Goal: Task Accomplishment & Management: Use online tool/utility

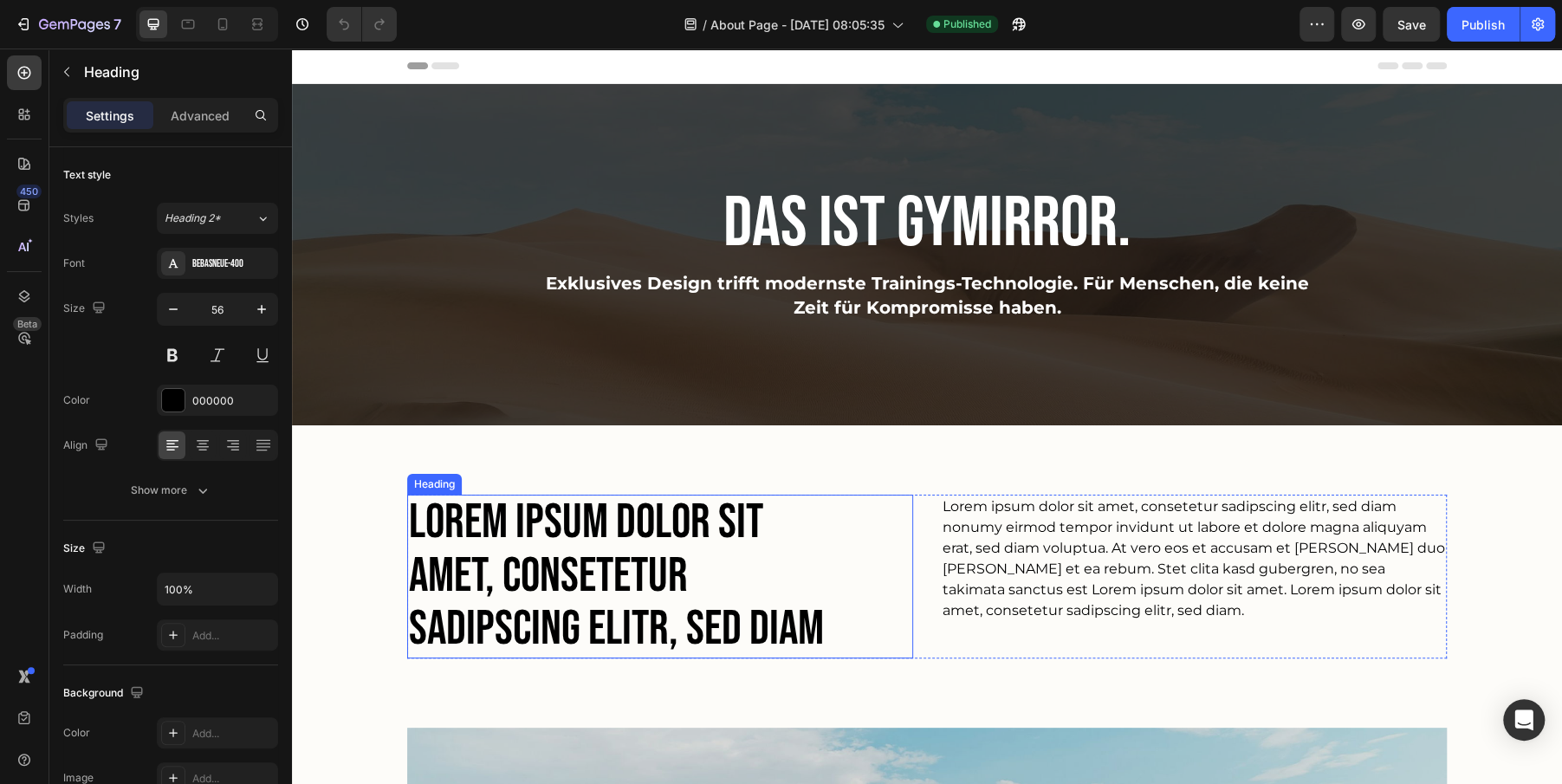
click at [696, 628] on h2 "Lorem ipsum dolor sit amet, consetetur sadipscing elitr, sed diam" at bounding box center [625, 576] width 437 height 164
click at [520, 529] on h2 "Lorem ipsum dolor sit amet, consetetur sadipscing elitr, sed diam" at bounding box center [625, 576] width 437 height 164
click at [520, 529] on p "Lorem ipsum dolor sit amet, consetetur sadipscing elitr, sed diam" at bounding box center [625, 575] width 433 height 160
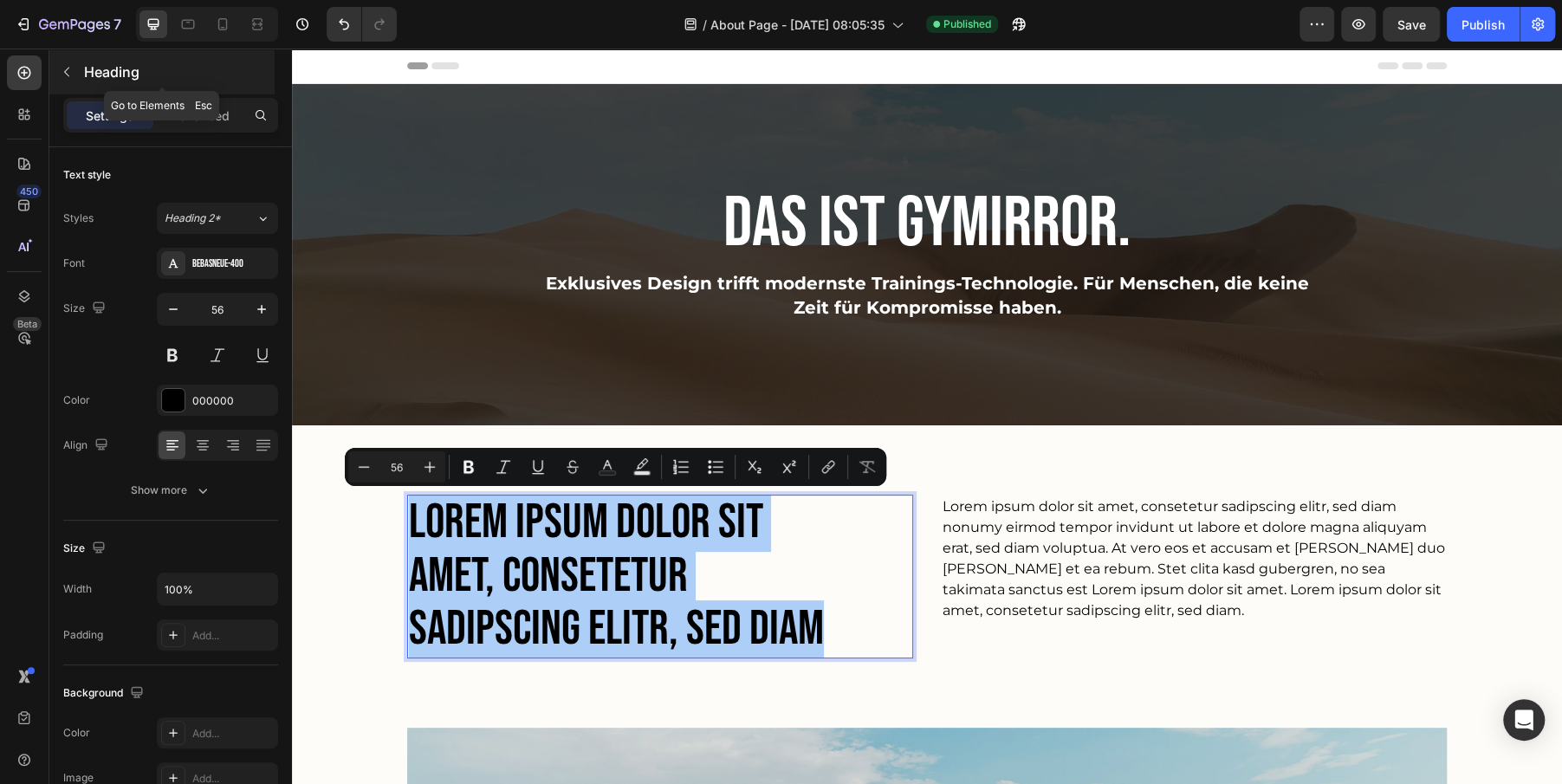
click at [73, 75] on icon "button" at bounding box center [66, 71] width 14 height 14
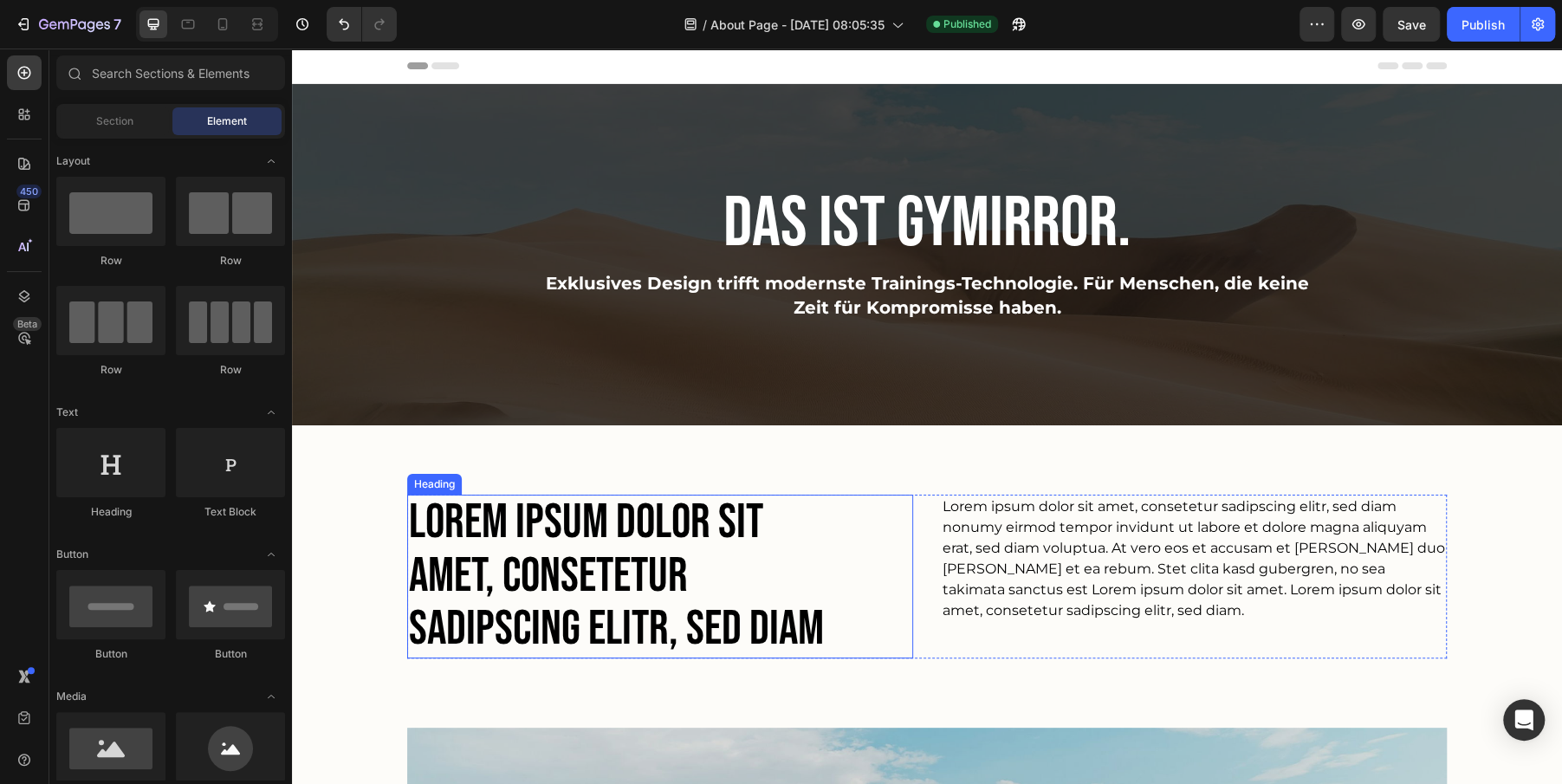
click at [554, 526] on p "Lorem ipsum dolor sit amet, consetetur sadipscing elitr, sed diam" at bounding box center [625, 575] width 433 height 160
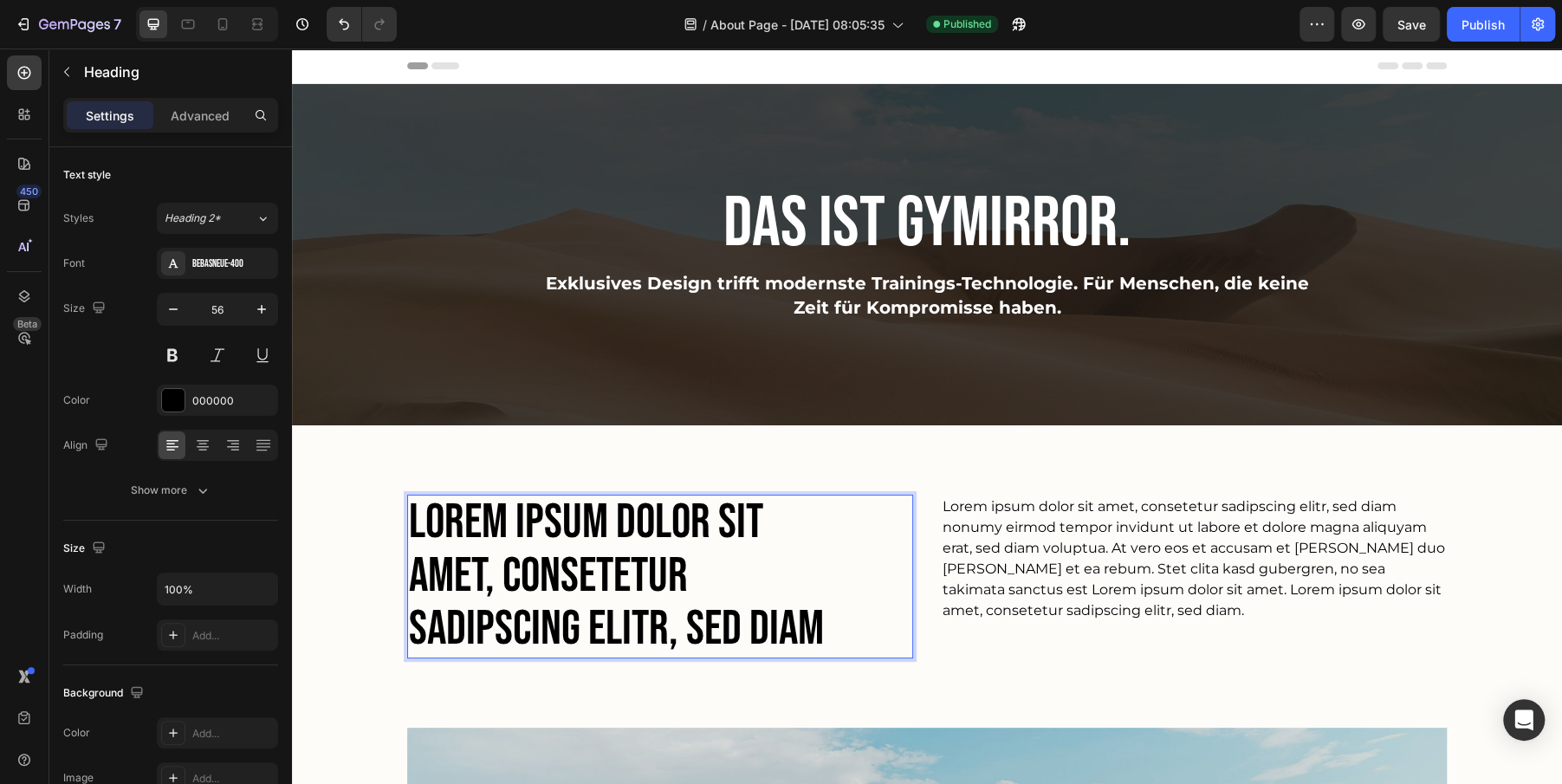
click at [501, 525] on p "Lorem ipsum dolor sit amet, consetetur sadipscing elitr, sed diam" at bounding box center [625, 575] width 433 height 160
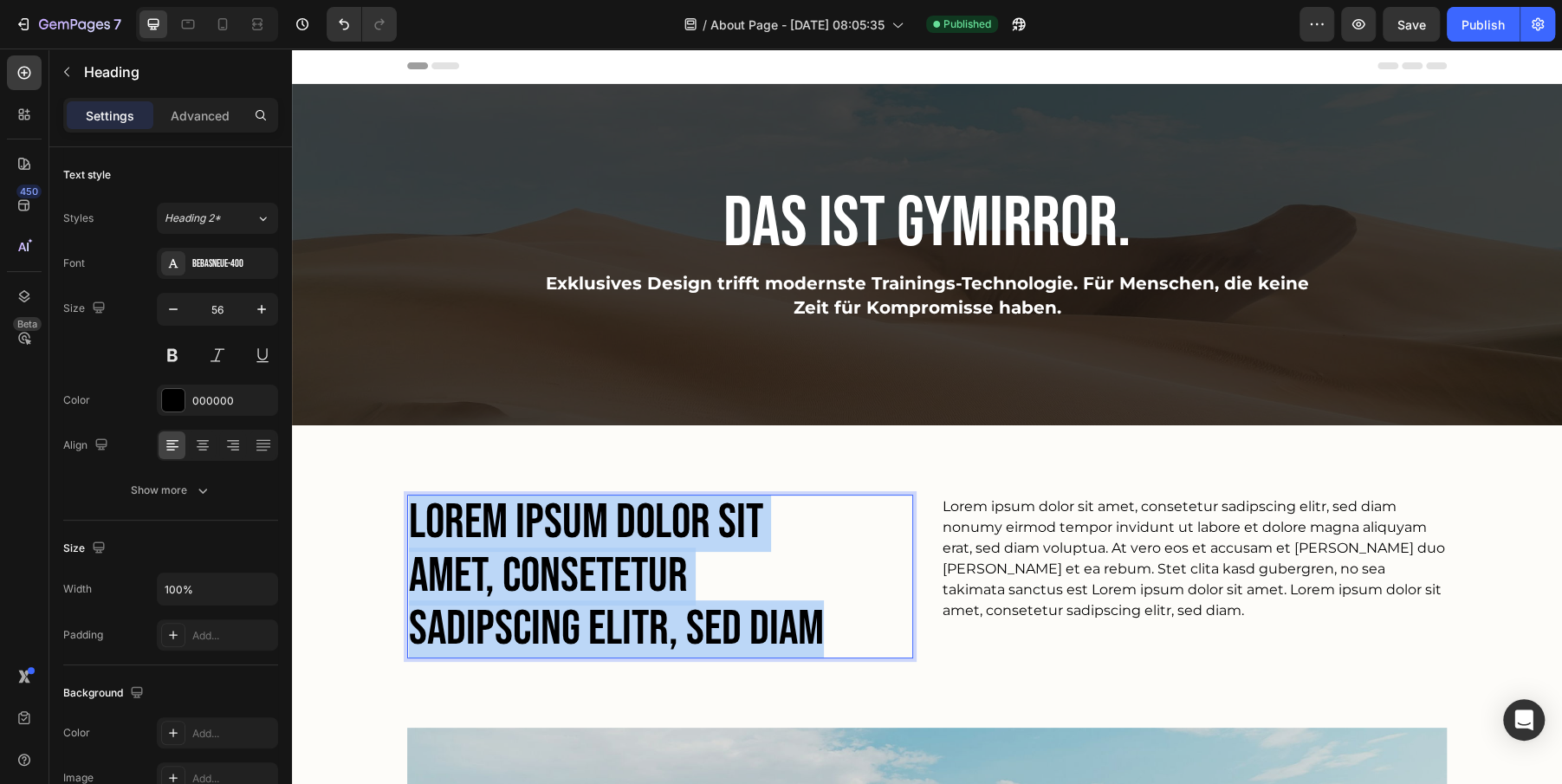
click at [501, 525] on p "Lorem ipsum dolor sit amet, consetetur sadipscing elitr, sed diam" at bounding box center [625, 575] width 433 height 160
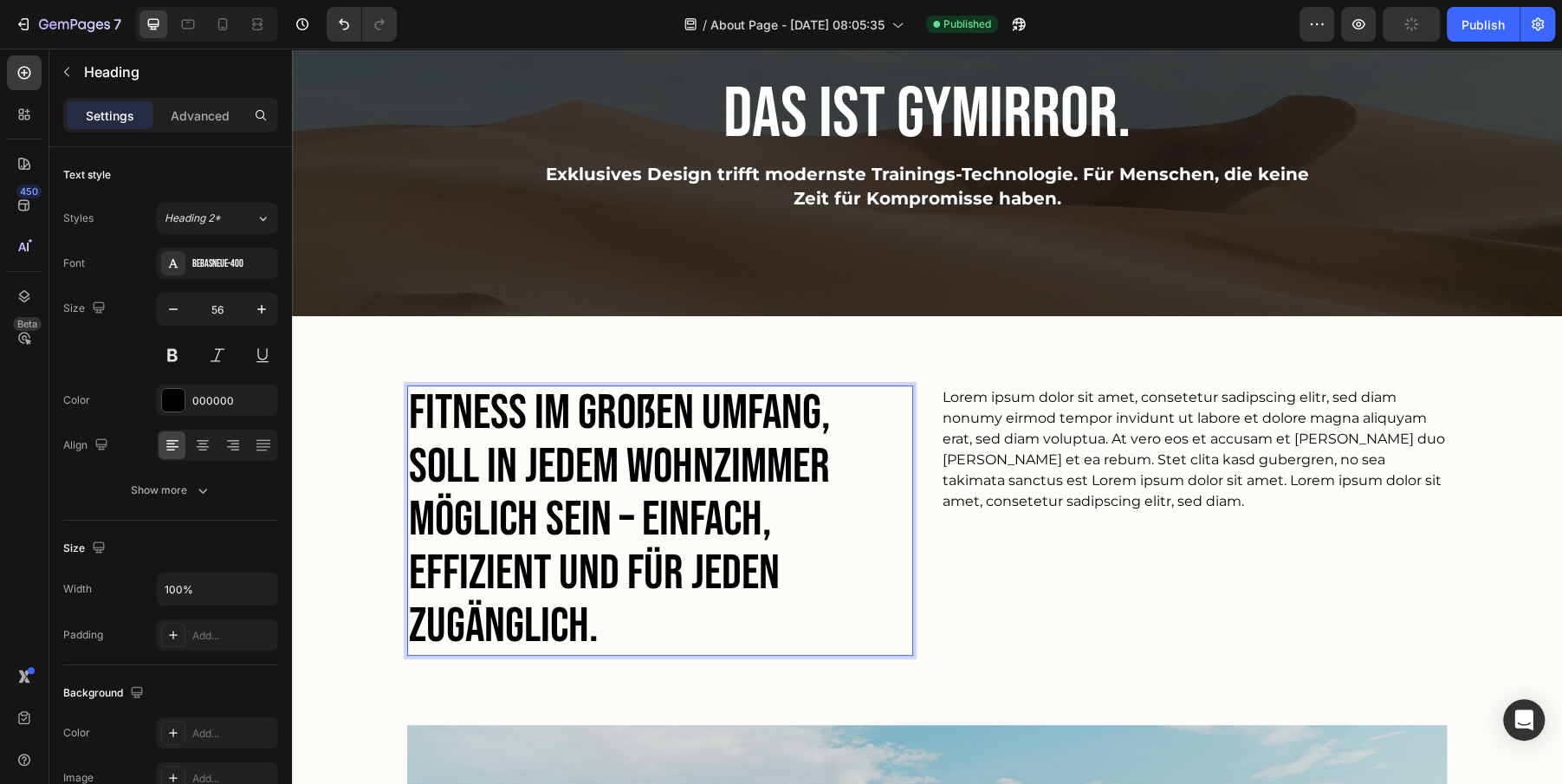
scroll to position [133, 0]
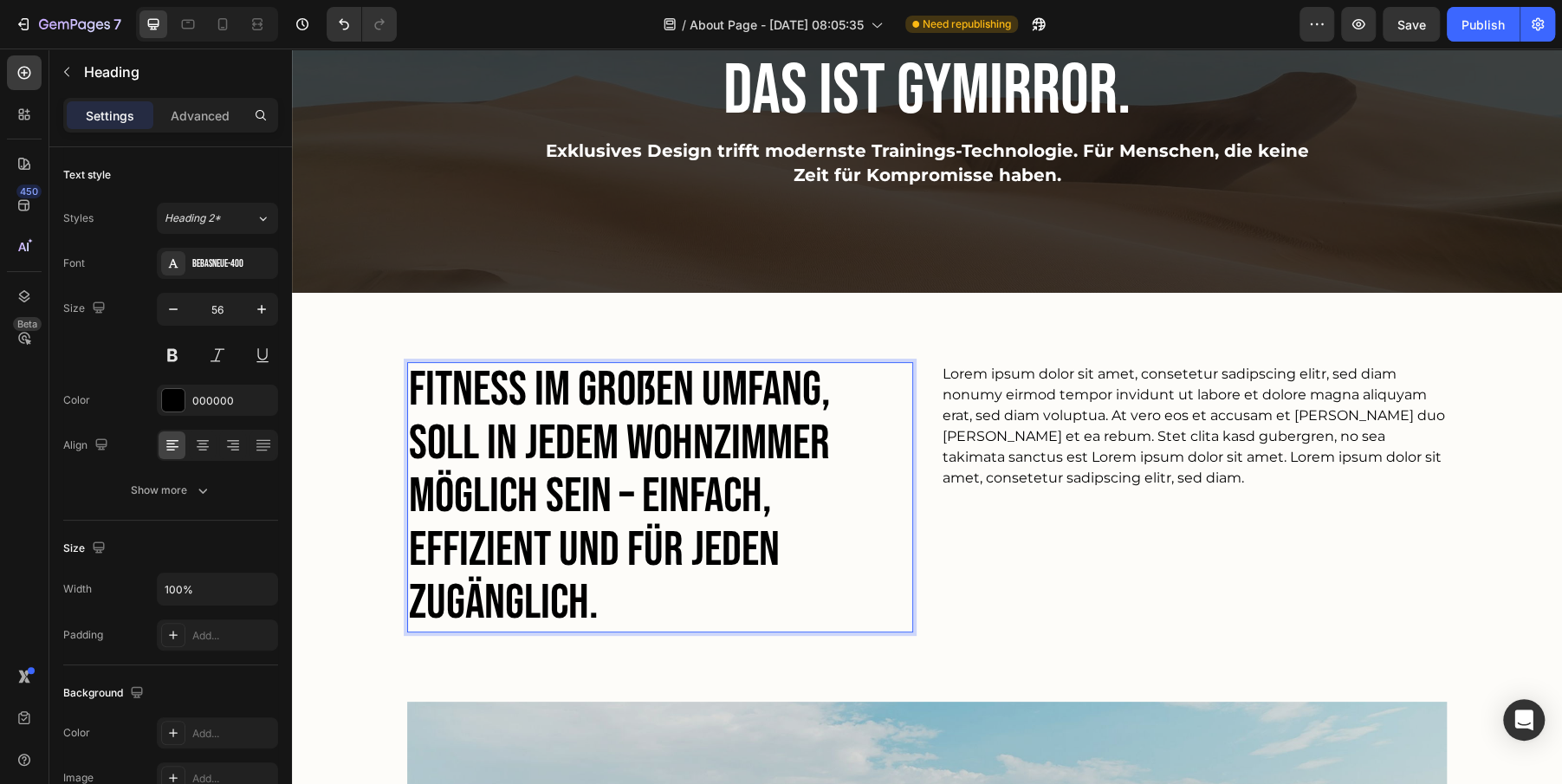
click at [413, 443] on p "Fitness im großen Umfang, soll in jedem Wohnzimmer möglich sein – einfach, effi…" at bounding box center [625, 497] width 433 height 267
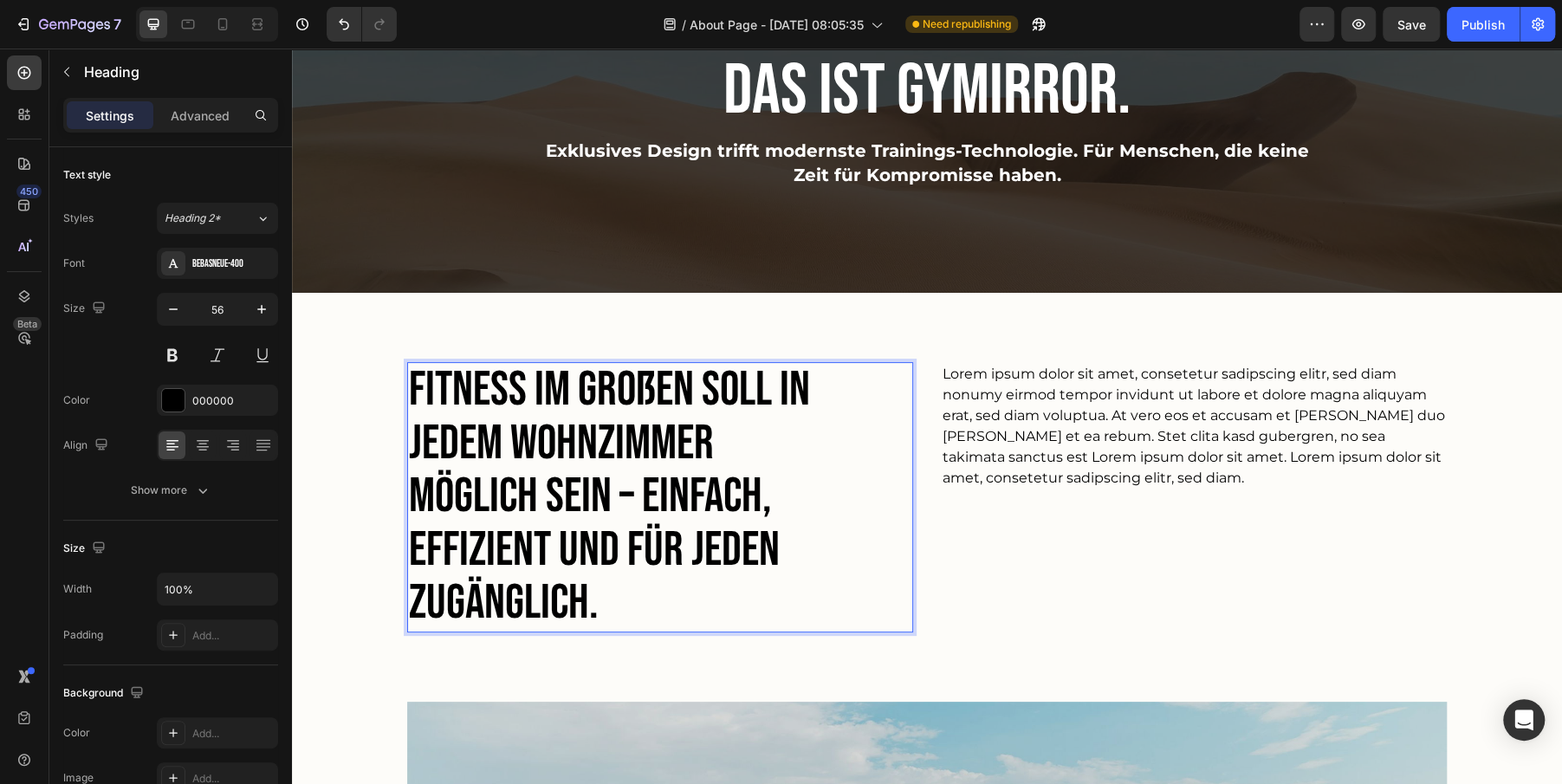
scroll to position [0, 0]
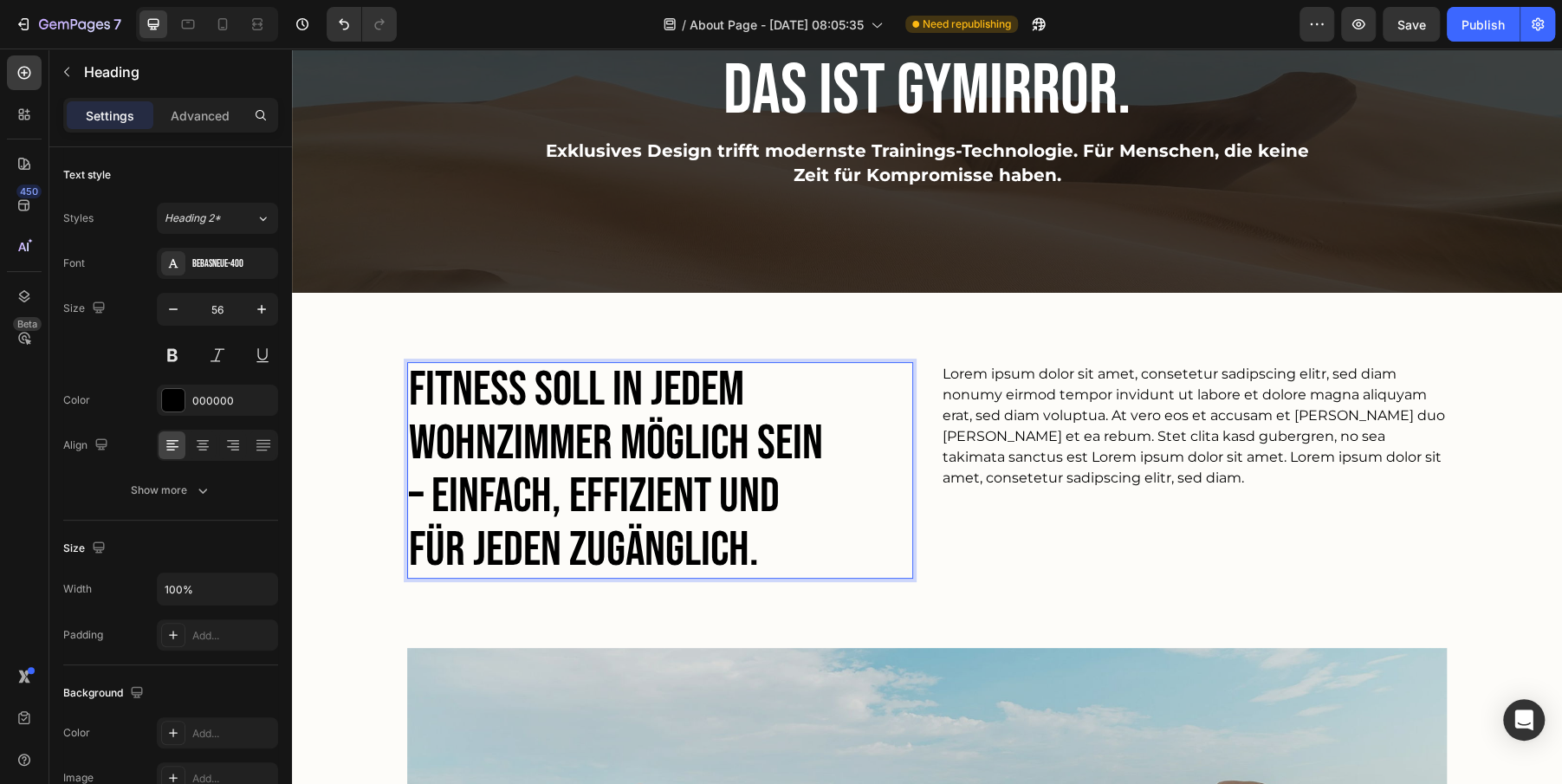
click at [603, 494] on p "Fitness soll in jedem Wohnzimmer möglich sein – einfach, effizient und für jede…" at bounding box center [625, 471] width 433 height 213
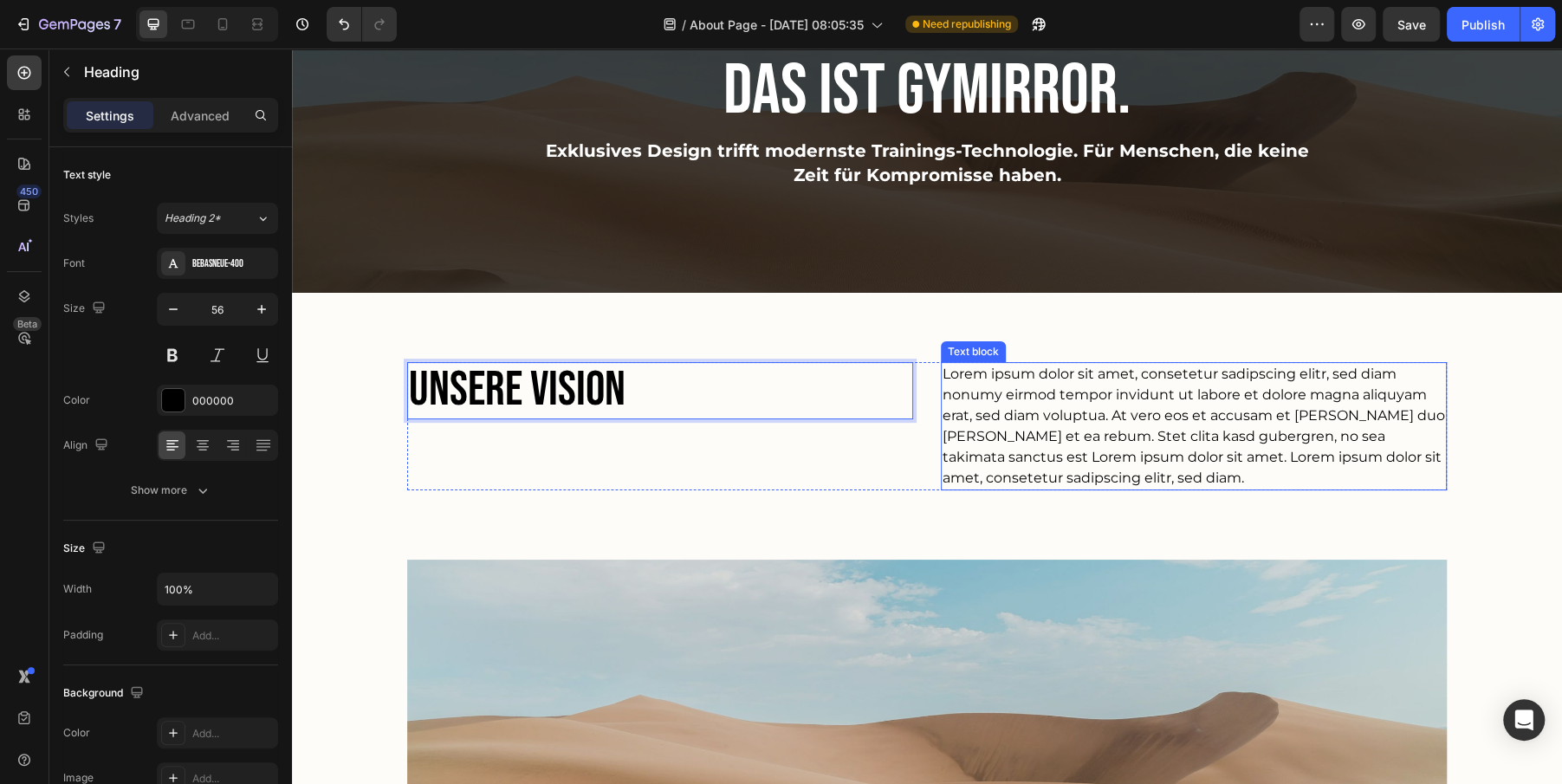
click at [1142, 452] on p "Lorem ipsum dolor sit amet, consetetur sadipscing elitr, sed diam nonumy eirmod…" at bounding box center [1193, 426] width 503 height 124
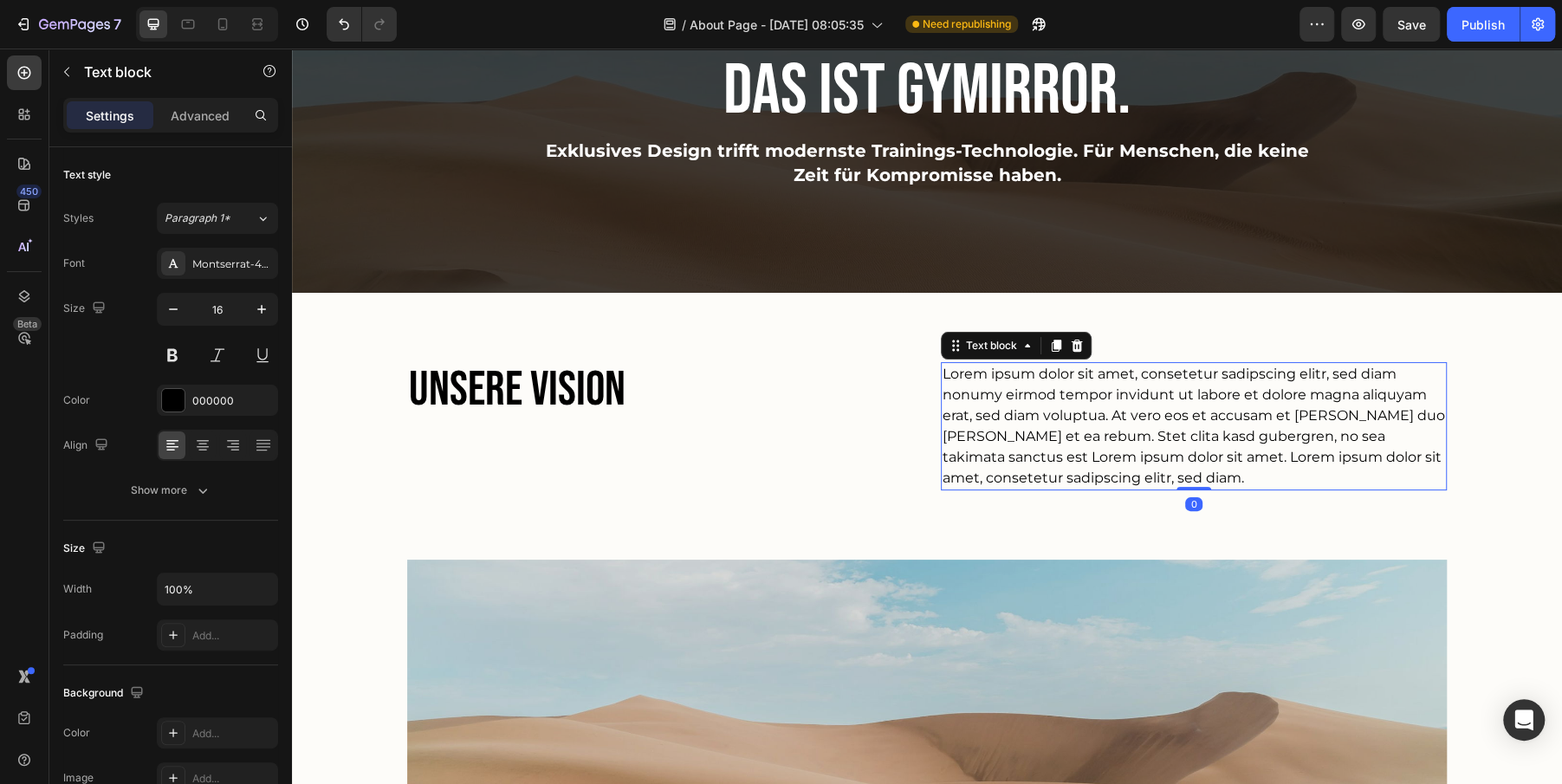
click at [1142, 452] on p "Lorem ipsum dolor sit amet, consetetur sadipscing elitr, sed diam nonumy eirmod…" at bounding box center [1193, 426] width 503 height 124
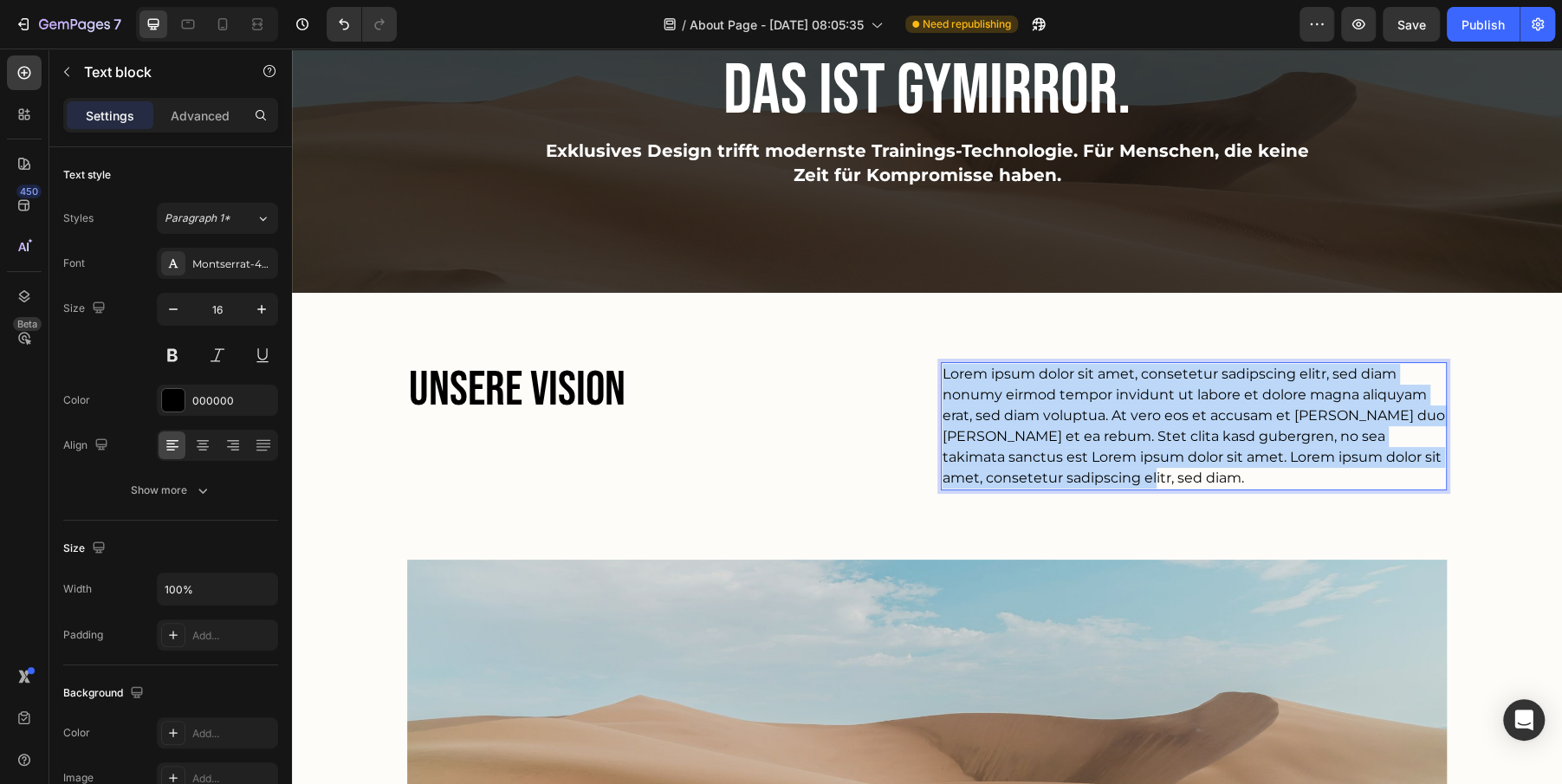
click at [1142, 452] on p "Lorem ipsum dolor sit amet, consetetur sadipscing elitr, sed diam nonumy eirmod…" at bounding box center [1193, 426] width 503 height 124
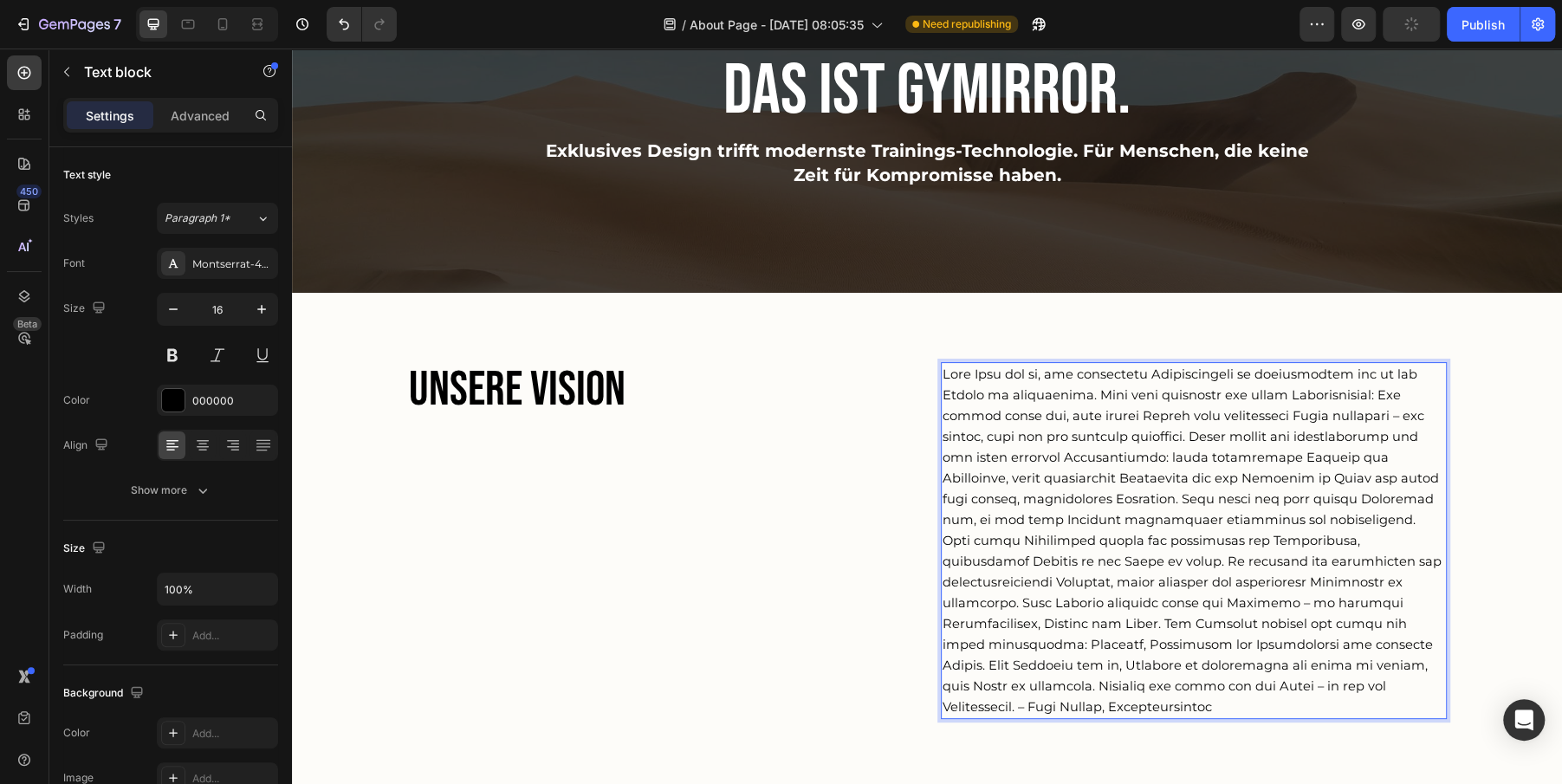
click at [952, 372] on span "Rich Text Editor. Editing area: main" at bounding box center [1191, 541] width 499 height 348
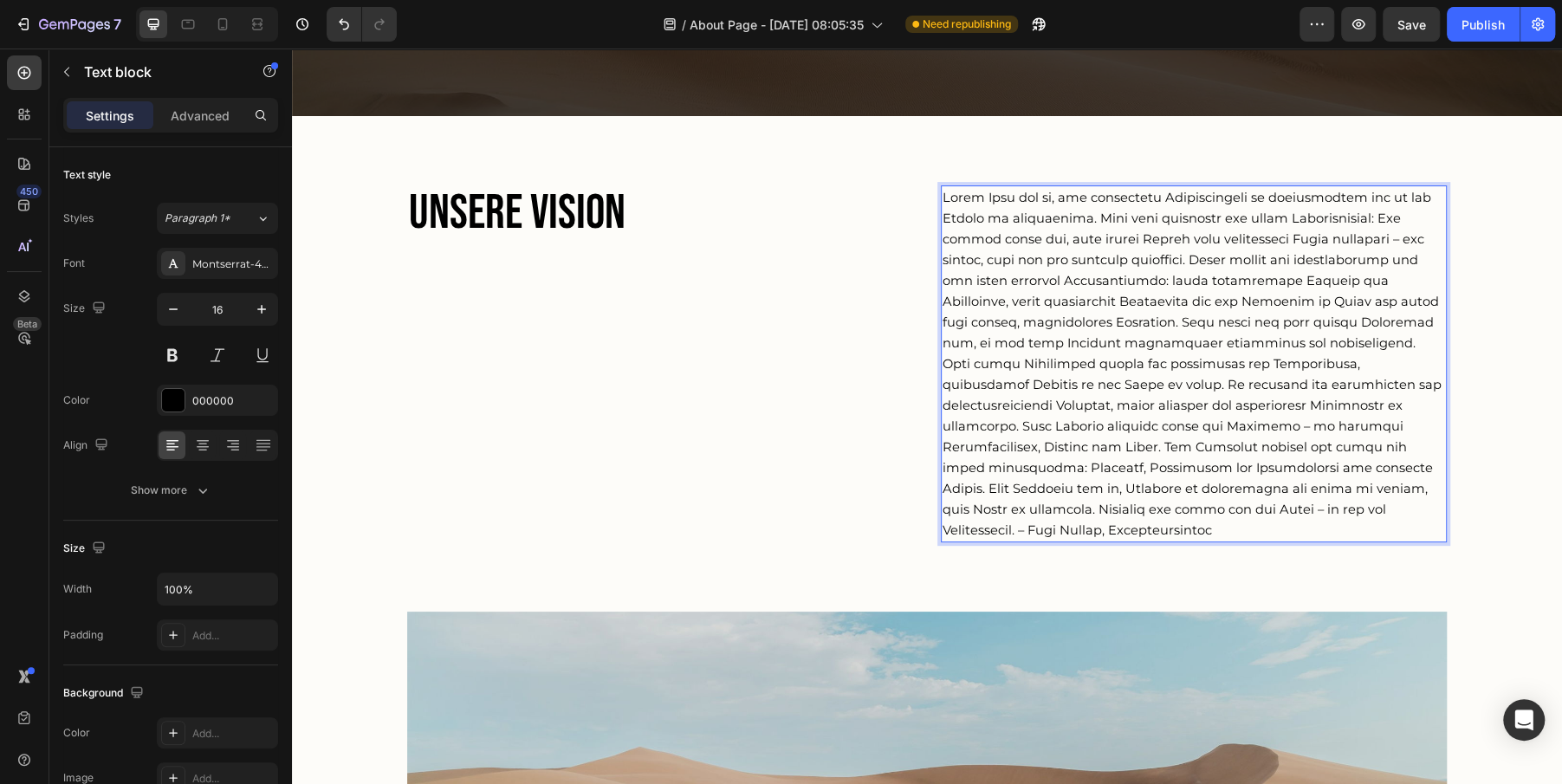
scroll to position [298, 0]
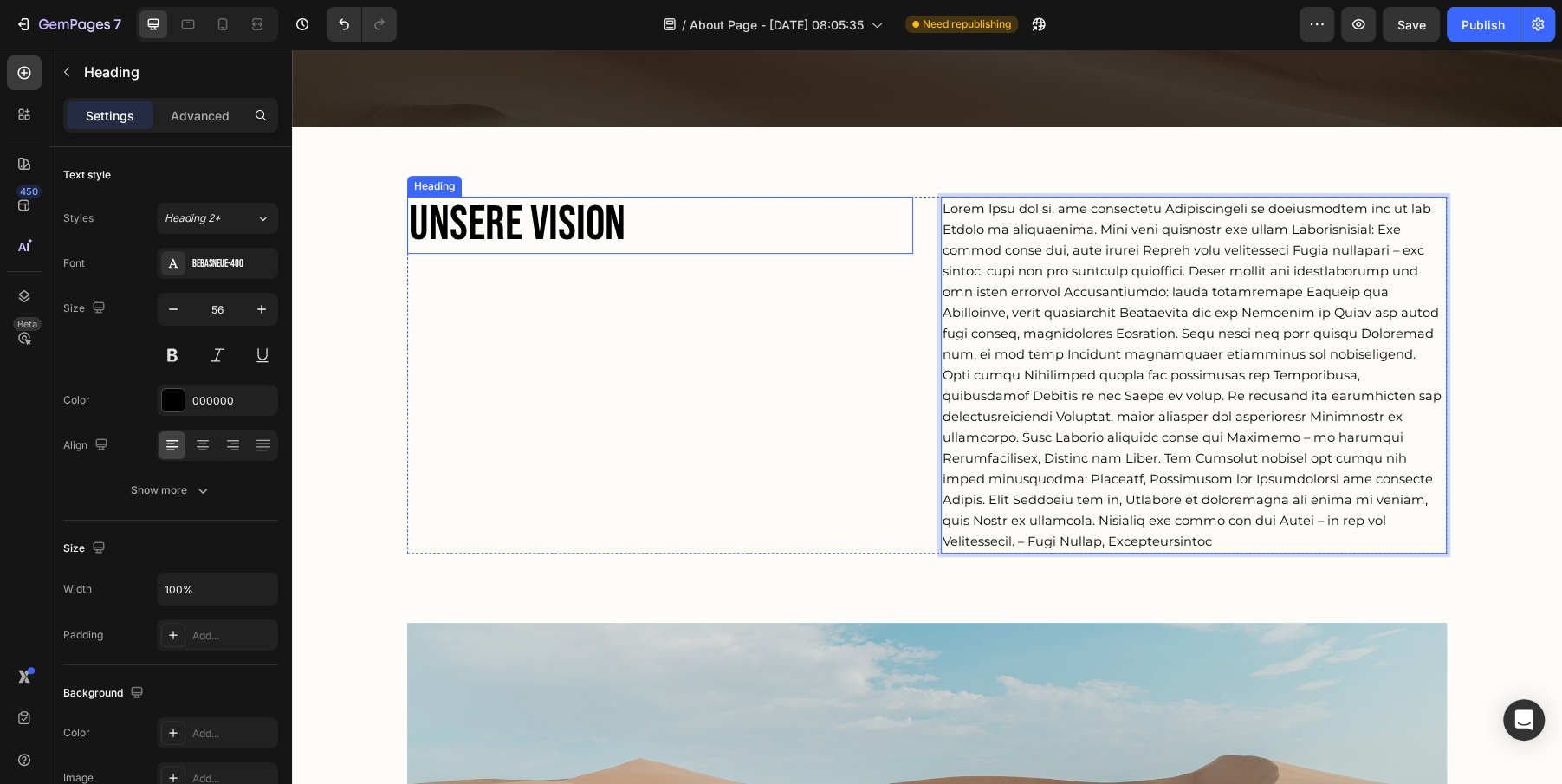
click at [481, 222] on p "Unsere Vision" at bounding box center [625, 225] width 433 height 53
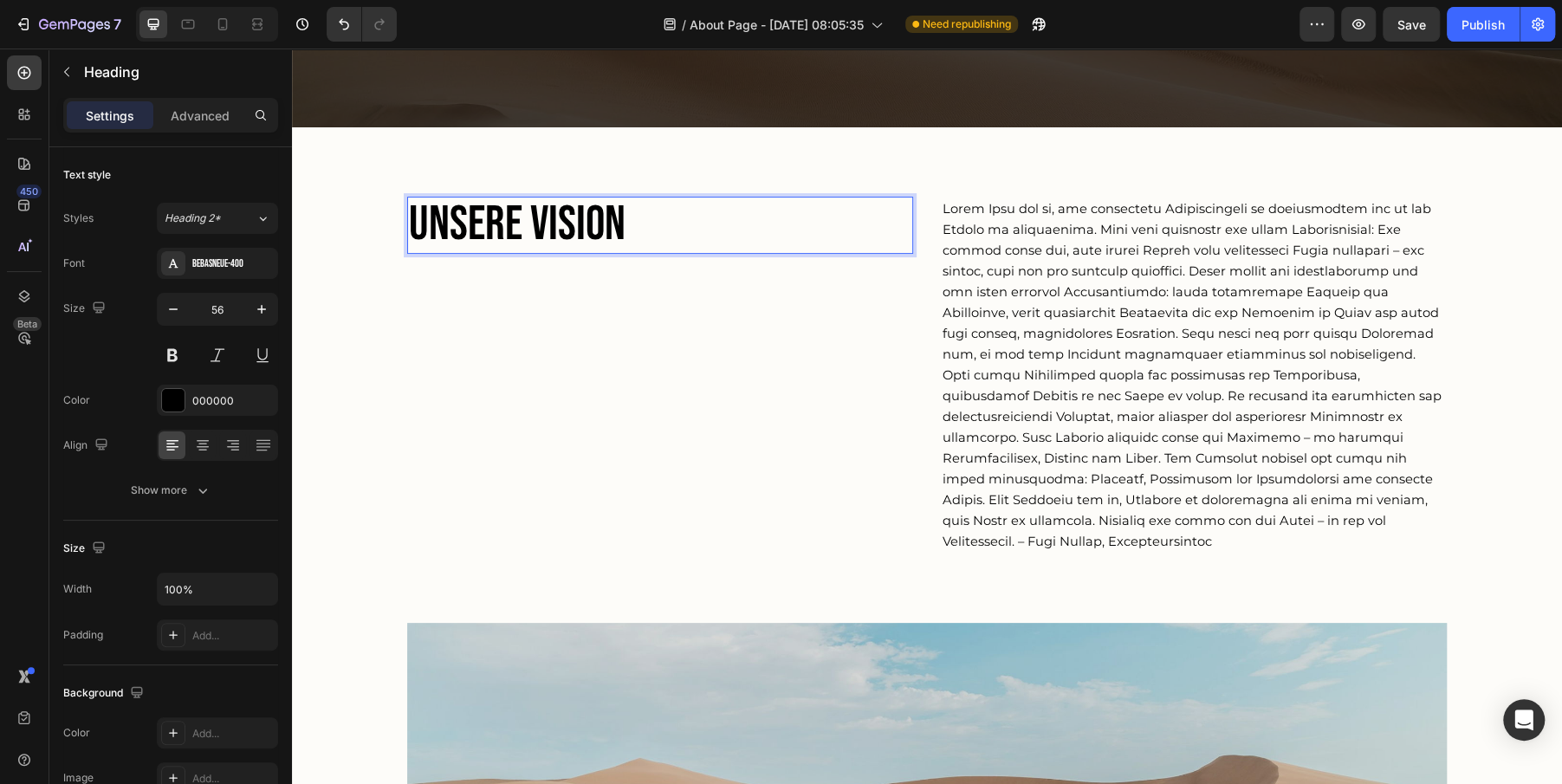
click at [481, 222] on p "Unsere Vision" at bounding box center [625, 225] width 433 height 53
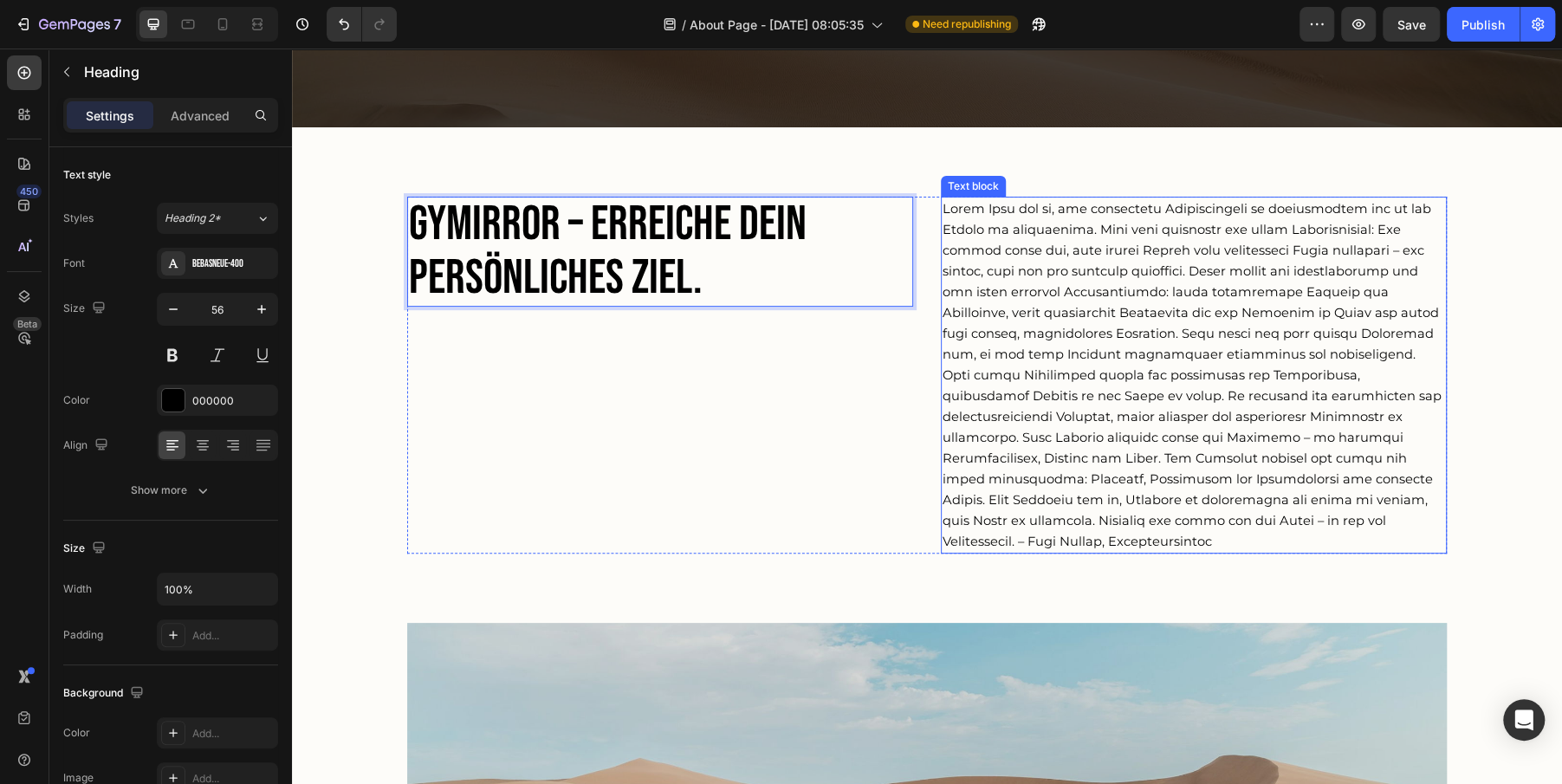
click at [1082, 317] on span "Rich Text Editor. Editing area: main" at bounding box center [1191, 375] width 499 height 348
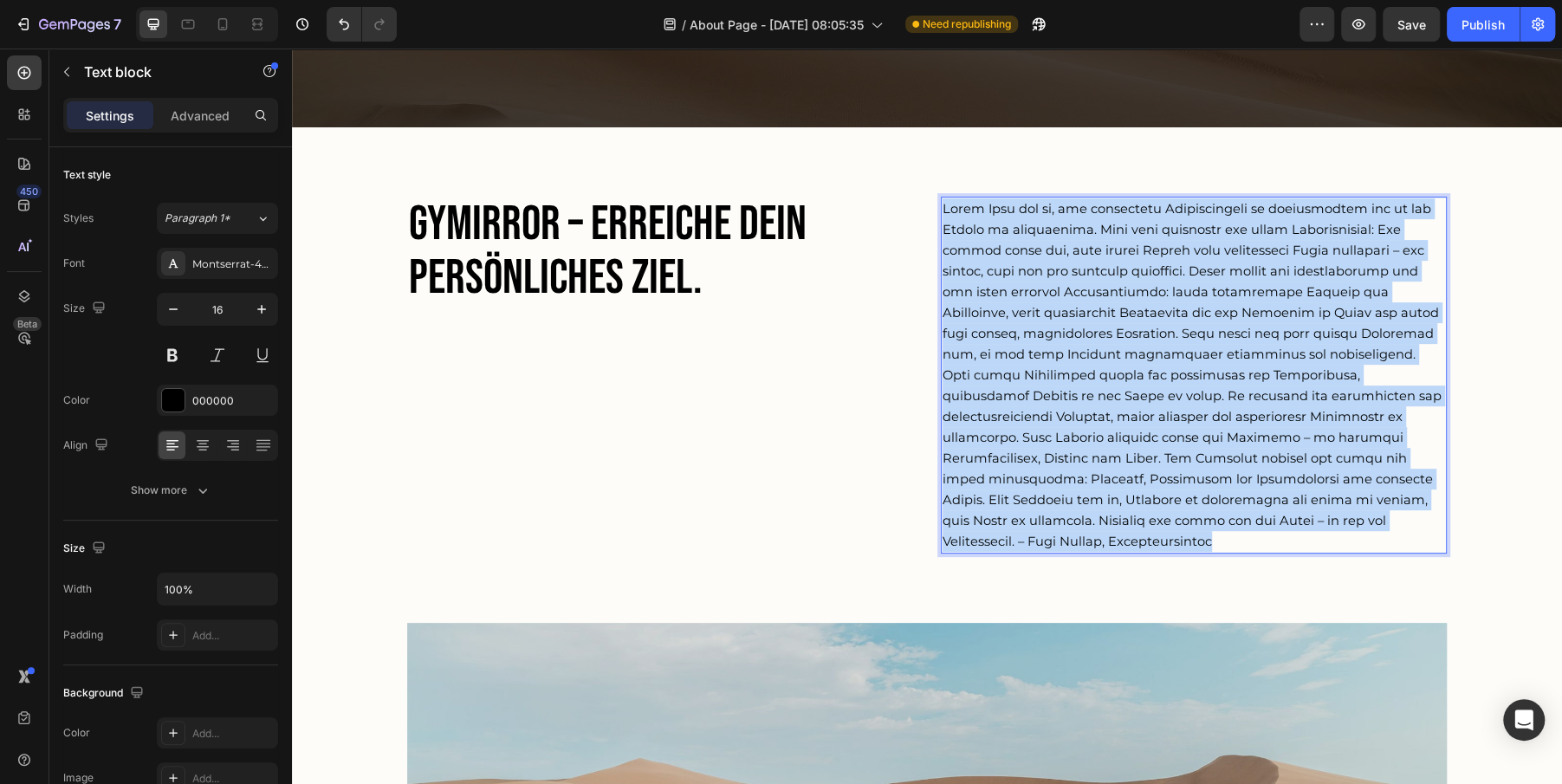
click at [1082, 317] on span "Rich Text Editor. Editing area: main" at bounding box center [1191, 375] width 499 height 348
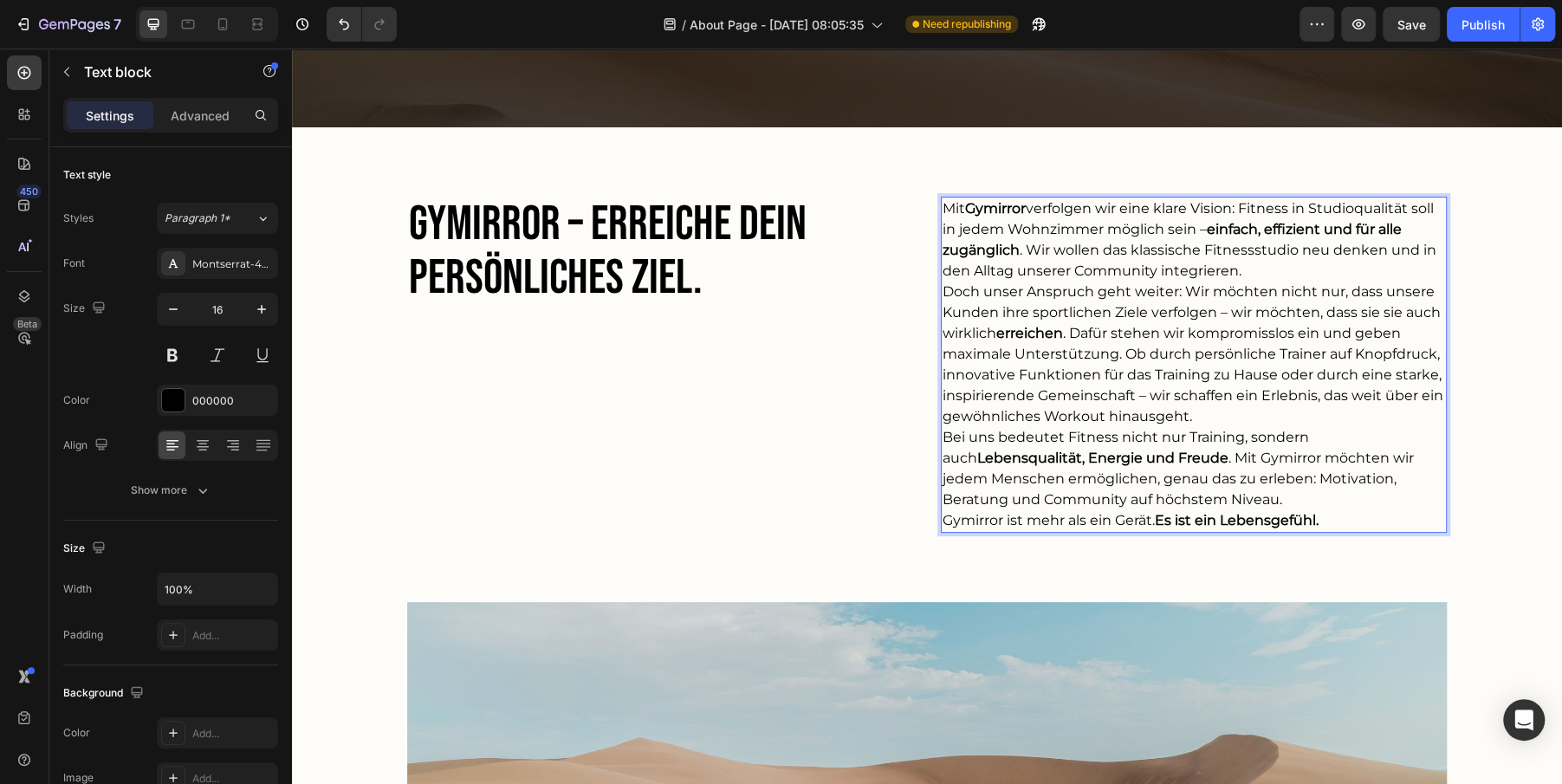
click at [948, 296] on p "Doch unser Anspruch geht weiter: Wir möchten nicht nur, dass unsere Kunden ihre…" at bounding box center [1193, 355] width 503 height 146
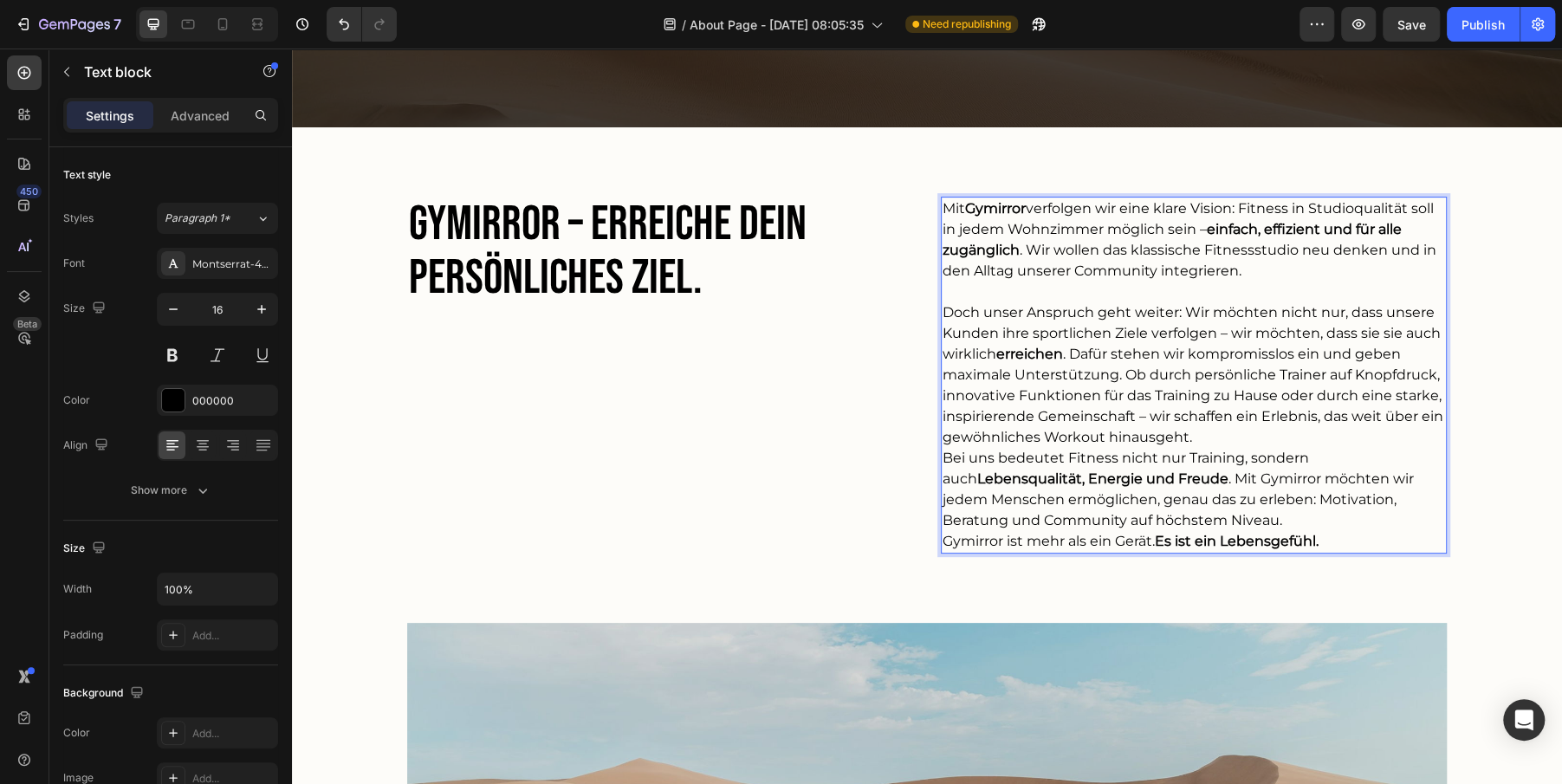
click at [946, 457] on p "Bei uns bedeutet Fitness nicht nur Training, sondern auch Lebensqualität, Energ…" at bounding box center [1193, 489] width 503 height 83
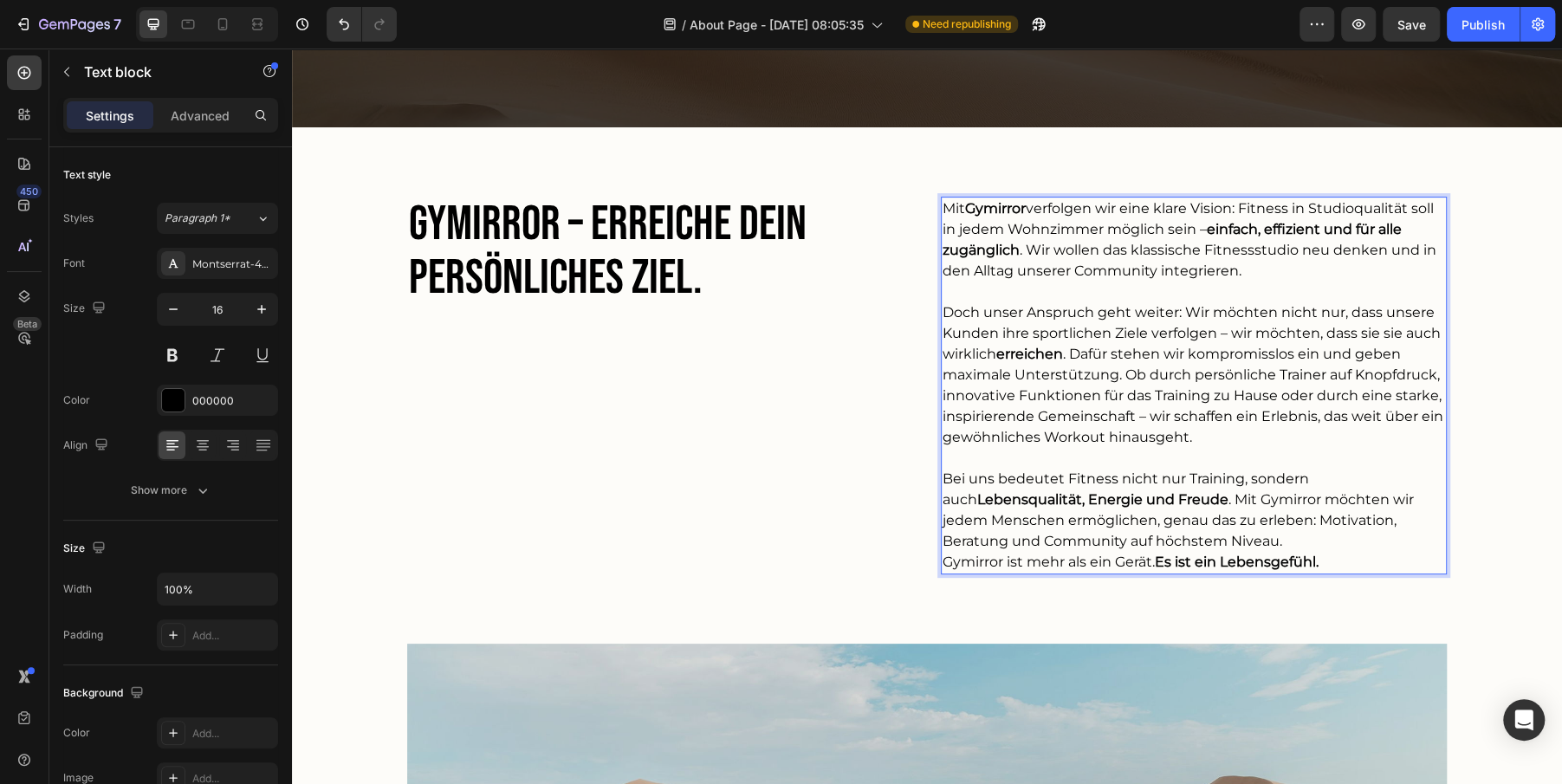
click at [1226, 538] on p "Bei uns bedeutet Fitness nicht nur Training, sondern auch Lebensqualität, Energ…" at bounding box center [1193, 510] width 503 height 83
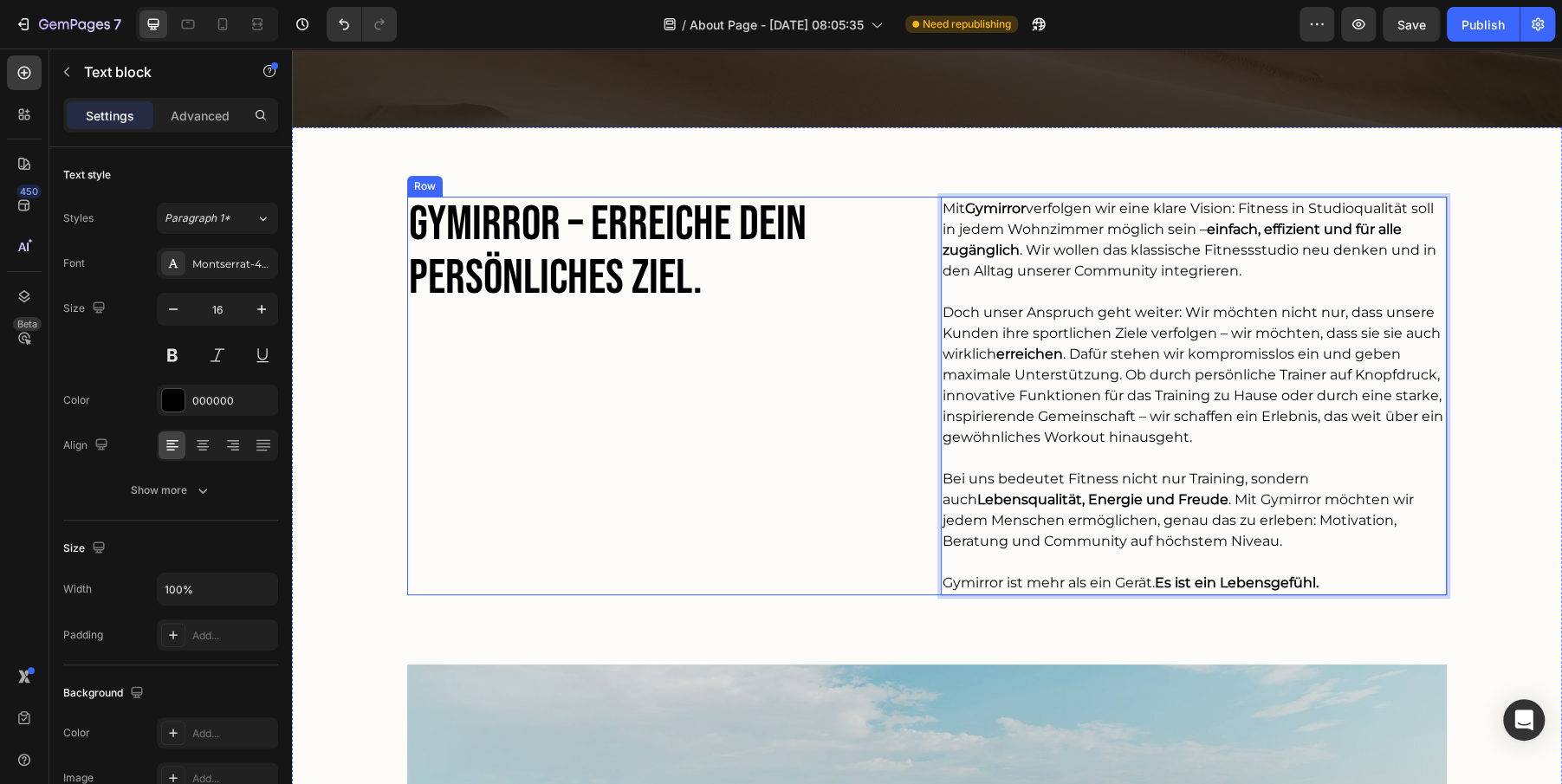
click at [802, 469] on div "Gymirror – erreiche dein persönliches Ziel. Heading" at bounding box center [660, 396] width 506 height 399
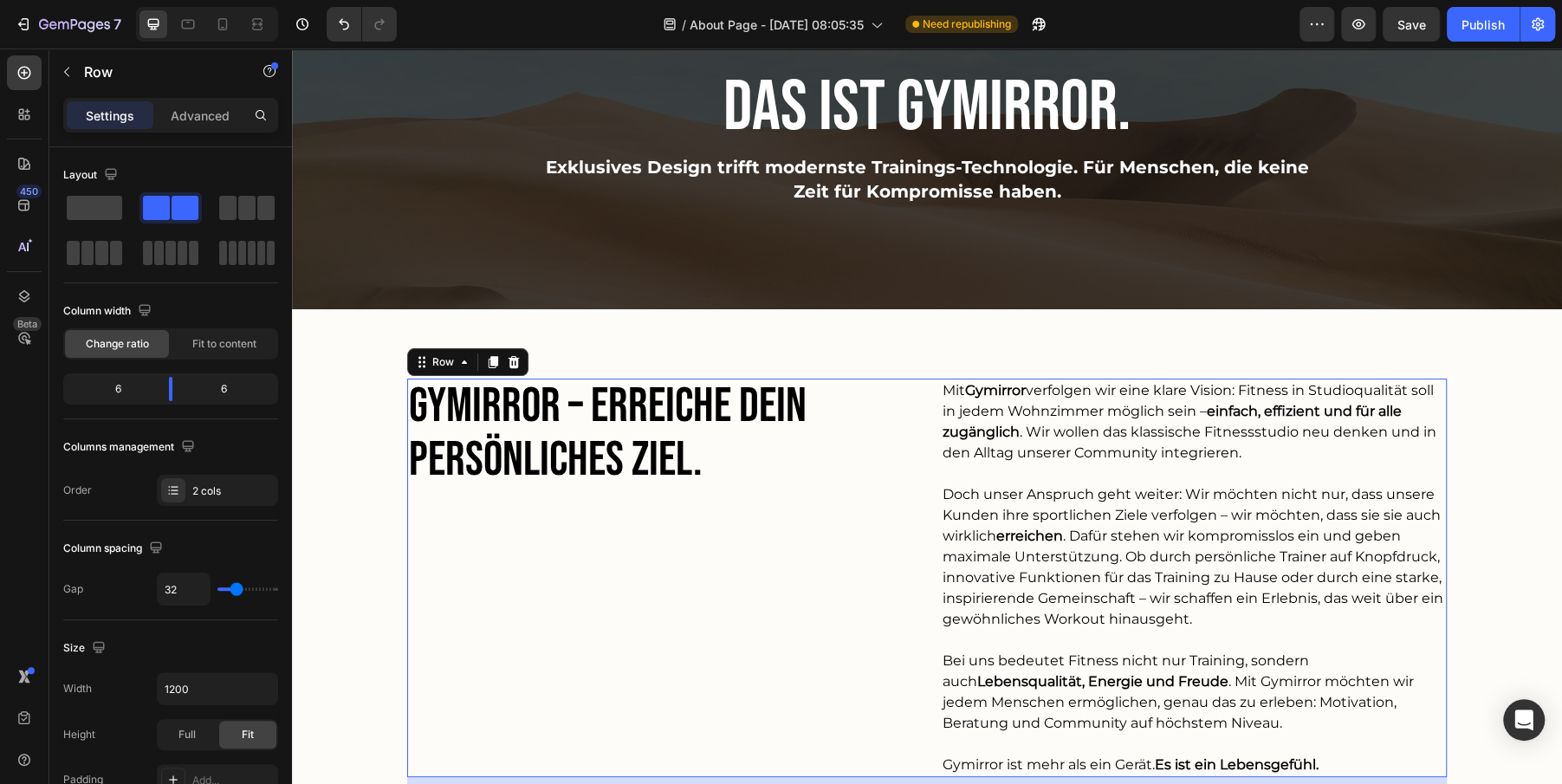
scroll to position [85, 0]
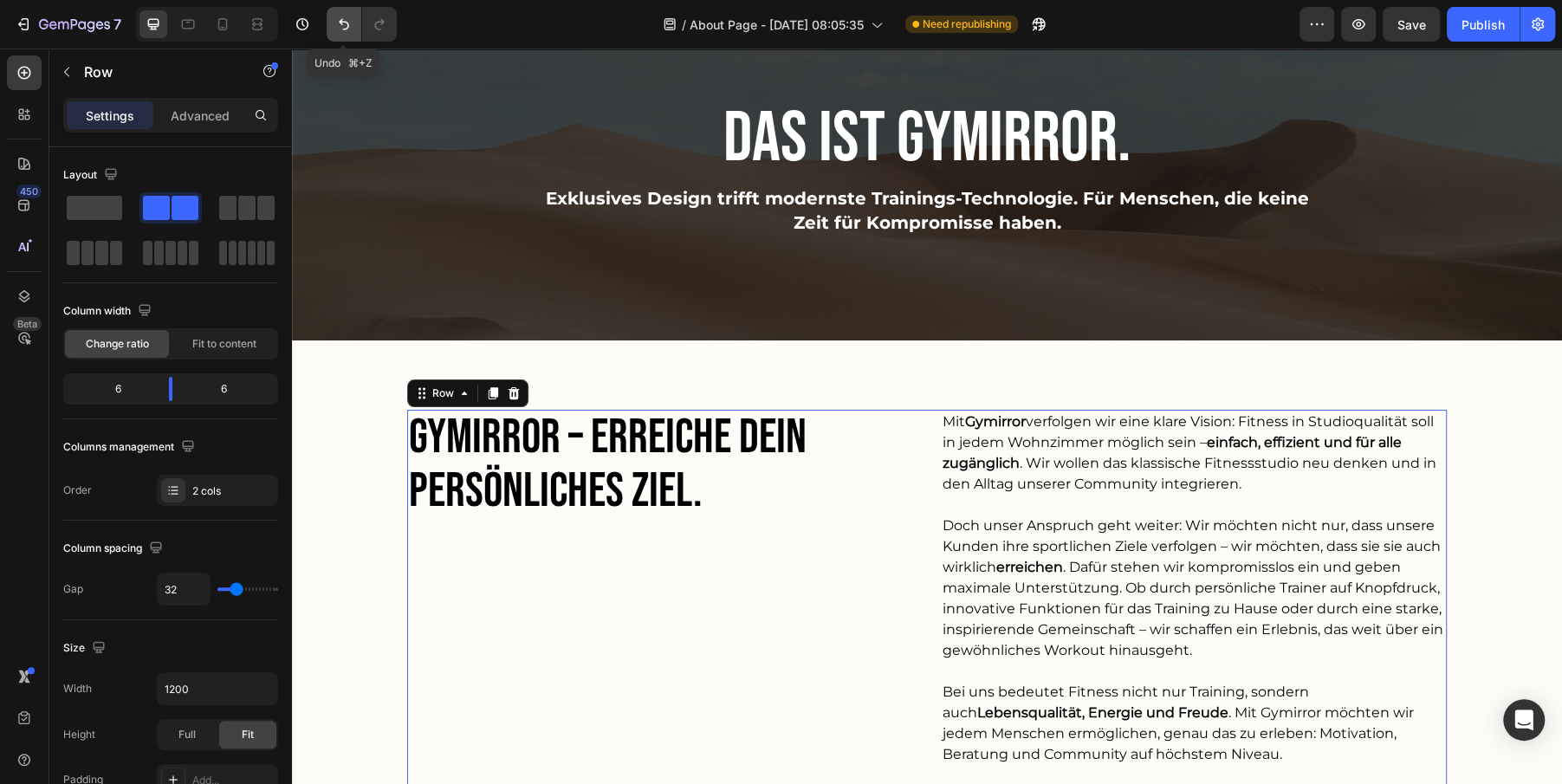
click at [342, 17] on icon "Undo/Redo" at bounding box center [343, 24] width 18 height 18
click at [372, 18] on icon "Undo/Redo" at bounding box center [379, 24] width 18 height 18
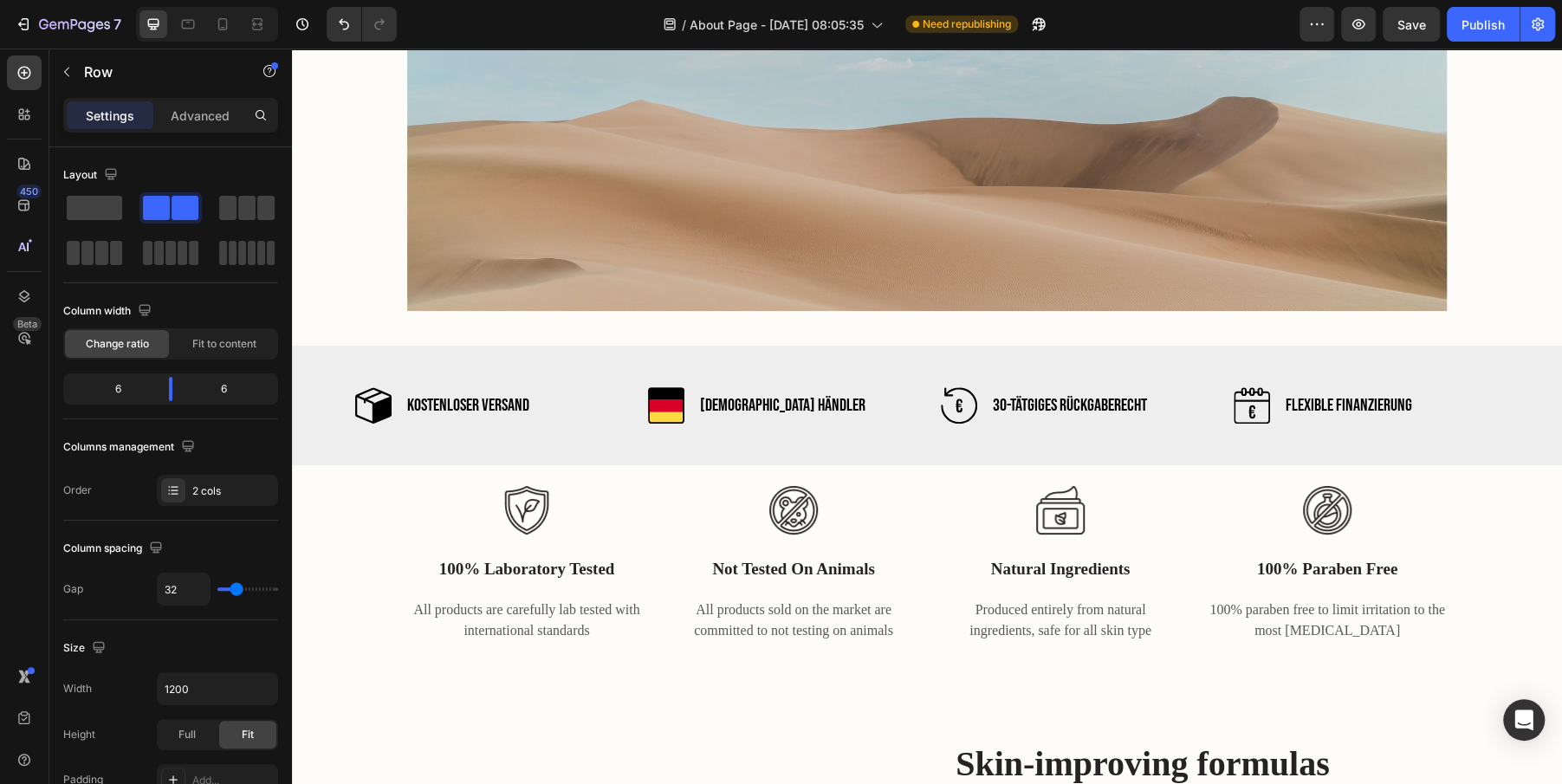
scroll to position [1011, 0]
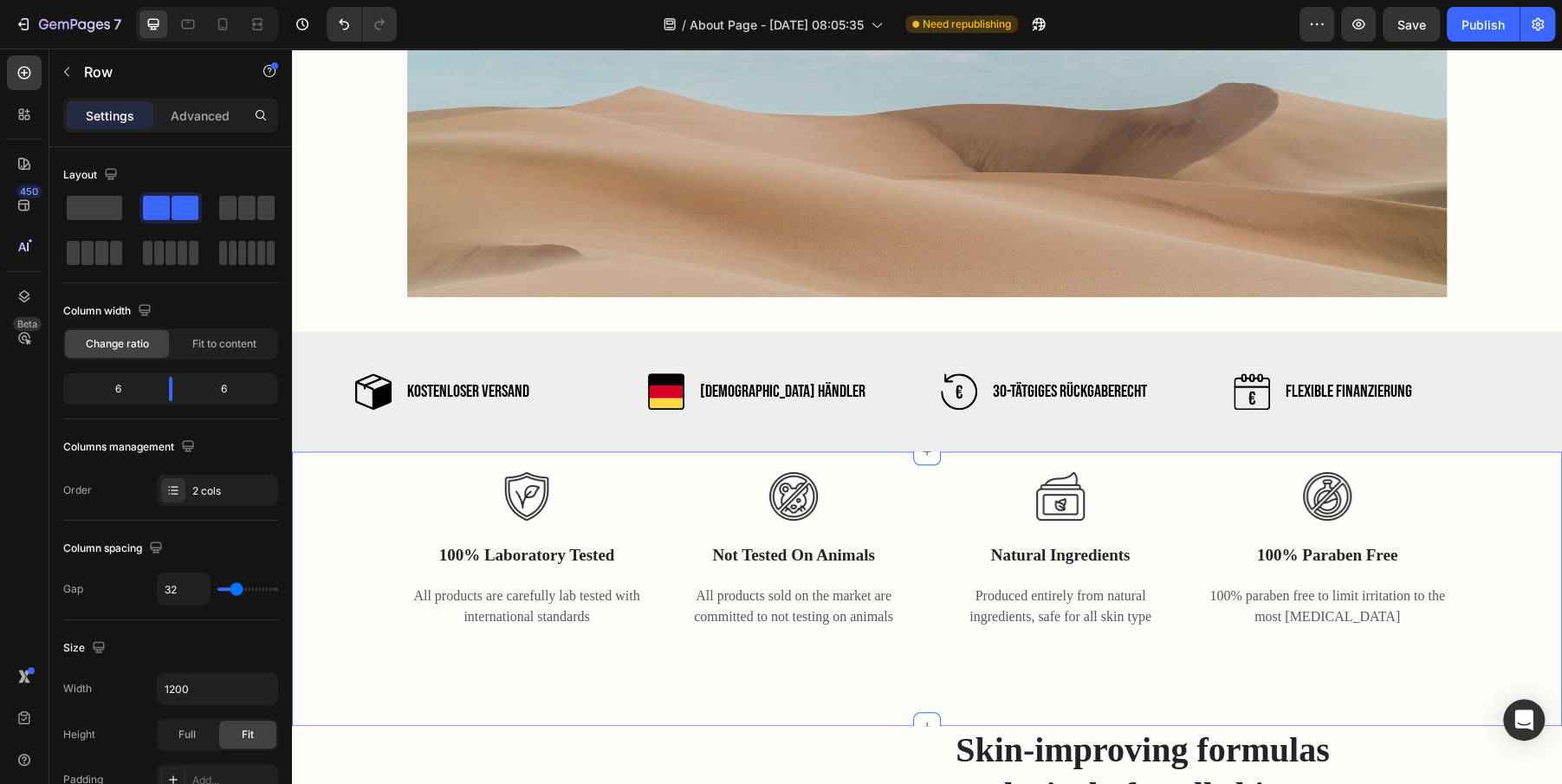
click at [343, 568] on div "Image 100% laboratory tested Text block All products are carefully lab tested w…" at bounding box center [927, 540] width 1244 height 178
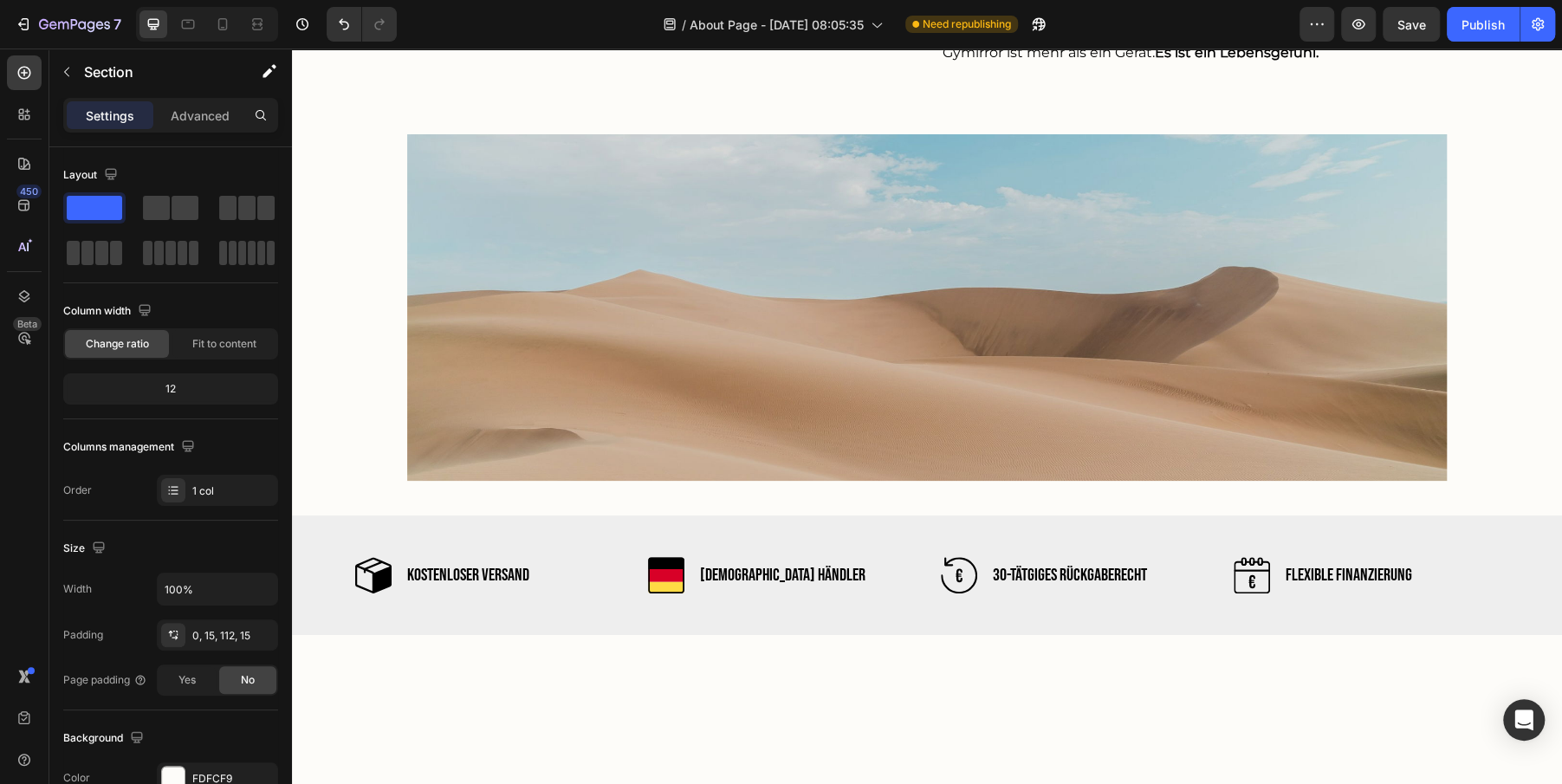
scroll to position [1154, 0]
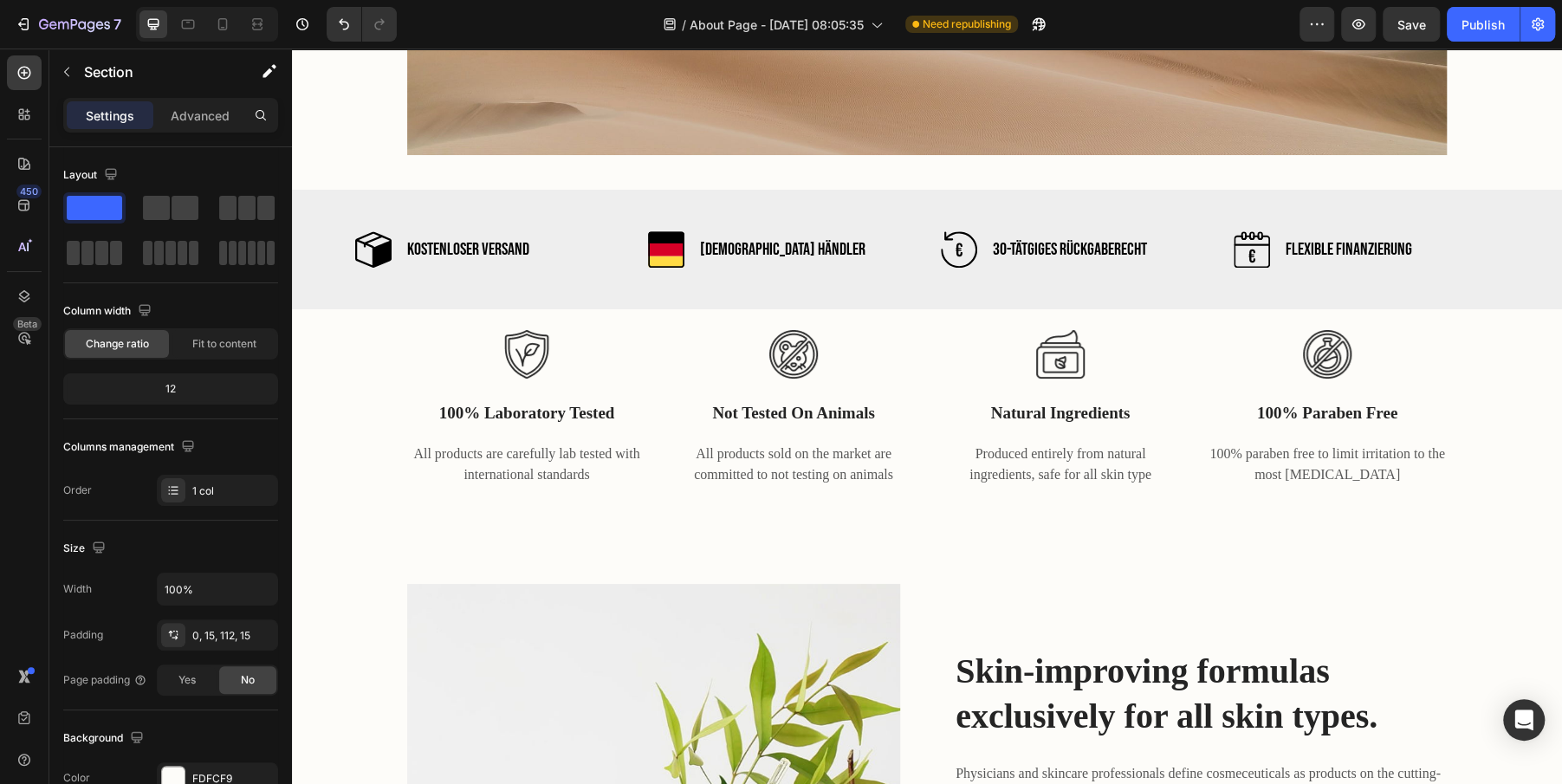
click at [340, 416] on div "Image 100% laboratory tested Text block All products are carefully lab tested w…" at bounding box center [927, 398] width 1244 height 178
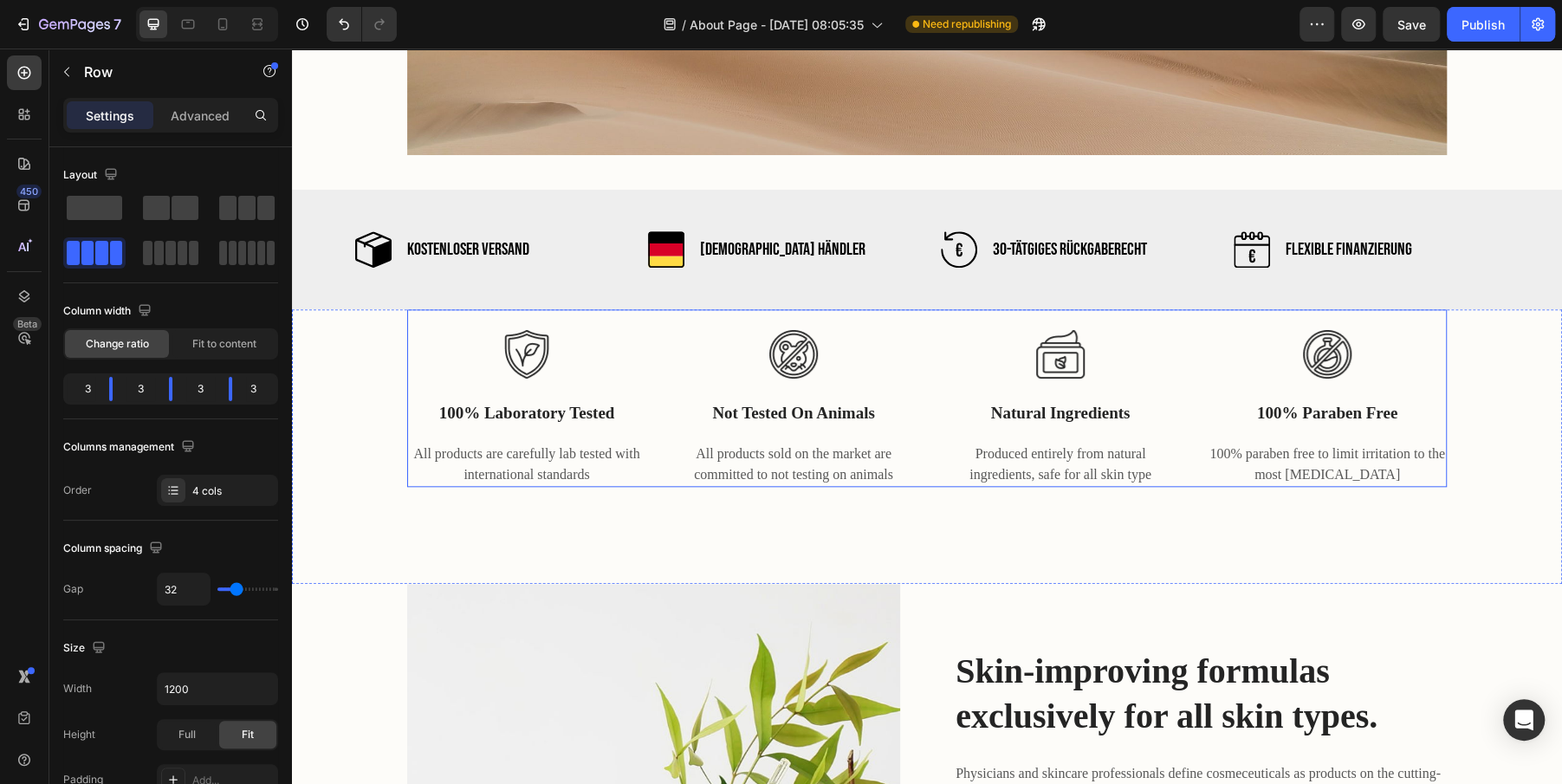
click at [656, 441] on div "Image 100% laboratory tested Text block All products are carefully lab tested w…" at bounding box center [927, 398] width 1040 height 178
click at [515, 283] on div at bounding box center [514, 293] width 21 height 21
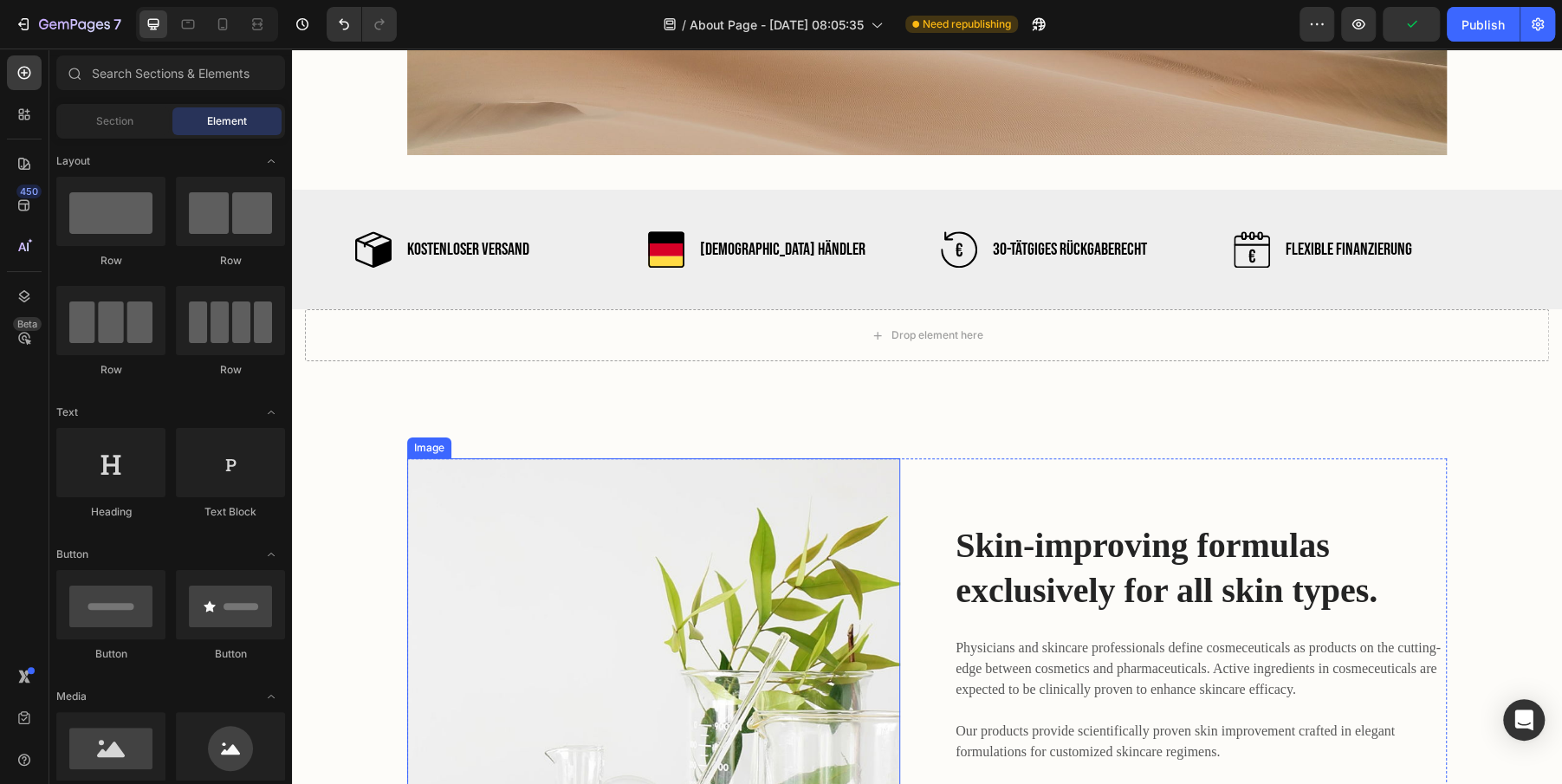
click at [567, 464] on img at bounding box center [653, 704] width 493 height 493
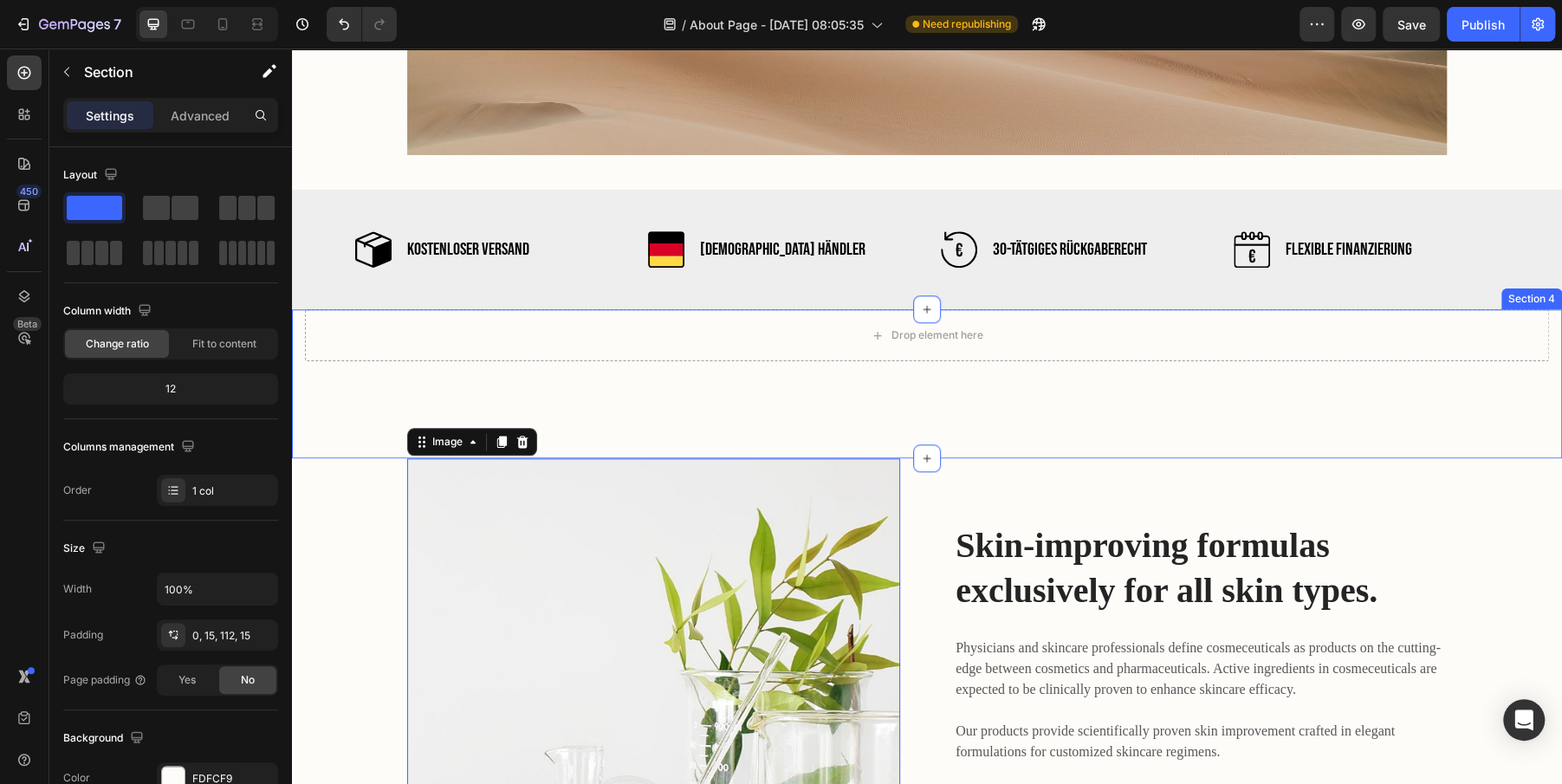
click at [501, 403] on div "Drop element here Section 4" at bounding box center [927, 383] width 1270 height 149
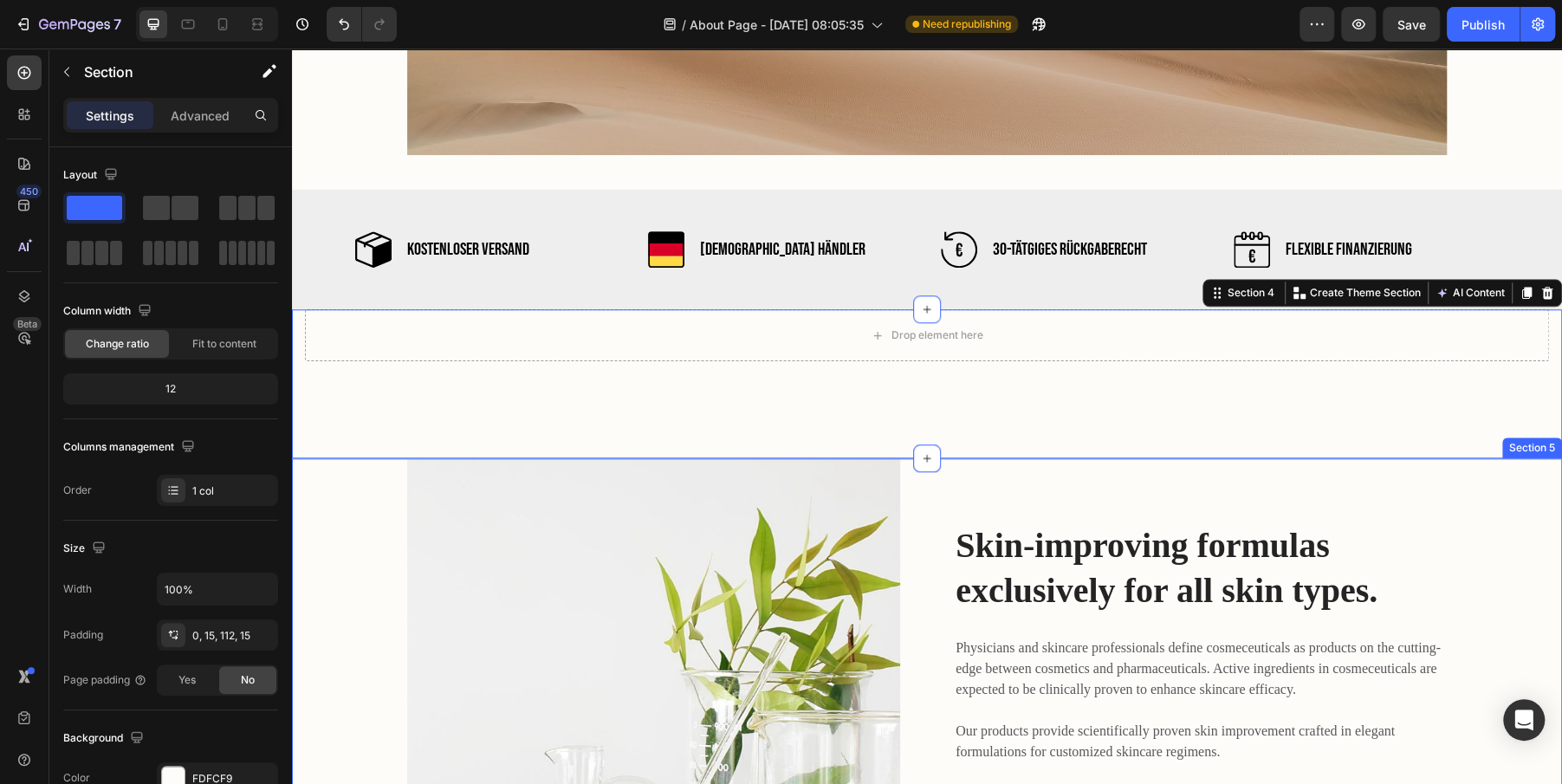
click at [358, 573] on div "Image Skin-improving formulas exclusively for all skin types. Heading Physician…" at bounding box center [927, 704] width 1244 height 493
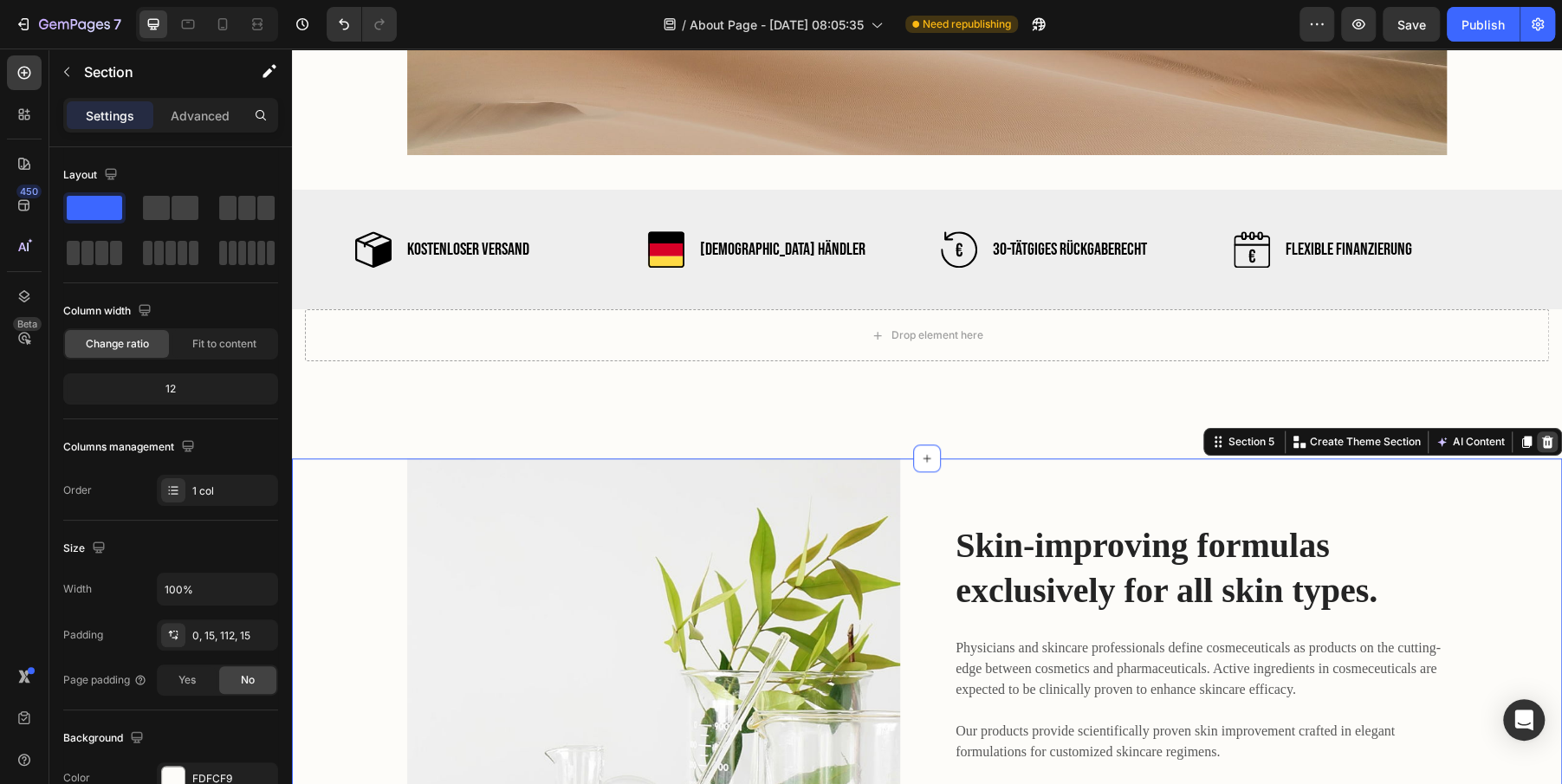
click at [1548, 441] on icon at bounding box center [1548, 442] width 11 height 12
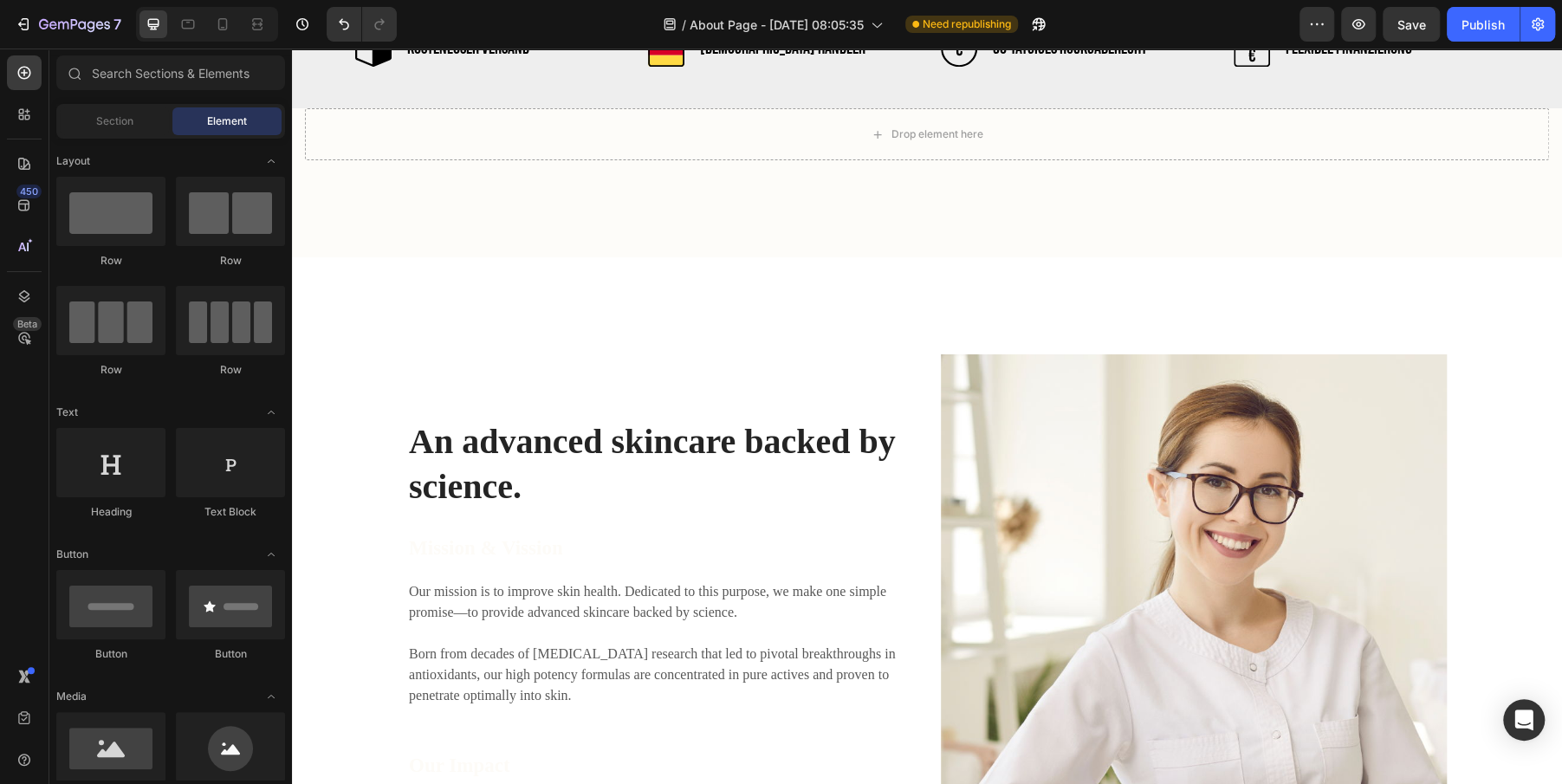
scroll to position [1328, 0]
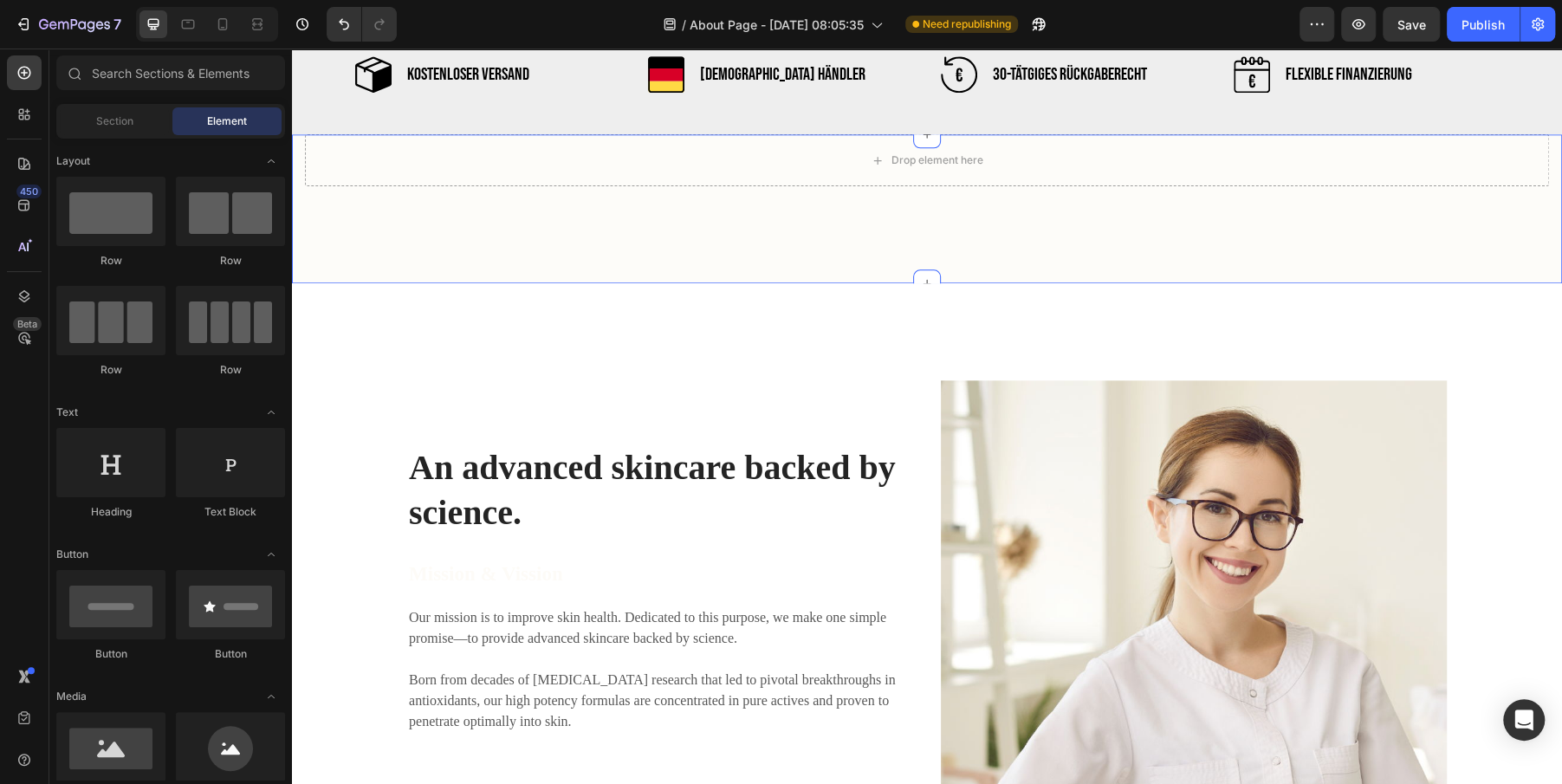
click at [981, 234] on div "Drop element here Section 4" at bounding box center [927, 208] width 1270 height 149
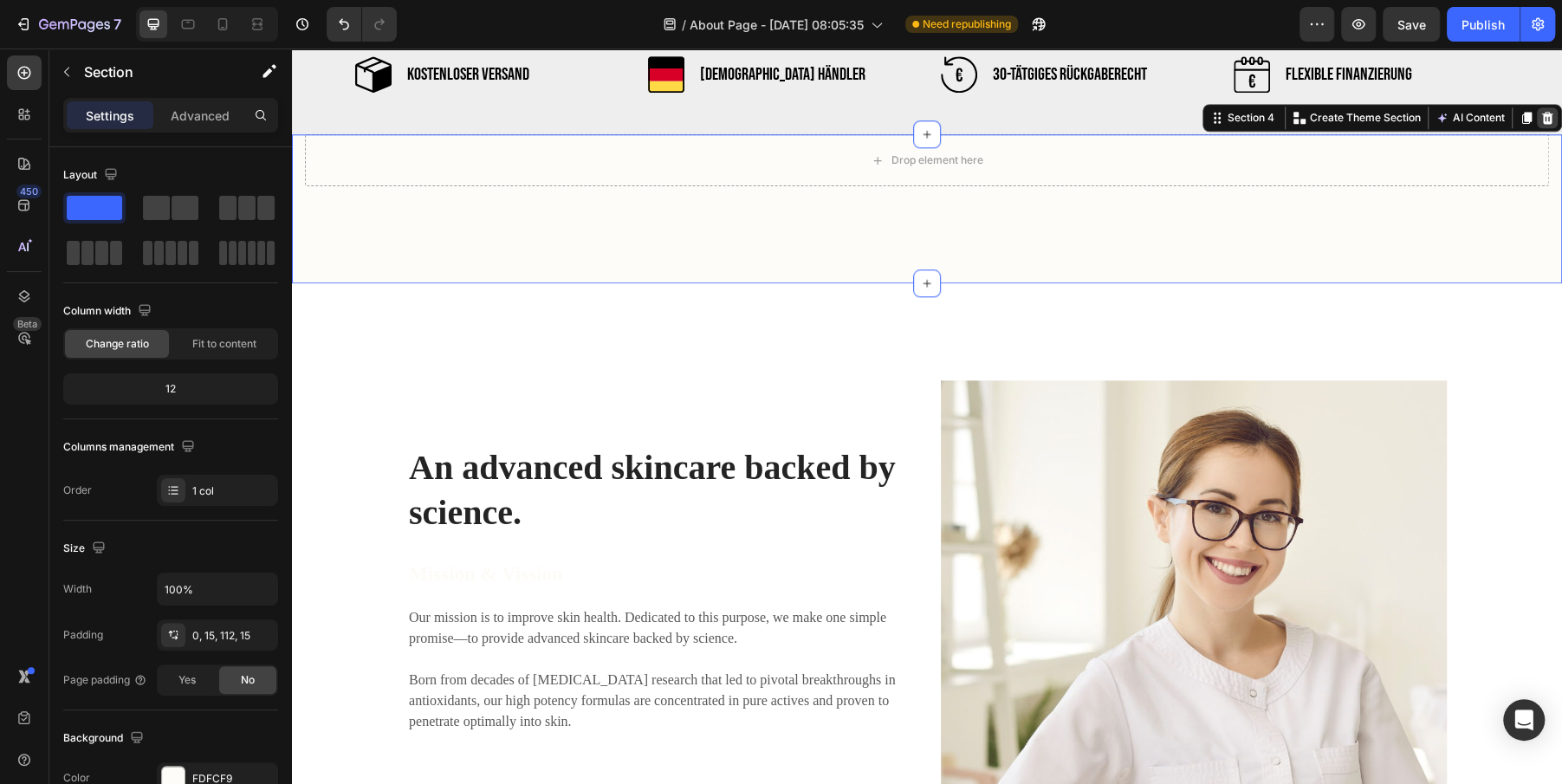
click at [1547, 125] on div at bounding box center [1547, 118] width 21 height 21
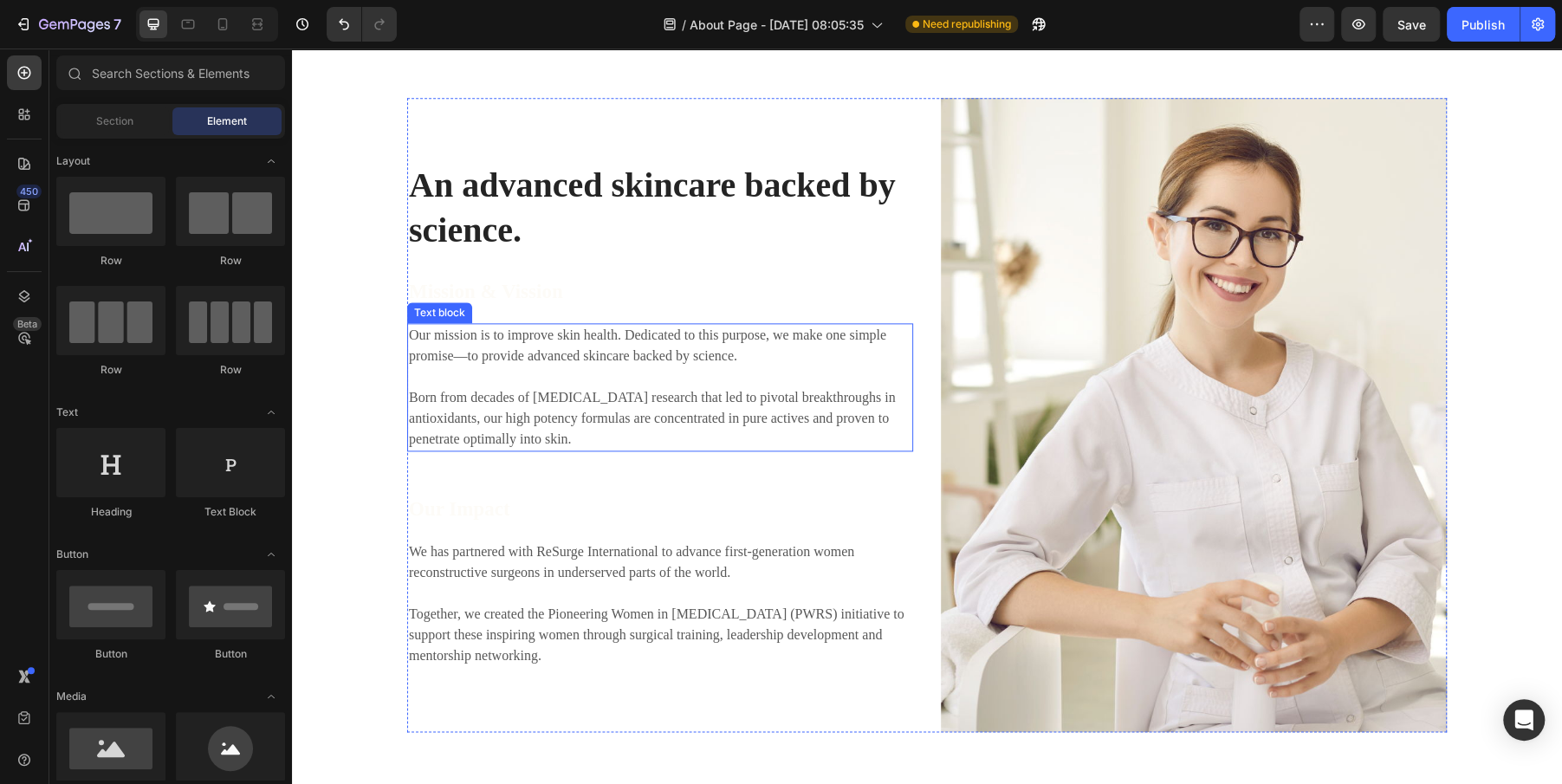
scroll to position [1532, 0]
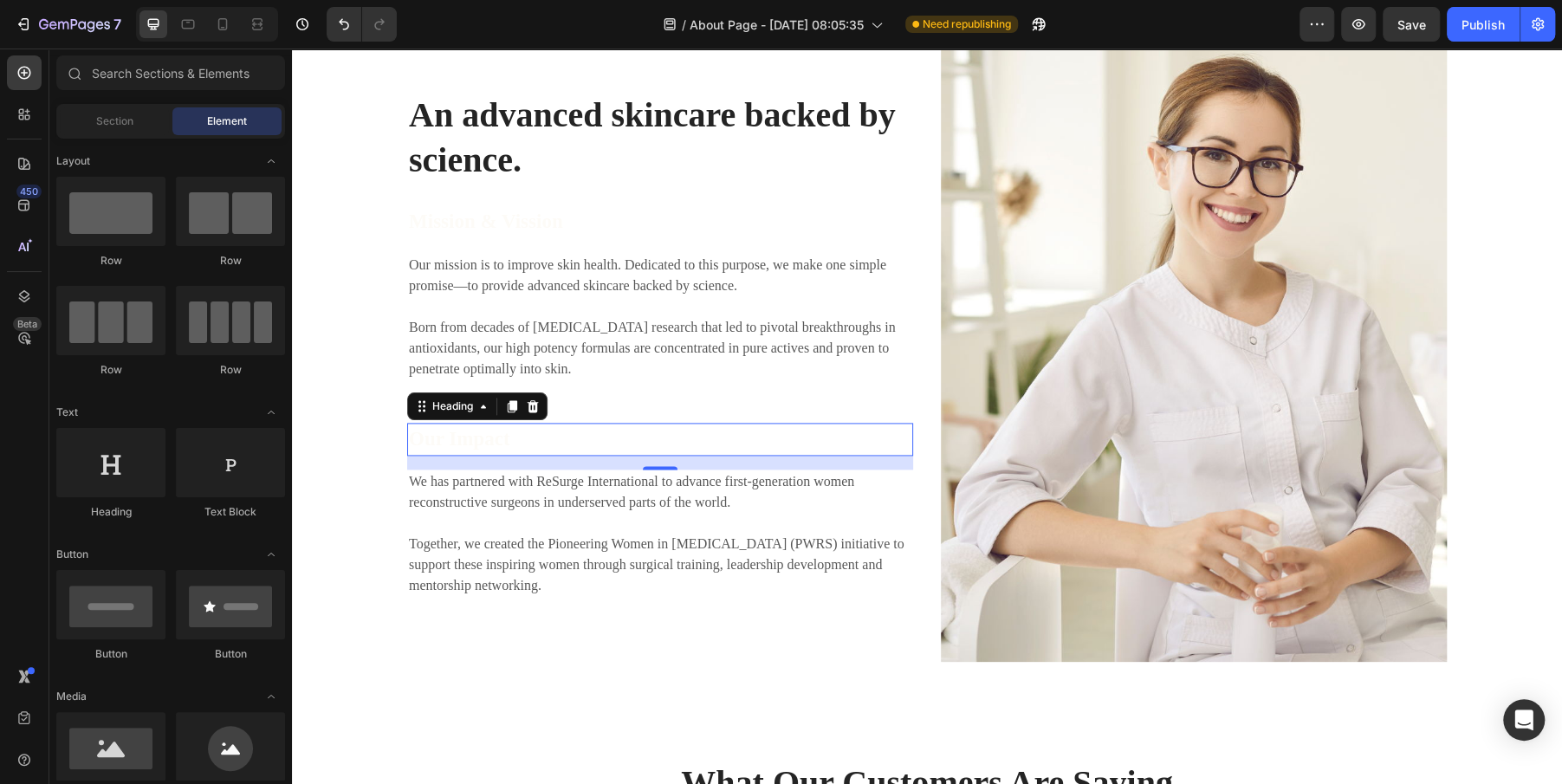
click at [531, 442] on p "Our Impact" at bounding box center [660, 440] width 503 height 30
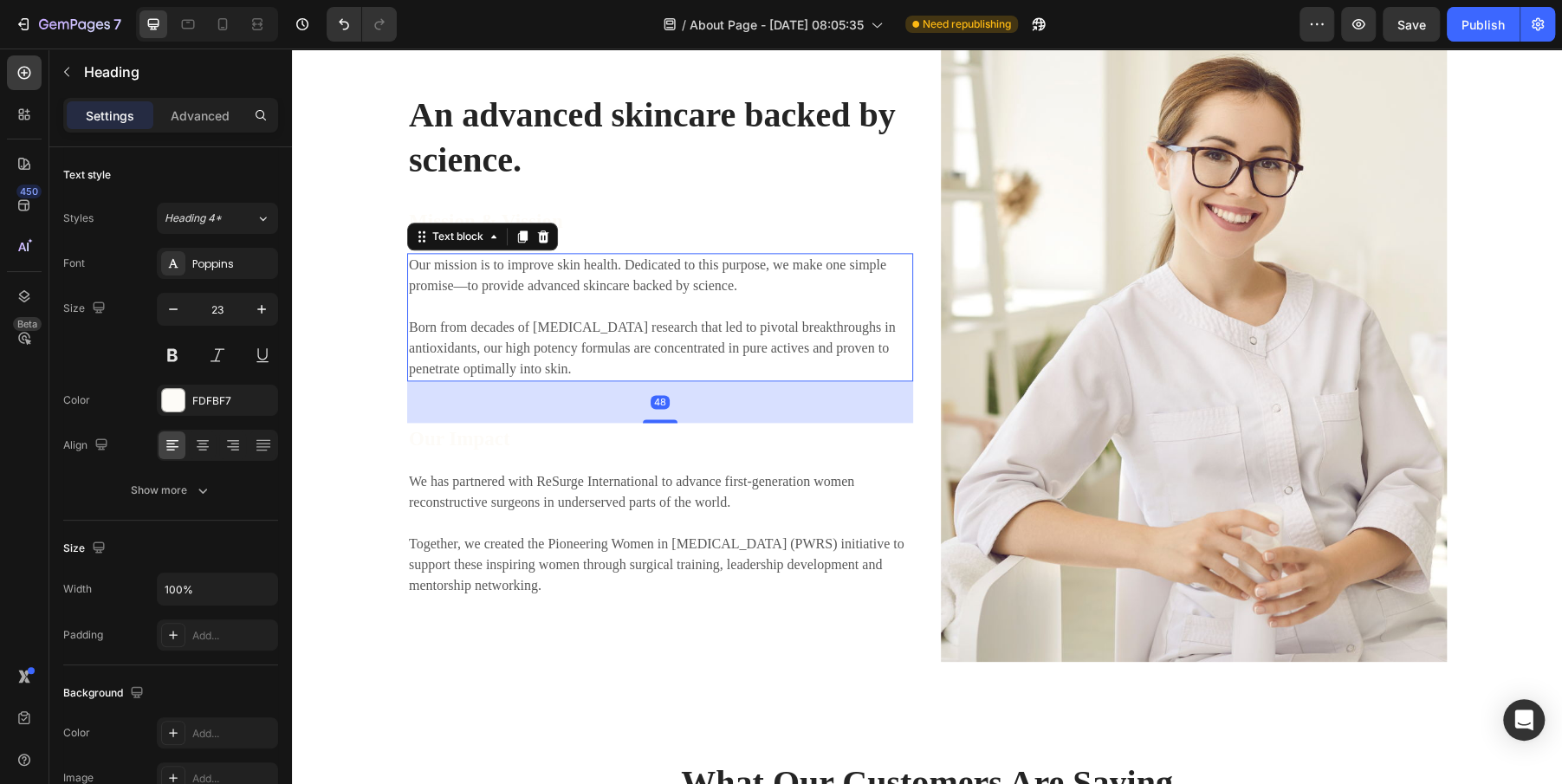
click at [504, 309] on p "Our mission is to improve skin health. Dedicated to this purpose, we make one s…" at bounding box center [660, 316] width 503 height 124
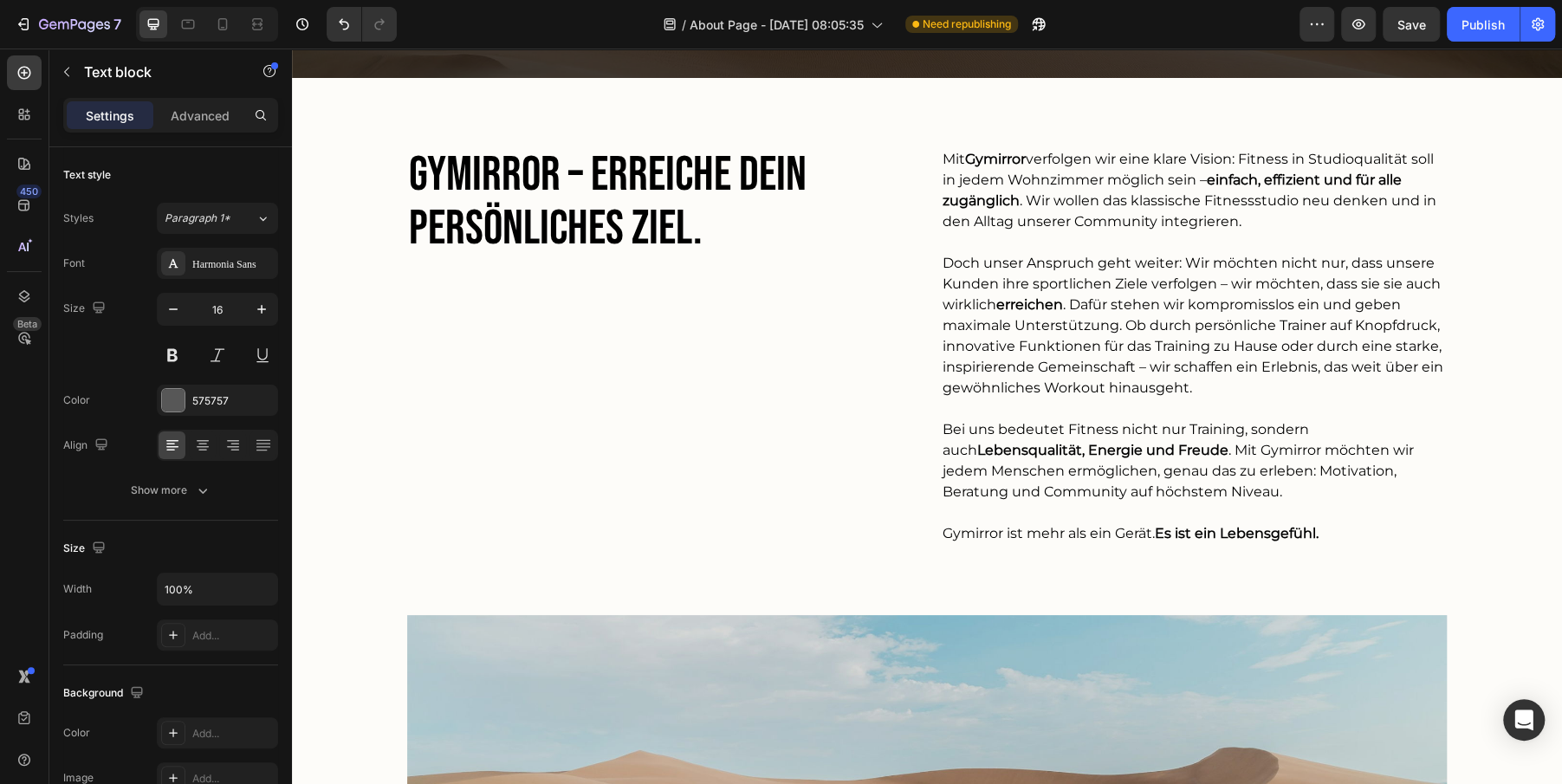
scroll to position [389, 0]
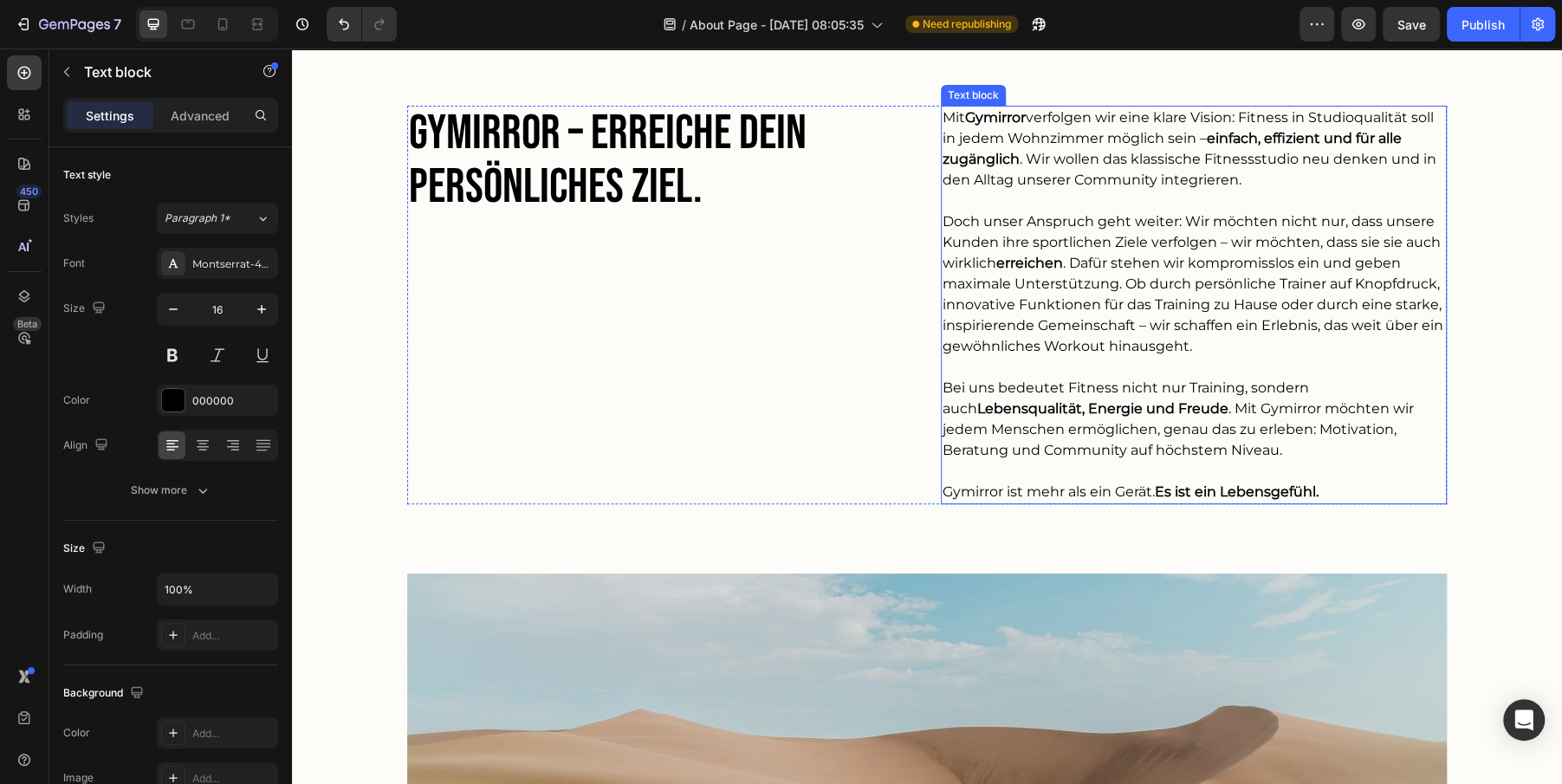
click at [1059, 314] on p "Doch unser Anspruch geht weiter: Wir möchten nicht nur, dass unsere Kunden ihre…" at bounding box center [1193, 284] width 503 height 146
click at [1057, 126] on icon at bounding box center [1056, 123] width 14 height 14
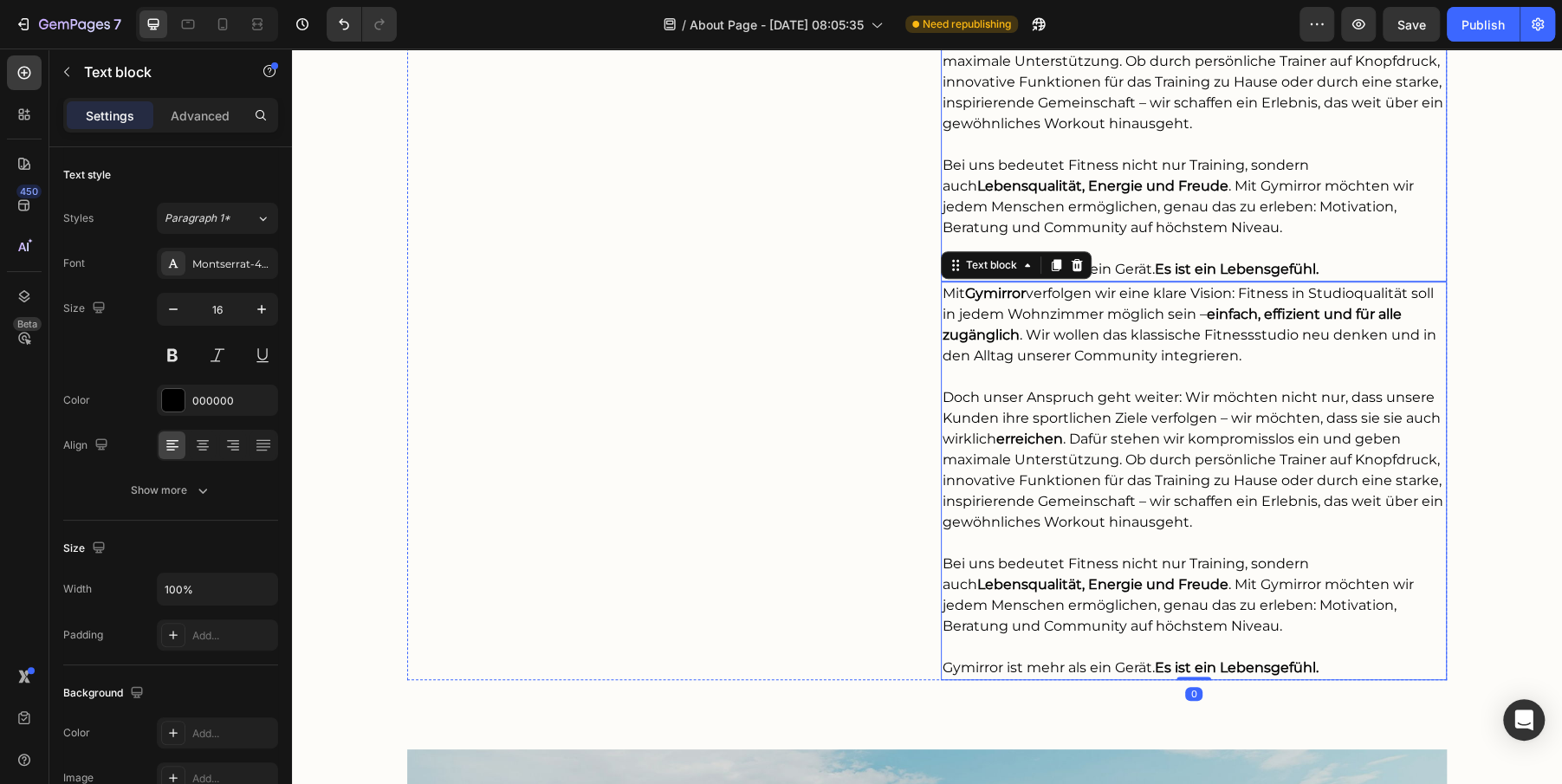
scroll to position [681, 0]
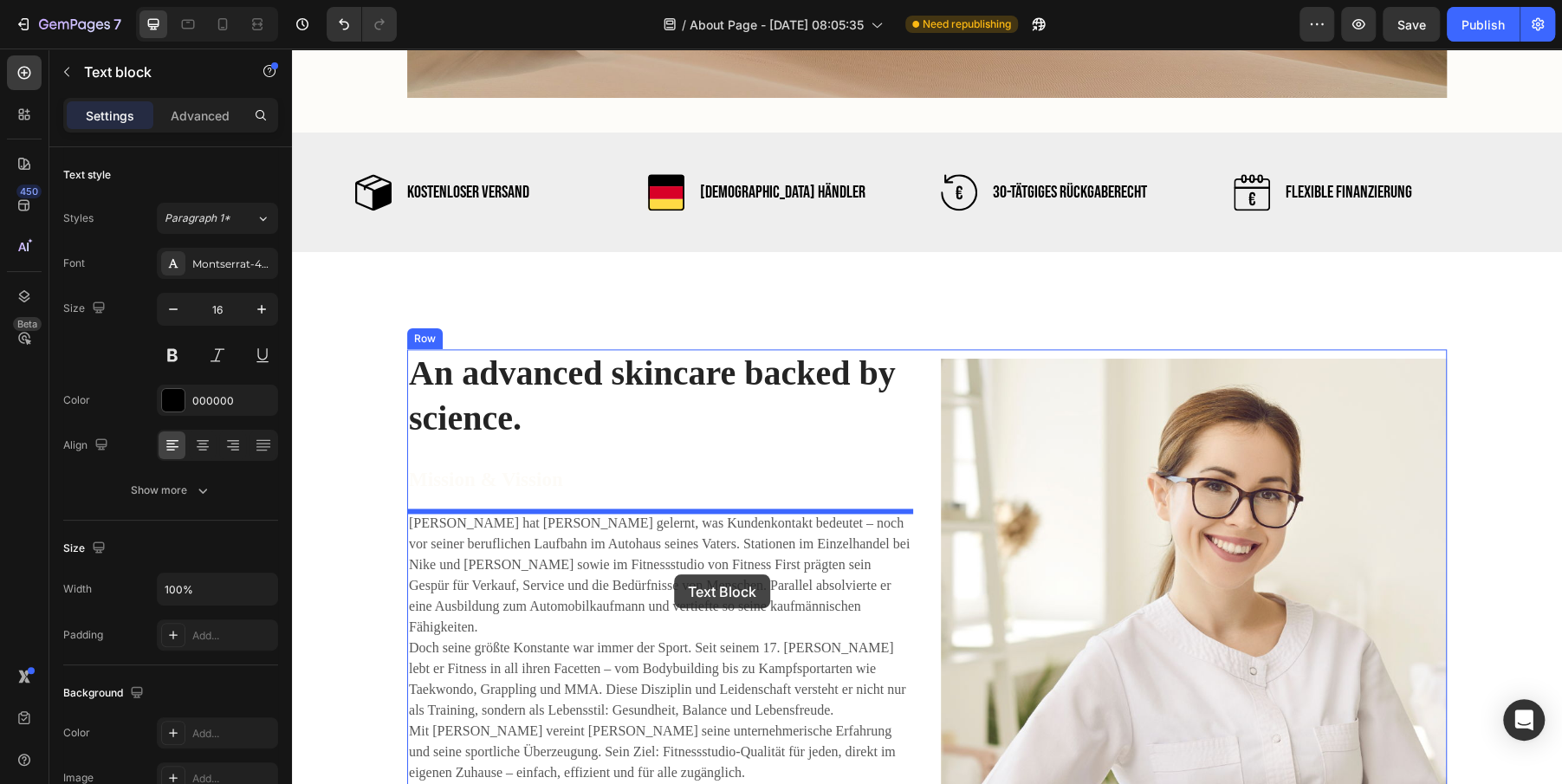
drag, startPoint x: 955, startPoint y: 192, endPoint x: 674, endPoint y: 574, distance: 474.2
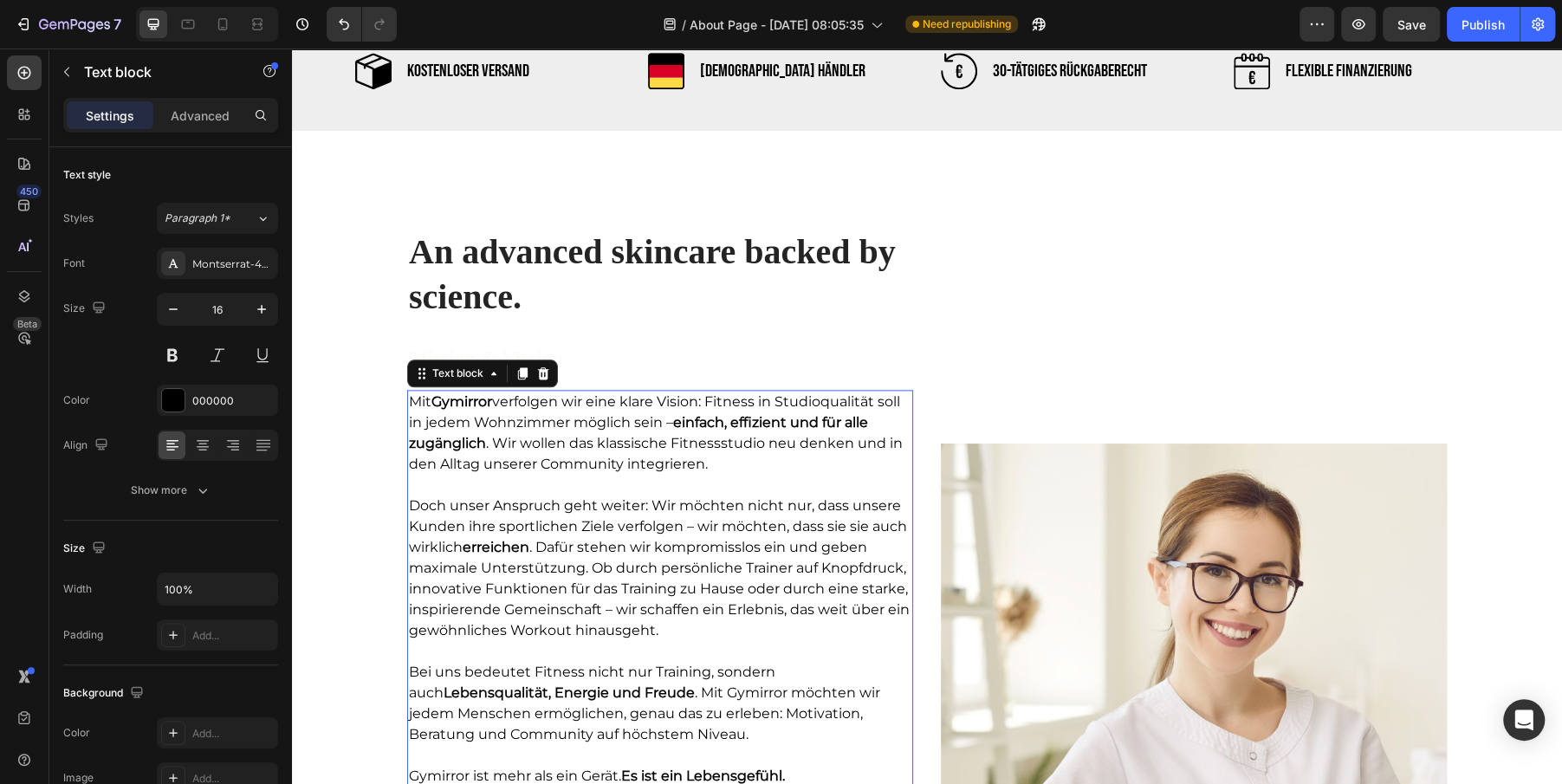
scroll to position [1393, 0]
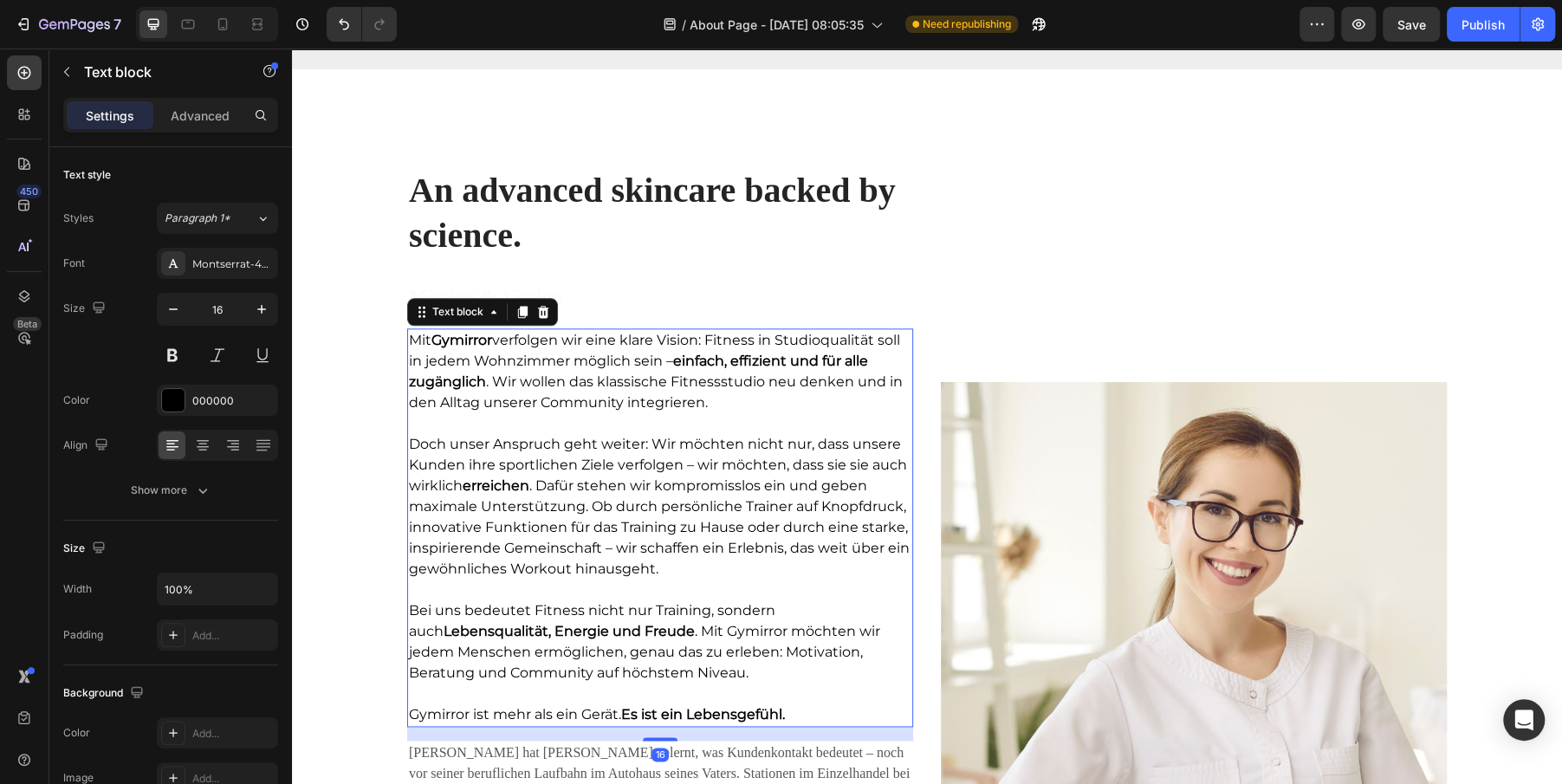
click at [660, 539] on p "Doch unser Anspruch geht weiter: Wir möchten nicht nur, dass unsere Kunden ihre…" at bounding box center [660, 507] width 503 height 146
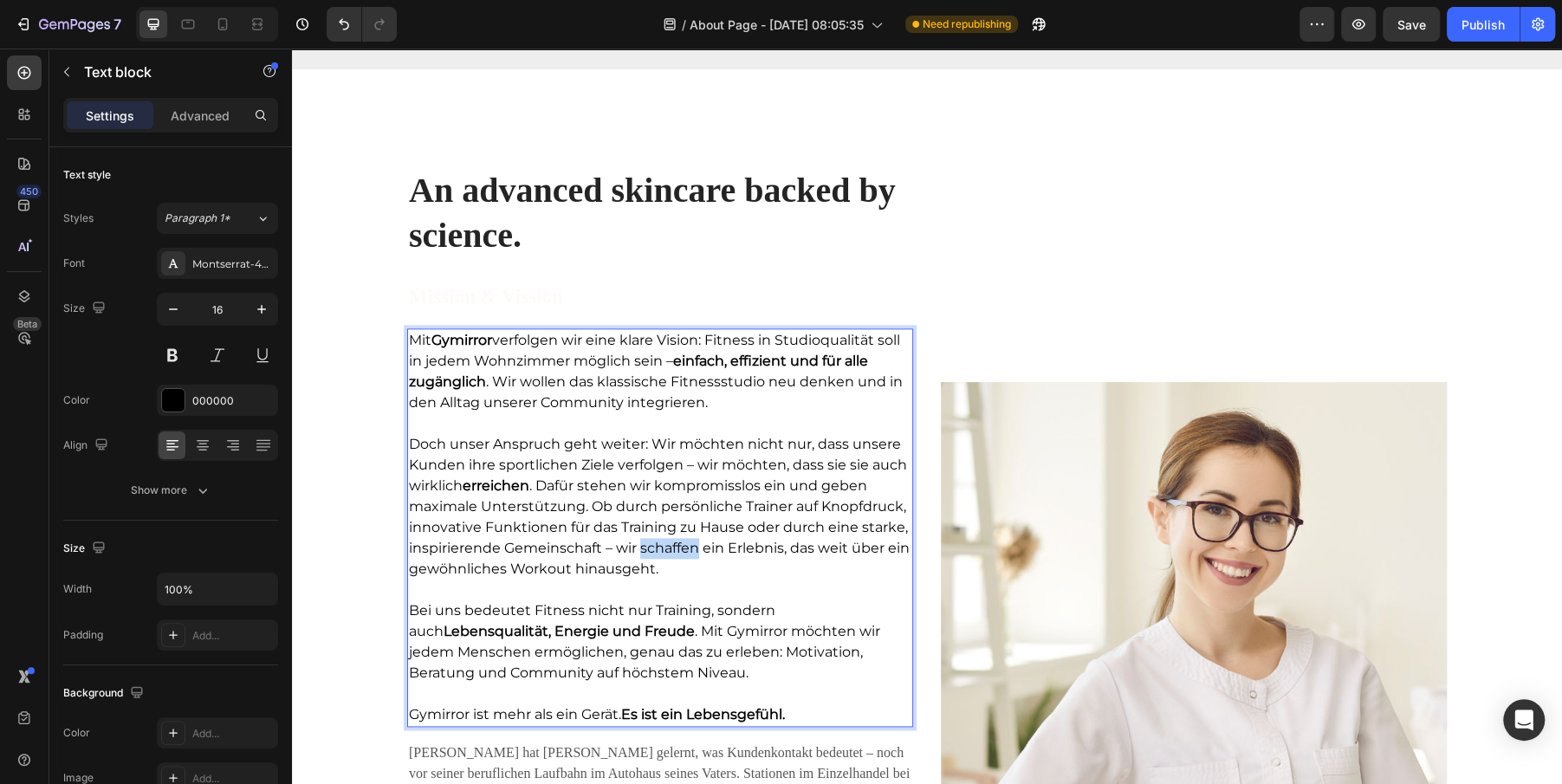
click at [660, 539] on p "Doch unser Anspruch geht weiter: Wir möchten nicht nur, dass unsere Kunden ihre…" at bounding box center [660, 507] width 503 height 146
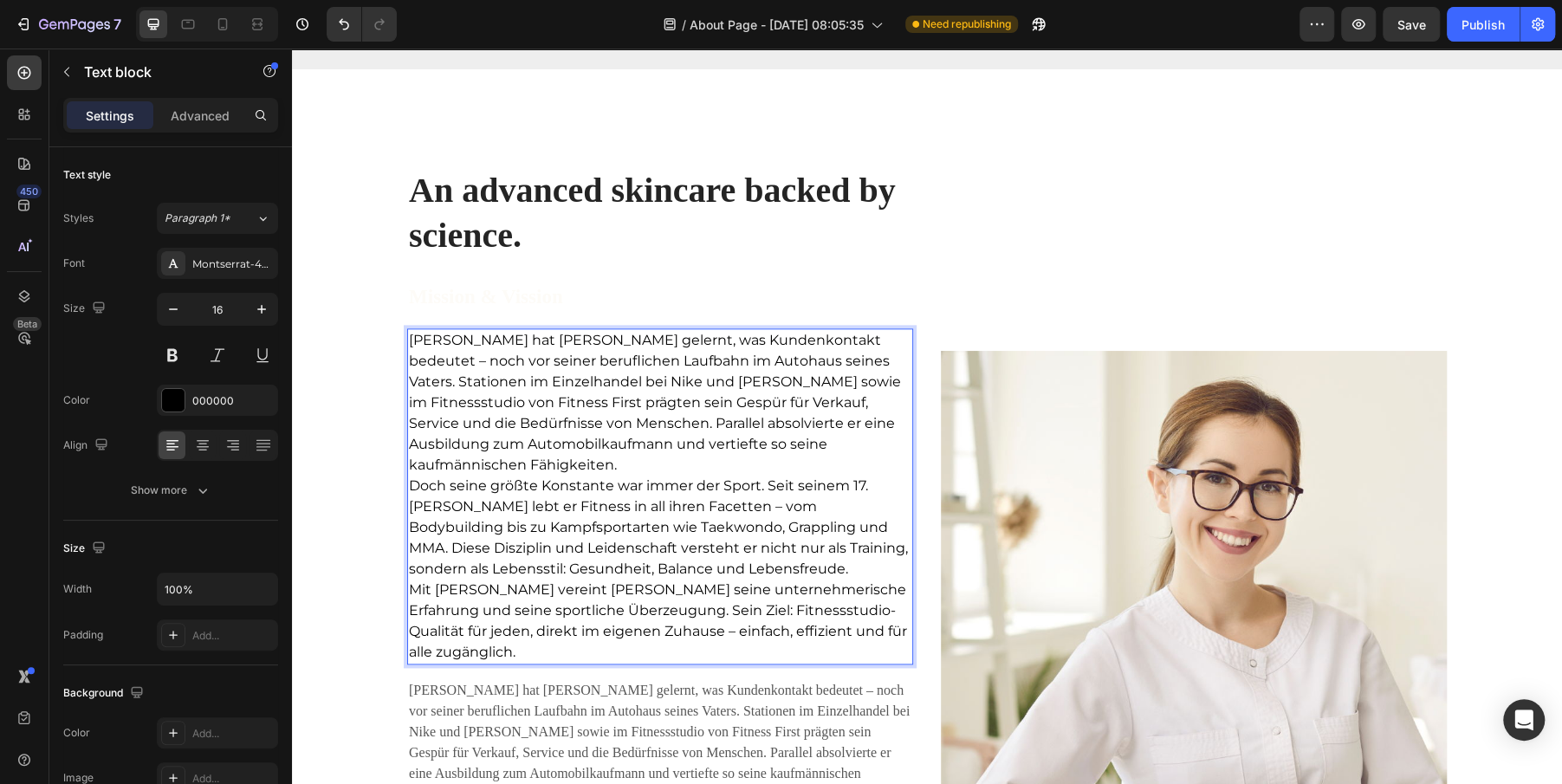
scroll to position [1441, 0]
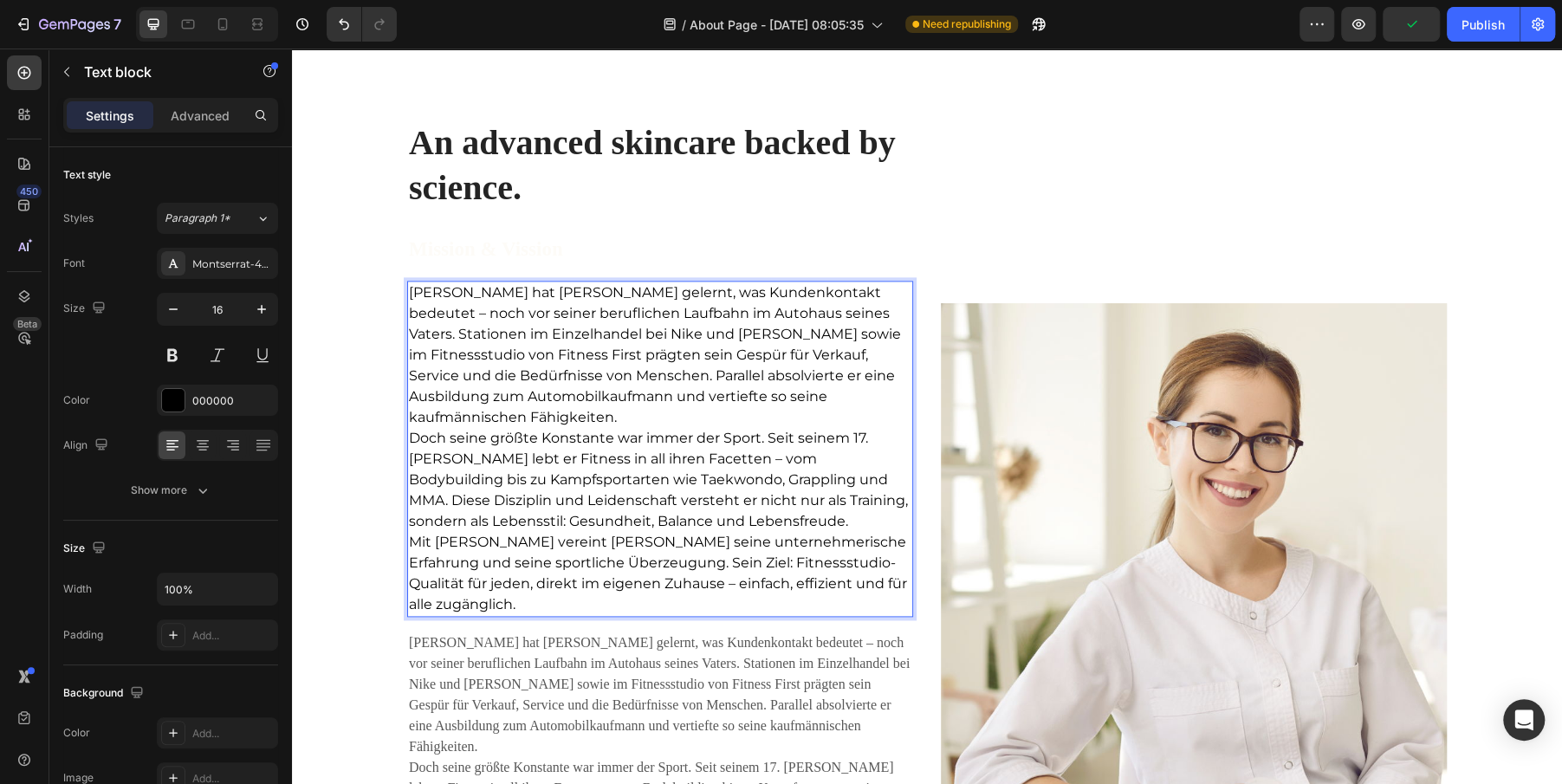
click at [742, 415] on p "[PERSON_NAME] hat [PERSON_NAME] gelernt, was Kundenkontakt bedeutet – noch vor …" at bounding box center [660, 356] width 503 height 146
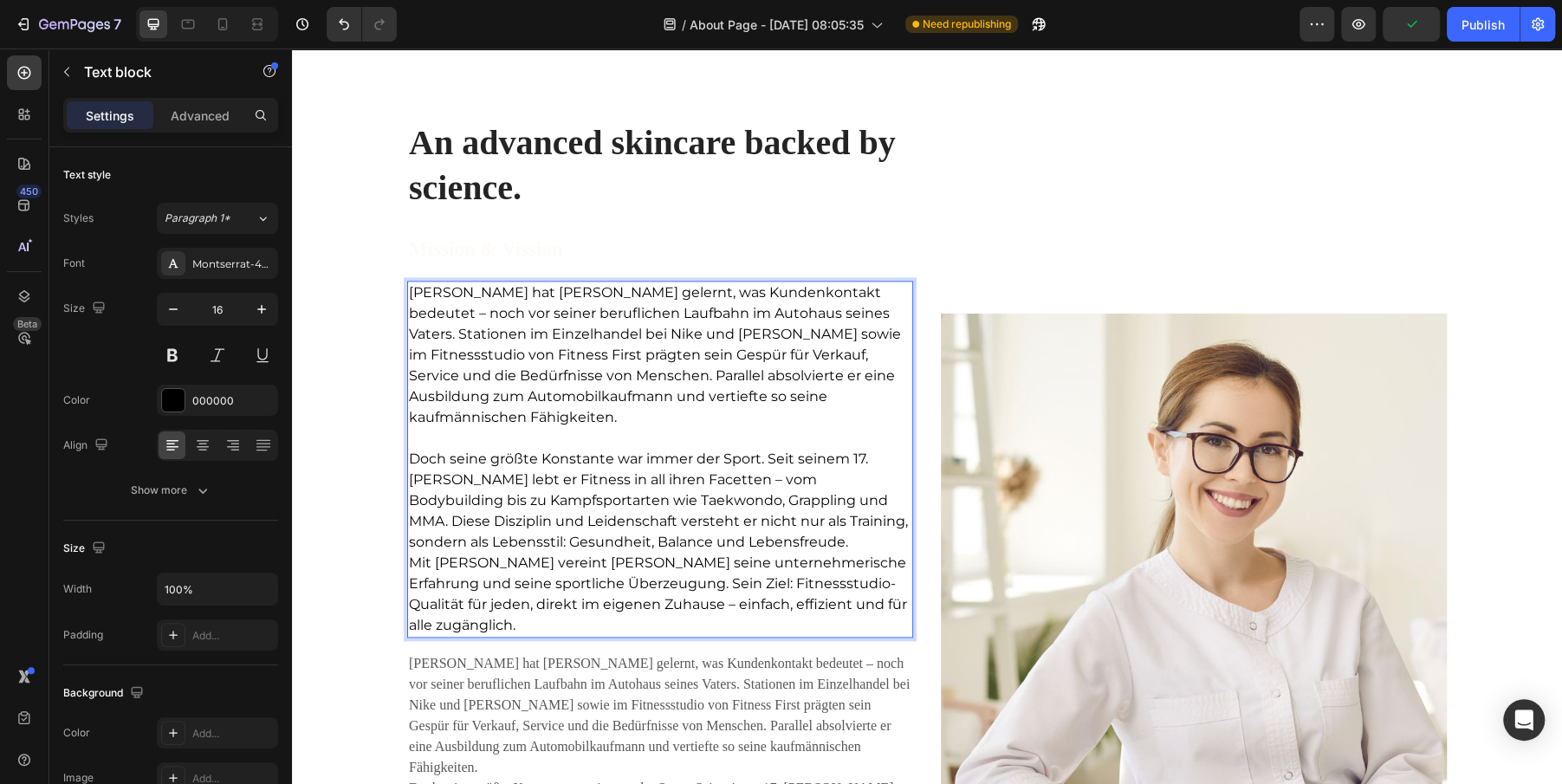
click at [766, 535] on p "Doch seine größte Konstante war immer der Sport. Seit seinem 17. [PERSON_NAME] …" at bounding box center [660, 500] width 503 height 104
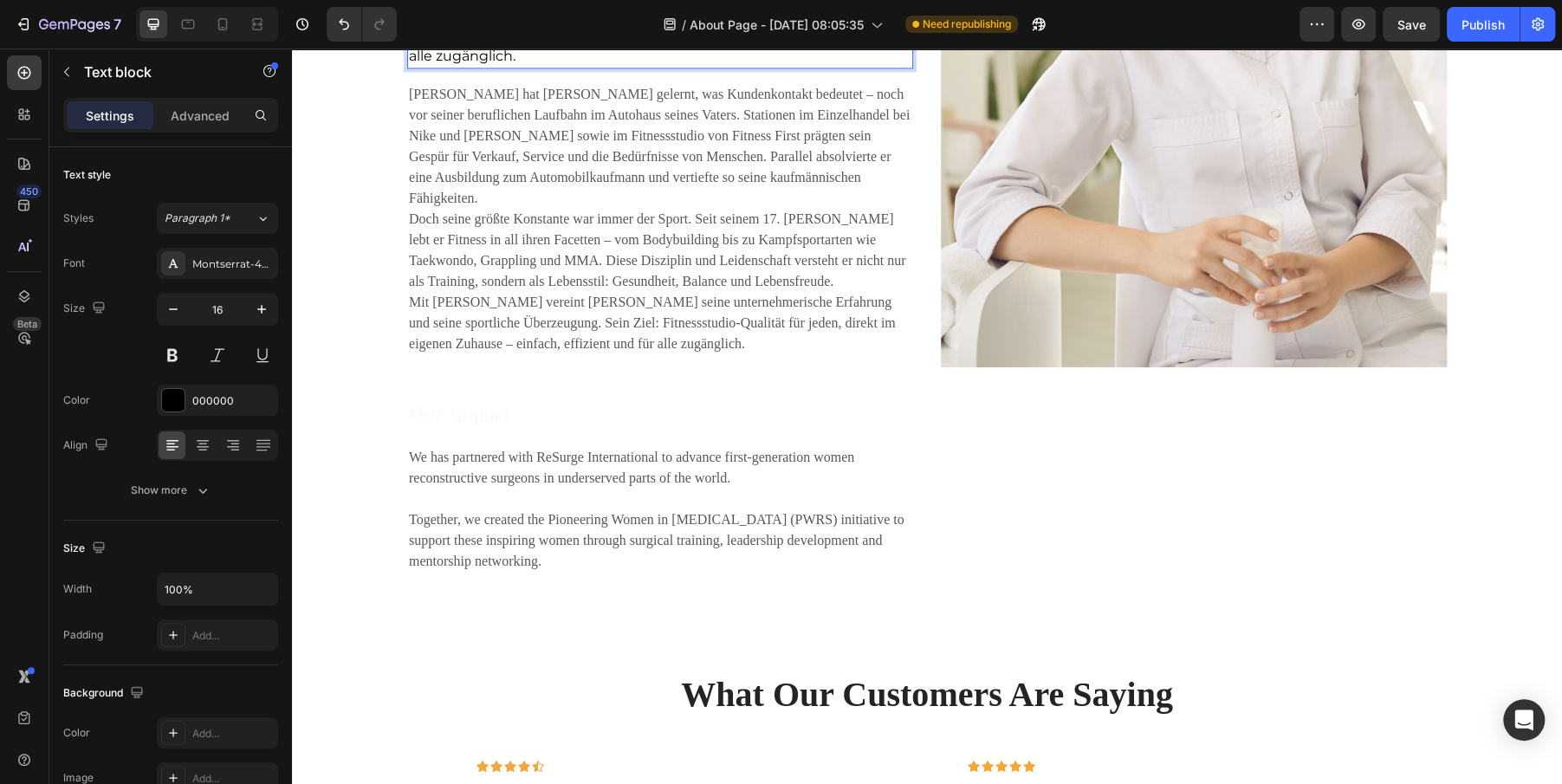
scroll to position [2063, 0]
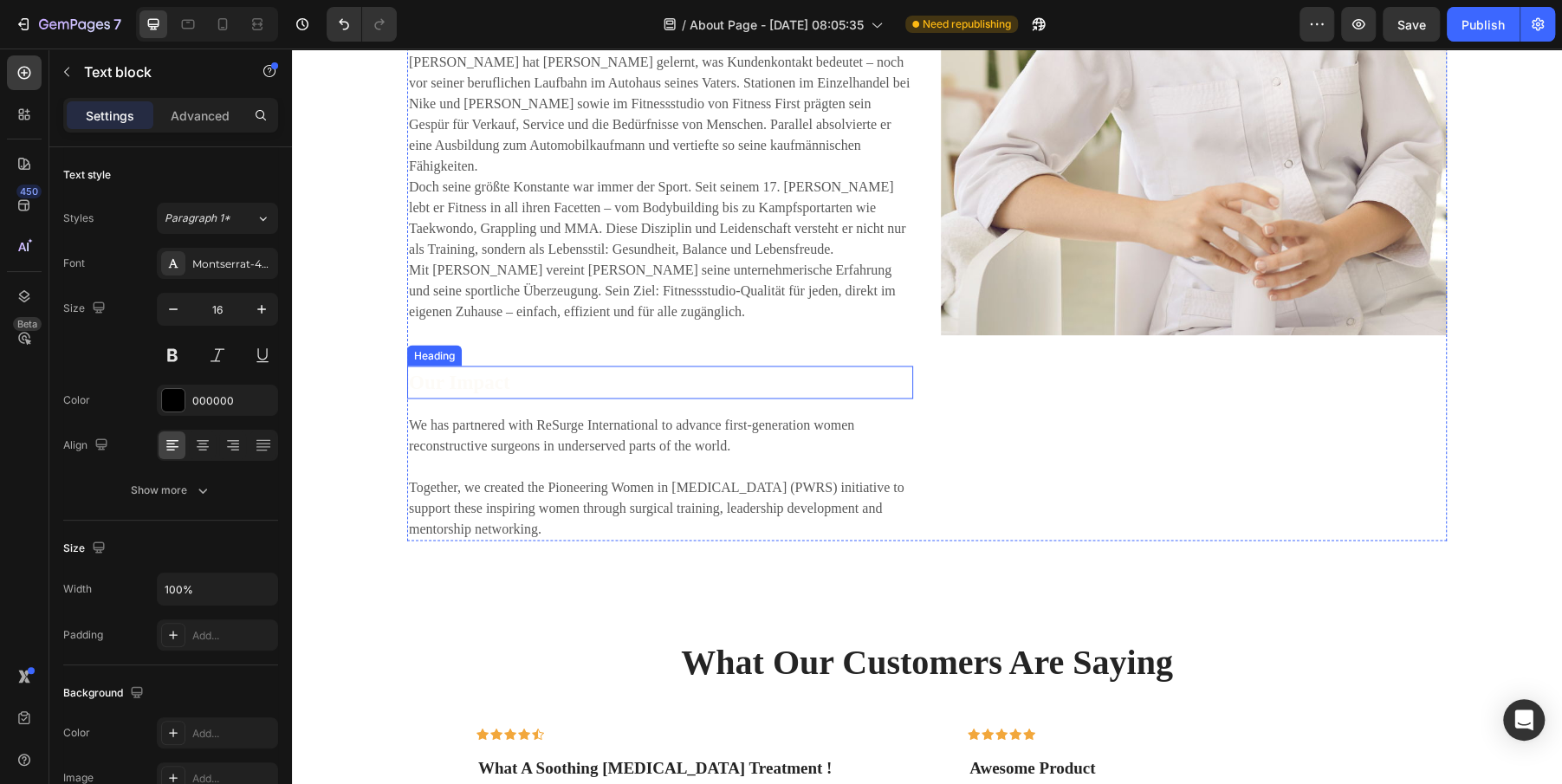
click at [504, 367] on p "Our Impact" at bounding box center [660, 382] width 503 height 30
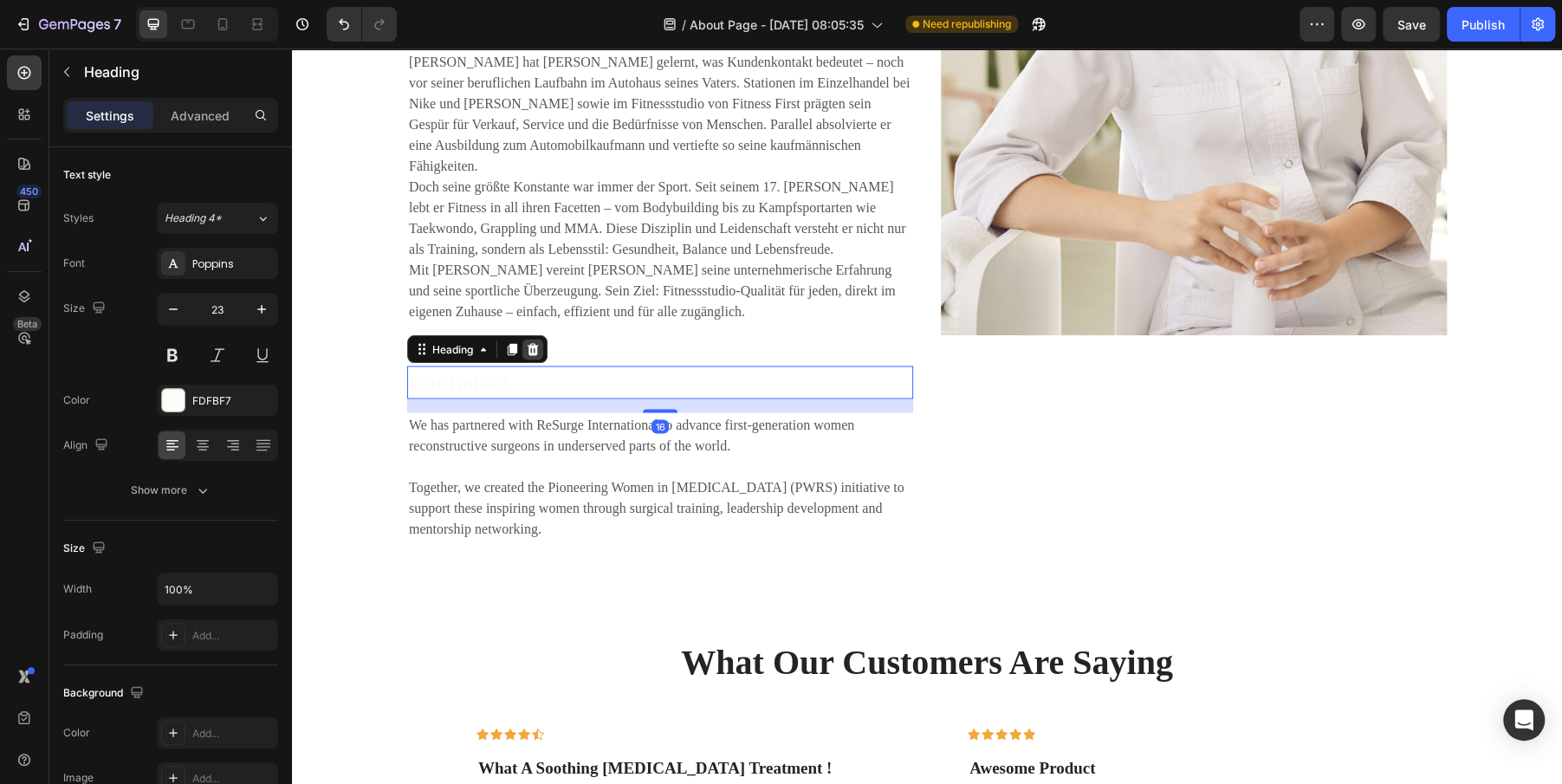
click at [533, 342] on icon at bounding box center [533, 348] width 11 height 12
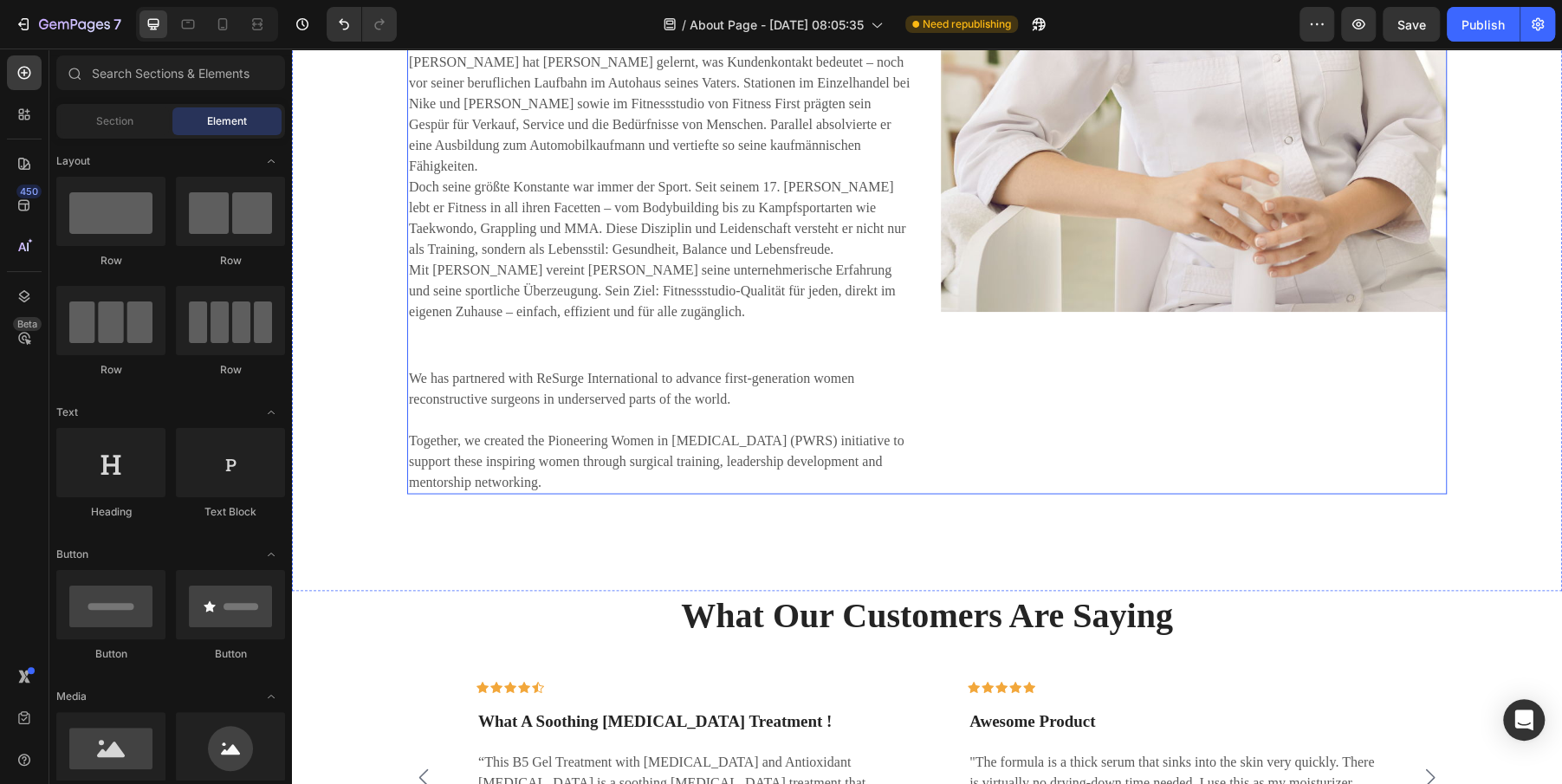
click at [536, 392] on p "We has partnered with ReSurge International to advance first-generation women r…" at bounding box center [660, 428] width 503 height 124
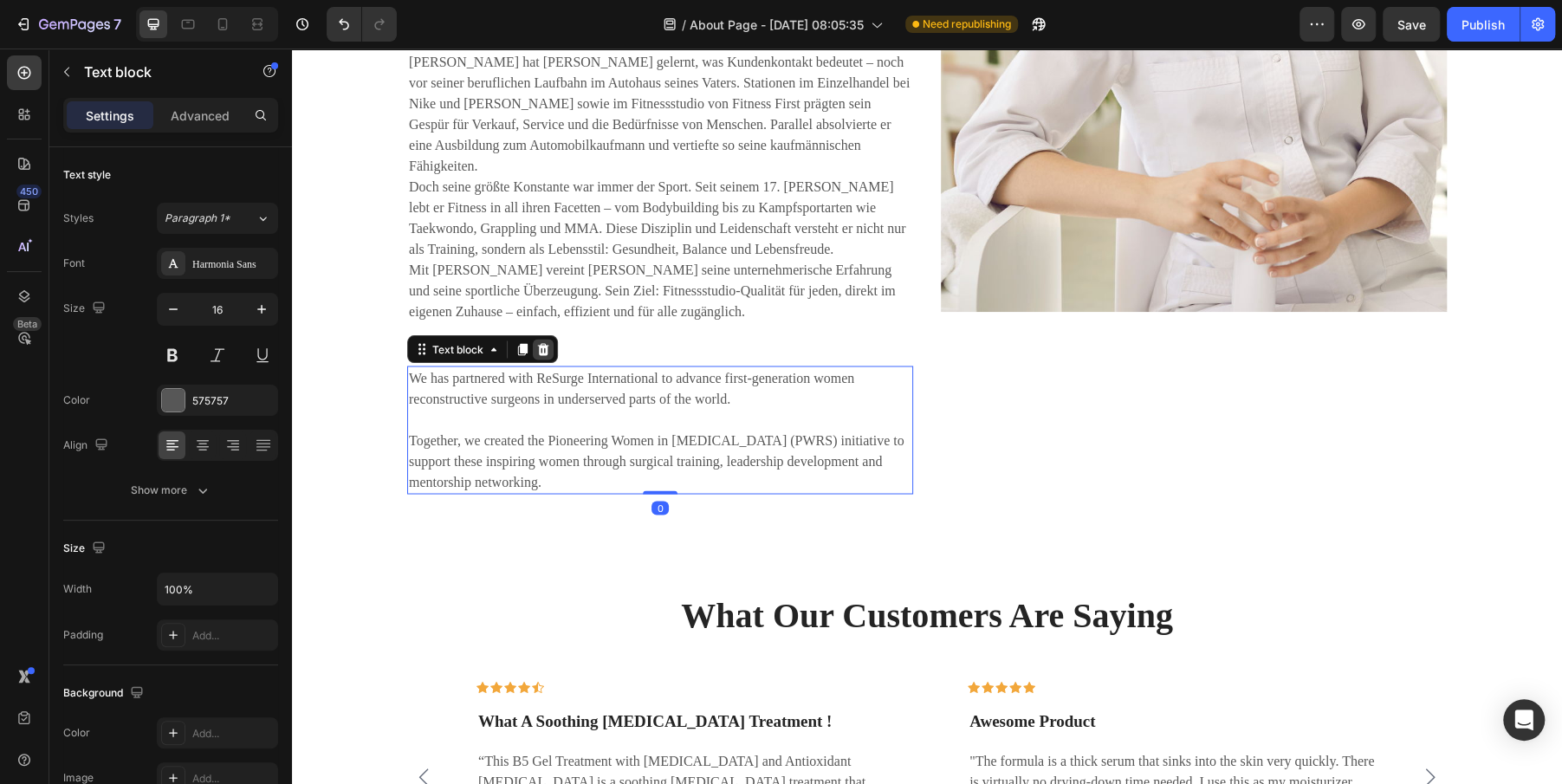
click at [541, 339] on div at bounding box center [543, 349] width 21 height 21
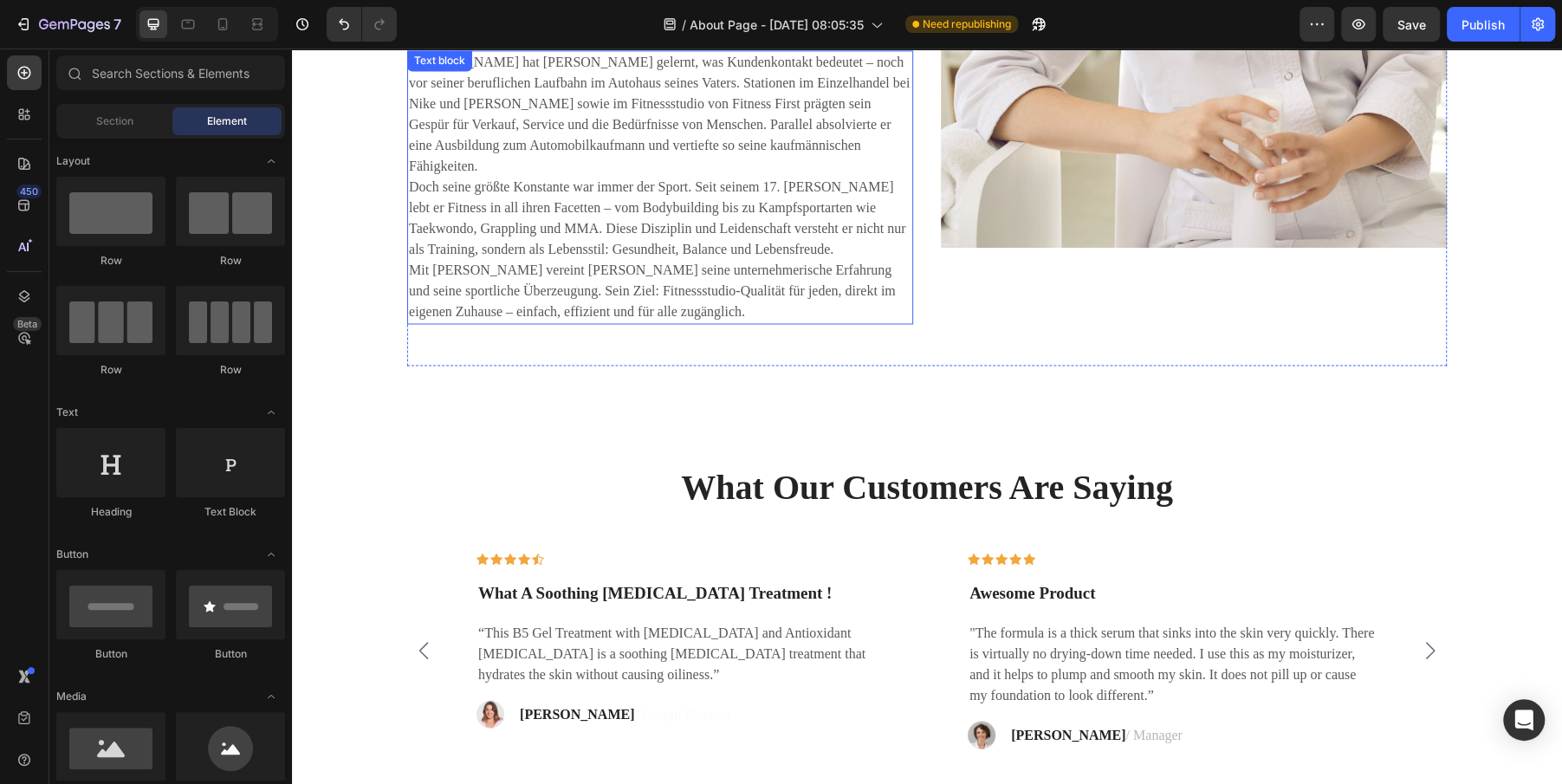
click at [541, 260] on p "Mit [PERSON_NAME] vereint [PERSON_NAME] seine unternehmerische Erfahrung und se…" at bounding box center [660, 291] width 503 height 63
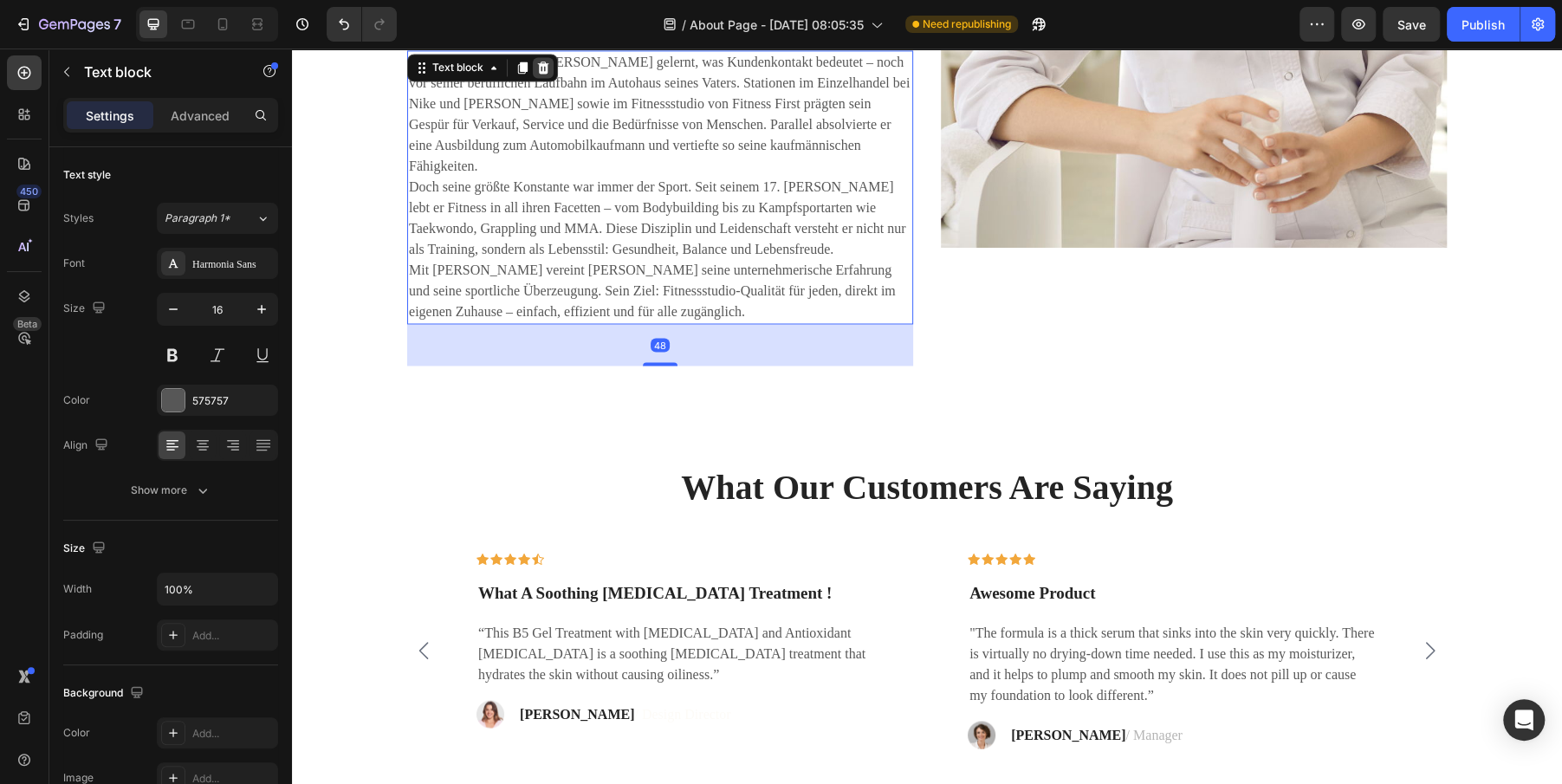
click at [546, 63] on icon at bounding box center [544, 66] width 11 height 12
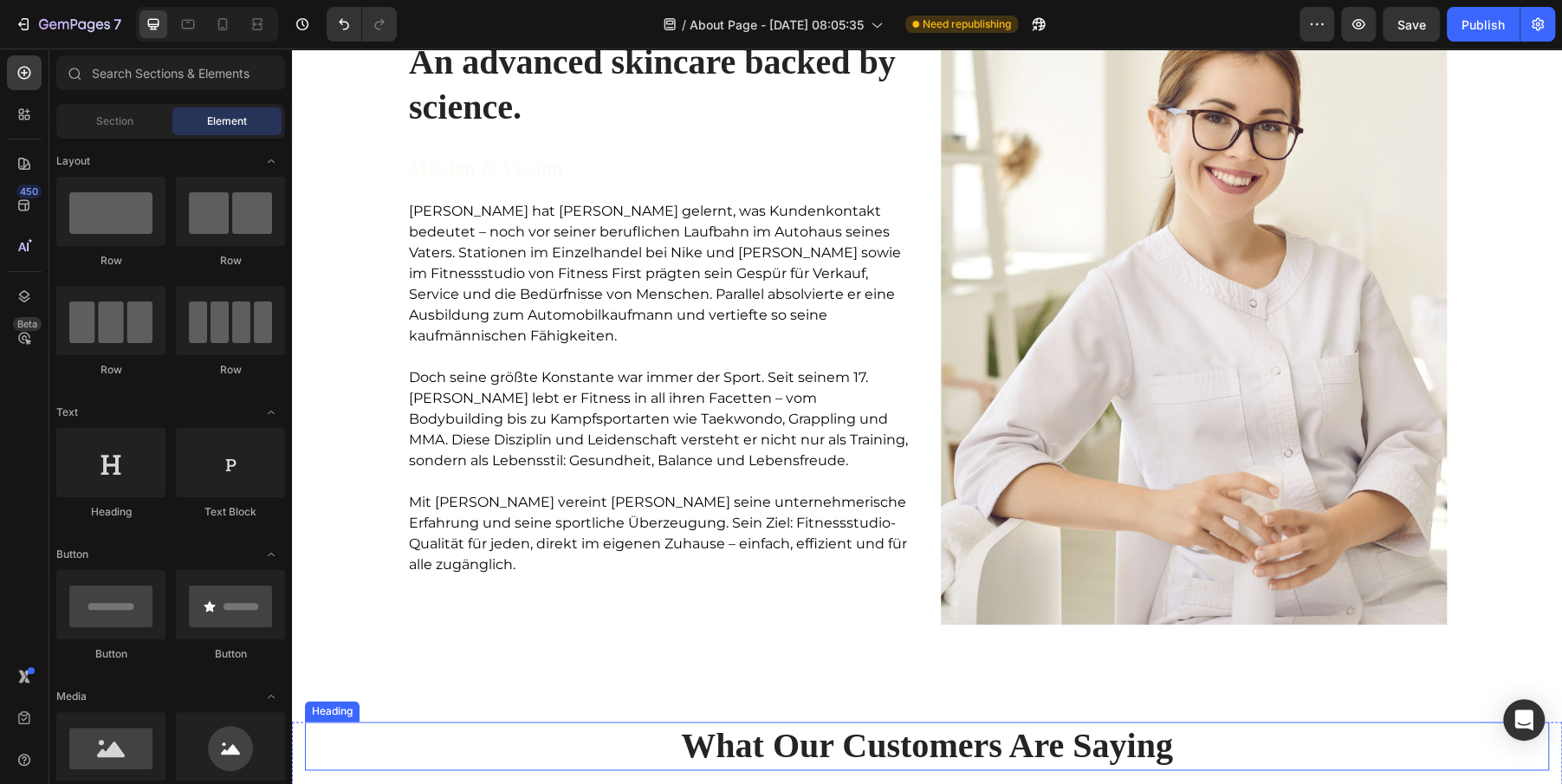
scroll to position [1566, 0]
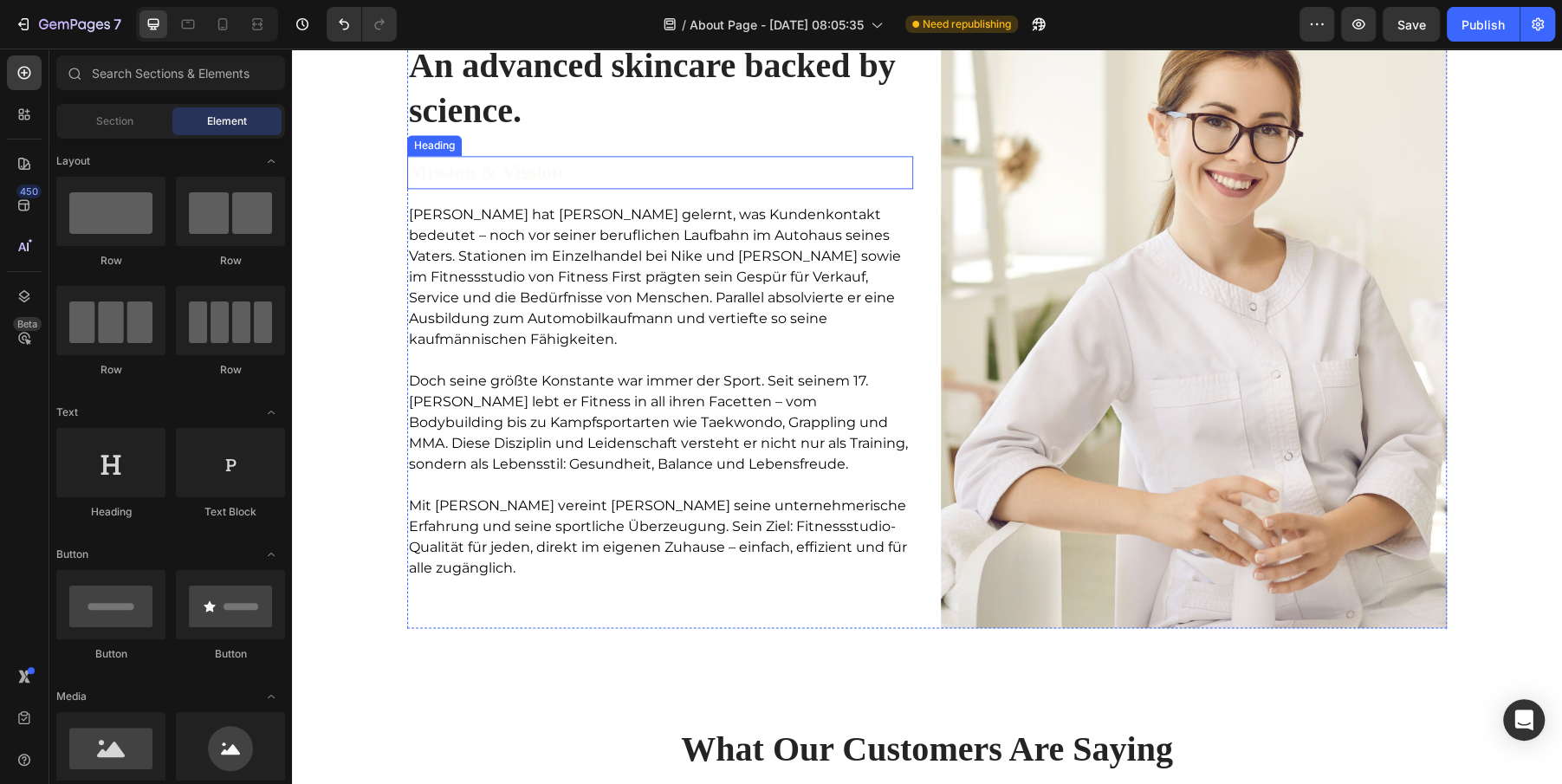
click at [528, 169] on p "Mission & Vission" at bounding box center [660, 172] width 503 height 30
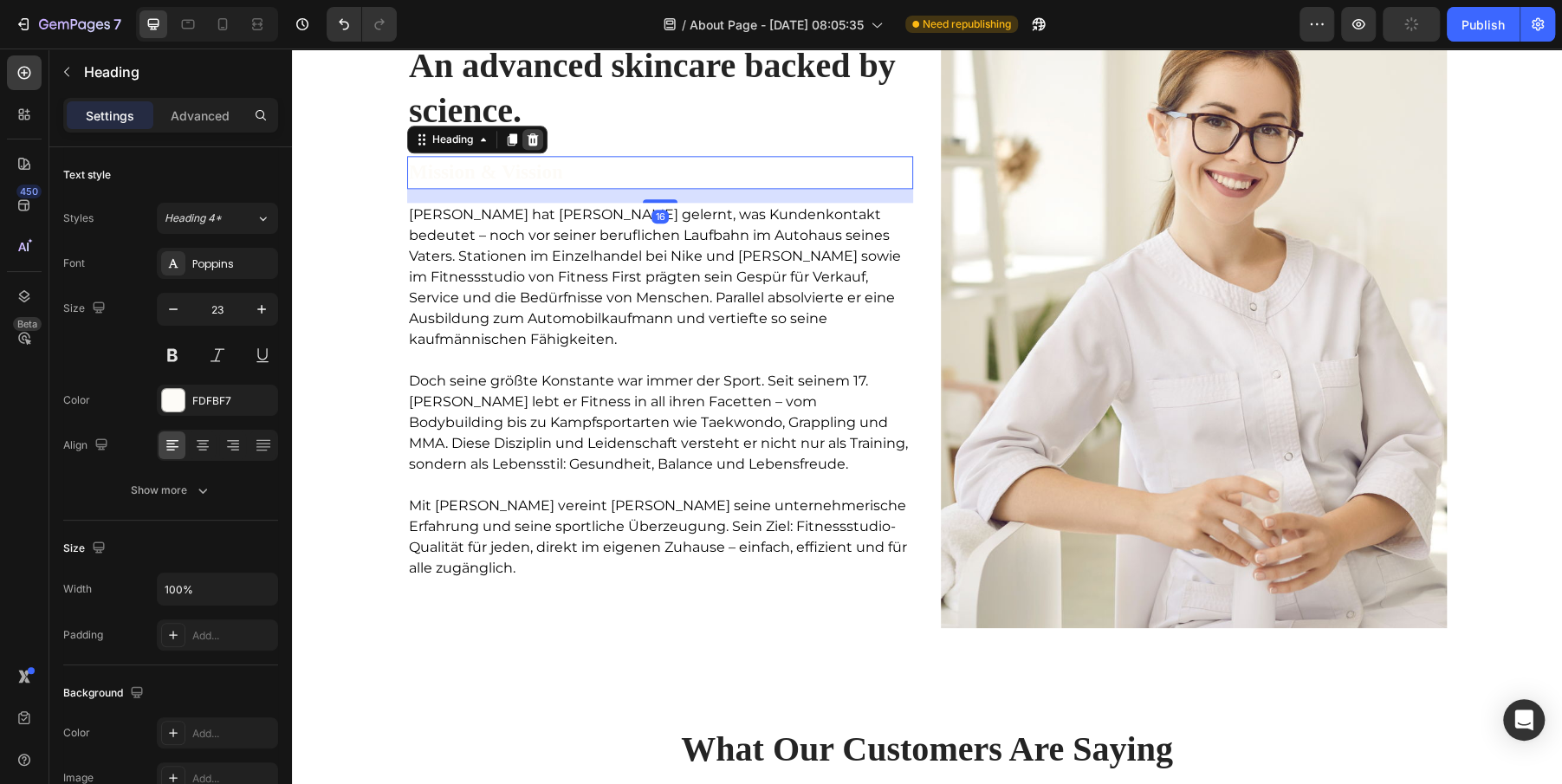
click at [532, 139] on icon at bounding box center [533, 139] width 14 height 14
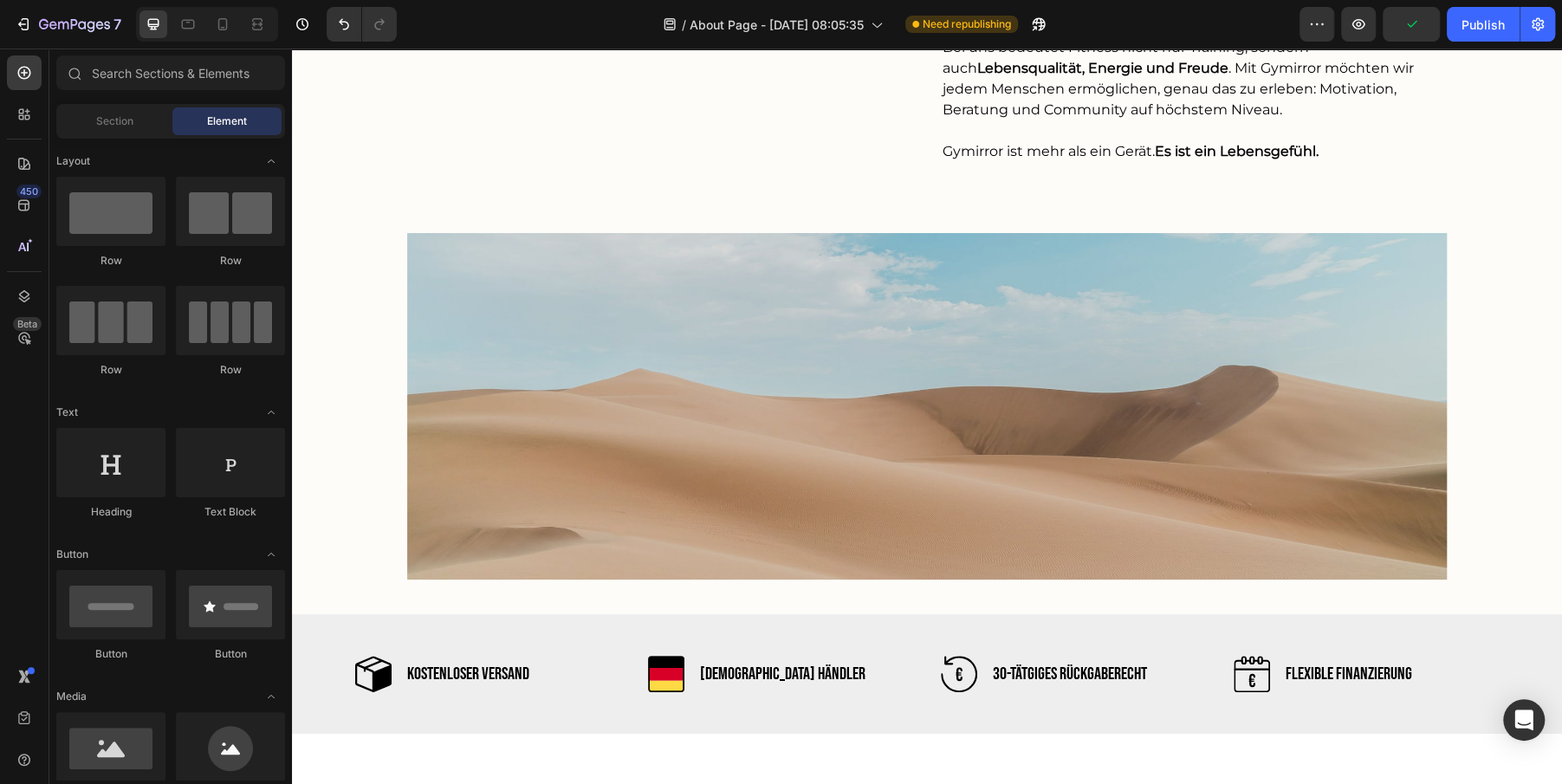
scroll to position [345, 0]
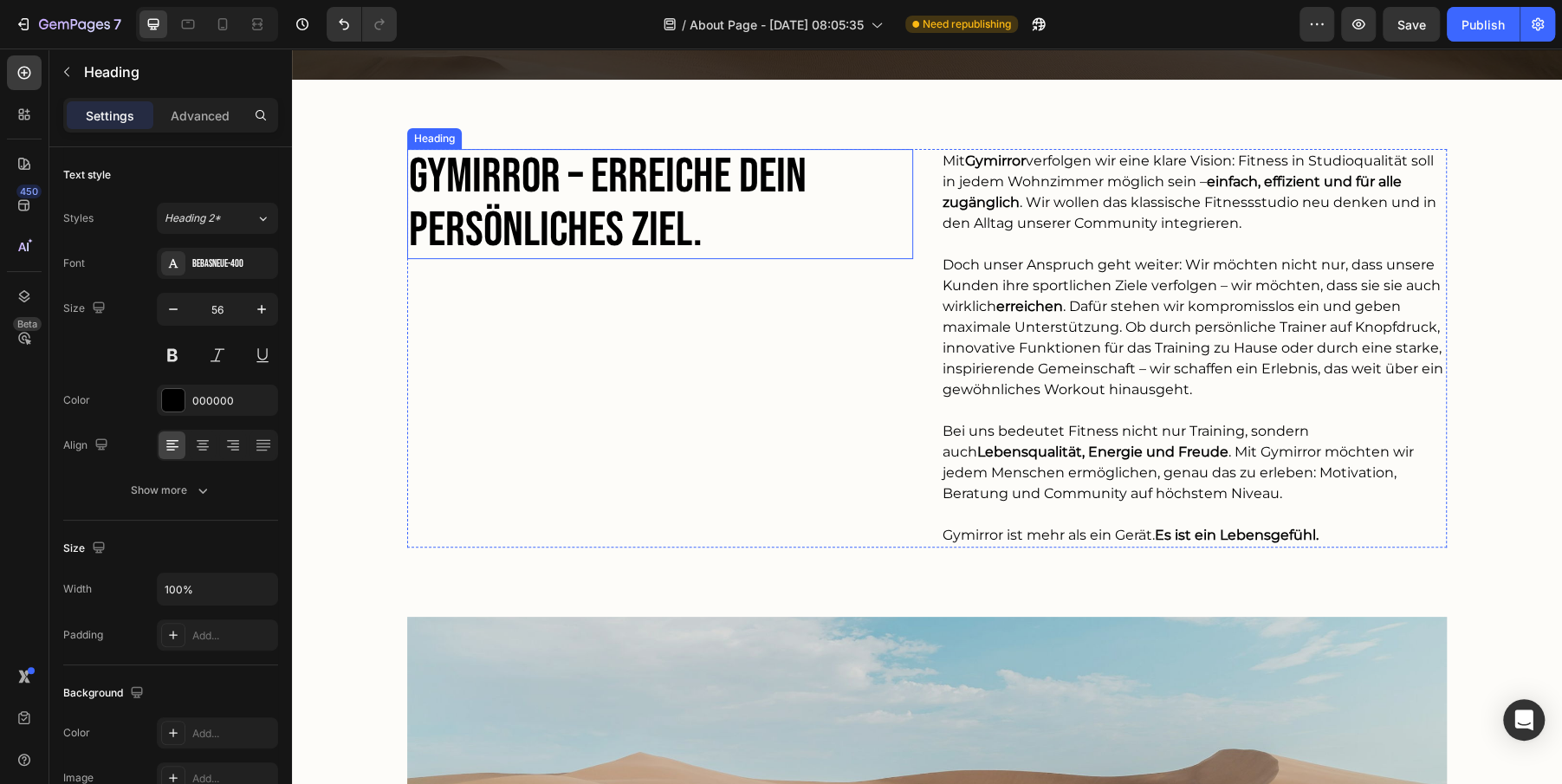
click at [580, 212] on h2 "Gymirror – erreiche dein persönliches Ziel." at bounding box center [625, 204] width 437 height 110
click at [500, 119] on div "Heading" at bounding box center [477, 133] width 140 height 28
click at [510, 130] on icon at bounding box center [512, 132] width 9 height 12
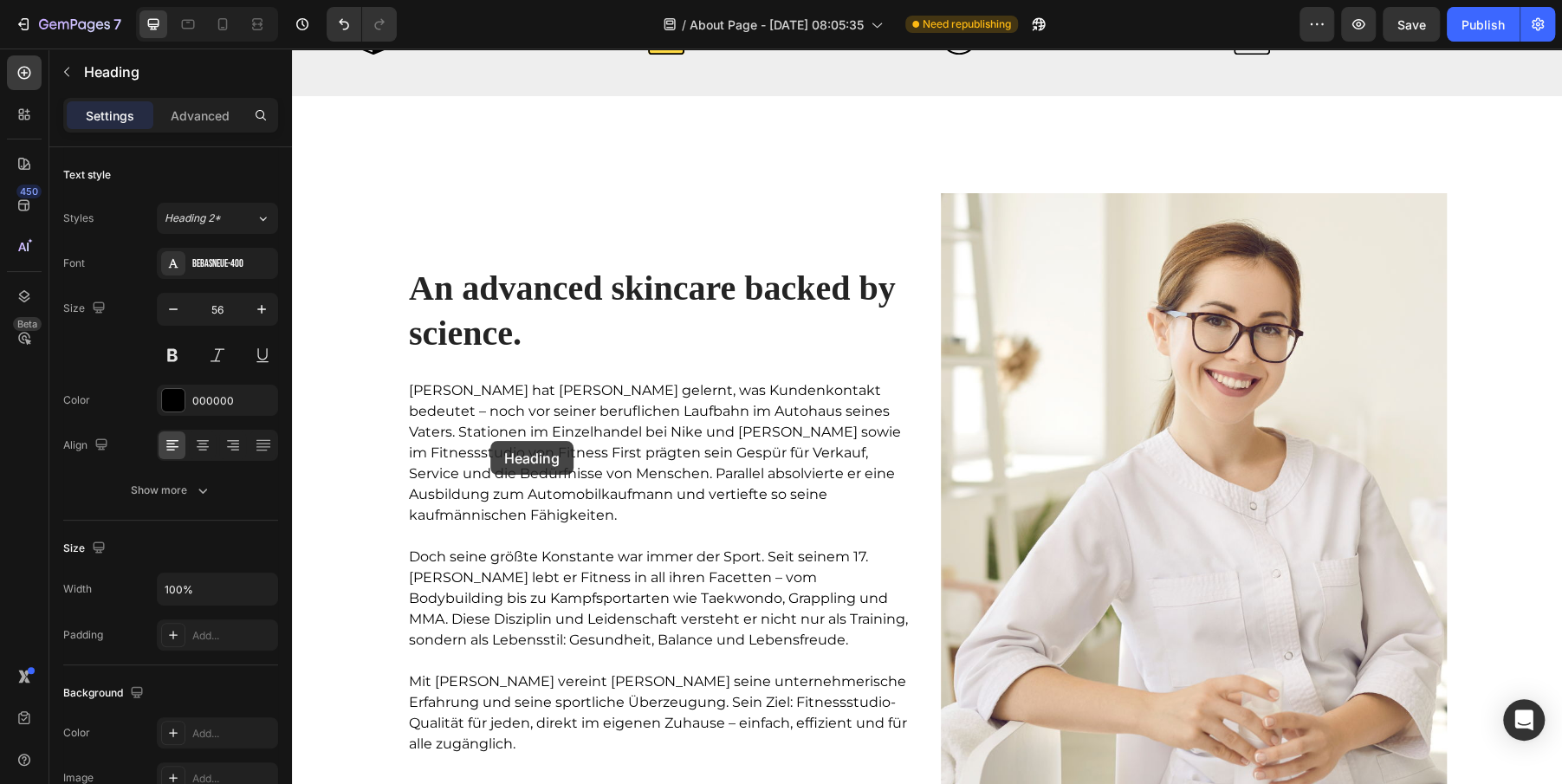
scroll to position [1399, 0]
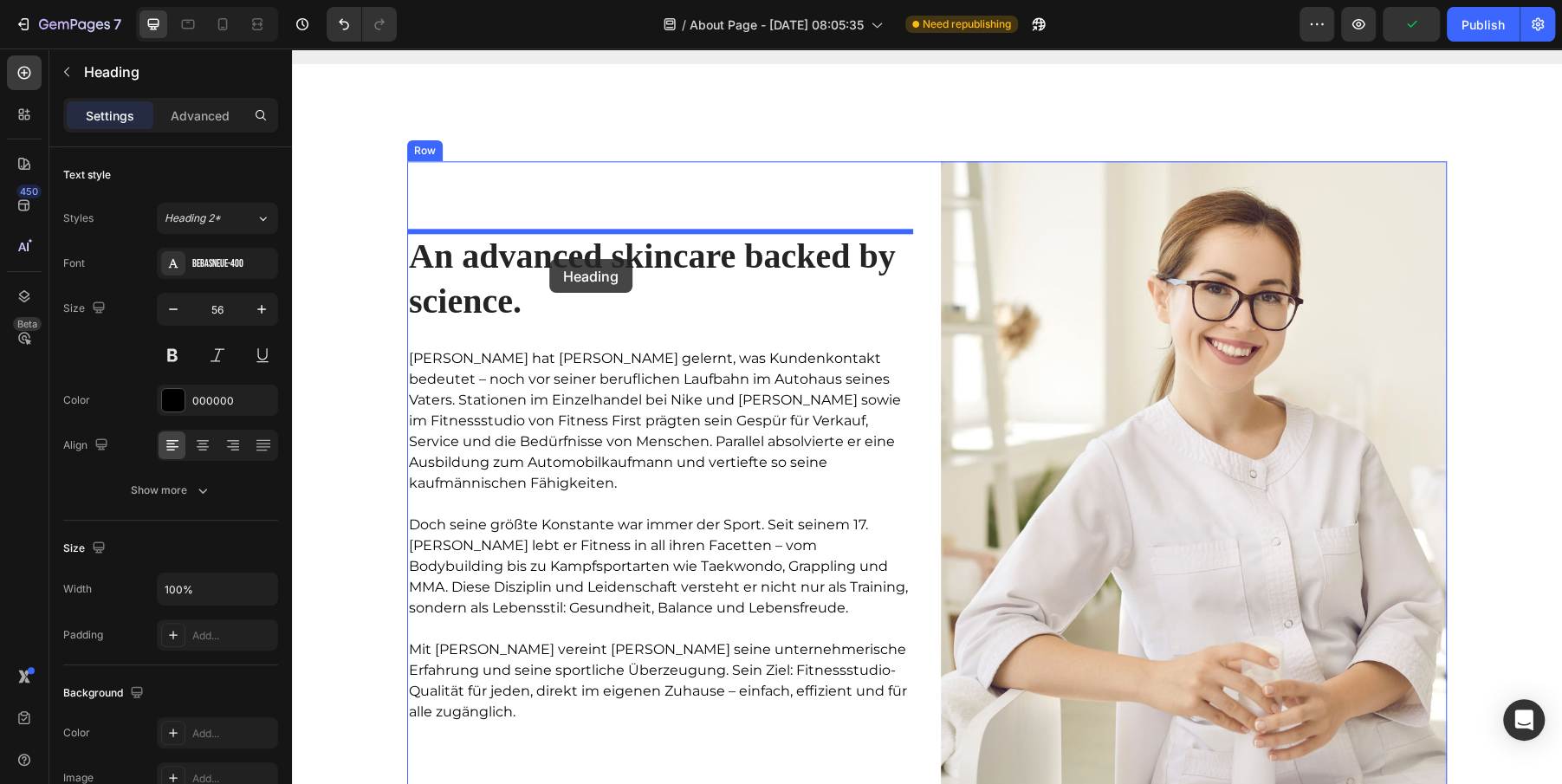
drag, startPoint x: 419, startPoint y: 81, endPoint x: 549, endPoint y: 259, distance: 220.4
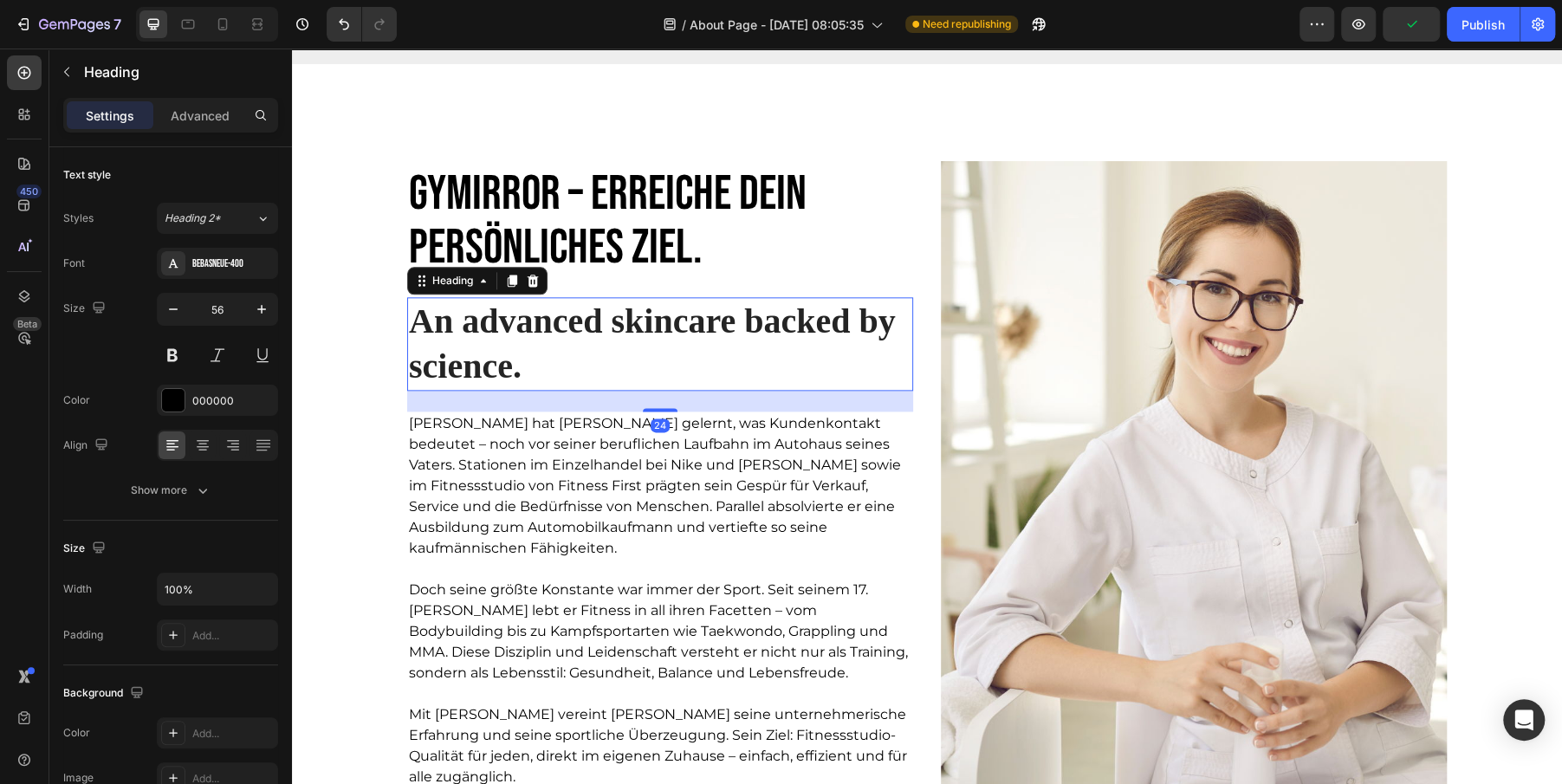
click at [577, 343] on p "An advanced skincare backed by science." at bounding box center [660, 343] width 503 height 90
click at [531, 281] on icon at bounding box center [533, 280] width 11 height 12
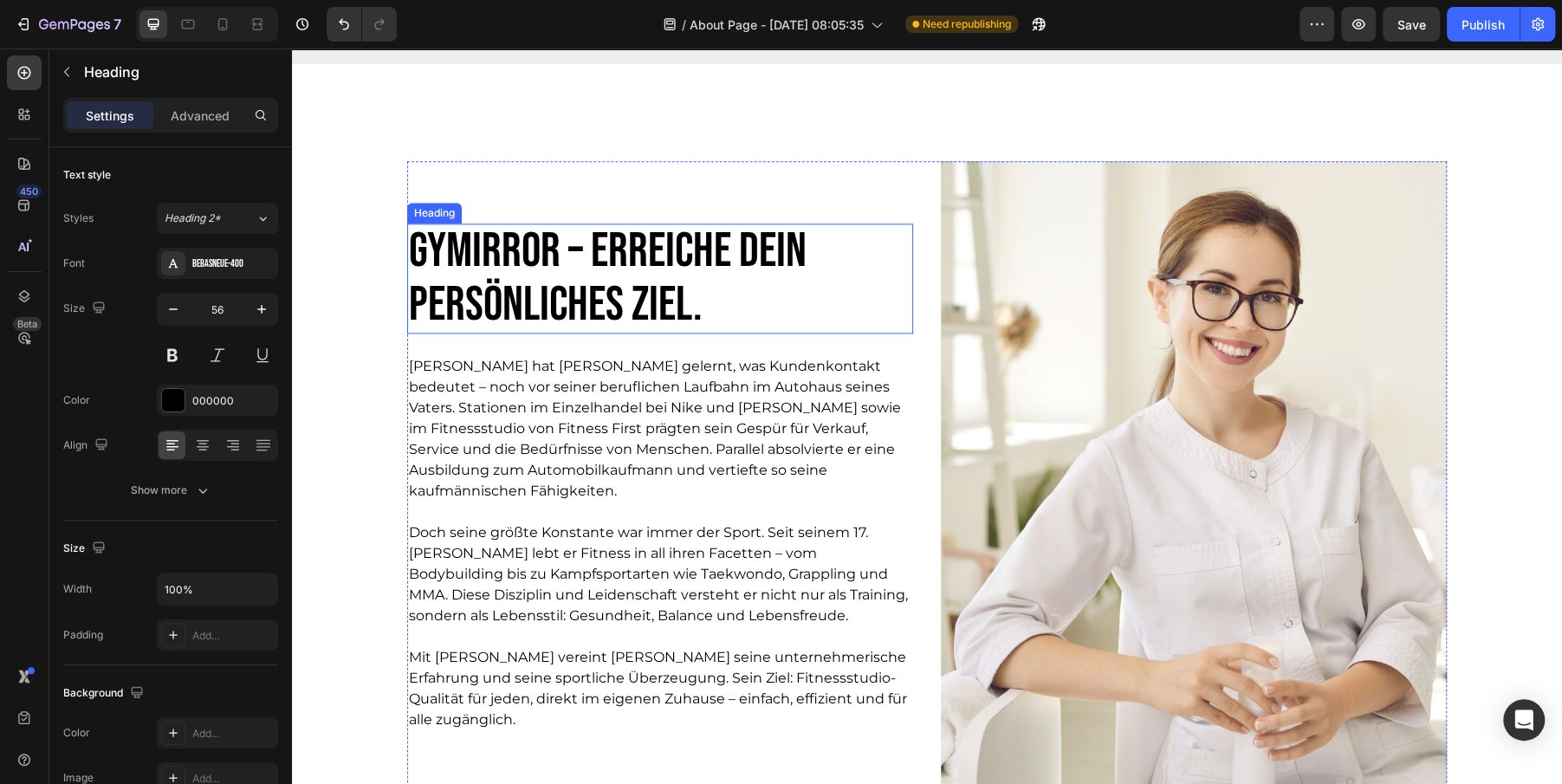
click at [514, 264] on h2 "Gymirror – erreiche dein persönliches Ziel." at bounding box center [625, 279] width 437 height 110
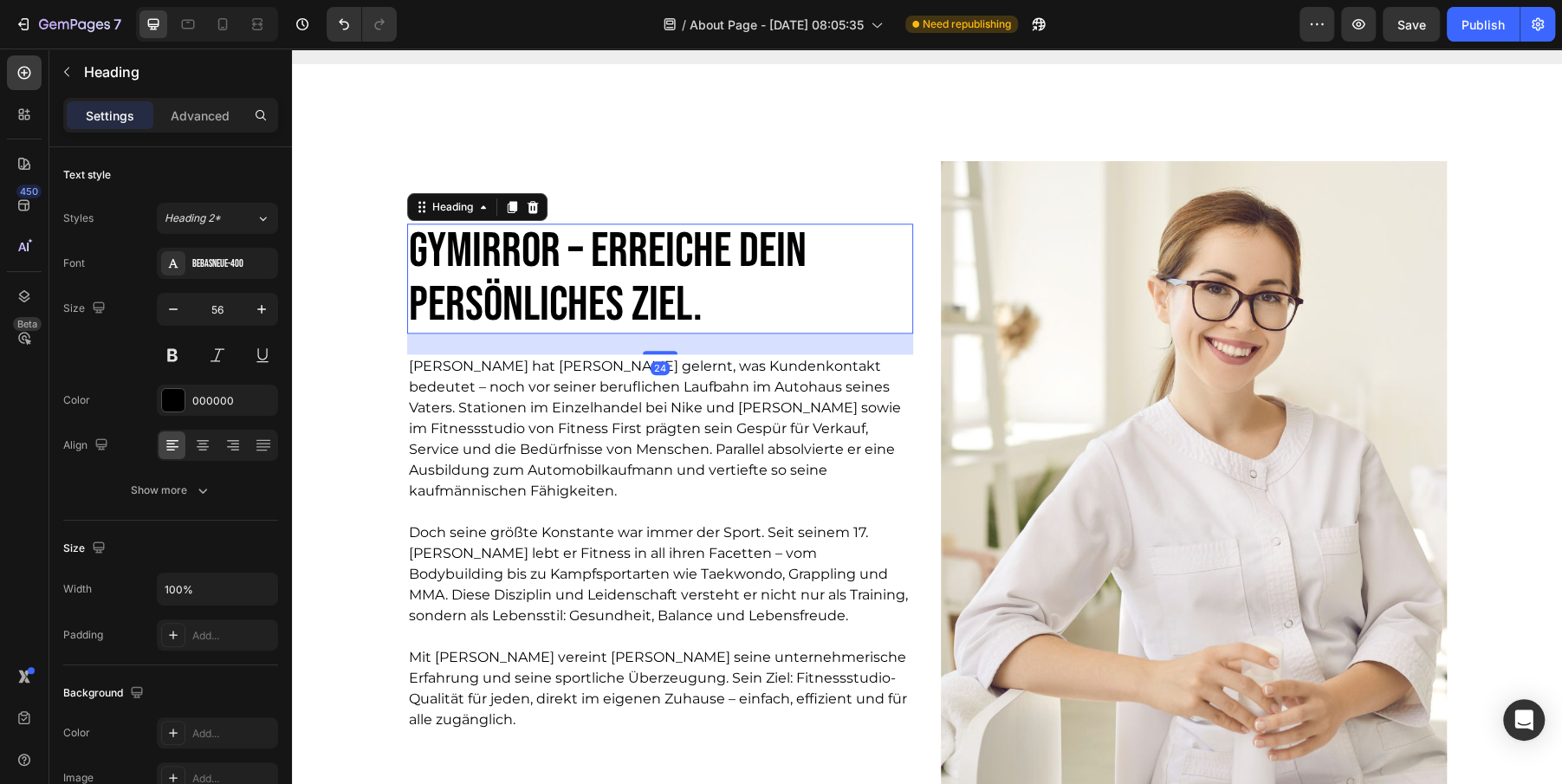
click at [453, 280] on h2 "Gymirror – erreiche dein persönliches Ziel." at bounding box center [625, 279] width 437 height 110
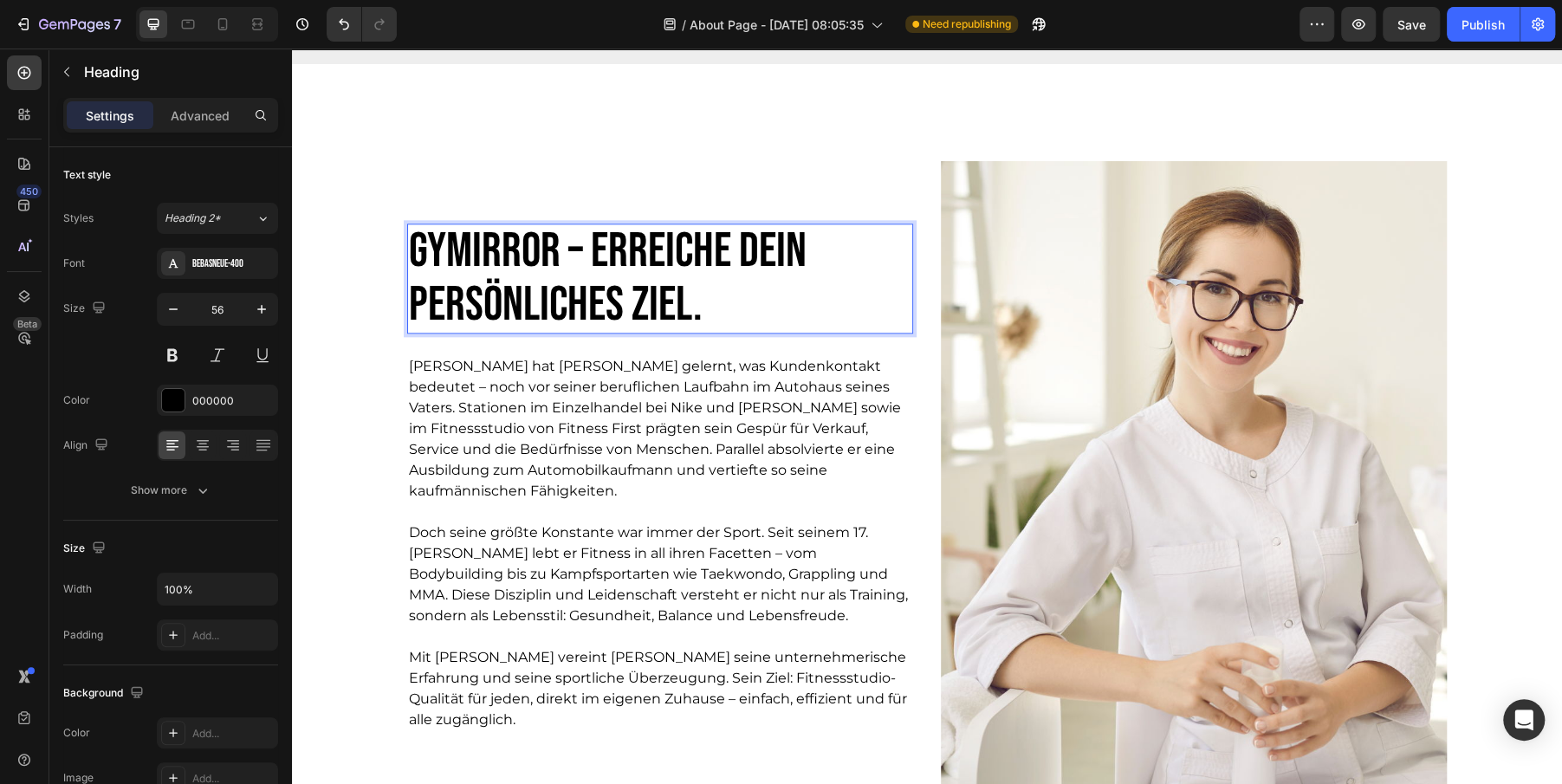
click at [453, 280] on p "Gymirror – erreiche dein persönliches Ziel." at bounding box center [625, 279] width 433 height 107
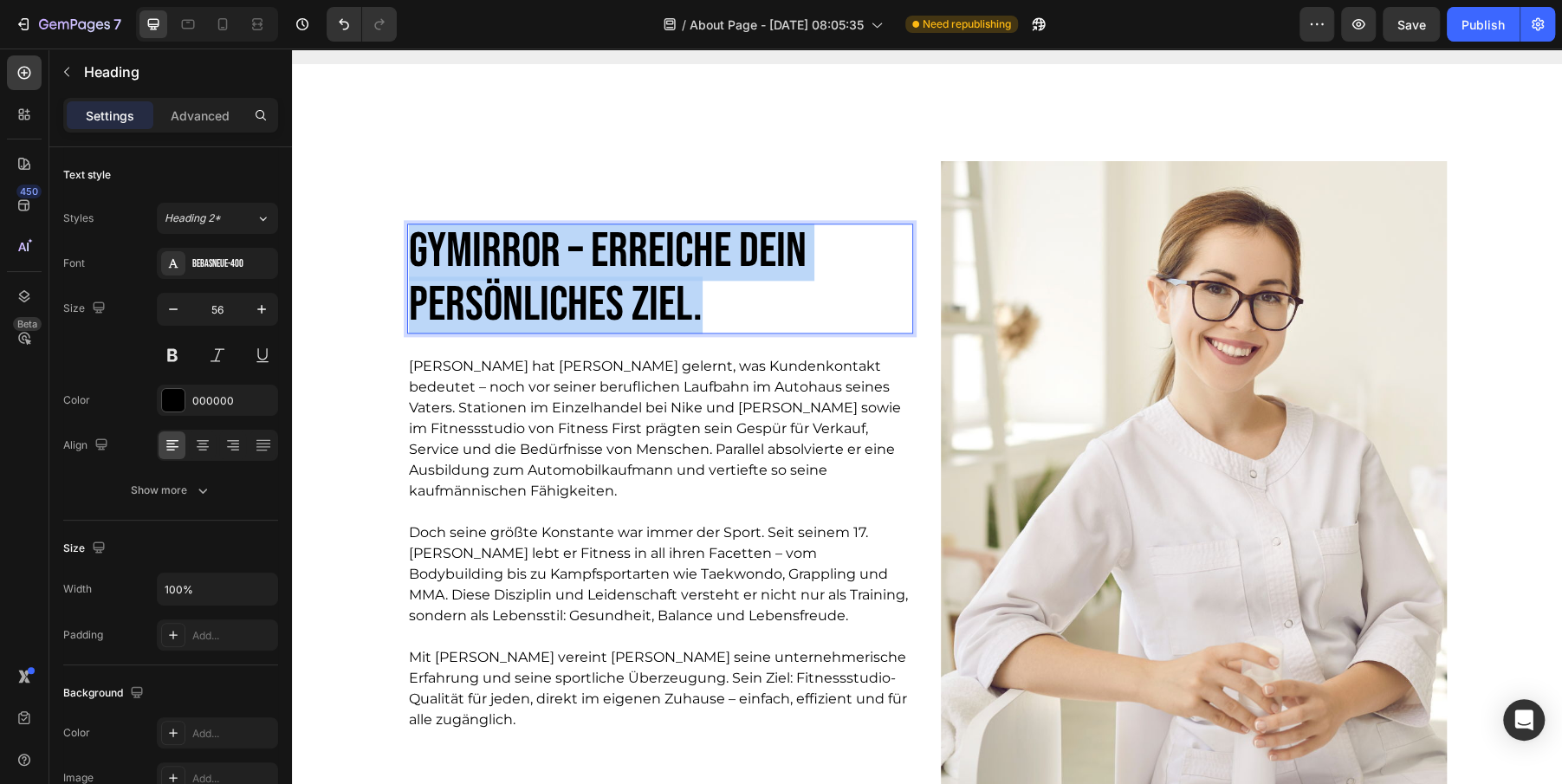
click at [453, 280] on p "Gymirror – erreiche dein persönliches Ziel." at bounding box center [625, 279] width 433 height 107
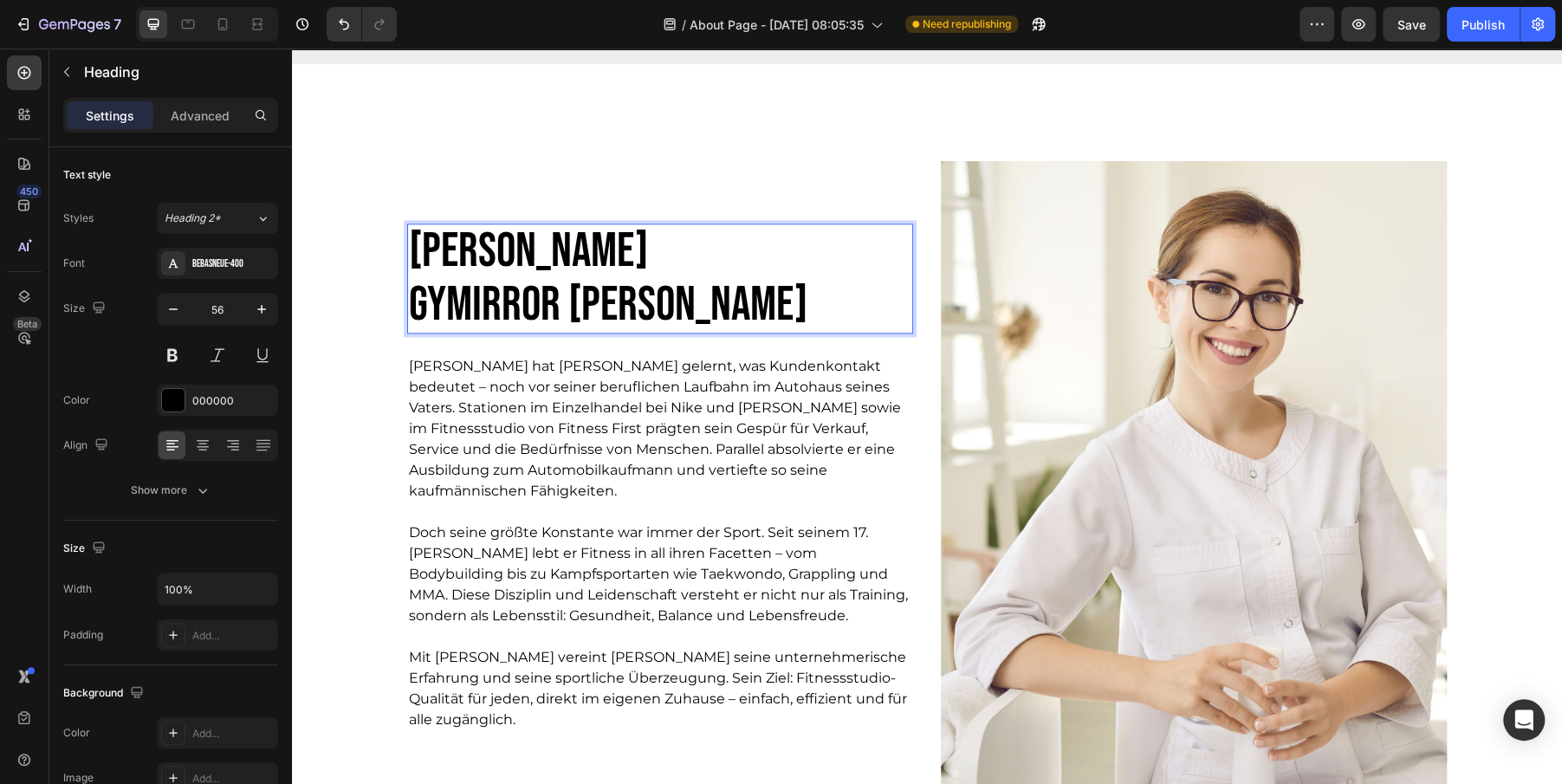
click at [521, 239] on p "[PERSON_NAME] [PERSON_NAME]" at bounding box center [625, 279] width 433 height 107
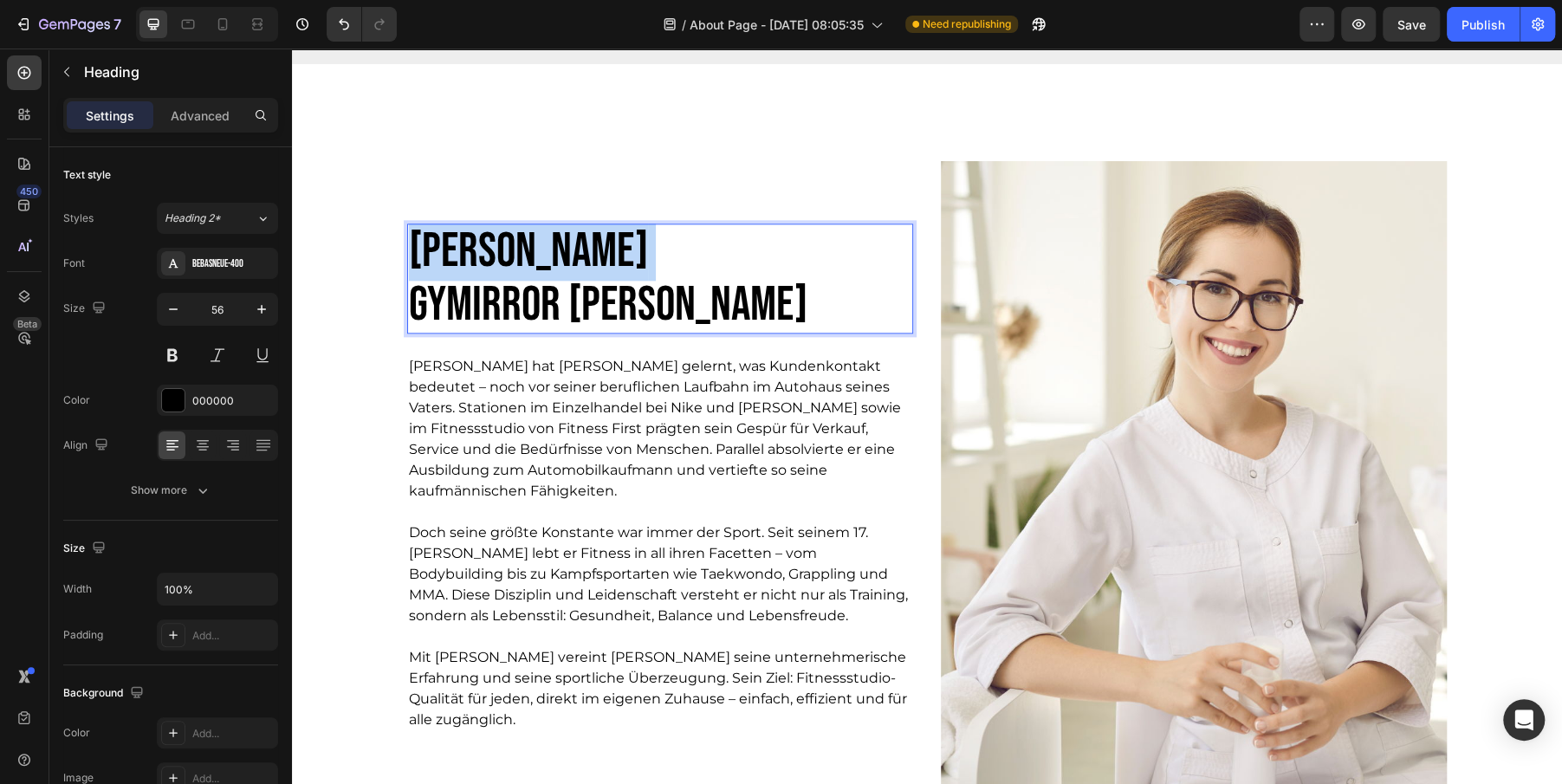
click at [521, 239] on p "[PERSON_NAME] [PERSON_NAME]" at bounding box center [625, 279] width 433 height 107
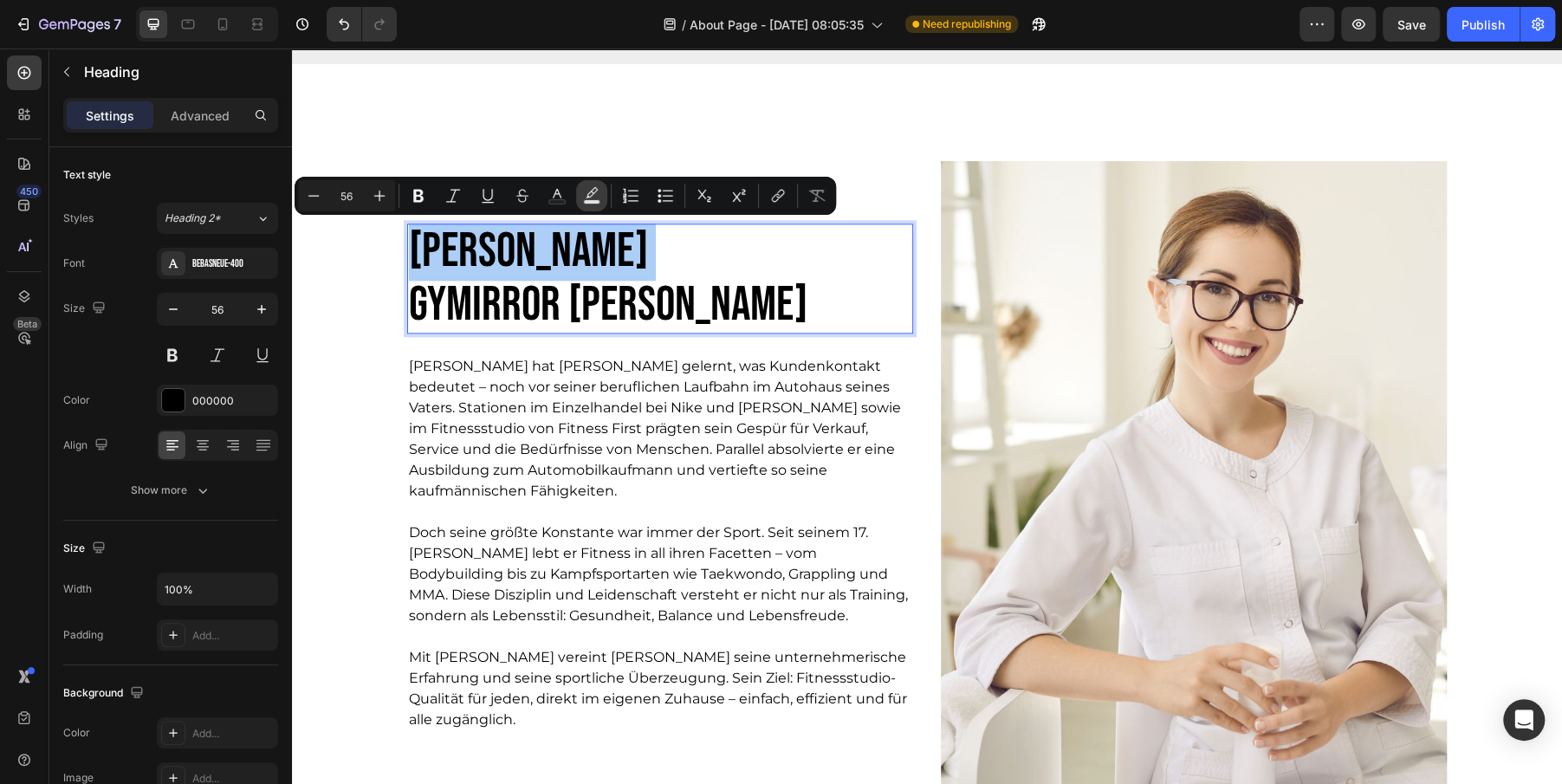
click at [594, 196] on icon "Editor contextual toolbar" at bounding box center [591, 196] width 18 height 18
type input "000000"
type input "77"
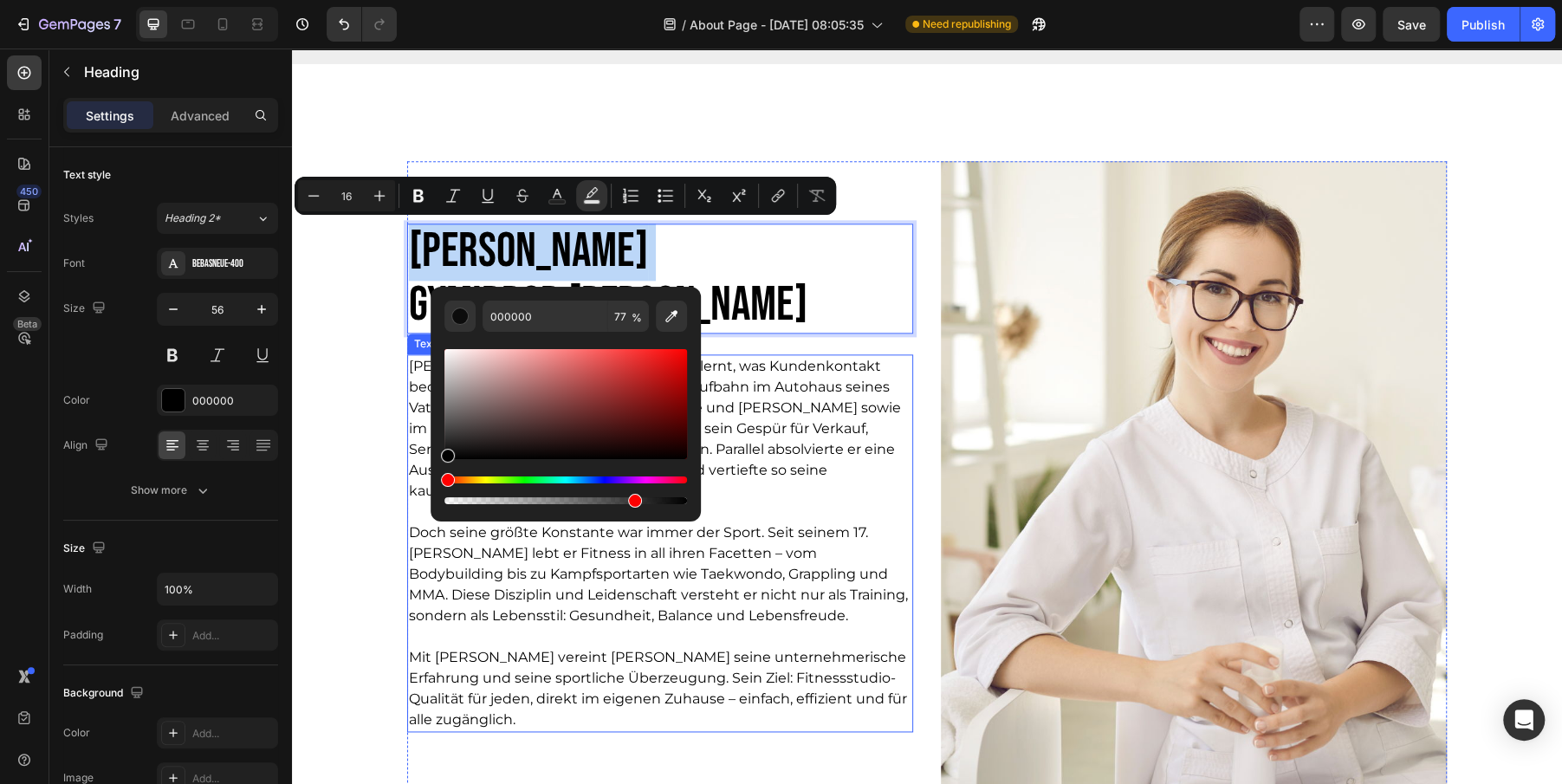
click at [556, 547] on p "Doch seine größte Konstante war immer der Sport. Seit seinem 17. [PERSON_NAME] …" at bounding box center [660, 573] width 503 height 104
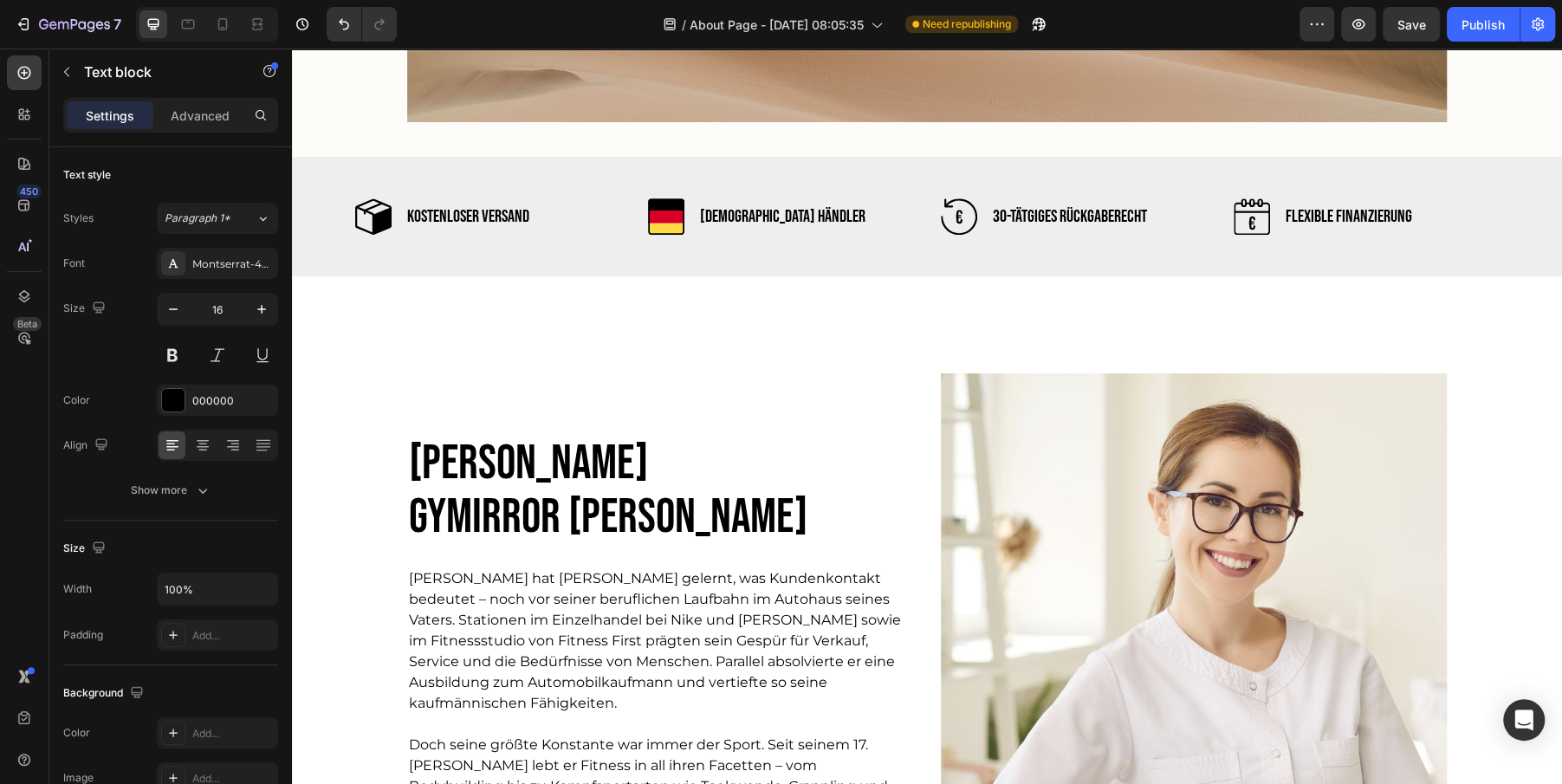
scroll to position [1154, 0]
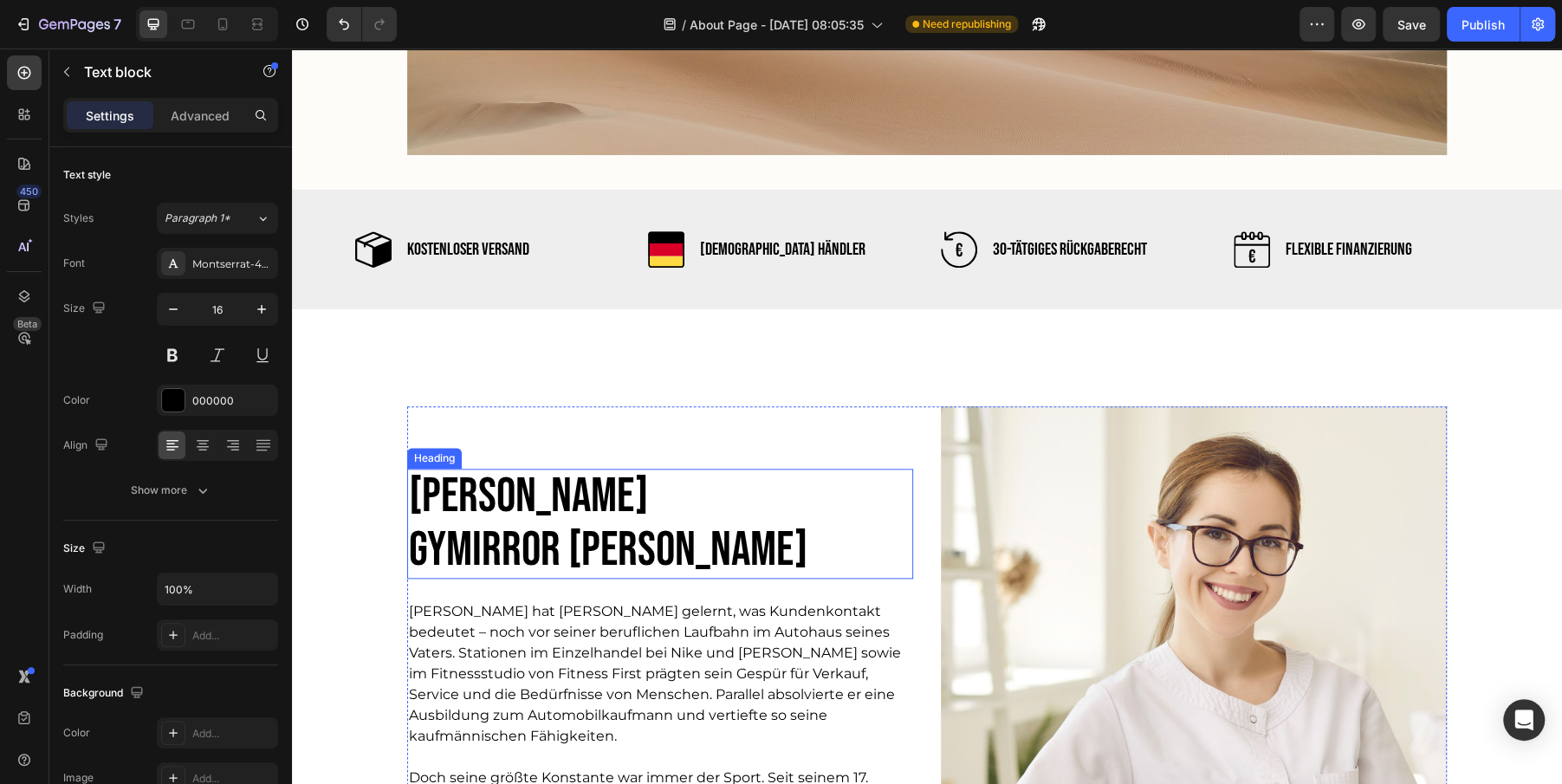
click at [552, 539] on h2 "[PERSON_NAME] [PERSON_NAME]" at bounding box center [625, 524] width 437 height 110
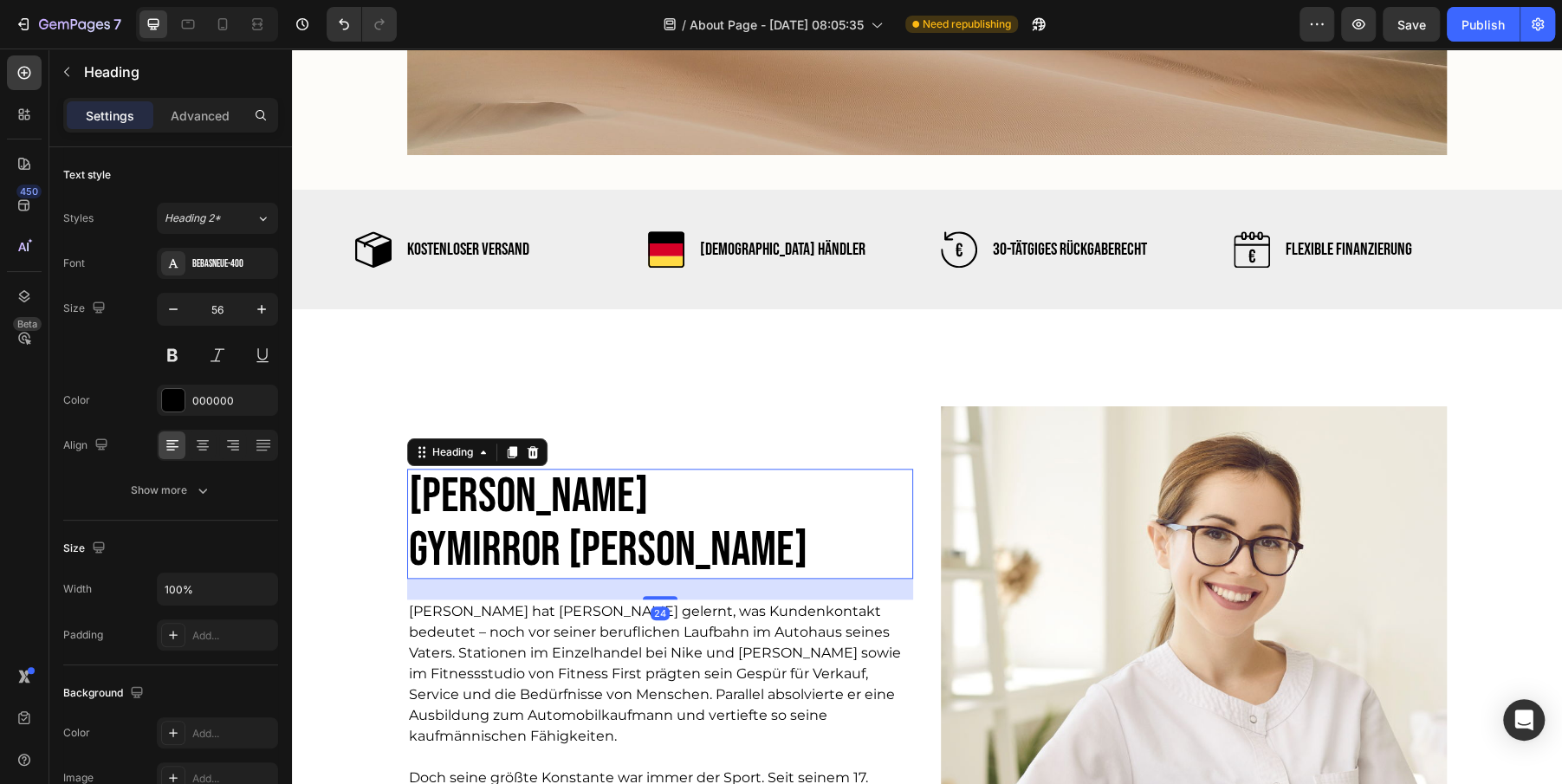
click at [552, 539] on h2 "[PERSON_NAME] [PERSON_NAME]" at bounding box center [625, 524] width 437 height 110
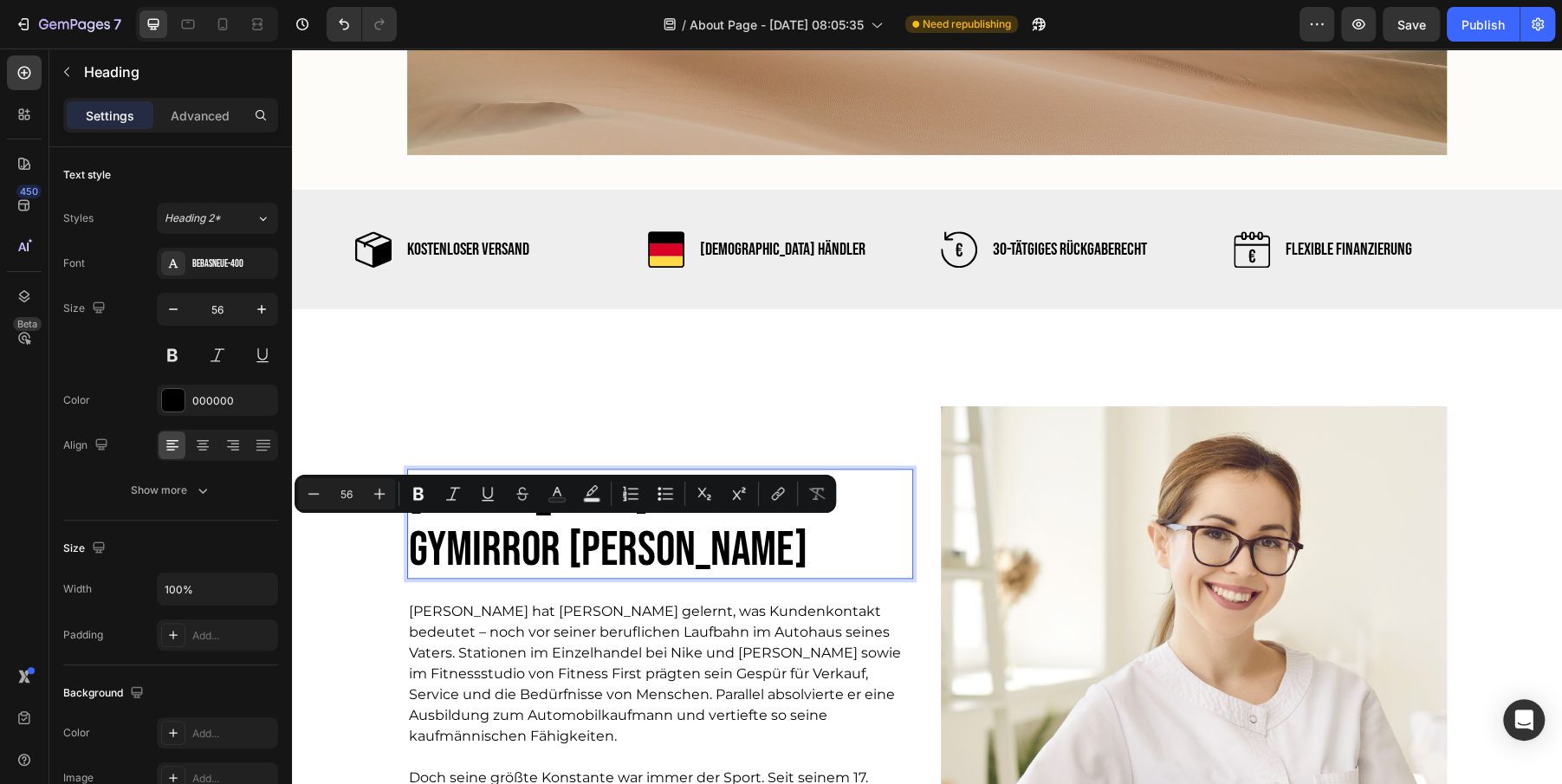
click at [552, 539] on p "[PERSON_NAME] [PERSON_NAME]" at bounding box center [625, 524] width 433 height 107
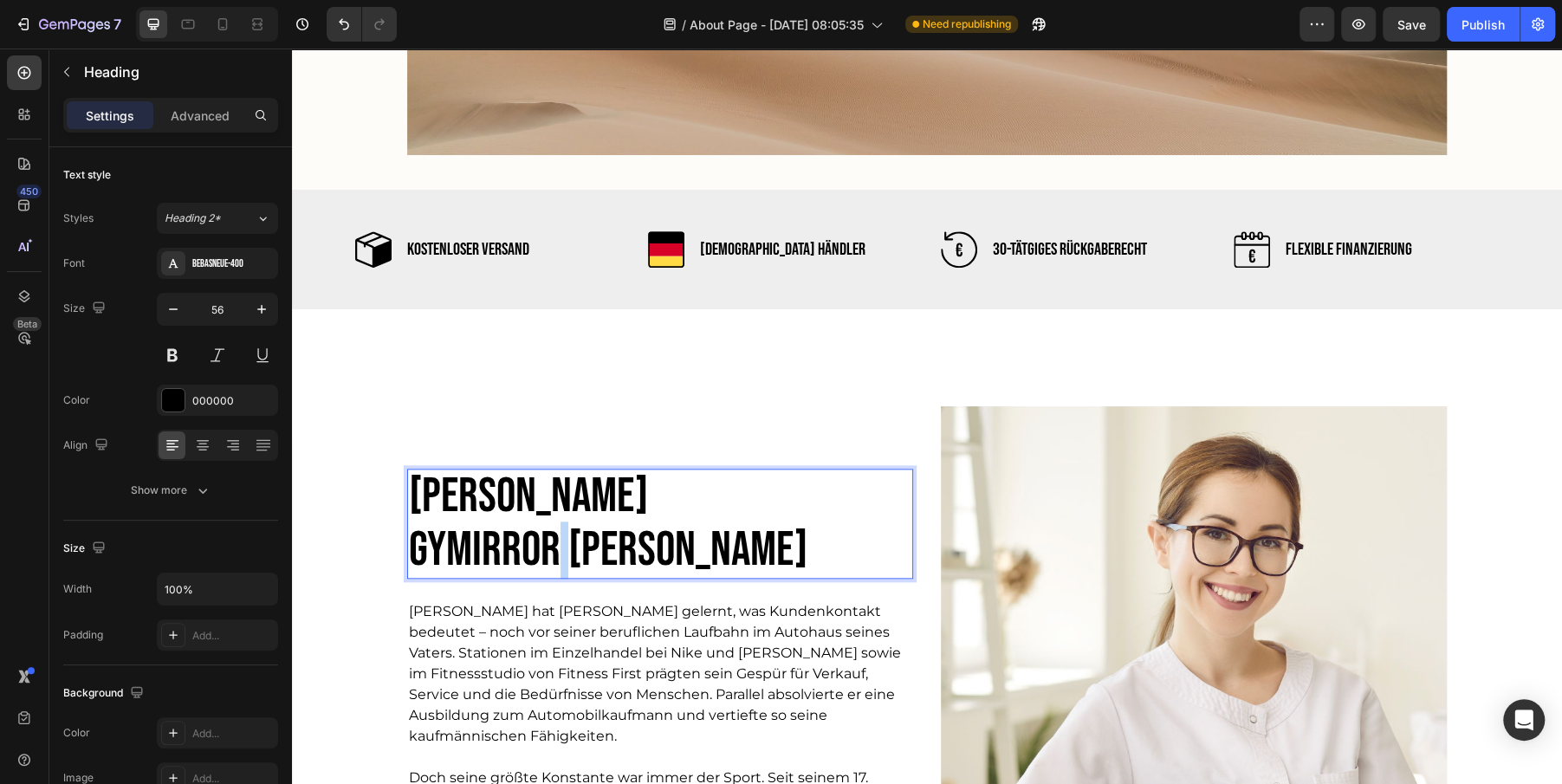
click at [552, 539] on p "[PERSON_NAME] [PERSON_NAME]" at bounding box center [625, 524] width 433 height 107
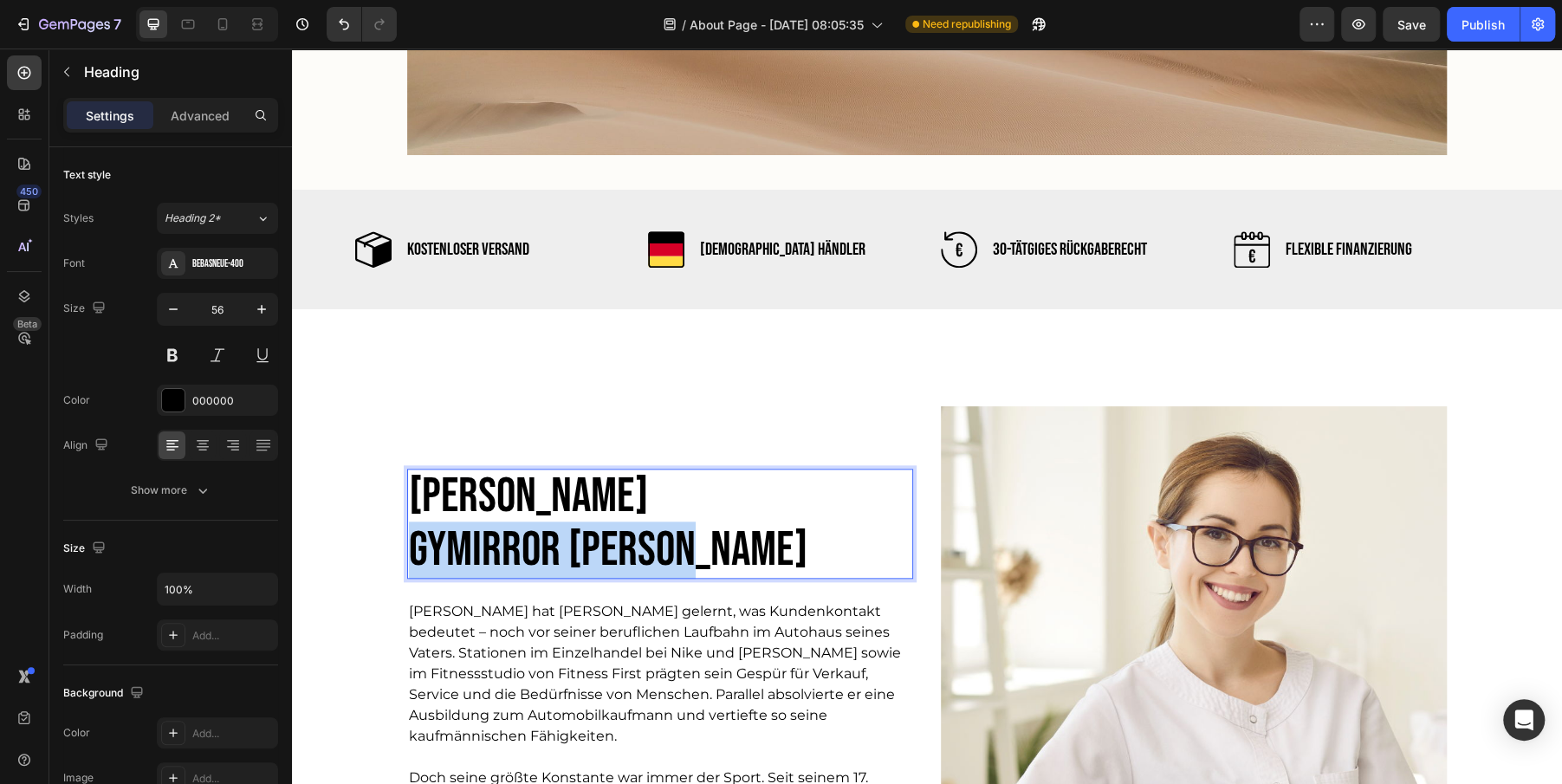
click at [552, 539] on p "[PERSON_NAME] [PERSON_NAME]" at bounding box center [625, 524] width 433 height 107
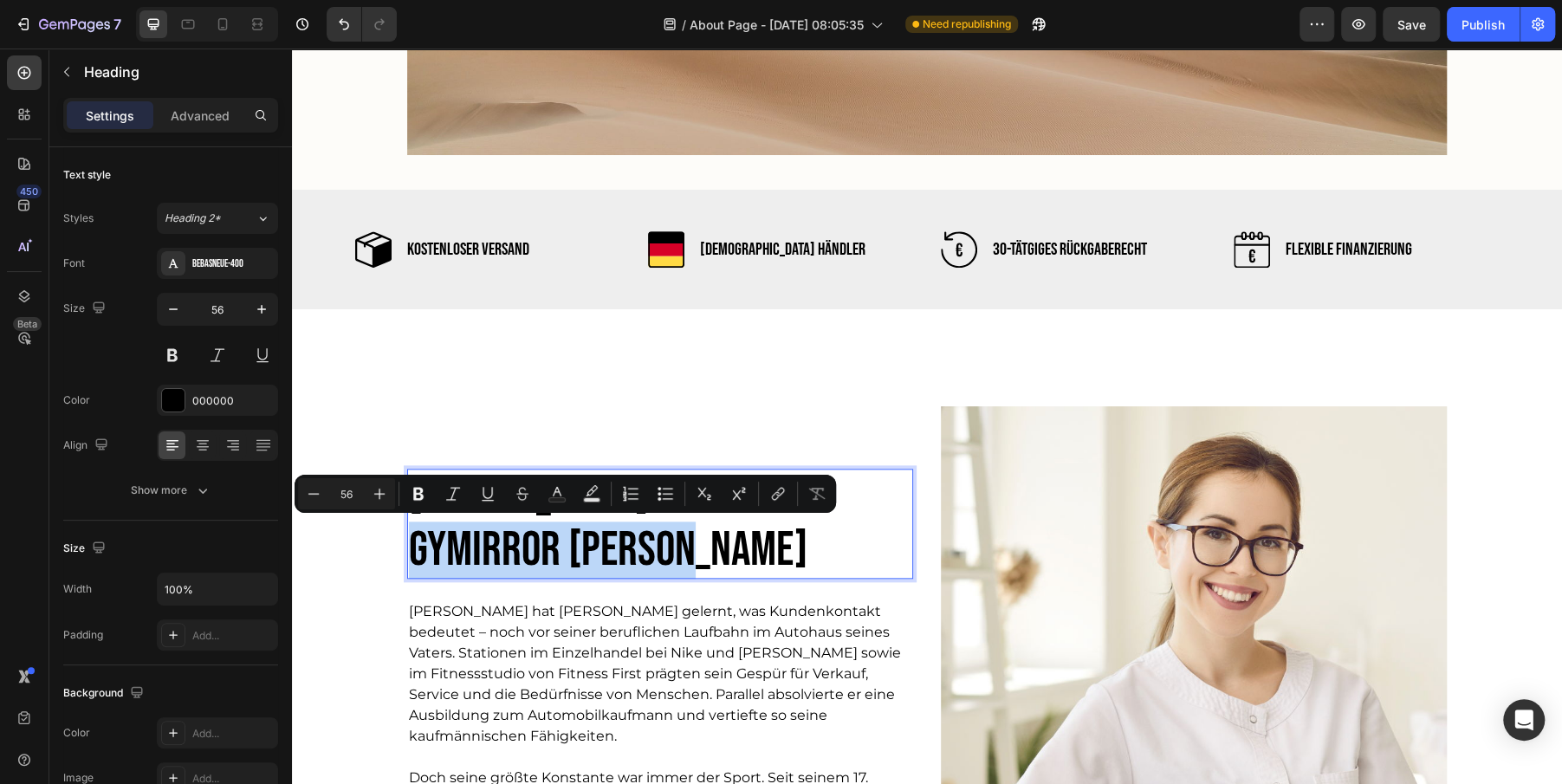
click at [450, 553] on p "[PERSON_NAME] [PERSON_NAME]" at bounding box center [625, 524] width 433 height 107
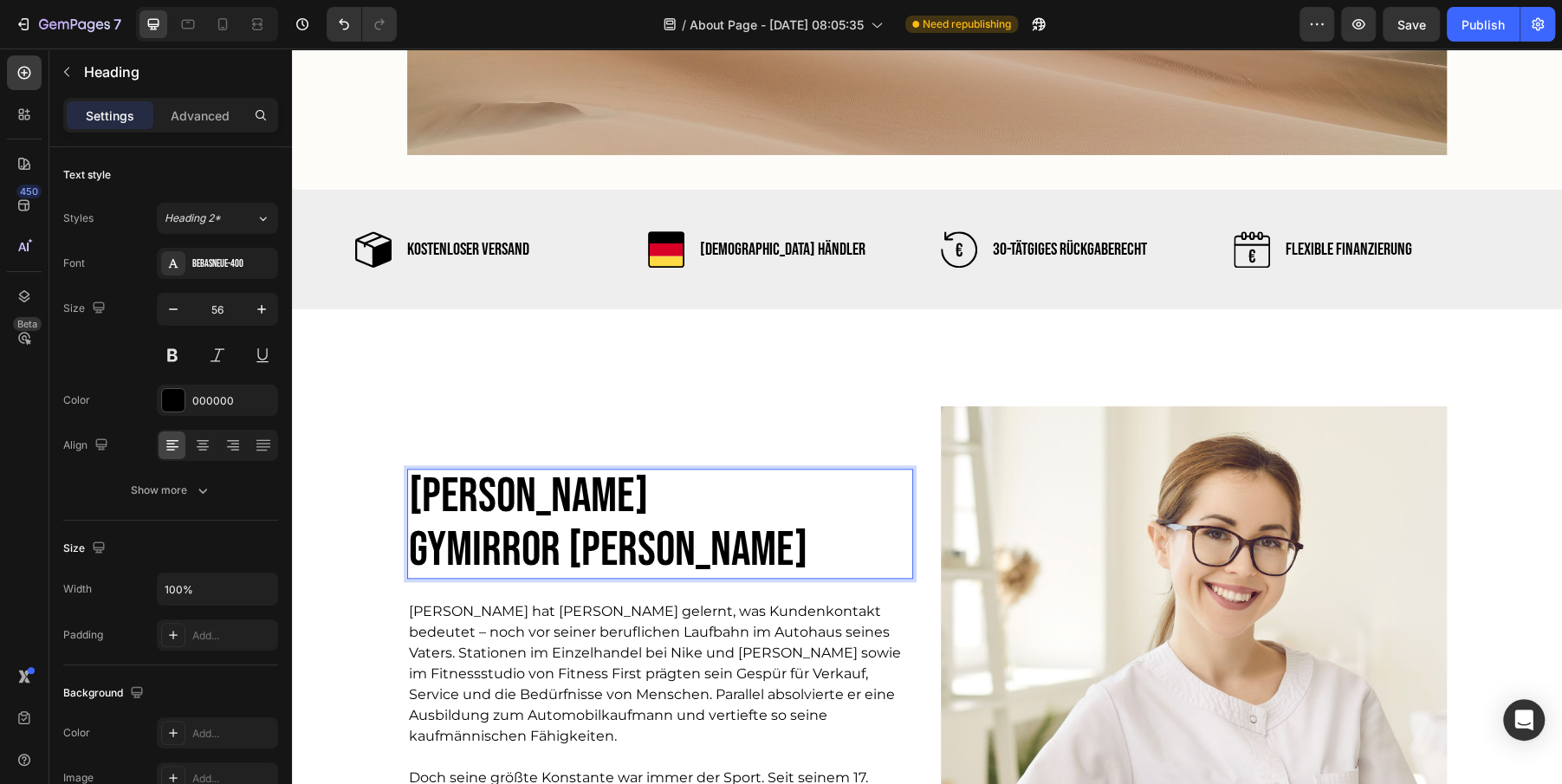
click at [414, 554] on p "[PERSON_NAME] [PERSON_NAME]" at bounding box center [625, 524] width 433 height 107
click at [509, 558] on p "[PERSON_NAME] – GYmirror [PERSON_NAME]" at bounding box center [625, 524] width 433 height 107
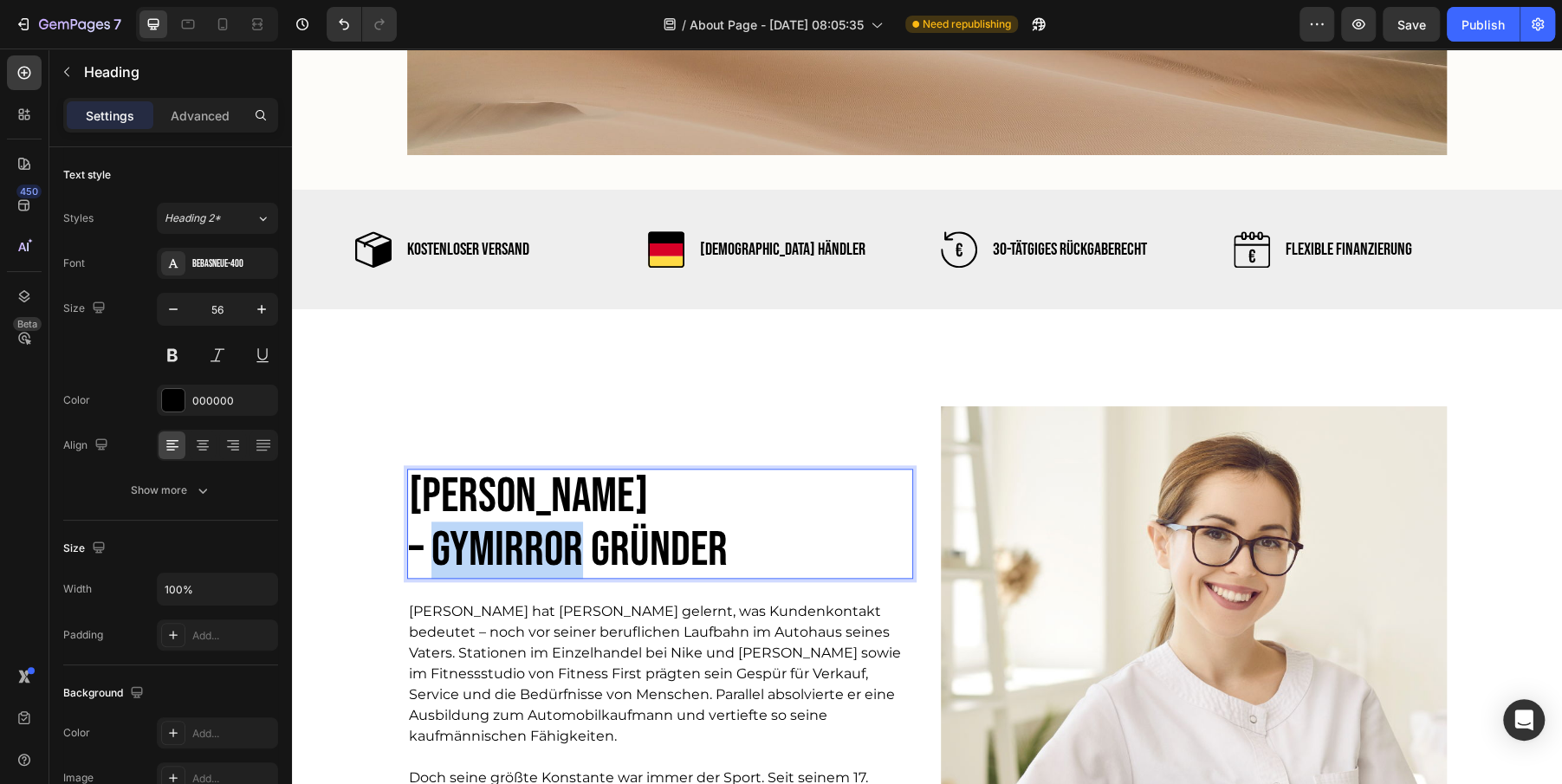
click at [509, 558] on p "[PERSON_NAME] – GYmirror [PERSON_NAME]" at bounding box center [625, 524] width 433 height 107
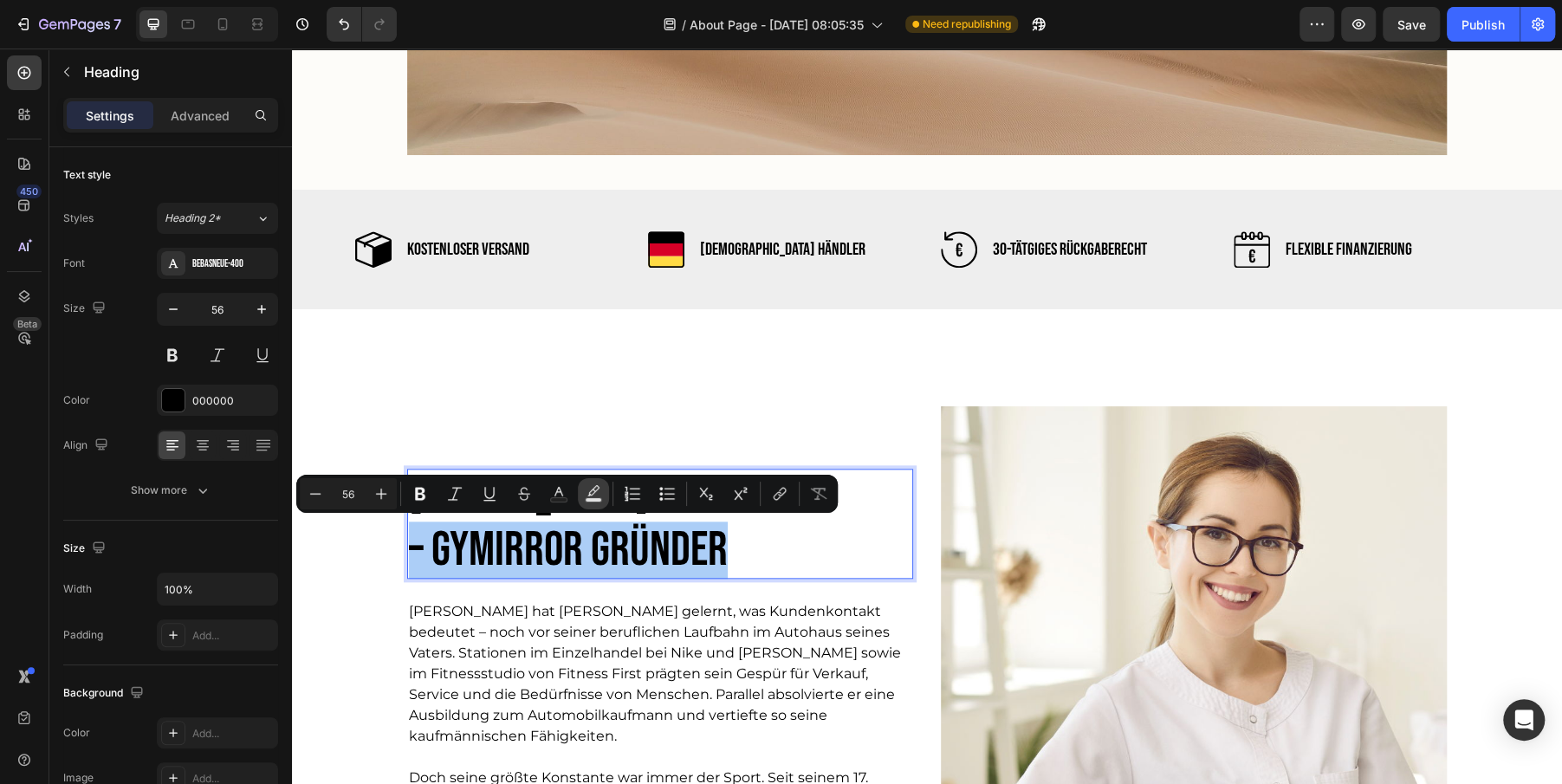
click at [585, 503] on button "Text Background Color" at bounding box center [592, 493] width 31 height 31
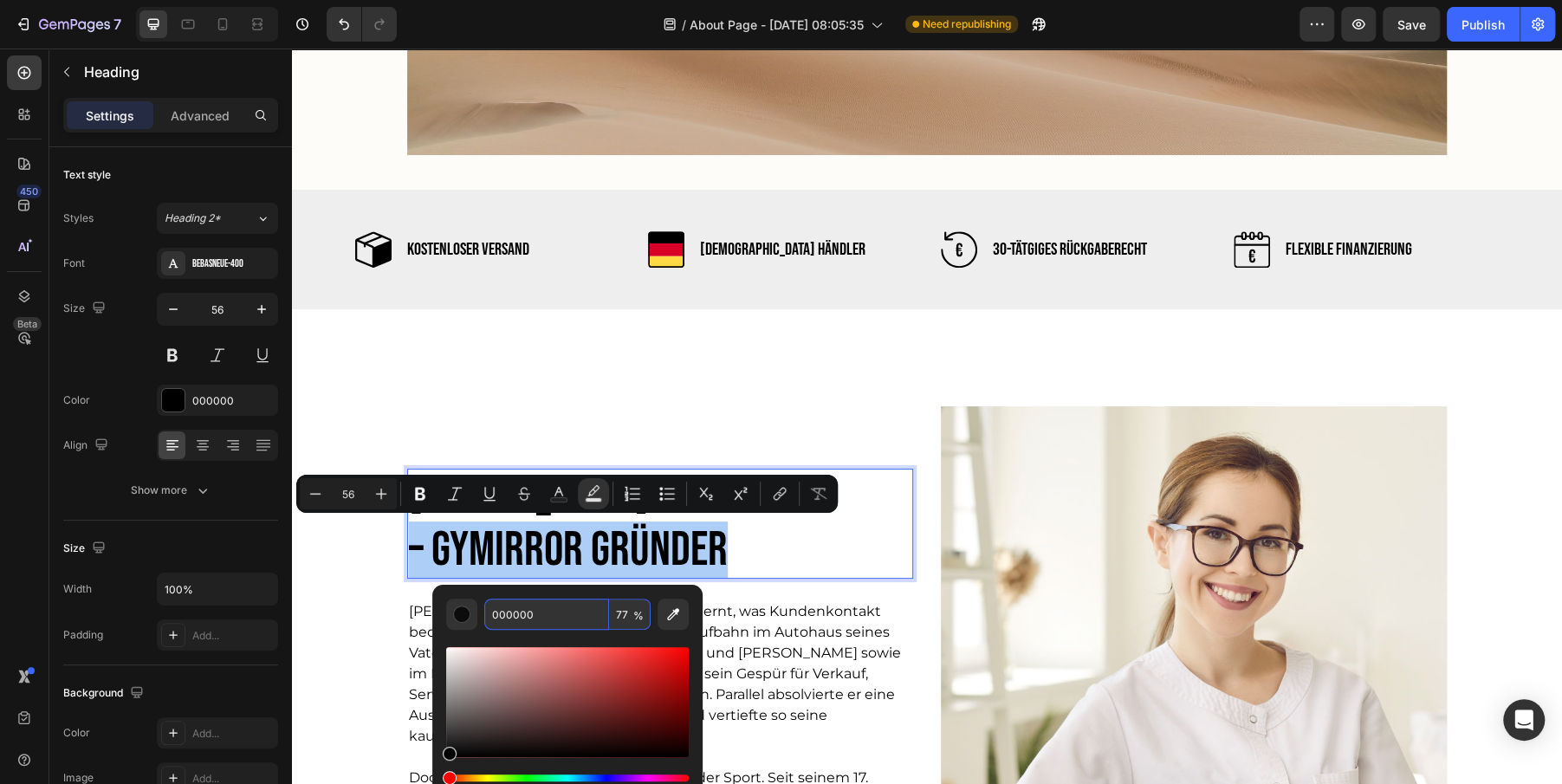
click at [521, 612] on input "000000" at bounding box center [546, 614] width 124 height 31
paste input "#6E952D"
type input "6E952D"
type input "100"
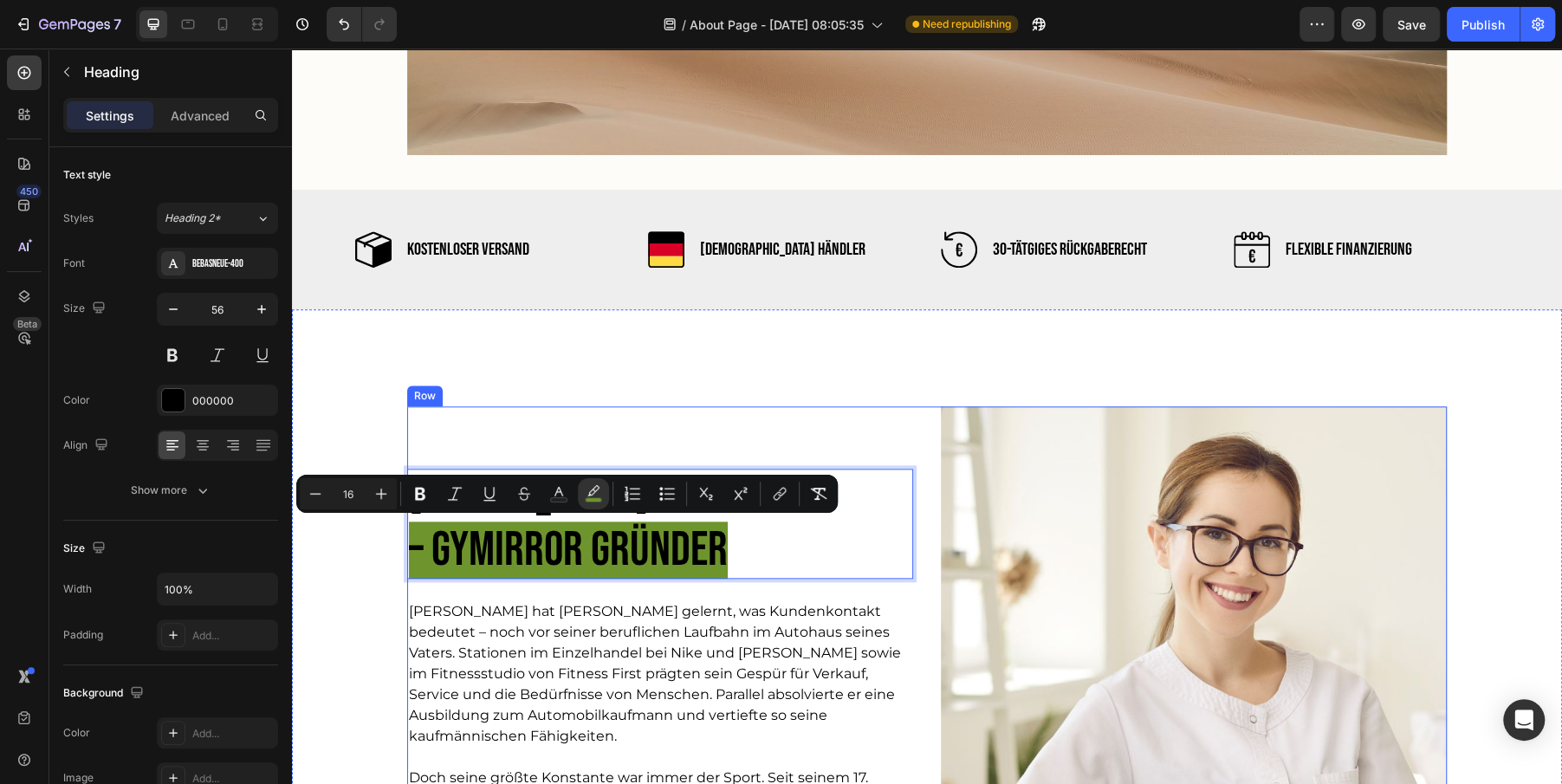
click at [889, 590] on div "[PERSON_NAME] – GYmirror [PERSON_NAME] Heading 24 [PERSON_NAME] hat [PERSON_NAM…" at bounding box center [660, 723] width 506 height 634
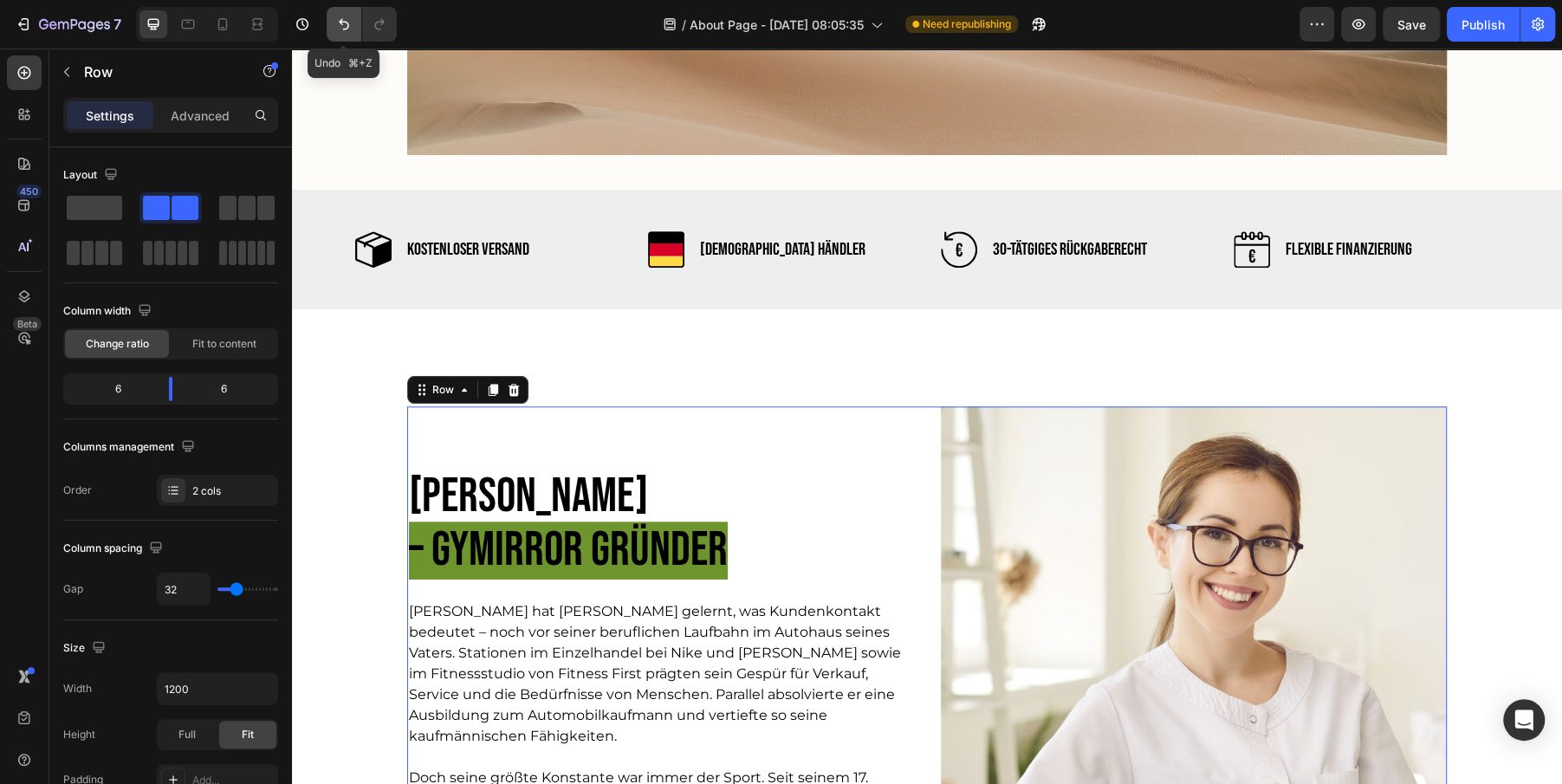
click at [338, 25] on icon "Undo/Redo" at bounding box center [343, 24] width 18 height 18
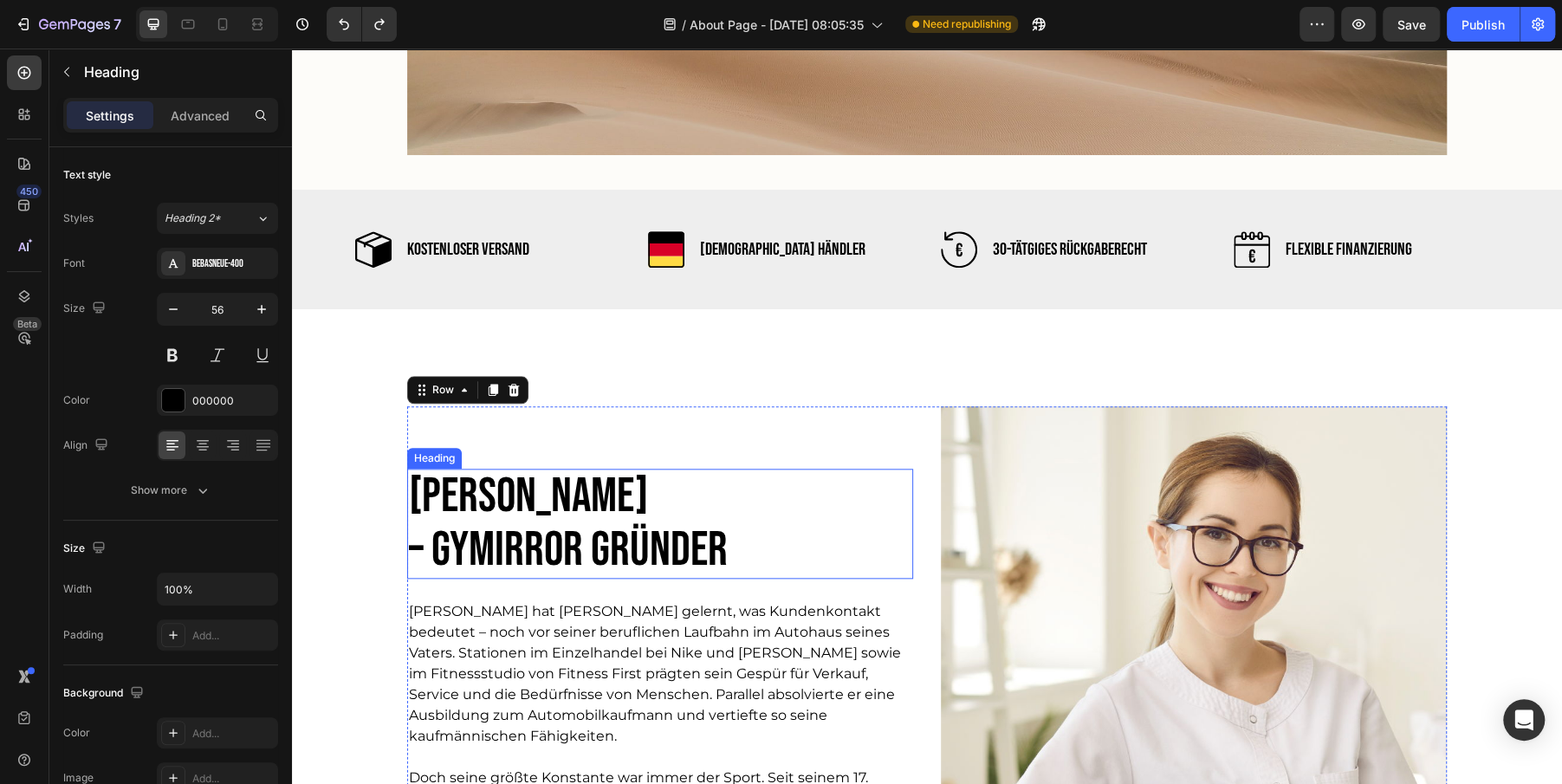
click at [535, 553] on h2 "[PERSON_NAME] – GYmirror [PERSON_NAME]" at bounding box center [625, 524] width 437 height 110
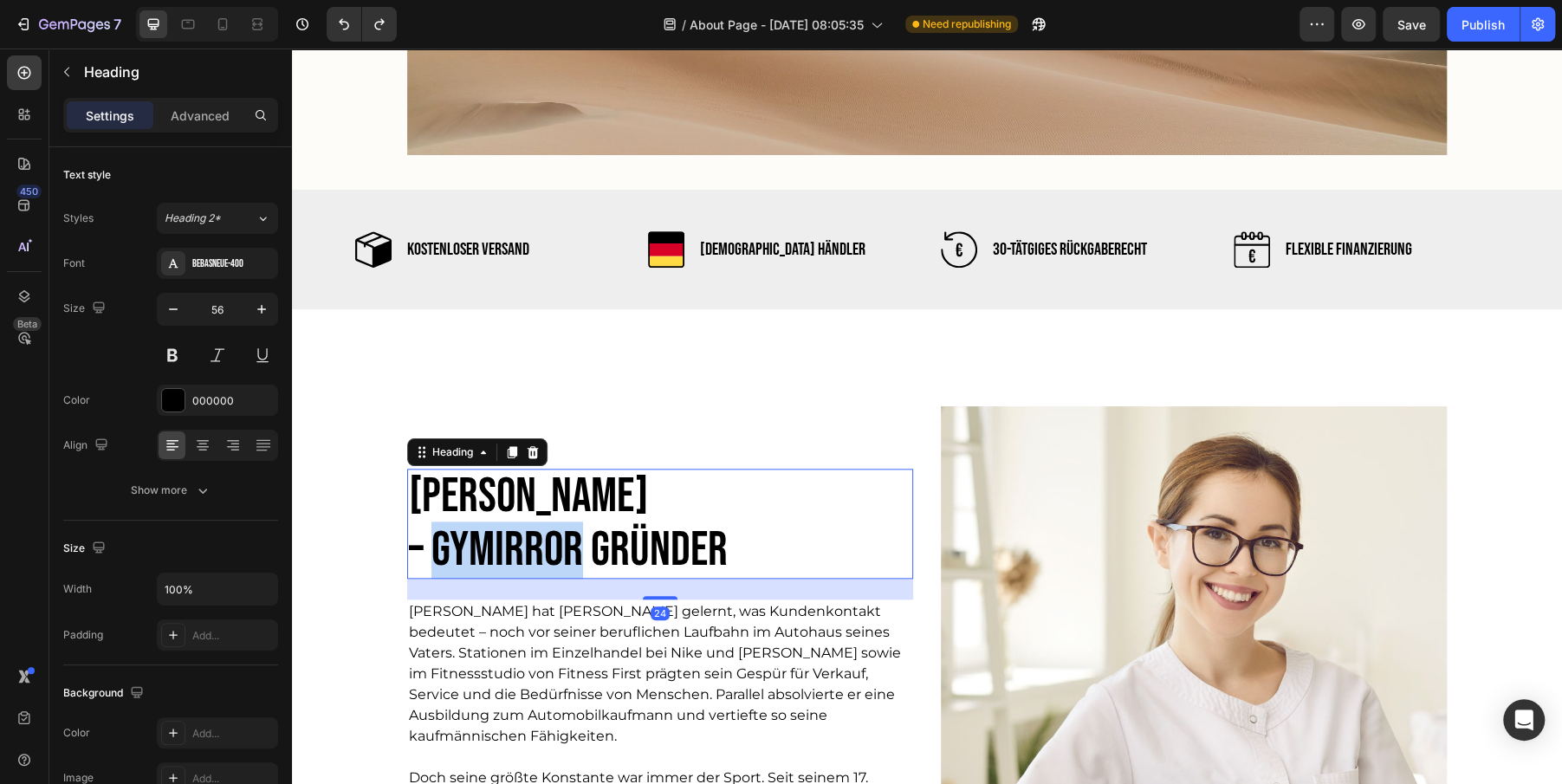
click at [535, 553] on h2 "[PERSON_NAME] – GYmirror [PERSON_NAME]" at bounding box center [625, 524] width 437 height 110
click at [535, 553] on p "[PERSON_NAME] – GYmirror [PERSON_NAME]" at bounding box center [625, 524] width 433 height 107
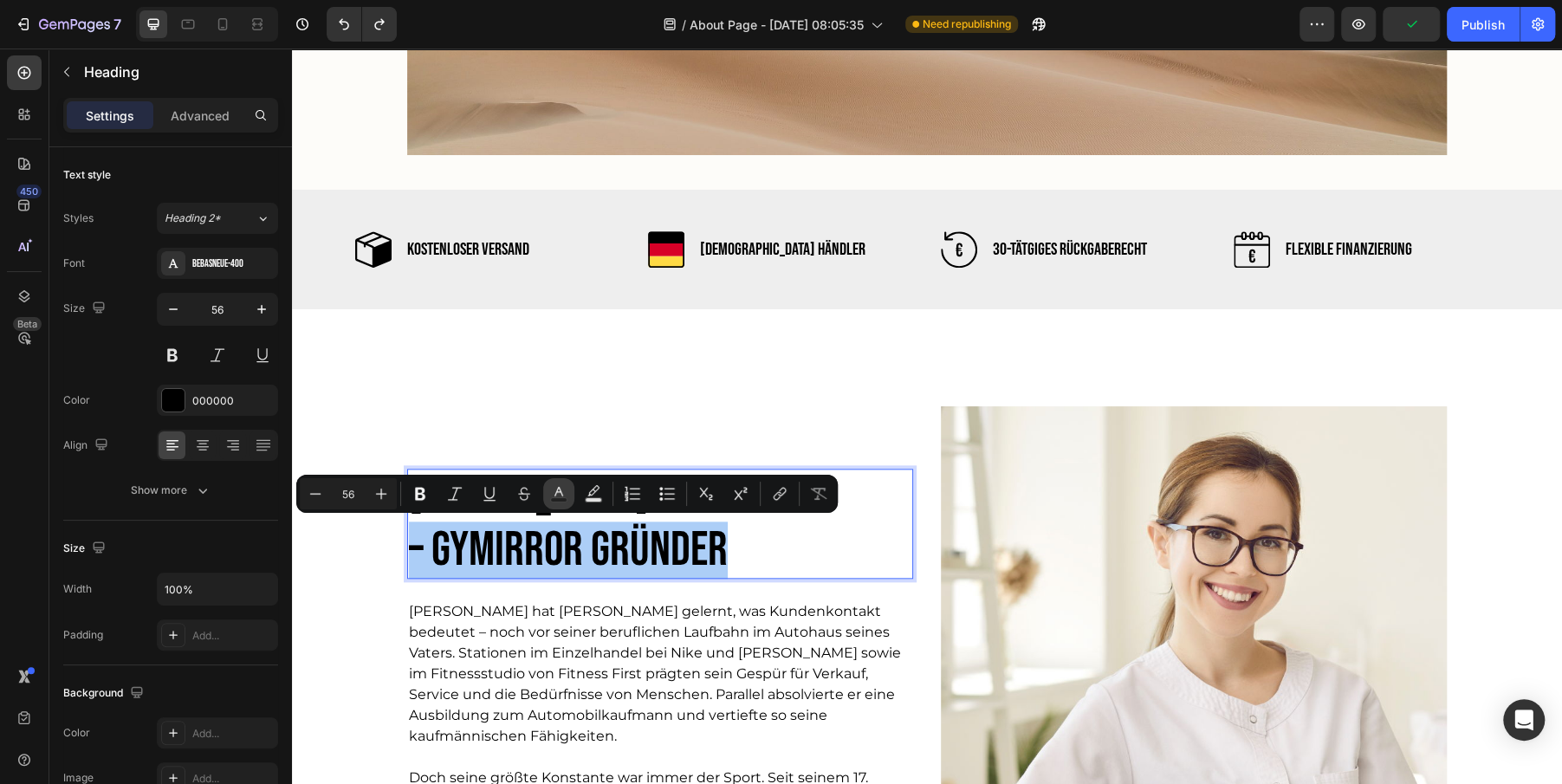
click at [553, 498] on rect "Editor contextual toolbar" at bounding box center [560, 500] width 17 height 5
type input "000000"
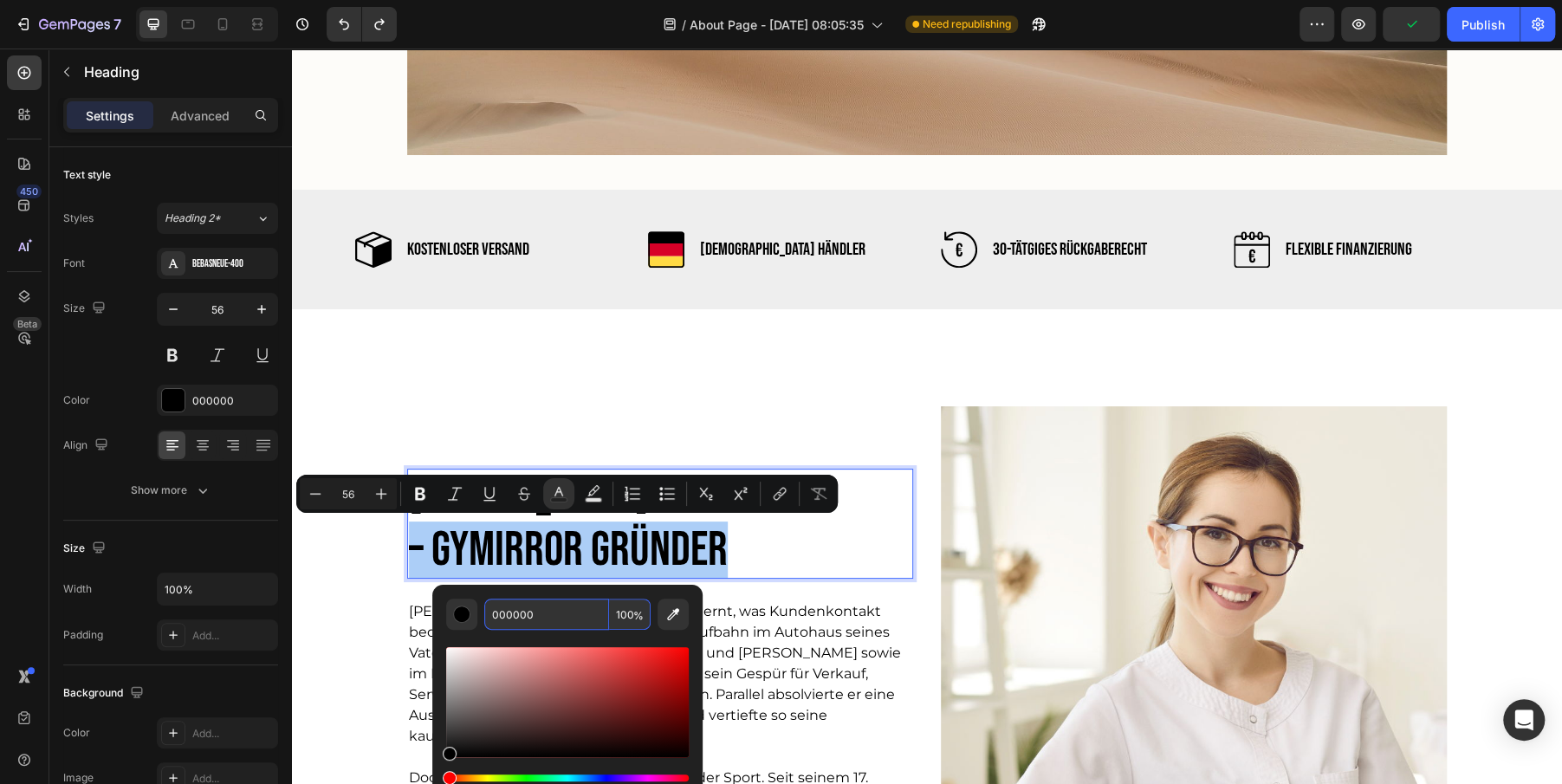
click at [516, 605] on input "000000" at bounding box center [546, 614] width 124 height 31
paste input "#6E952D"
type input "6E952D"
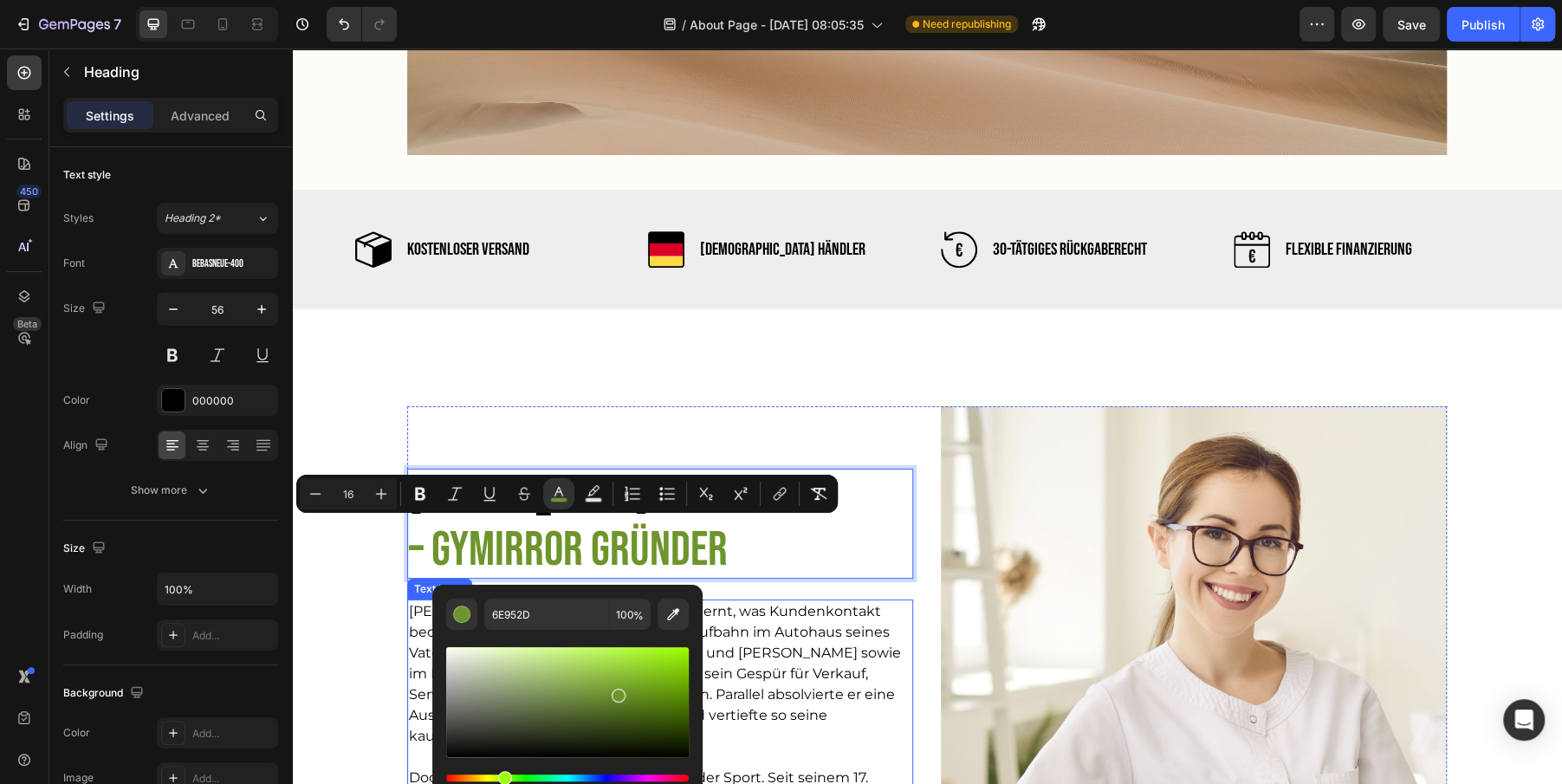
click at [772, 635] on p "[PERSON_NAME] hat [PERSON_NAME] gelernt, was Kundenkontakt bedeutet – noch vor …" at bounding box center [660, 674] width 503 height 146
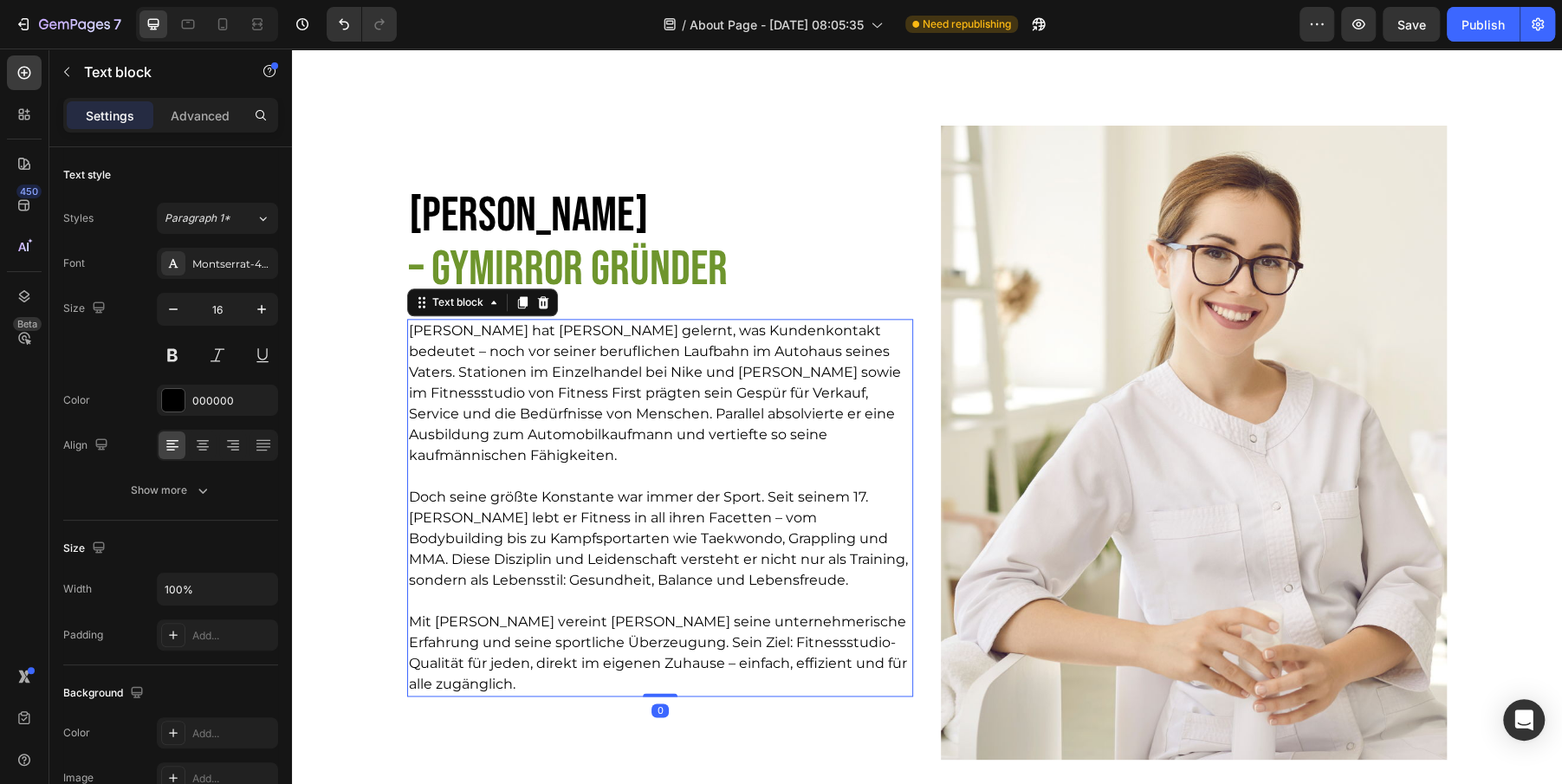
scroll to position [1488, 0]
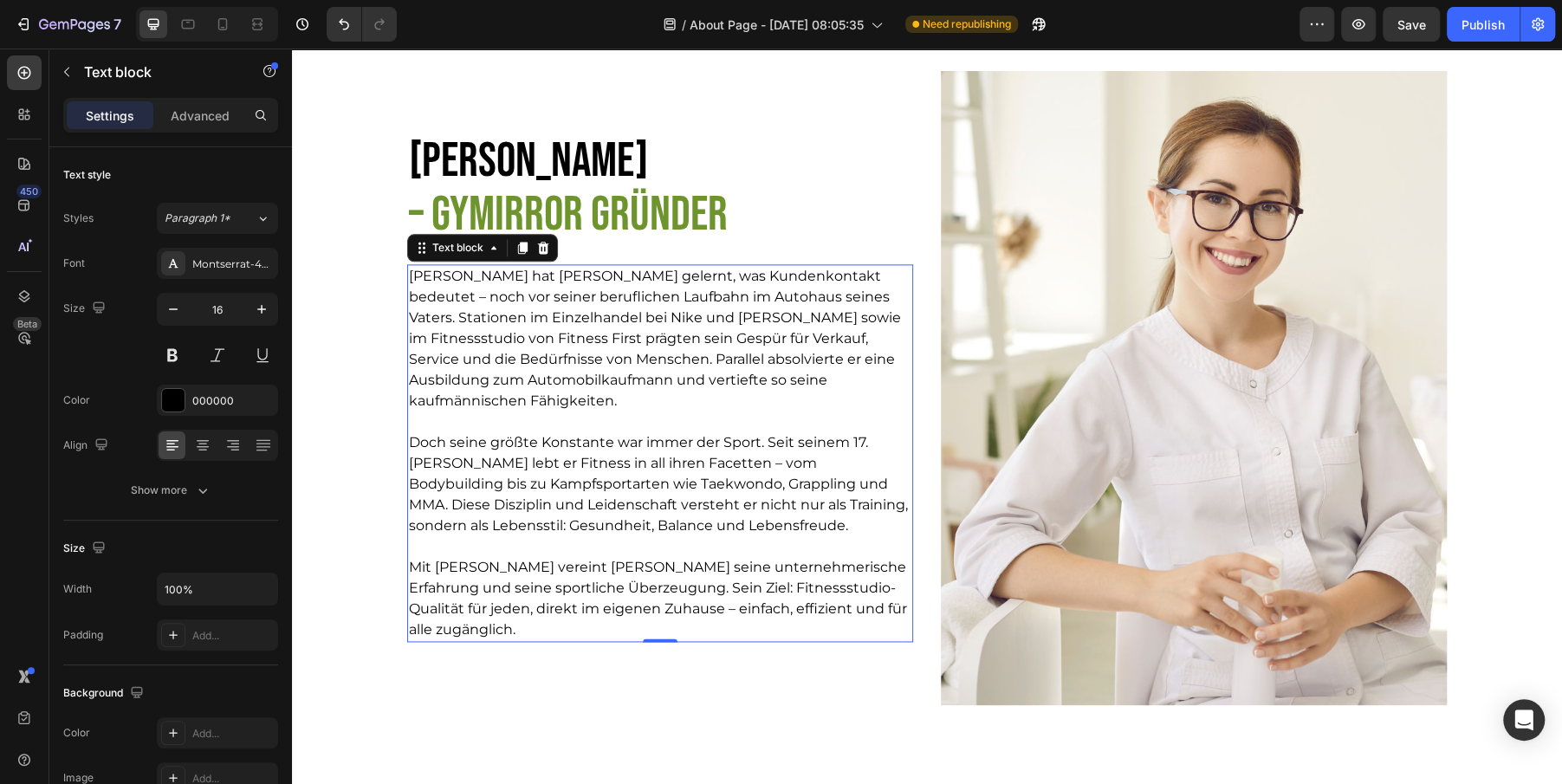
click at [679, 596] on p "Mit [PERSON_NAME] vereint [PERSON_NAME] seine unternehmerische Erfahrung und se…" at bounding box center [660, 598] width 503 height 83
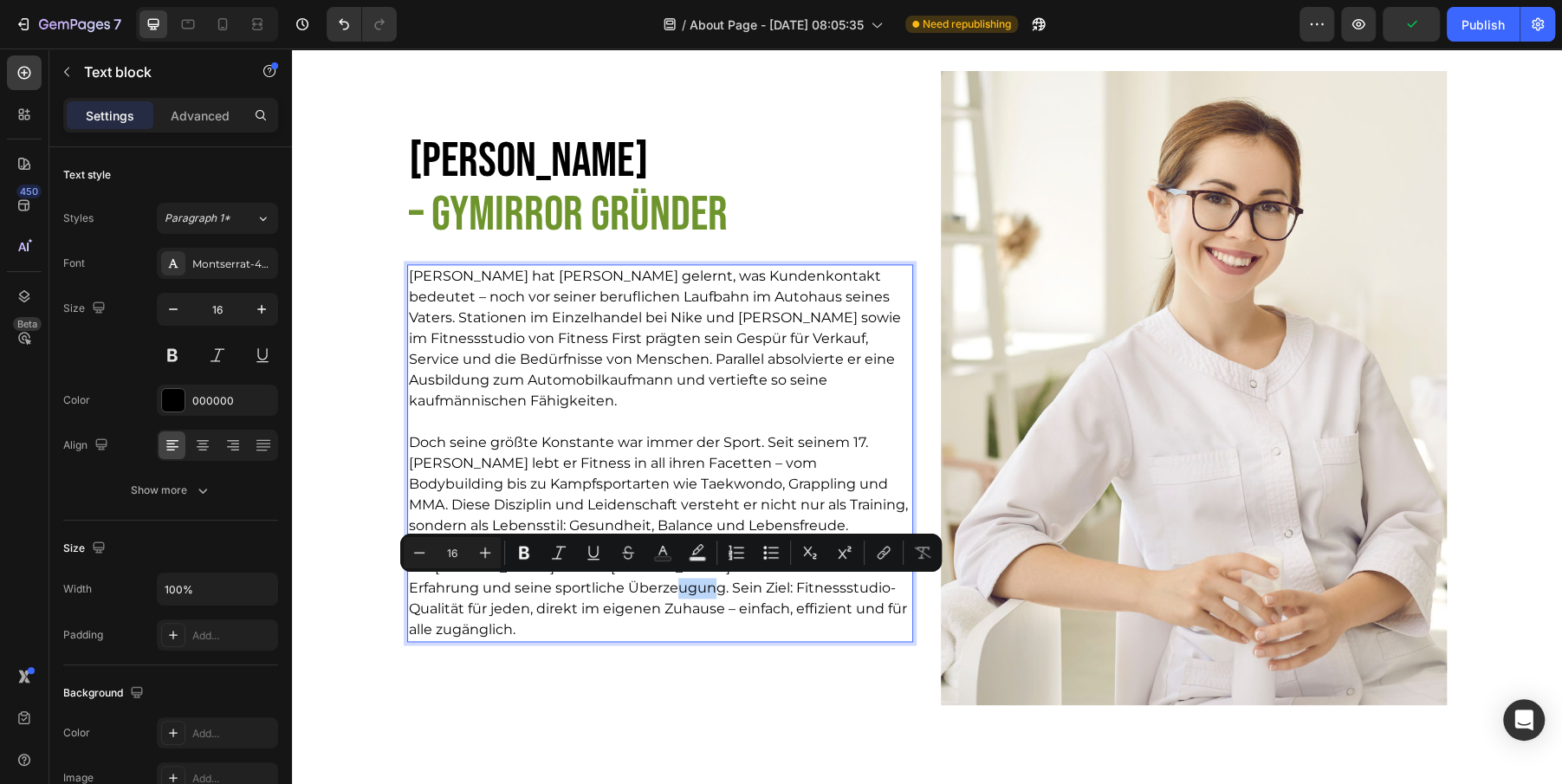
click at [656, 588] on p "Mit [PERSON_NAME] vereint [PERSON_NAME] seine unternehmerische Erfahrung und se…" at bounding box center [660, 598] width 503 height 83
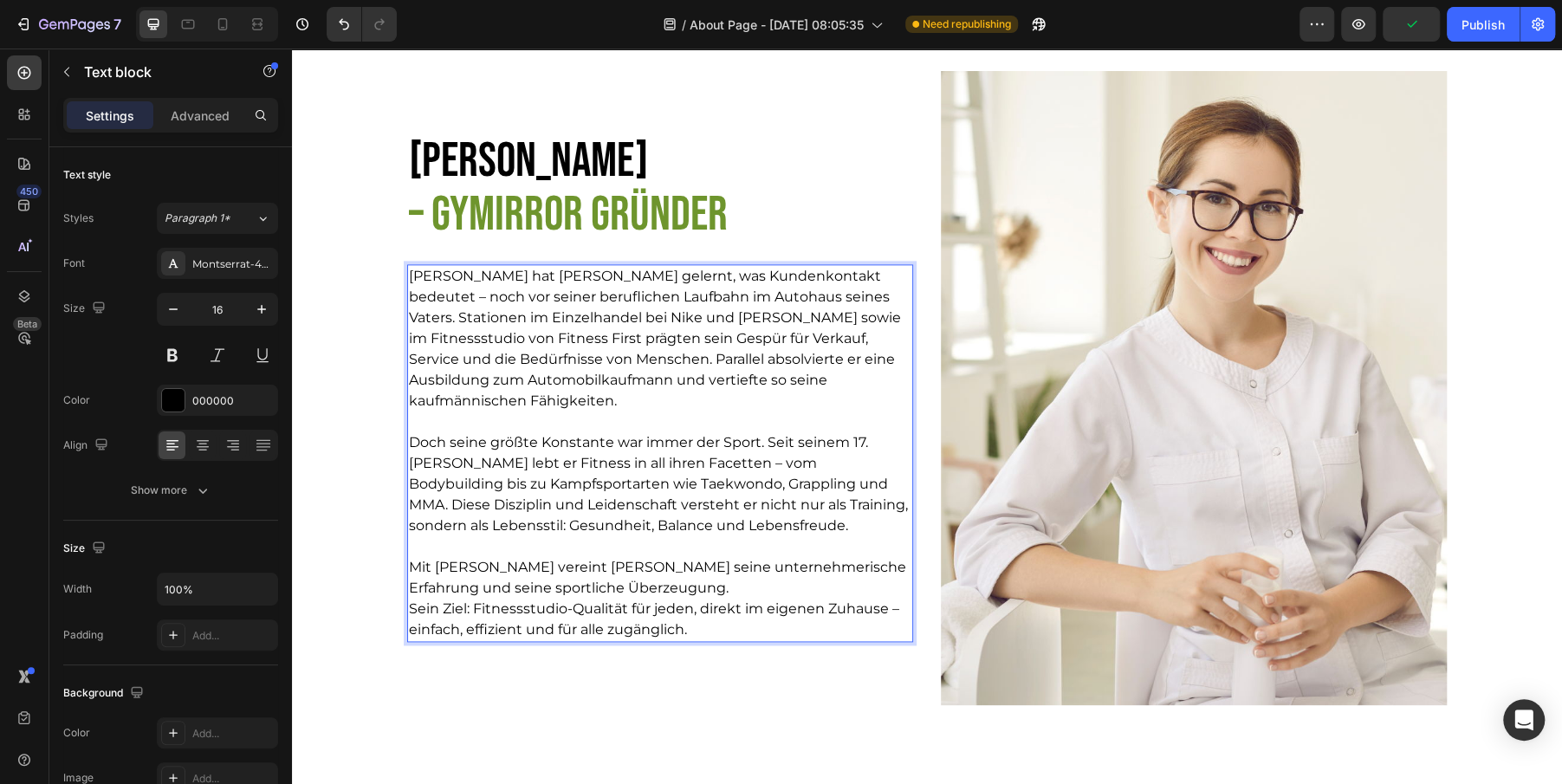
scroll to position [1478, 0]
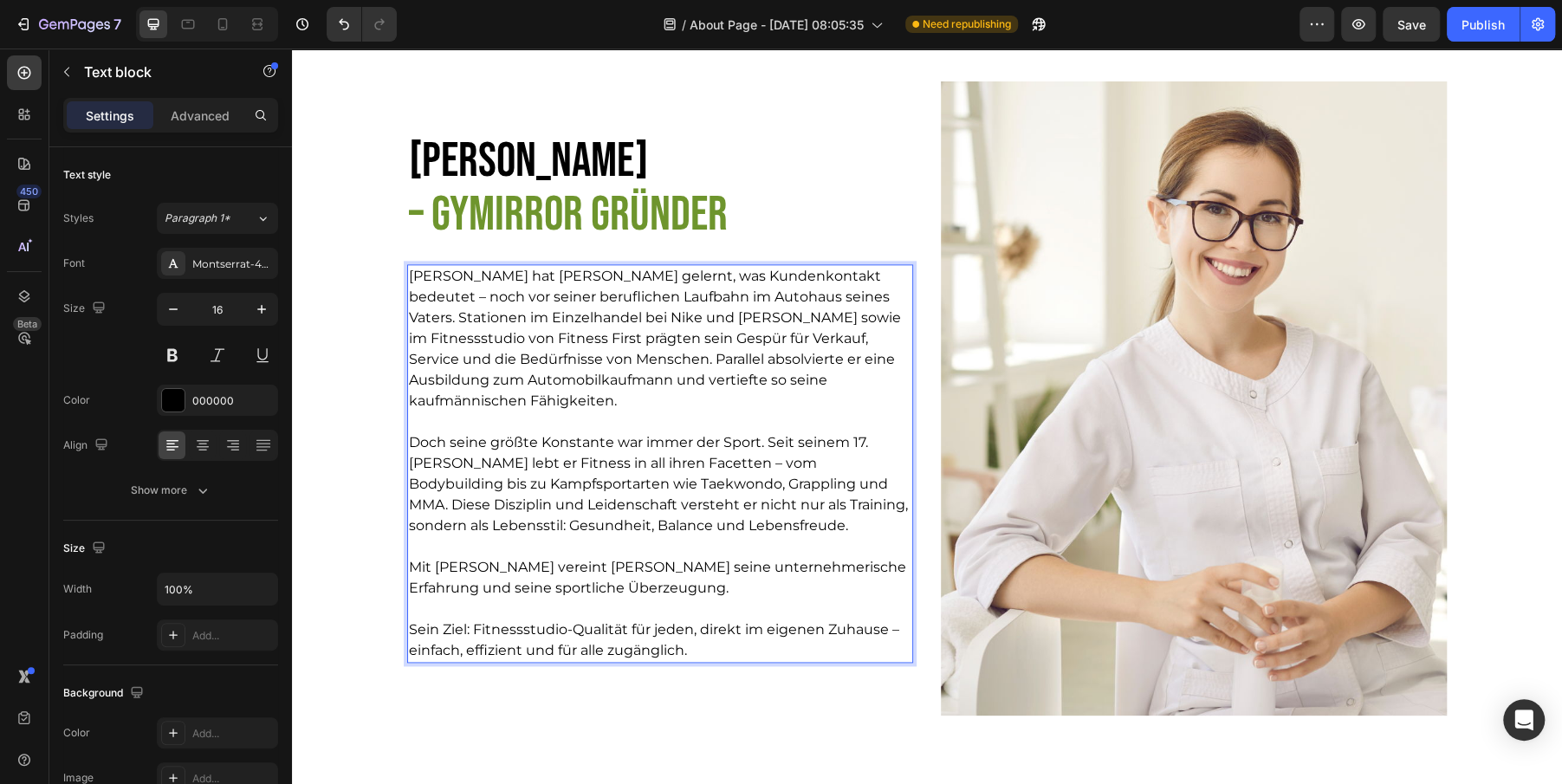
click at [450, 627] on p "Sein Ziel: Fitnessstudio-Qualität für jeden, direkt im eigenen Zuhause – einfac…" at bounding box center [660, 640] width 503 height 41
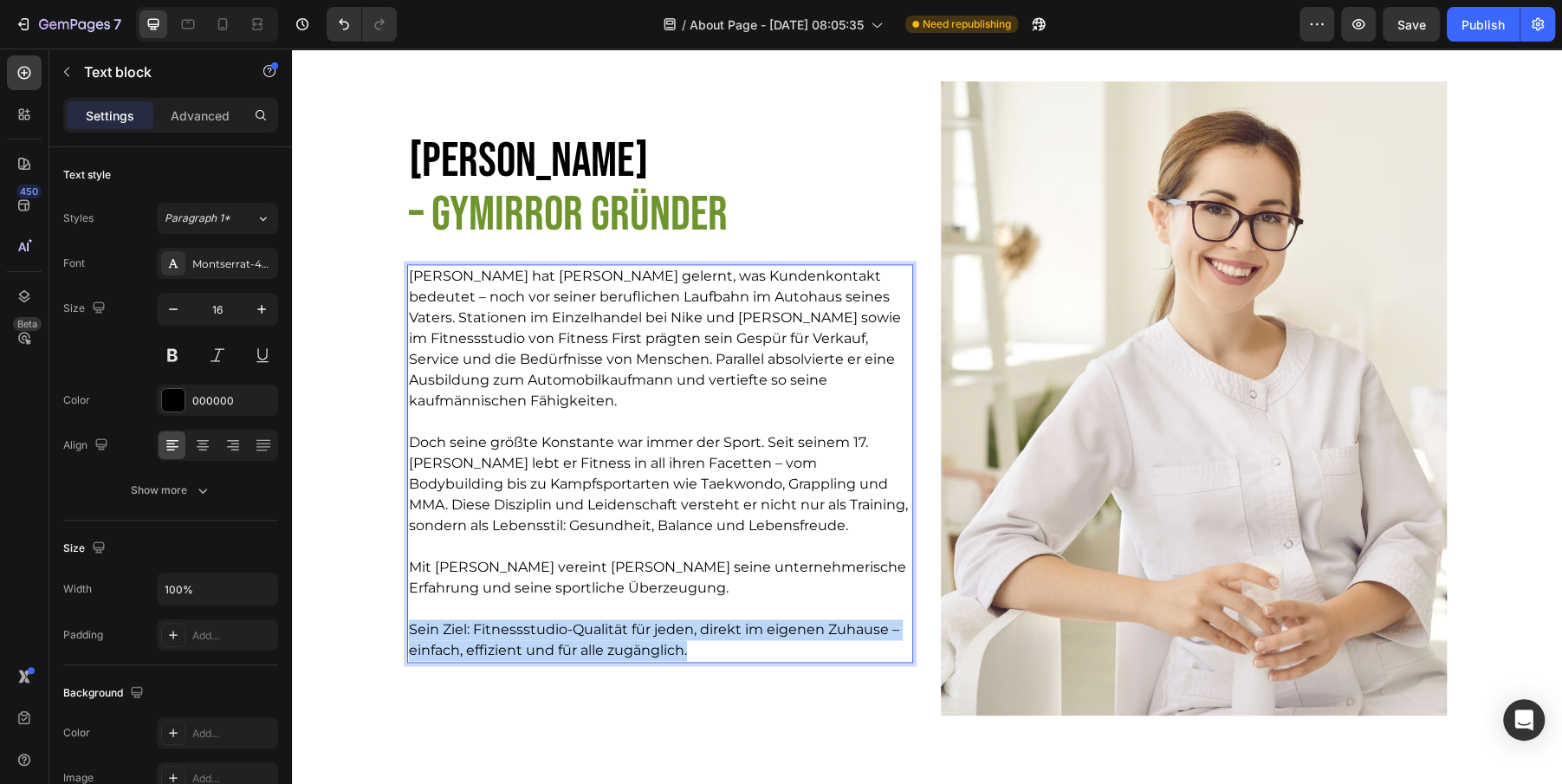
click at [450, 627] on p "Sein Ziel: Fitnessstudio-Qualität für jeden, direkt im eigenen Zuhause – einfac…" at bounding box center [660, 640] width 503 height 41
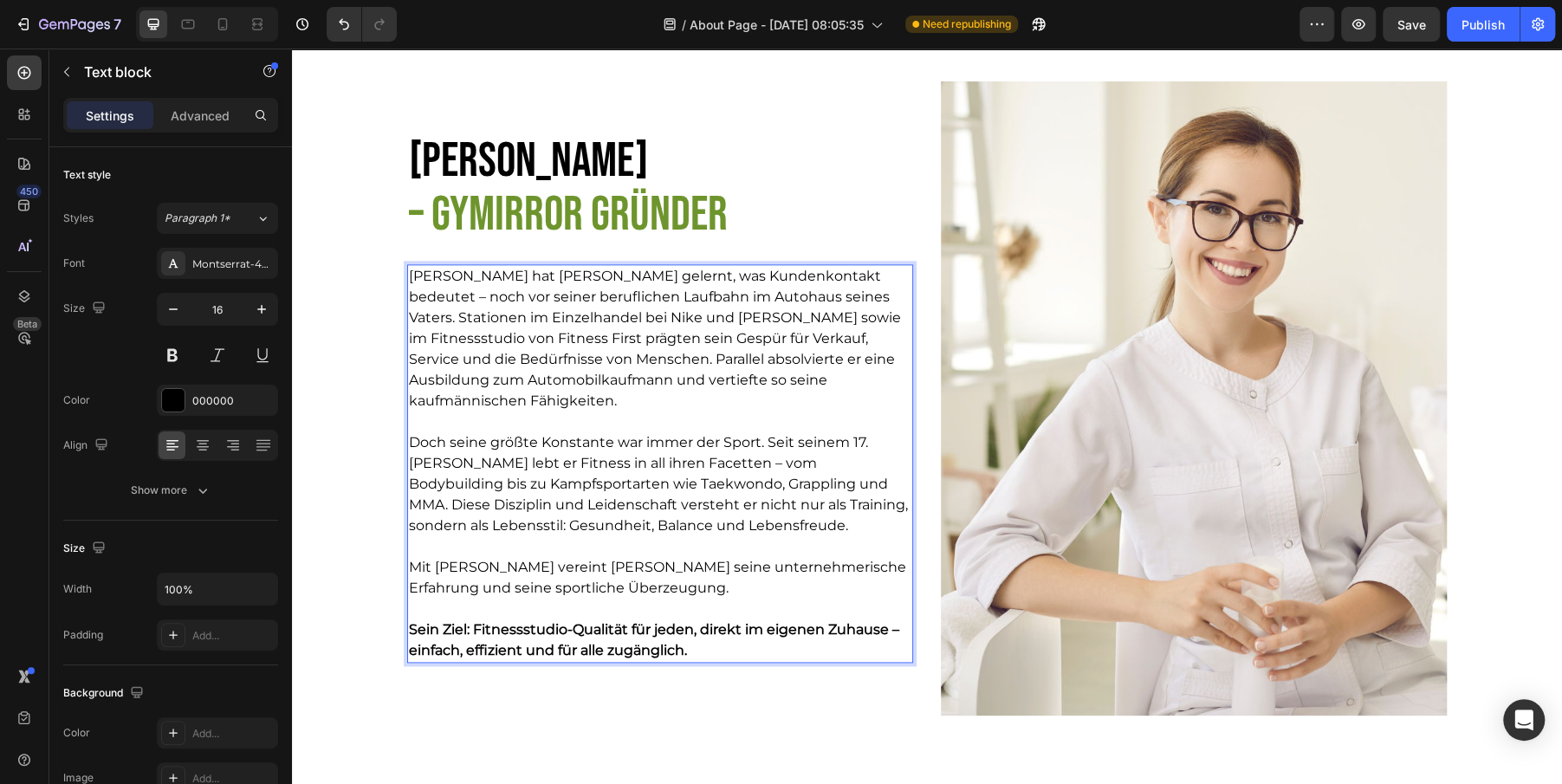
click at [589, 436] on p "Doch seine größte Konstante war immer der Sport. Seit seinem 17. [PERSON_NAME] …" at bounding box center [660, 484] width 503 height 104
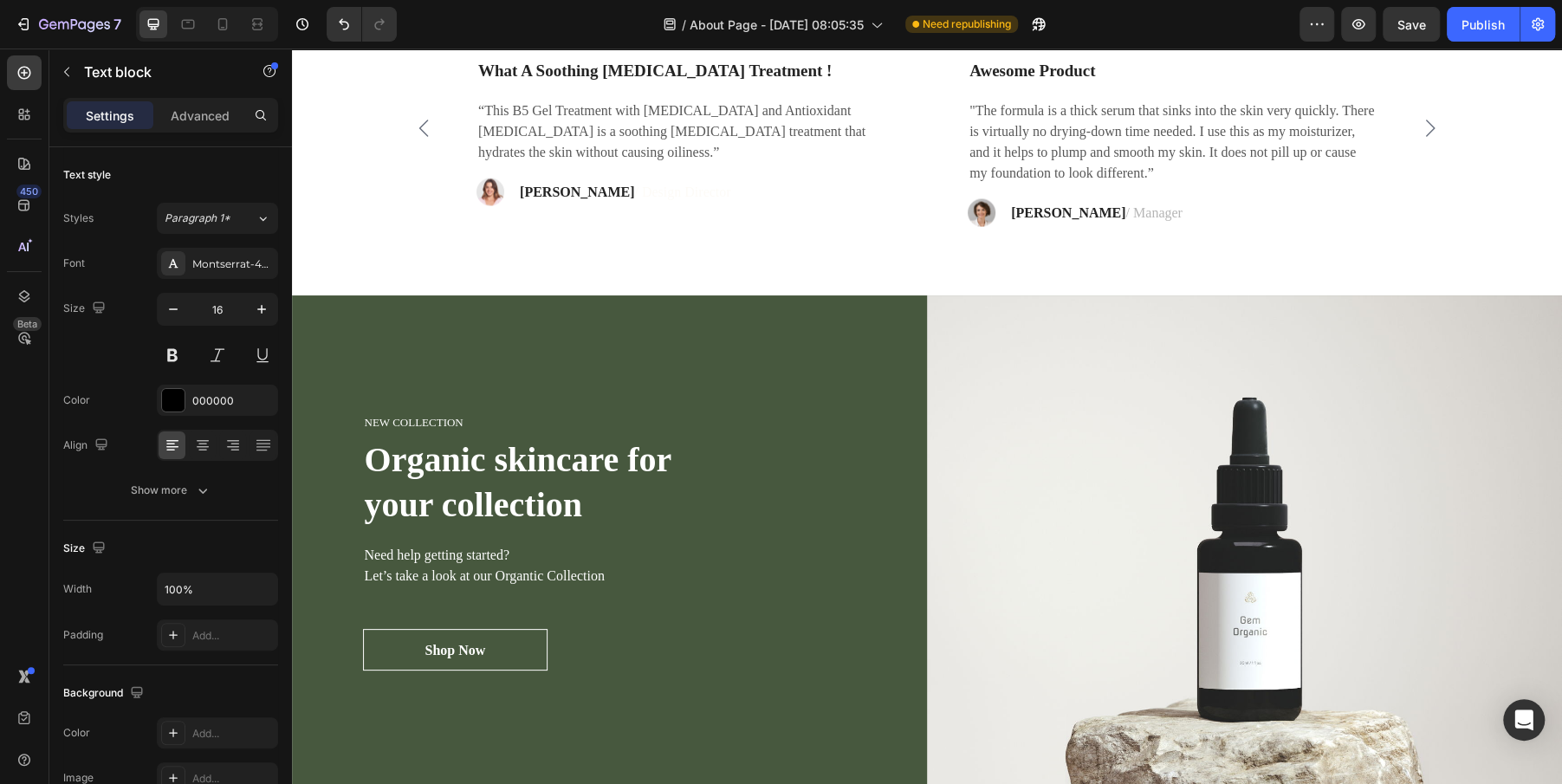
scroll to position [2418, 0]
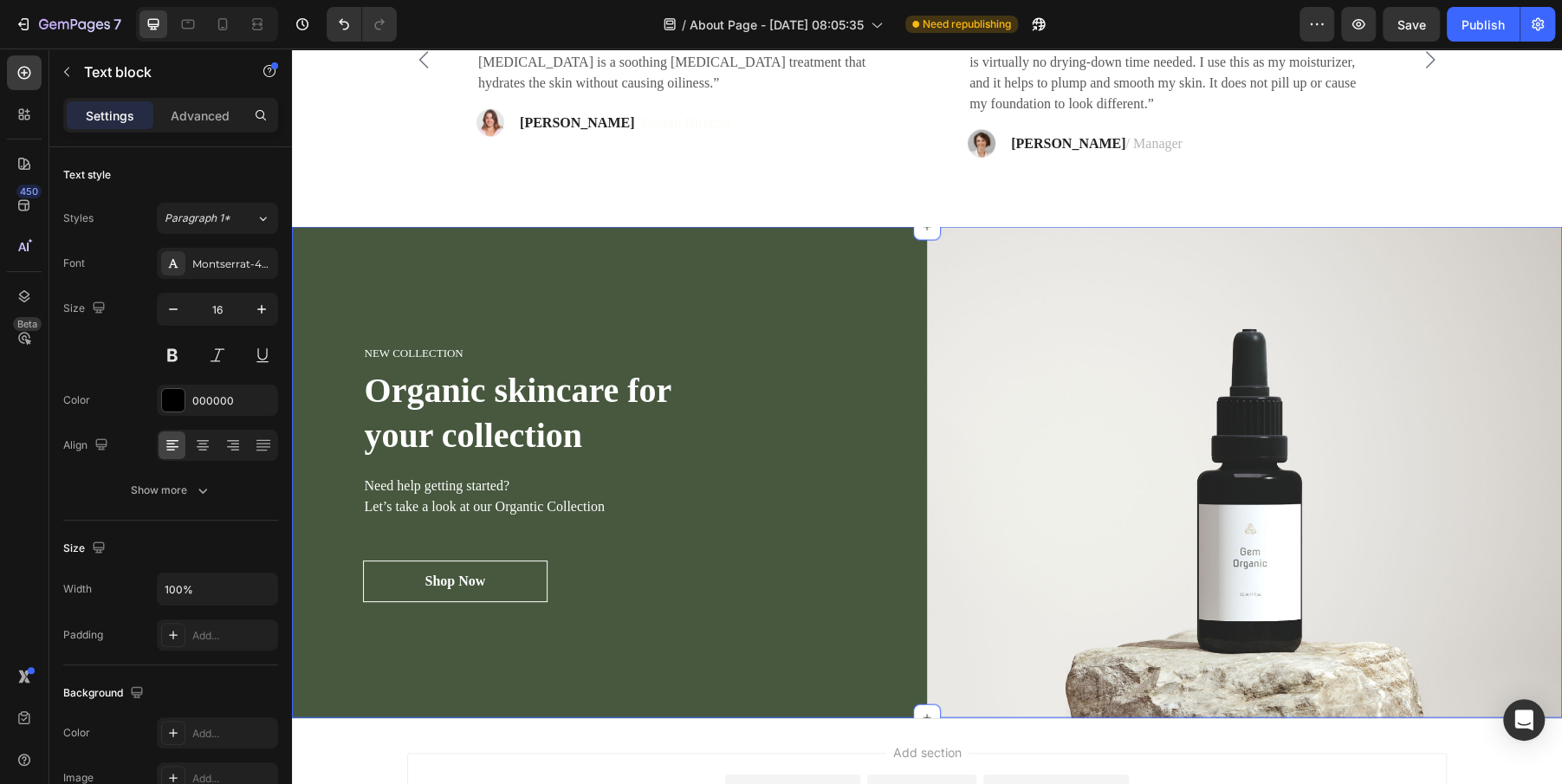
click at [497, 317] on div "NEW COLLECTION Heading Organic skincare for your collection Heading Need help g…" at bounding box center [609, 472] width 635 height 491
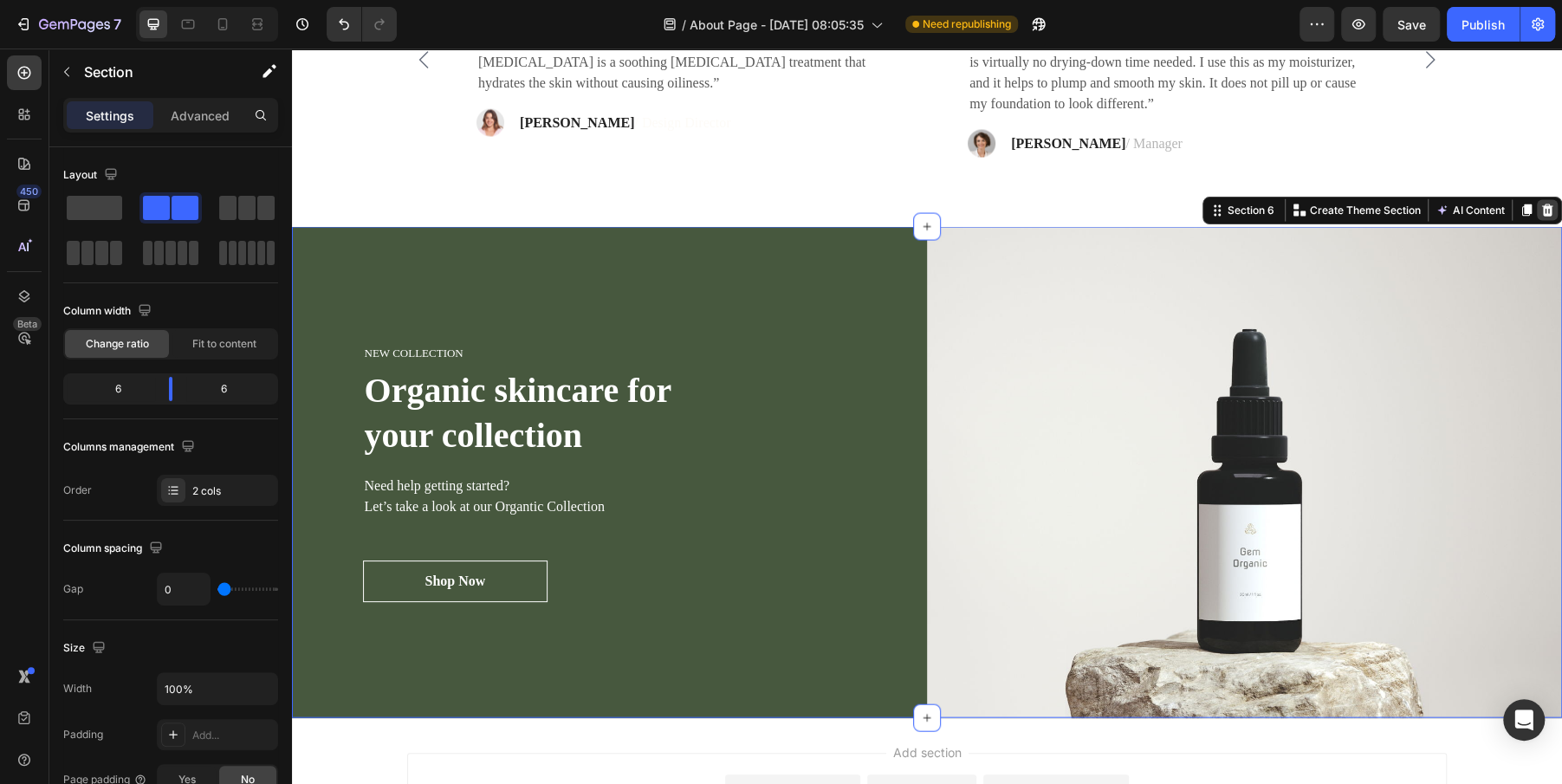
click at [1544, 209] on icon at bounding box center [1548, 210] width 11 height 12
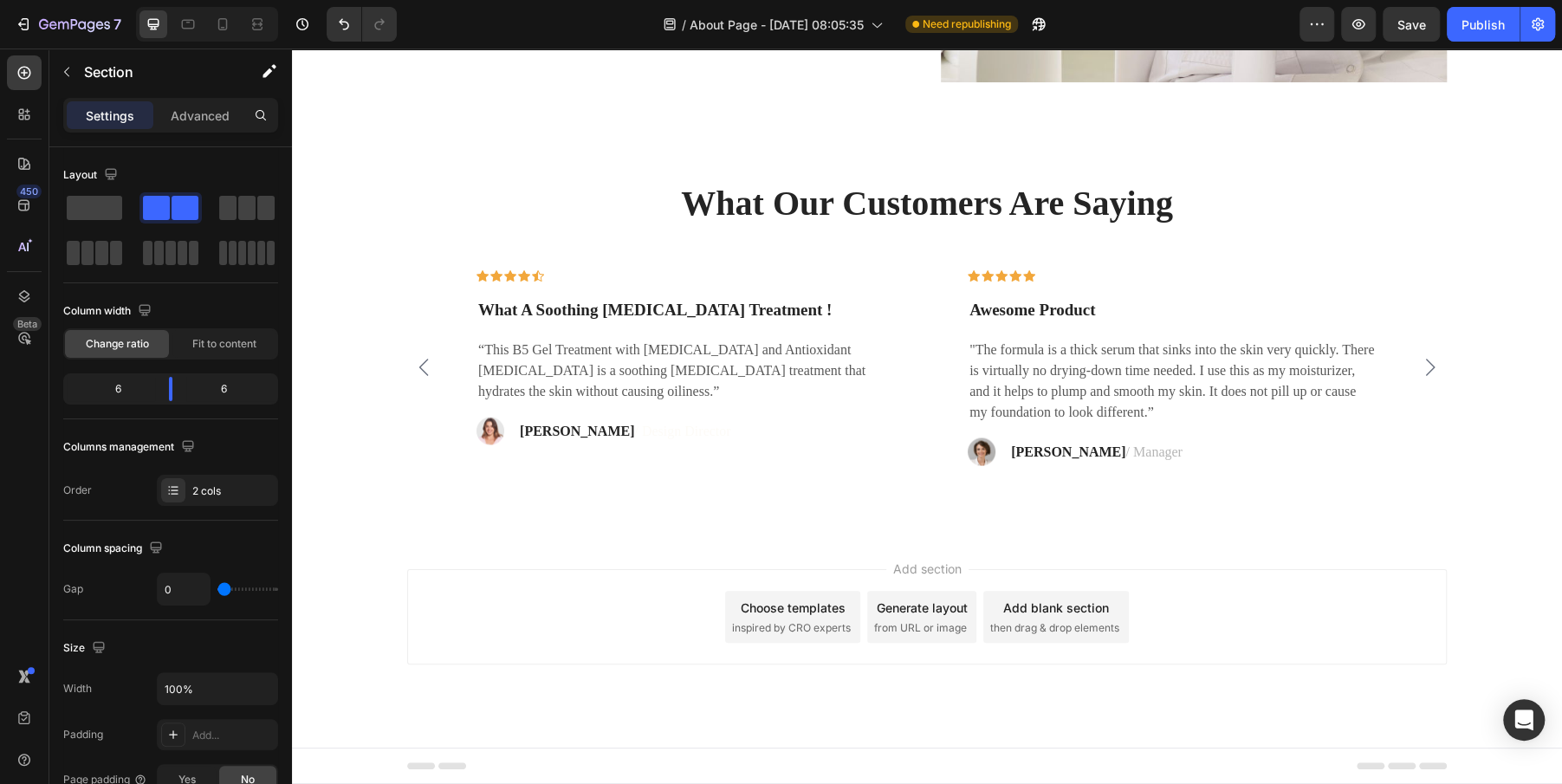
scroll to position [2110, 0]
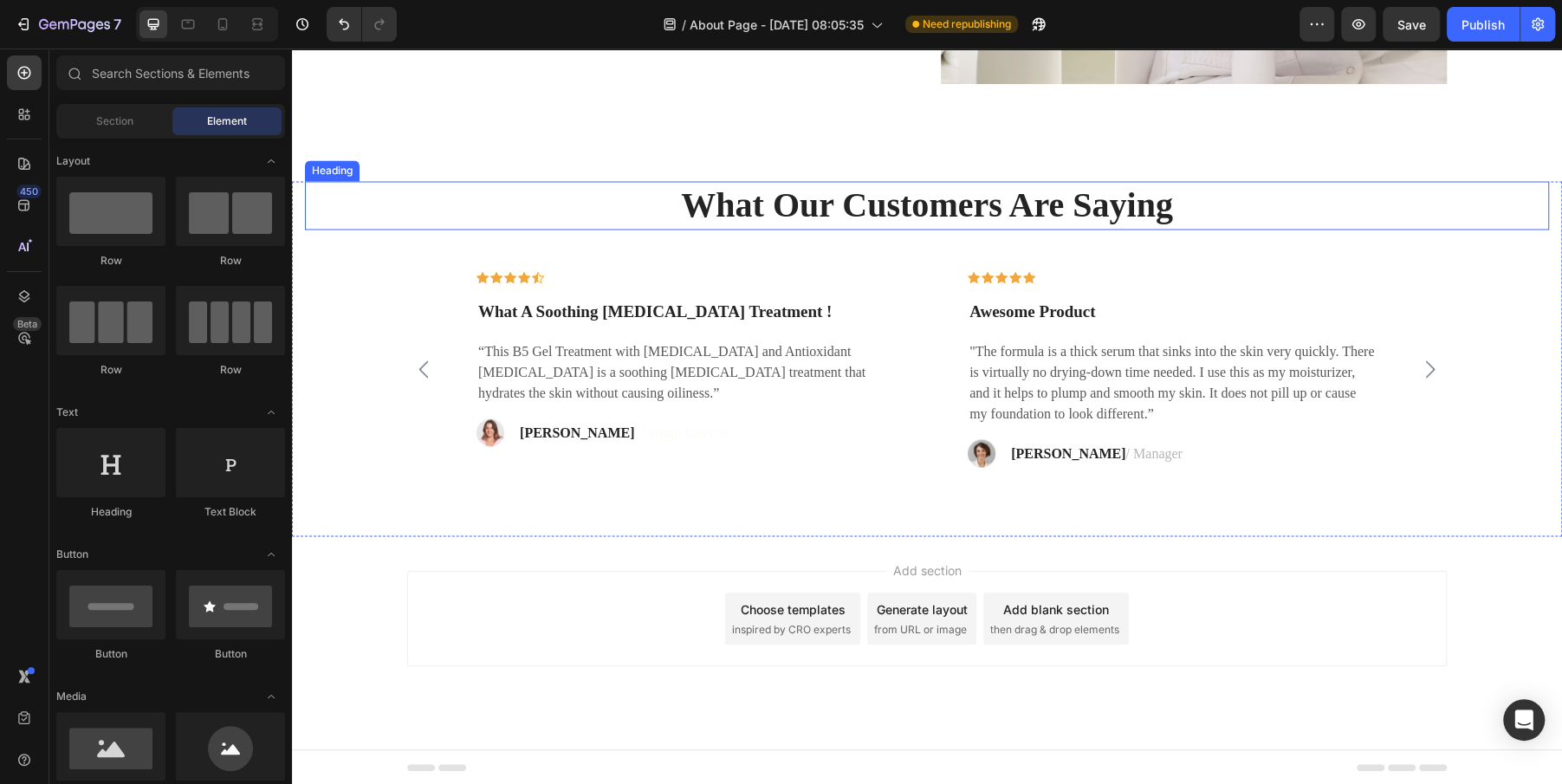
click at [1410, 204] on p "What Our Customers Are Saying" at bounding box center [927, 205] width 1241 height 45
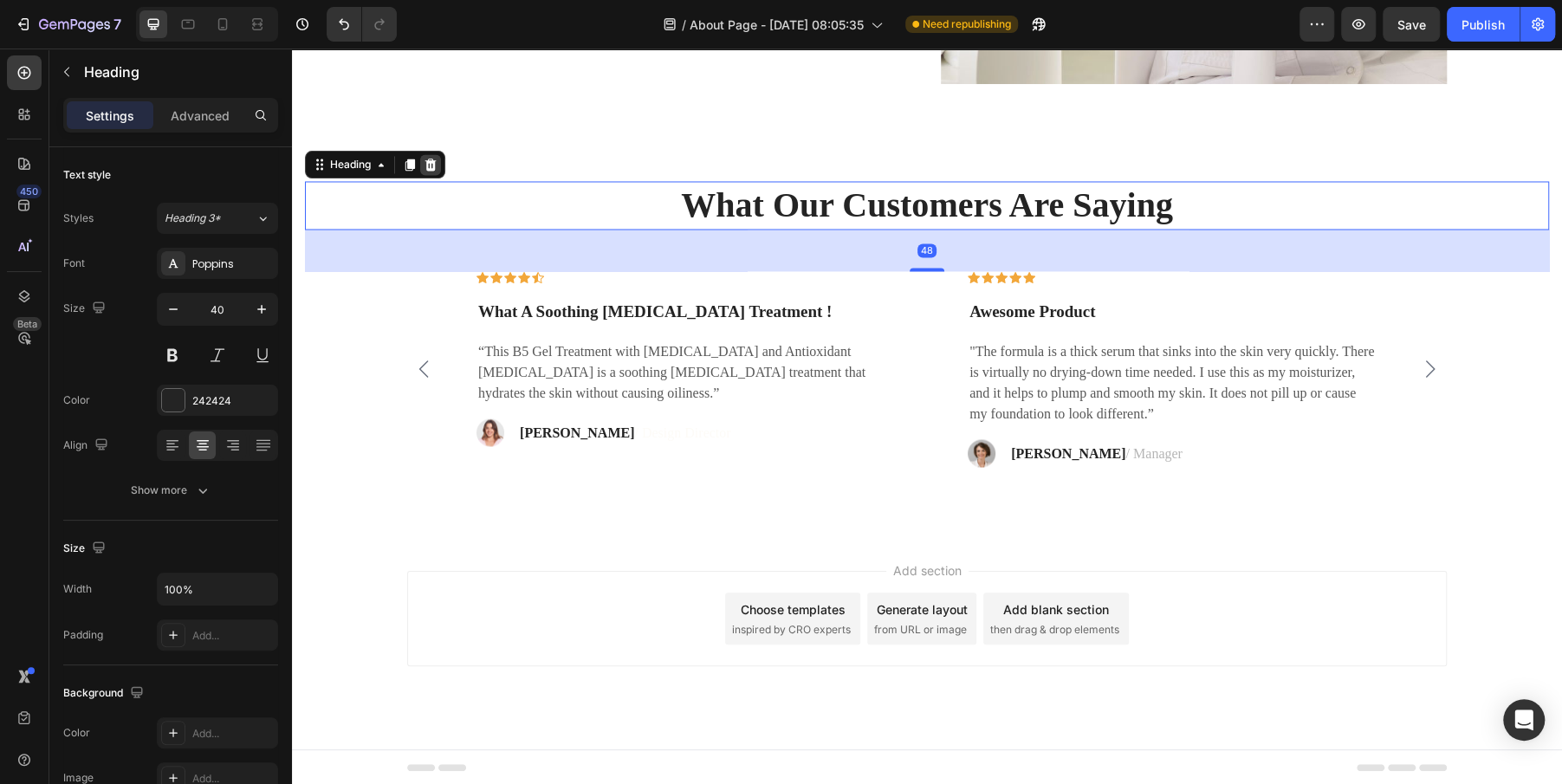
click at [430, 166] on icon at bounding box center [431, 164] width 14 height 14
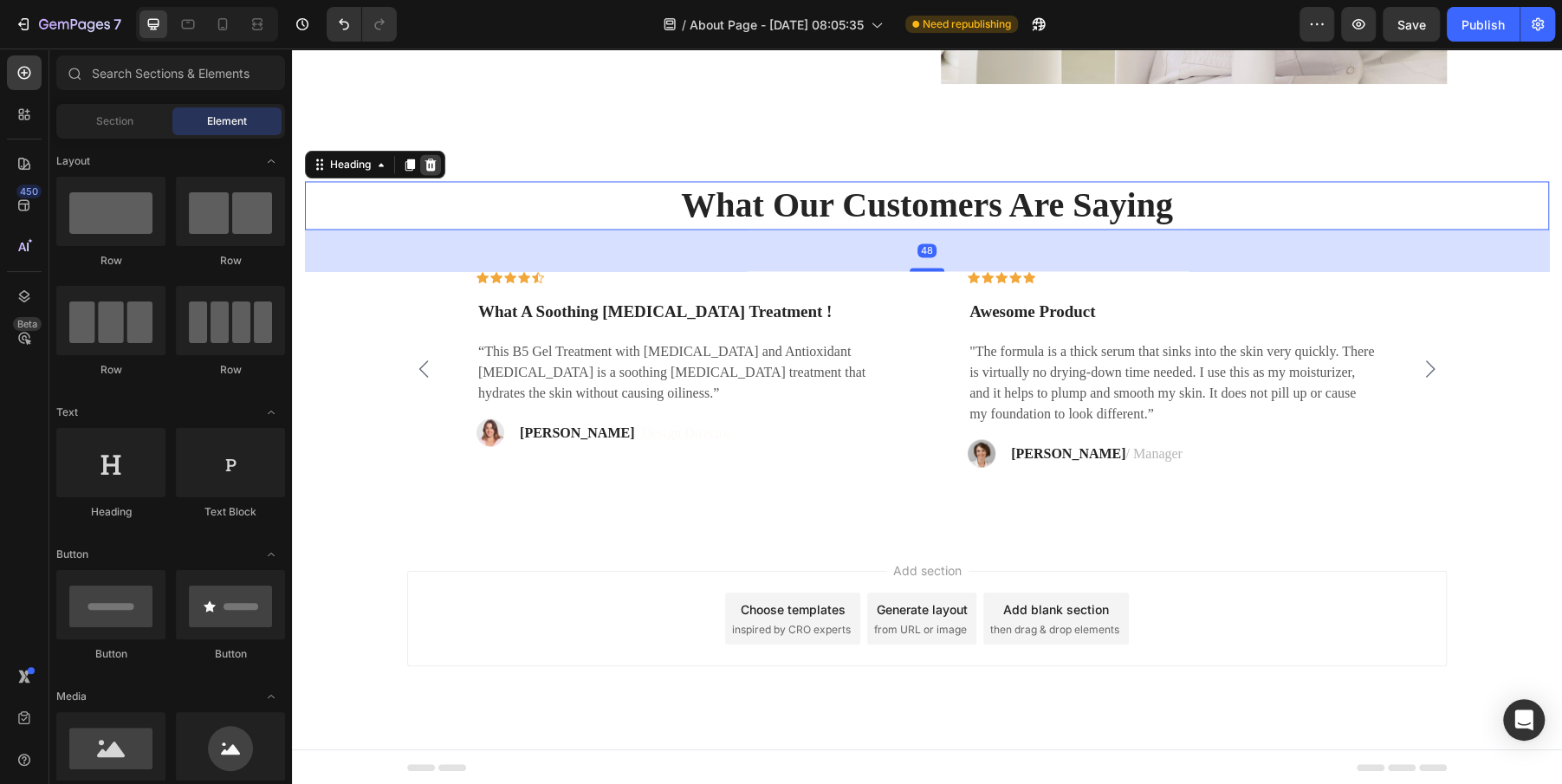
scroll to position [2020, 0]
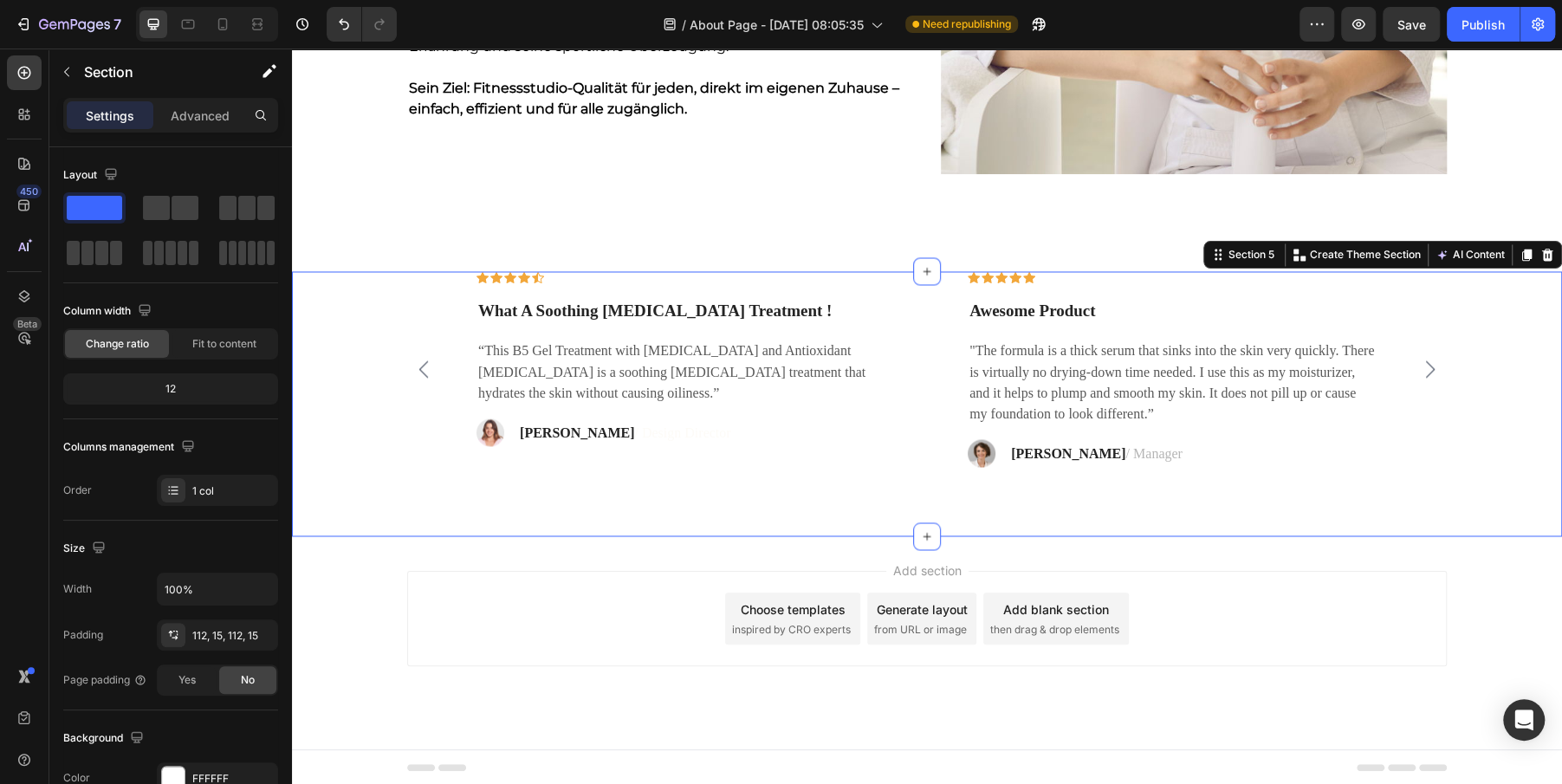
click at [308, 312] on div "Icon Icon Icon Icon Icon Row What A Soothing [MEDICAL_DATA] Treatment ! Text bl…" at bounding box center [927, 370] width 1244 height 196
click at [1550, 256] on icon at bounding box center [1548, 254] width 11 height 12
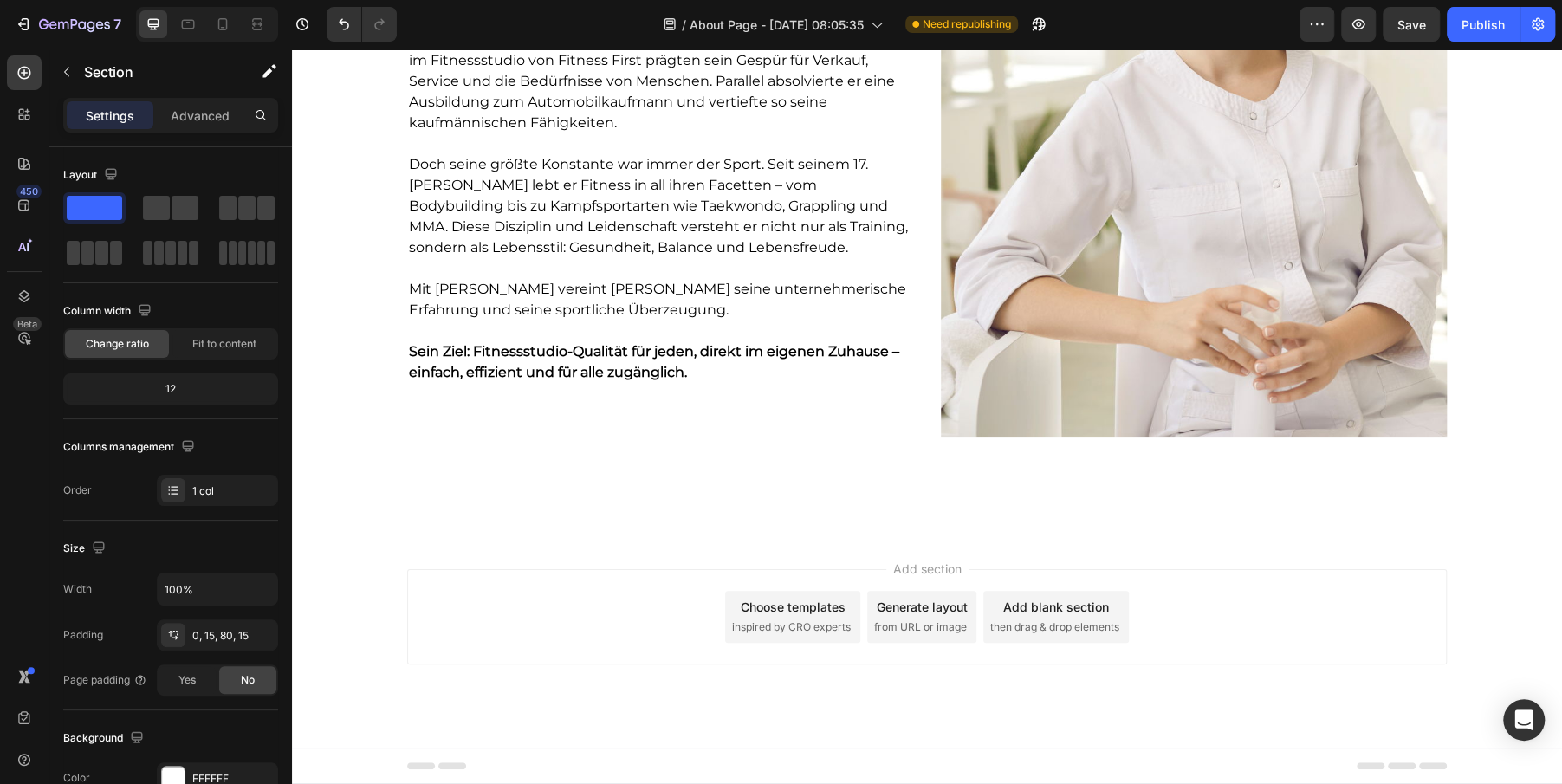
scroll to position [1753, 0]
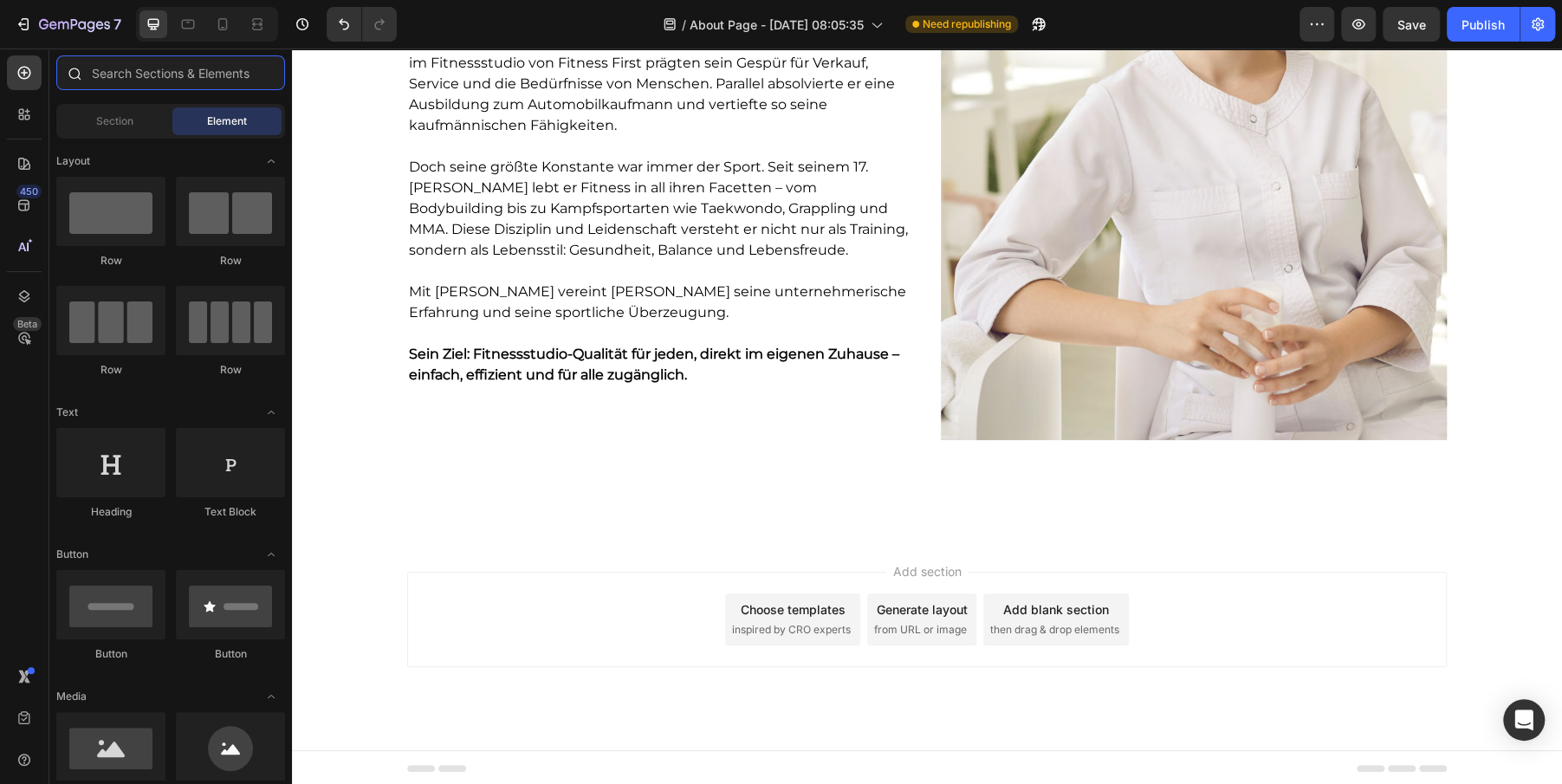
click at [157, 68] on input "text" at bounding box center [170, 72] width 228 height 35
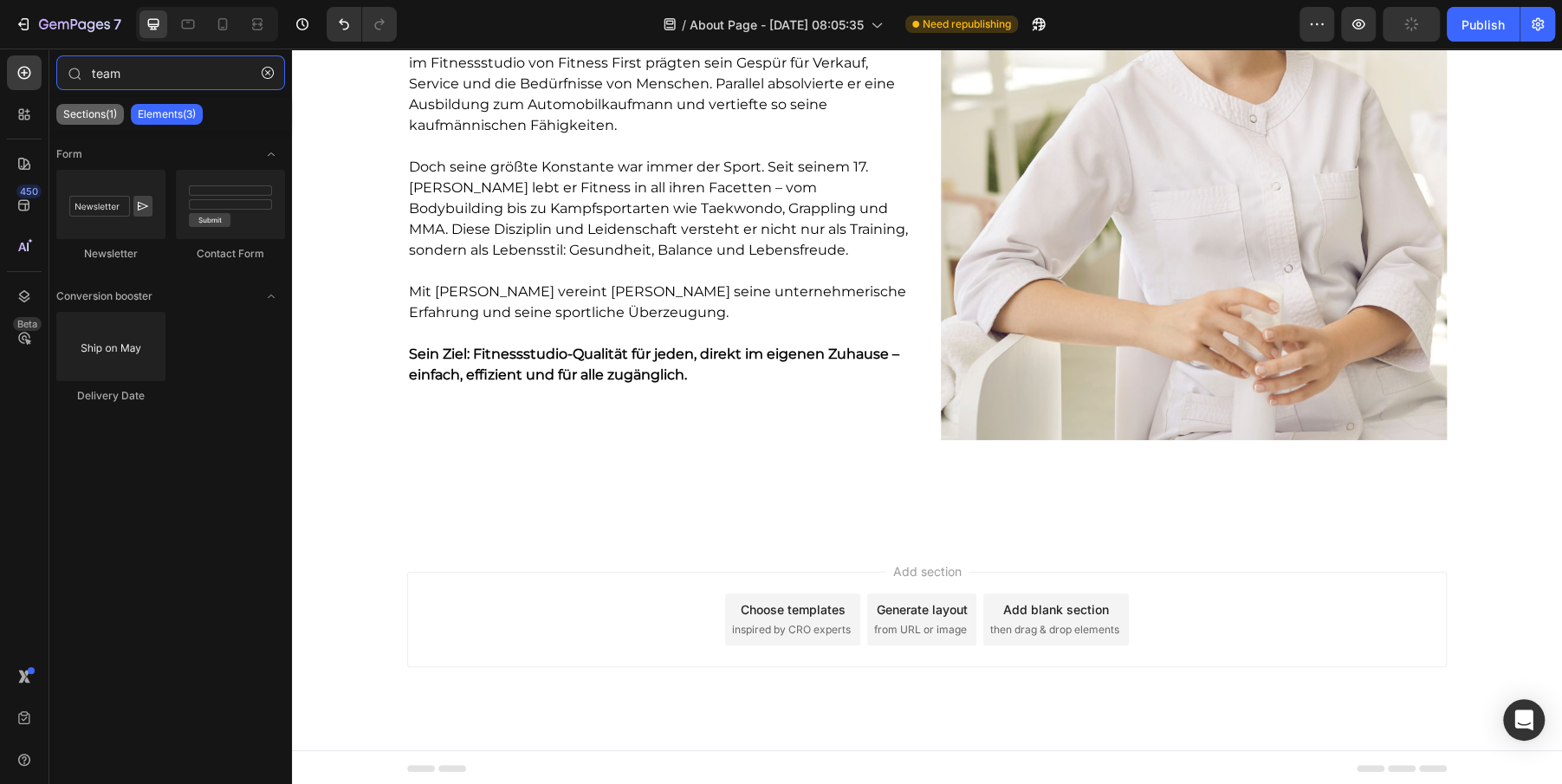
type input "team"
click at [88, 112] on p "Sections(1)" at bounding box center [90, 114] width 53 height 14
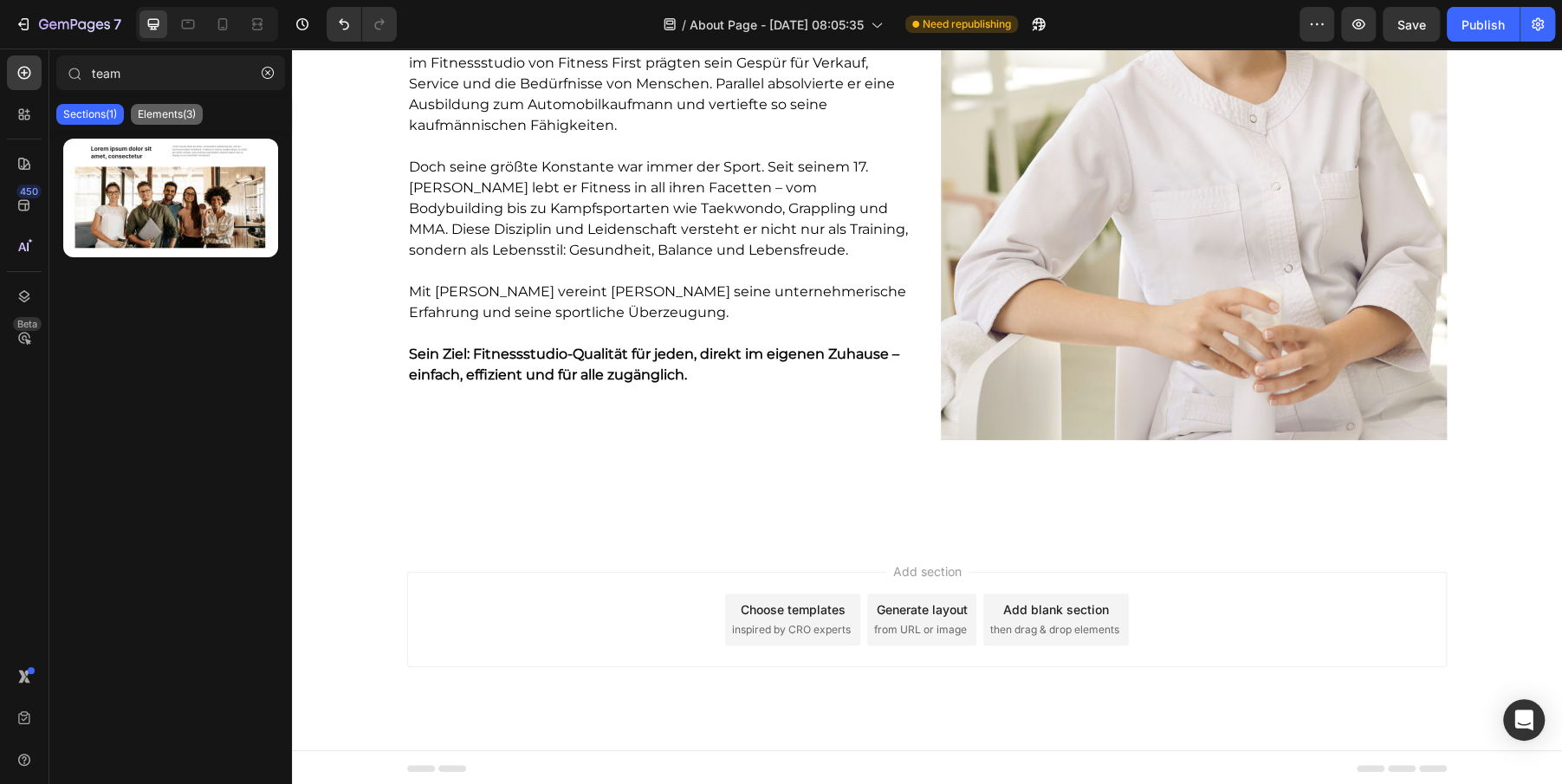
click at [147, 117] on p "Elements(3)" at bounding box center [167, 114] width 58 height 14
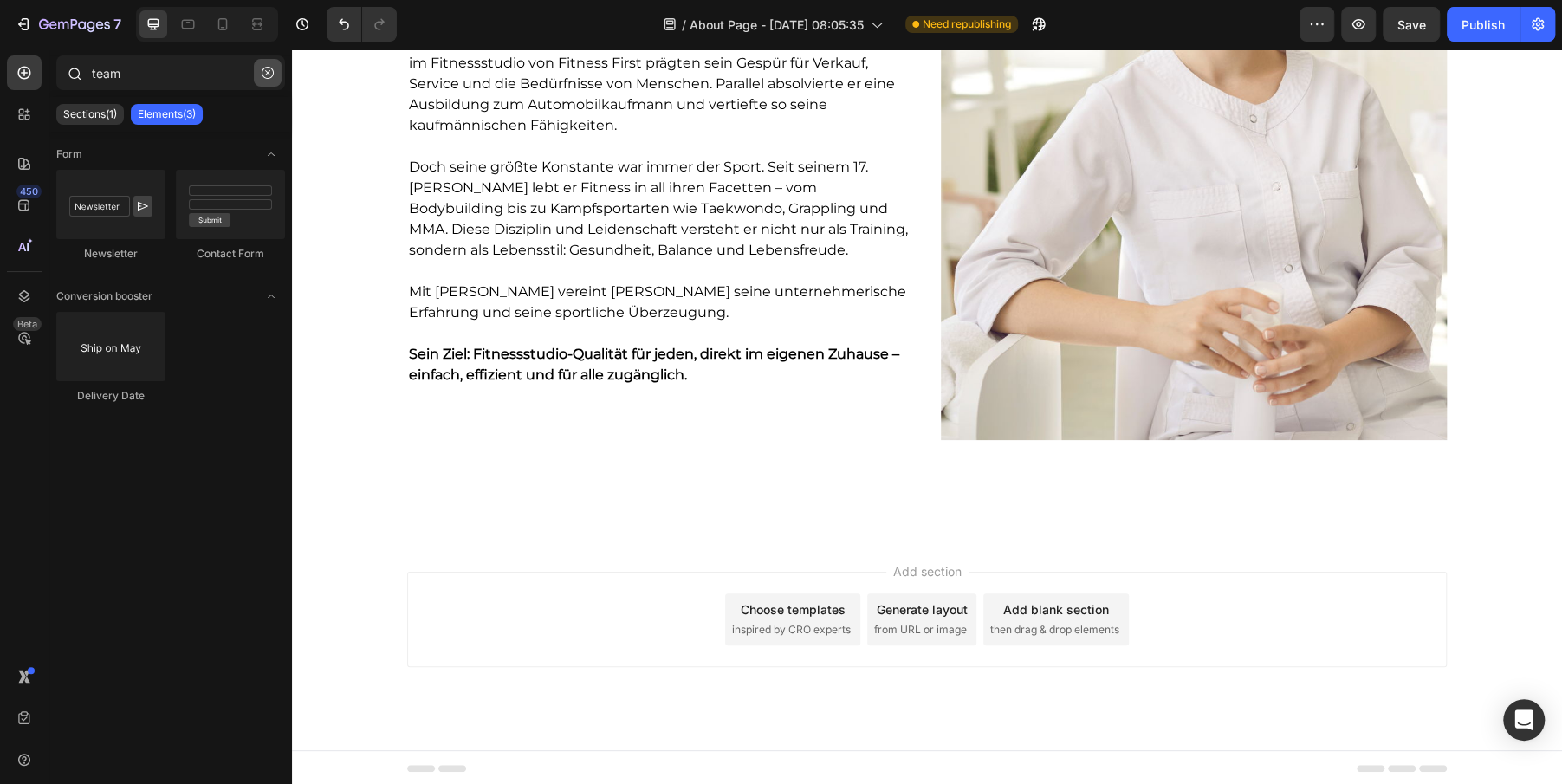
click at [268, 74] on icon "button" at bounding box center [268, 72] width 12 height 12
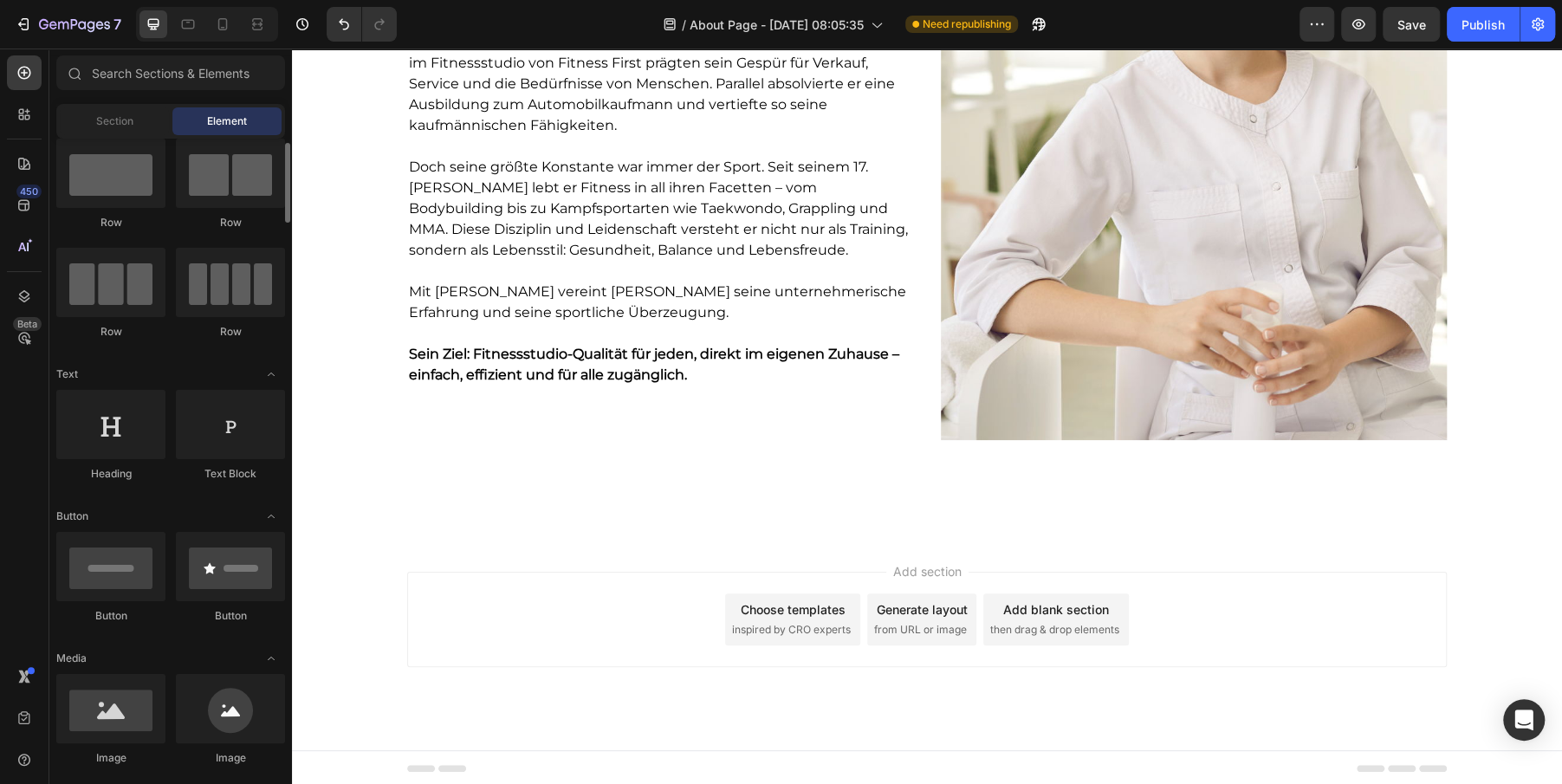
scroll to position [39, 0]
click at [123, 117] on span "Section" at bounding box center [115, 121] width 37 height 16
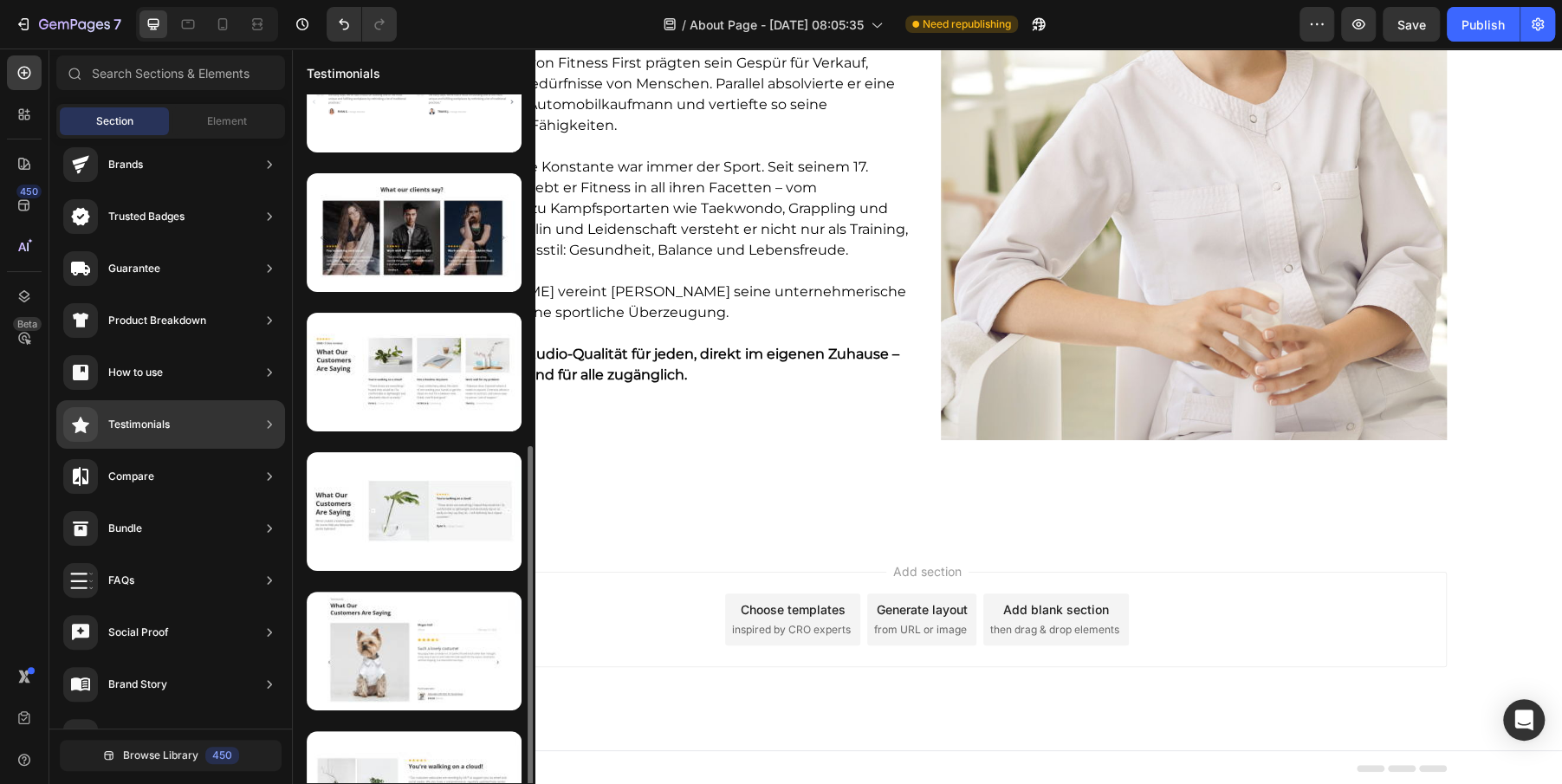
scroll to position [651, 0]
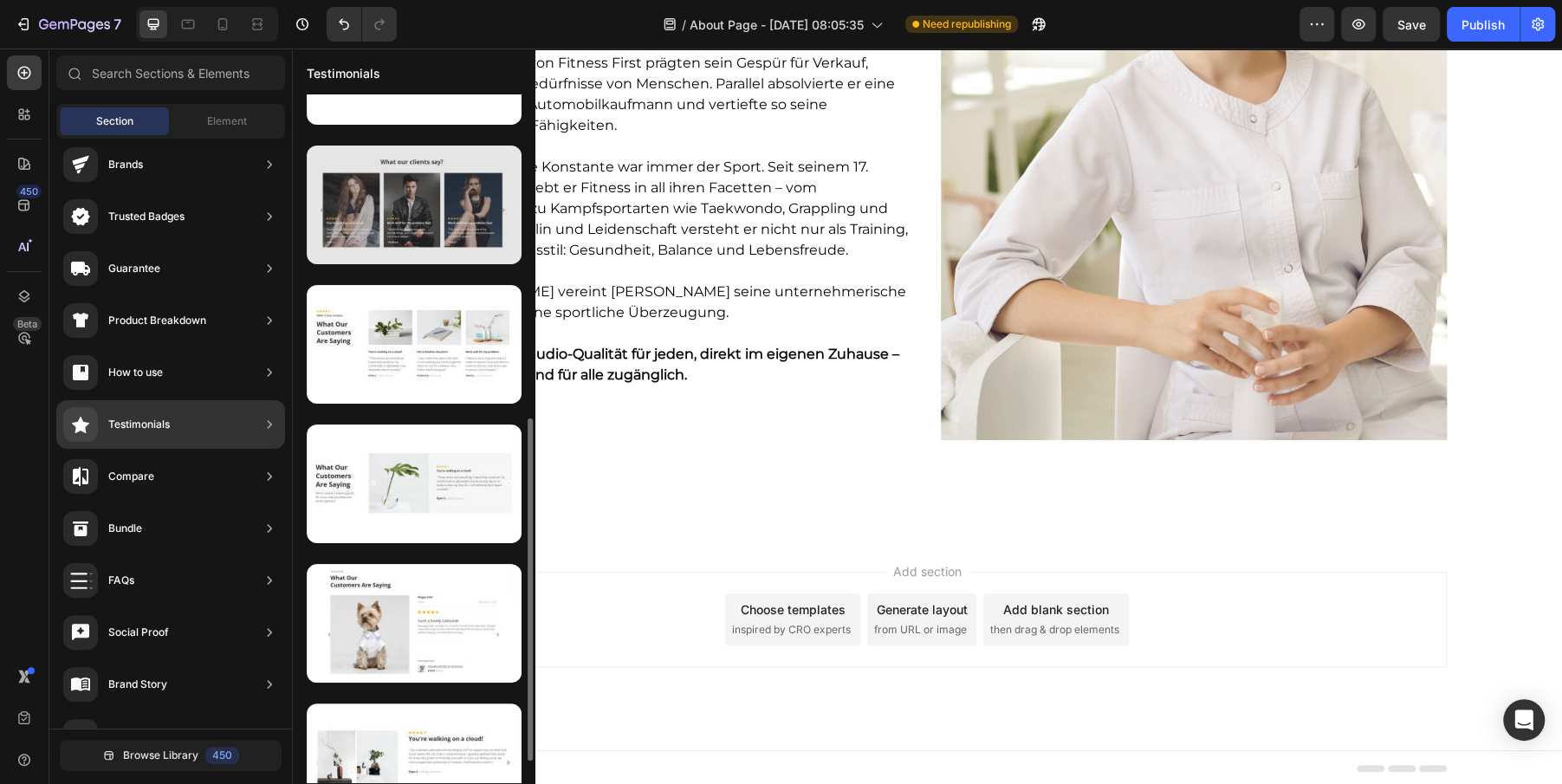
click at [482, 205] on div at bounding box center [415, 205] width 215 height 119
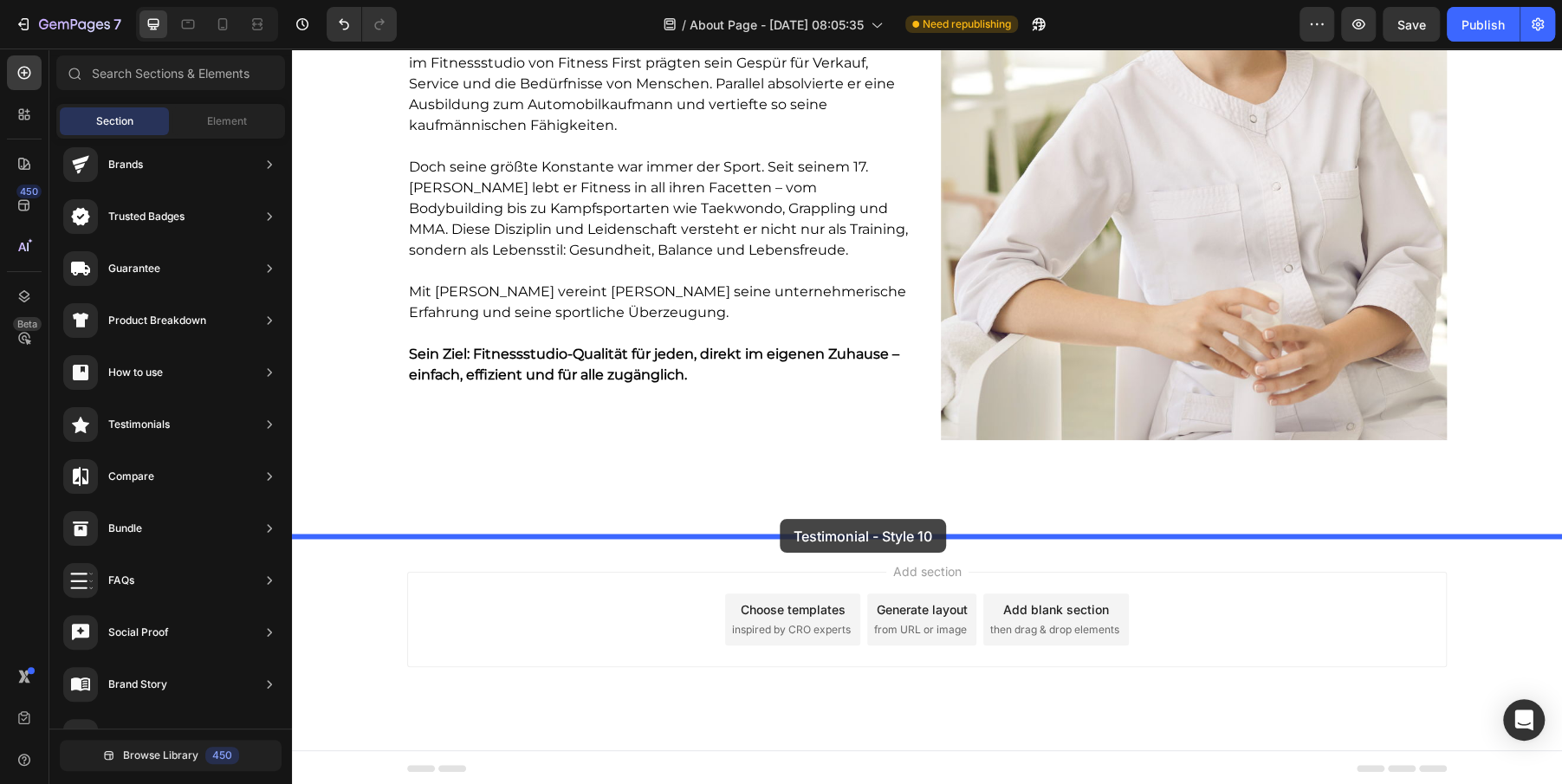
drag, startPoint x: 659, startPoint y: 259, endPoint x: 780, endPoint y: 518, distance: 285.9
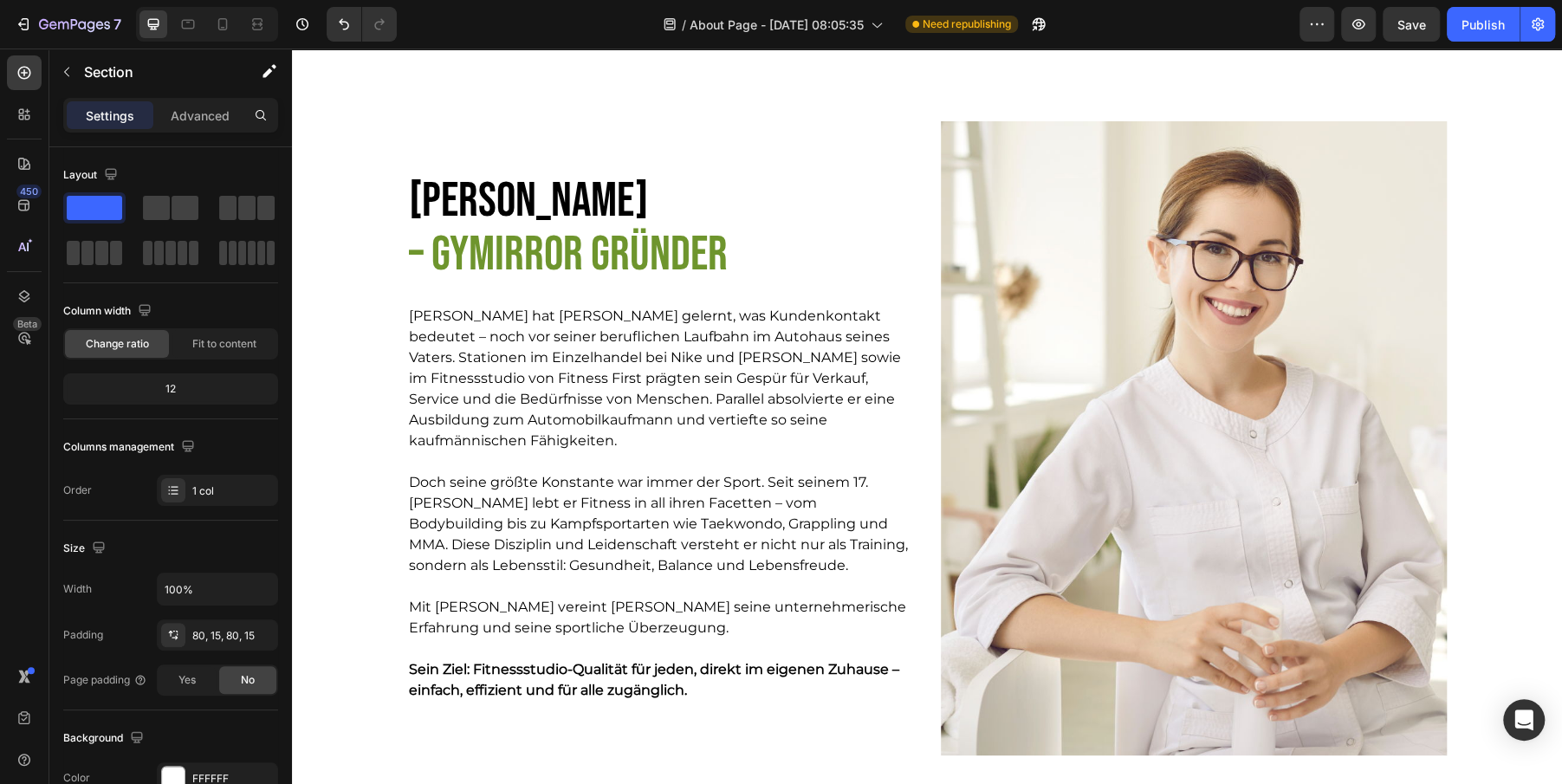
scroll to position [1443, 0]
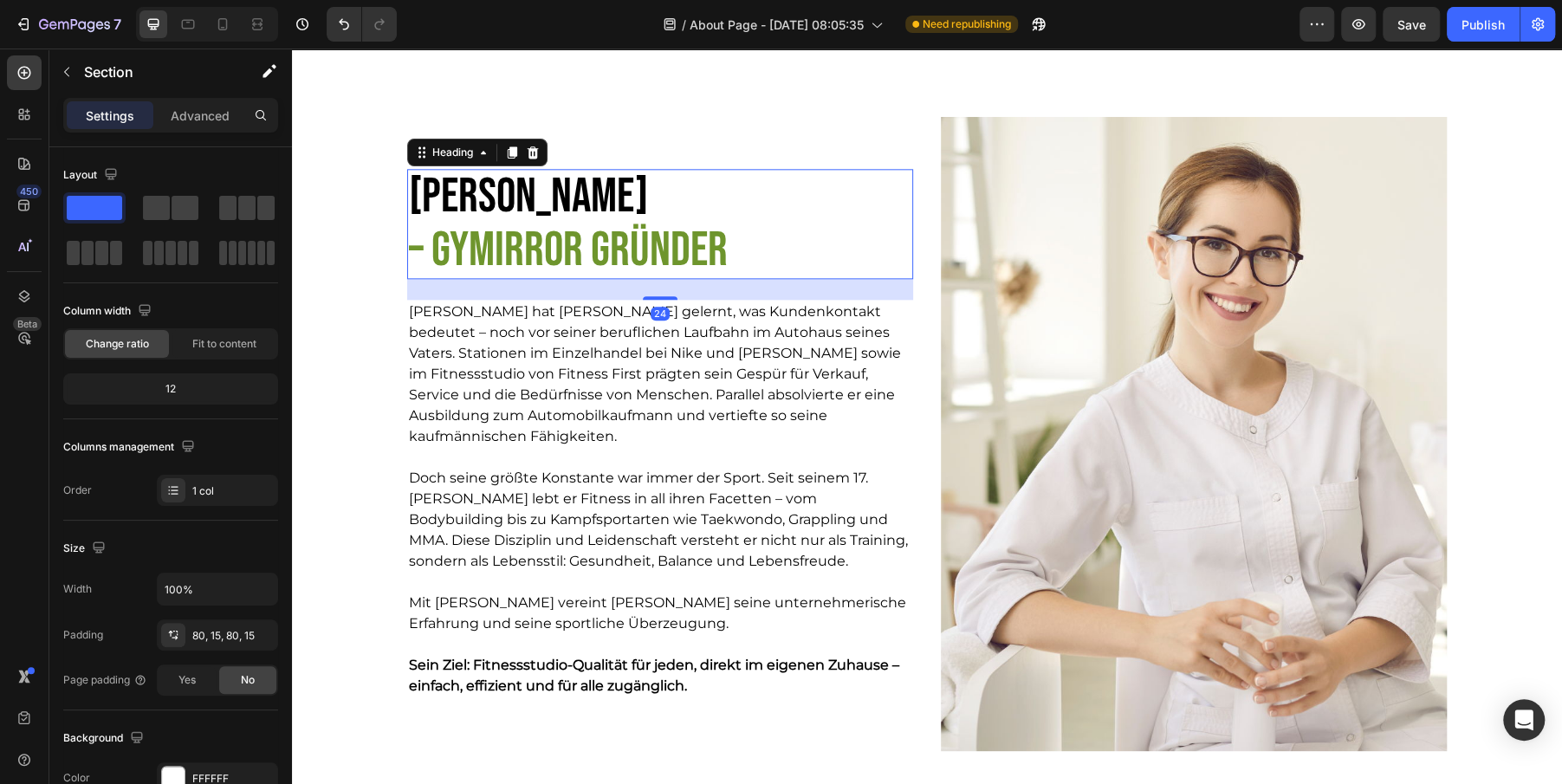
click at [594, 215] on h2 "[PERSON_NAME] – GYmirror [PERSON_NAME]" at bounding box center [625, 225] width 437 height 110
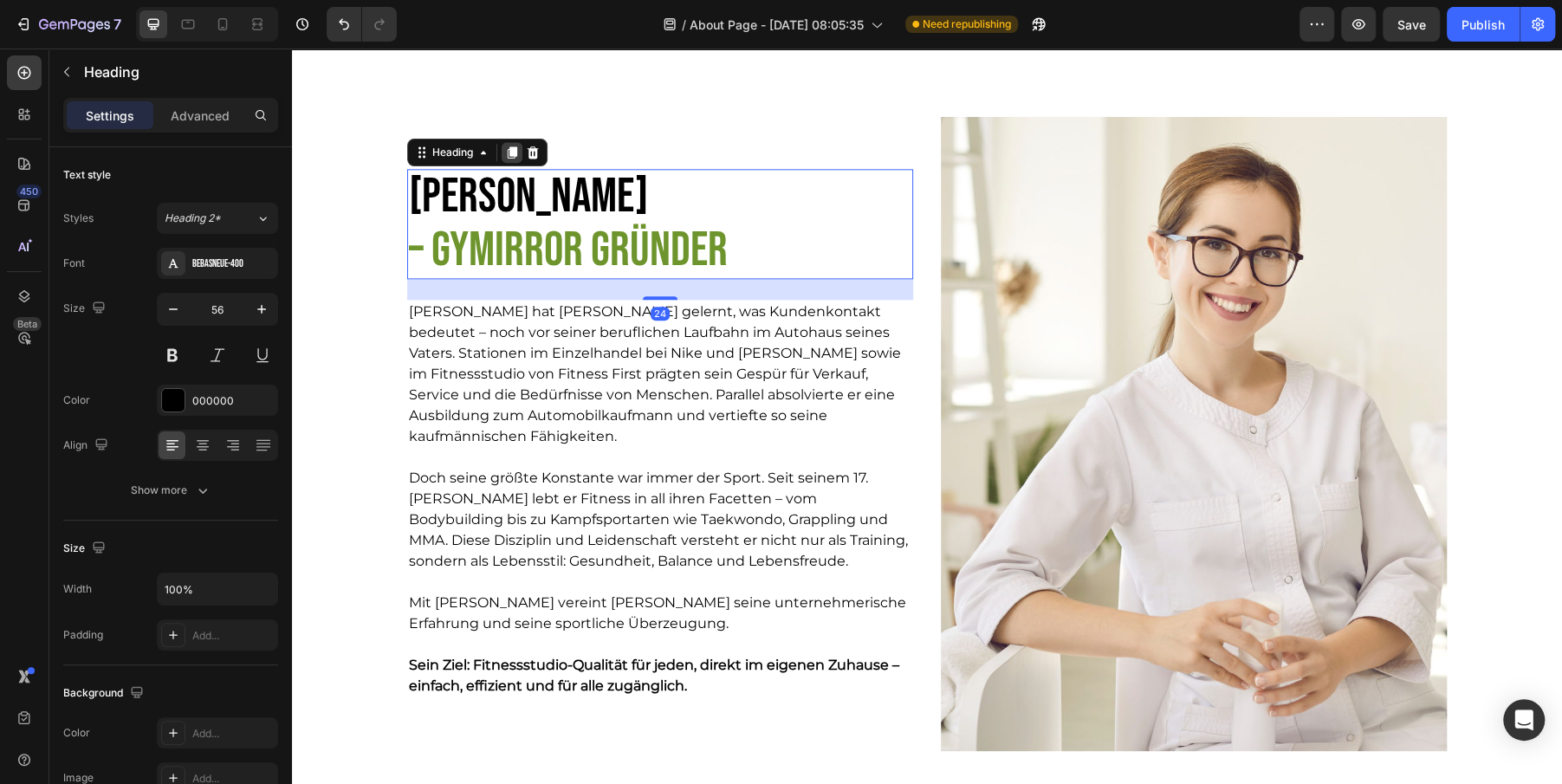
click at [511, 152] on icon at bounding box center [512, 152] width 9 height 12
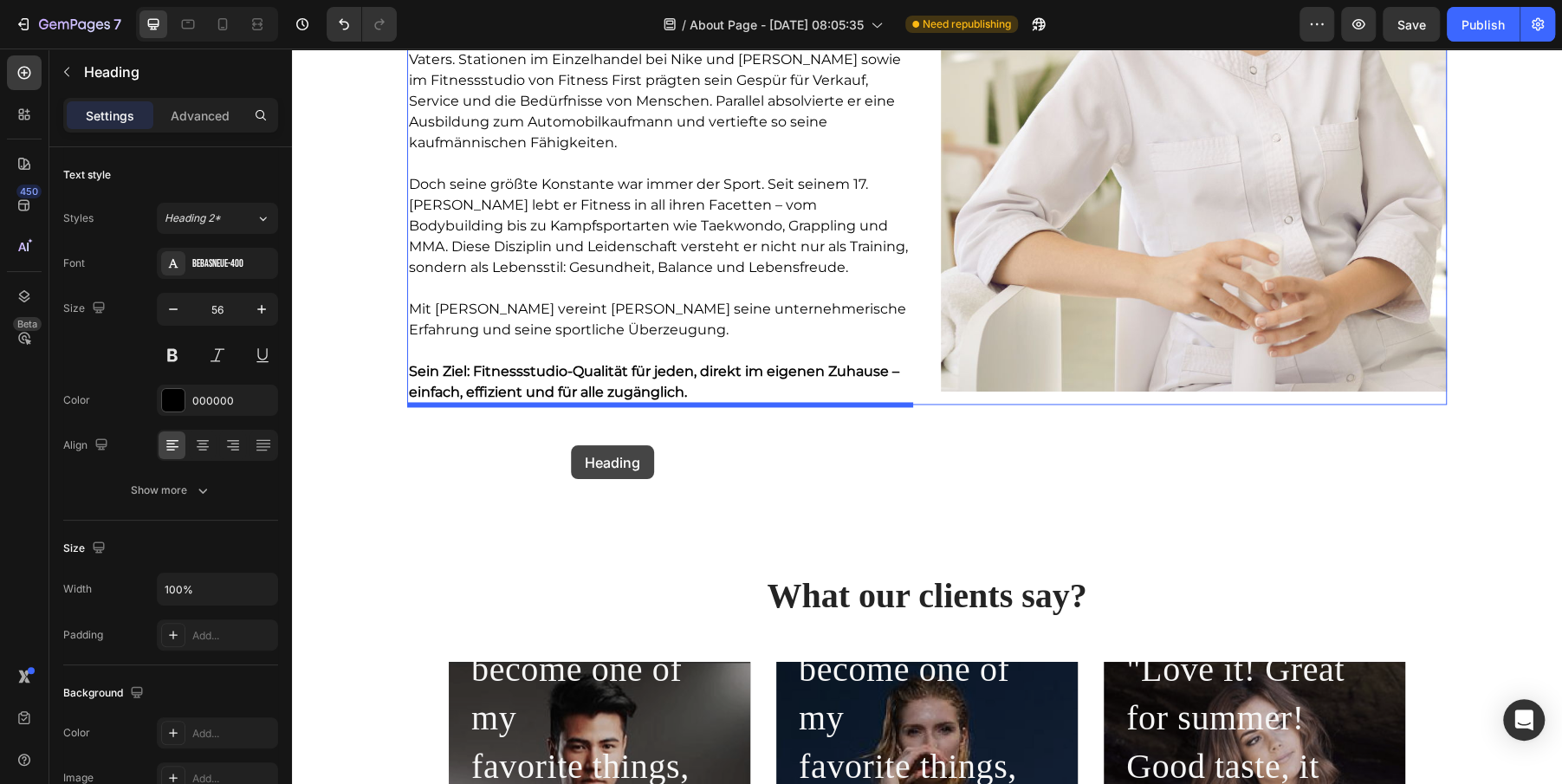
scroll to position [1840, 0]
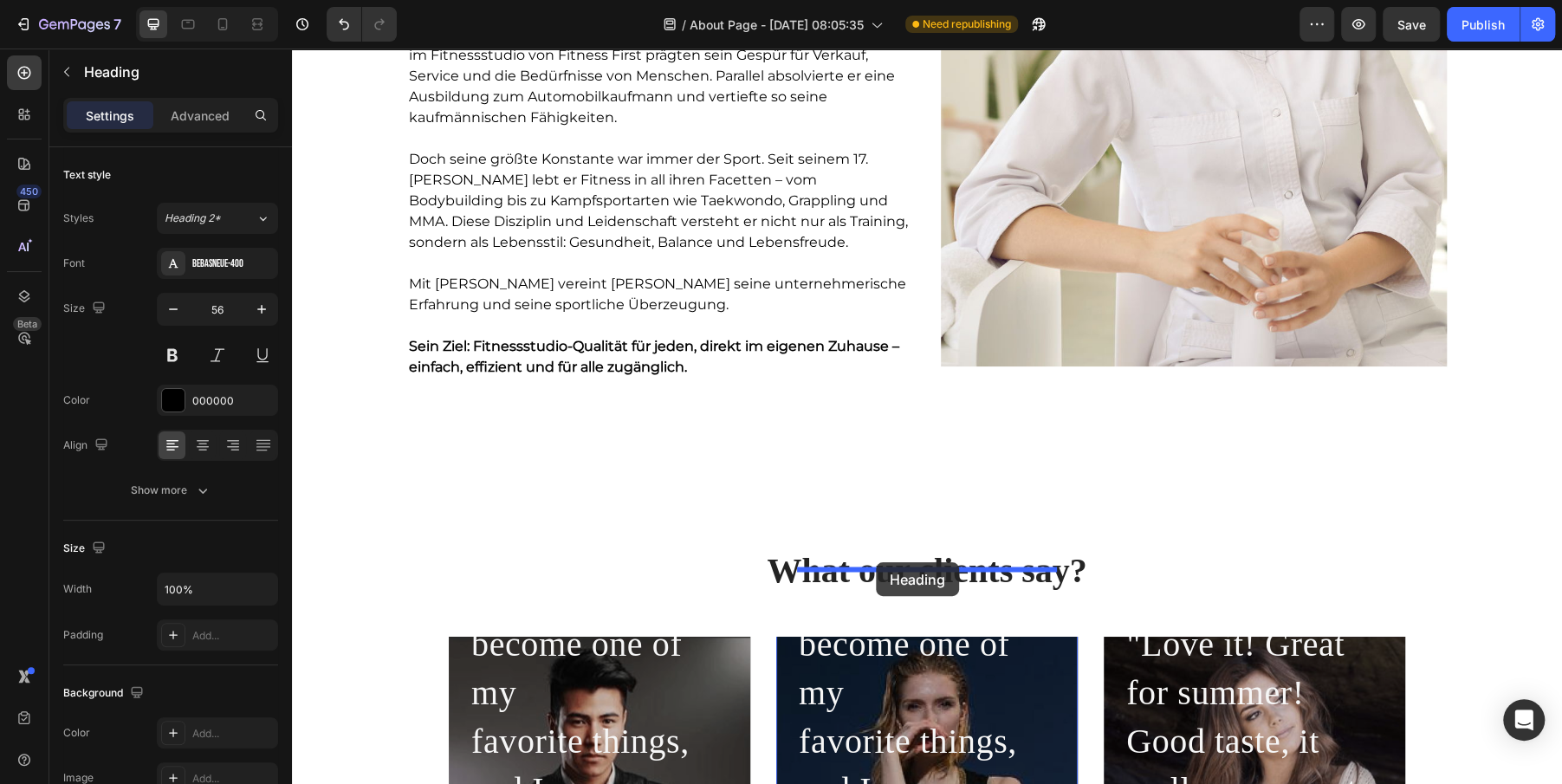
drag, startPoint x: 437, startPoint y: 233, endPoint x: 876, endPoint y: 562, distance: 548.6
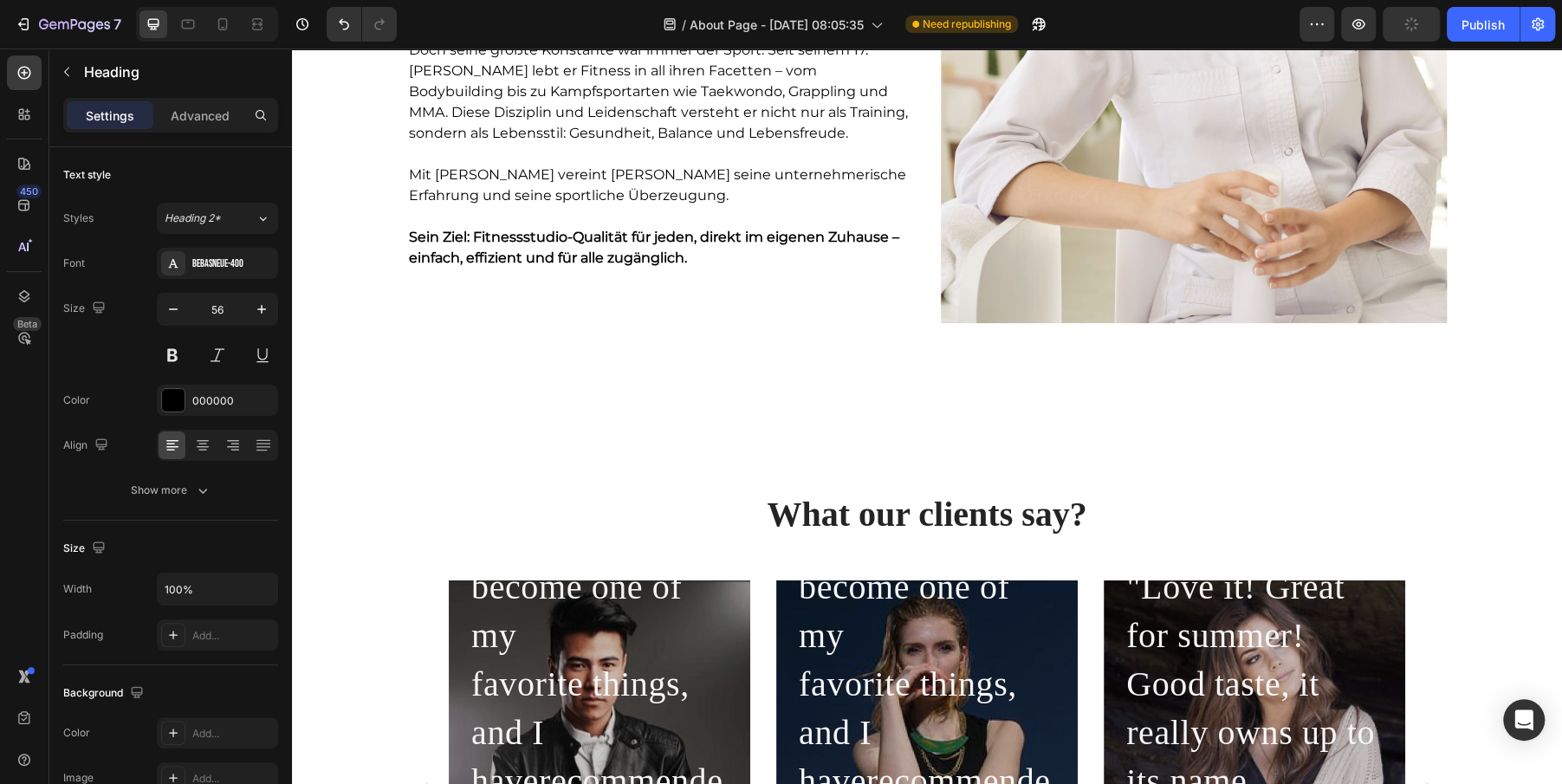
scroll to position [1811, 0]
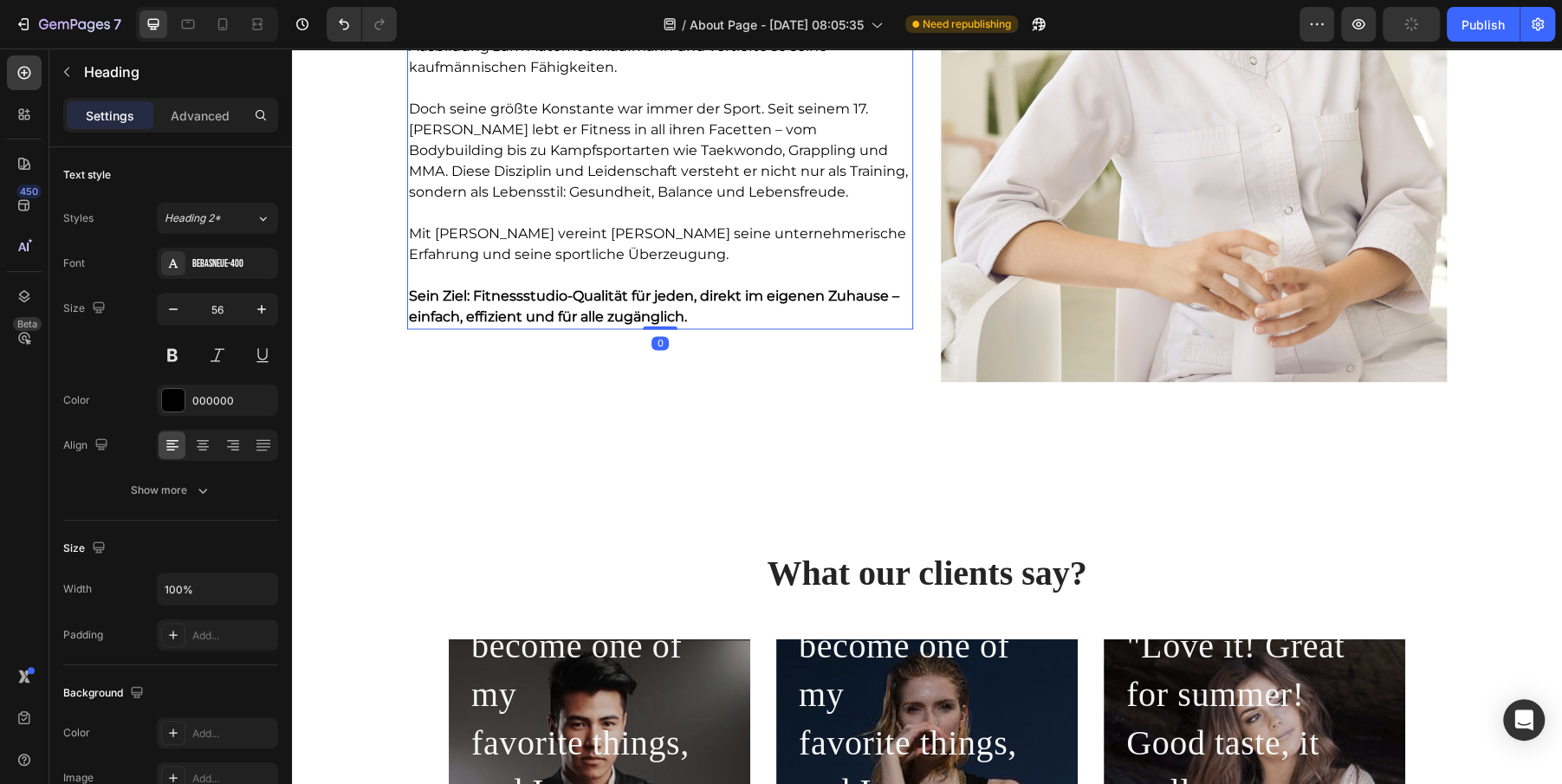
click at [830, 320] on p "Sein Ziel: Fitnessstudio-Qualität für jeden, direkt im eigenen Zuhause – einfac…" at bounding box center [660, 306] width 503 height 41
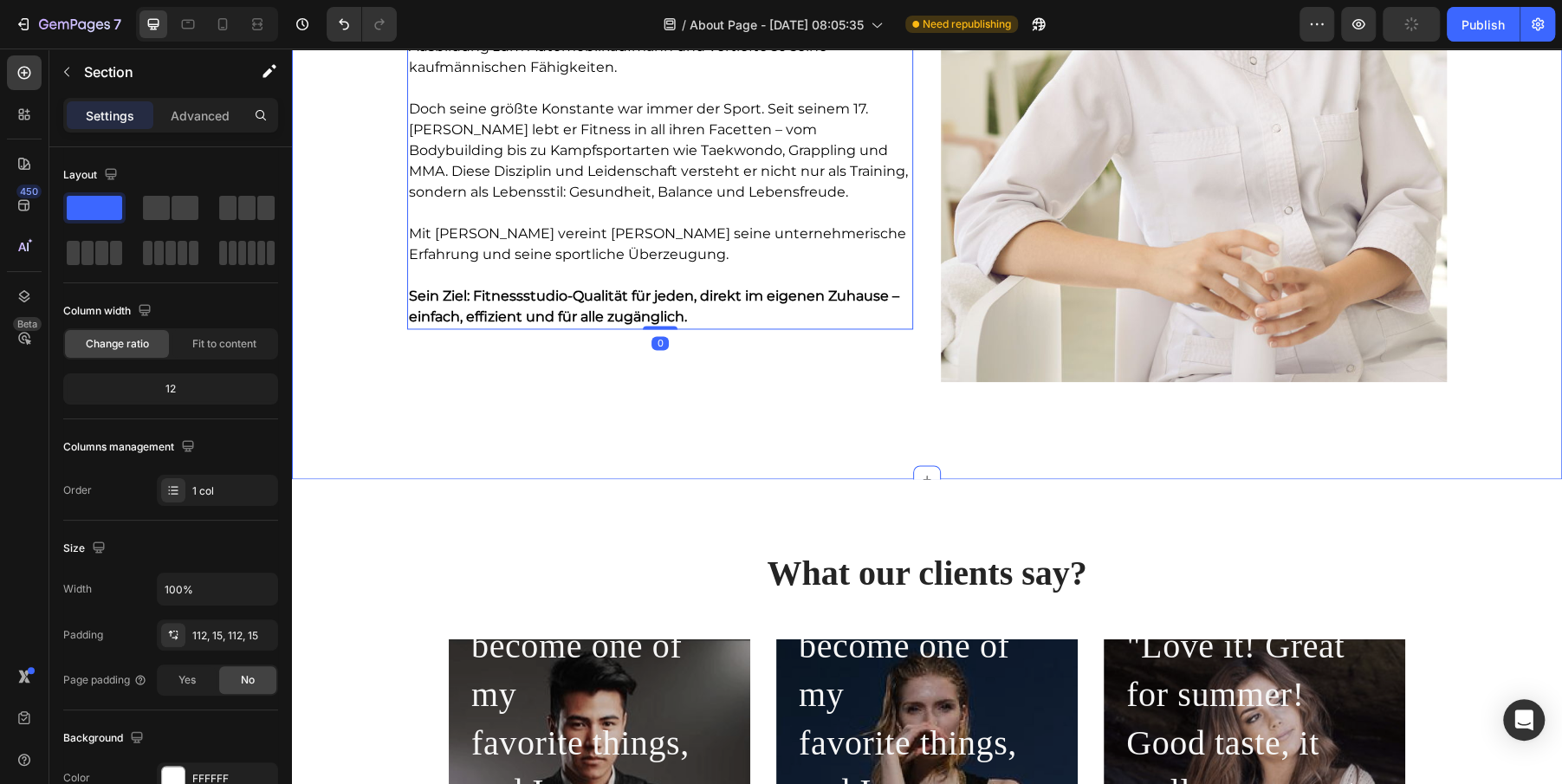
click at [830, 443] on div "[PERSON_NAME] – GYmirror [PERSON_NAME] Heading [PERSON_NAME] hat [PERSON_NAME] …" at bounding box center [927, 65] width 1270 height 828
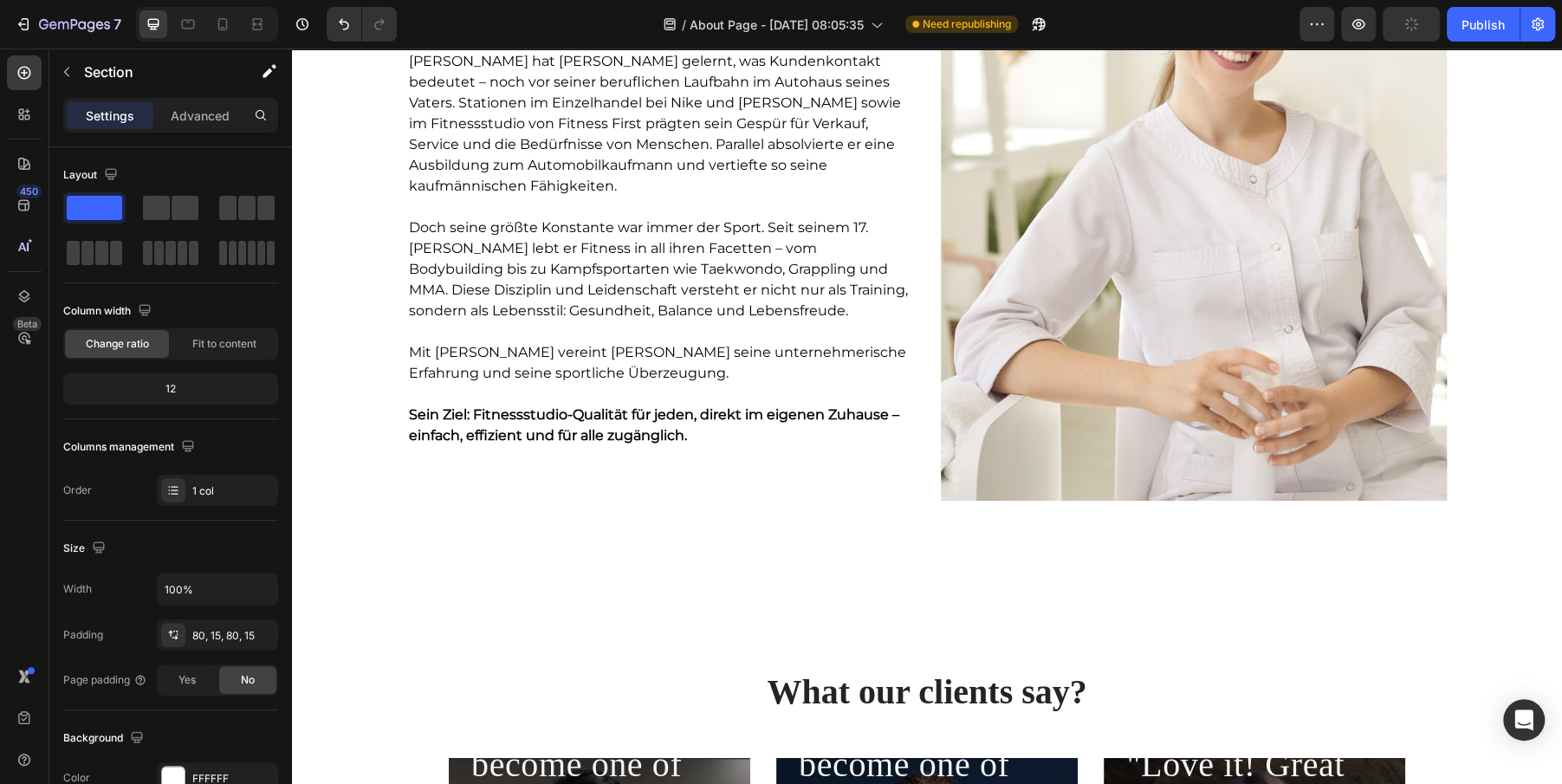
scroll to position [1604, 0]
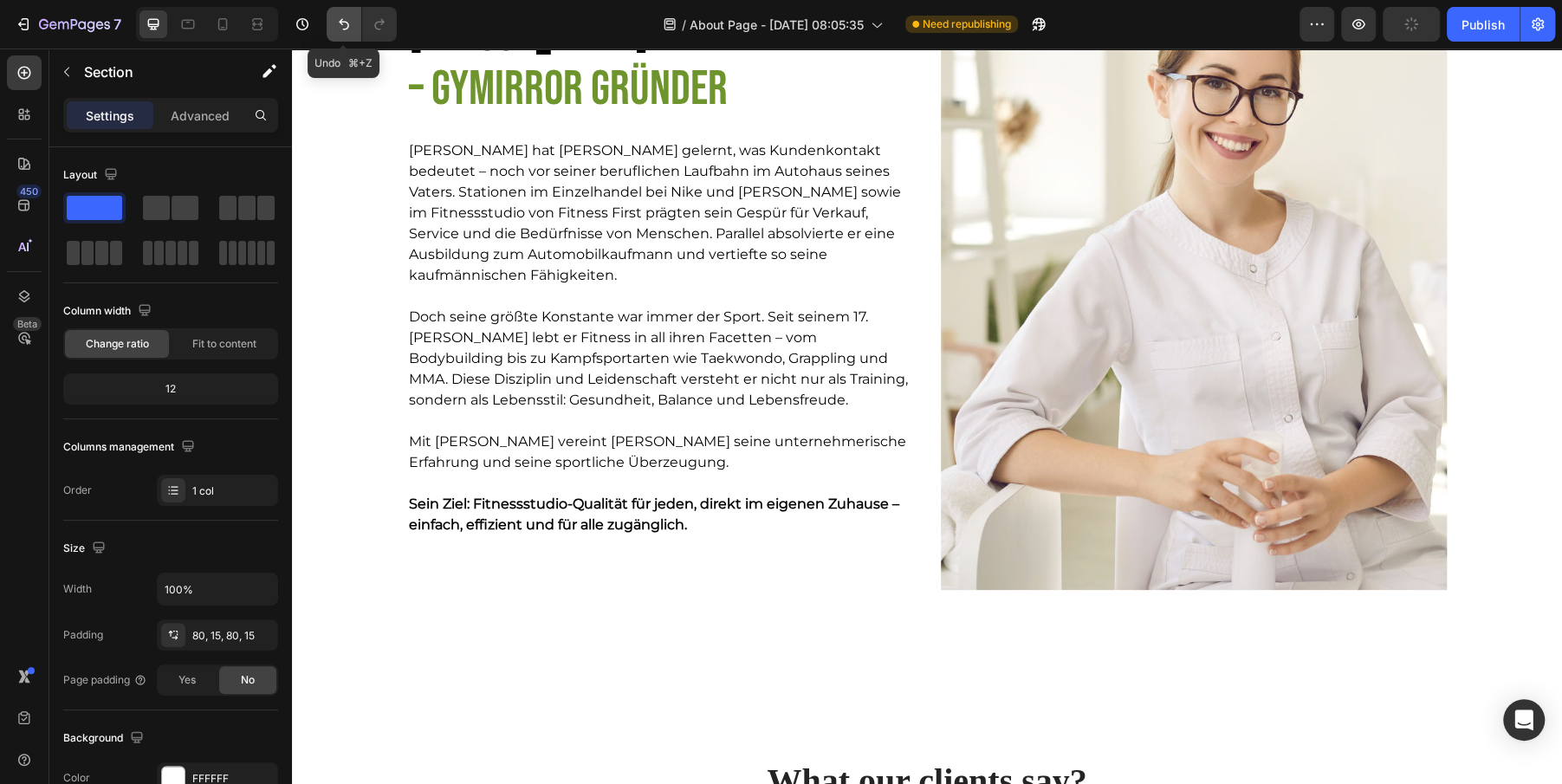
click at [351, 24] on icon "Undo/Redo" at bounding box center [343, 24] width 18 height 18
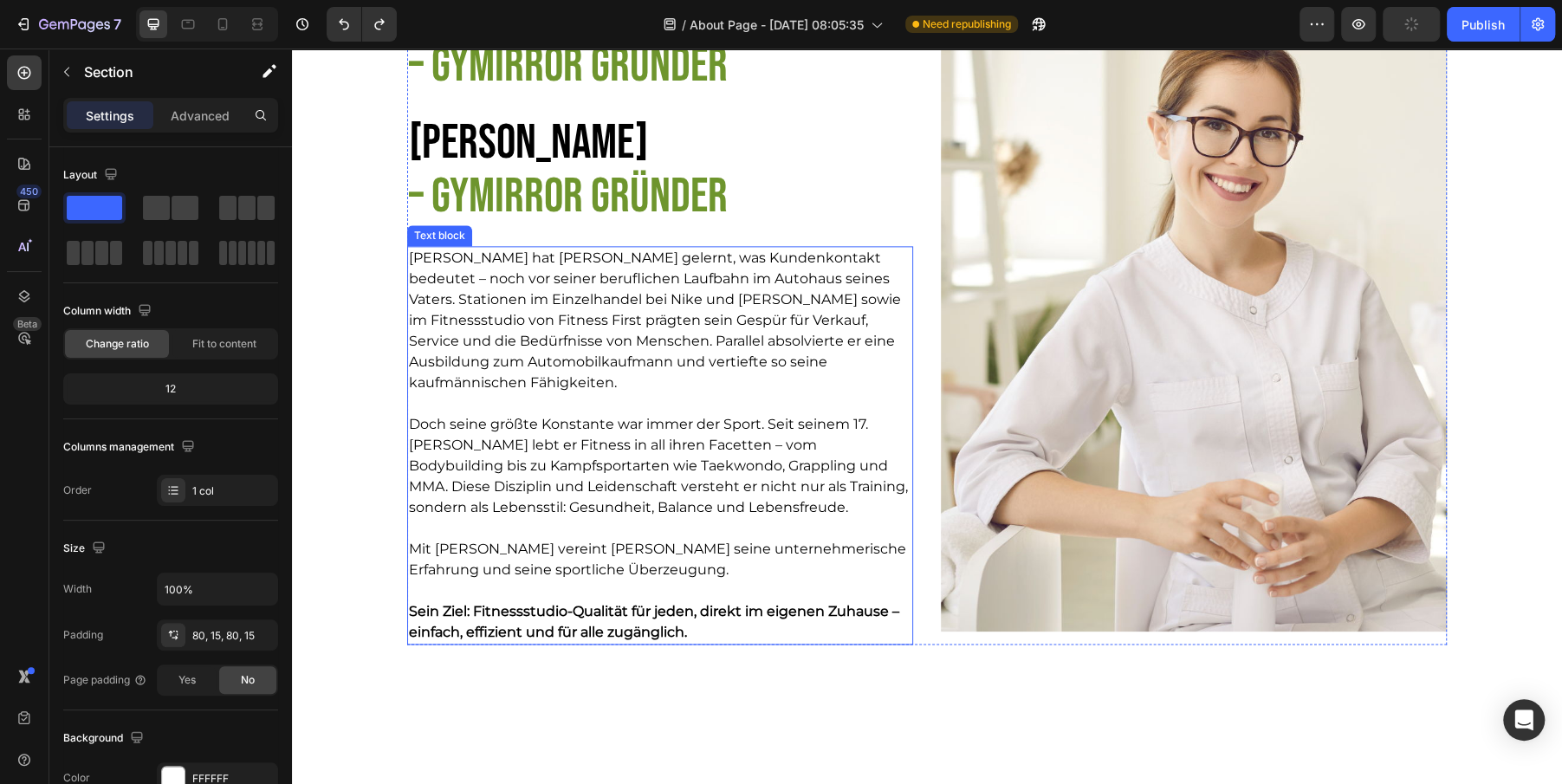
scroll to position [1528, 0]
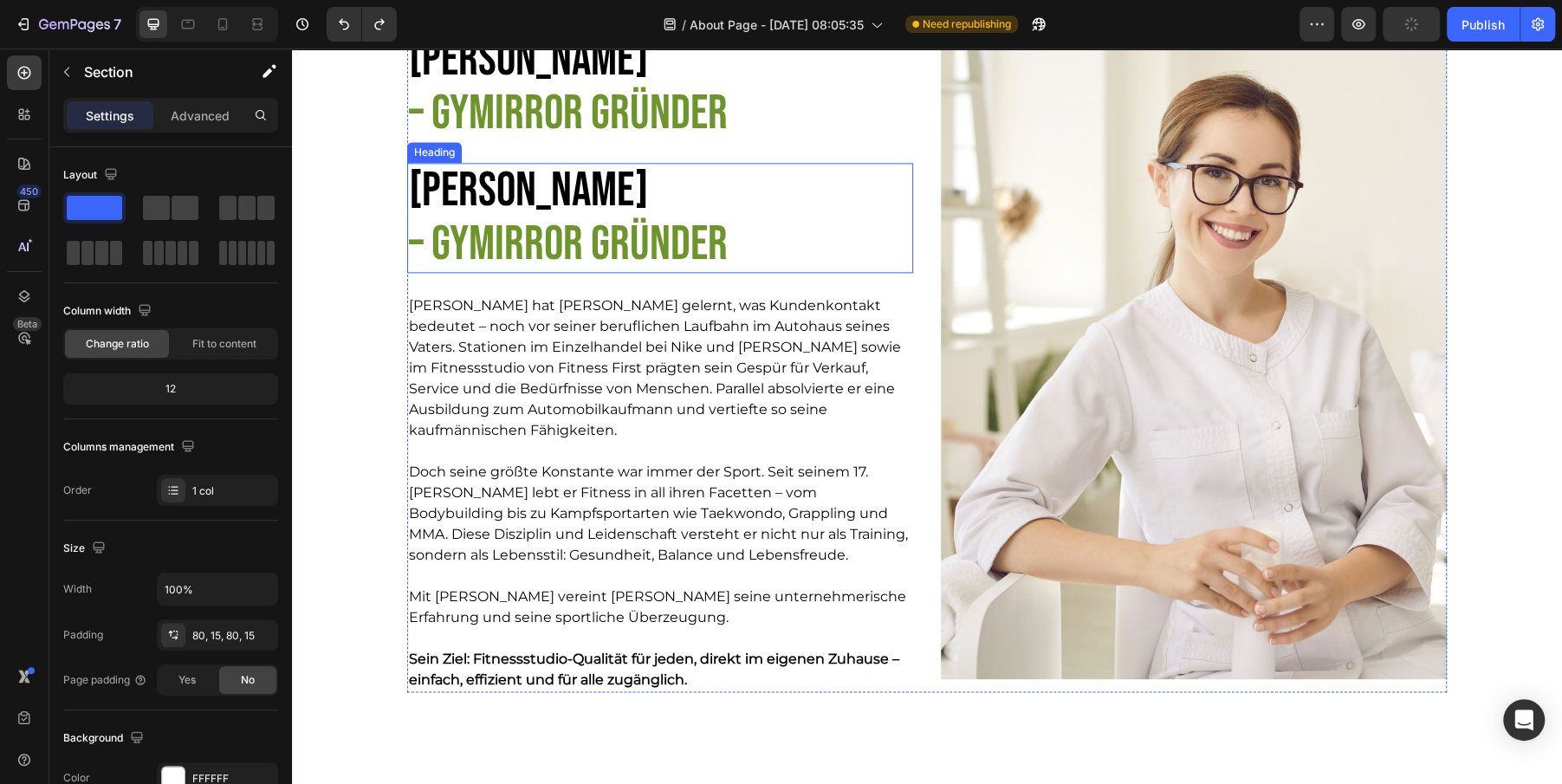
click at [536, 208] on h2 "[PERSON_NAME] – GYmirror [PERSON_NAME]" at bounding box center [625, 218] width 437 height 110
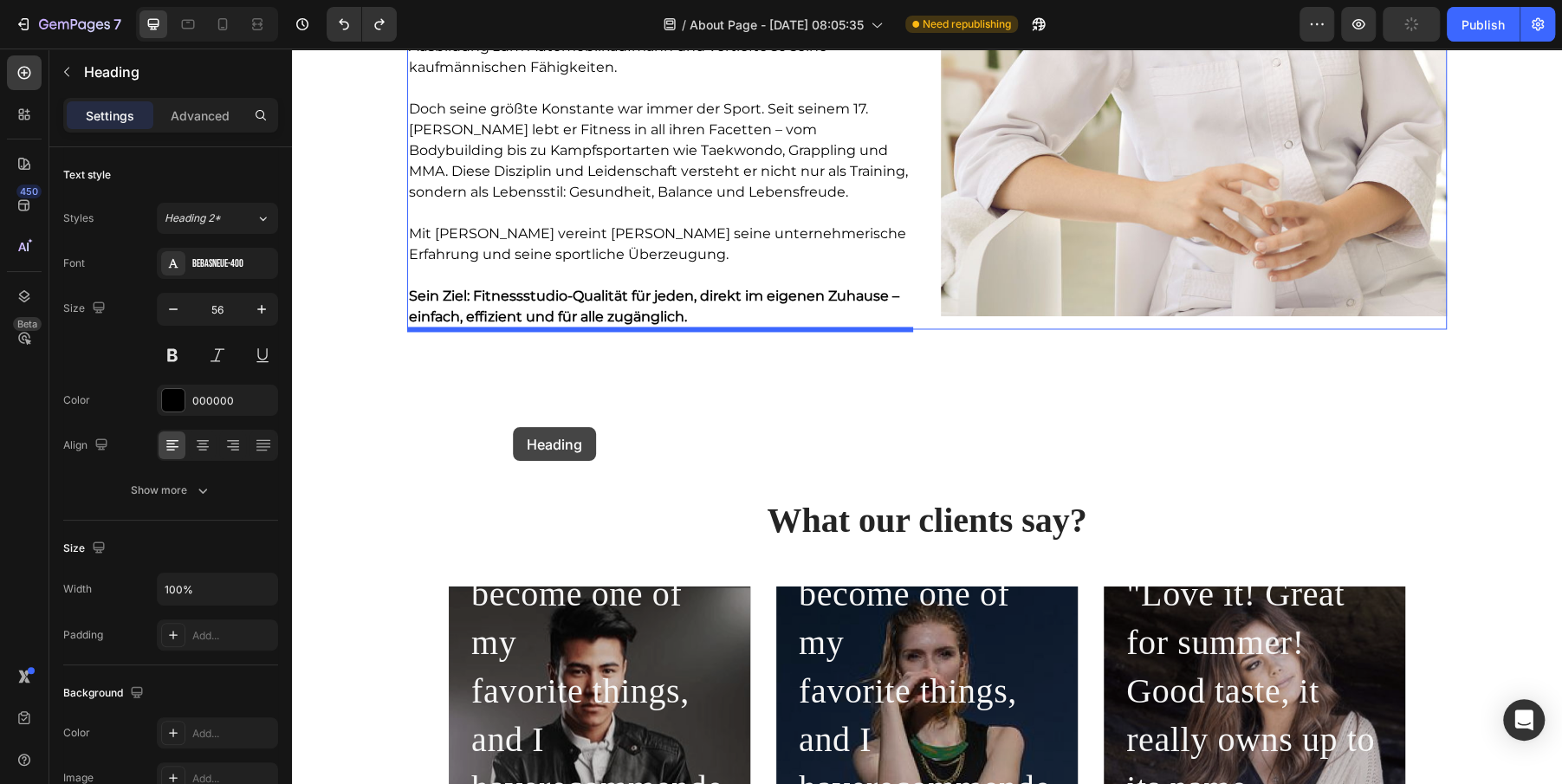
scroll to position [1966, 0]
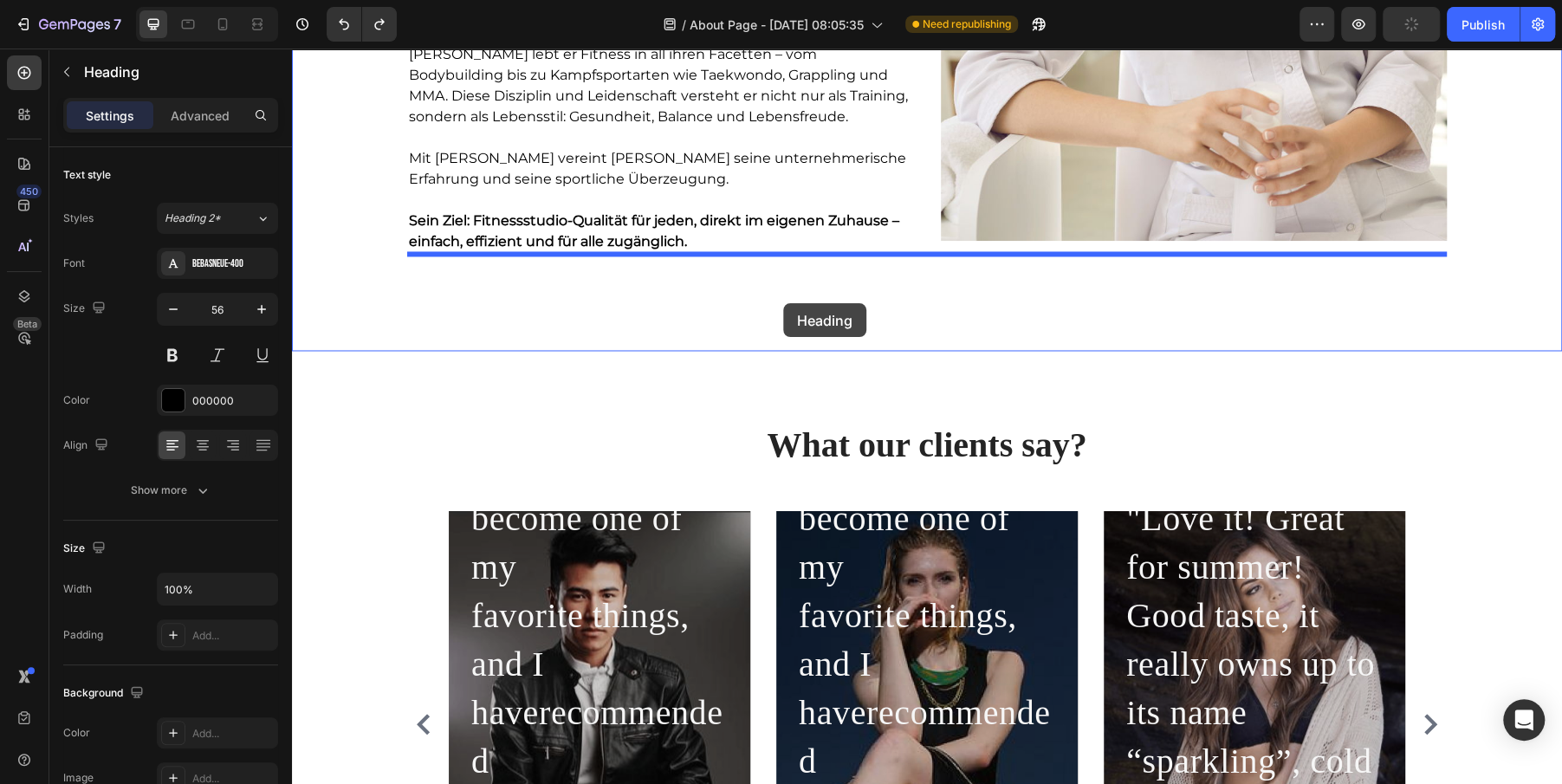
drag, startPoint x: 422, startPoint y: 148, endPoint x: 783, endPoint y: 303, distance: 392.9
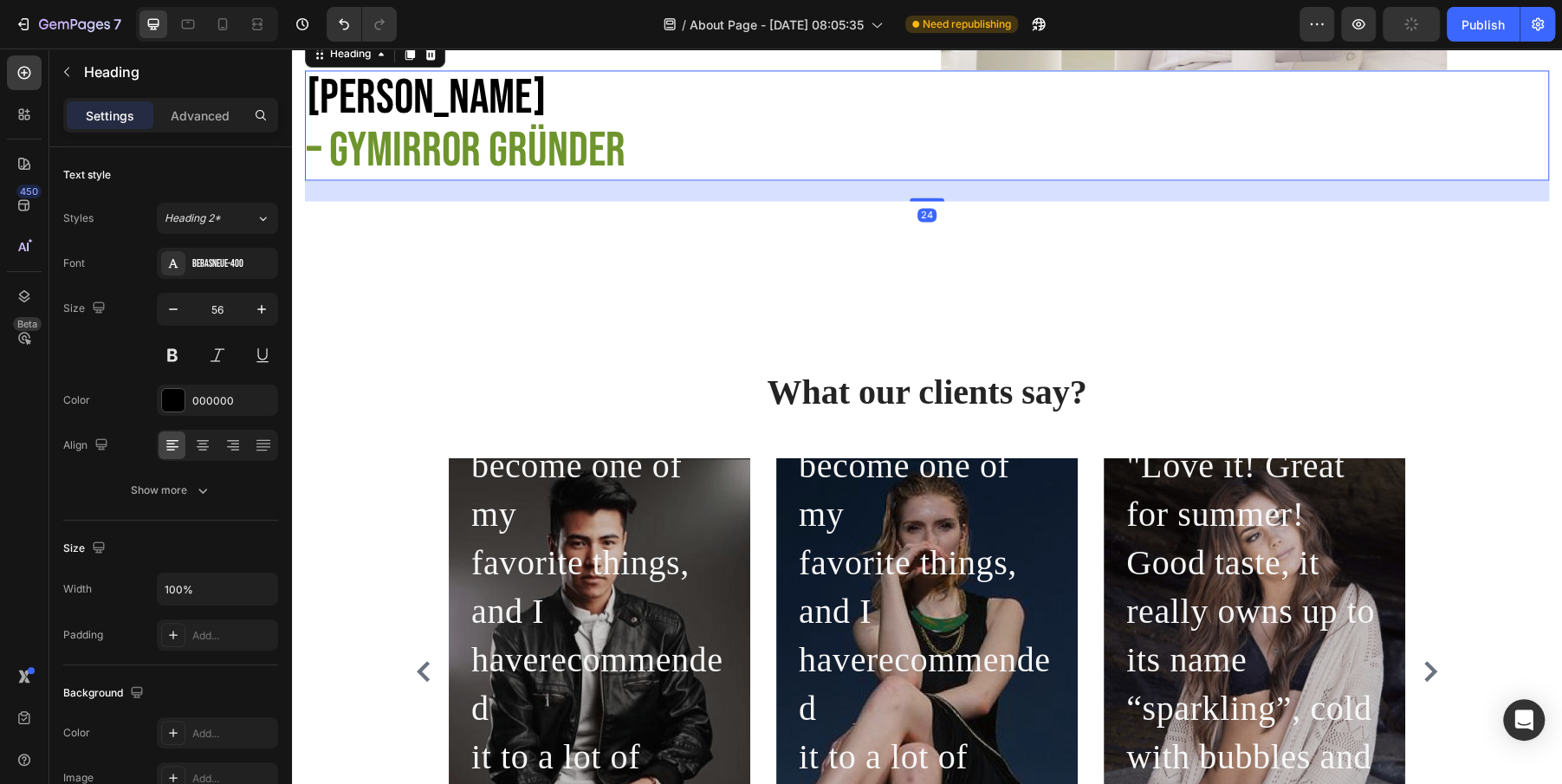
scroll to position [2290, 0]
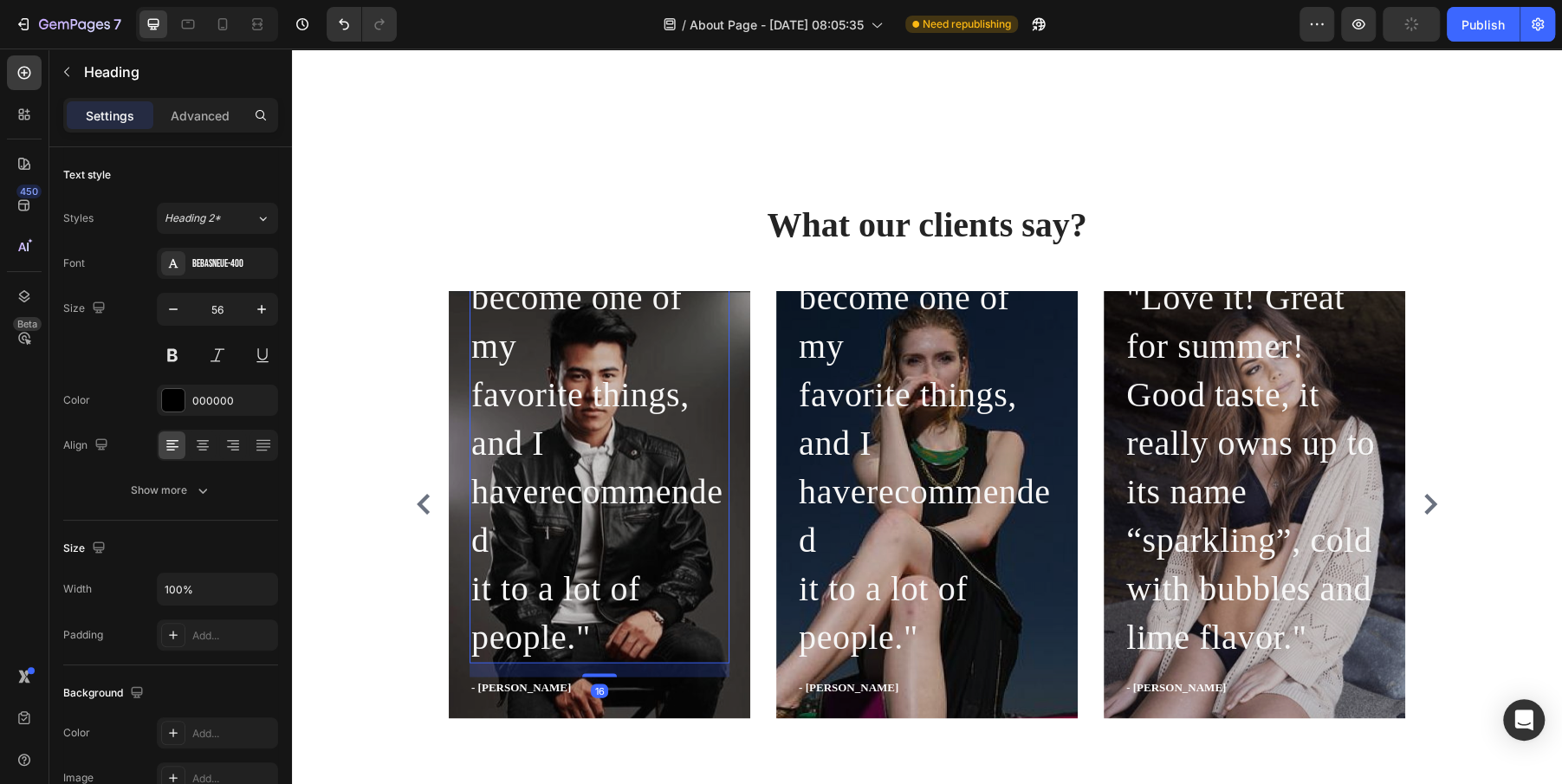
click at [639, 384] on p ""This drink has become one of my favorite things, and I haverecommended it to a…" at bounding box center [600, 443] width 256 height 437
click at [216, 269] on div "Harmonia Sans" at bounding box center [232, 264] width 81 height 16
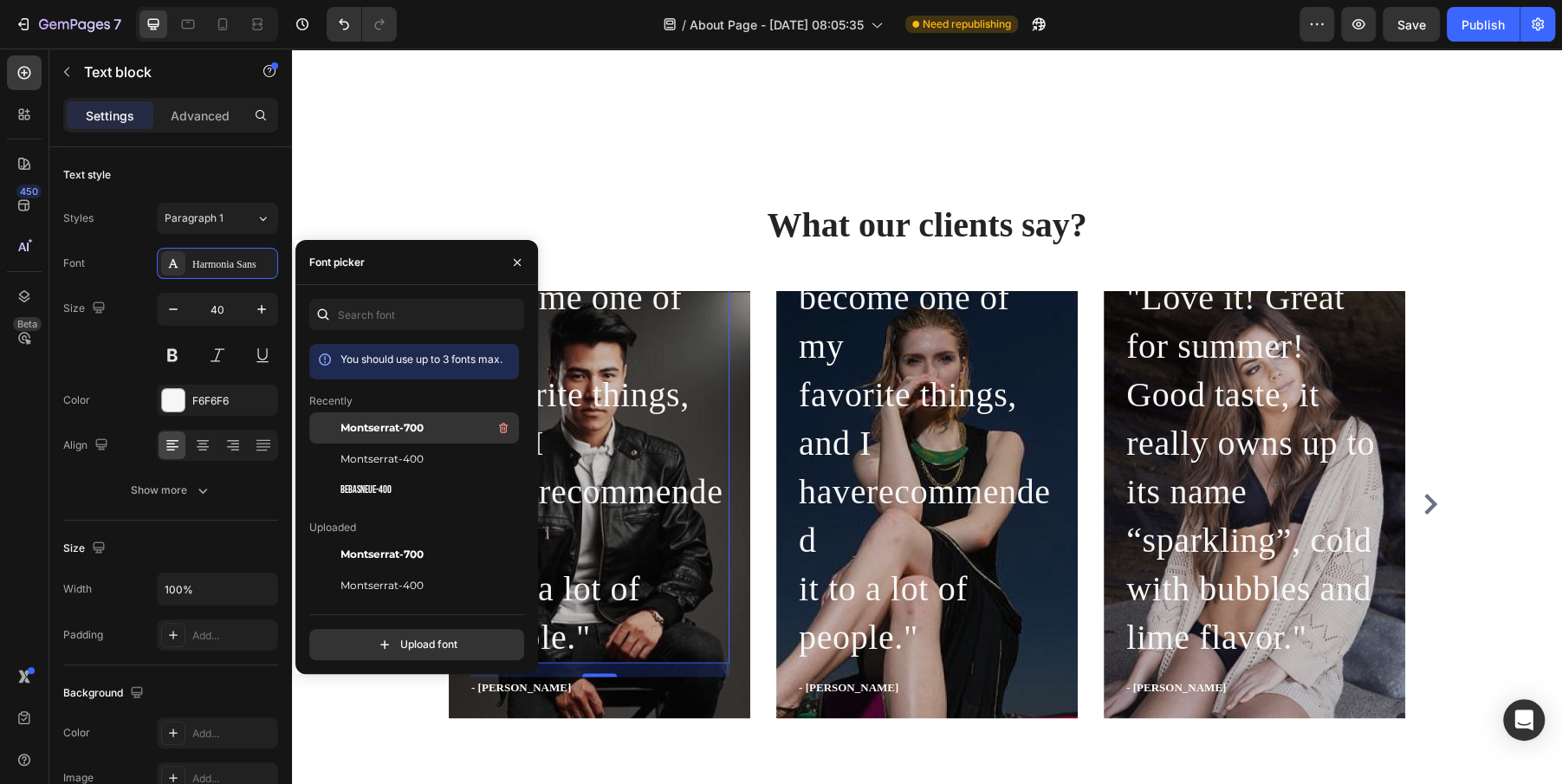
click at [377, 434] on span "Montserrat-700" at bounding box center [382, 428] width 83 height 16
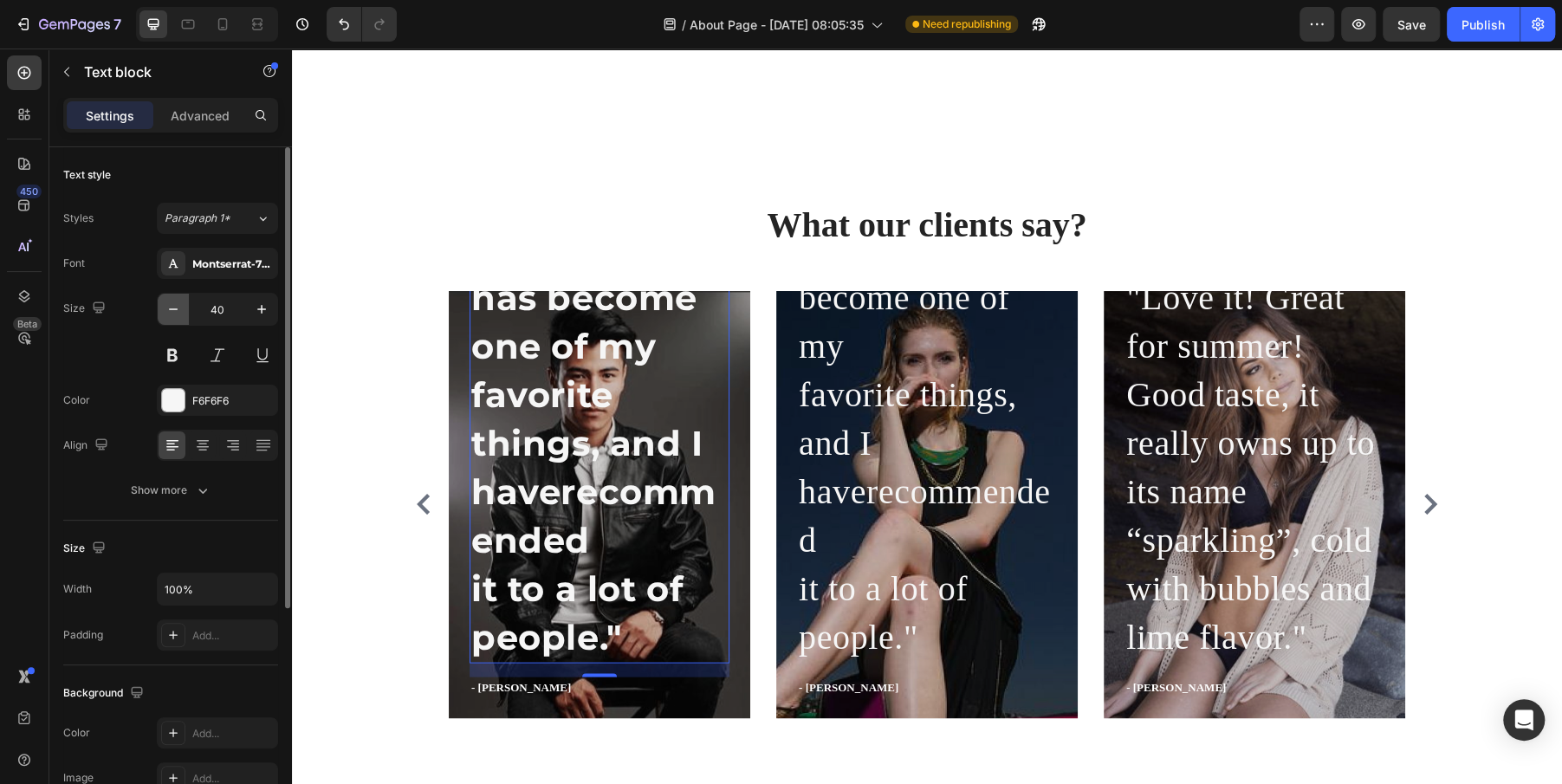
click at [171, 302] on icon "button" at bounding box center [173, 309] width 18 height 18
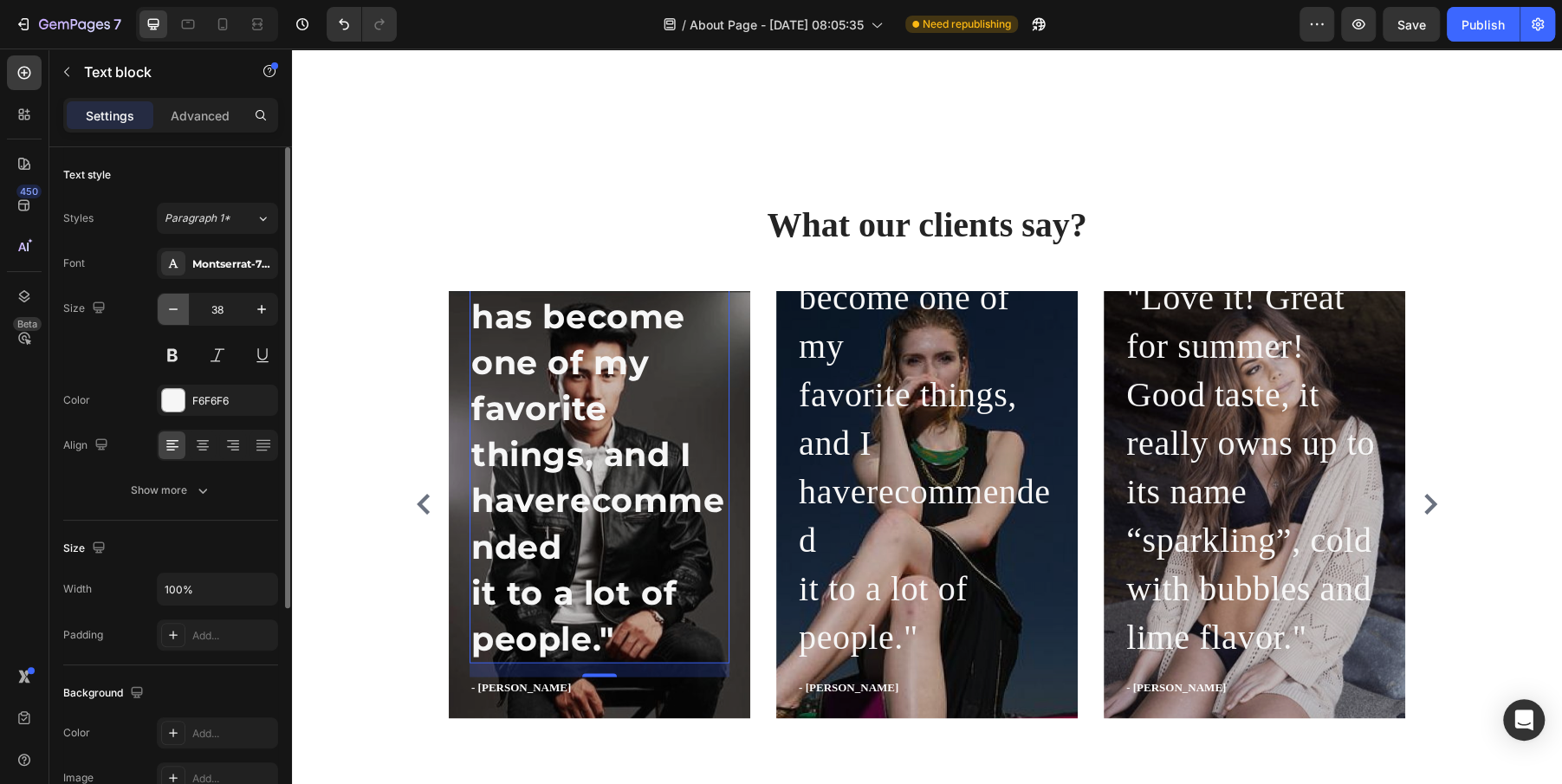
click at [171, 302] on icon "button" at bounding box center [173, 309] width 18 height 18
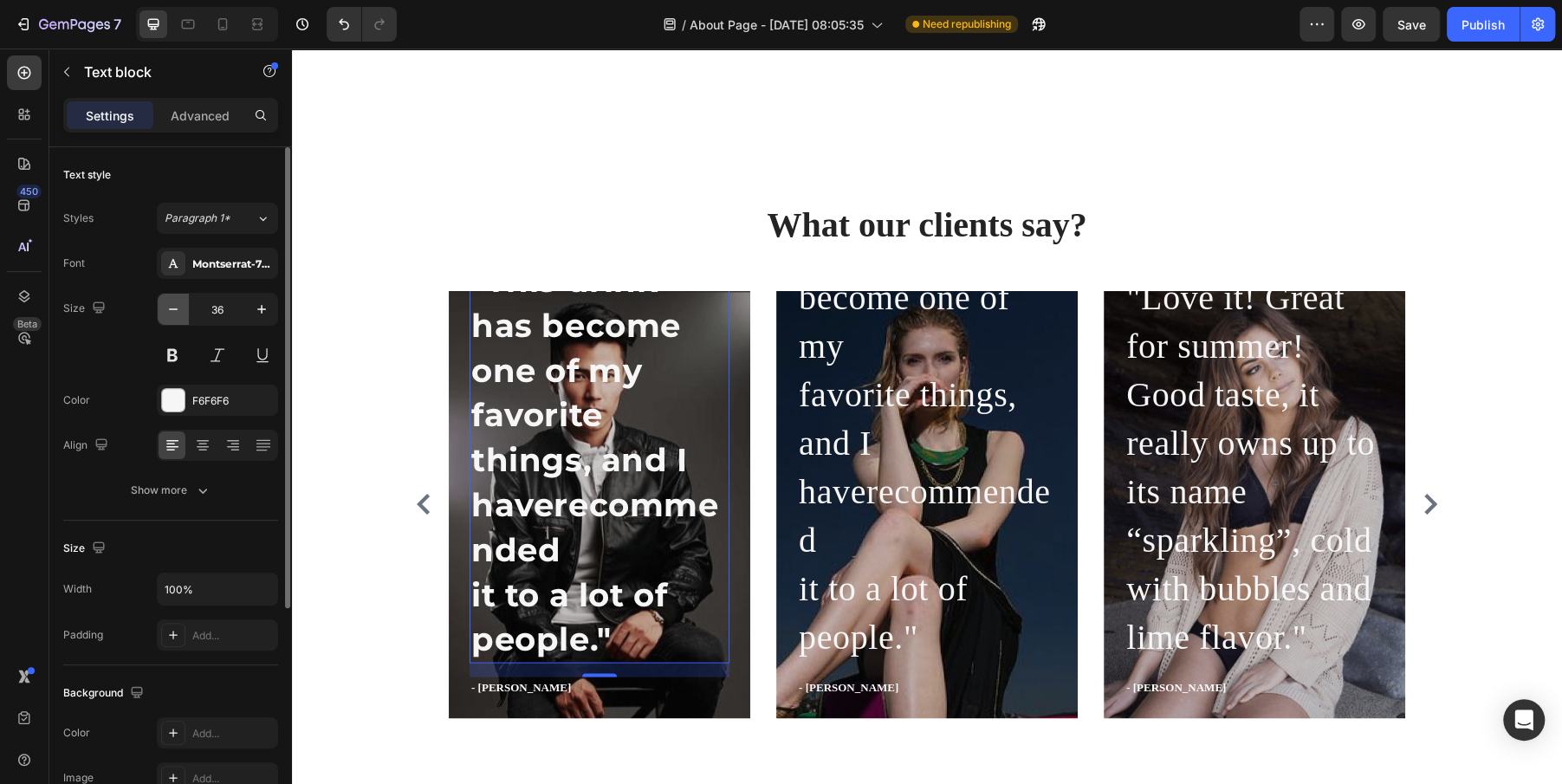
click at [171, 302] on icon "button" at bounding box center [173, 309] width 18 height 18
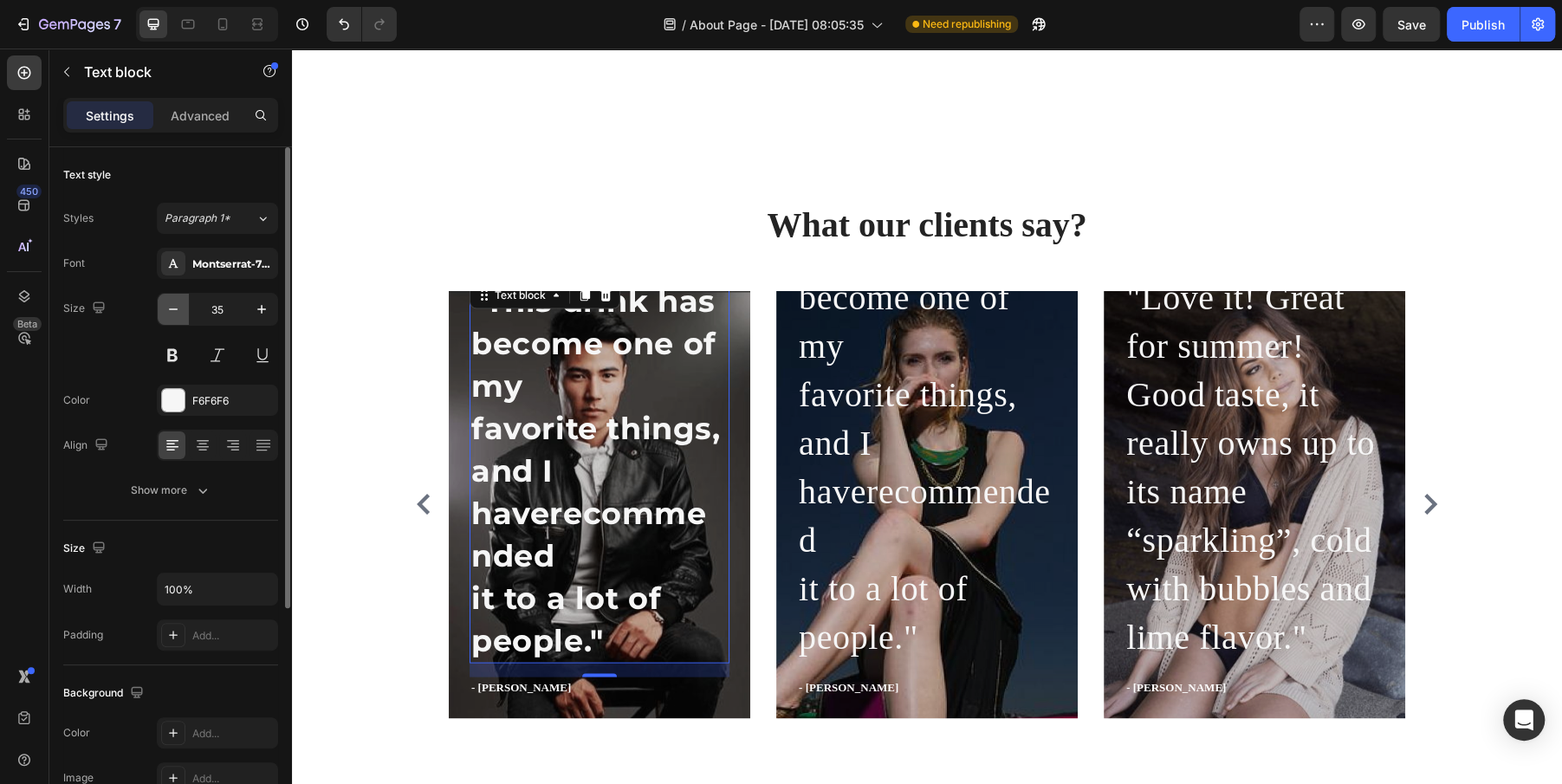
click at [171, 302] on icon "button" at bounding box center [173, 309] width 18 height 18
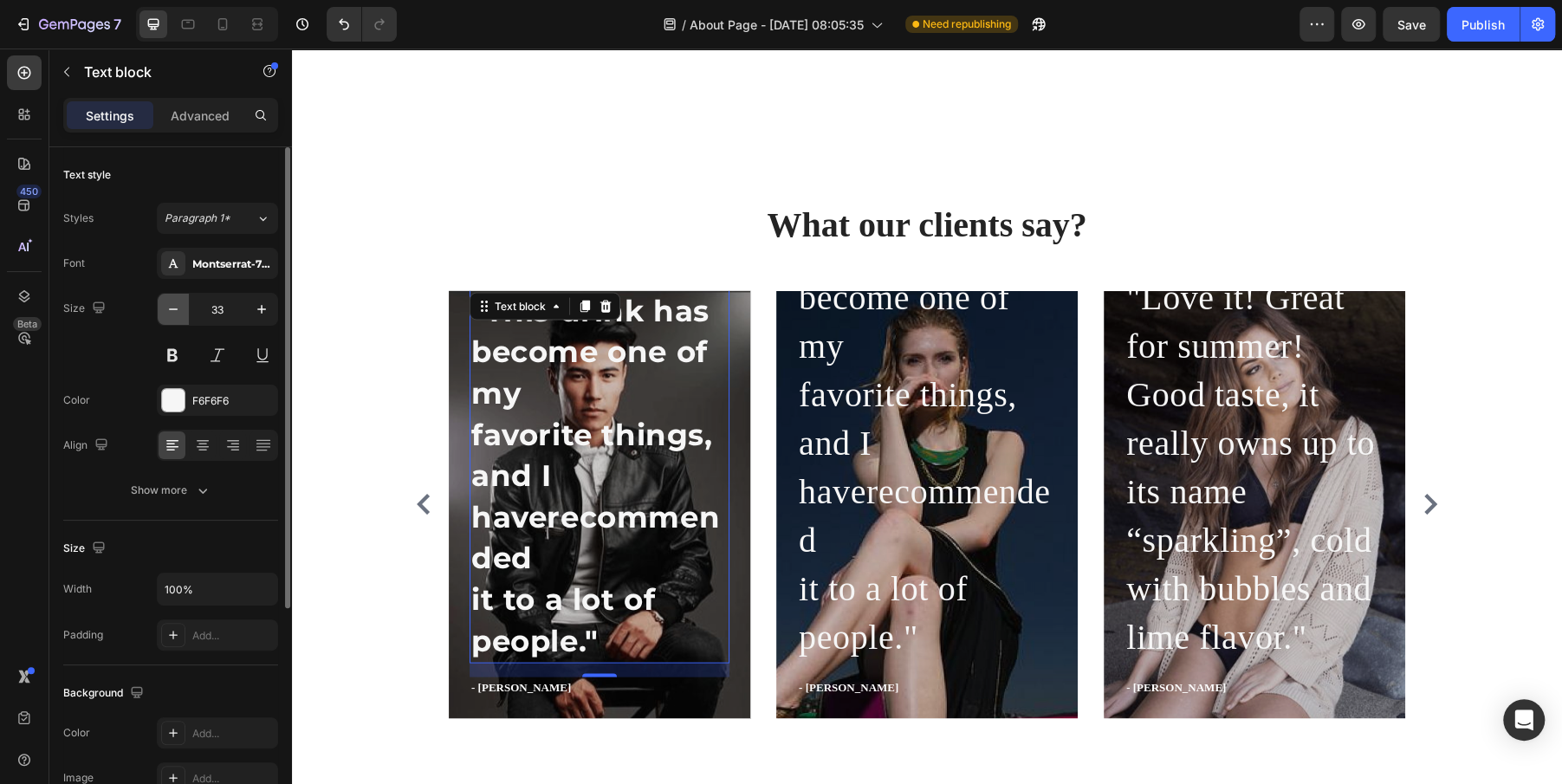
click at [171, 302] on icon "button" at bounding box center [173, 309] width 18 height 18
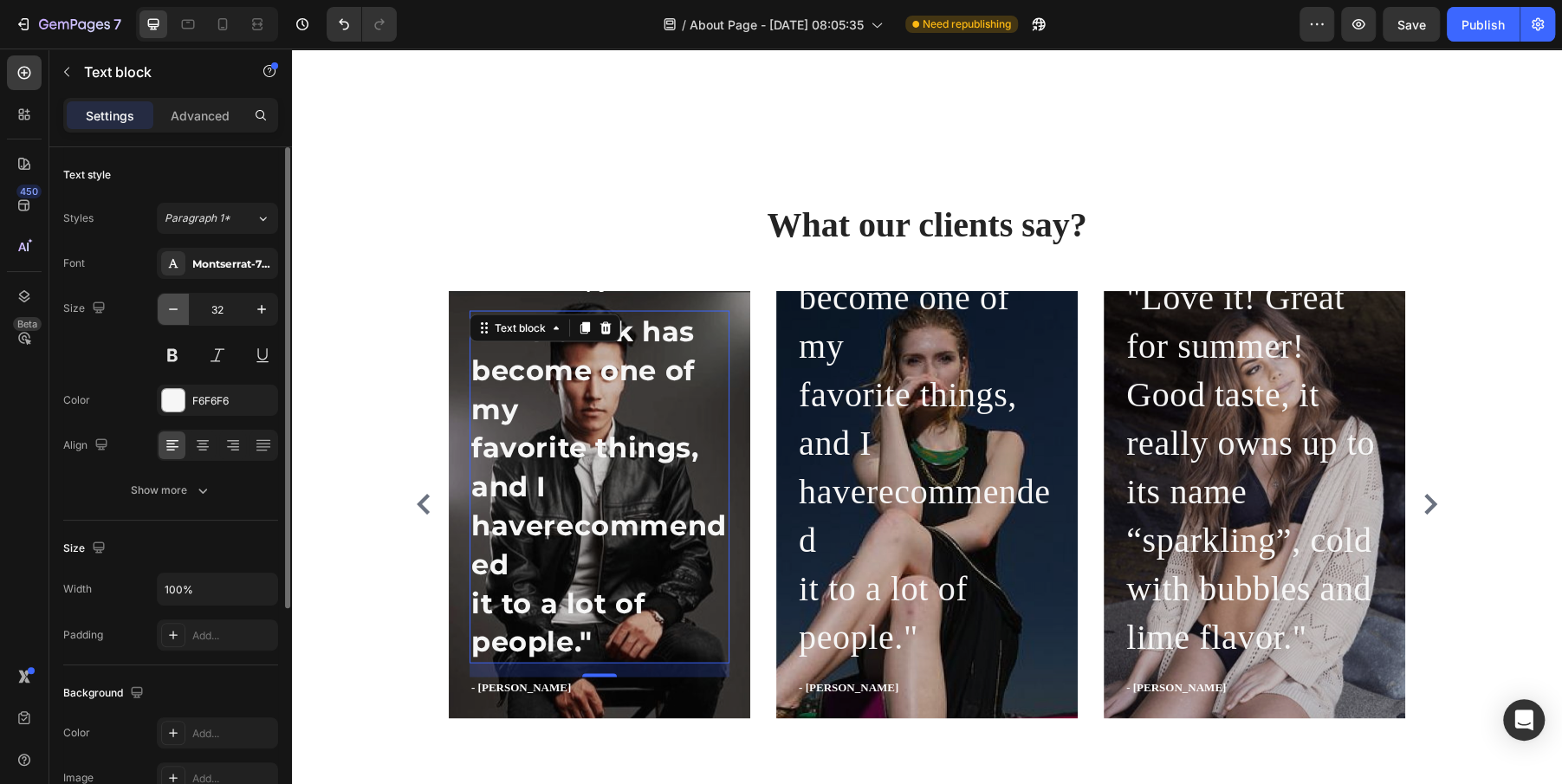
click at [171, 302] on icon "button" at bounding box center [173, 309] width 18 height 18
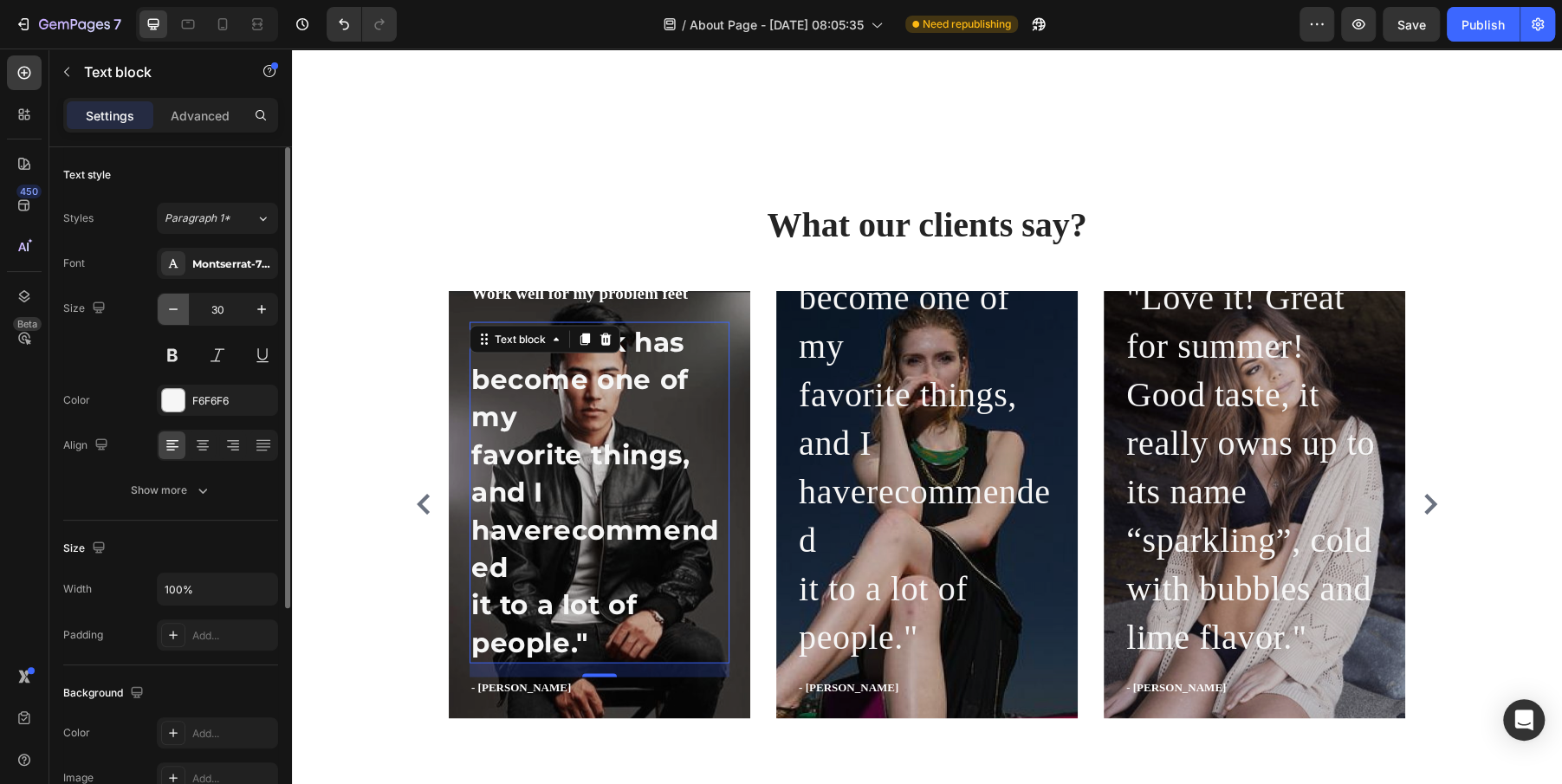
click at [171, 302] on icon "button" at bounding box center [173, 309] width 18 height 18
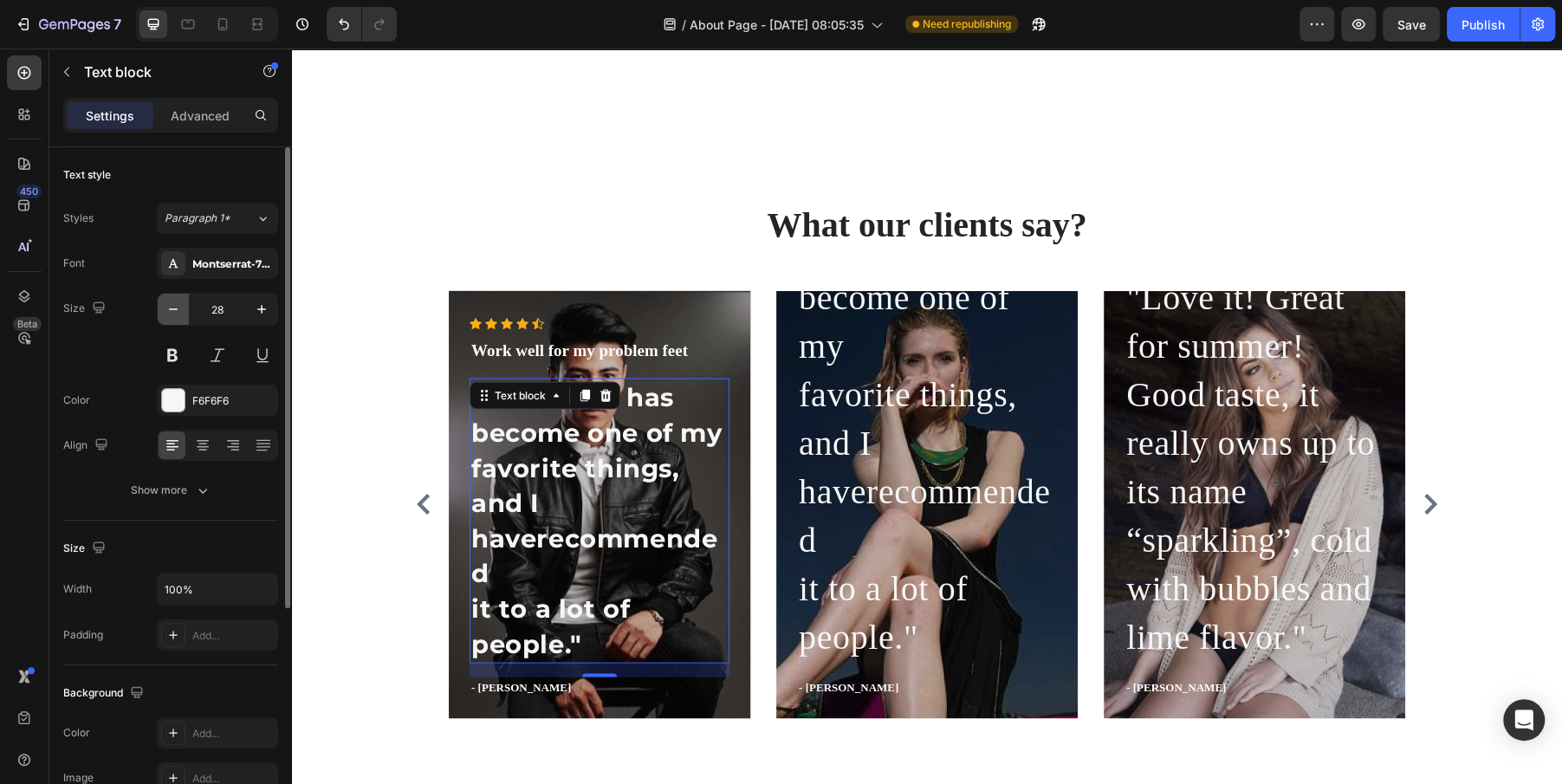
click at [171, 302] on icon "button" at bounding box center [173, 309] width 18 height 18
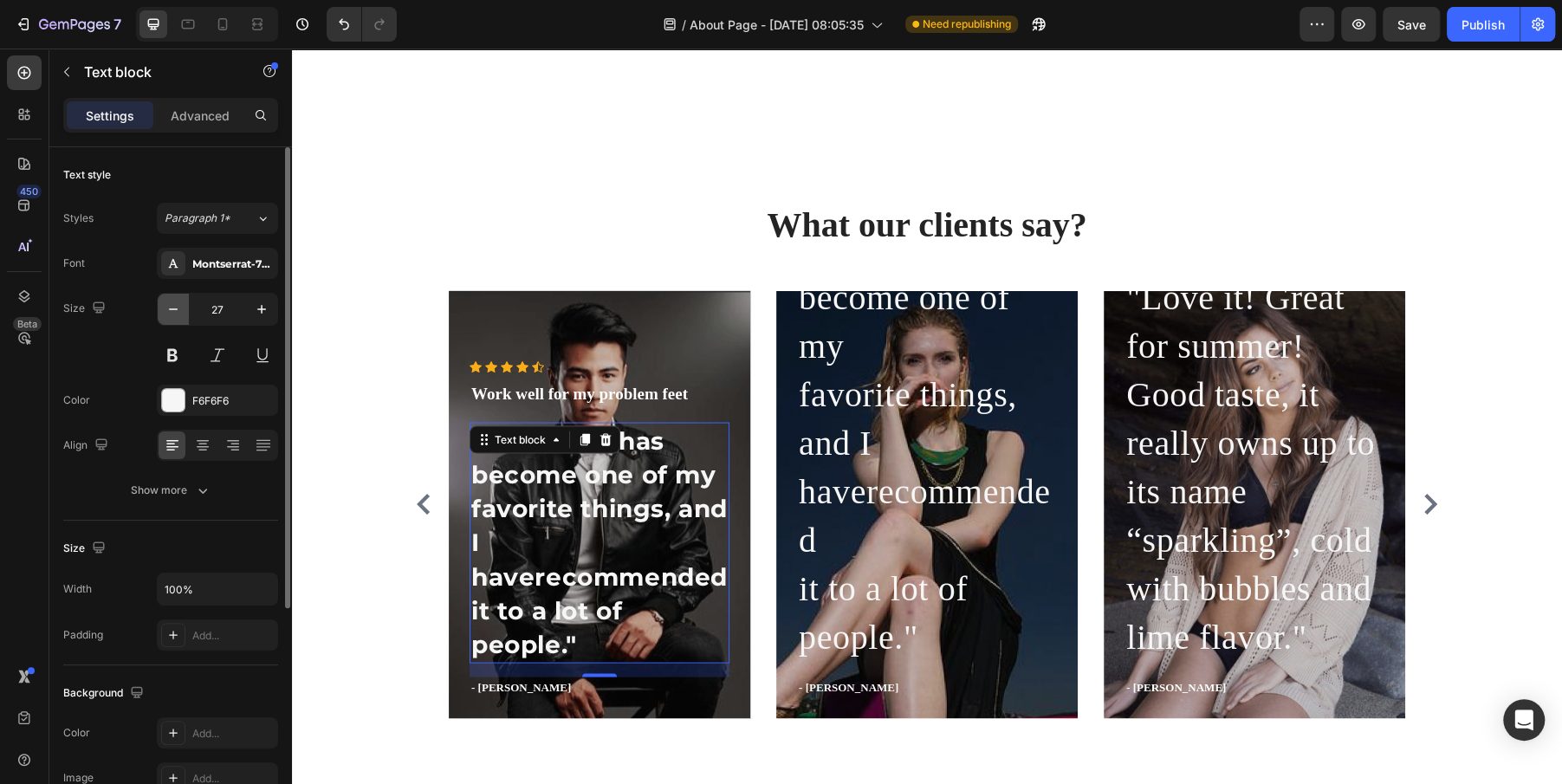
click at [171, 302] on icon "button" at bounding box center [173, 309] width 18 height 18
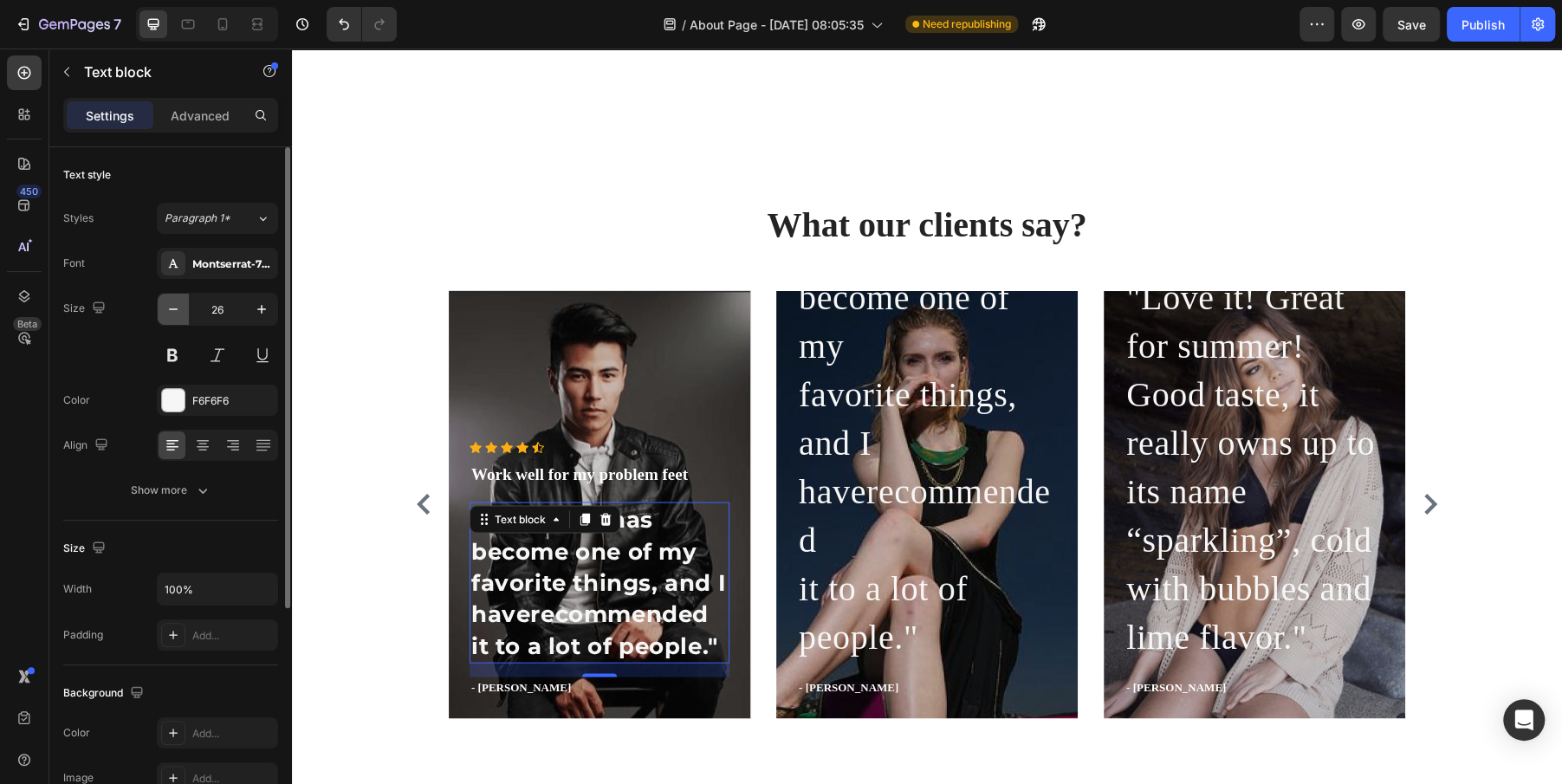
click at [171, 302] on icon "button" at bounding box center [173, 309] width 18 height 18
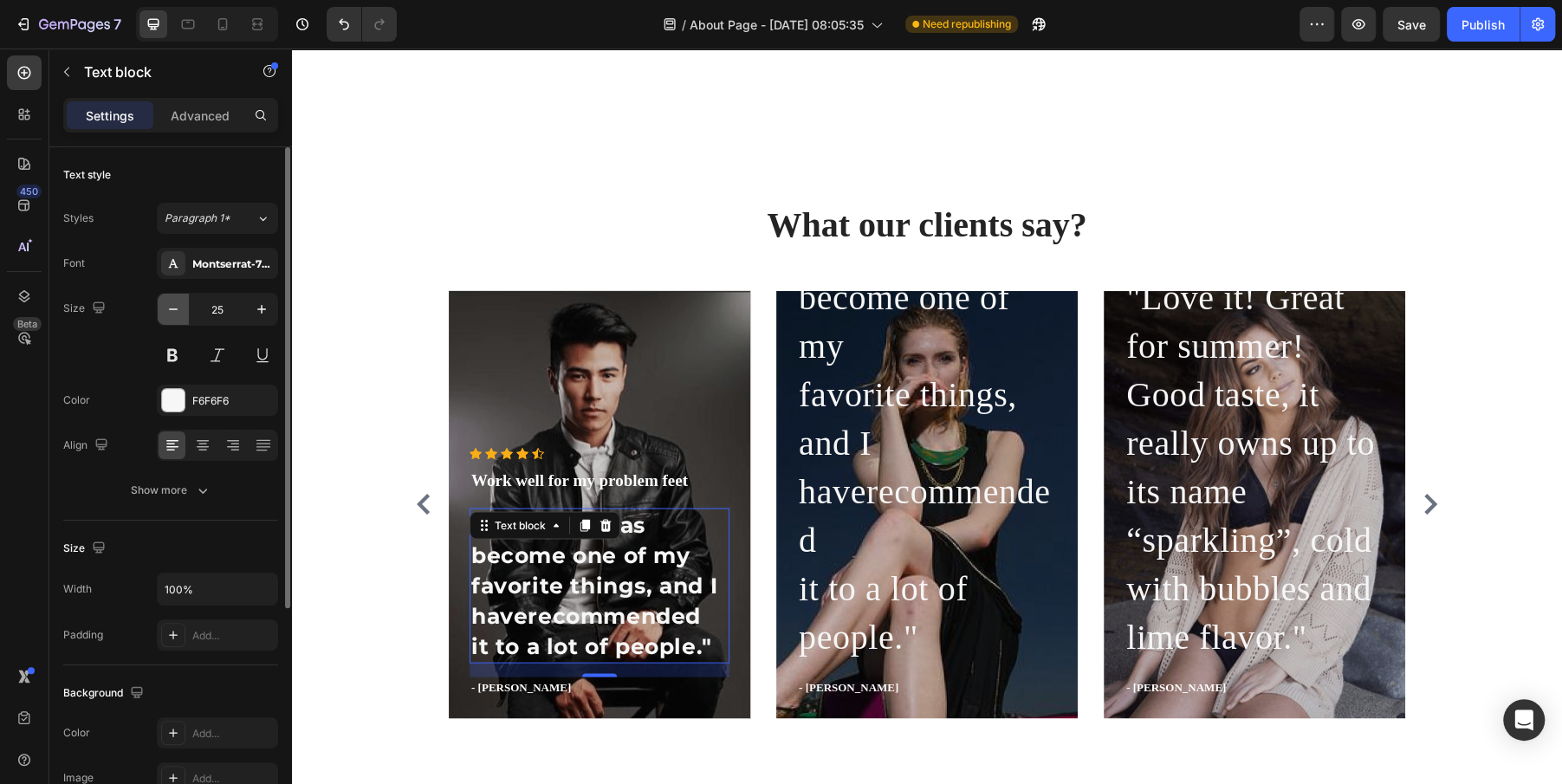
click at [171, 302] on icon "button" at bounding box center [173, 309] width 18 height 18
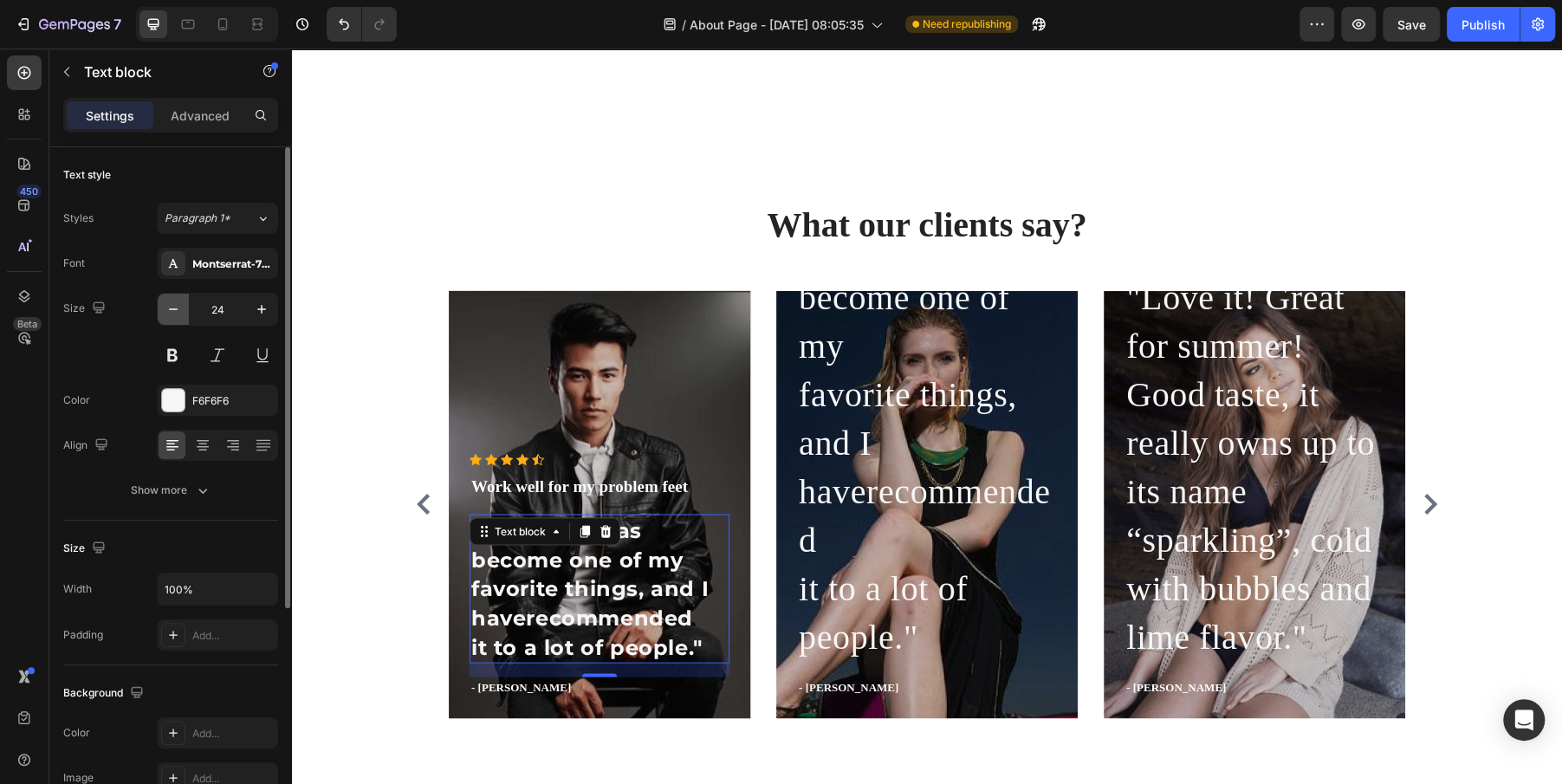
click at [171, 302] on icon "button" at bounding box center [173, 309] width 18 height 18
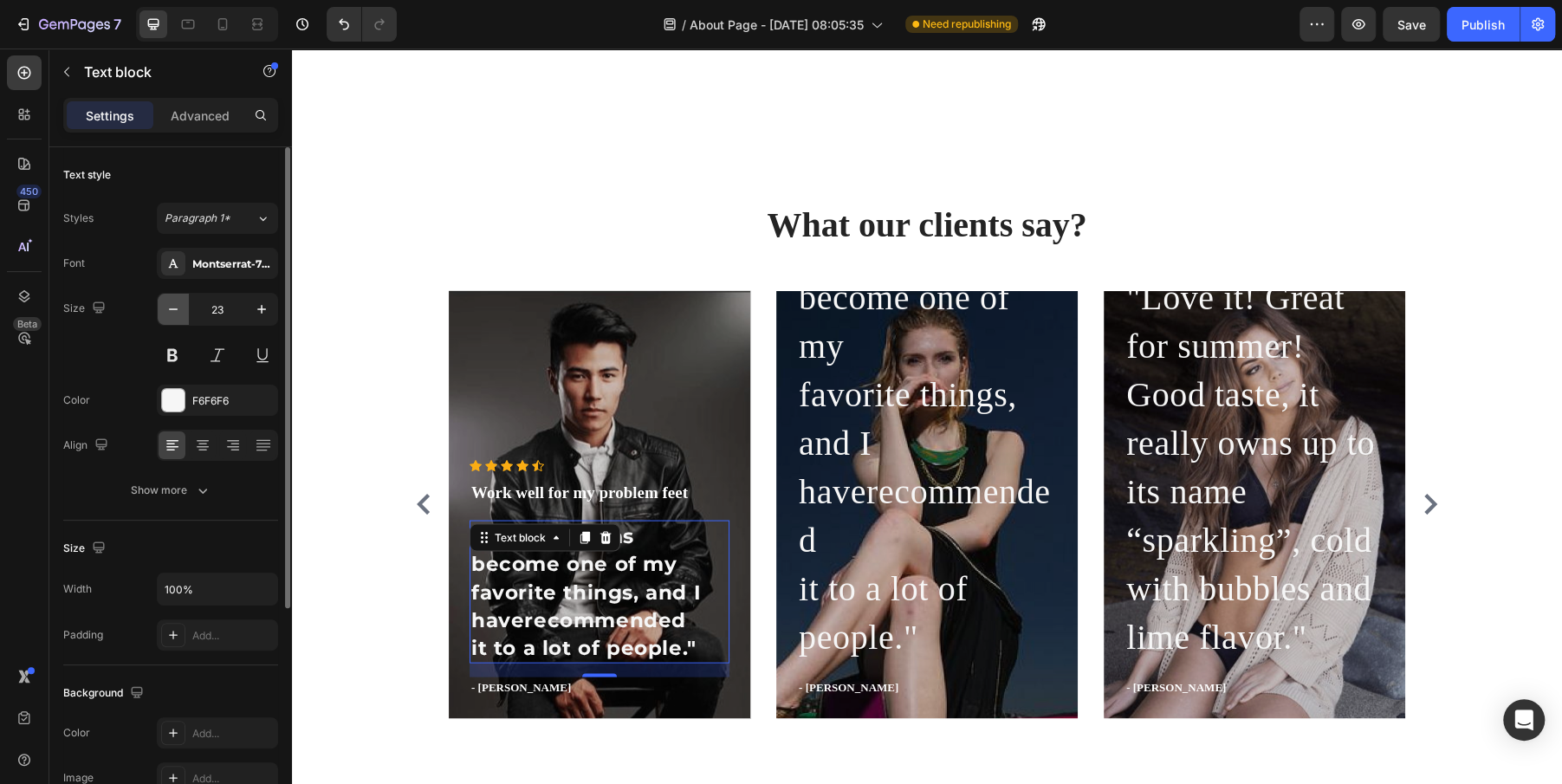
click at [171, 302] on icon "button" at bounding box center [173, 309] width 18 height 18
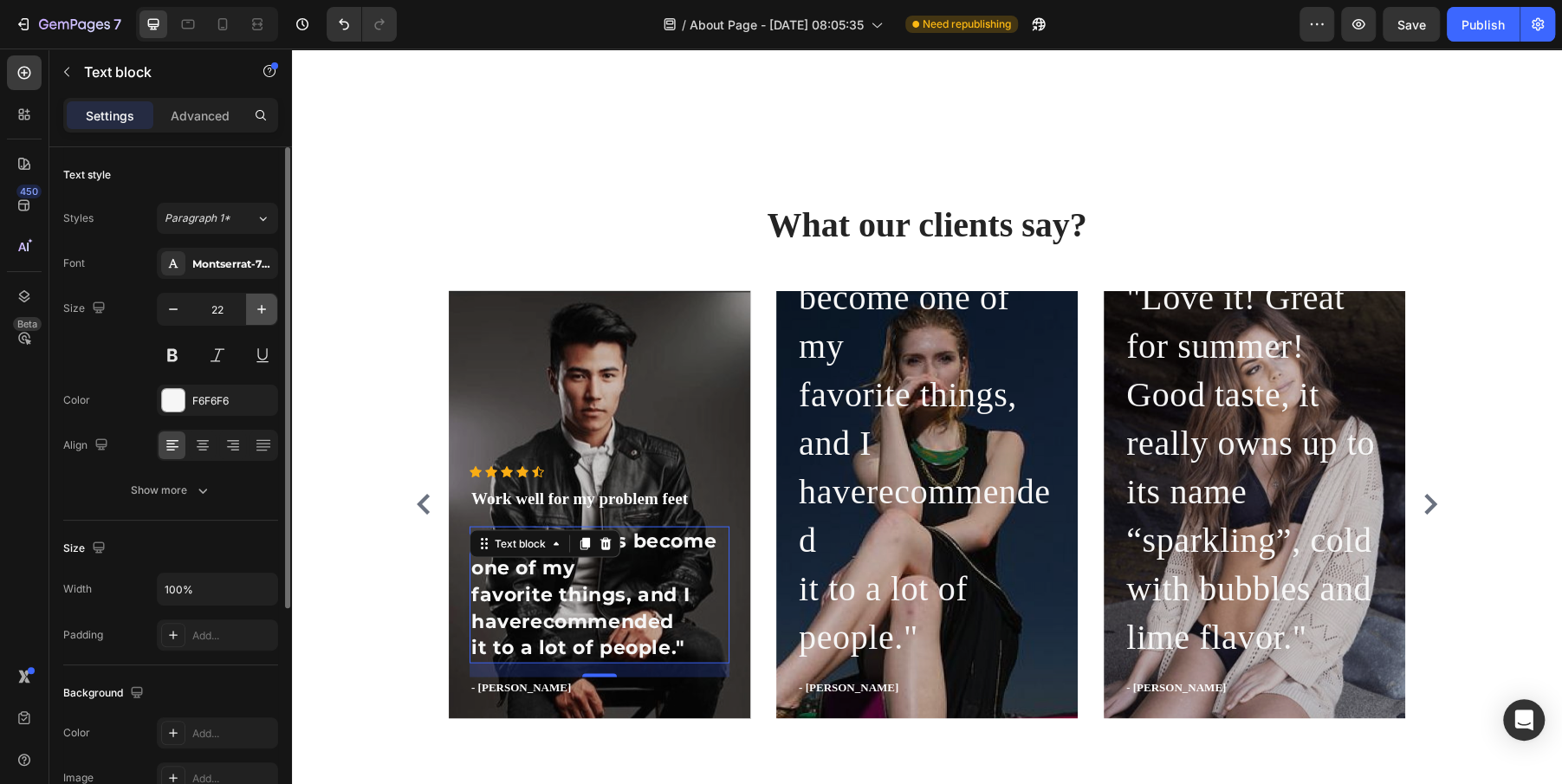
click at [253, 309] on icon "button" at bounding box center [261, 309] width 18 height 18
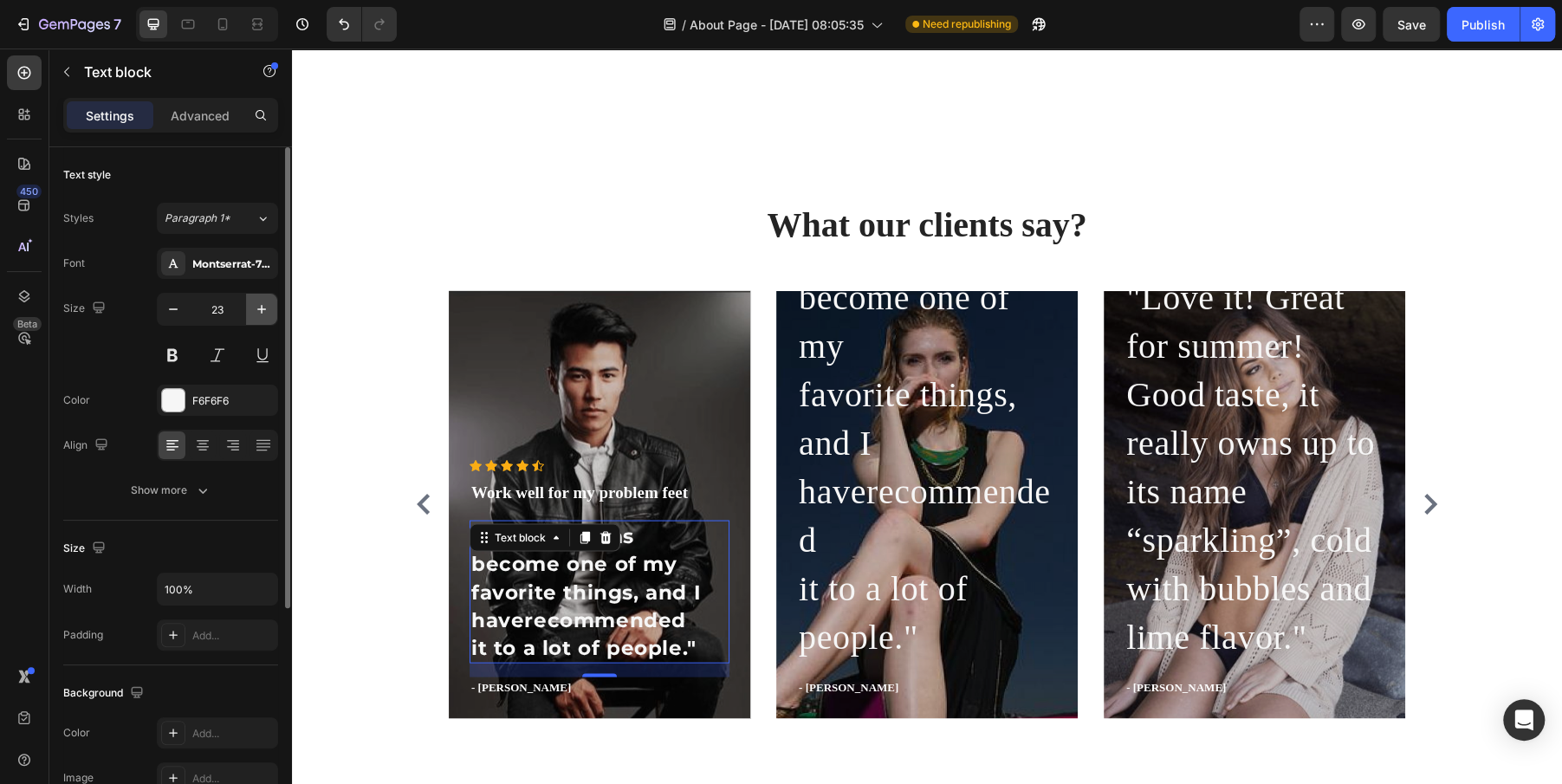
type input "24"
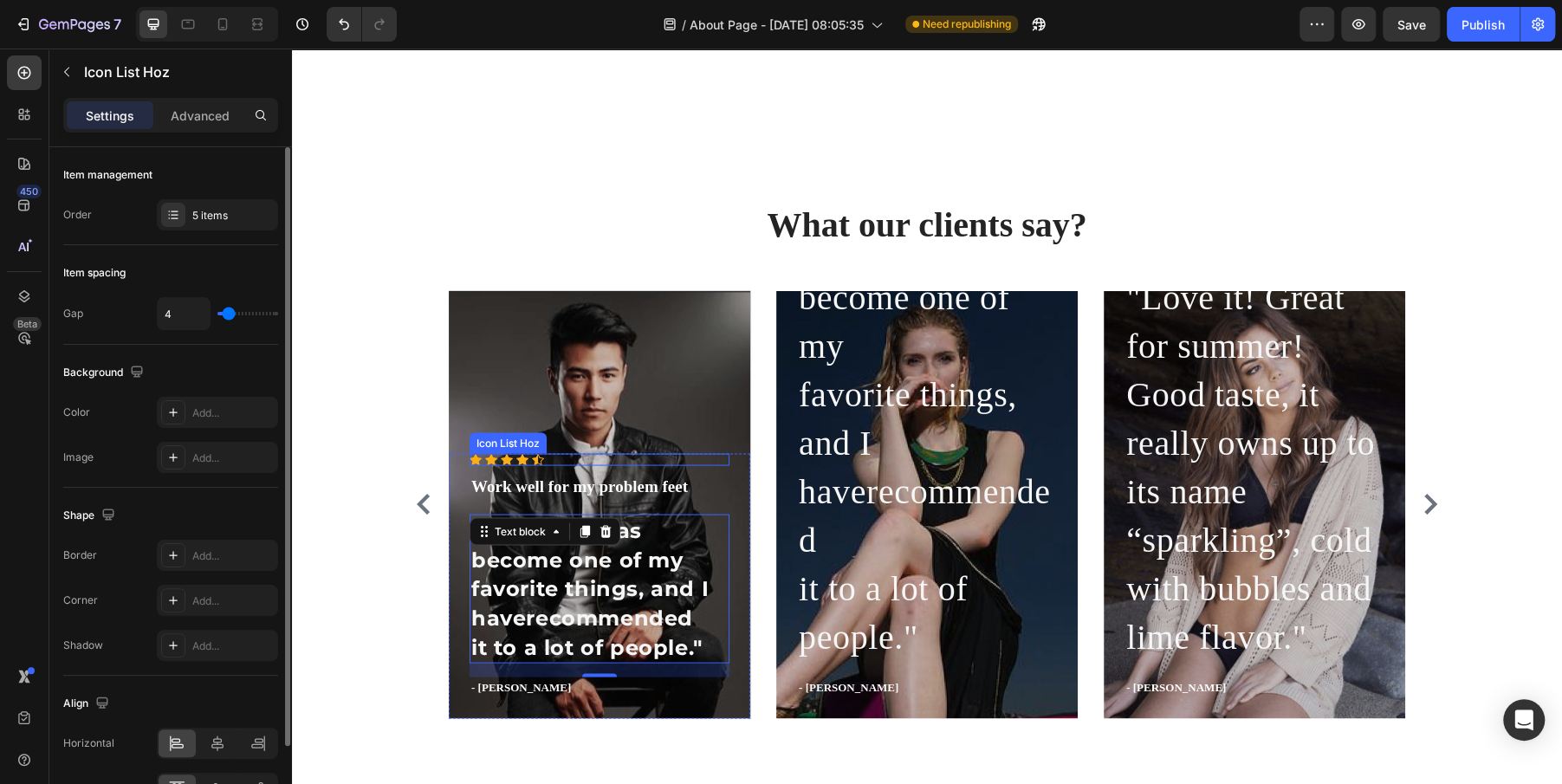
click at [569, 461] on div "Icon Icon Icon Icon Icon" at bounding box center [600, 458] width 260 height 12
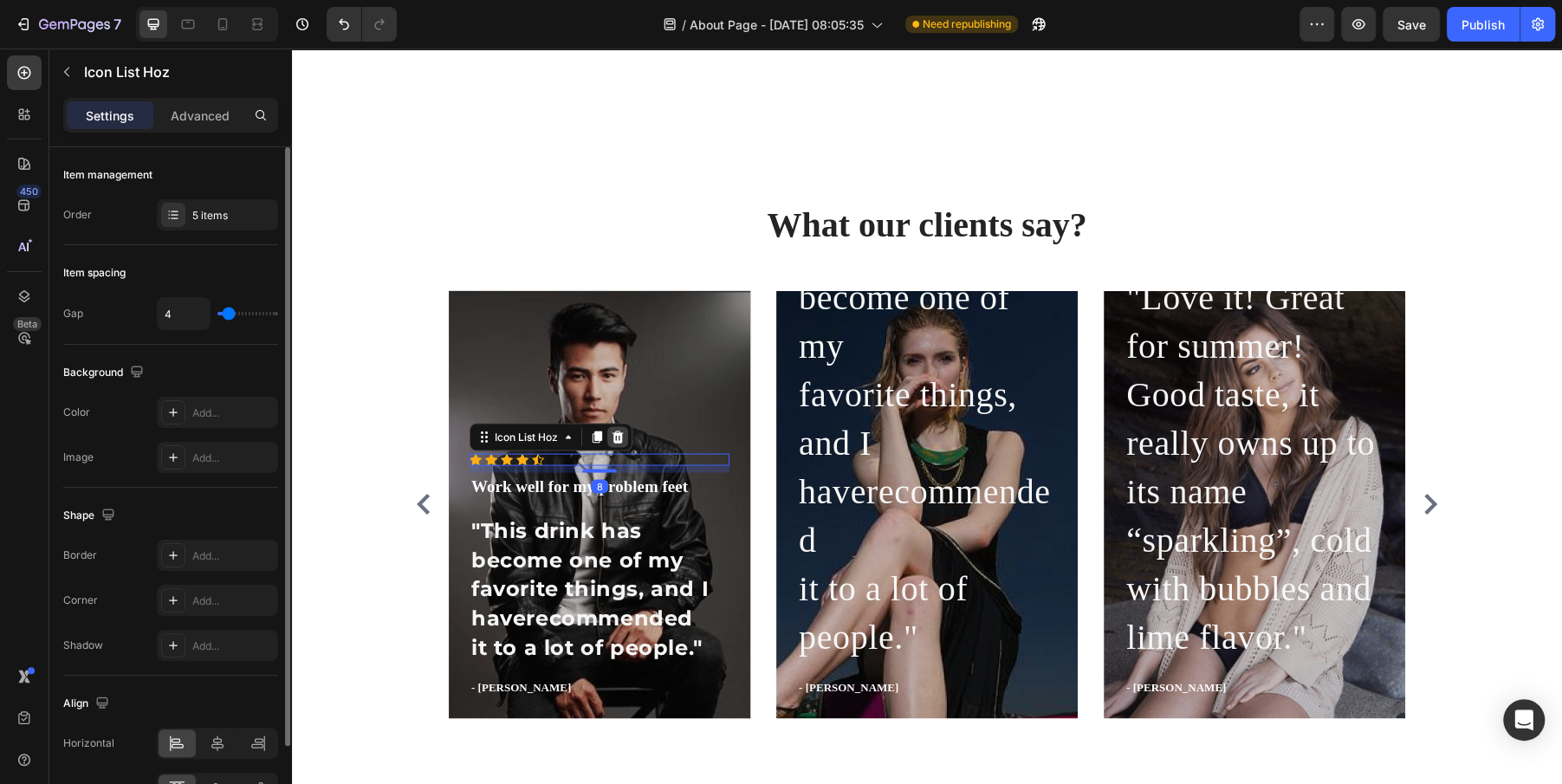
click at [613, 441] on icon at bounding box center [618, 436] width 14 height 14
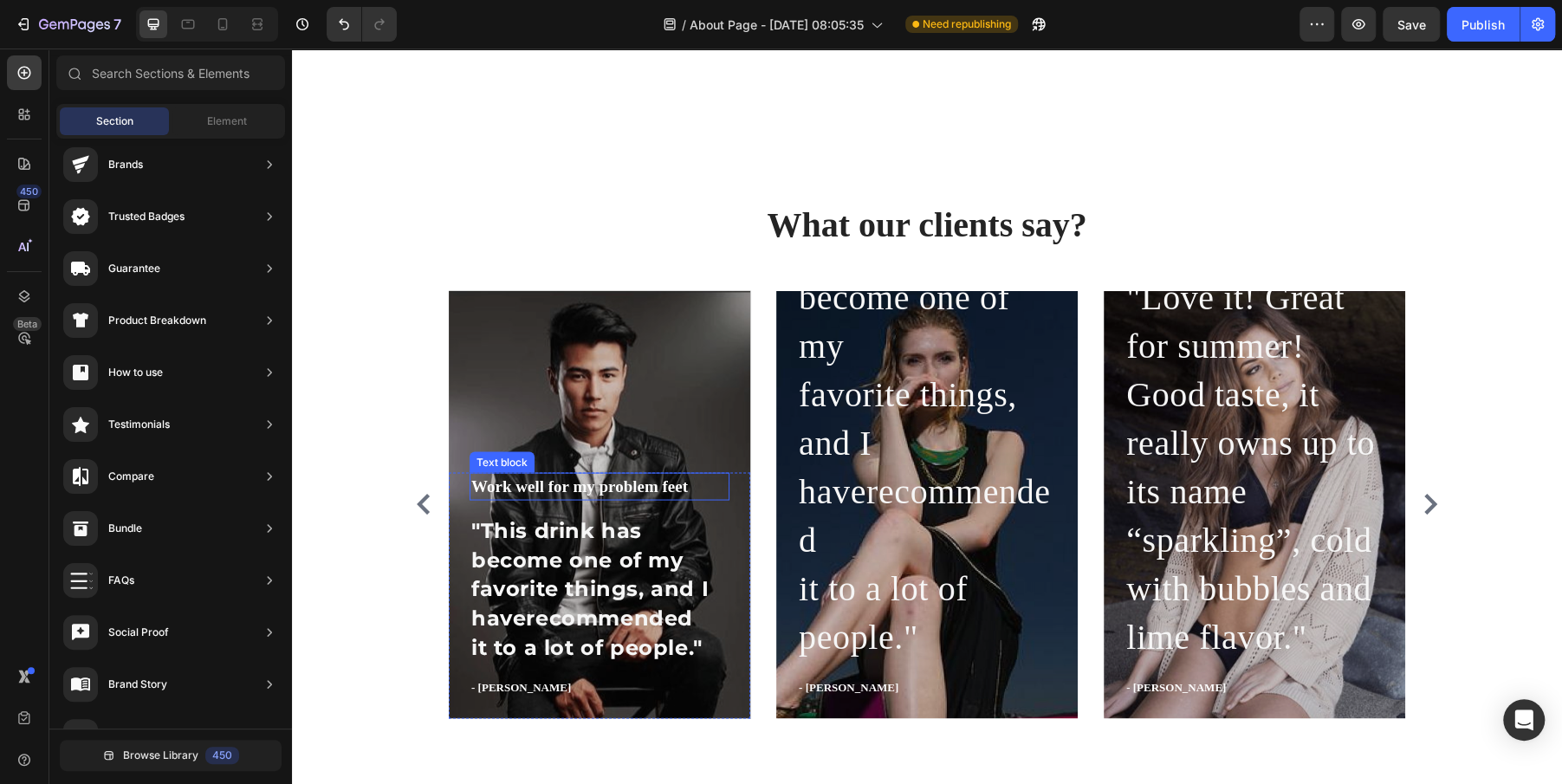
click at [553, 483] on p "Work well for my problem feet" at bounding box center [600, 486] width 256 height 25
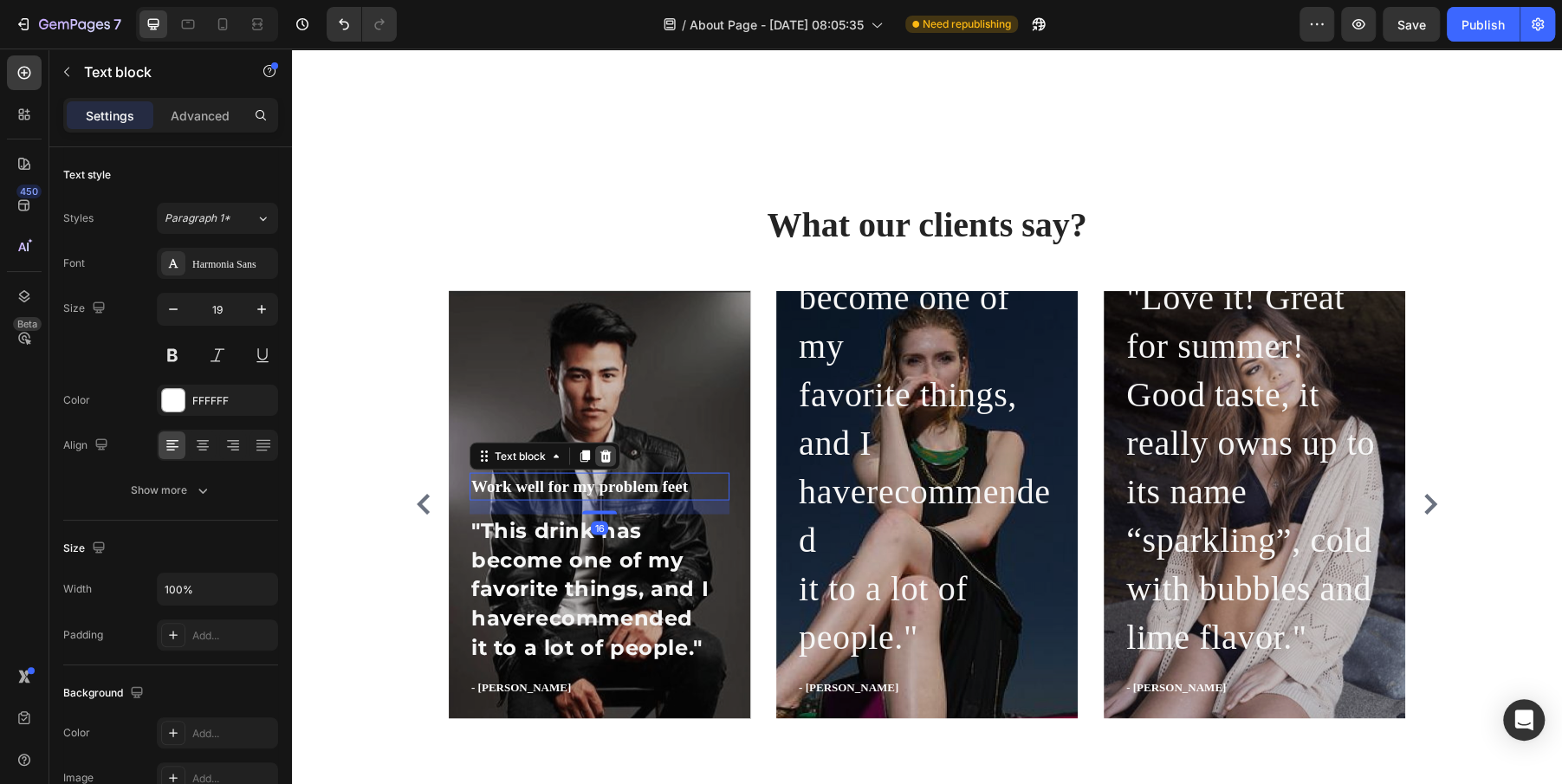
click at [612, 455] on div at bounding box center [606, 456] width 21 height 21
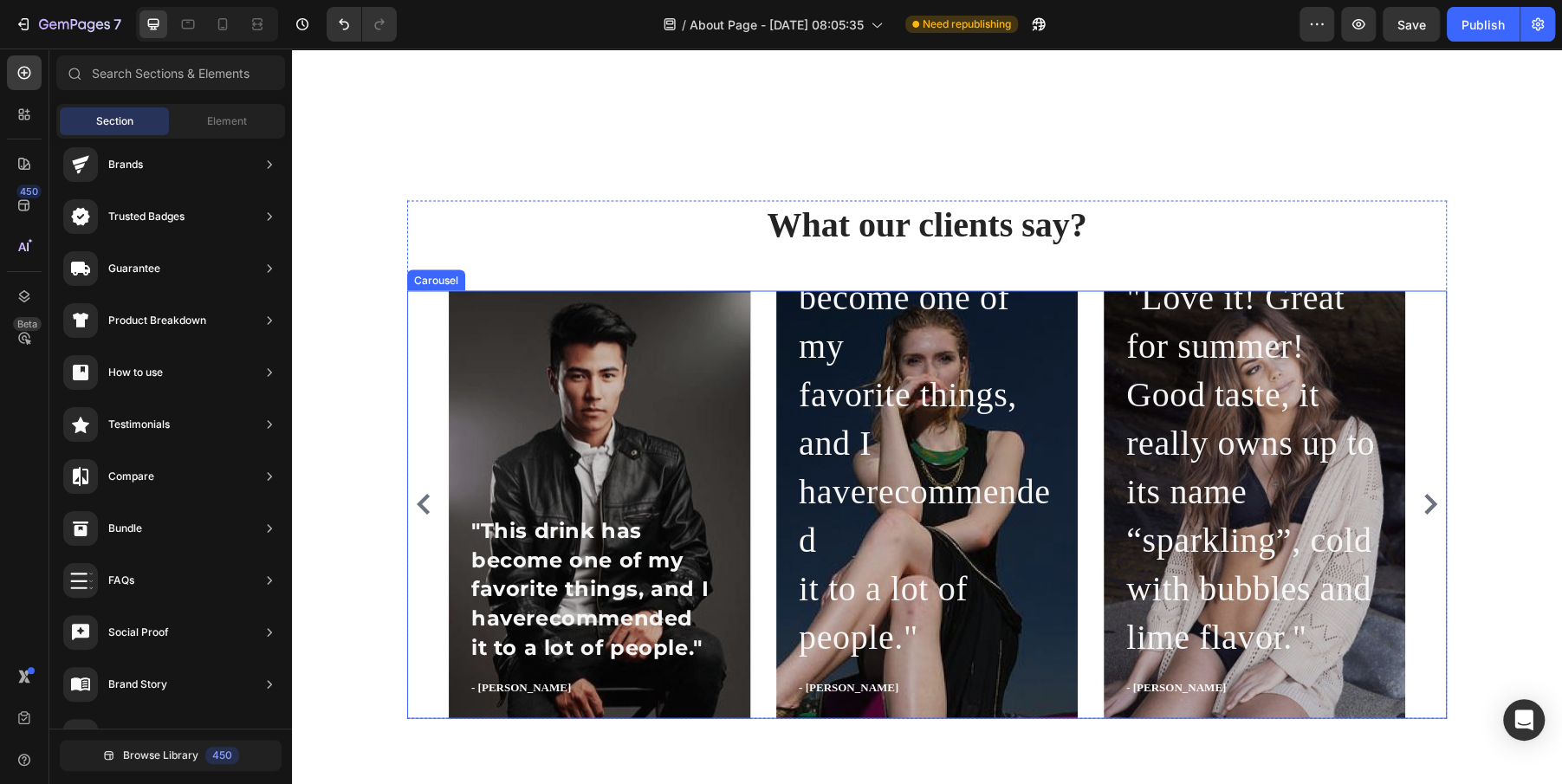
click at [432, 501] on icon "Carousel Back Arrow" at bounding box center [424, 504] width 21 height 21
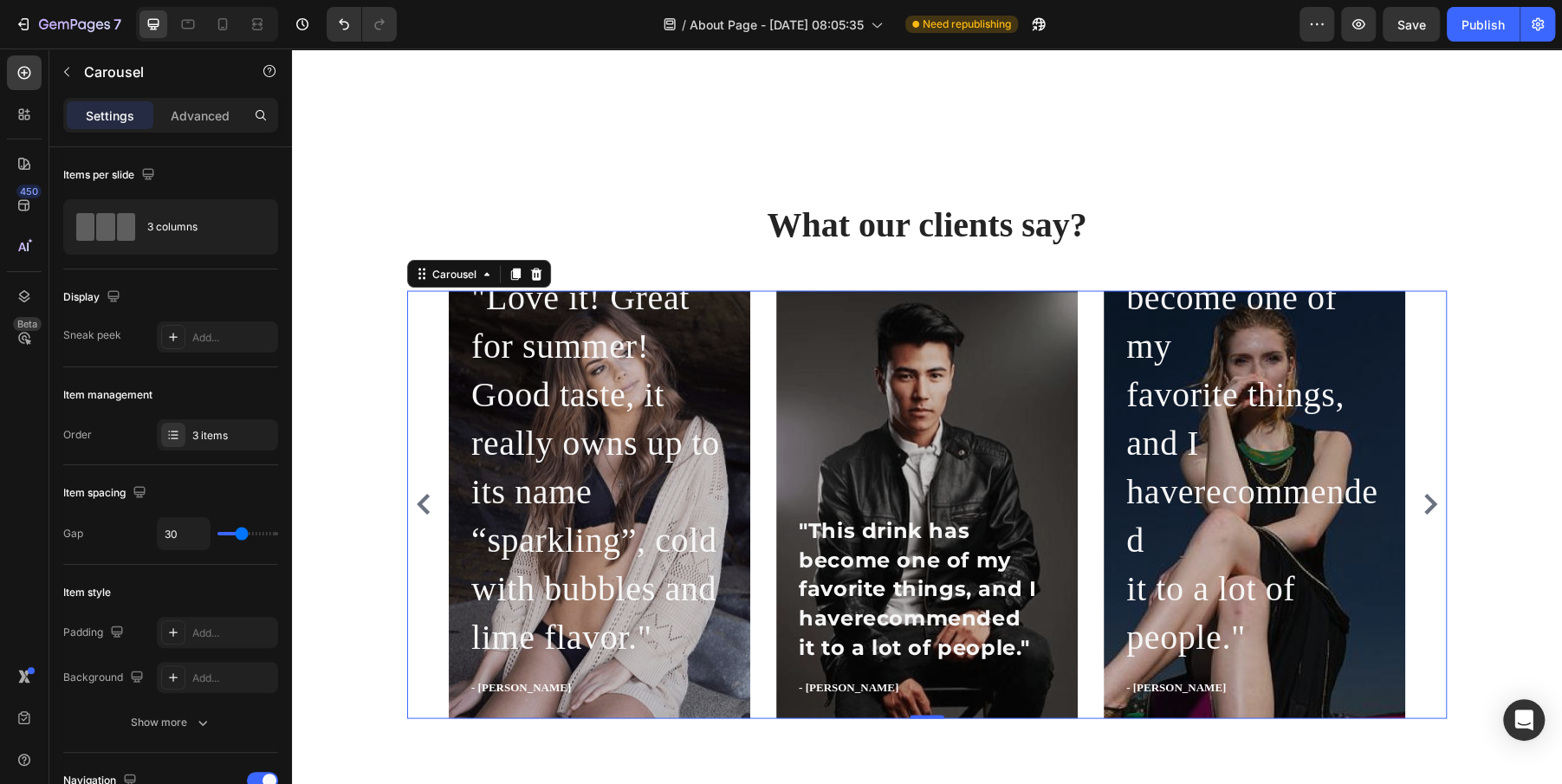
click at [432, 501] on icon "Carousel Back Arrow" at bounding box center [424, 504] width 21 height 21
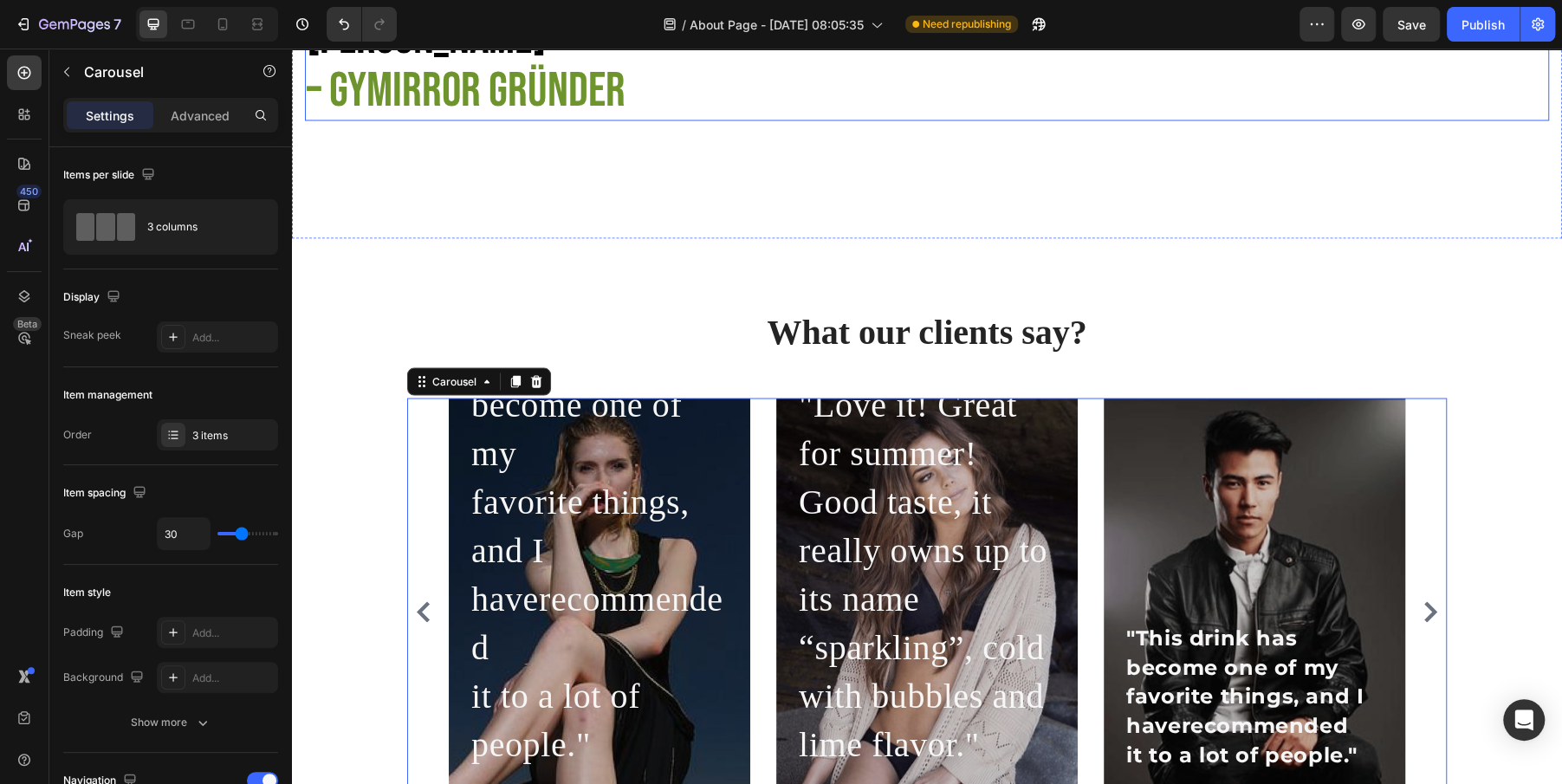
scroll to position [2195, 0]
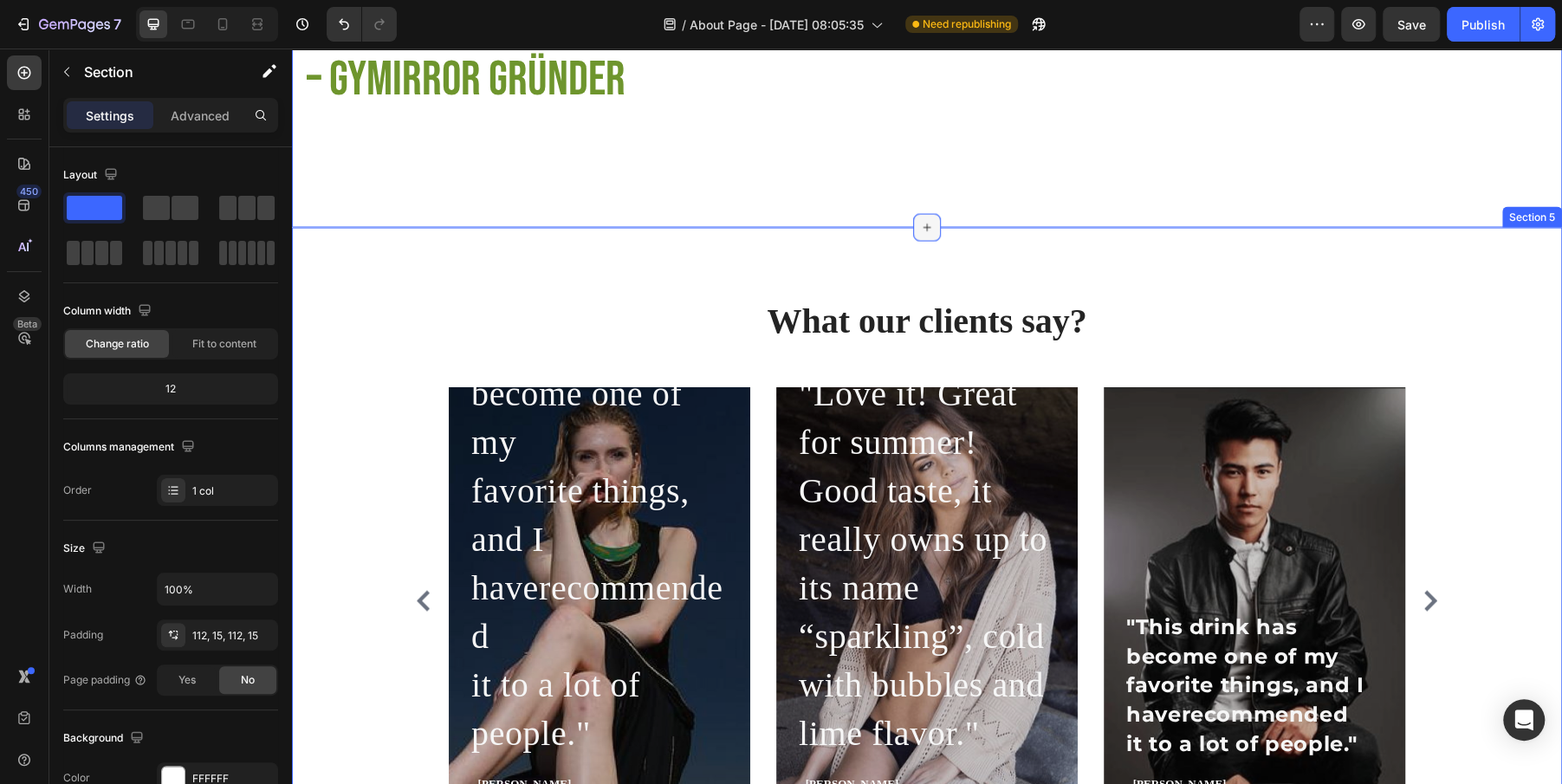
click at [927, 226] on icon at bounding box center [927, 226] width 14 height 14
drag, startPoint x: 385, startPoint y: 251, endPoint x: 629, endPoint y: 252, distance: 244.0
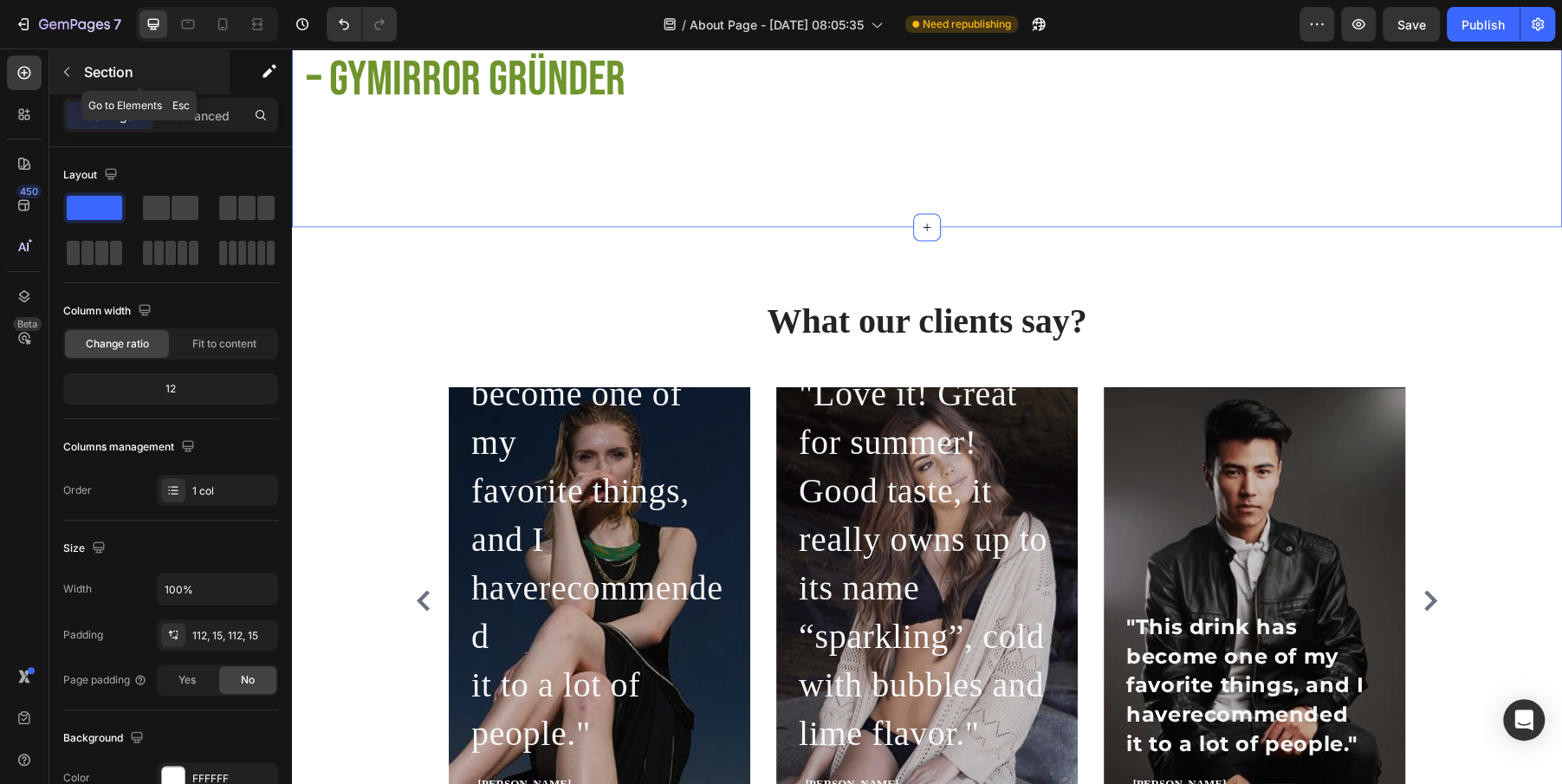
click at [75, 75] on button "button" at bounding box center [66, 72] width 28 height 28
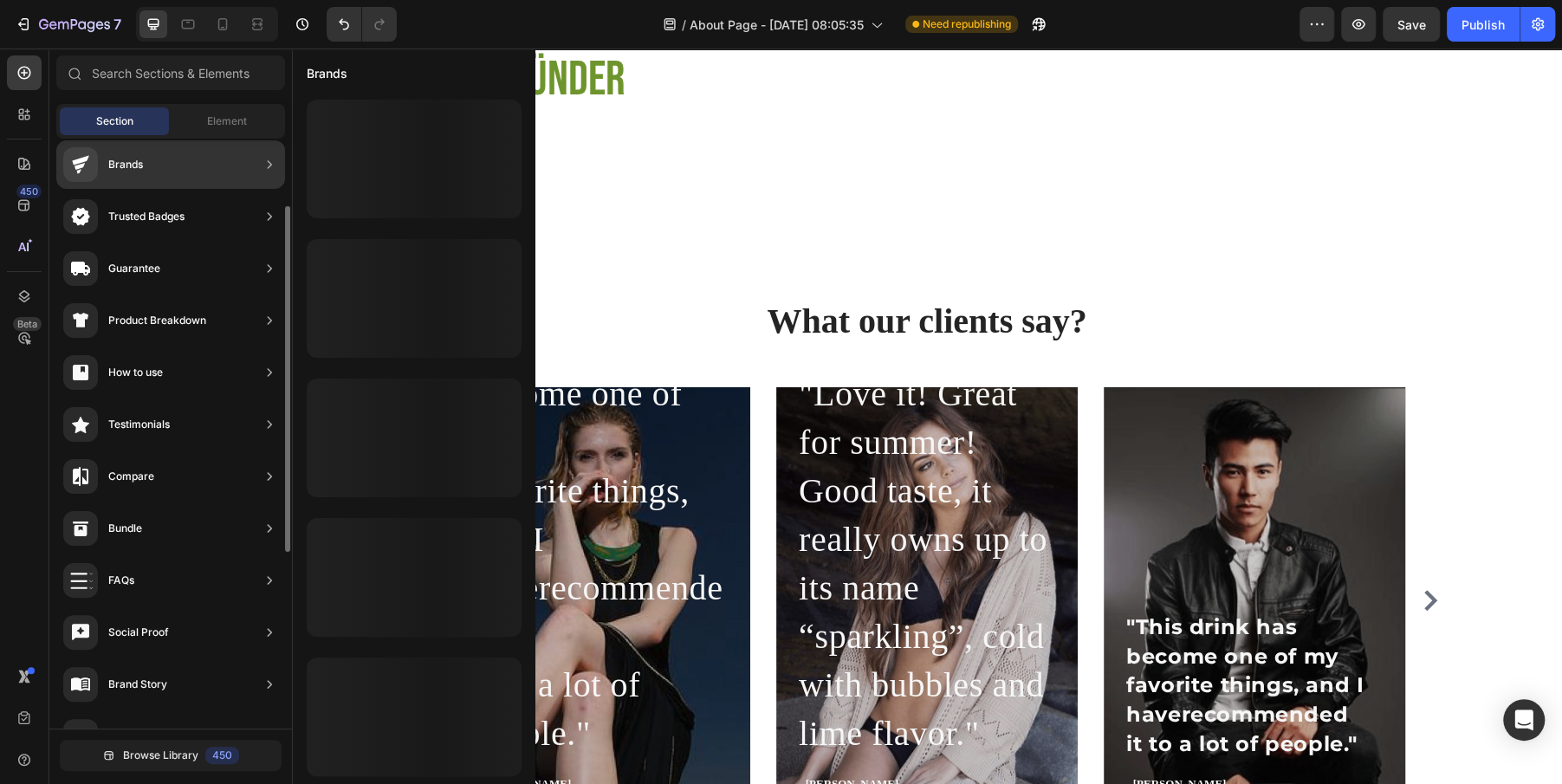
scroll to position [0, 0]
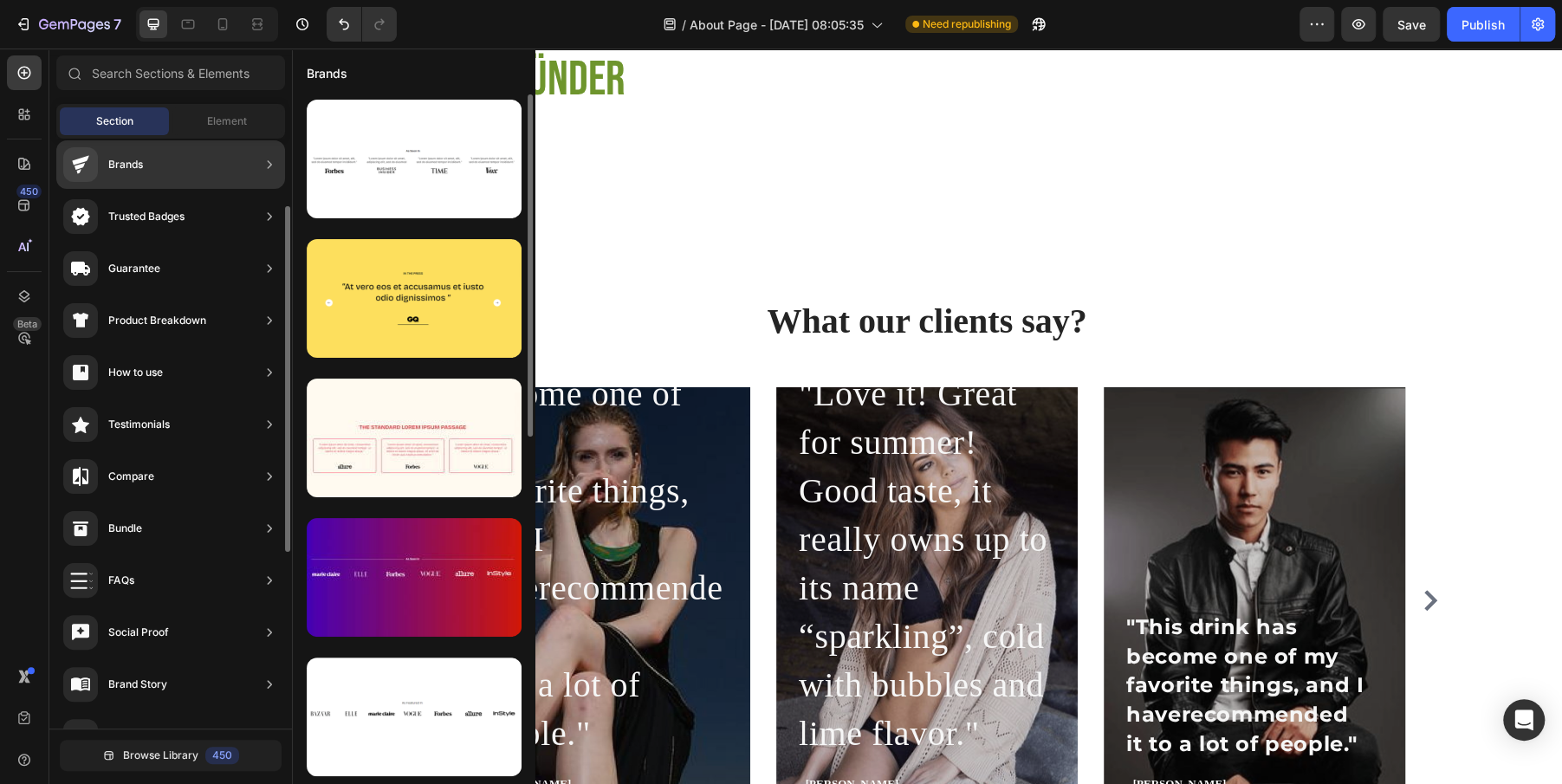
click at [219, 151] on div "Brands" at bounding box center [170, 165] width 228 height 49
click at [210, 125] on span "Element" at bounding box center [226, 121] width 40 height 16
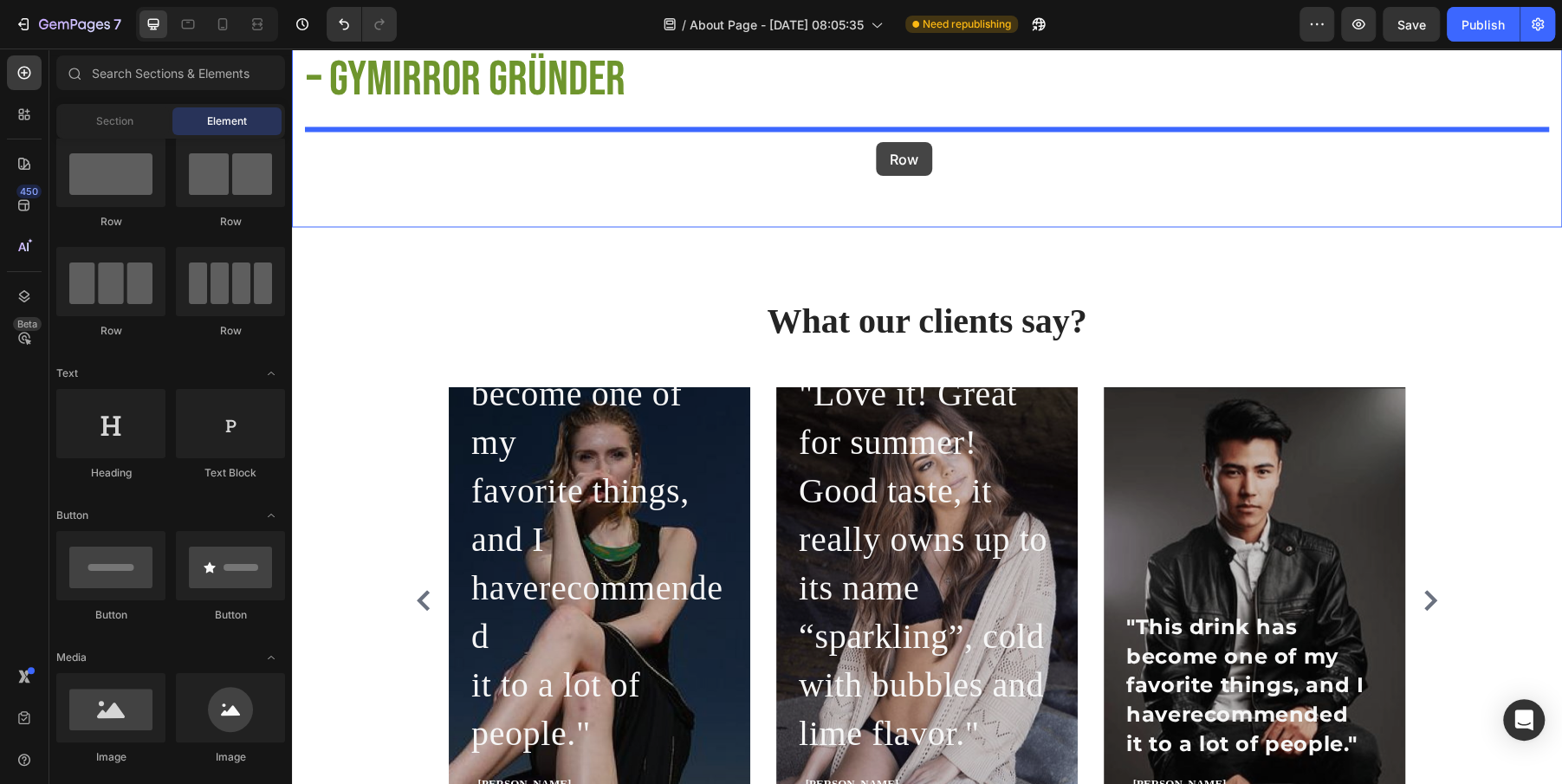
drag, startPoint x: 577, startPoint y: 227, endPoint x: 876, endPoint y: 142, distance: 310.8
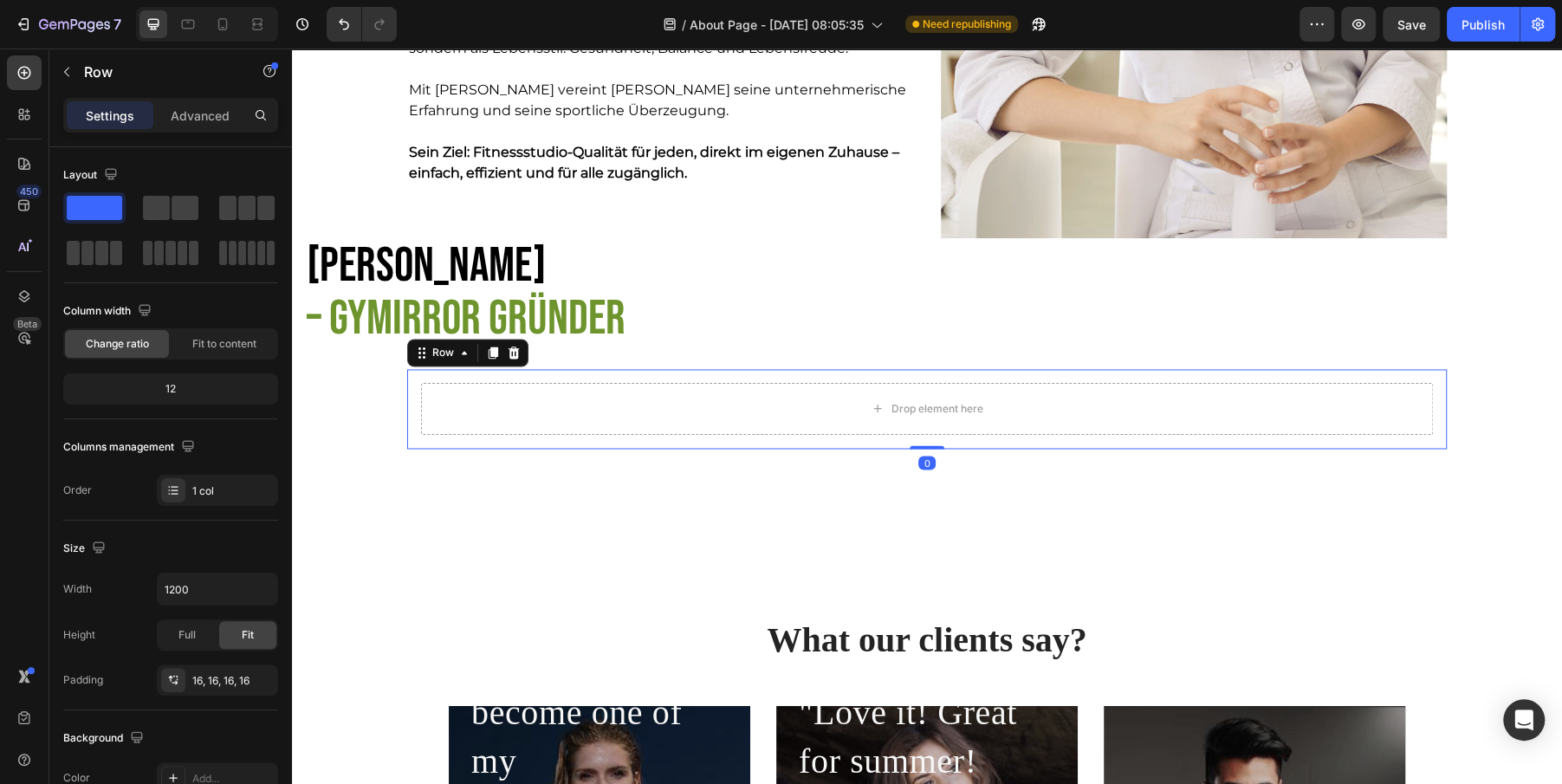
scroll to position [1927, 0]
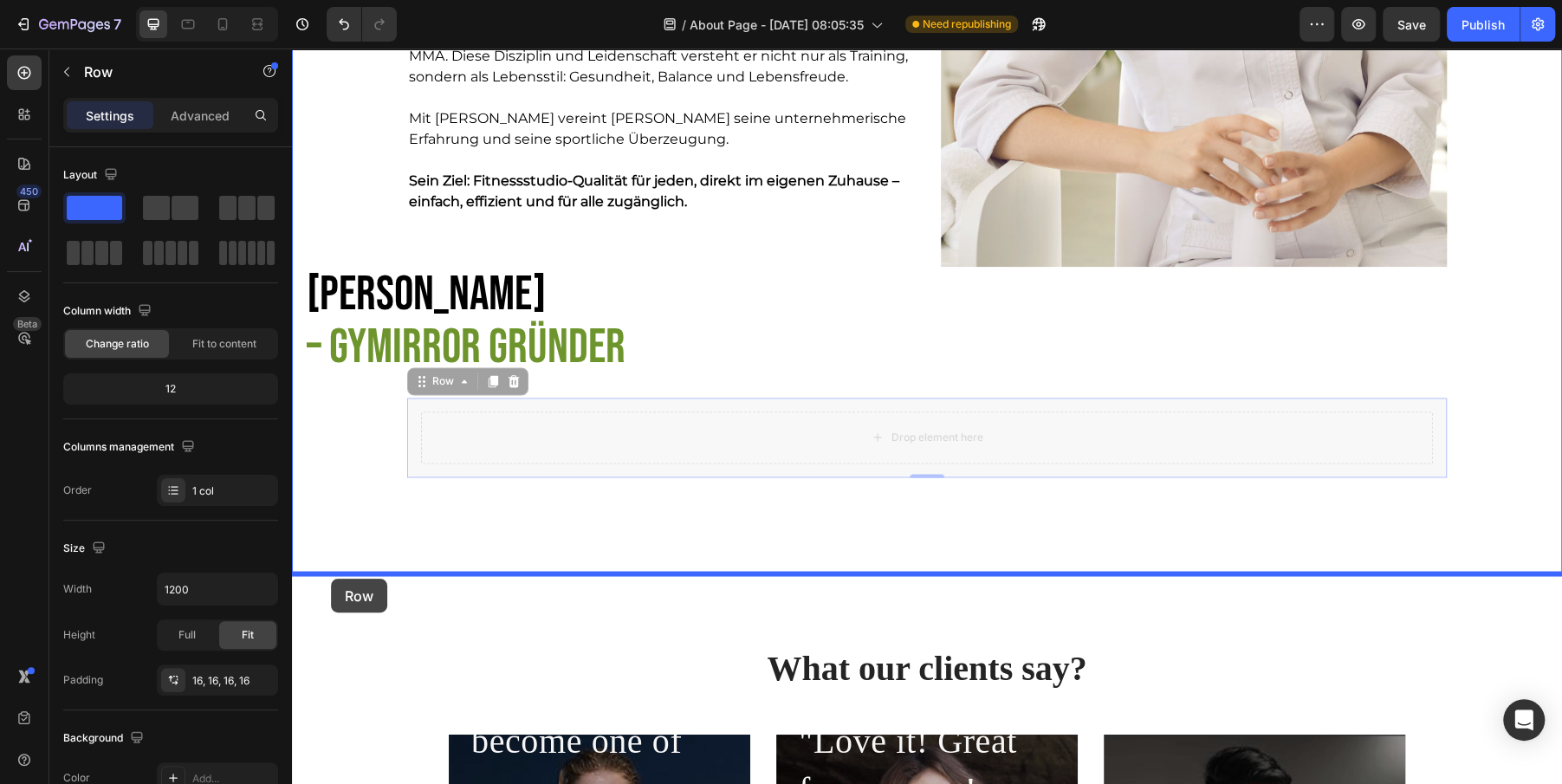
drag, startPoint x: 419, startPoint y: 381, endPoint x: 331, endPoint y: 578, distance: 215.8
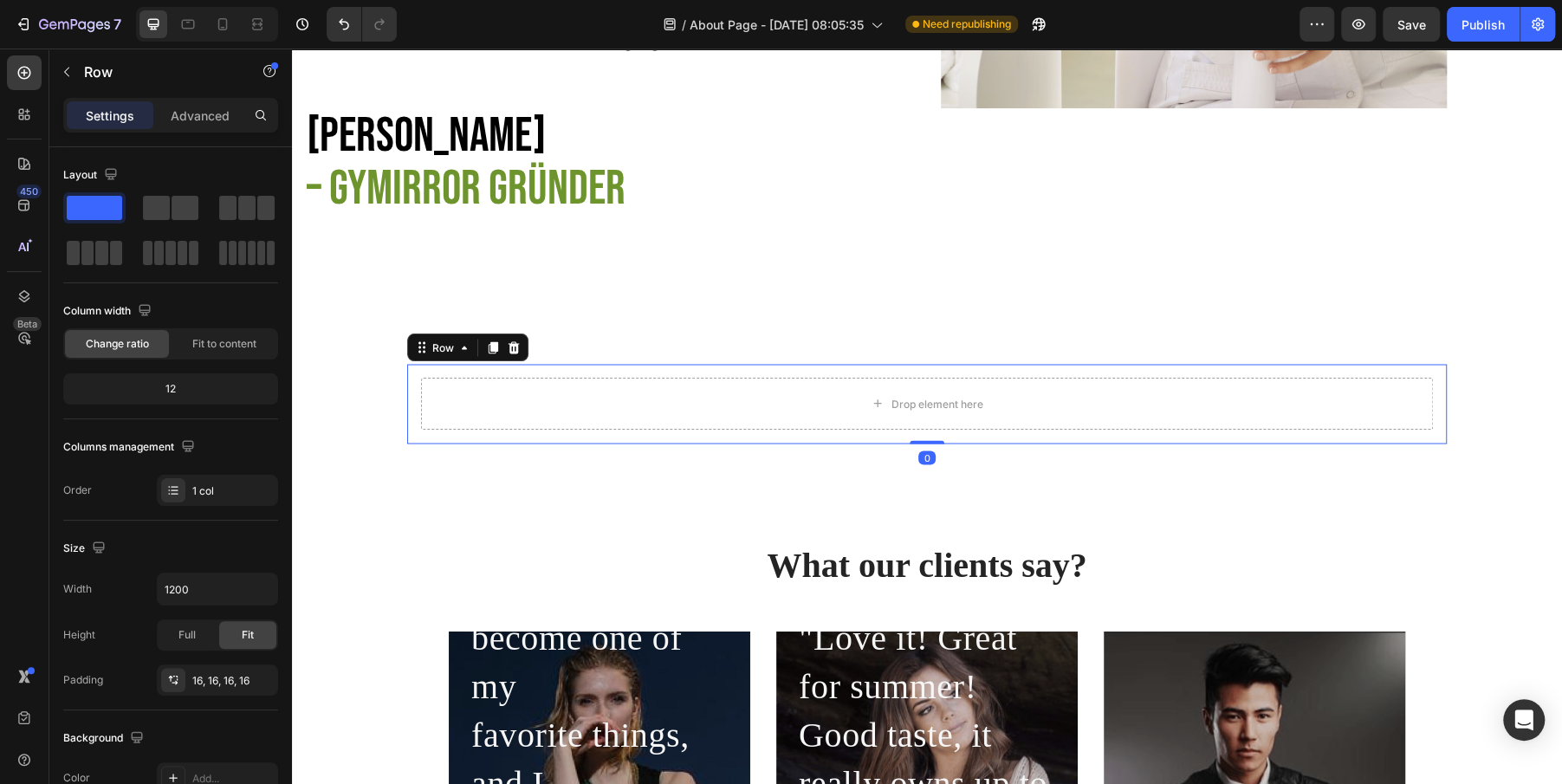
scroll to position [2087, 0]
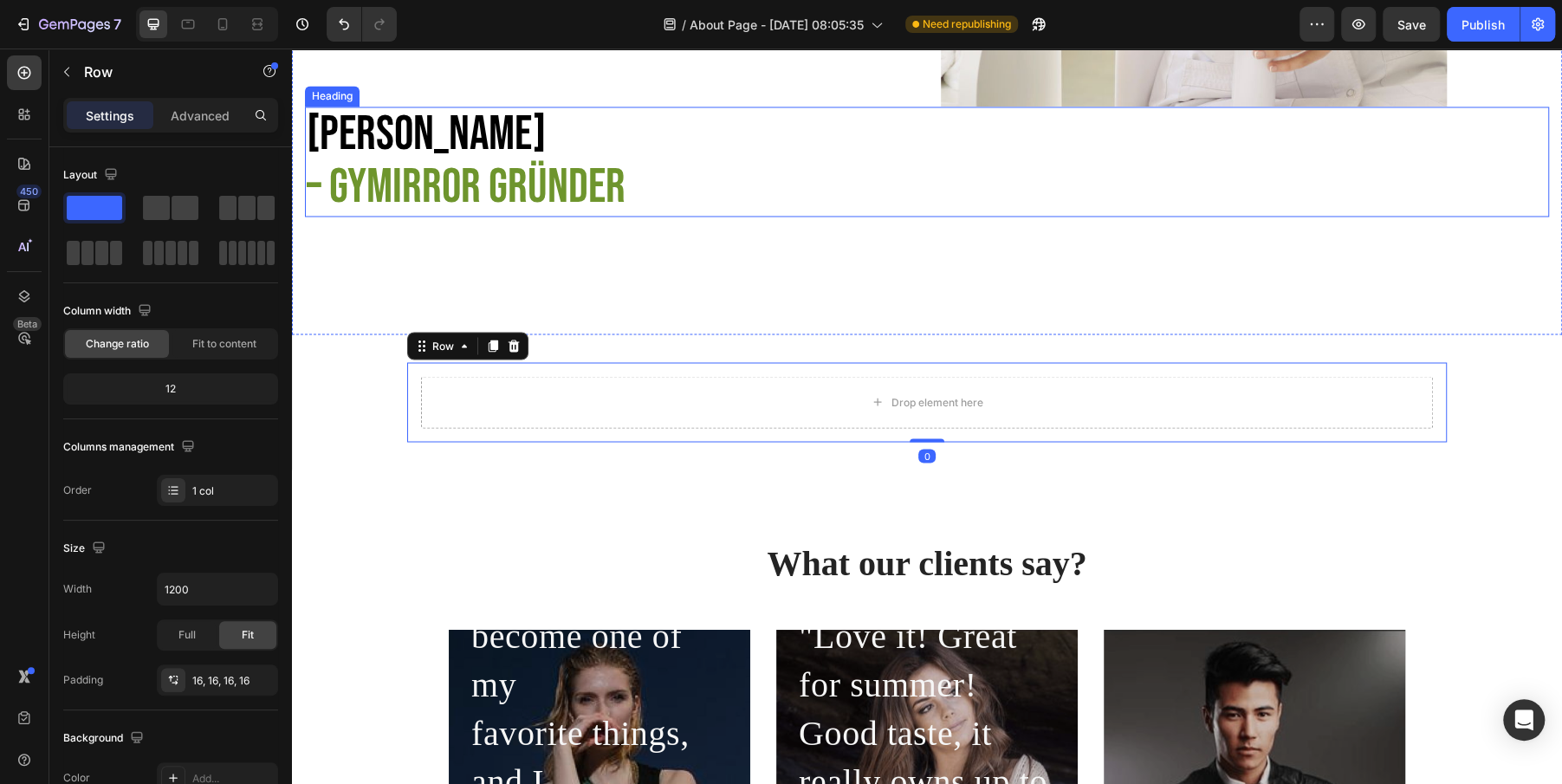
click at [456, 181] on span "– GYmirror Gründer" at bounding box center [466, 187] width 319 height 58
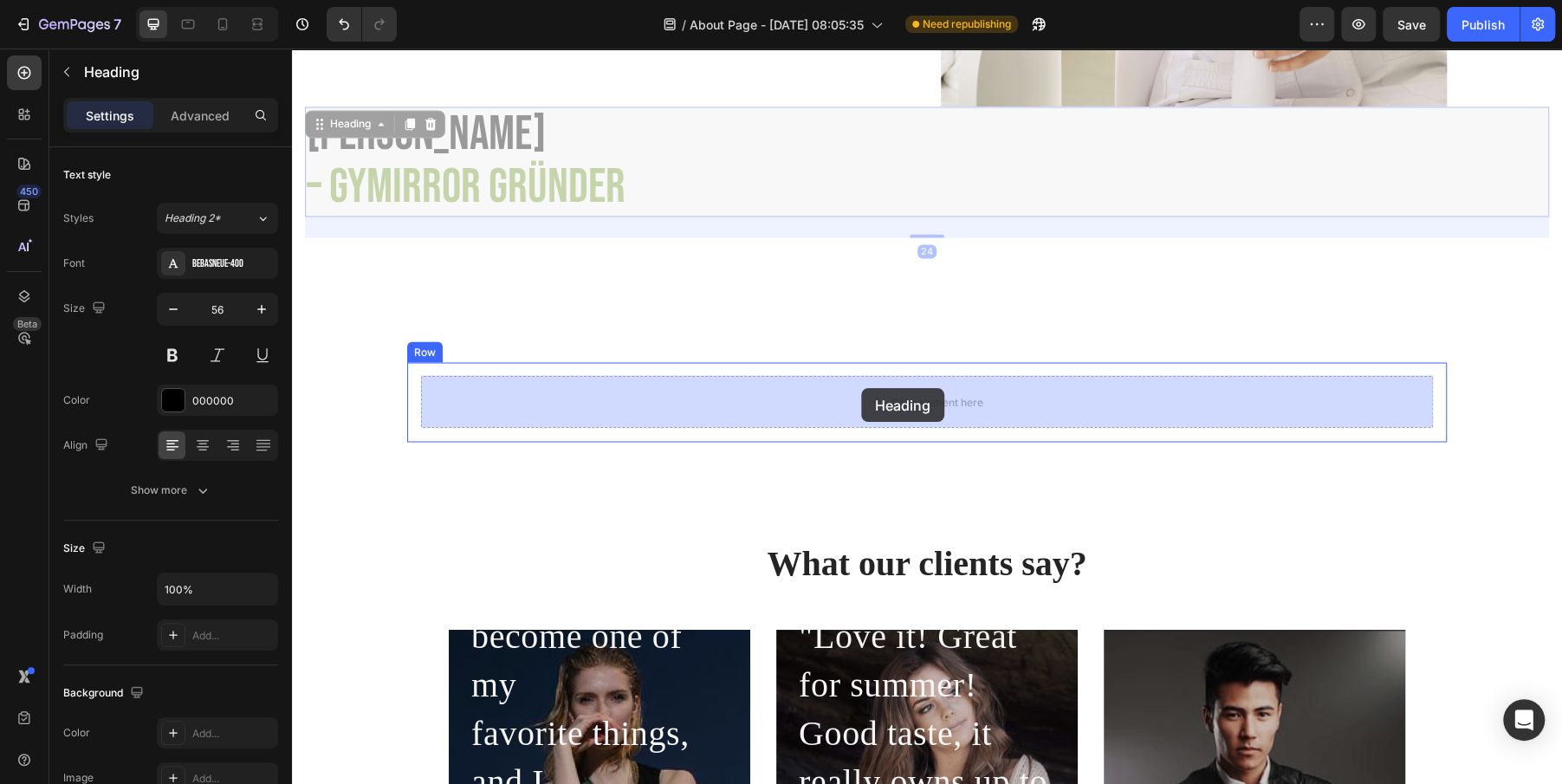
drag, startPoint x: 331, startPoint y: 130, endPoint x: 861, endPoint y: 388, distance: 589.5
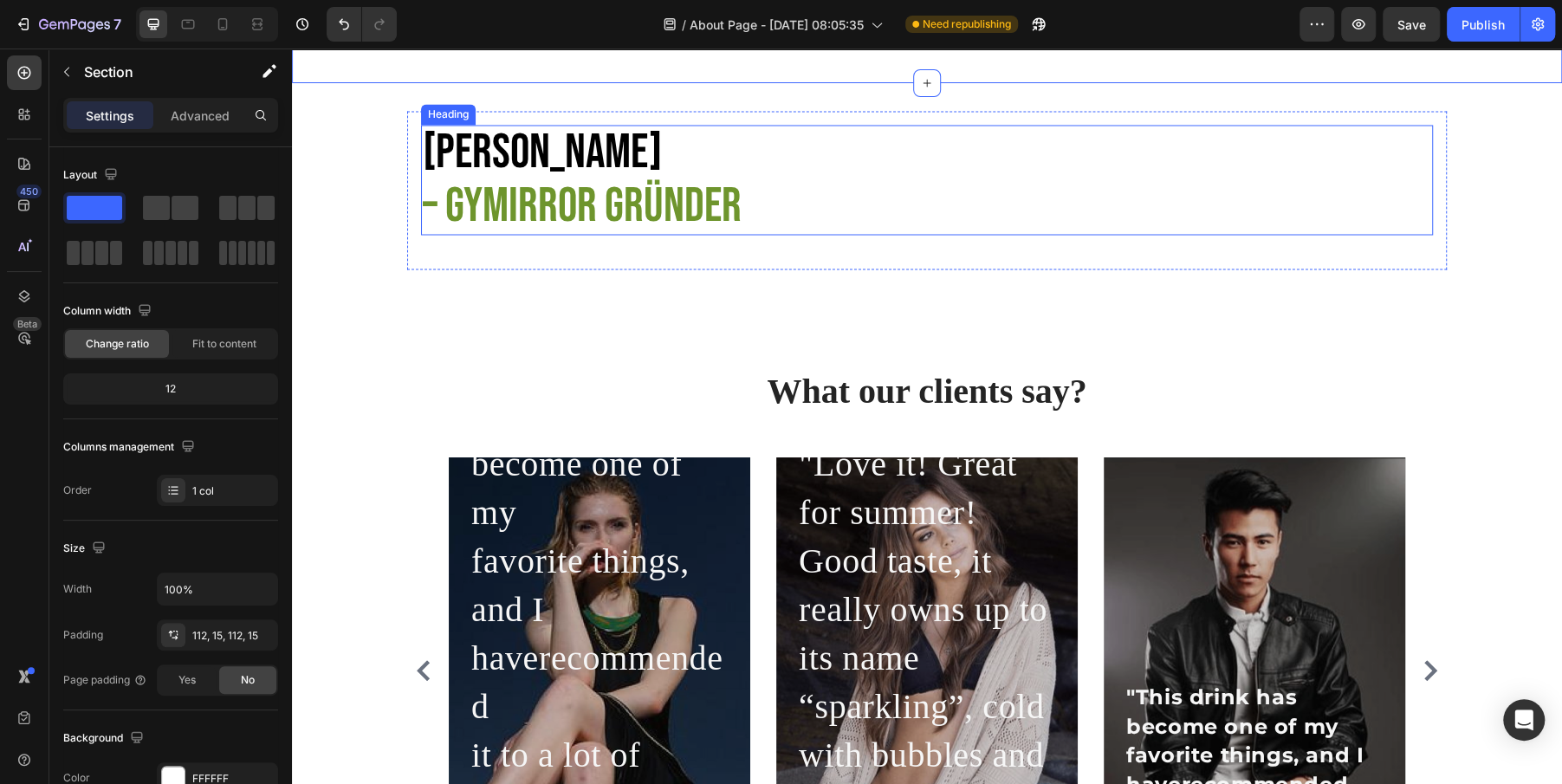
scroll to position [2225, 0]
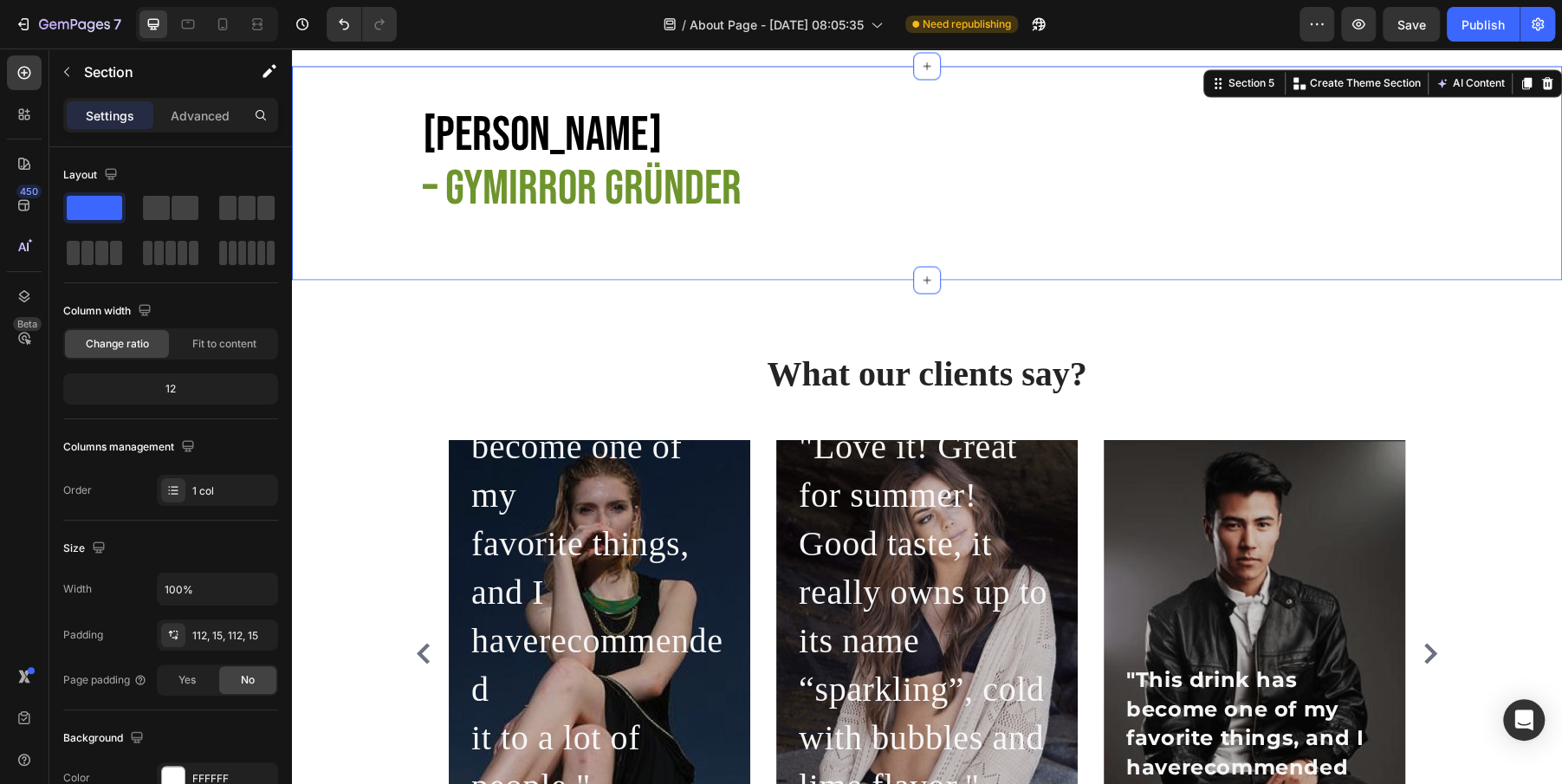
click at [337, 185] on div "[PERSON_NAME] – GYmirror [PERSON_NAME] Heading Row" at bounding box center [927, 172] width 1270 height 158
click at [72, 63] on button "button" at bounding box center [66, 72] width 28 height 28
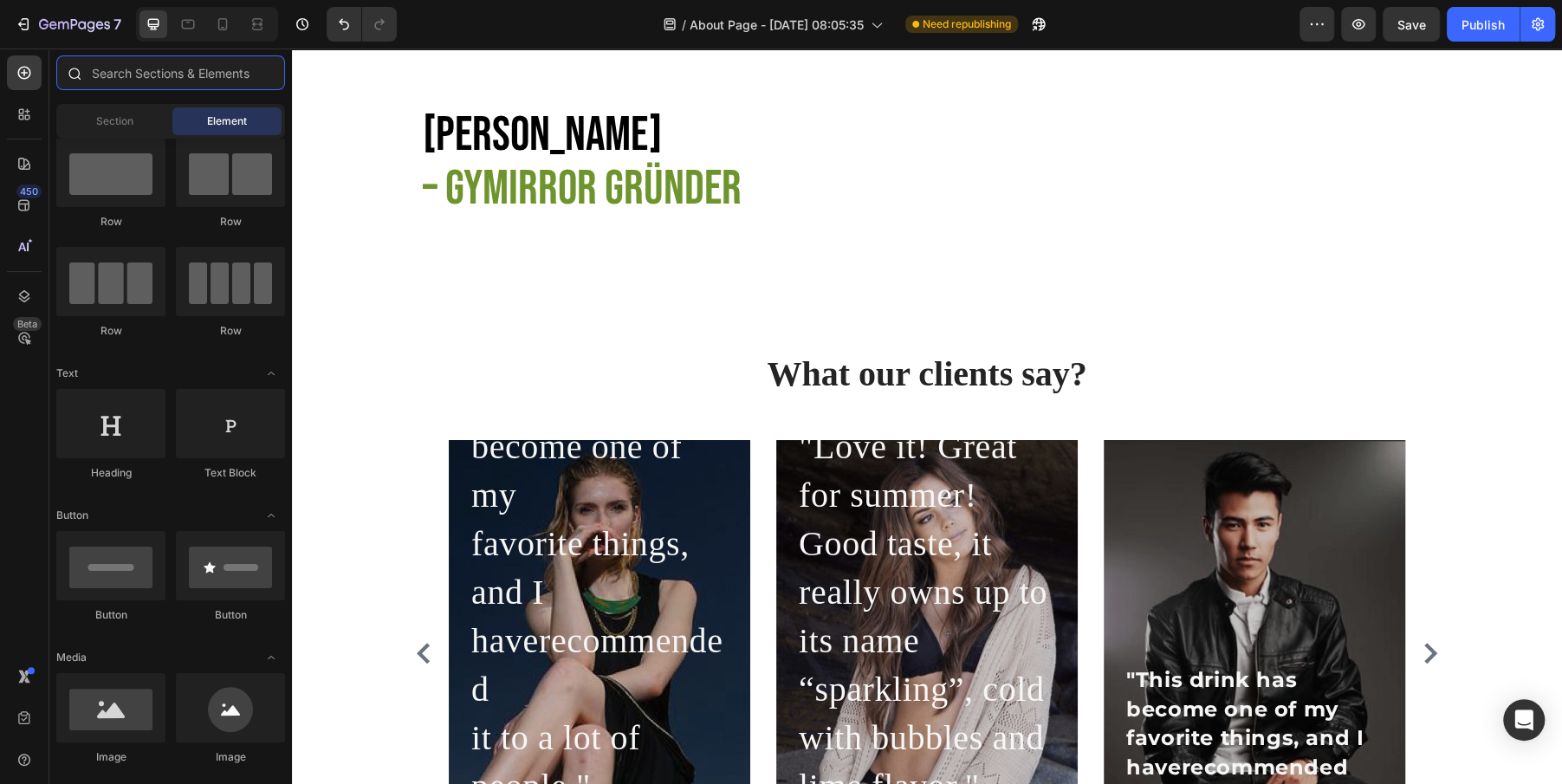
click at [133, 70] on input "text" at bounding box center [170, 72] width 228 height 35
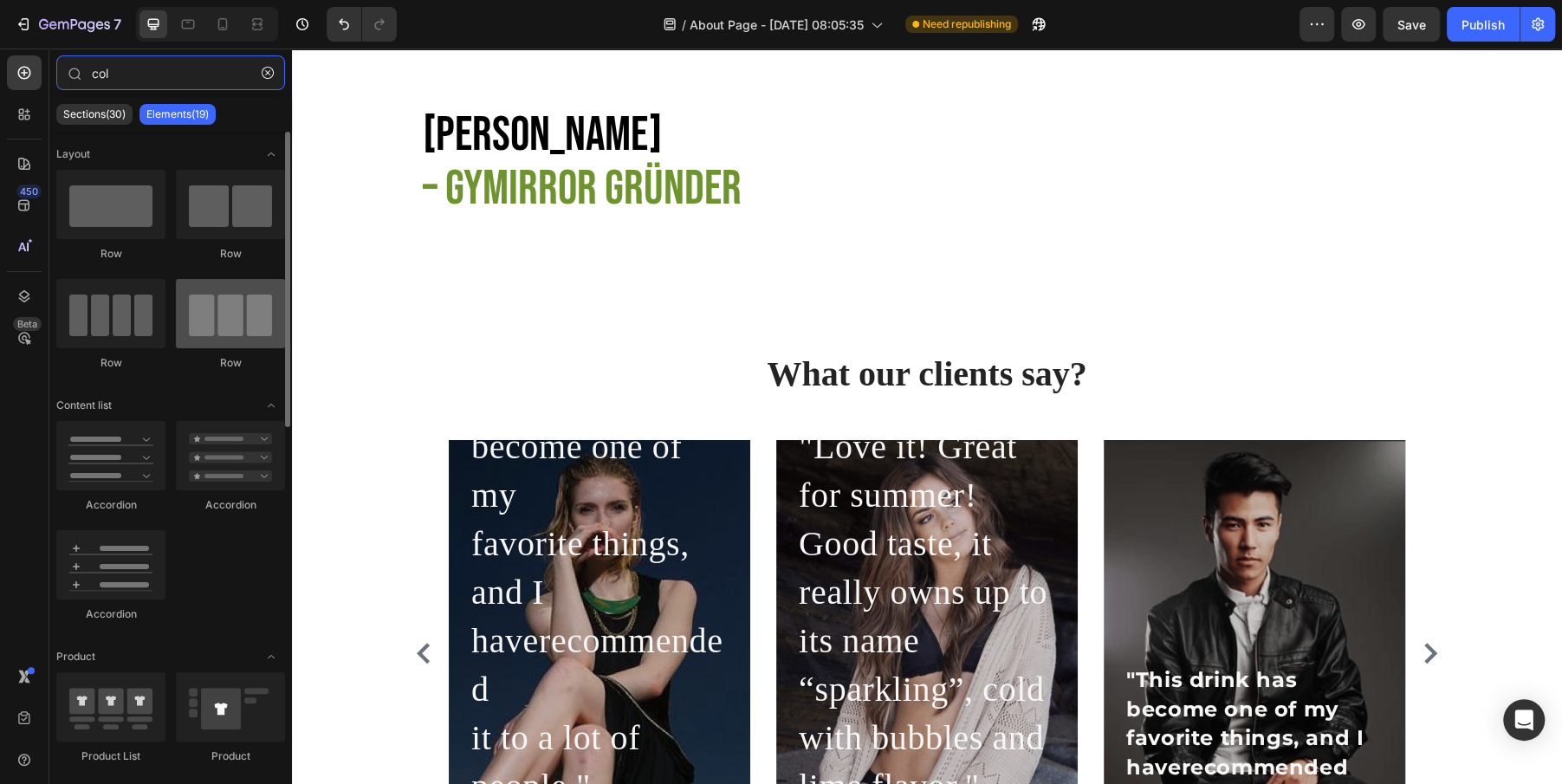
type input "col"
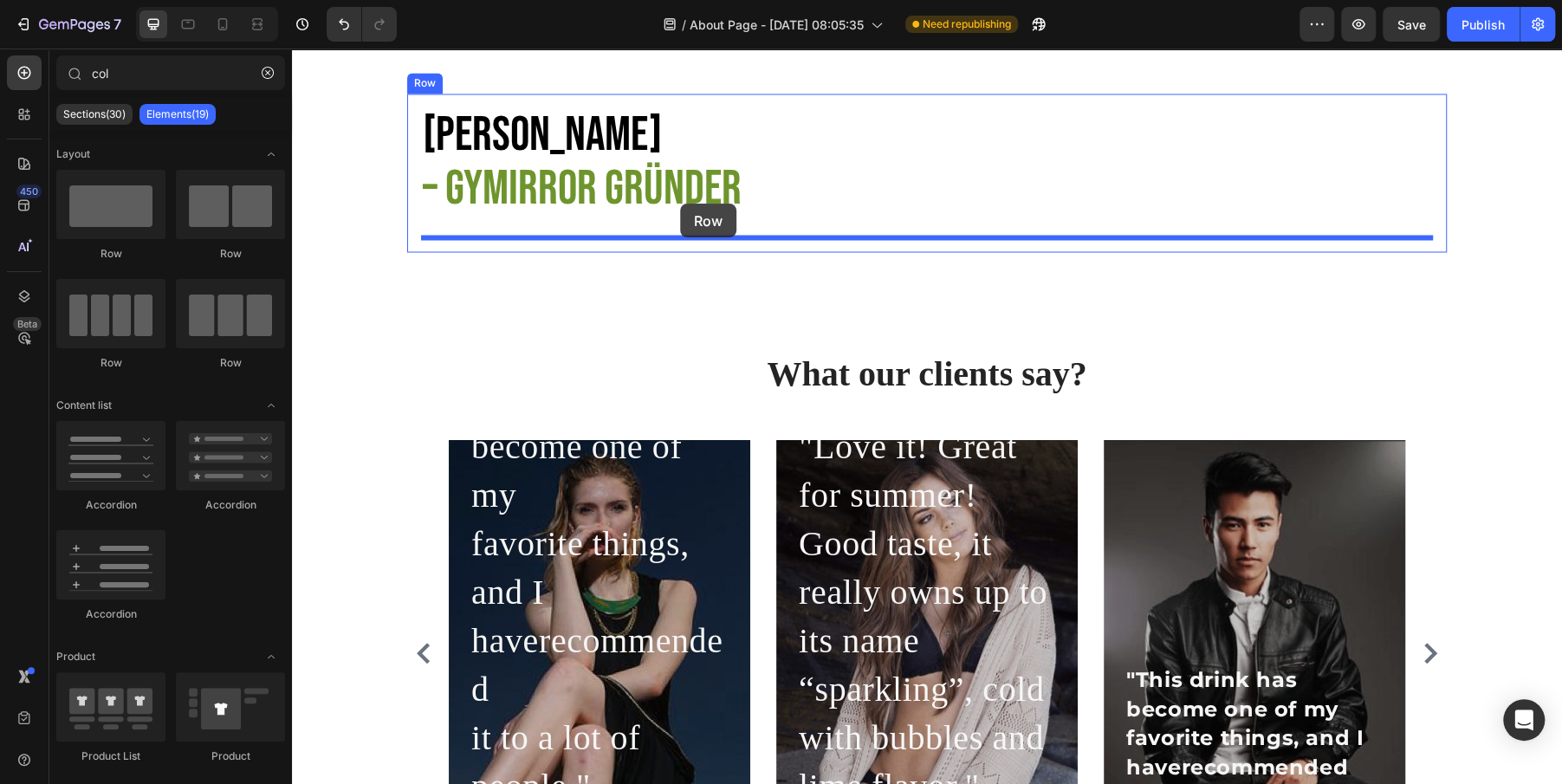
drag, startPoint x: 508, startPoint y: 370, endPoint x: 680, endPoint y: 204, distance: 239.0
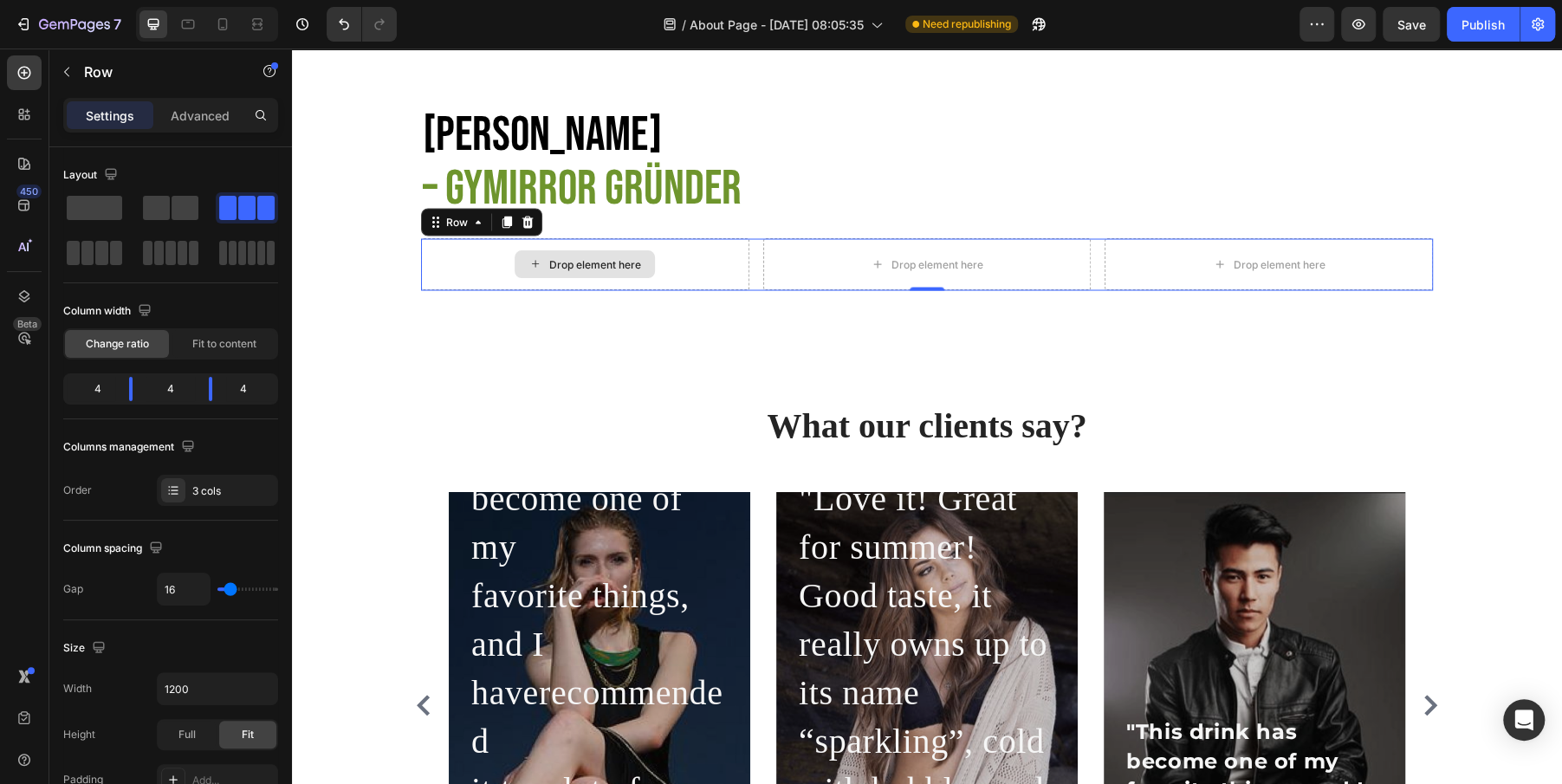
click at [606, 243] on div "Drop element here" at bounding box center [585, 265] width 328 height 52
drag, startPoint x: 355, startPoint y: 262, endPoint x: 507, endPoint y: 312, distance: 160.0
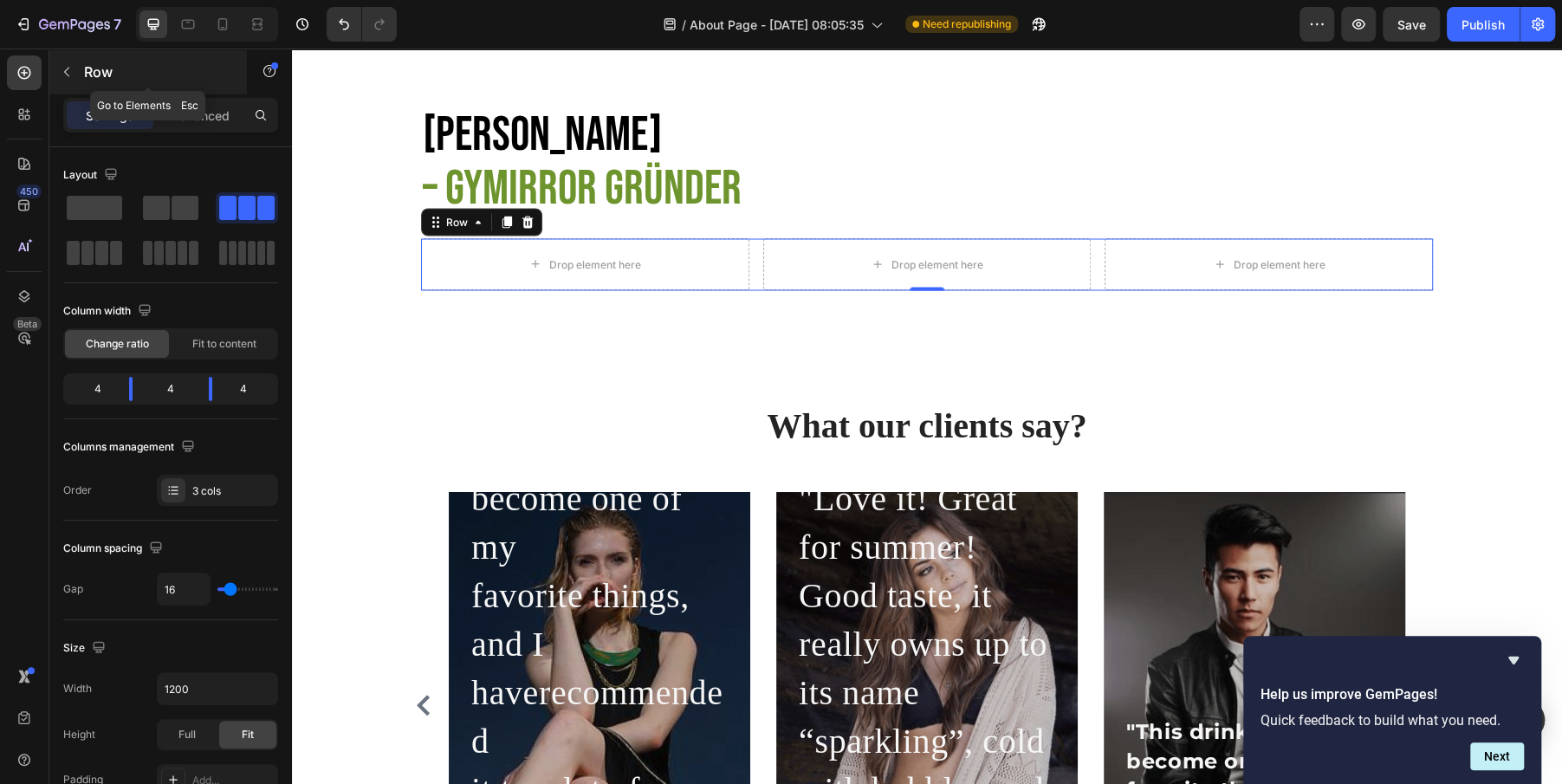
click at [66, 67] on icon "button" at bounding box center [66, 71] width 14 height 14
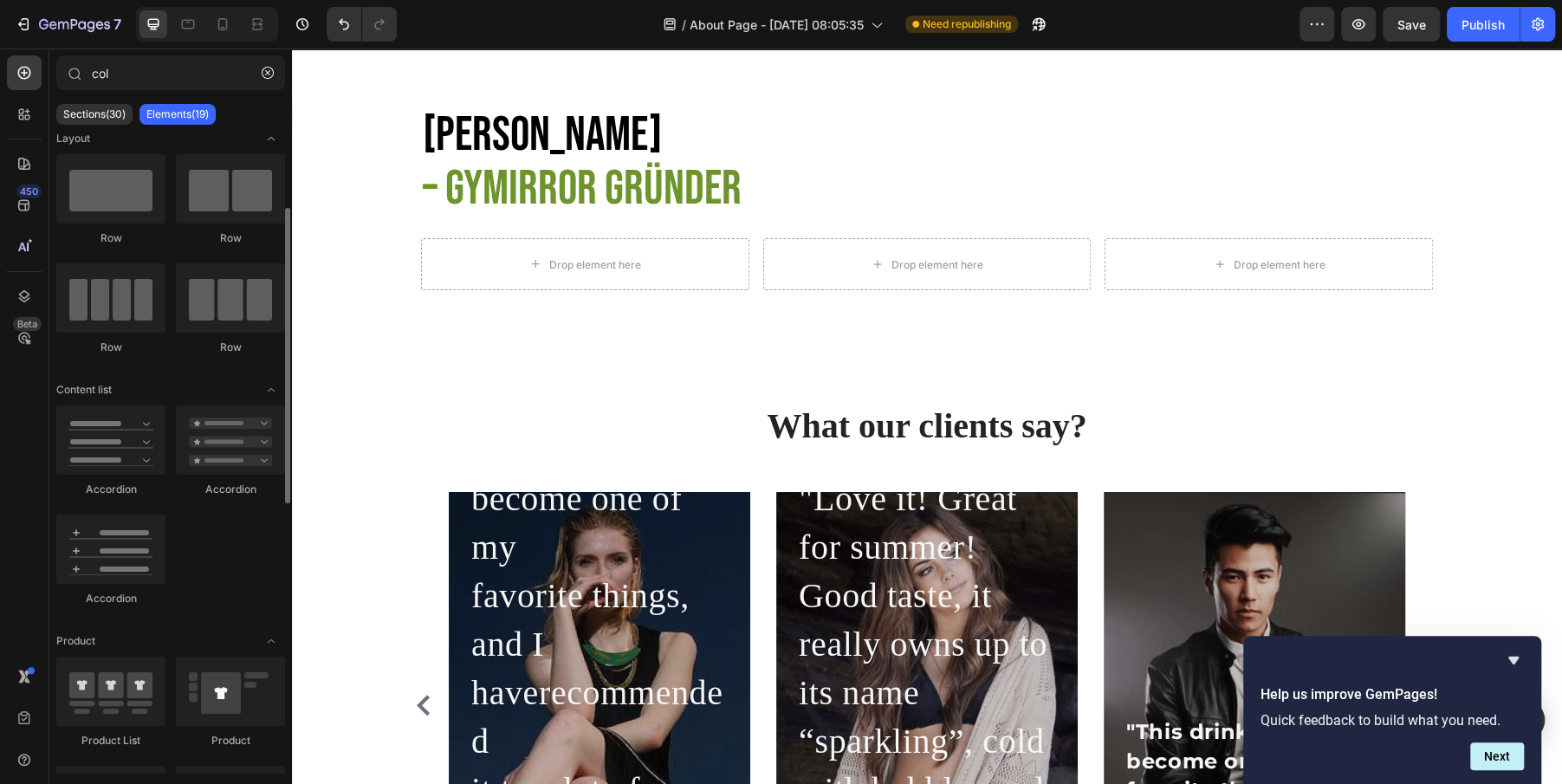
scroll to position [0, 0]
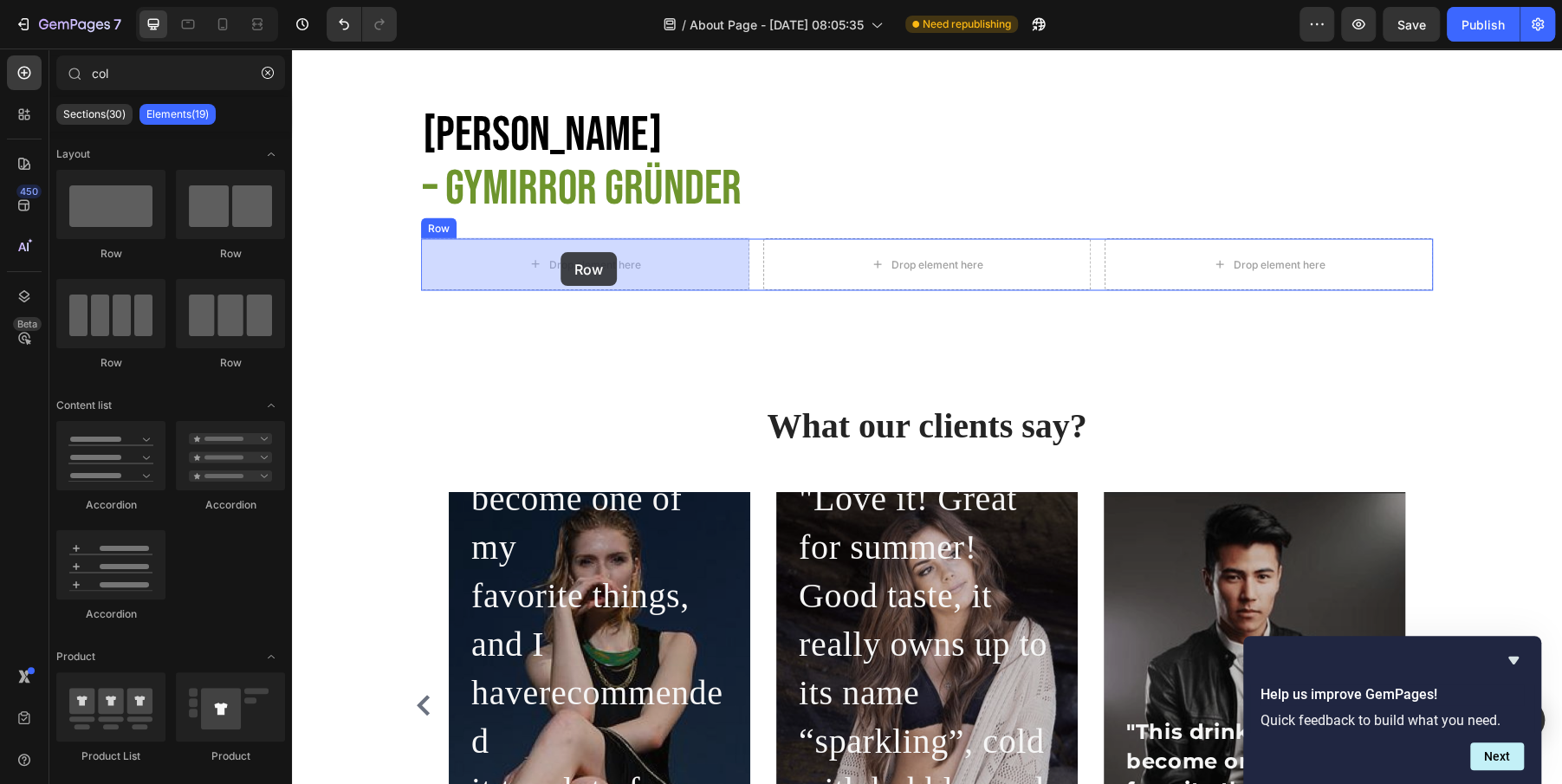
drag, startPoint x: 409, startPoint y: 251, endPoint x: 561, endPoint y: 252, distance: 152.0
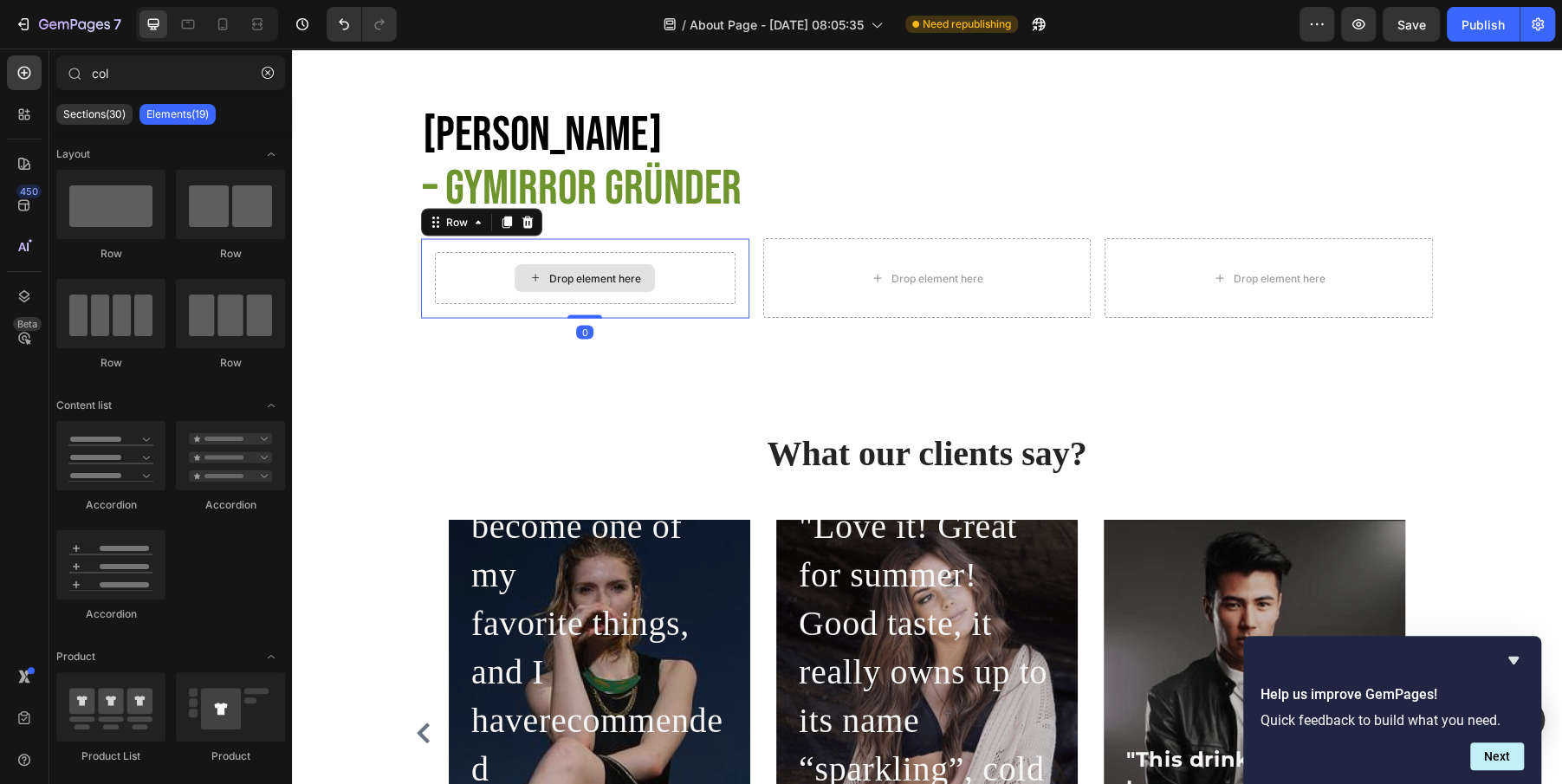
click at [577, 271] on div "Drop element here" at bounding box center [595, 278] width 92 height 14
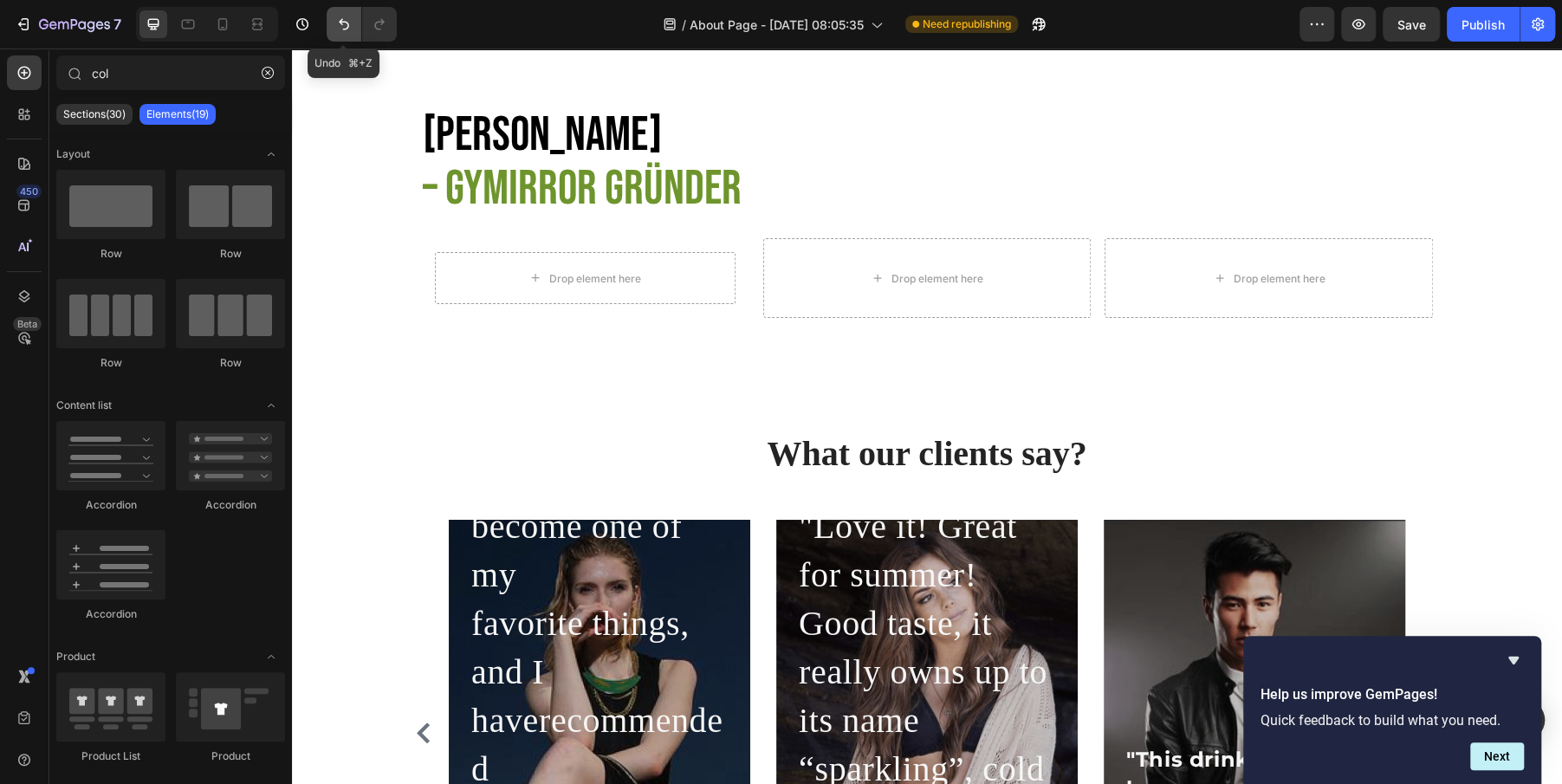
click at [340, 25] on icon "Undo/Redo" at bounding box center [343, 24] width 18 height 18
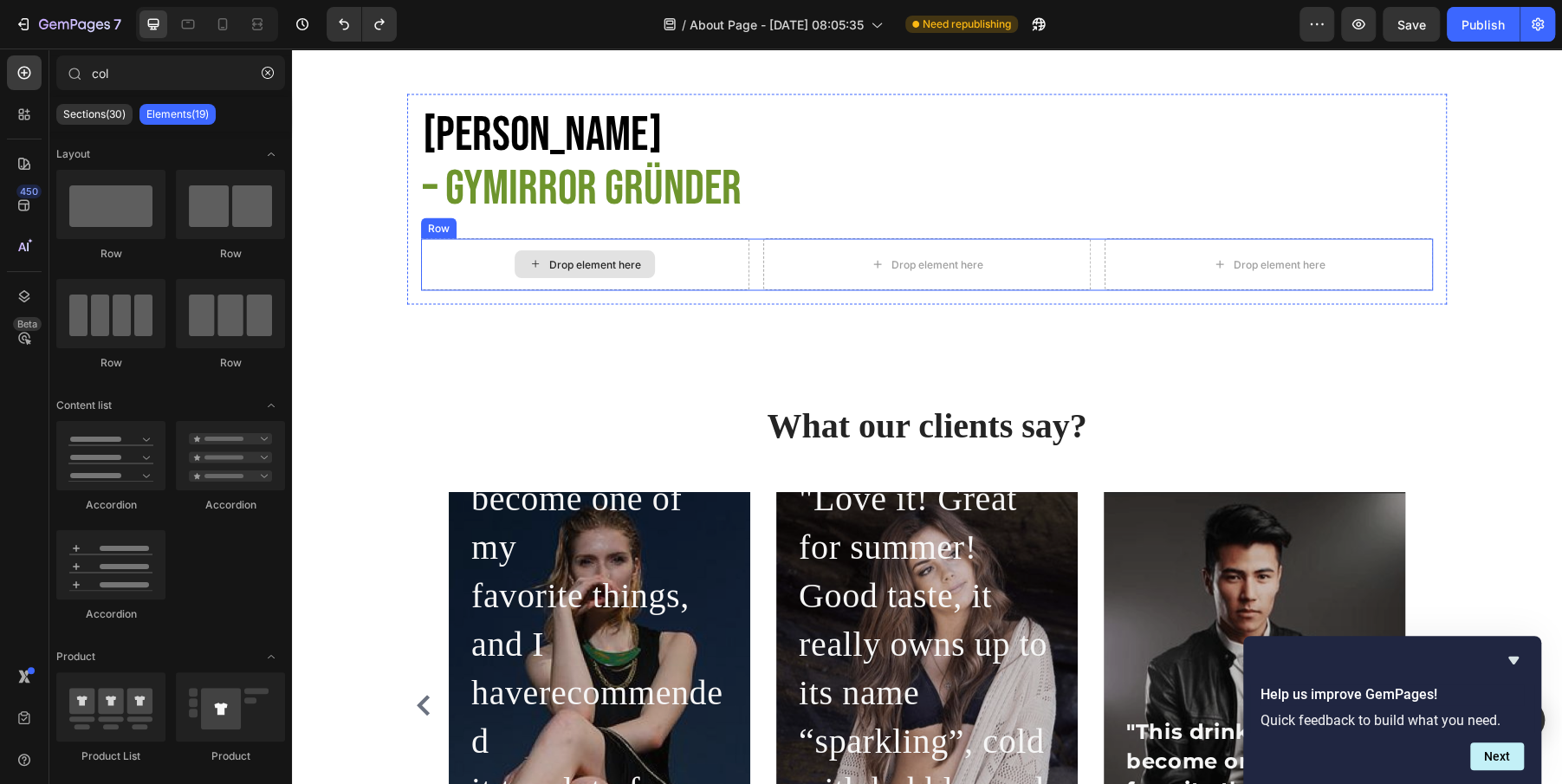
click at [553, 267] on div "Drop element here" at bounding box center [595, 264] width 92 height 14
click at [528, 269] on div "Drop element here" at bounding box center [585, 265] width 140 height 28
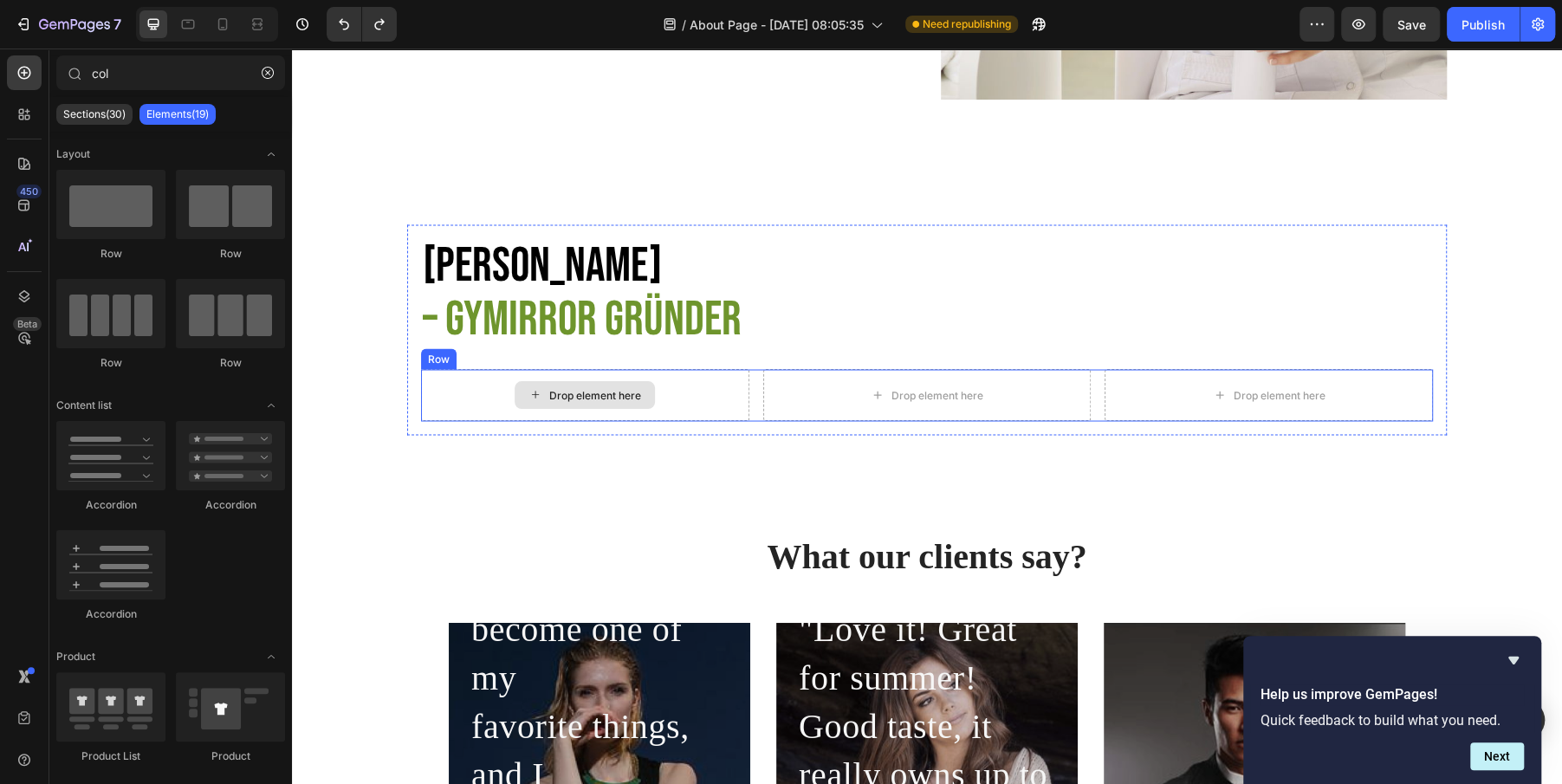
scroll to position [2092, 0]
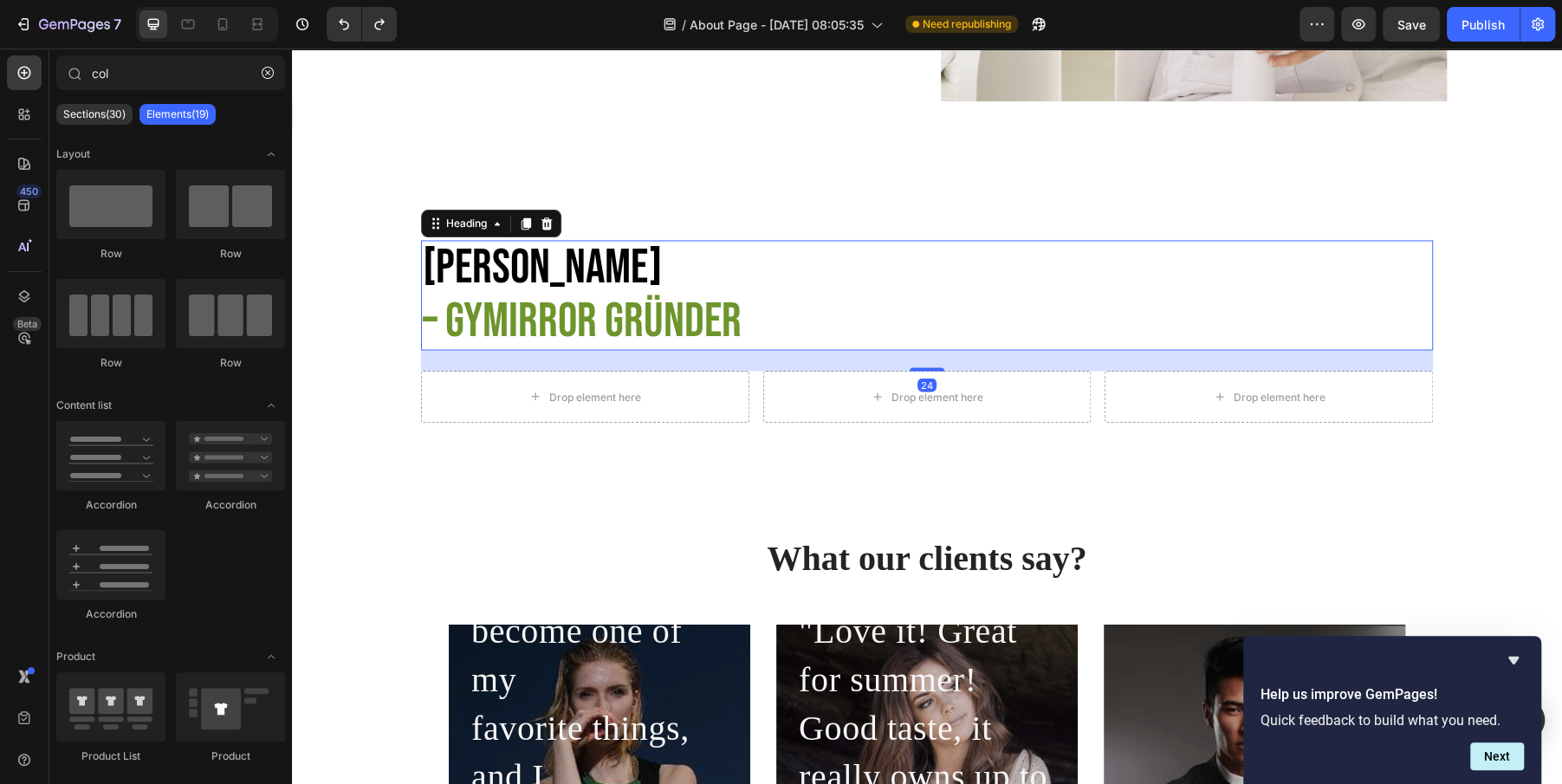
click at [493, 312] on span "– GYmirror Gründer" at bounding box center [582, 321] width 319 height 58
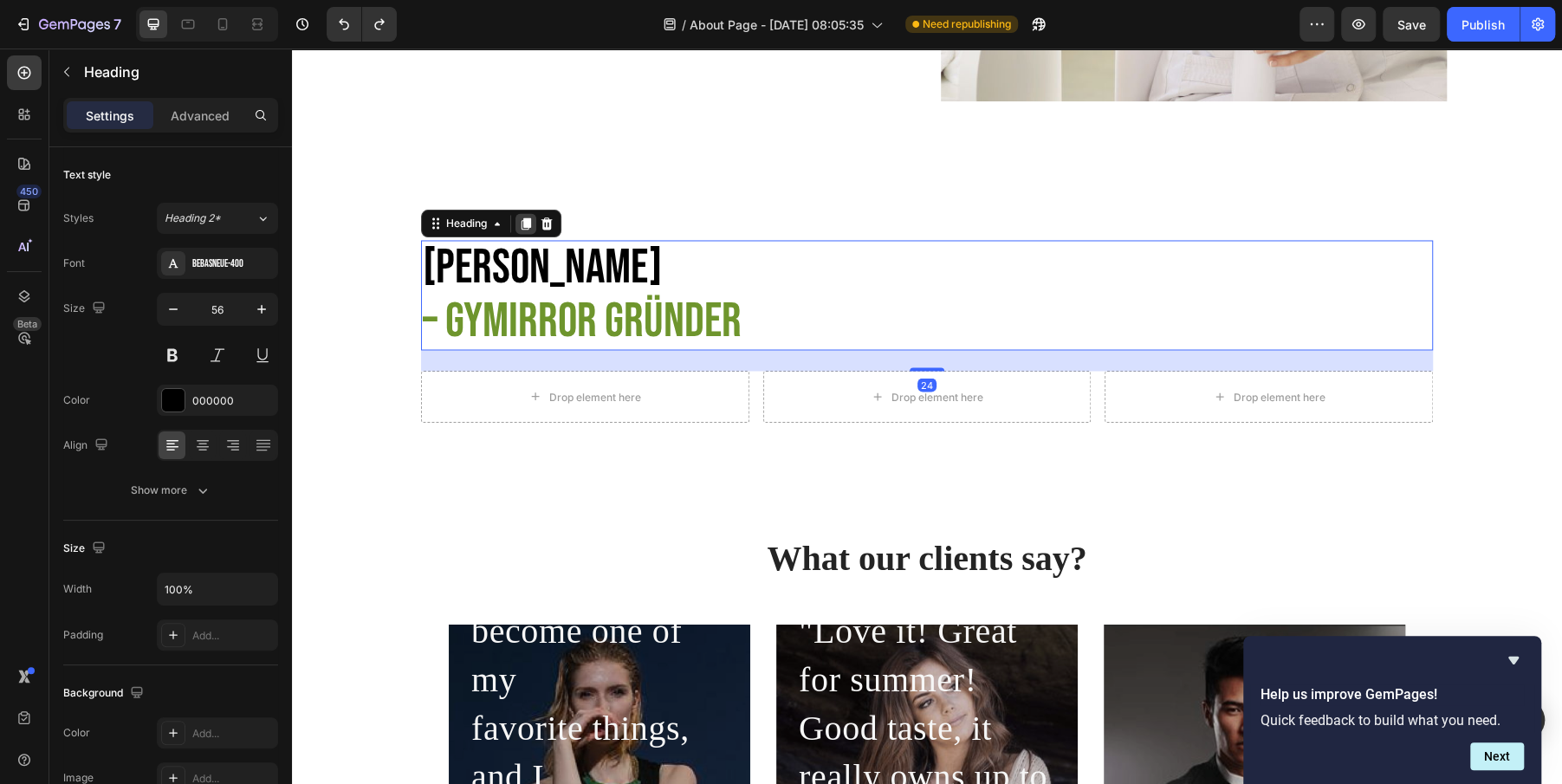
click at [531, 225] on icon at bounding box center [526, 223] width 9 height 12
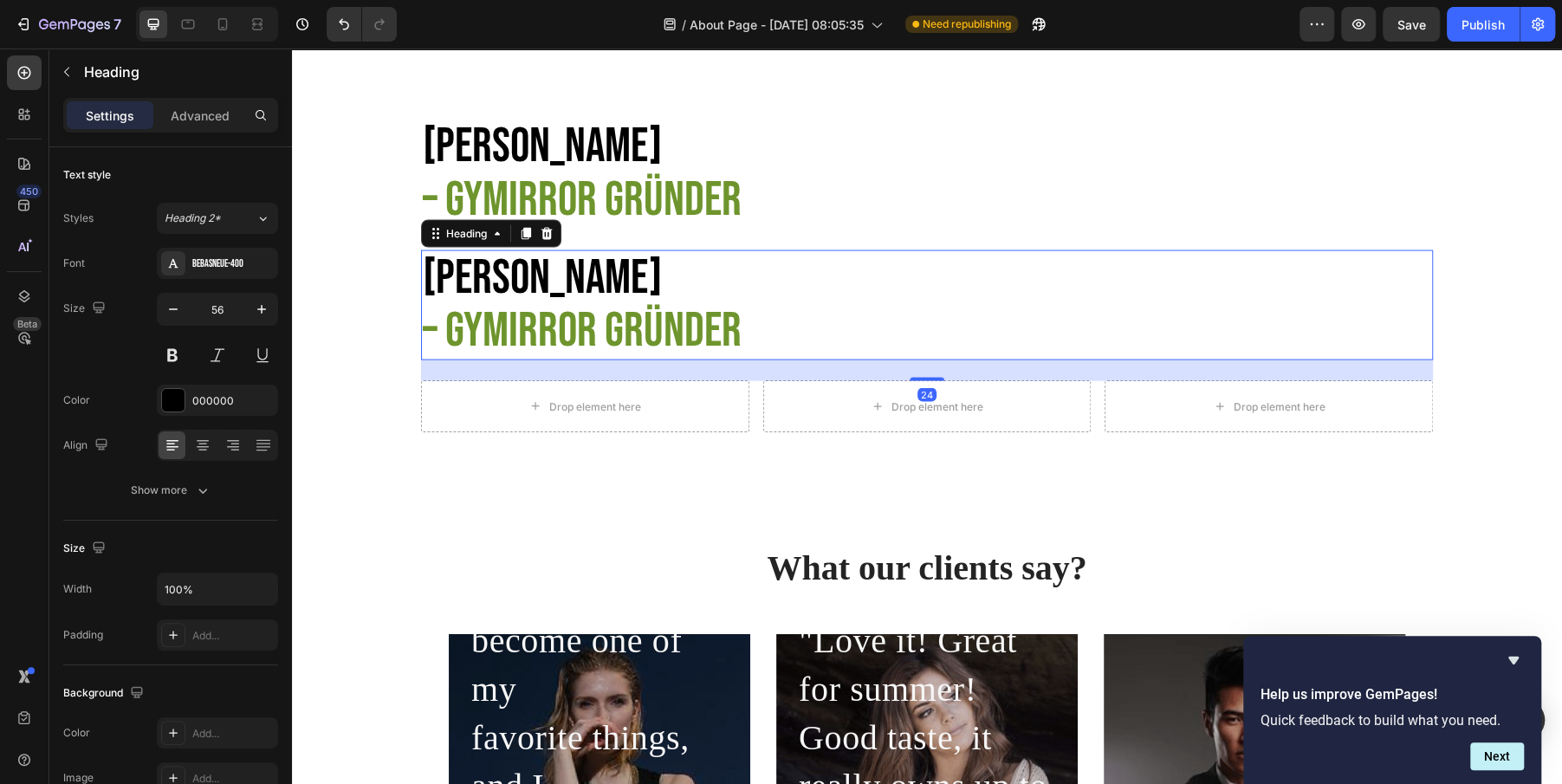
scroll to position [2214, 0]
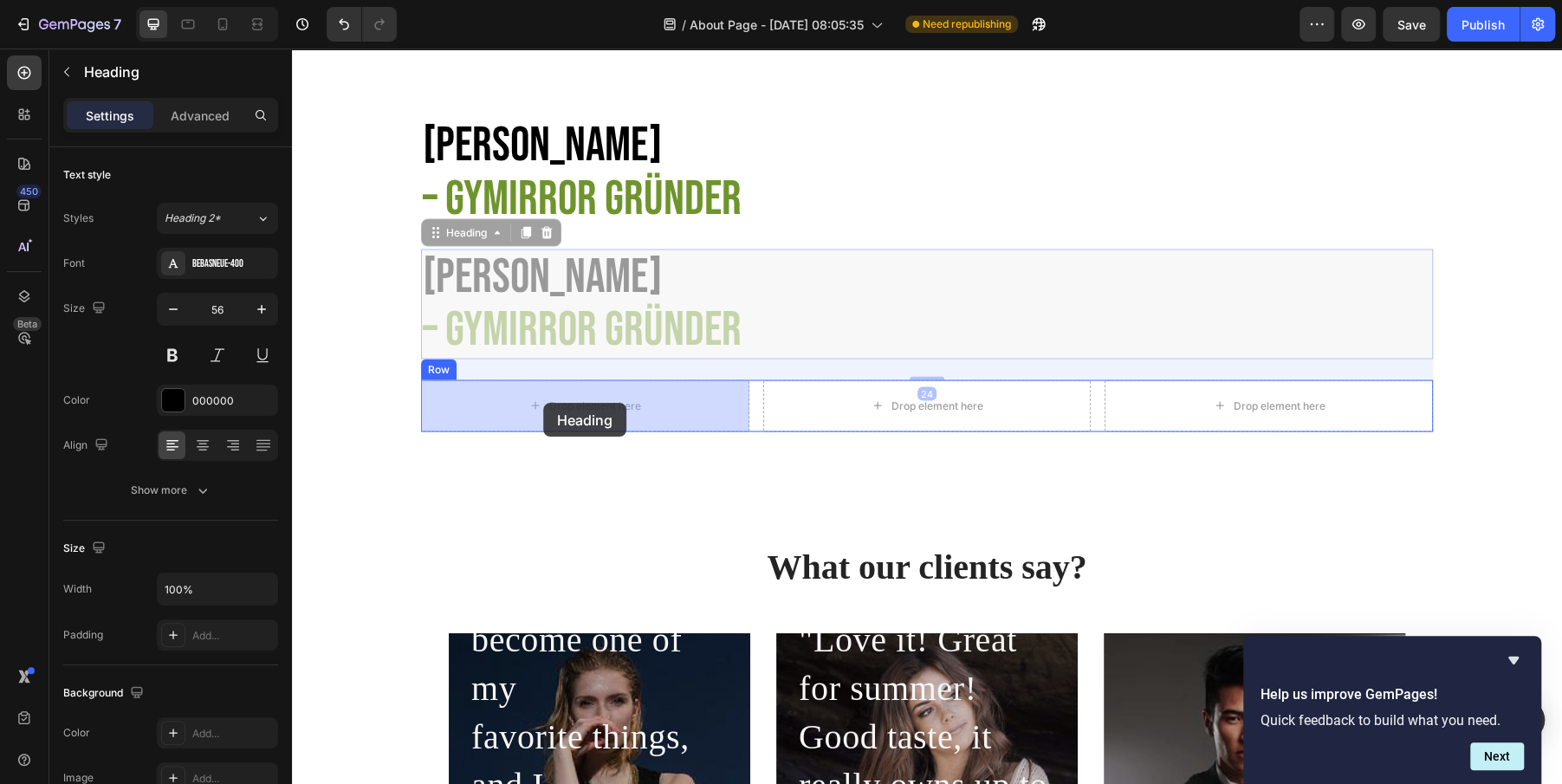
drag, startPoint x: 439, startPoint y: 233, endPoint x: 543, endPoint y: 402, distance: 198.4
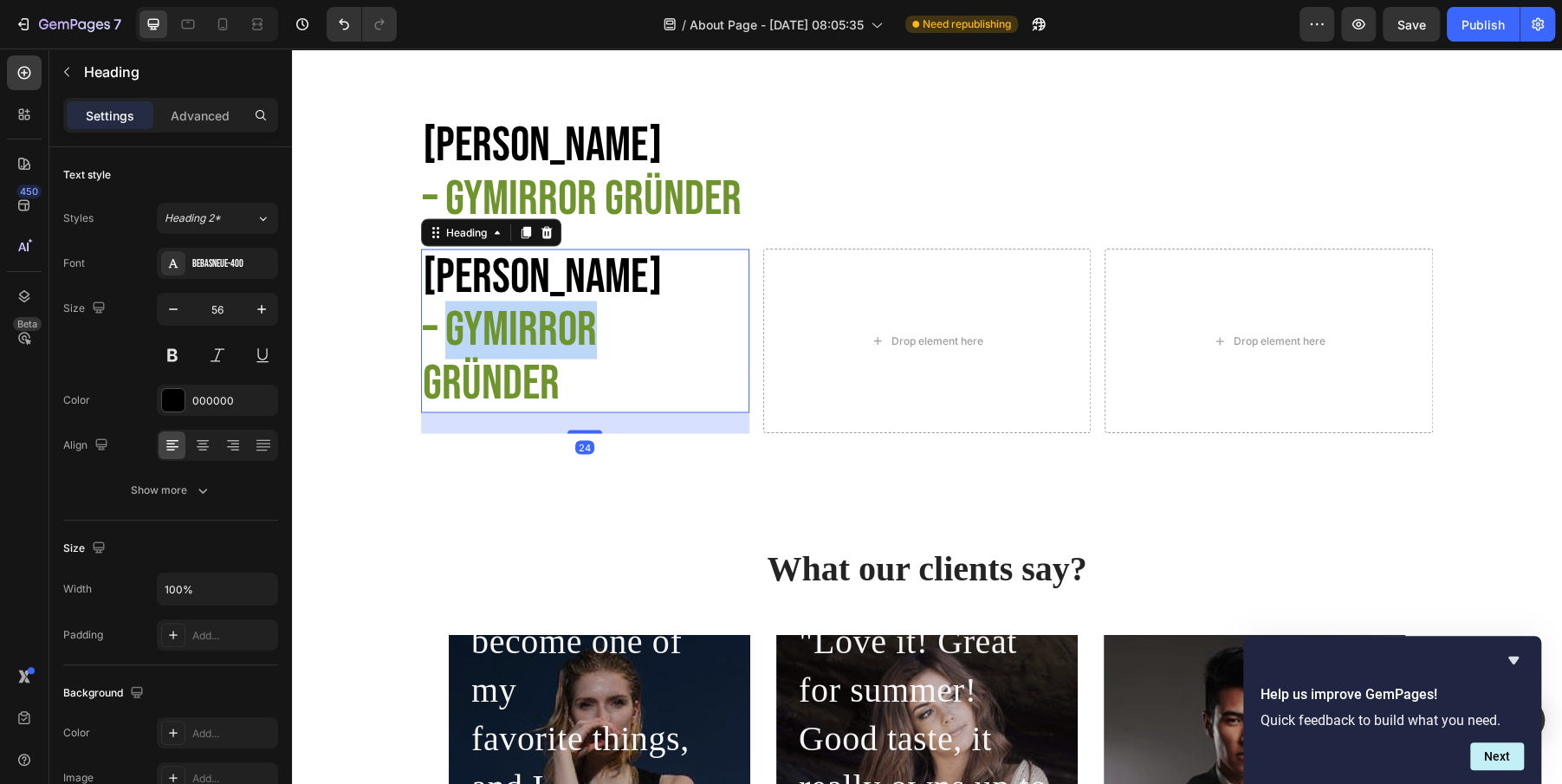
click at [518, 324] on span "– GYmirror Gründer" at bounding box center [510, 356] width 174 height 111
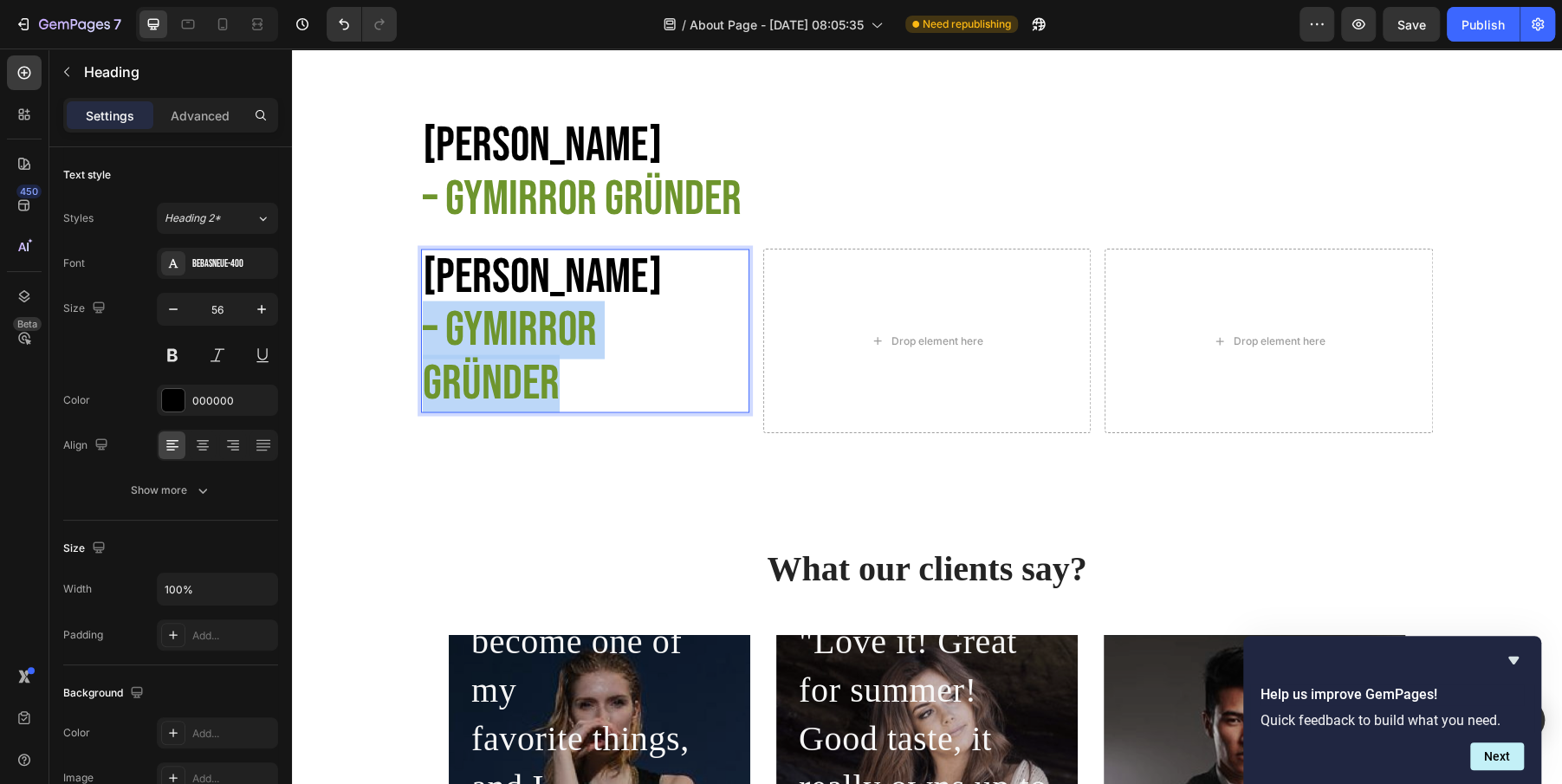
click at [518, 324] on span "– GYmirror Gründer" at bounding box center [510, 356] width 174 height 111
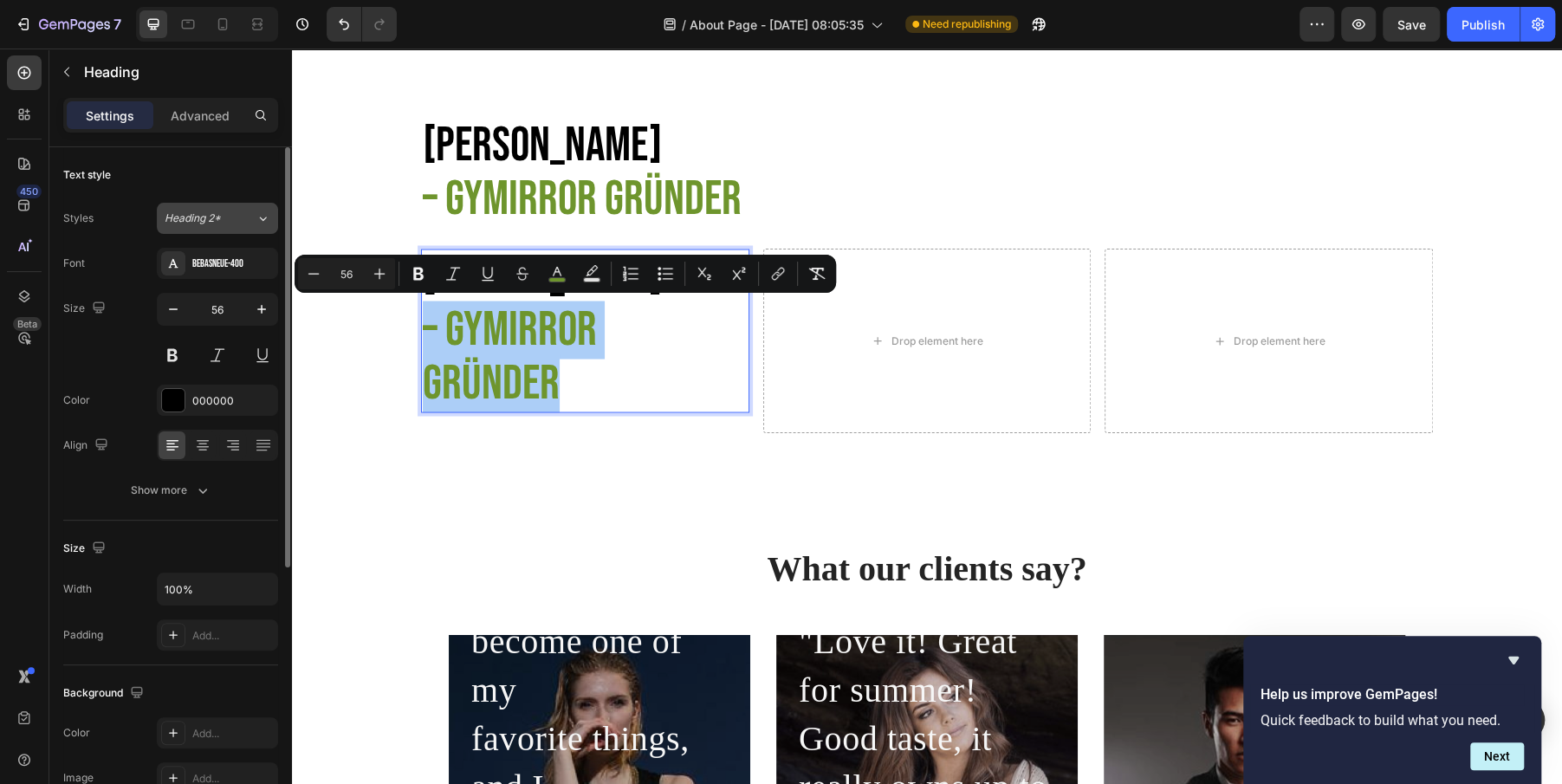
click at [201, 221] on span "Heading 2*" at bounding box center [193, 218] width 56 height 16
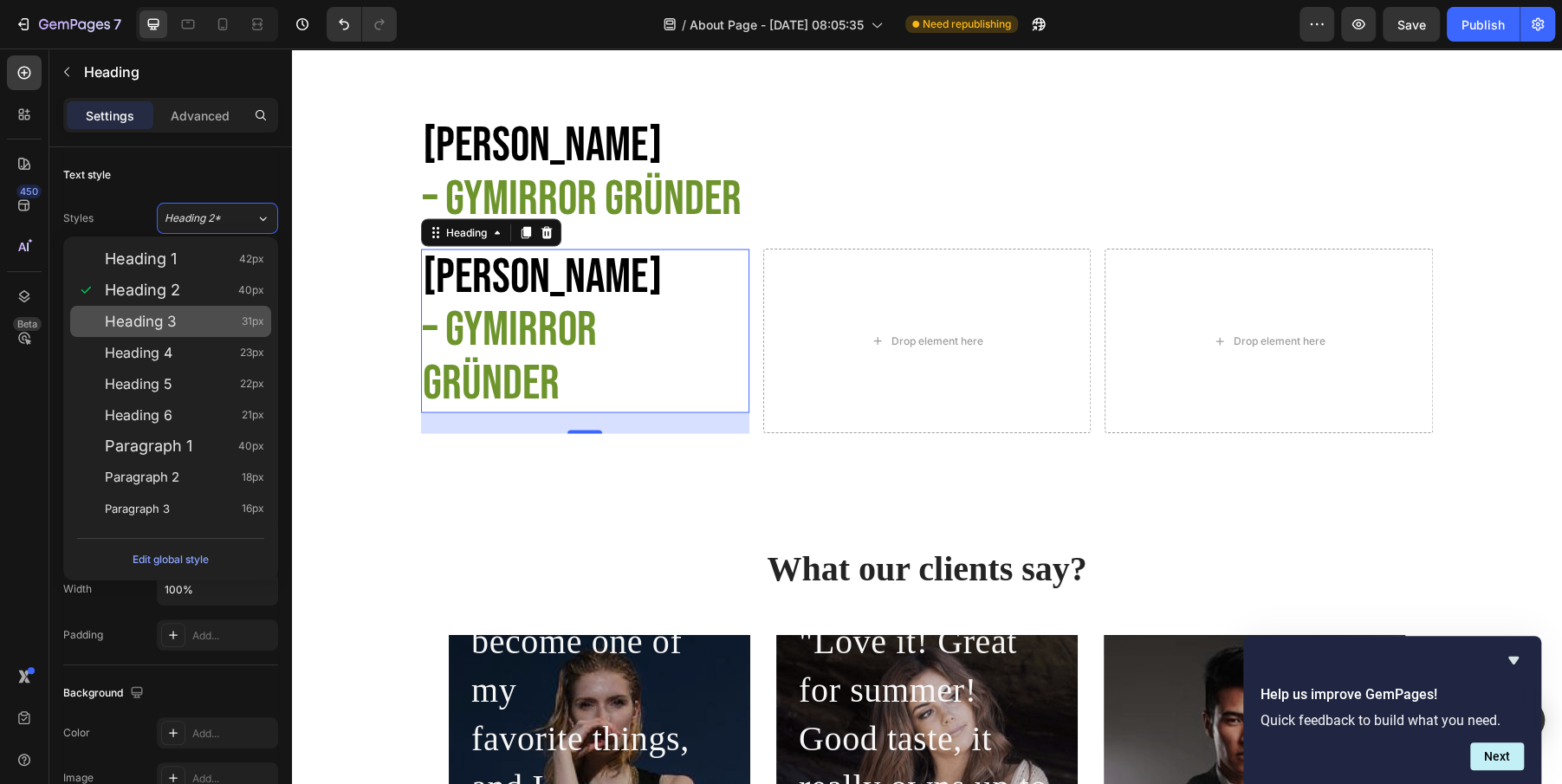
click at [167, 320] on span "Heading 3" at bounding box center [140, 321] width 72 height 18
type input "31"
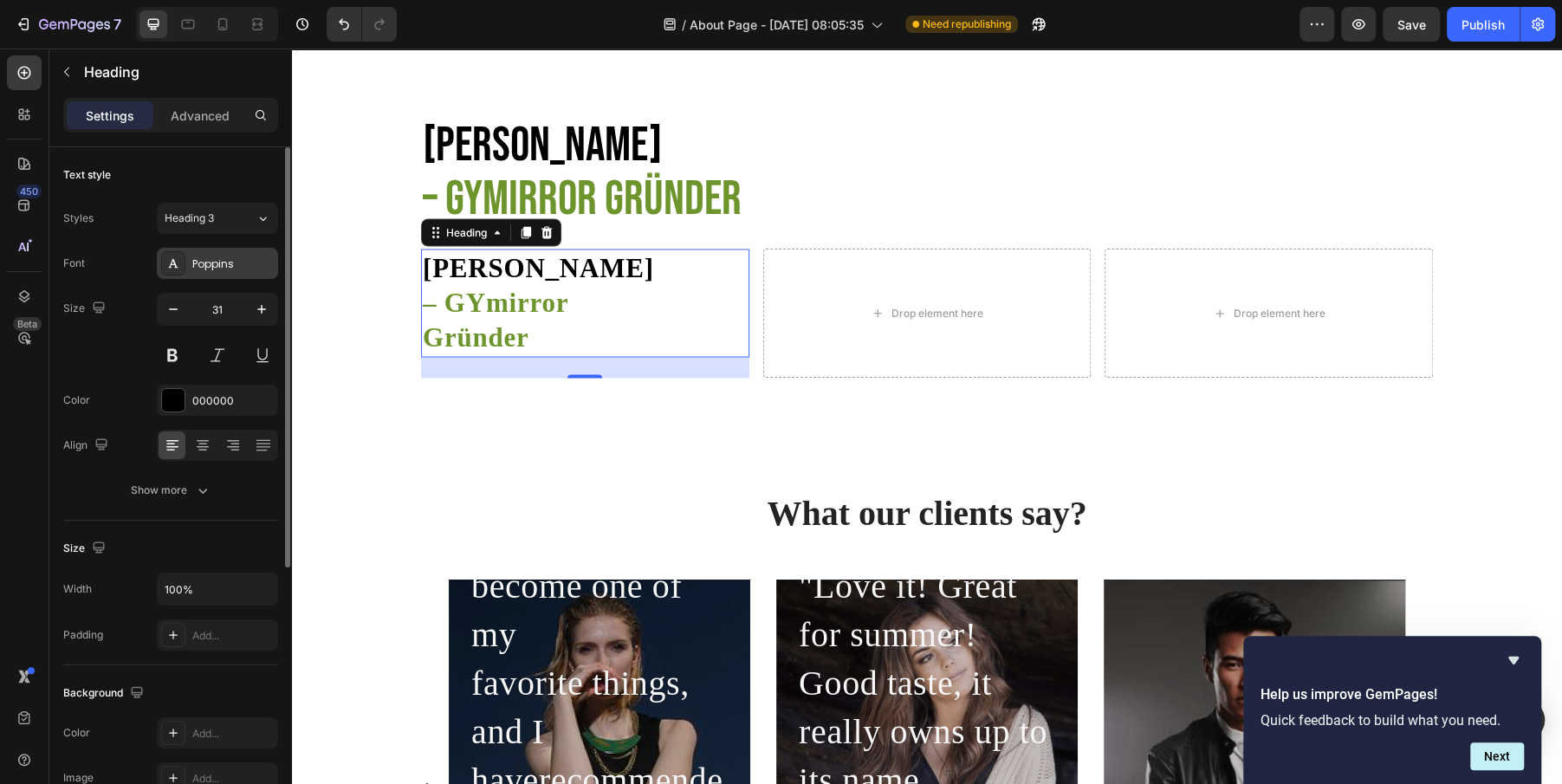
click at [204, 265] on div "Poppins" at bounding box center [232, 264] width 81 height 16
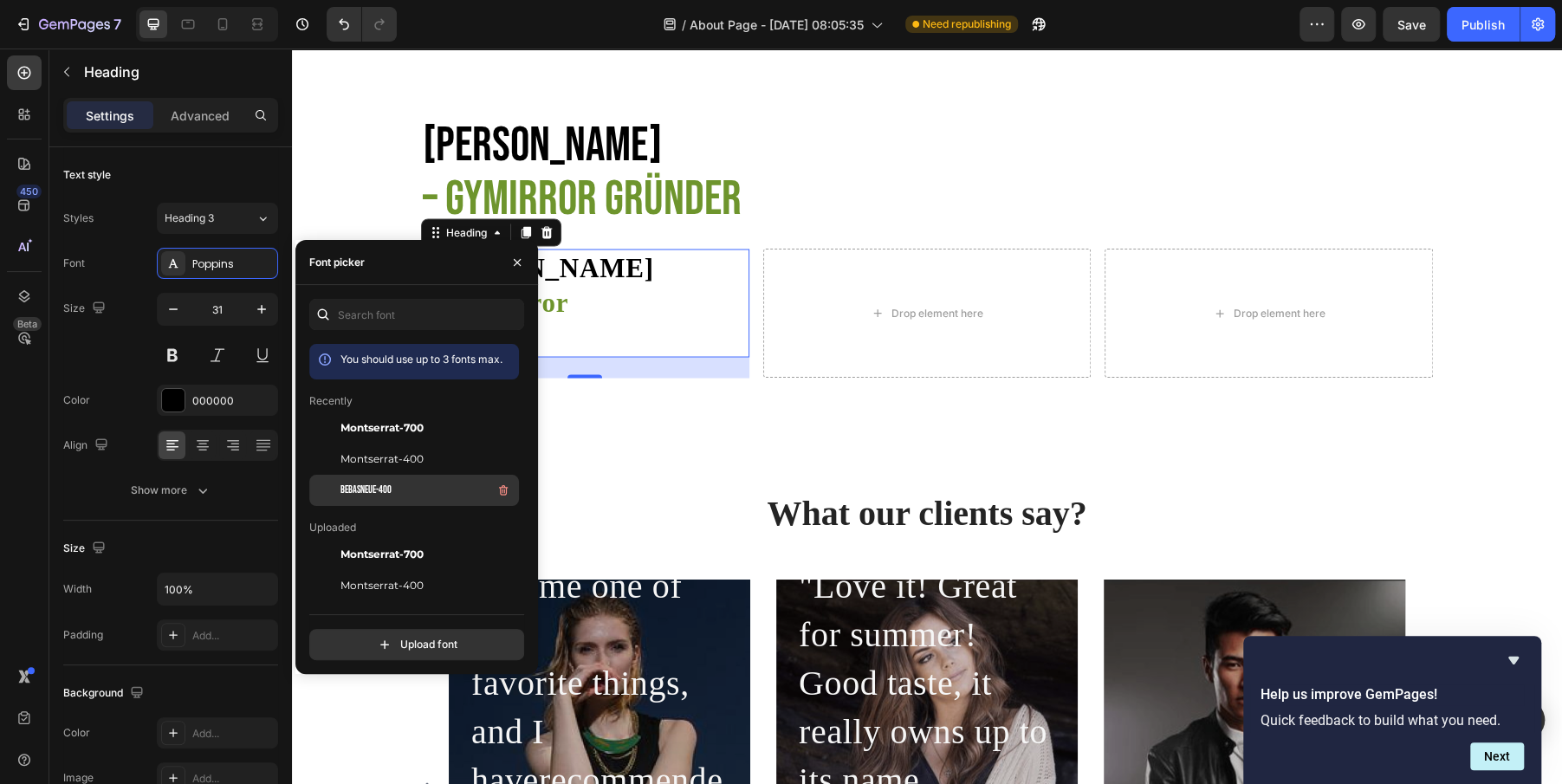
click at [382, 491] on span "BebasNeue-400" at bounding box center [366, 490] width 51 height 16
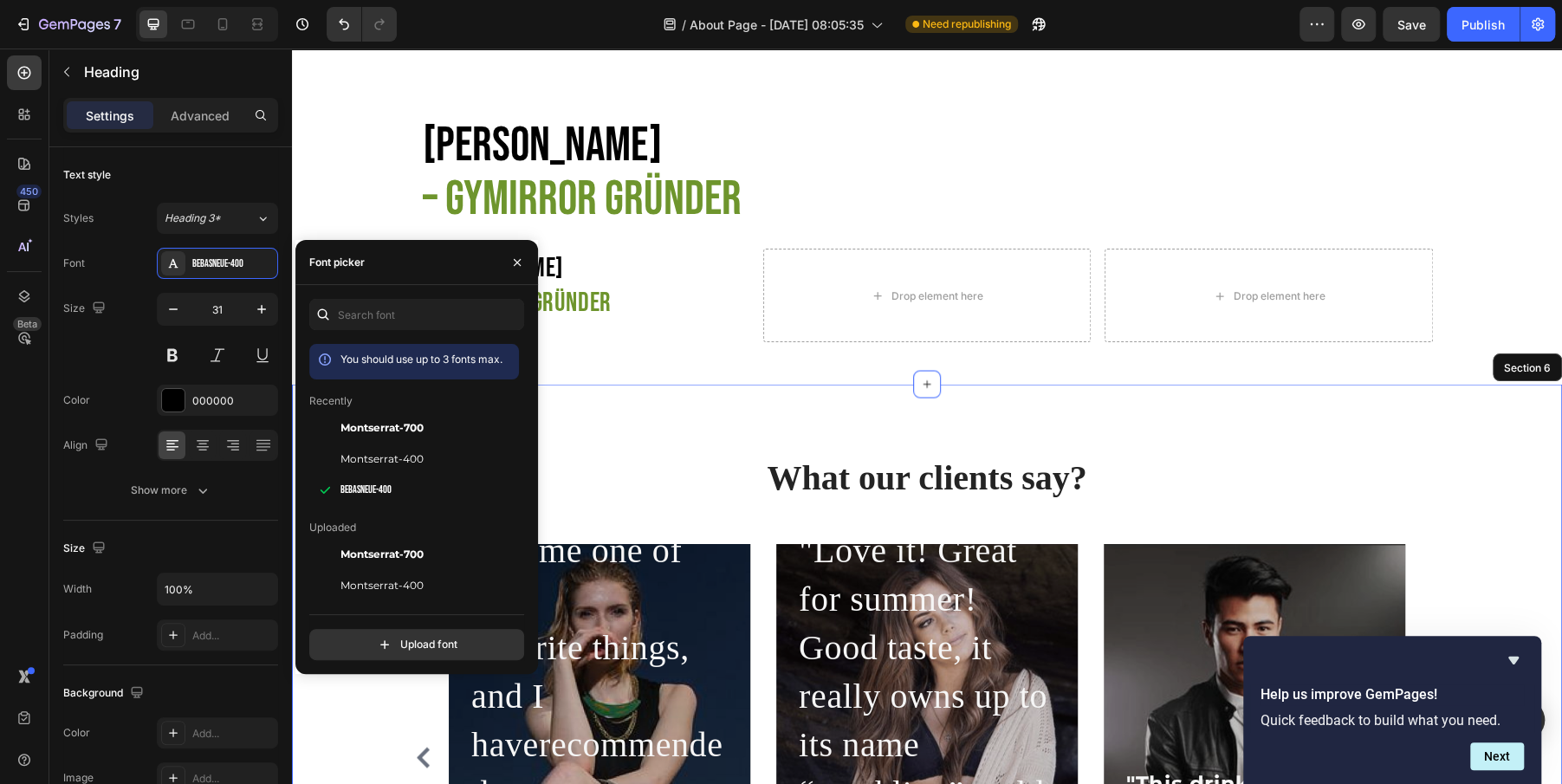
click at [635, 426] on div "What our clients say? Heading "This drink has become one of my favorite things,…" at bounding box center [927, 719] width 1270 height 670
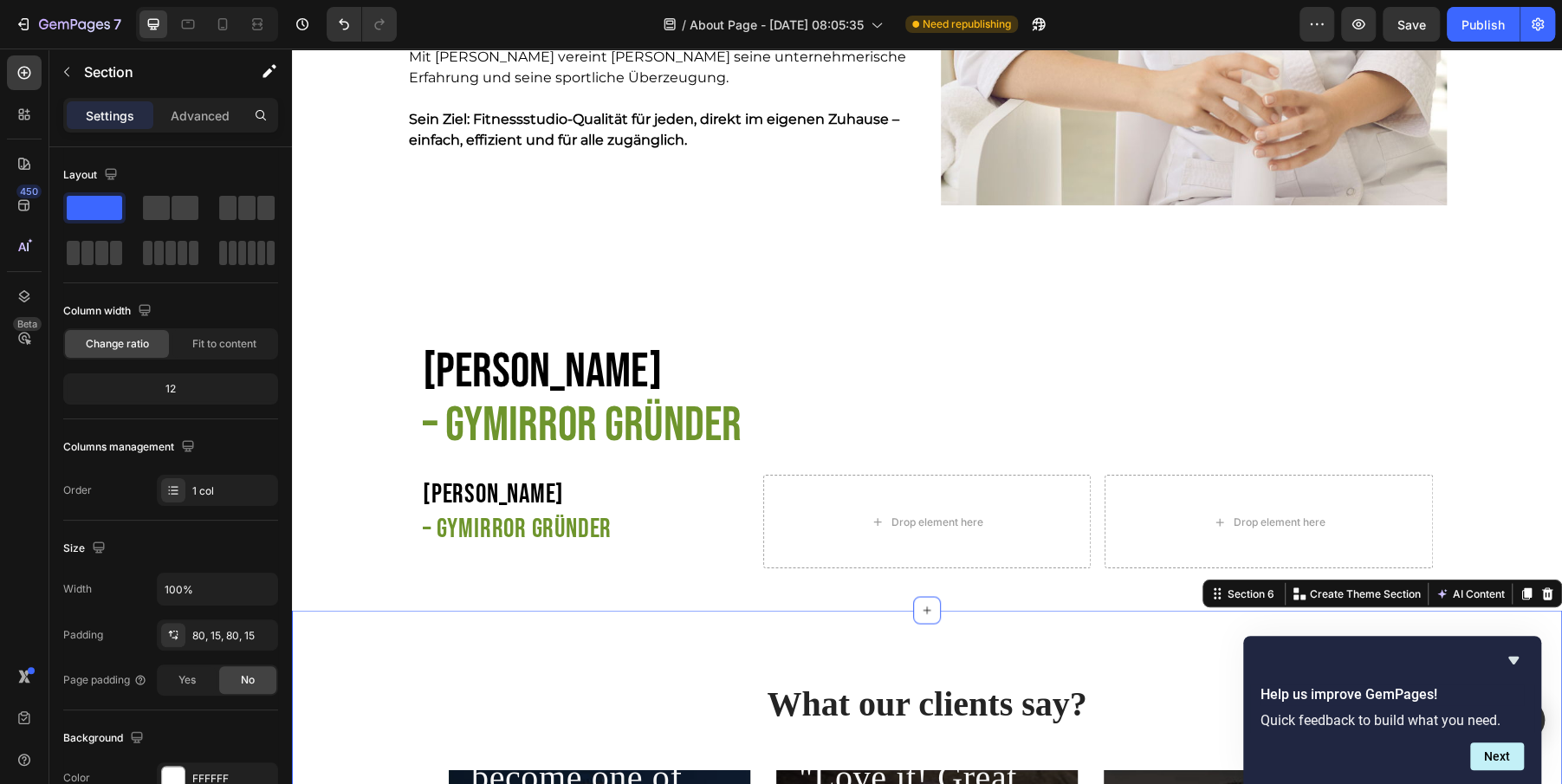
scroll to position [2028, 0]
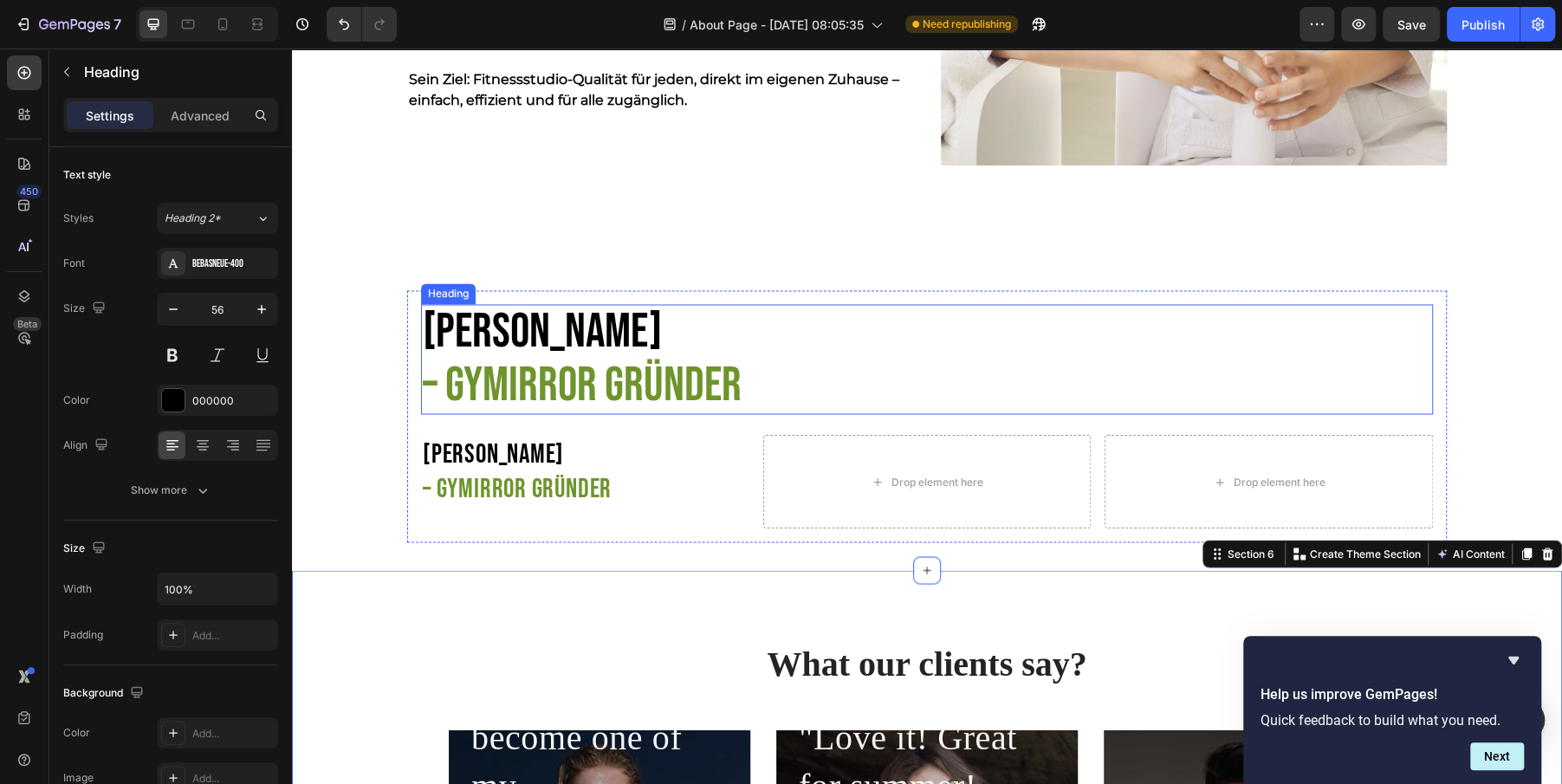
click at [520, 307] on h2 "[PERSON_NAME] – GYmirror [PERSON_NAME]" at bounding box center [892, 359] width 942 height 110
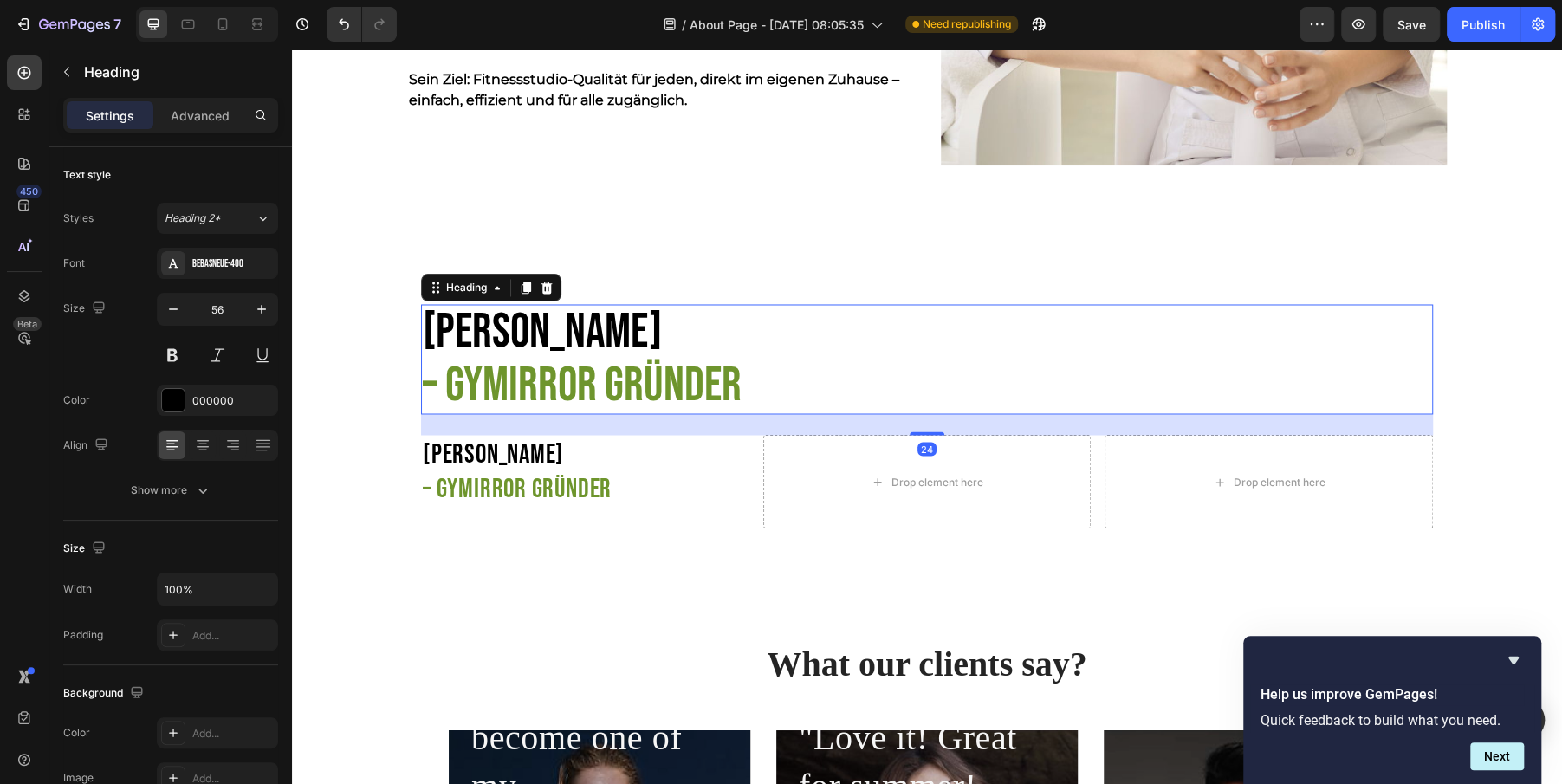
click at [519, 344] on h2 "[PERSON_NAME] – GYmirror [PERSON_NAME]" at bounding box center [892, 359] width 942 height 110
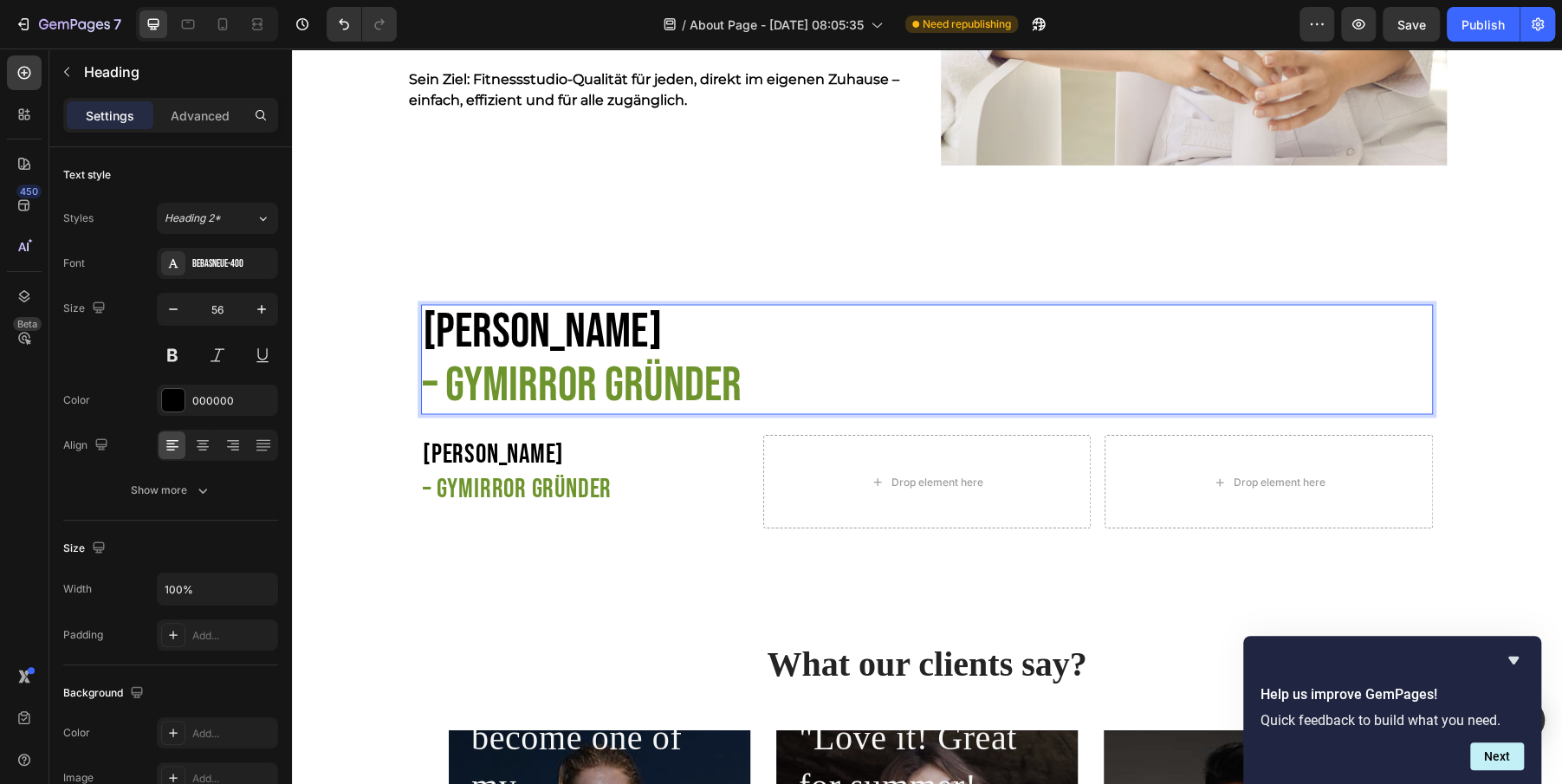
click at [519, 344] on p "[PERSON_NAME] – GYmirror [PERSON_NAME]" at bounding box center [892, 359] width 939 height 107
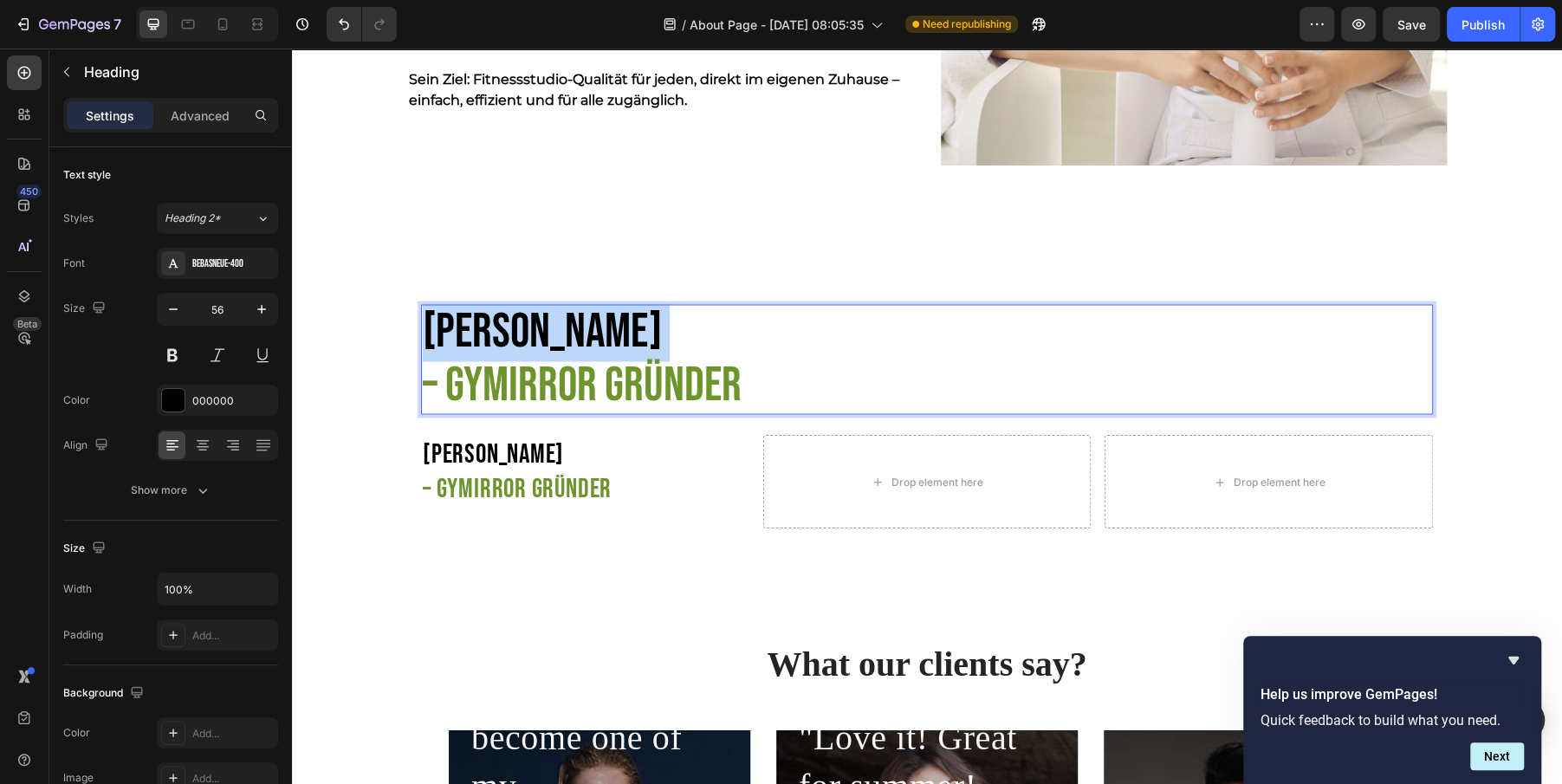
click at [519, 344] on p "[PERSON_NAME] – GYmirror [PERSON_NAME]" at bounding box center [892, 359] width 939 height 107
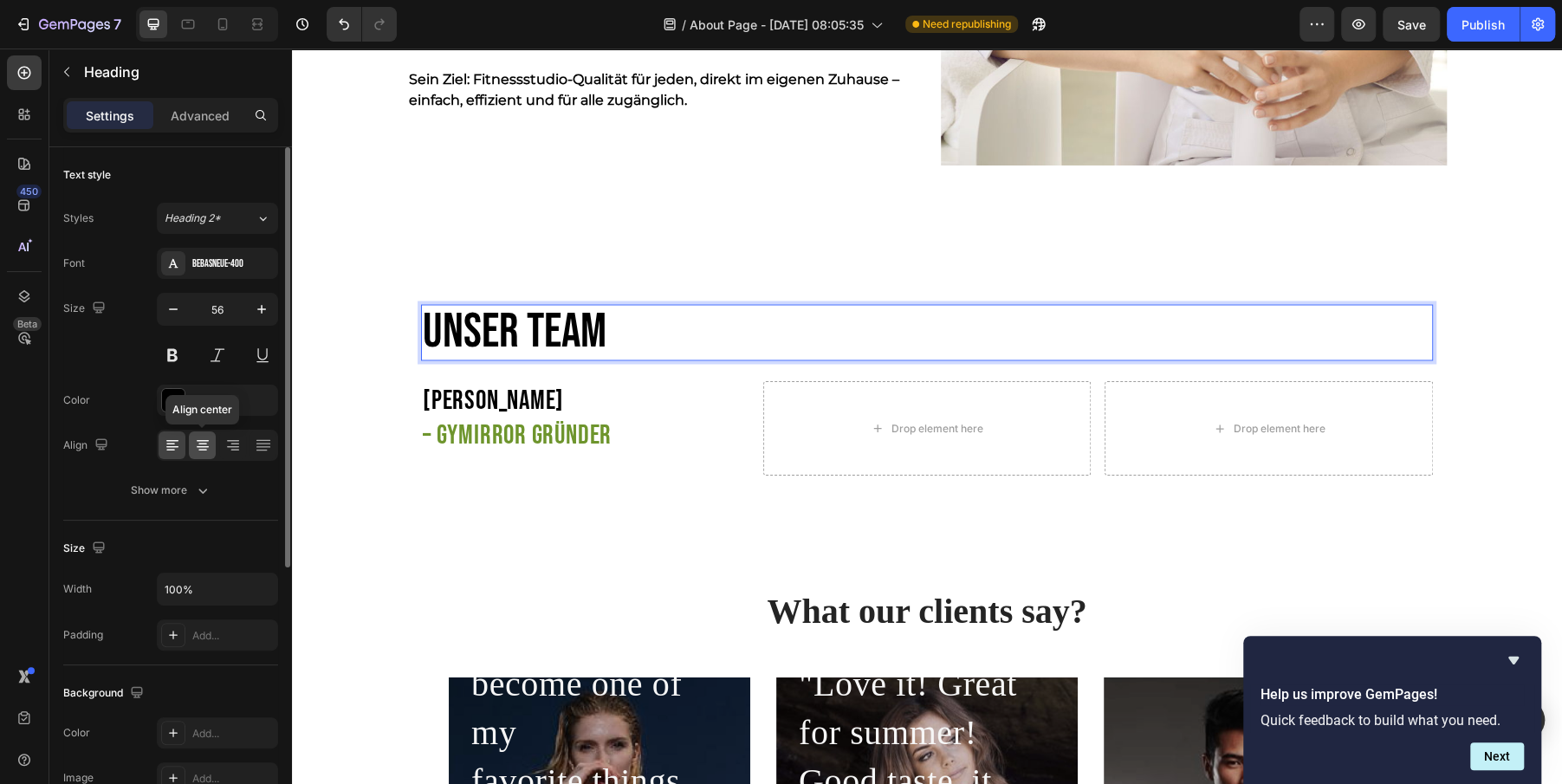
click at [197, 443] on icon at bounding box center [202, 445] width 18 height 18
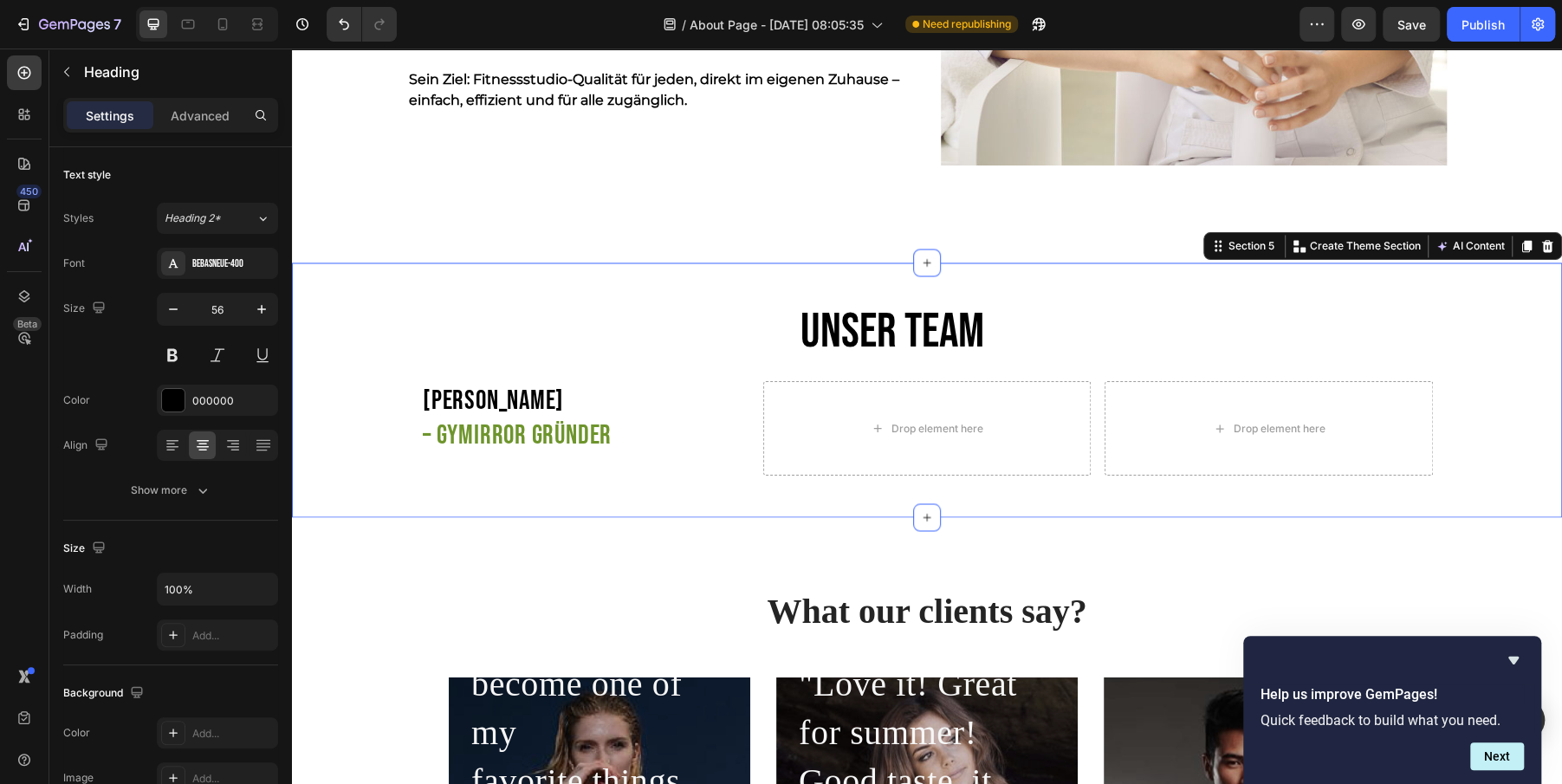
click at [338, 302] on div "Unser Team Heading [PERSON_NAME] – GYmirror [PERSON_NAME] Heading Drop element …" at bounding box center [927, 389] width 1270 height 199
click at [636, 426] on p "[PERSON_NAME] – GYmirror [PERSON_NAME]" at bounding box center [550, 417] width 255 height 70
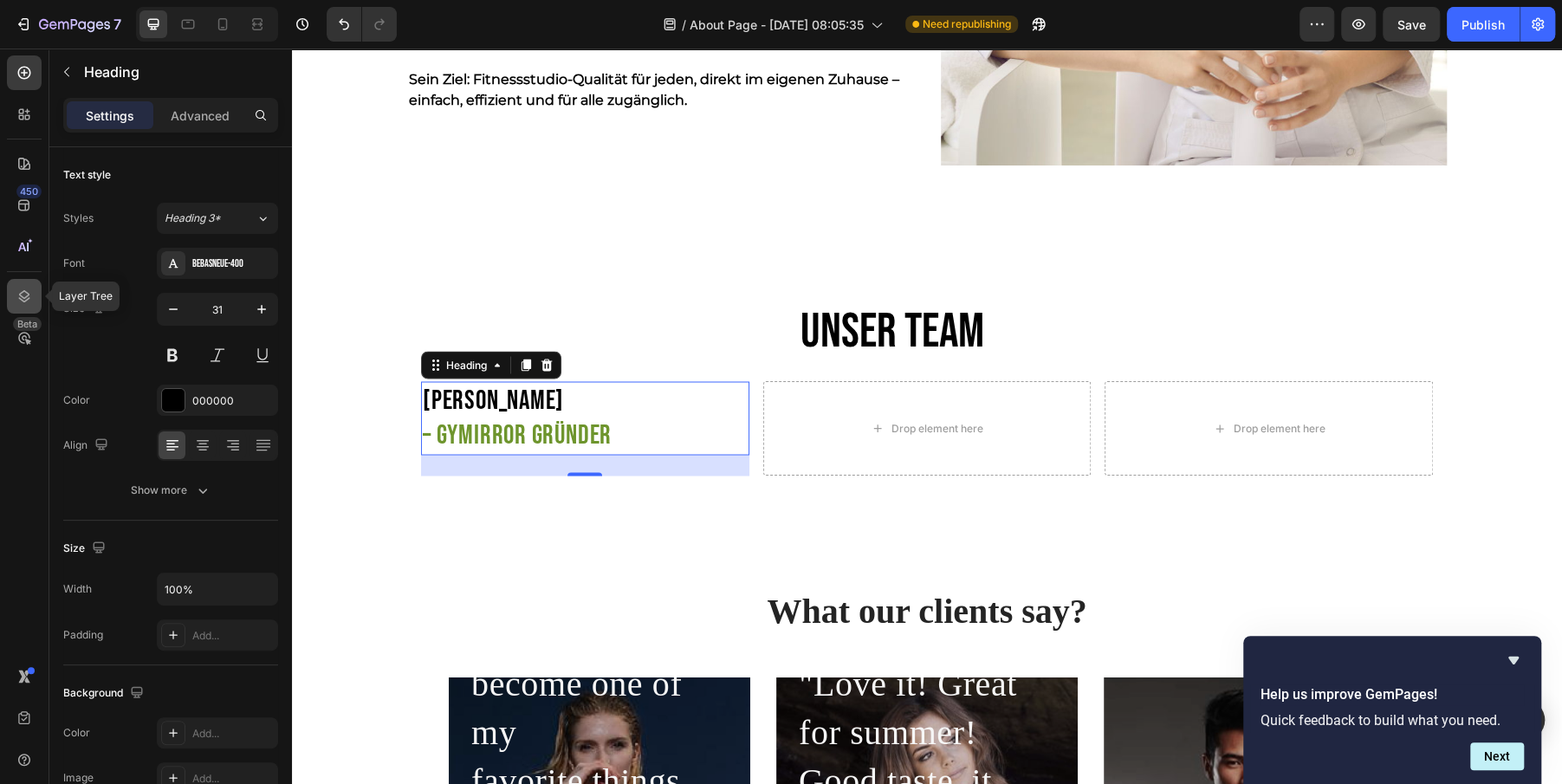
click at [21, 295] on icon at bounding box center [24, 296] width 18 height 18
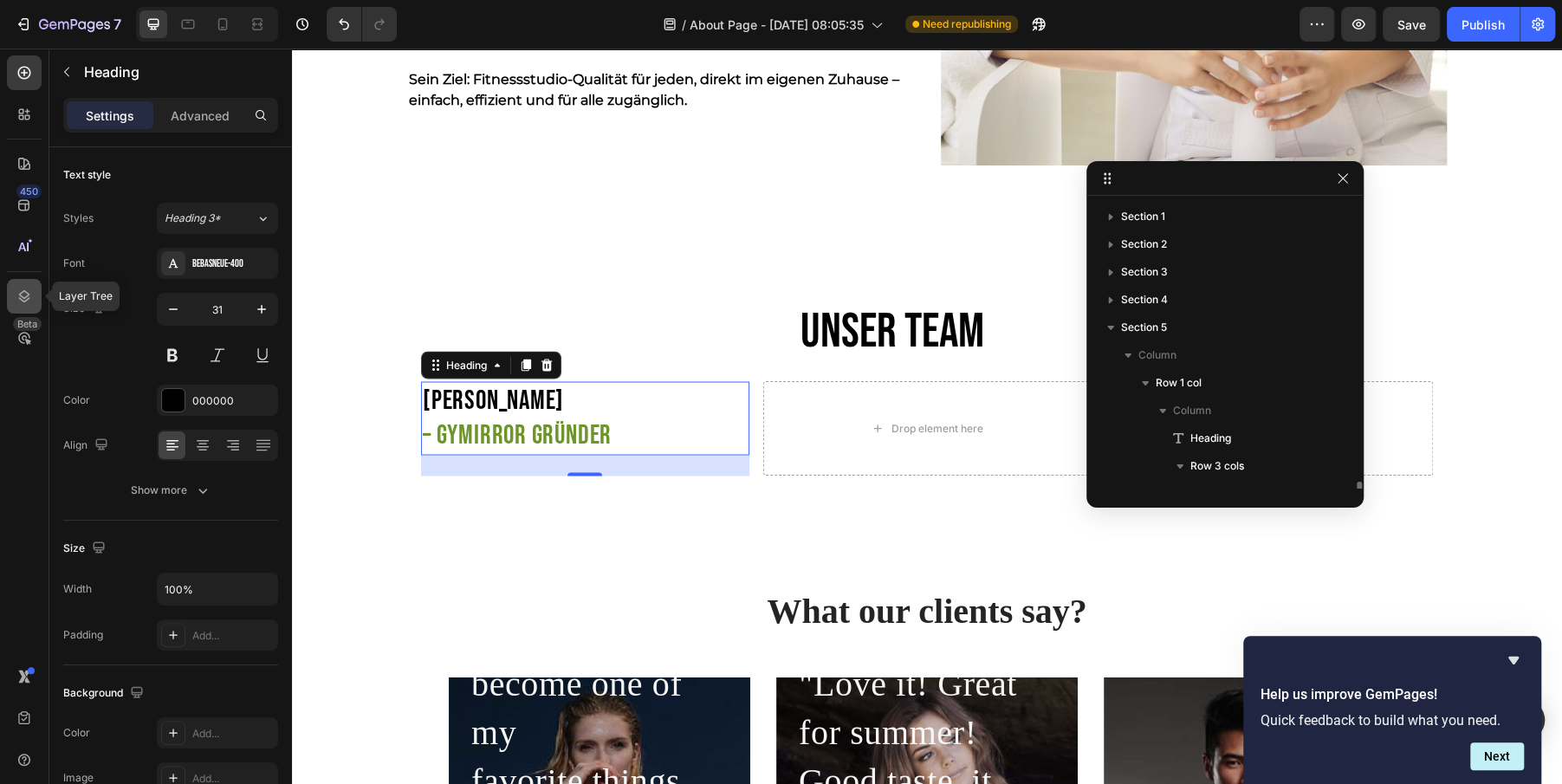
scroll to position [171, 0]
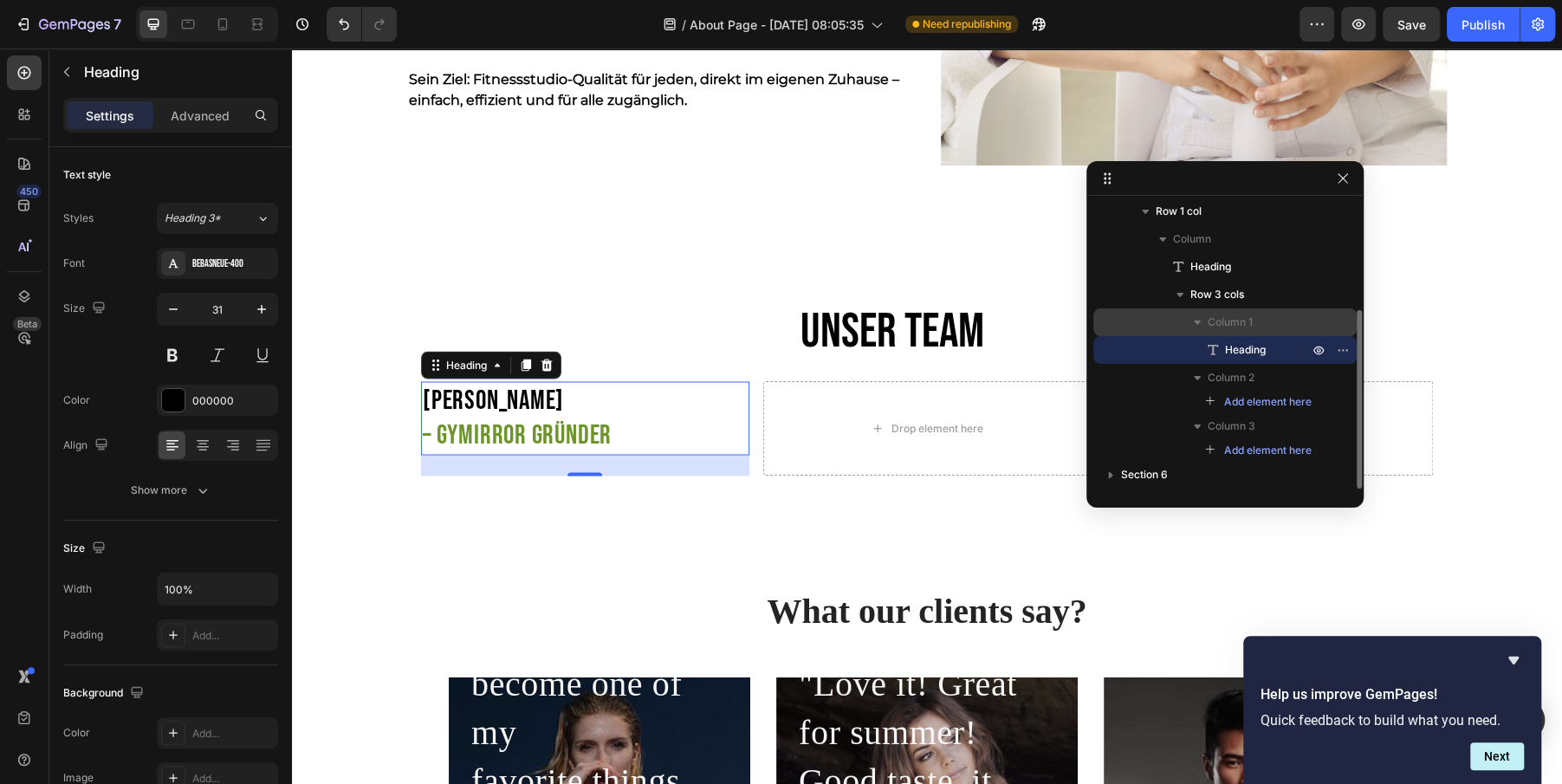
click at [1207, 324] on span "Column 1" at bounding box center [1230, 322] width 45 height 18
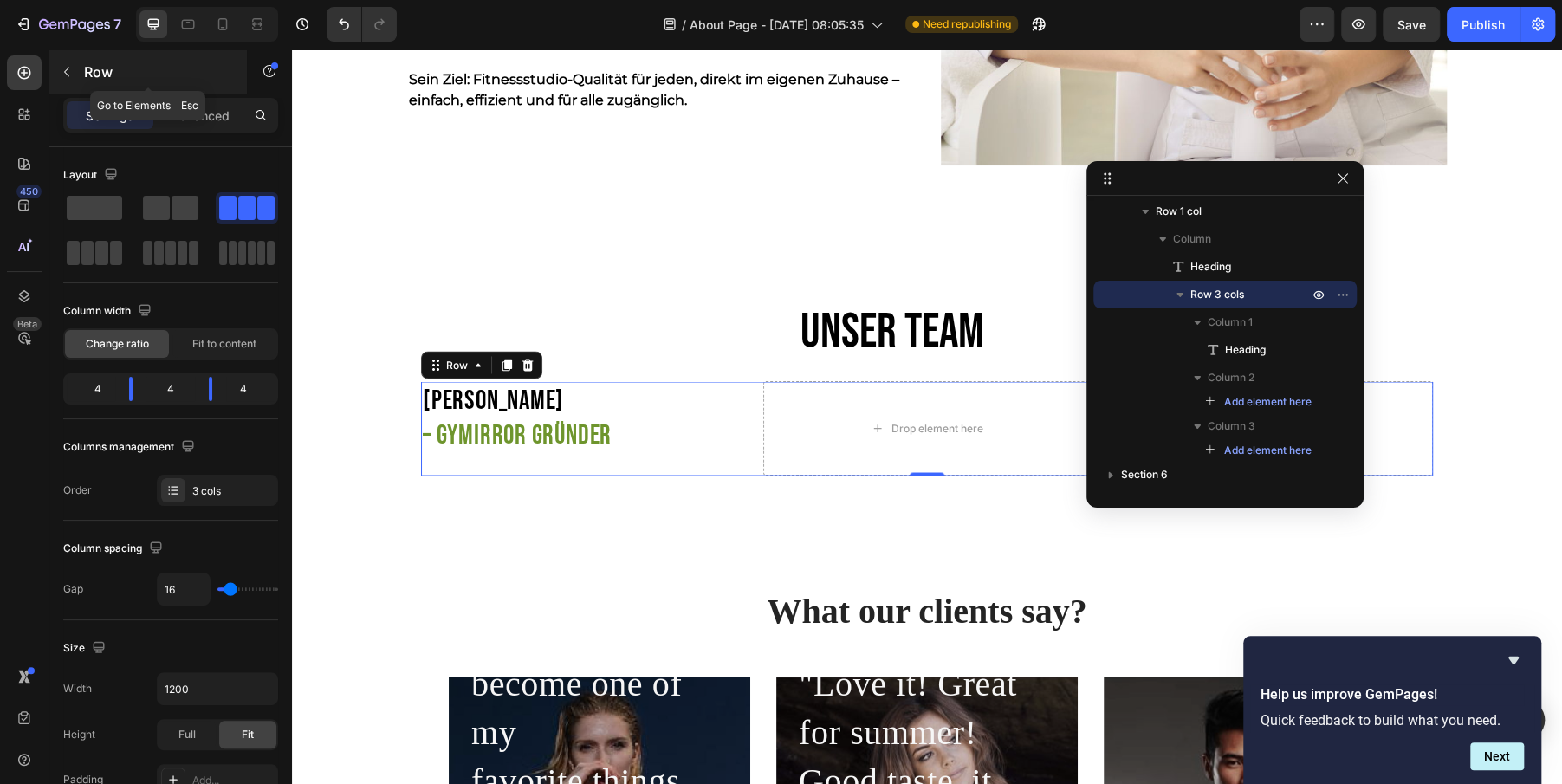
click at [68, 77] on icon "button" at bounding box center [66, 71] width 14 height 14
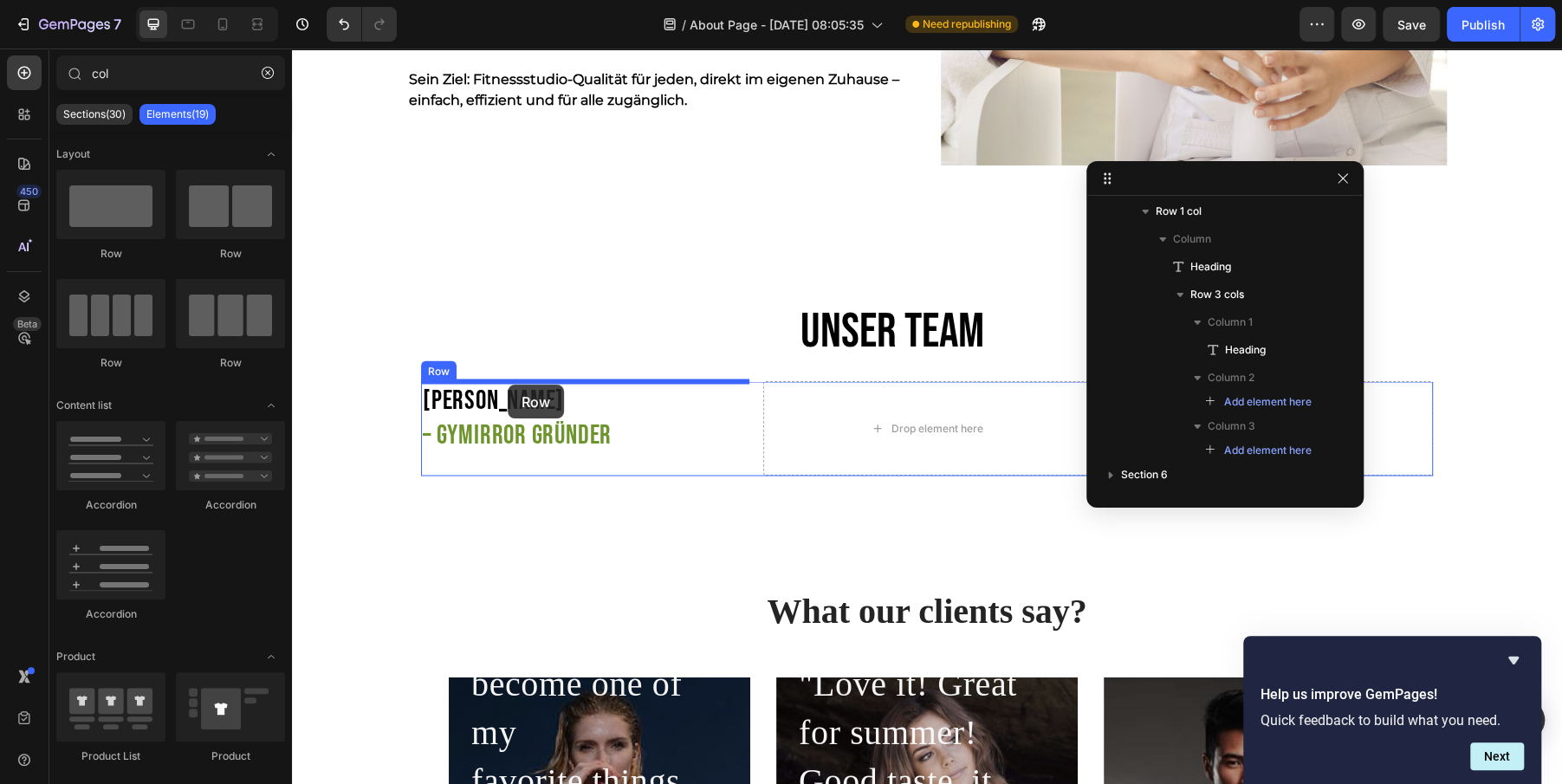
drag, startPoint x: 414, startPoint y: 262, endPoint x: 507, endPoint y: 385, distance: 154.2
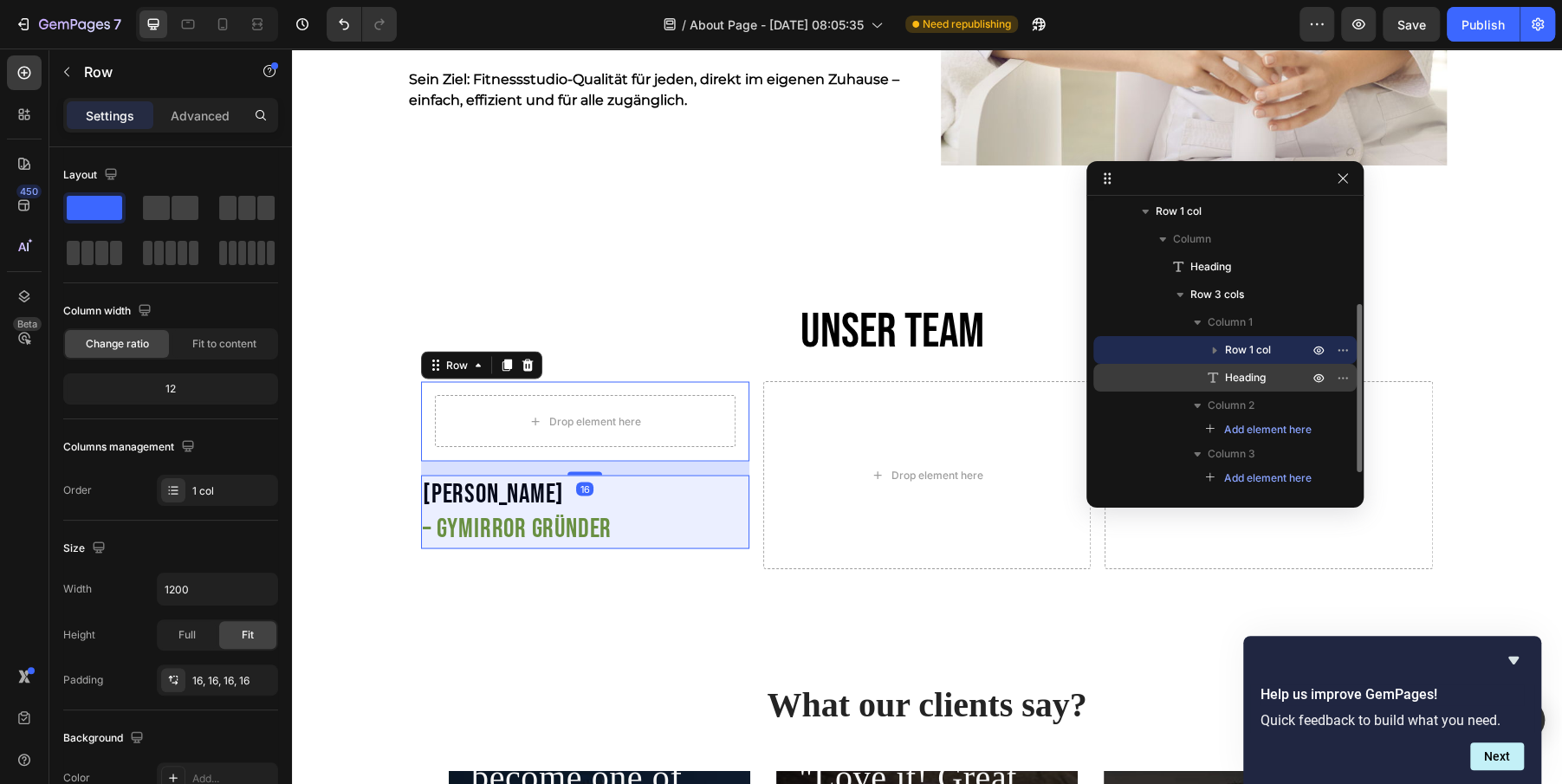
click at [1212, 378] on icon at bounding box center [1212, 377] width 10 height 10
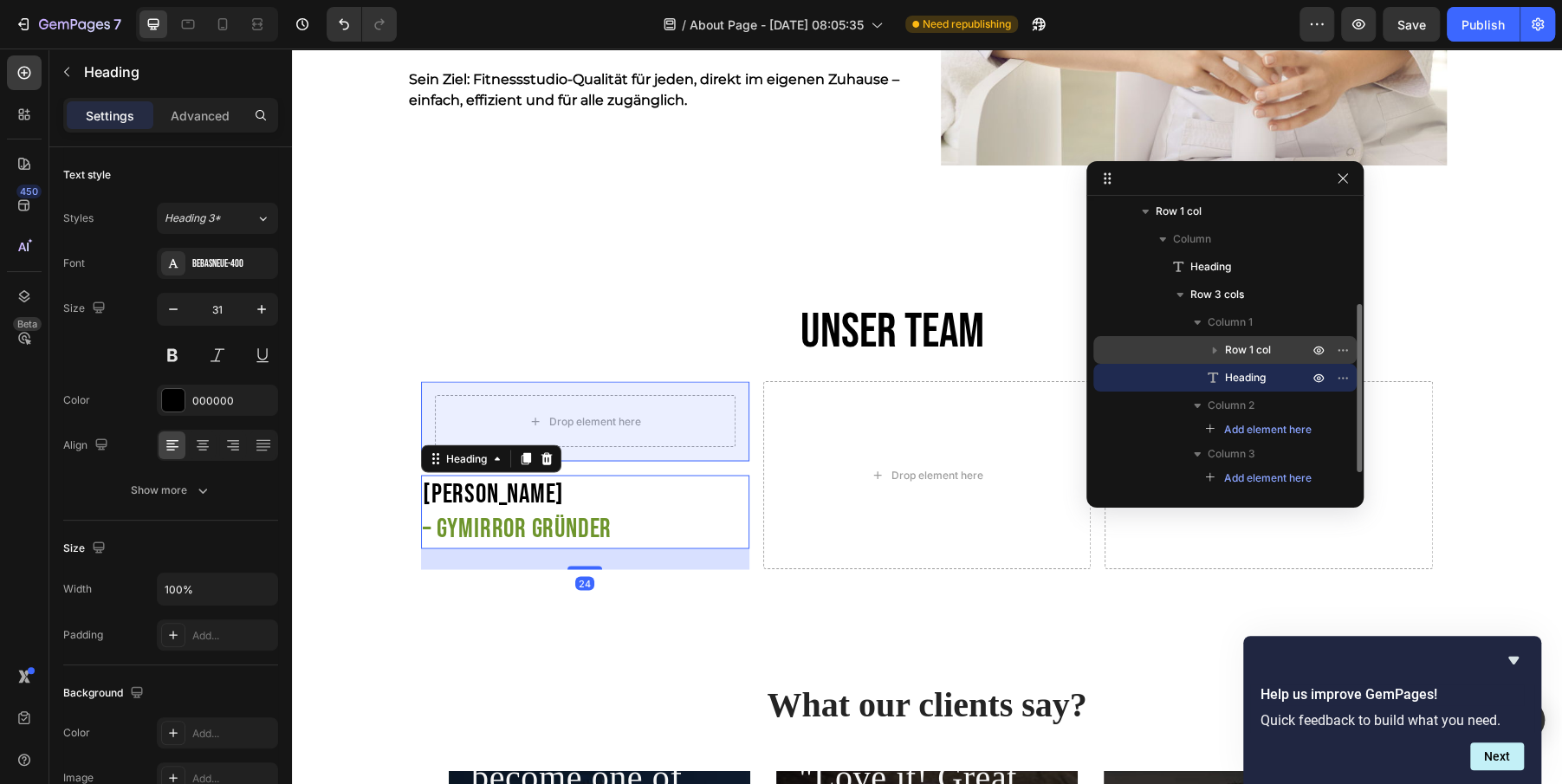
click at [1217, 342] on icon "button" at bounding box center [1215, 350] width 18 height 18
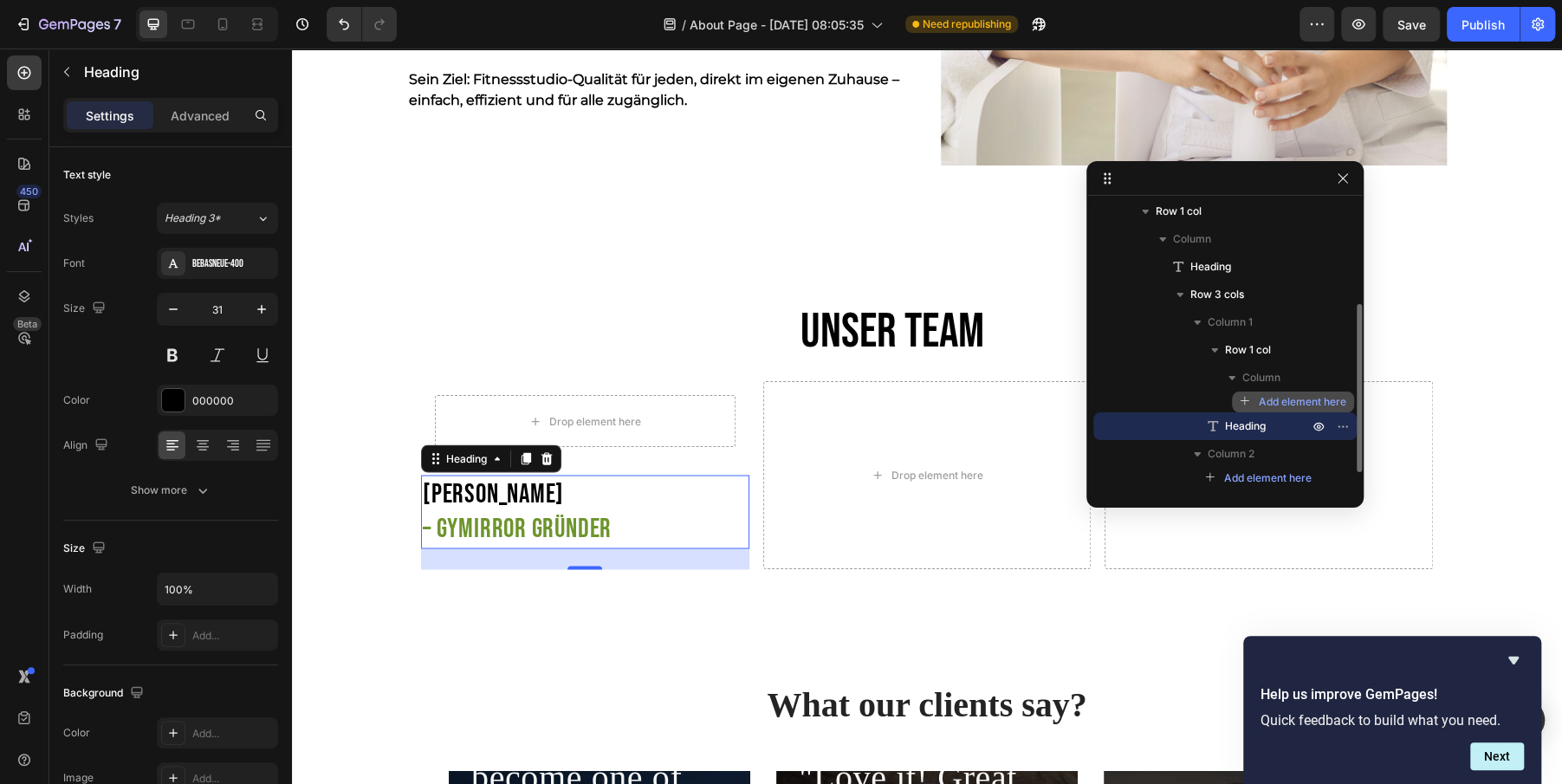
drag, startPoint x: 1214, startPoint y: 423, endPoint x: 1273, endPoint y: 391, distance: 67.1
click at [1273, 391] on div "Row 1 col Column Add element here Heading" at bounding box center [1224, 387] width 263 height 104
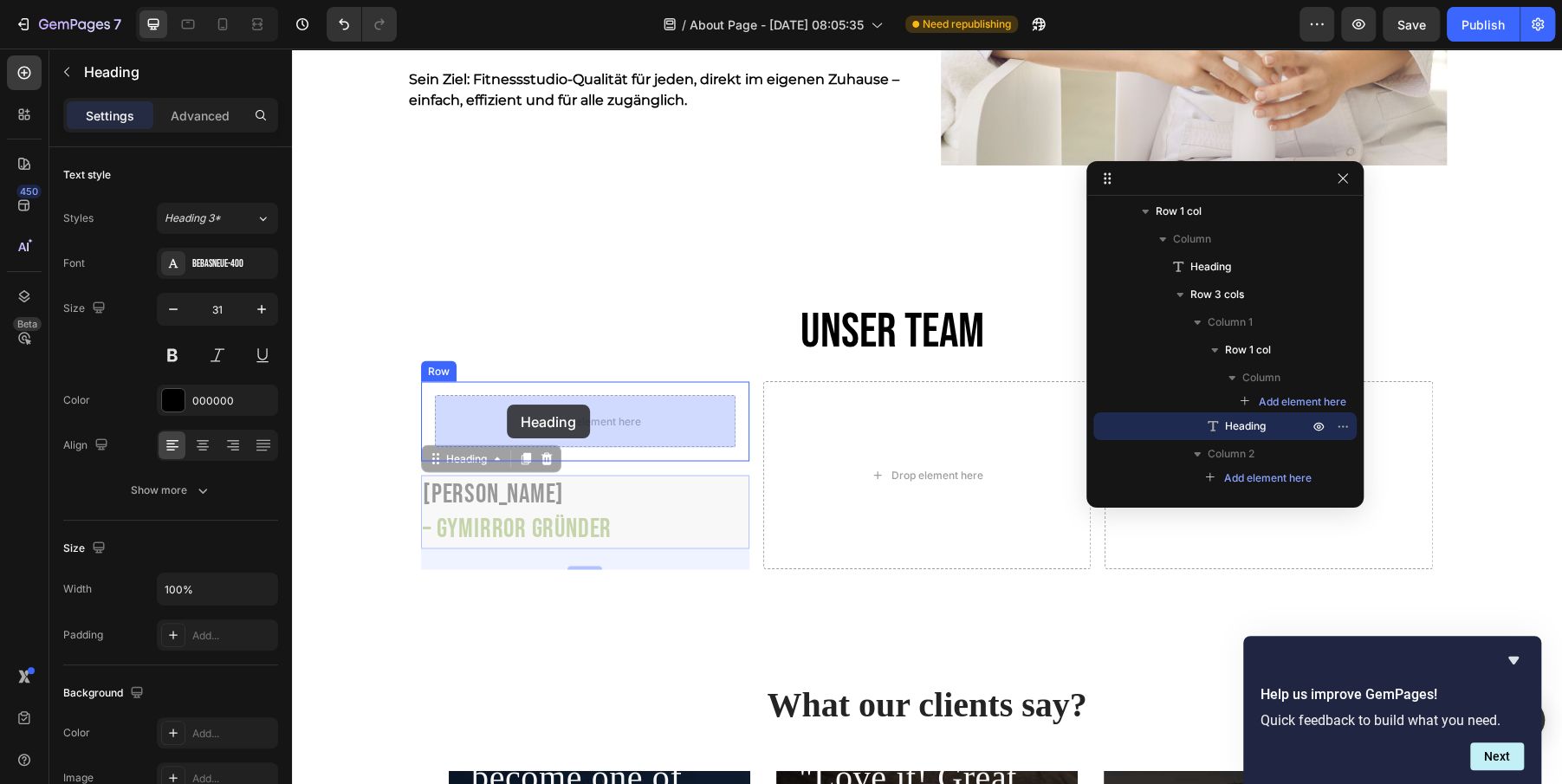
drag, startPoint x: 434, startPoint y: 456, endPoint x: 499, endPoint y: 406, distance: 82.0
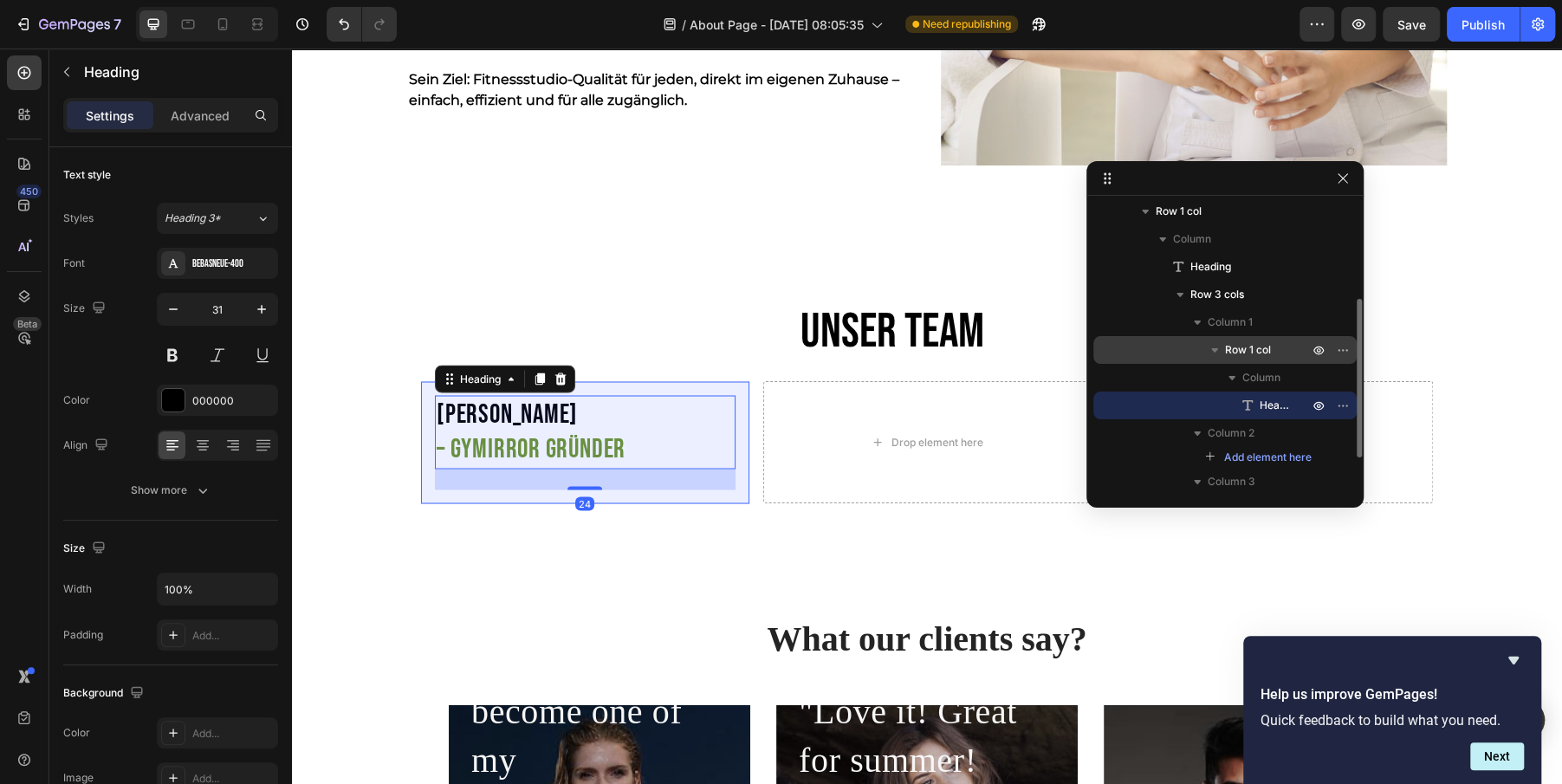
click at [1242, 341] on div "Row 1 col" at bounding box center [1225, 350] width 250 height 28
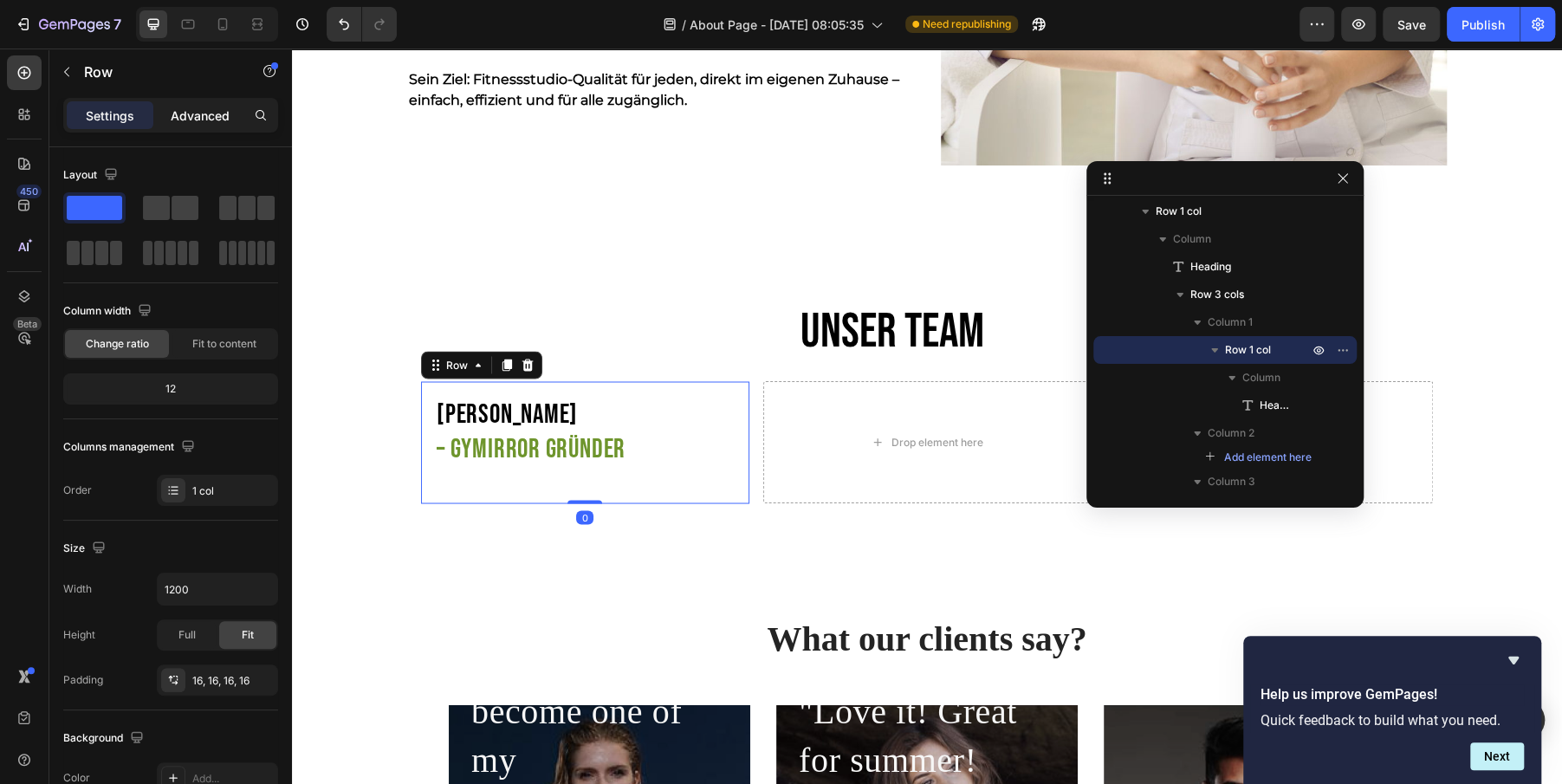
click at [173, 122] on p "Advanced" at bounding box center [199, 115] width 59 height 18
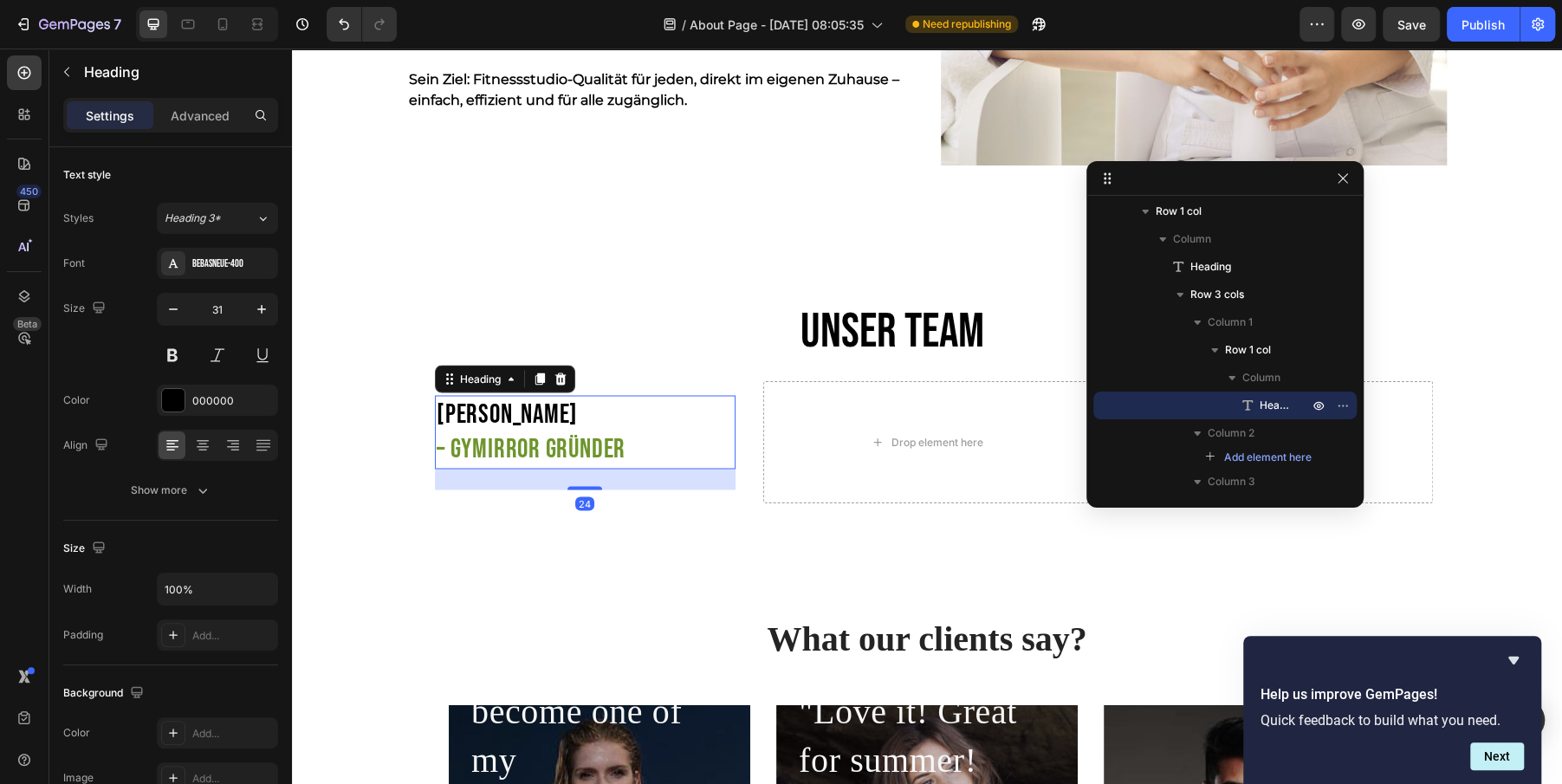
click at [520, 414] on h2 "[PERSON_NAME] – GYmirror [PERSON_NAME]" at bounding box center [550, 431] width 231 height 74
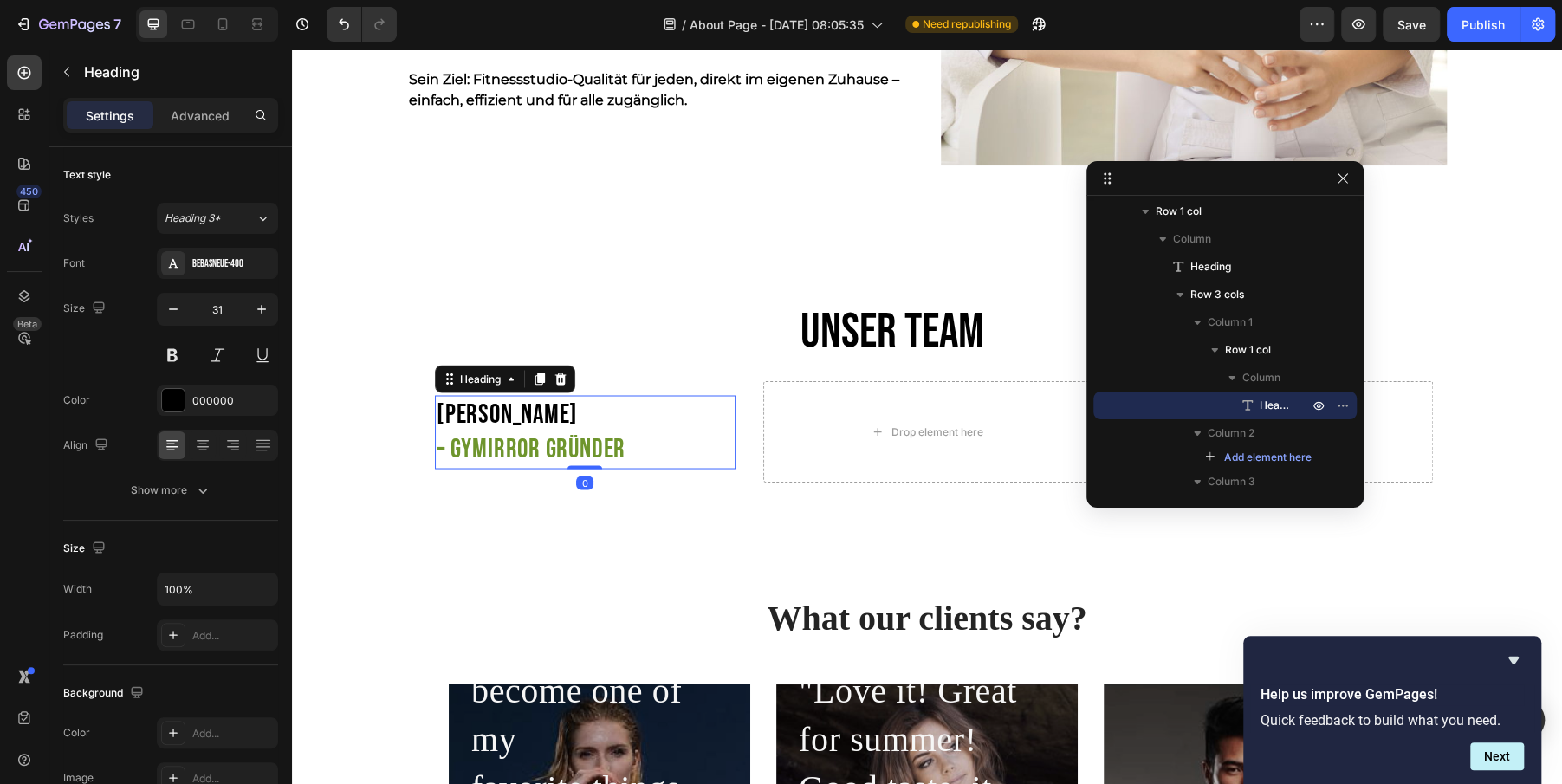
drag, startPoint x: 587, startPoint y: 487, endPoint x: 584, endPoint y: 422, distance: 65.1
click at [584, 422] on div "[PERSON_NAME] – GYmirror [PERSON_NAME] Heading 0" at bounding box center [585, 431] width 300 height 74
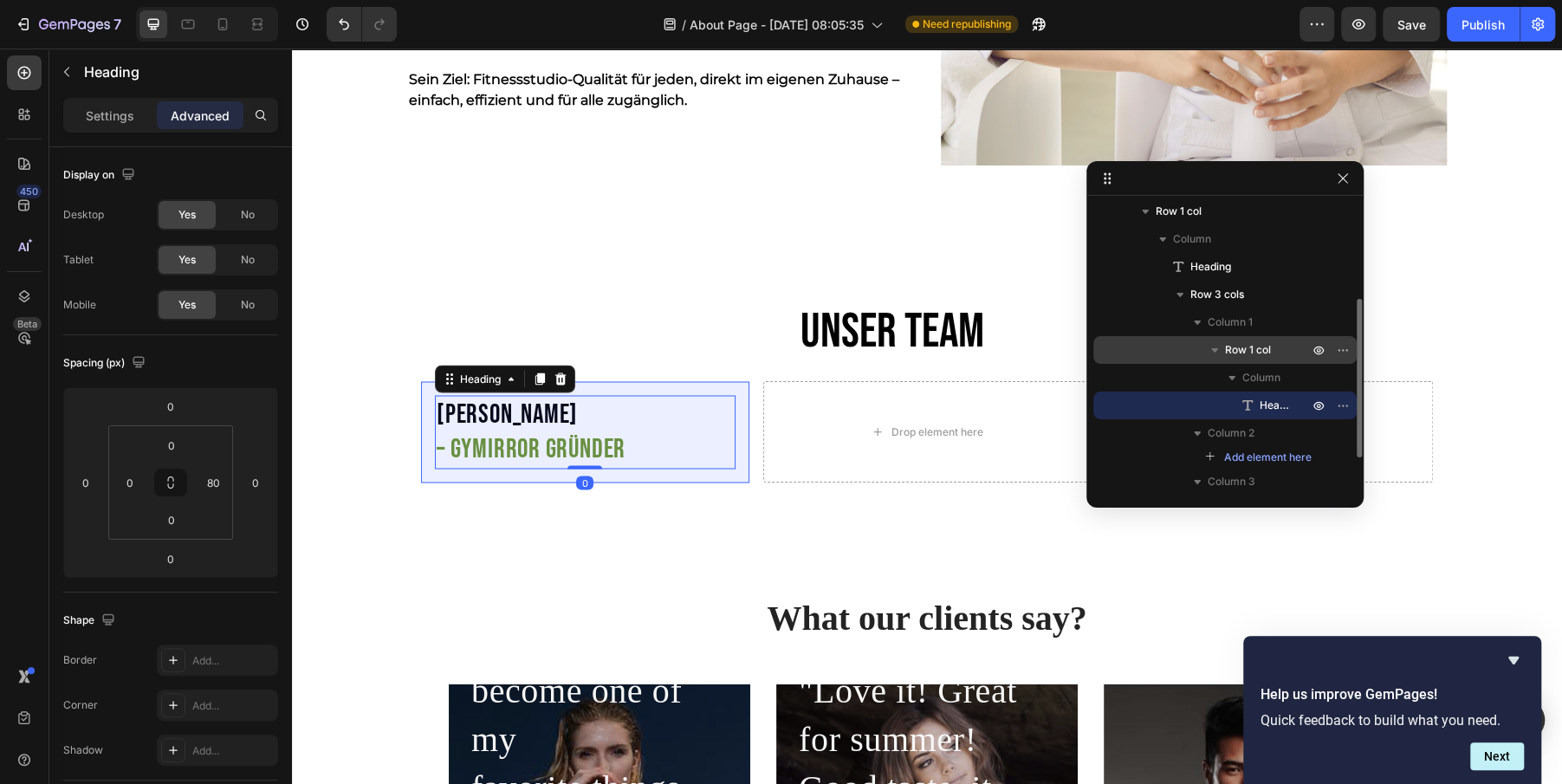
click at [1256, 354] on span "Row 1 col" at bounding box center [1248, 350] width 46 height 18
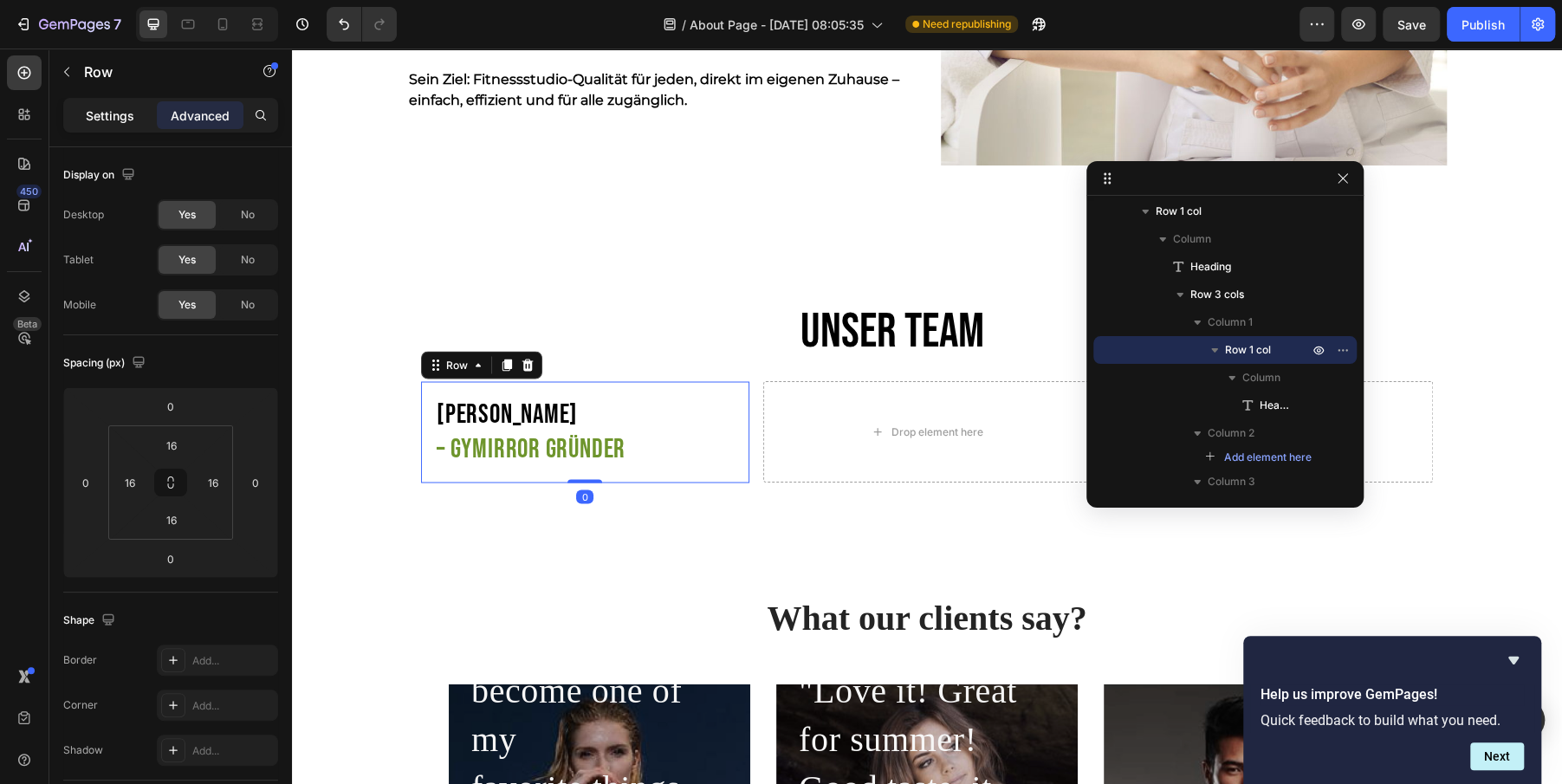
click at [114, 111] on p "Settings" at bounding box center [110, 115] width 49 height 18
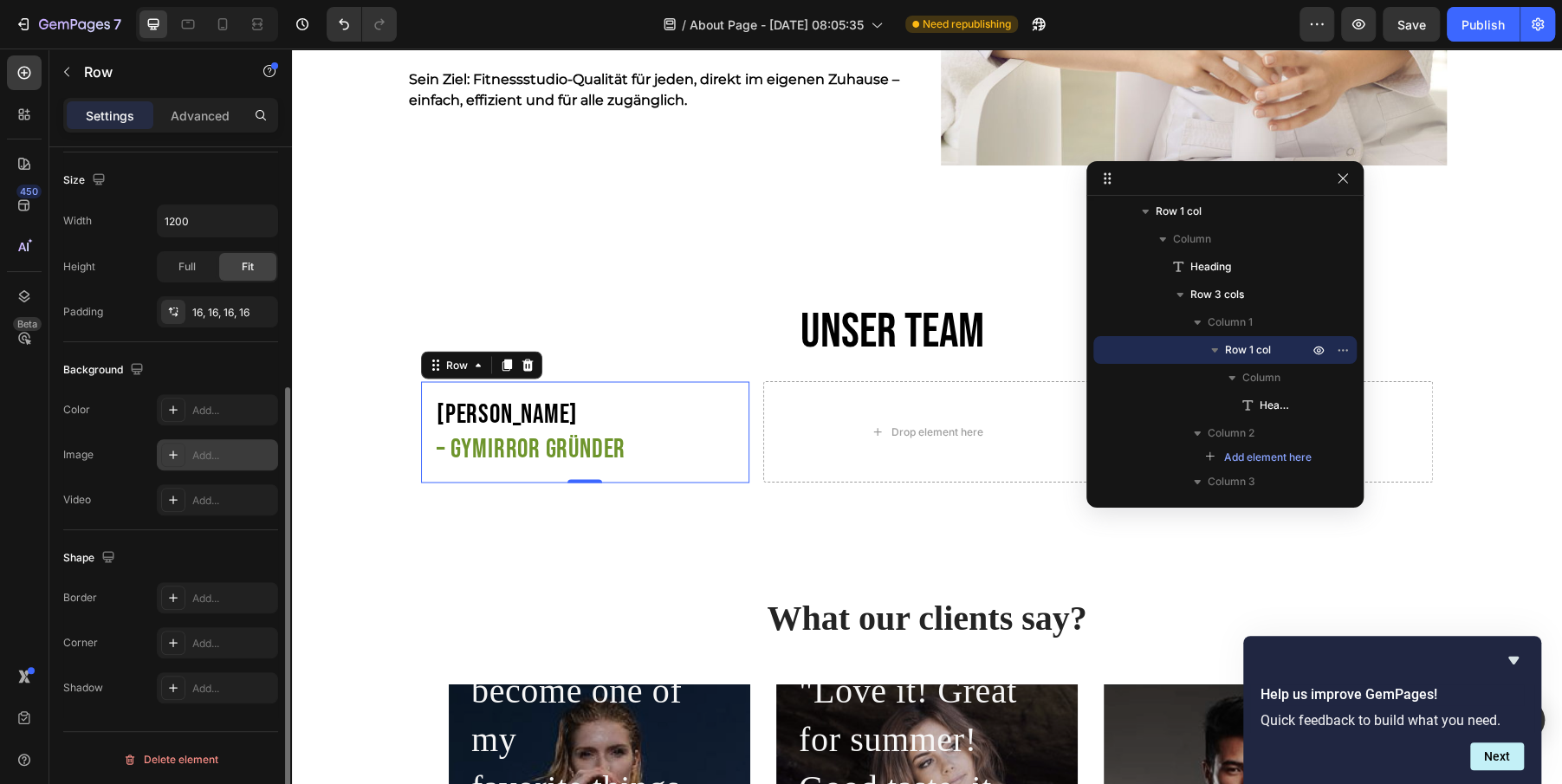
scroll to position [329, 0]
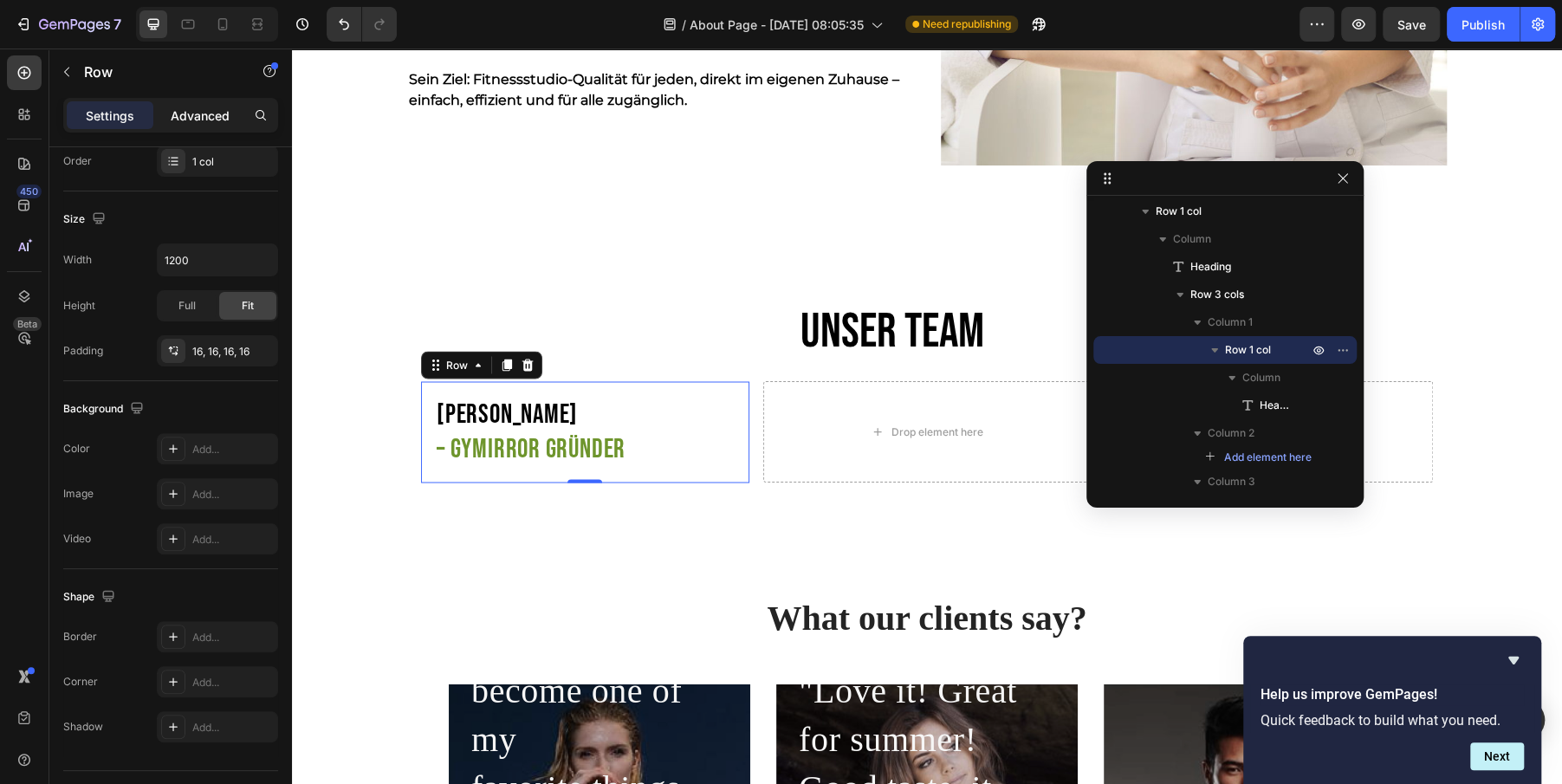
click at [182, 111] on p "Advanced" at bounding box center [199, 115] width 59 height 18
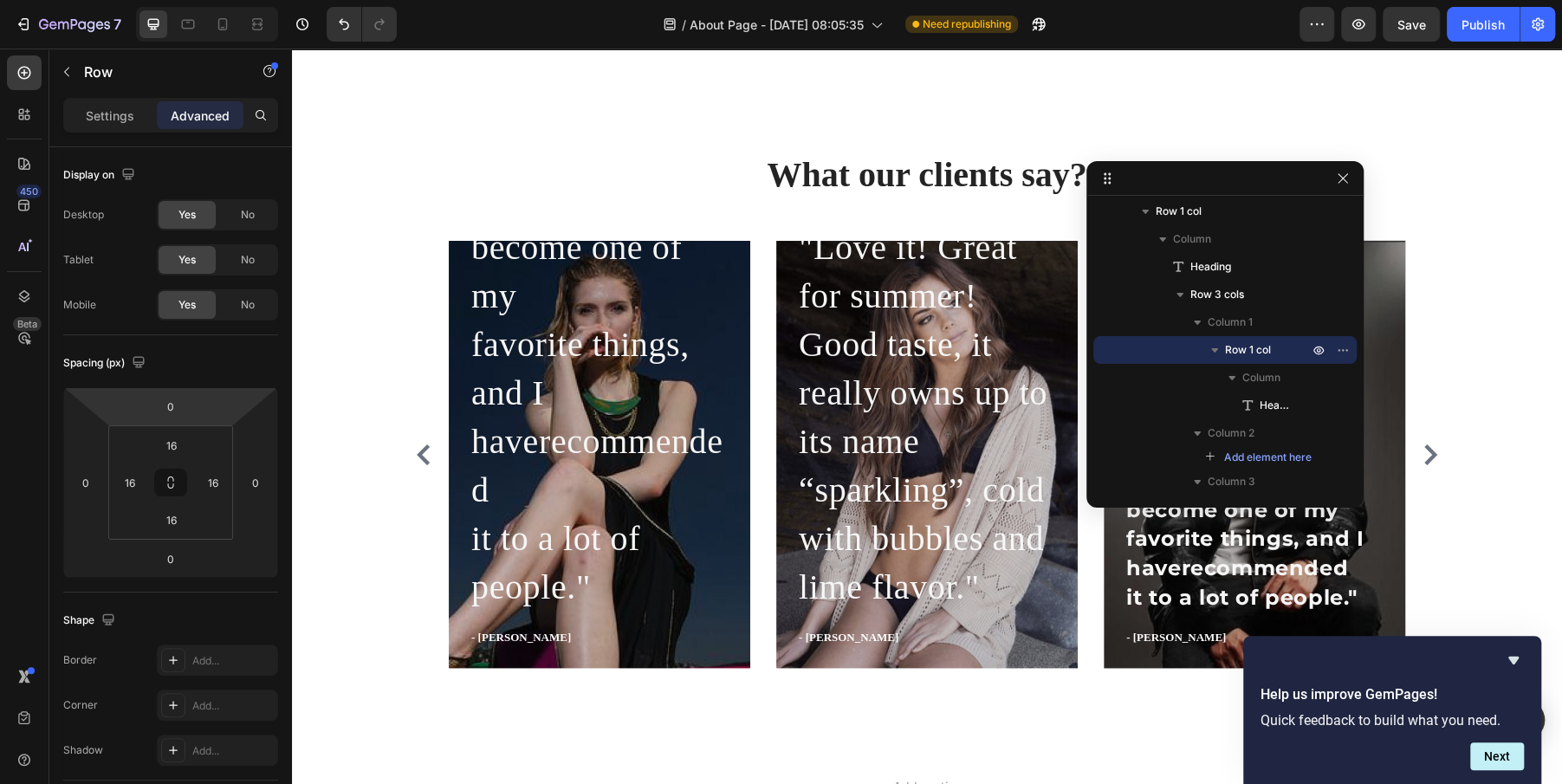
scroll to position [2606, 0]
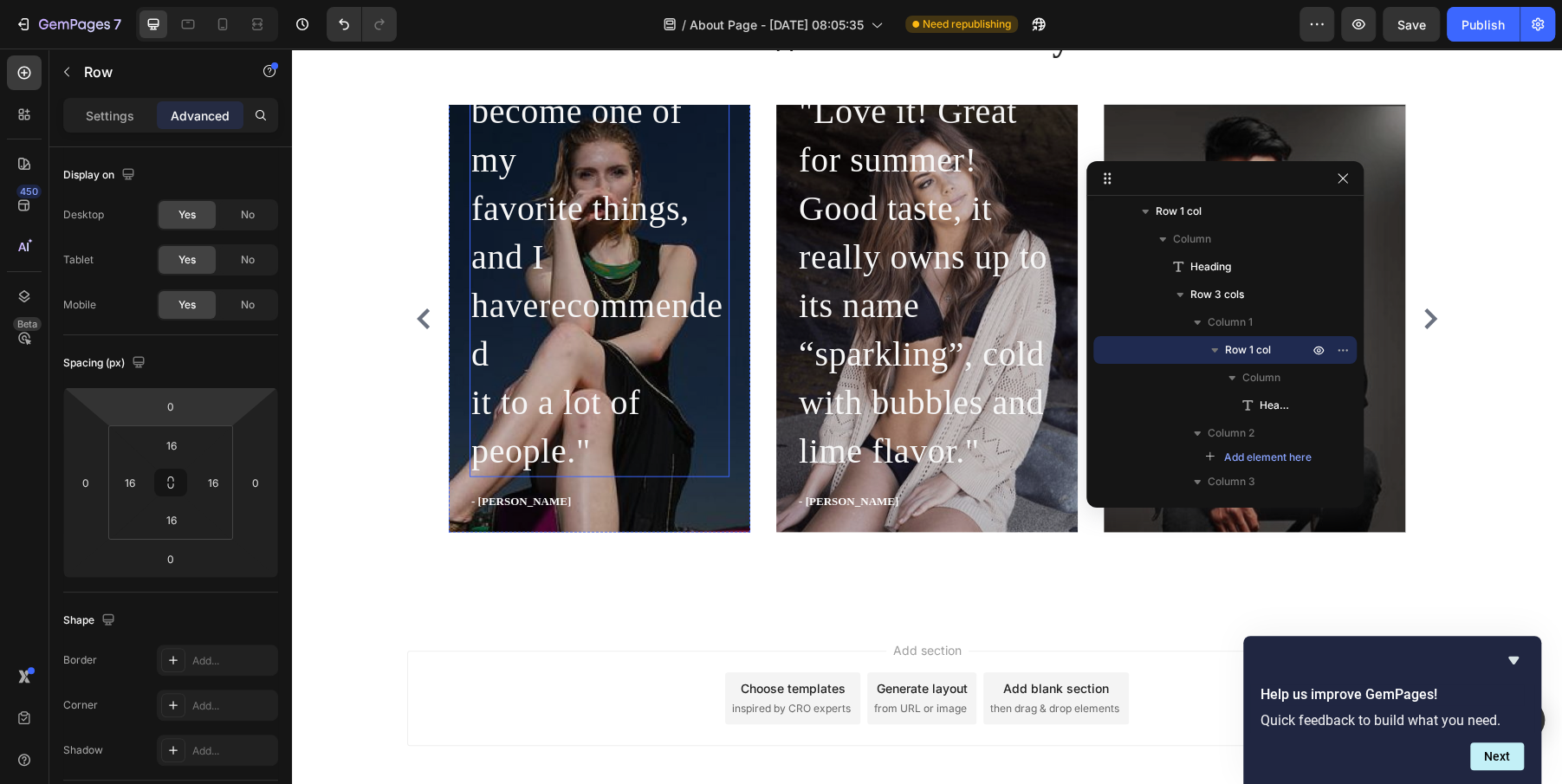
click at [708, 484] on div "Icon Icon Icon Icon Icon Icon List Hoz Work well for my problem feet Text block…" at bounding box center [600, 244] width 260 height 535
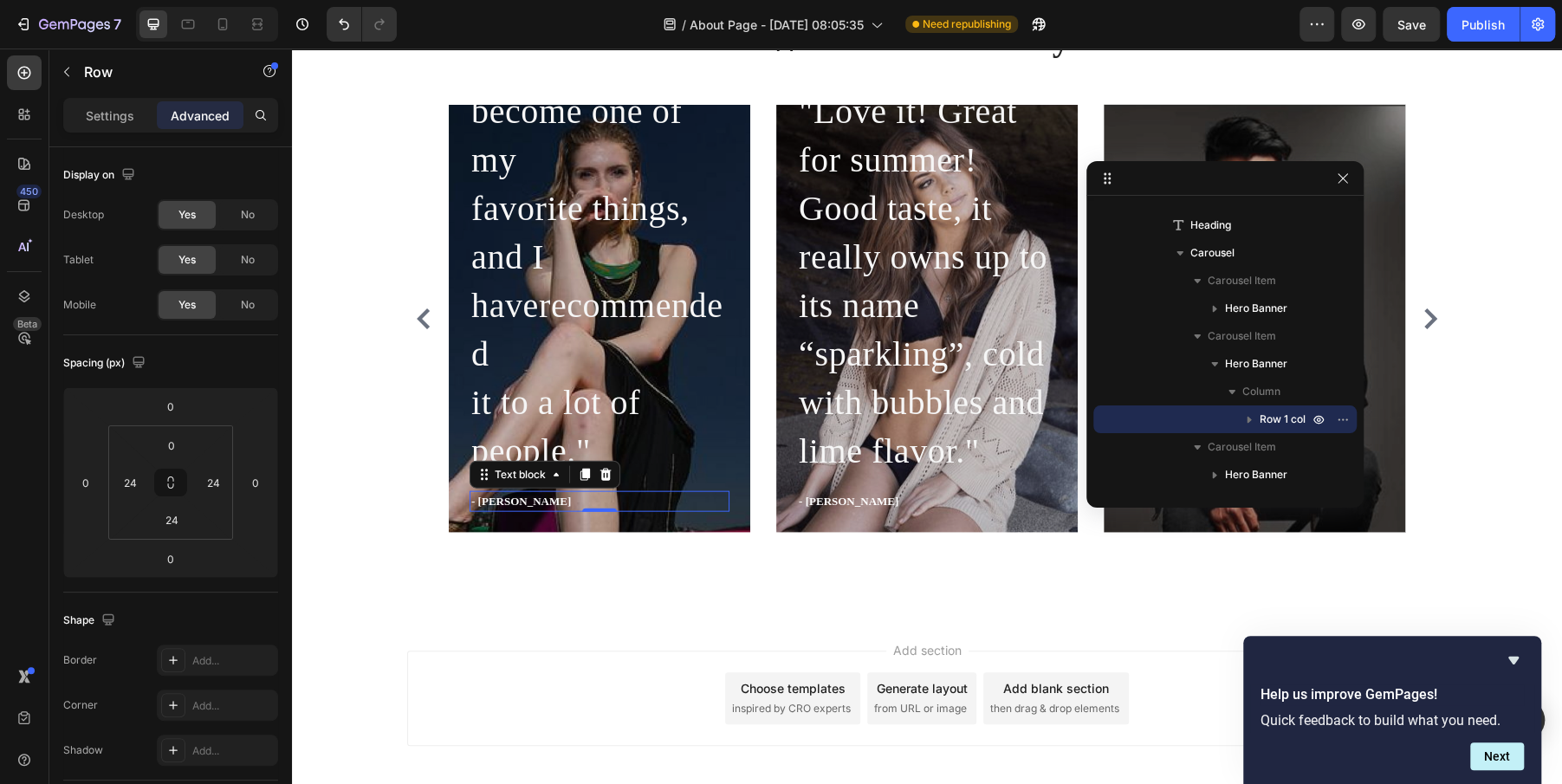
click at [715, 504] on p "- [PERSON_NAME]" at bounding box center [600, 501] width 256 height 18
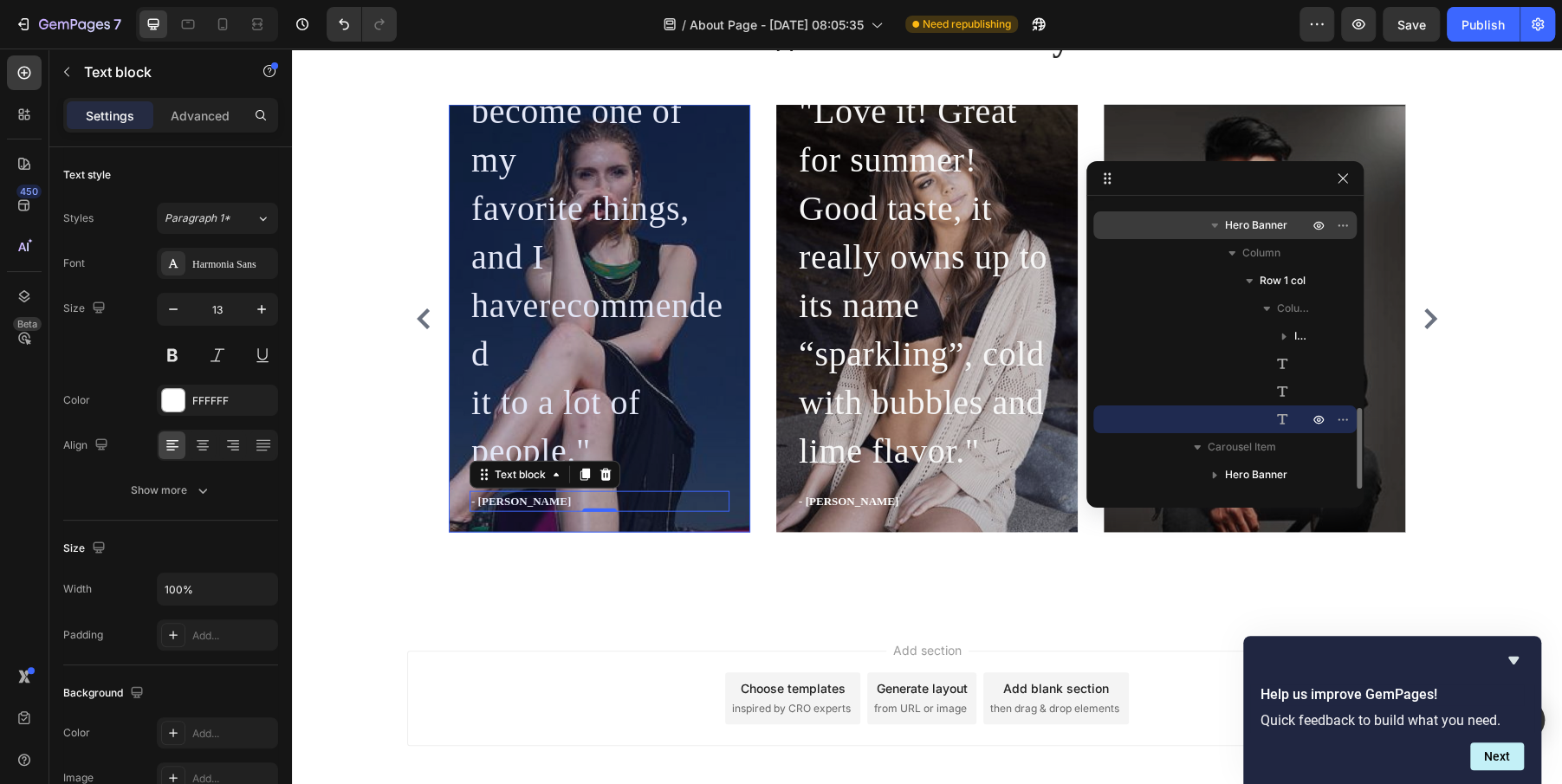
click at [1251, 235] on div "Hero Banner" at bounding box center [1225, 225] width 250 height 28
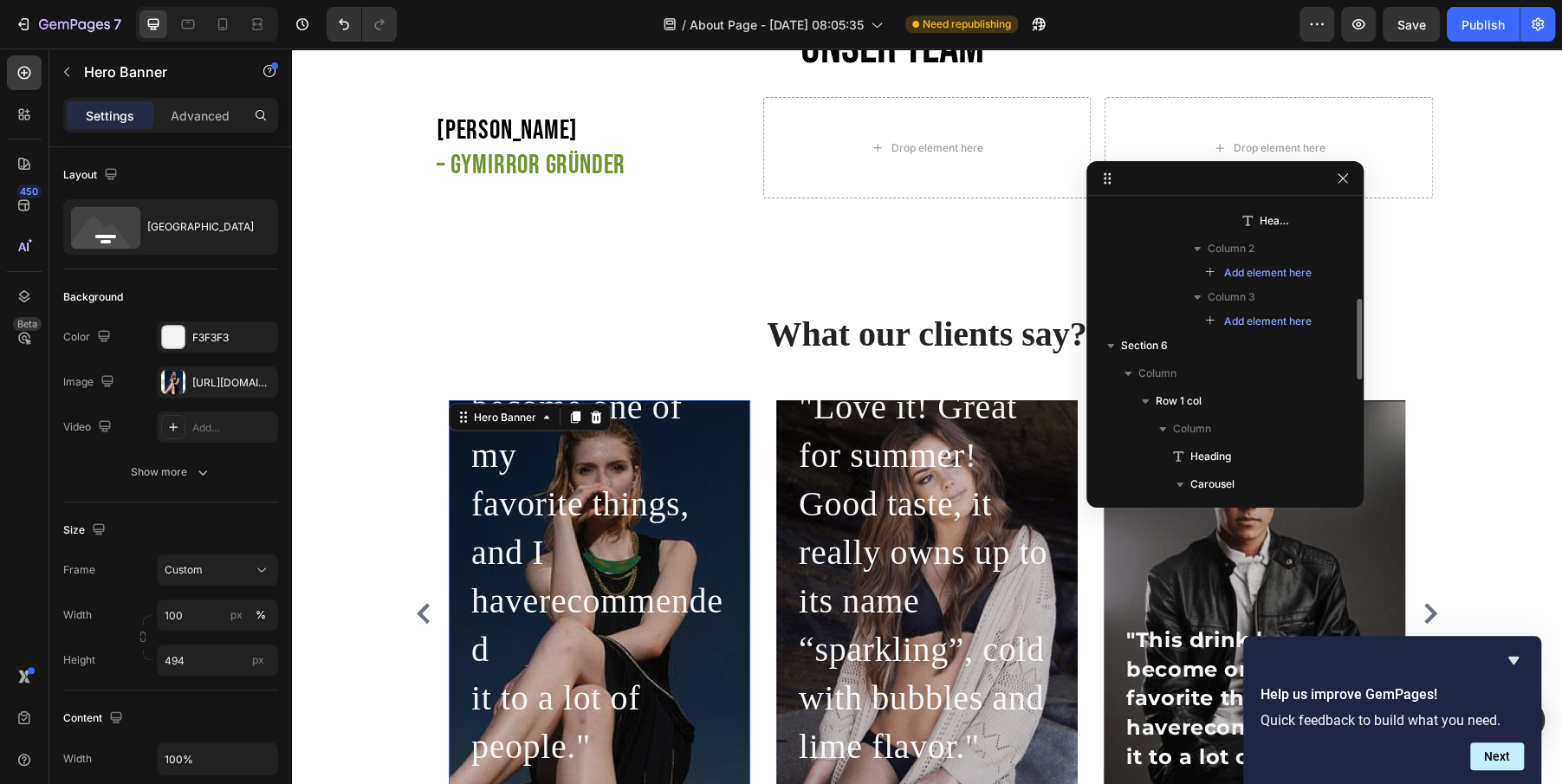
scroll to position [352, 0]
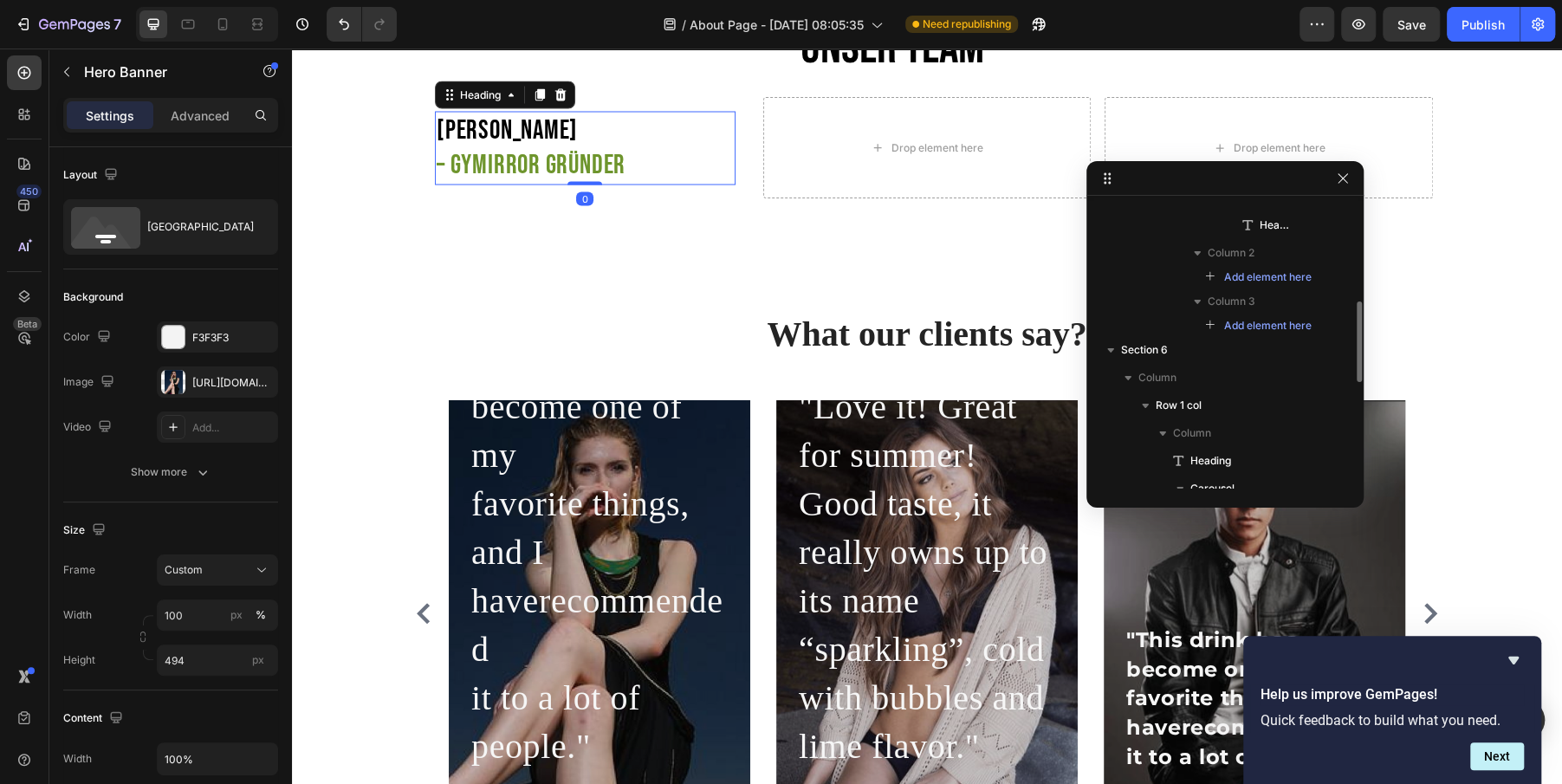
click at [573, 146] on h2 "[PERSON_NAME] – GYmirror [PERSON_NAME]" at bounding box center [550, 147] width 231 height 74
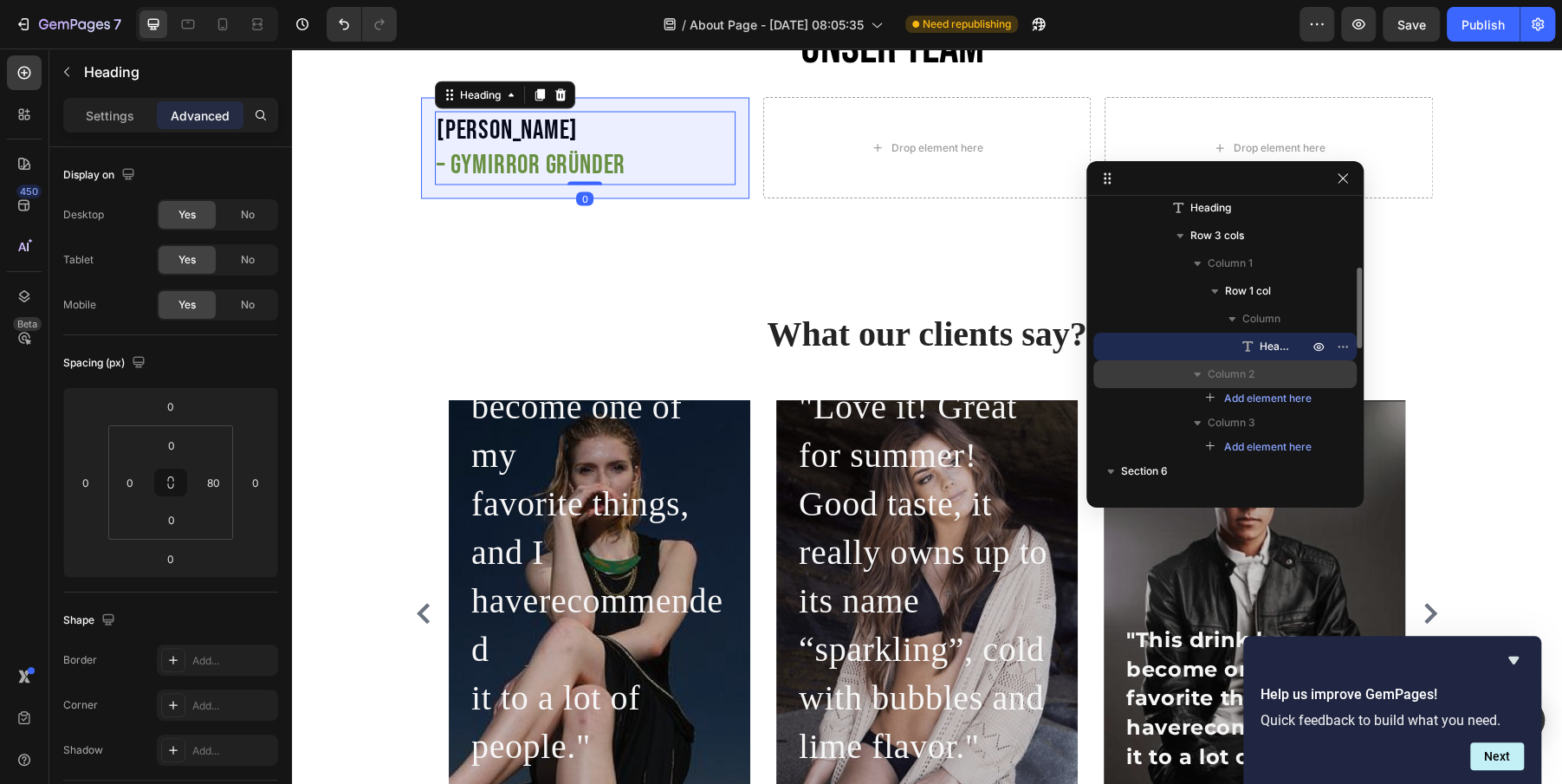
scroll to position [216, 0]
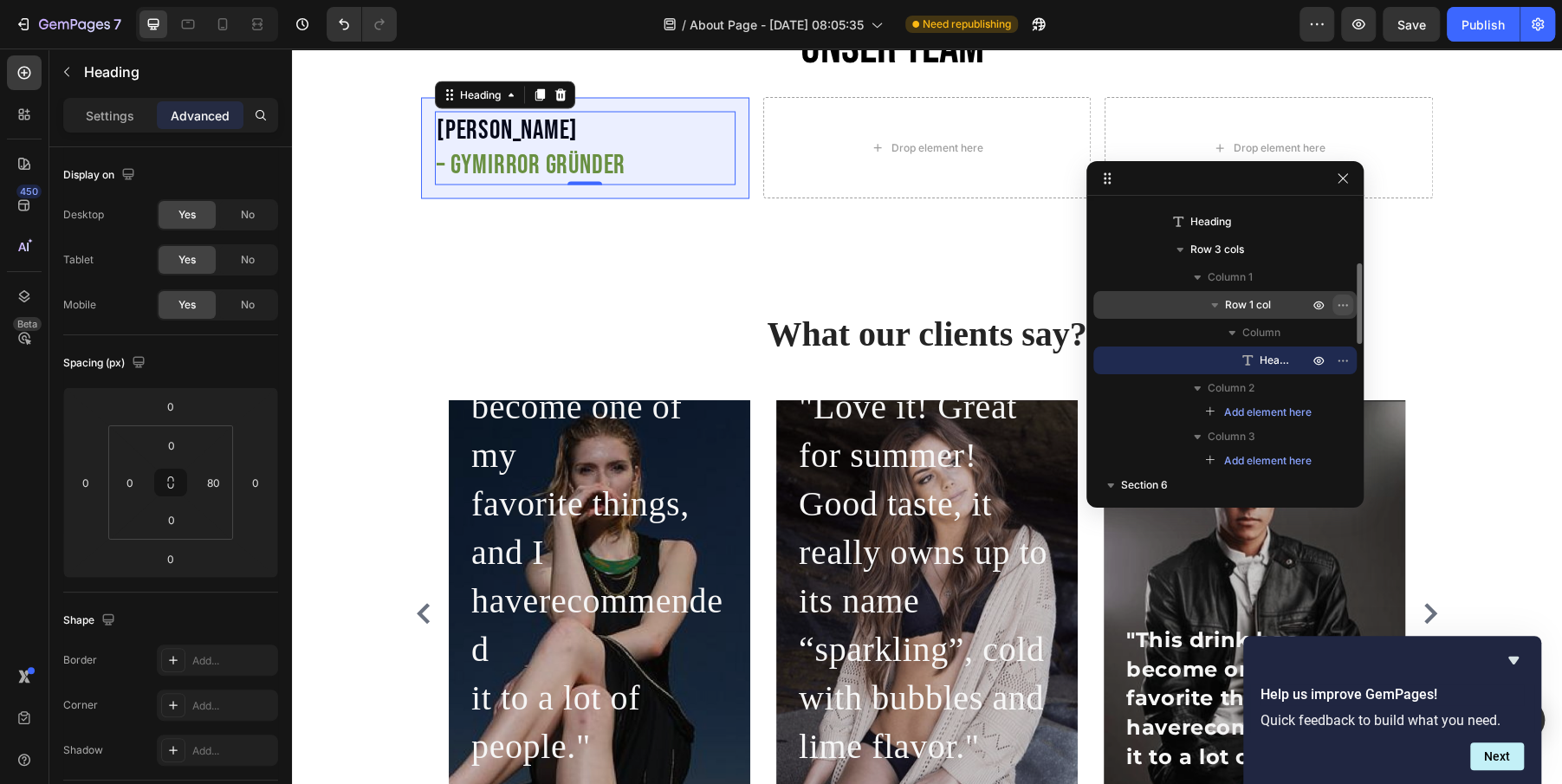
click at [1341, 308] on icon "button" at bounding box center [1342, 304] width 14 height 14
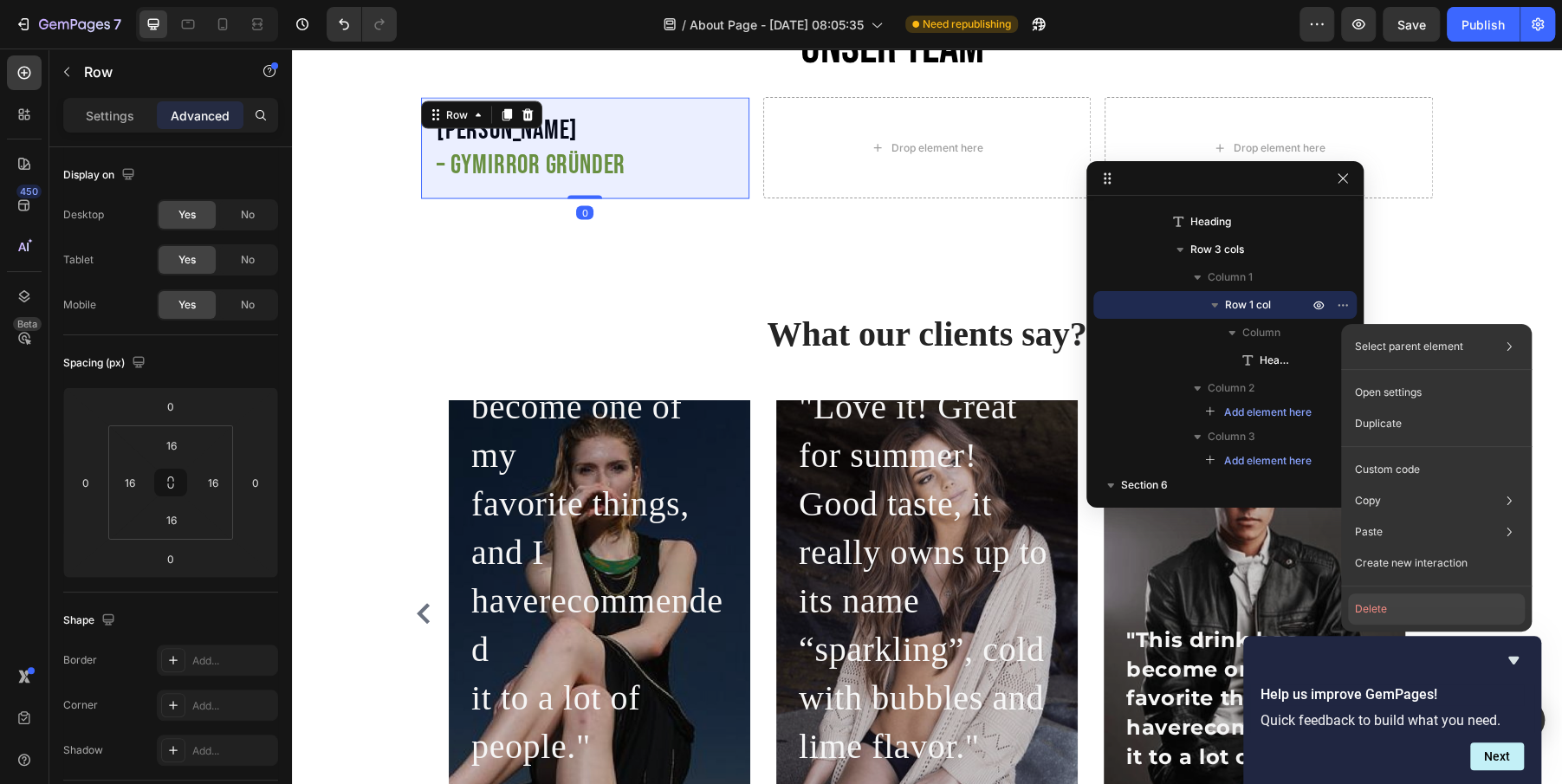
click at [1366, 611] on button "Delete" at bounding box center [1436, 608] width 177 height 31
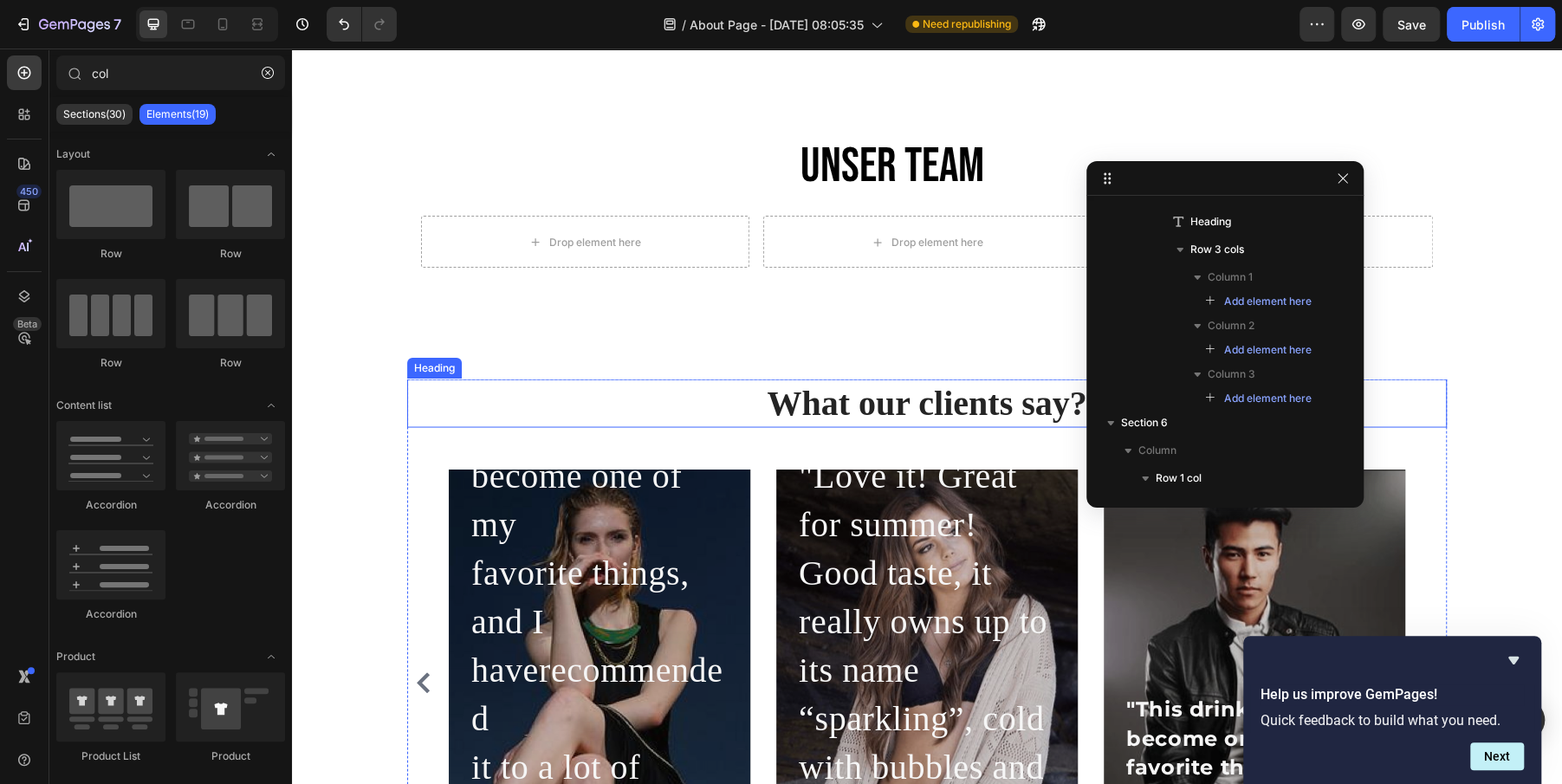
scroll to position [2166, 0]
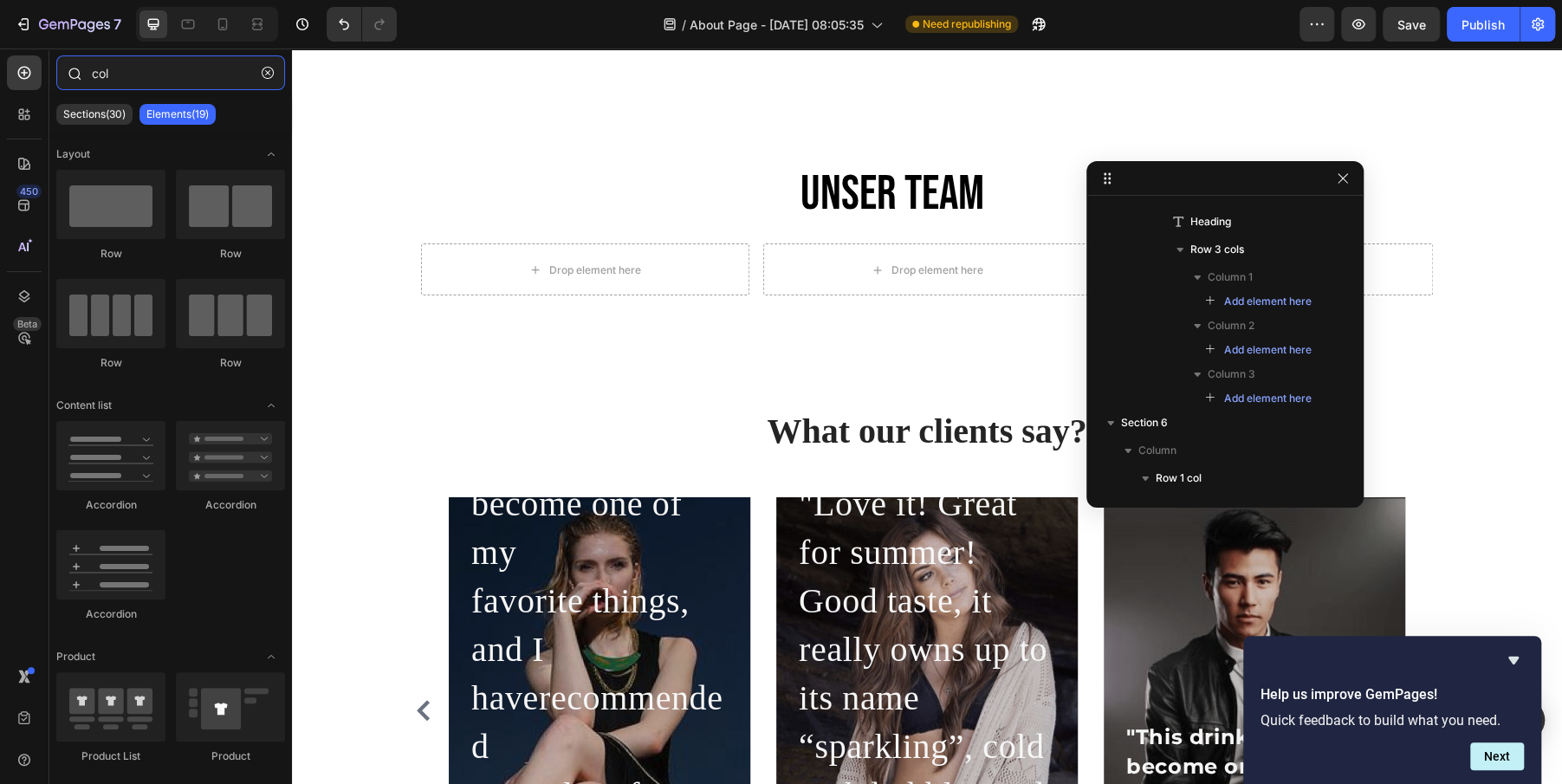
click at [110, 78] on input "col" at bounding box center [170, 72] width 228 height 35
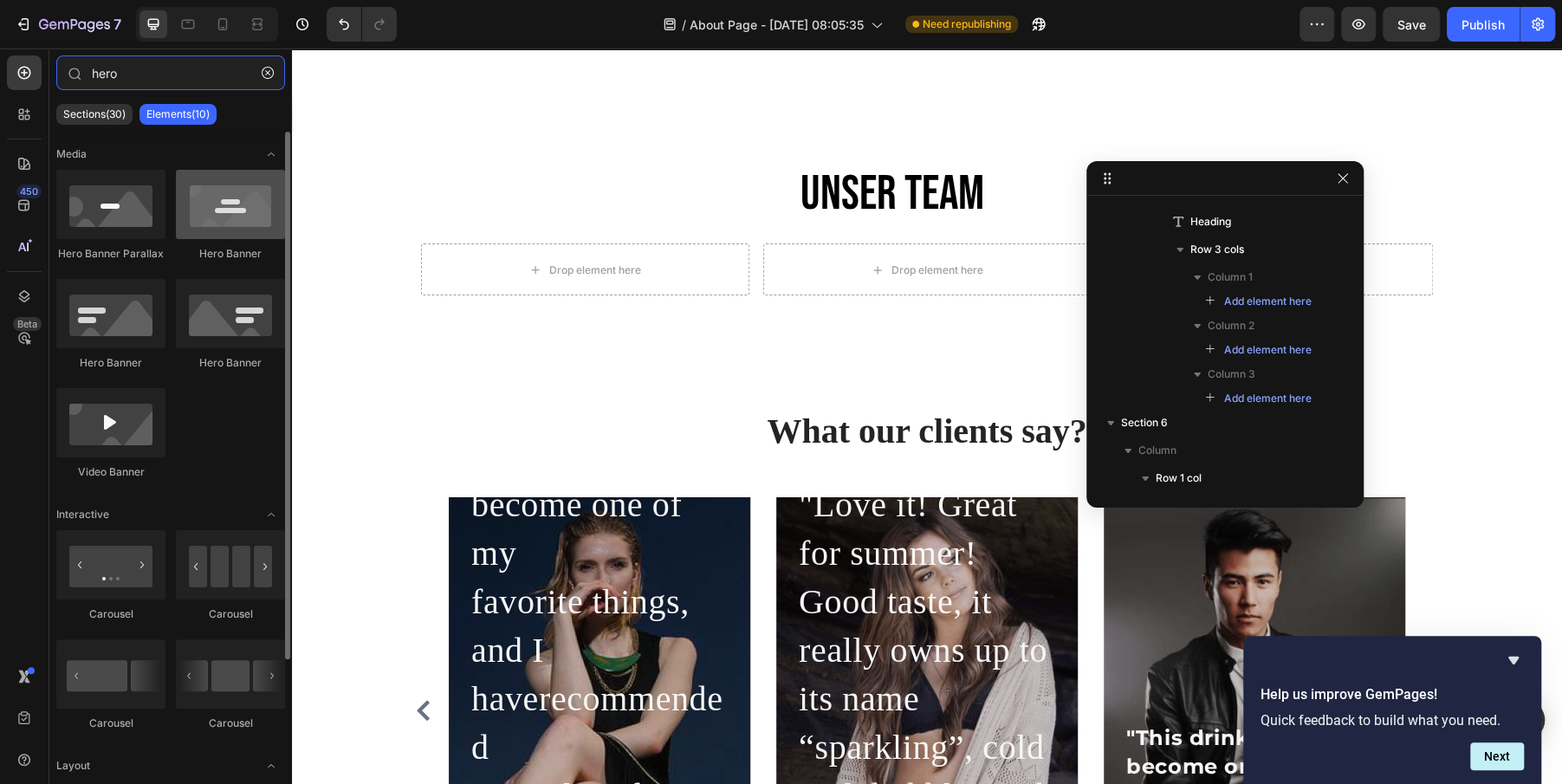
type input "hero"
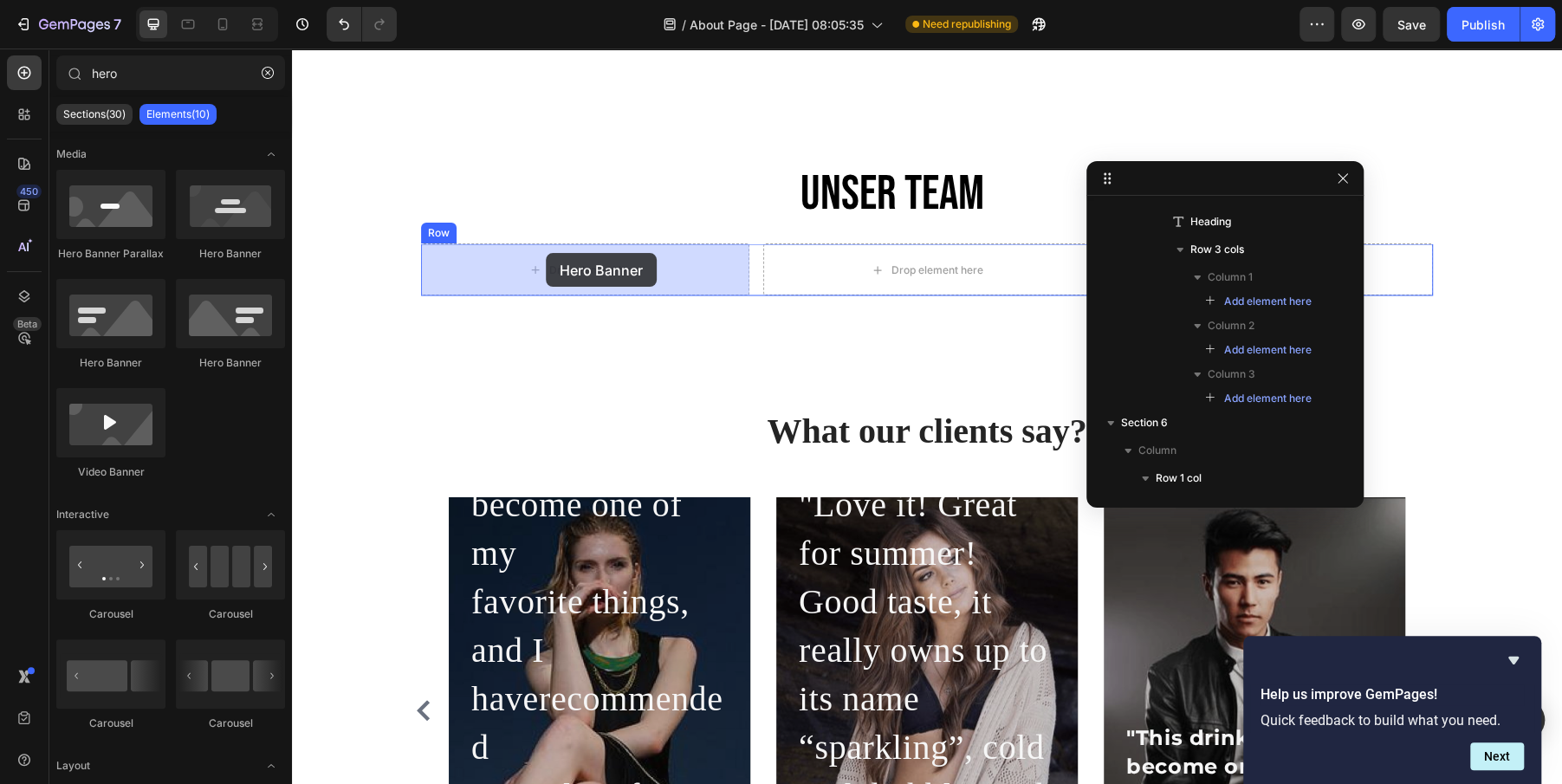
drag, startPoint x: 520, startPoint y: 265, endPoint x: 547, endPoint y: 253, distance: 29.5
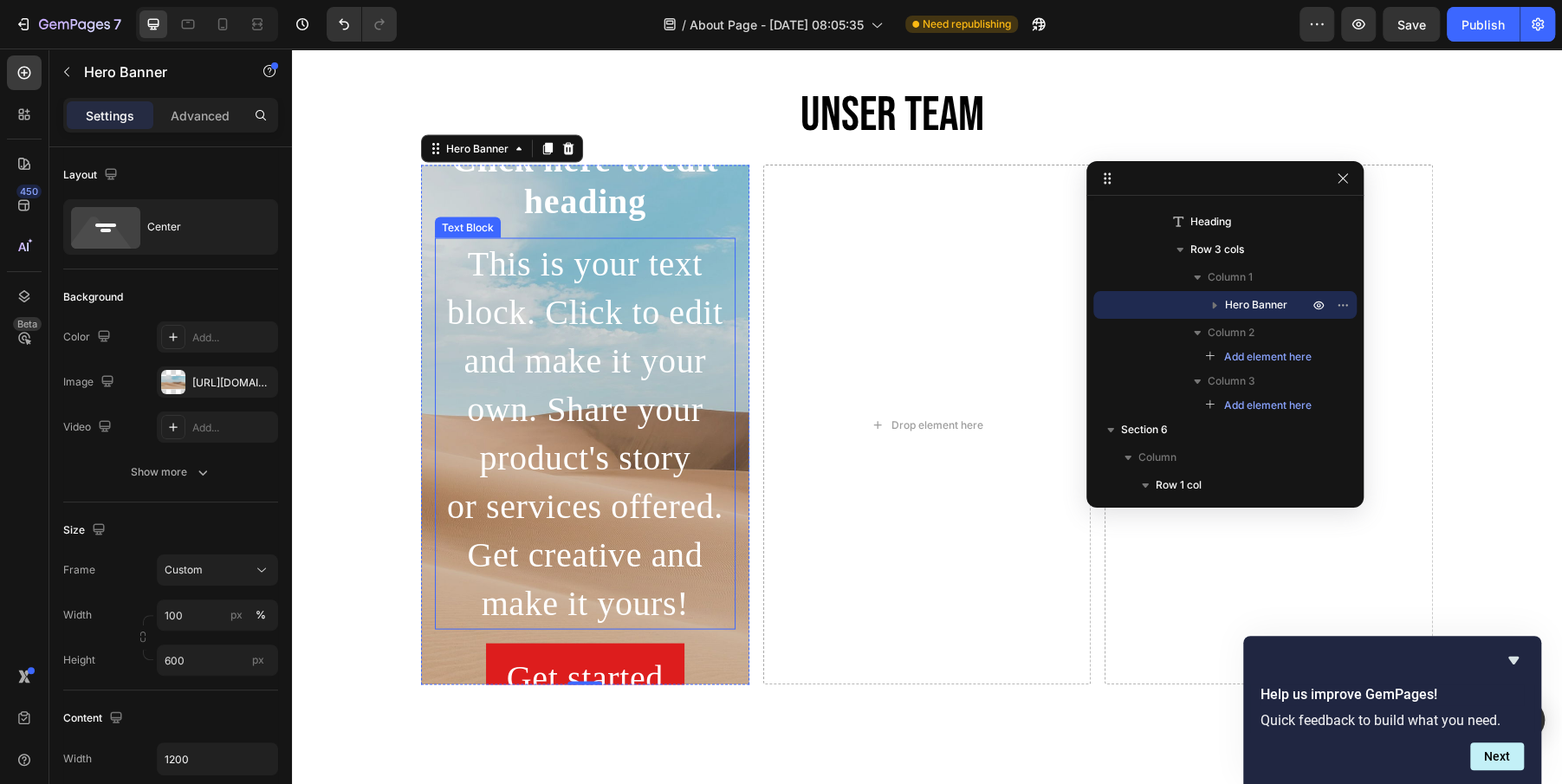
scroll to position [2240, 0]
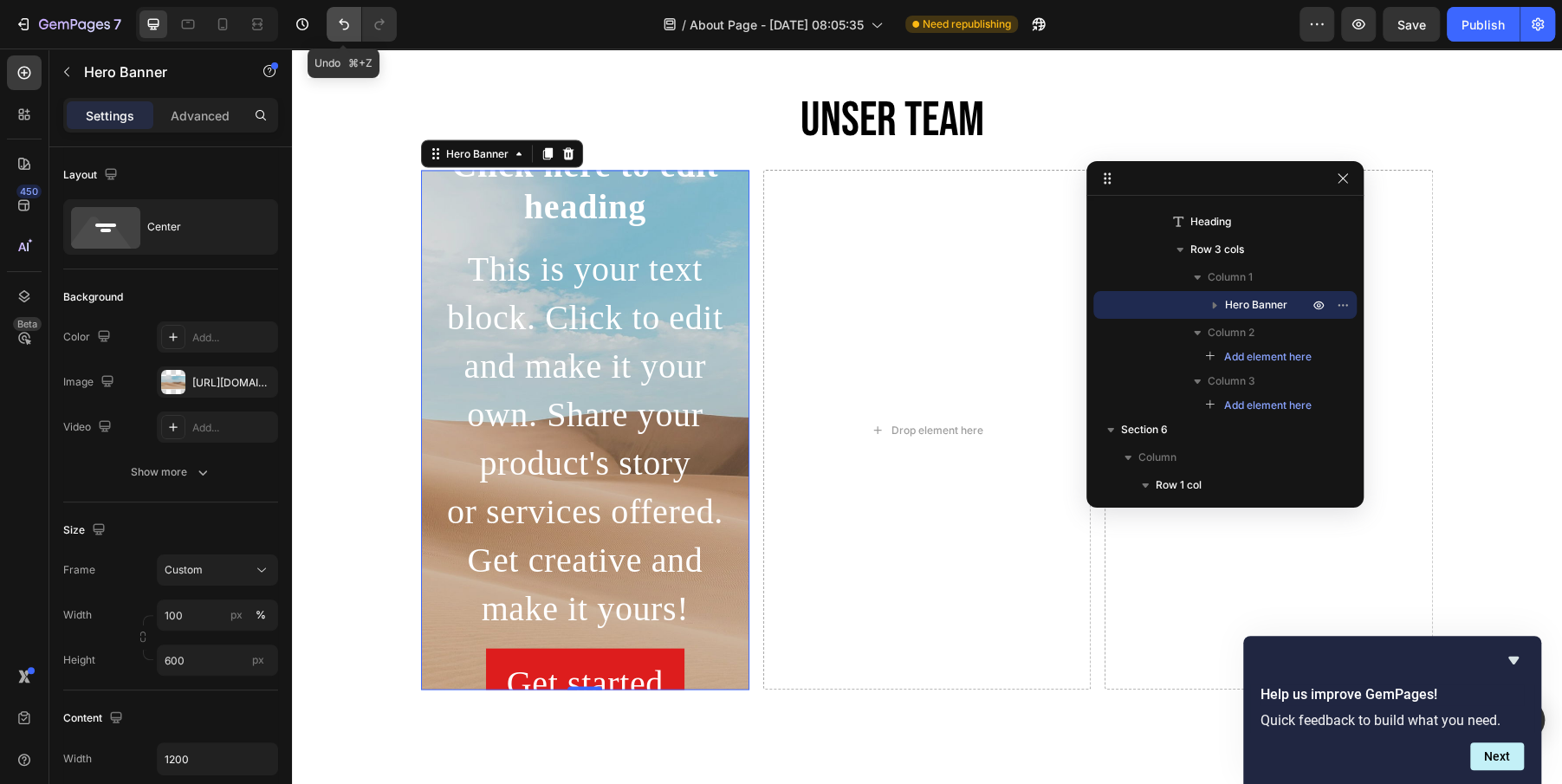
click at [342, 18] on icon "Undo/Redo" at bounding box center [343, 24] width 18 height 18
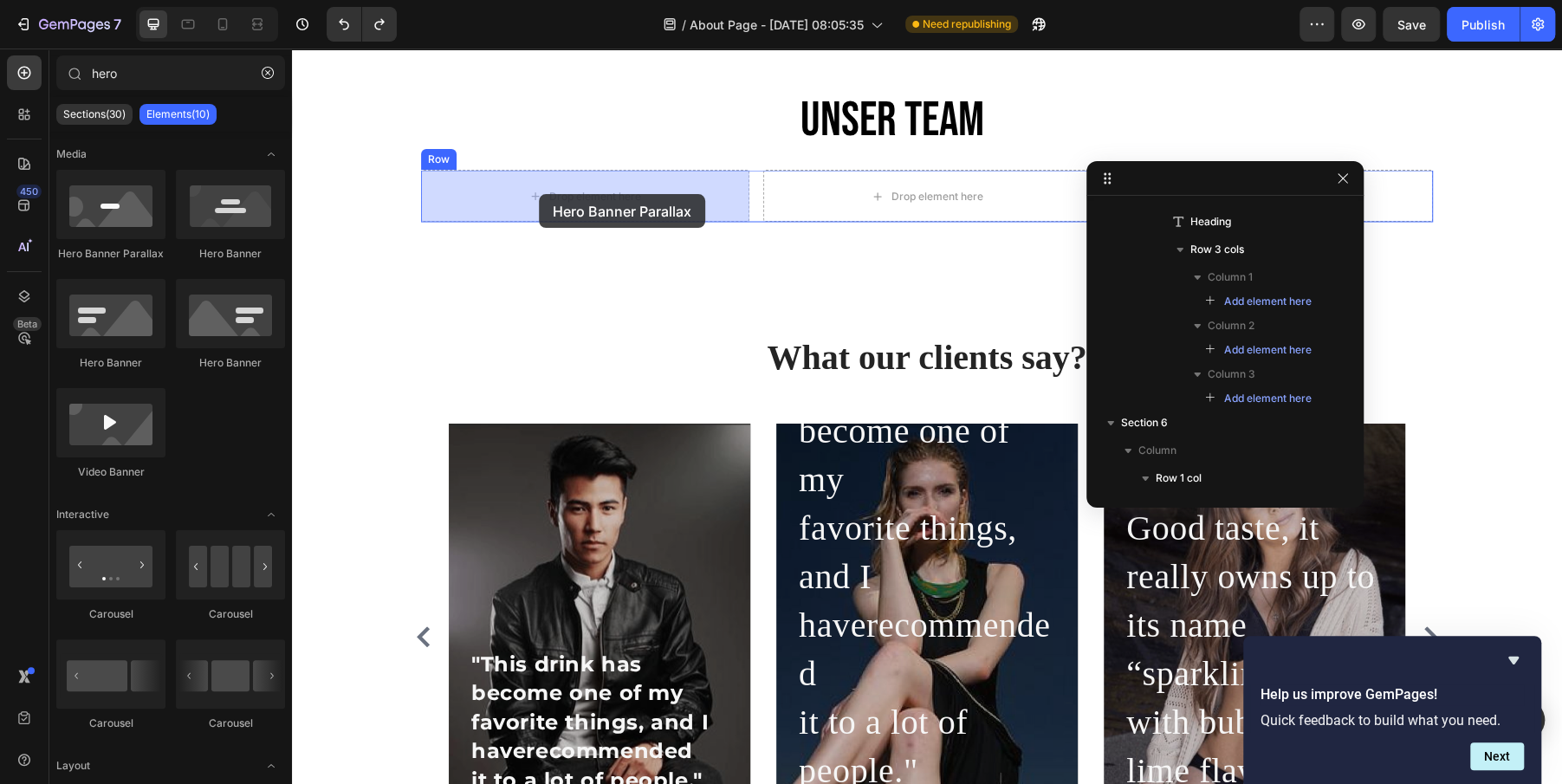
drag, startPoint x: 412, startPoint y: 254, endPoint x: 547, endPoint y: 192, distance: 148.6
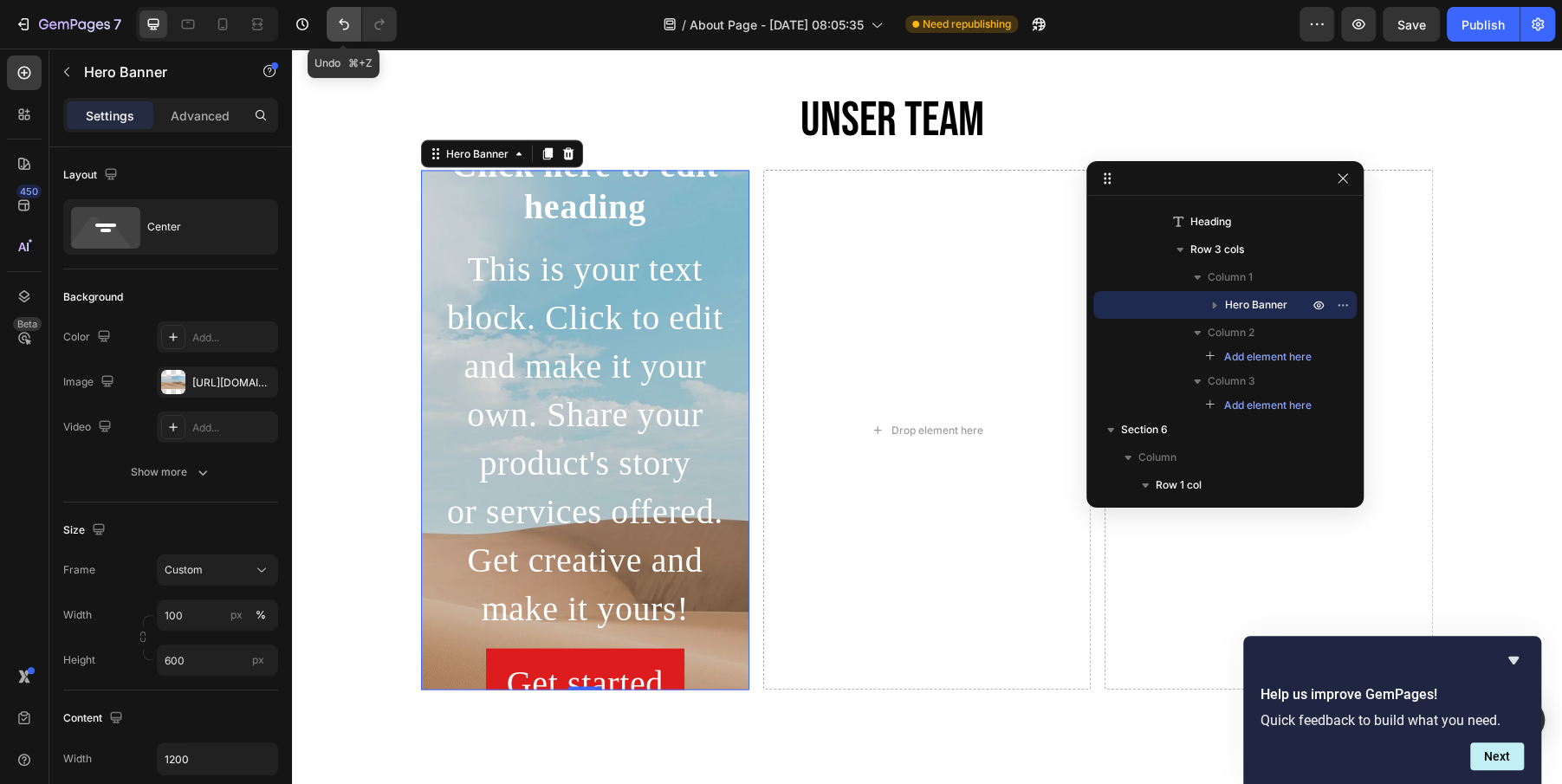
click at [343, 33] on icon "Undo/Redo" at bounding box center [343, 24] width 18 height 18
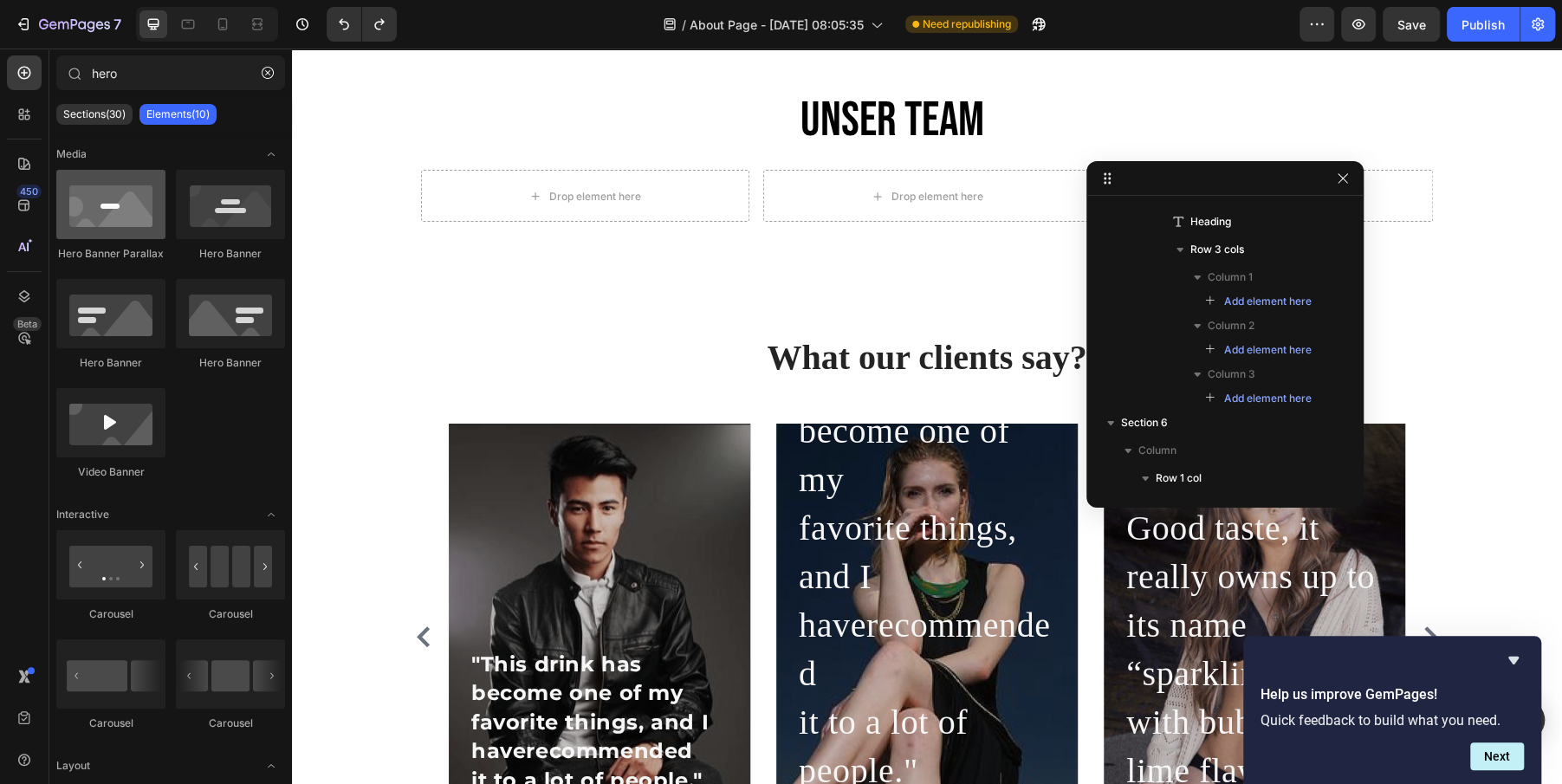
click at [124, 208] on div at bounding box center [110, 204] width 109 height 69
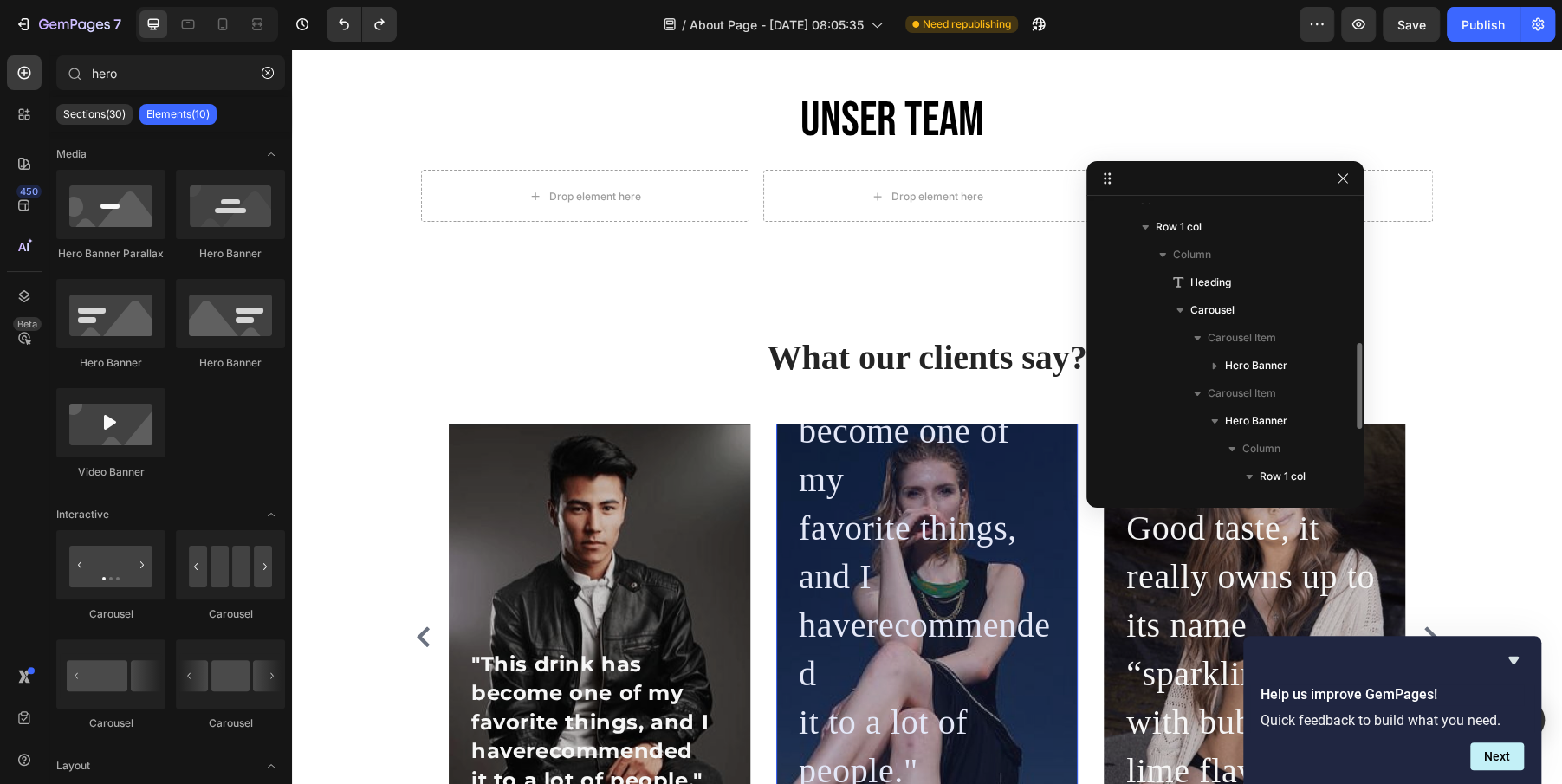
scroll to position [470, 0]
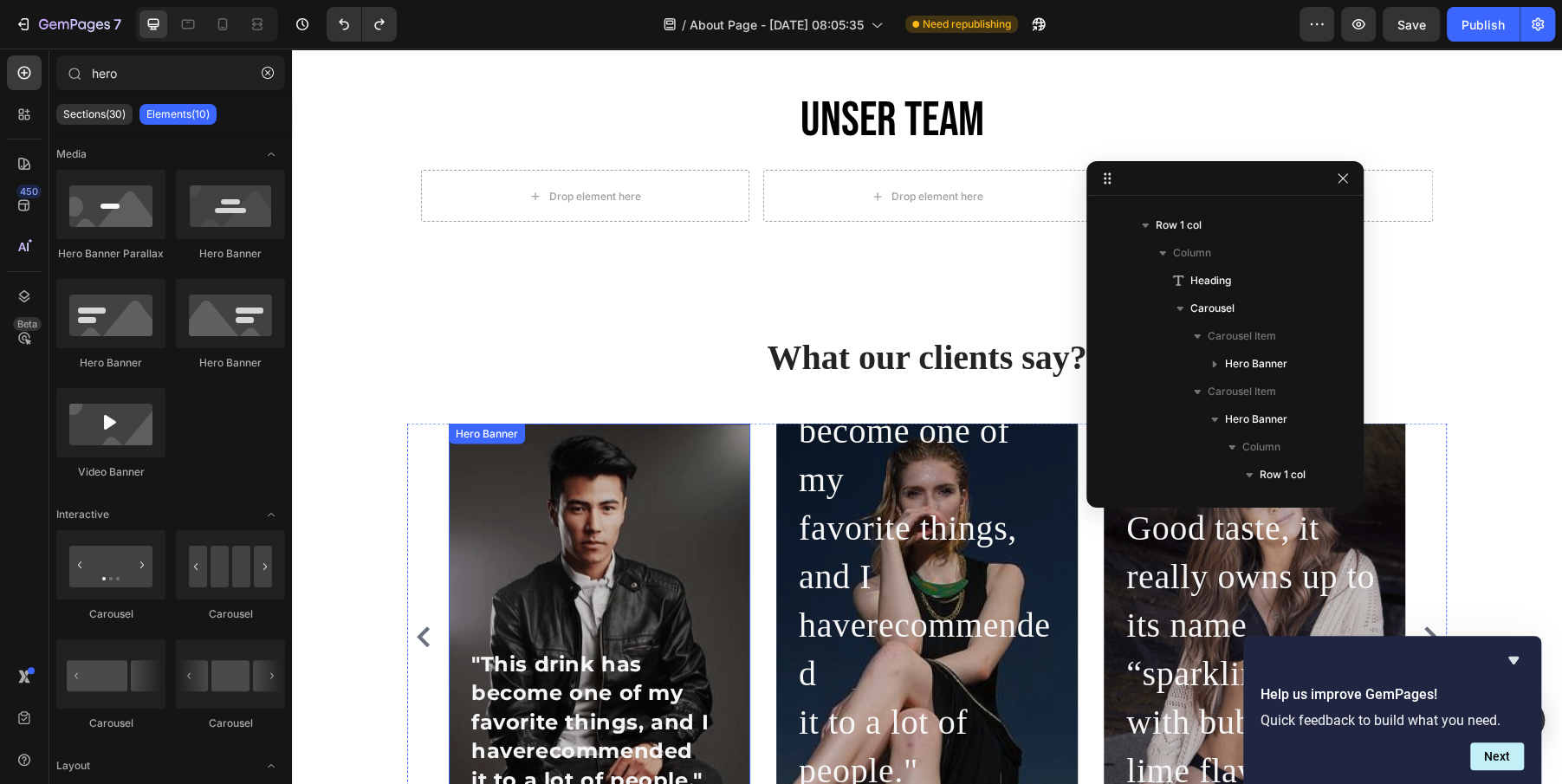
click at [655, 546] on div "Overlay" at bounding box center [599, 636] width 301 height 428
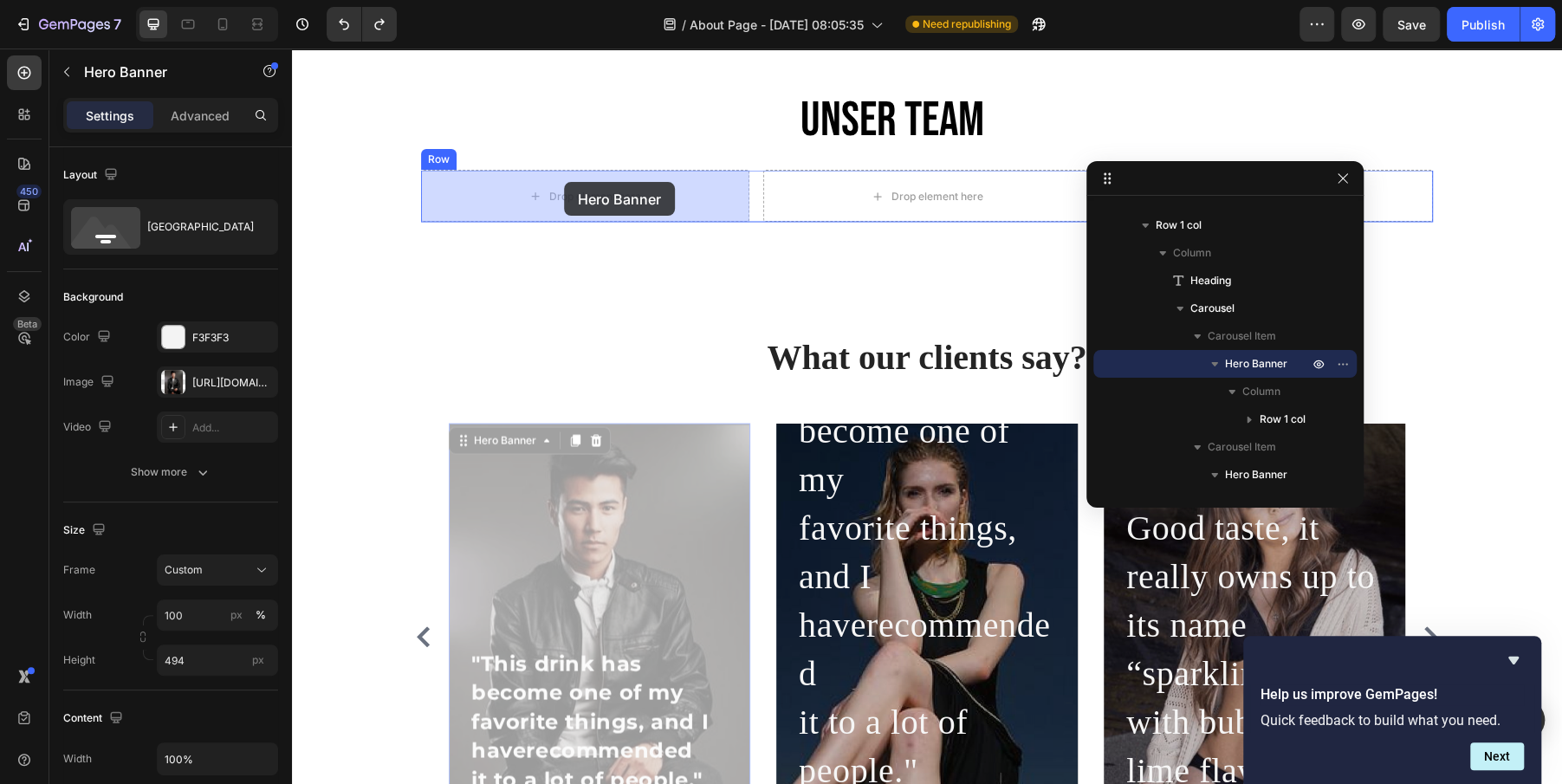
drag, startPoint x: 477, startPoint y: 440, endPoint x: 563, endPoint y: 182, distance: 272.0
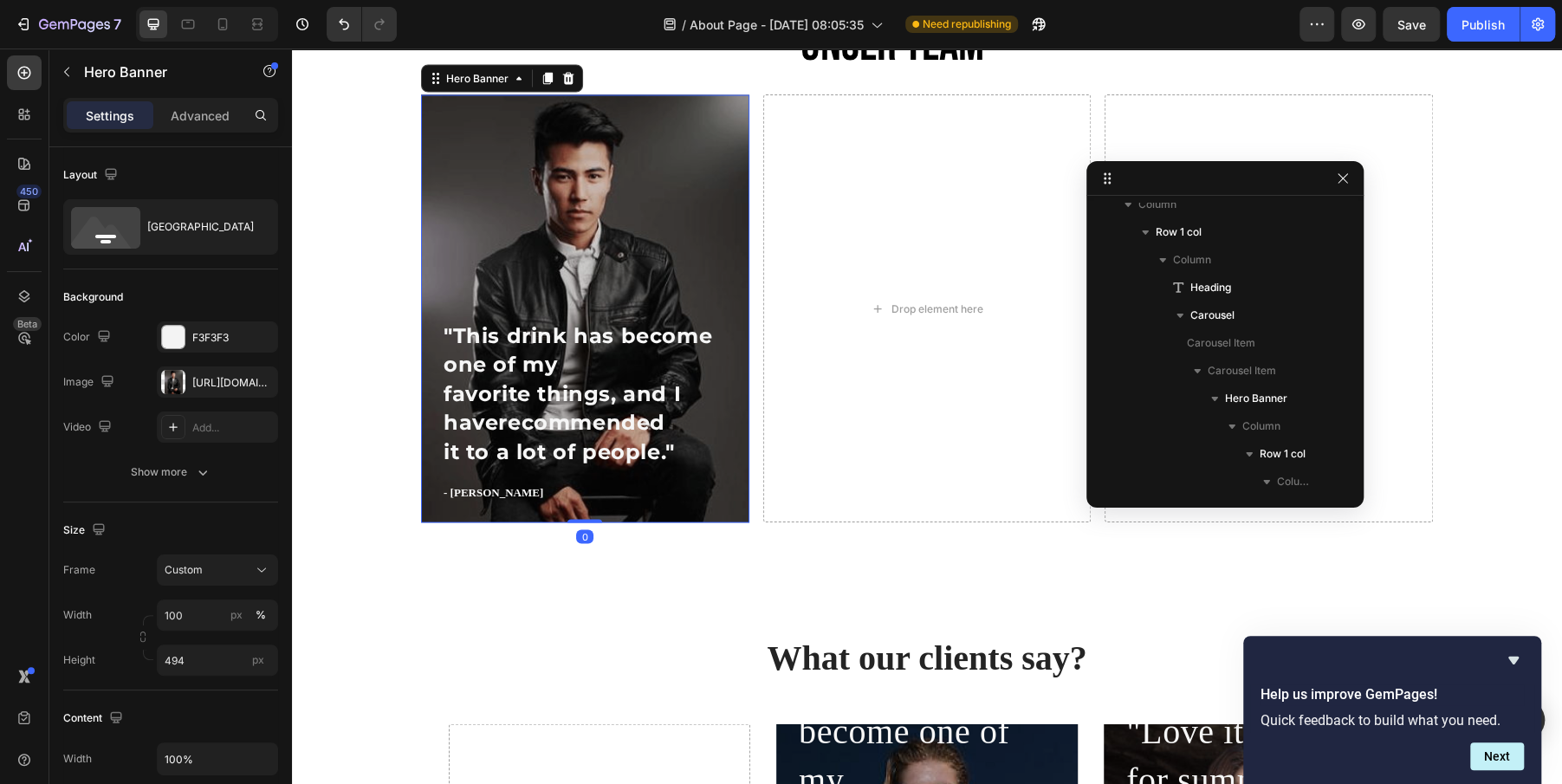
scroll to position [2326, 0]
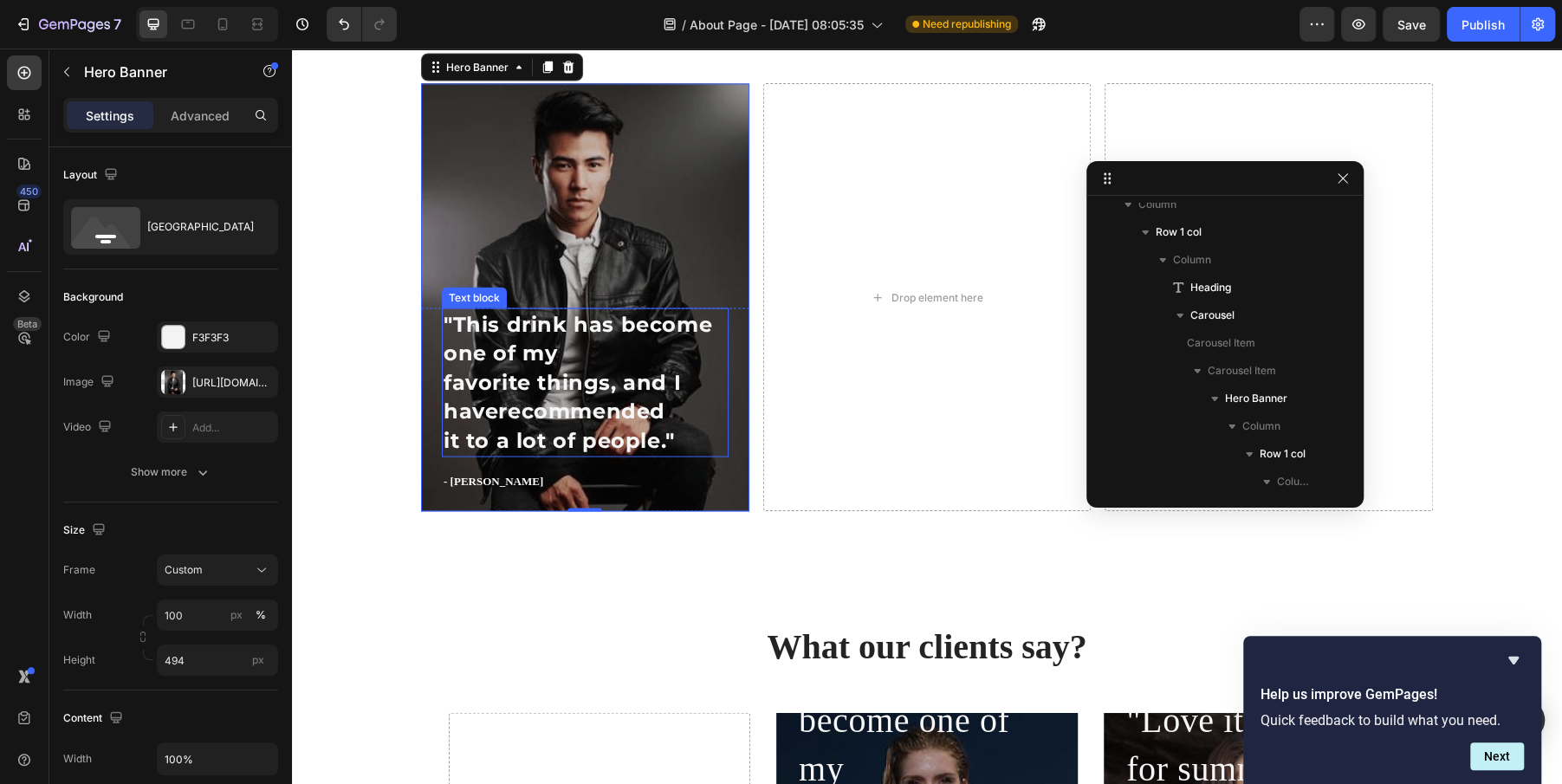
click at [532, 387] on p ""This drink has become one of my favorite things, and I haverecommended it to a…" at bounding box center [585, 382] width 284 height 146
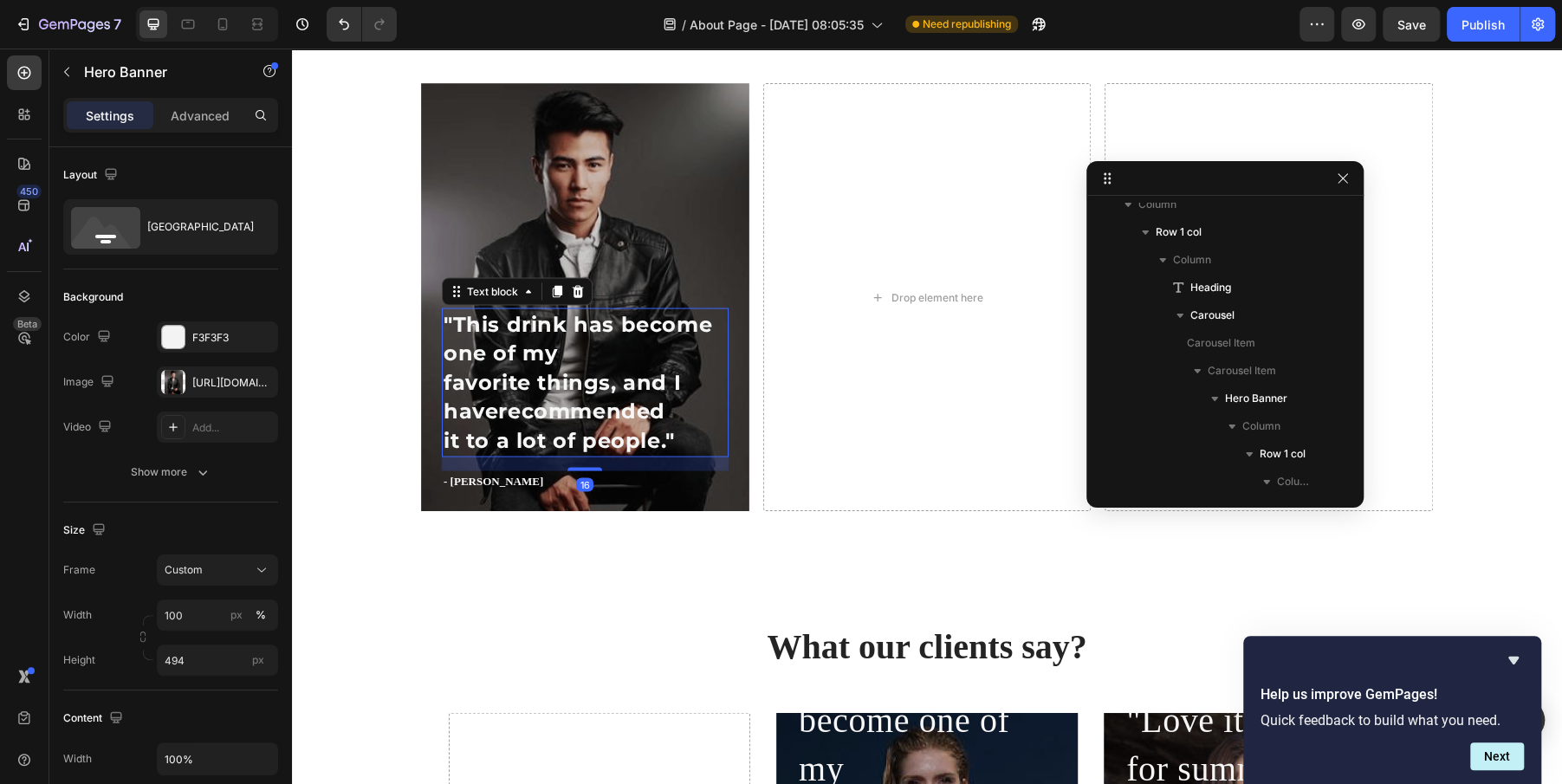
scroll to position [299, 0]
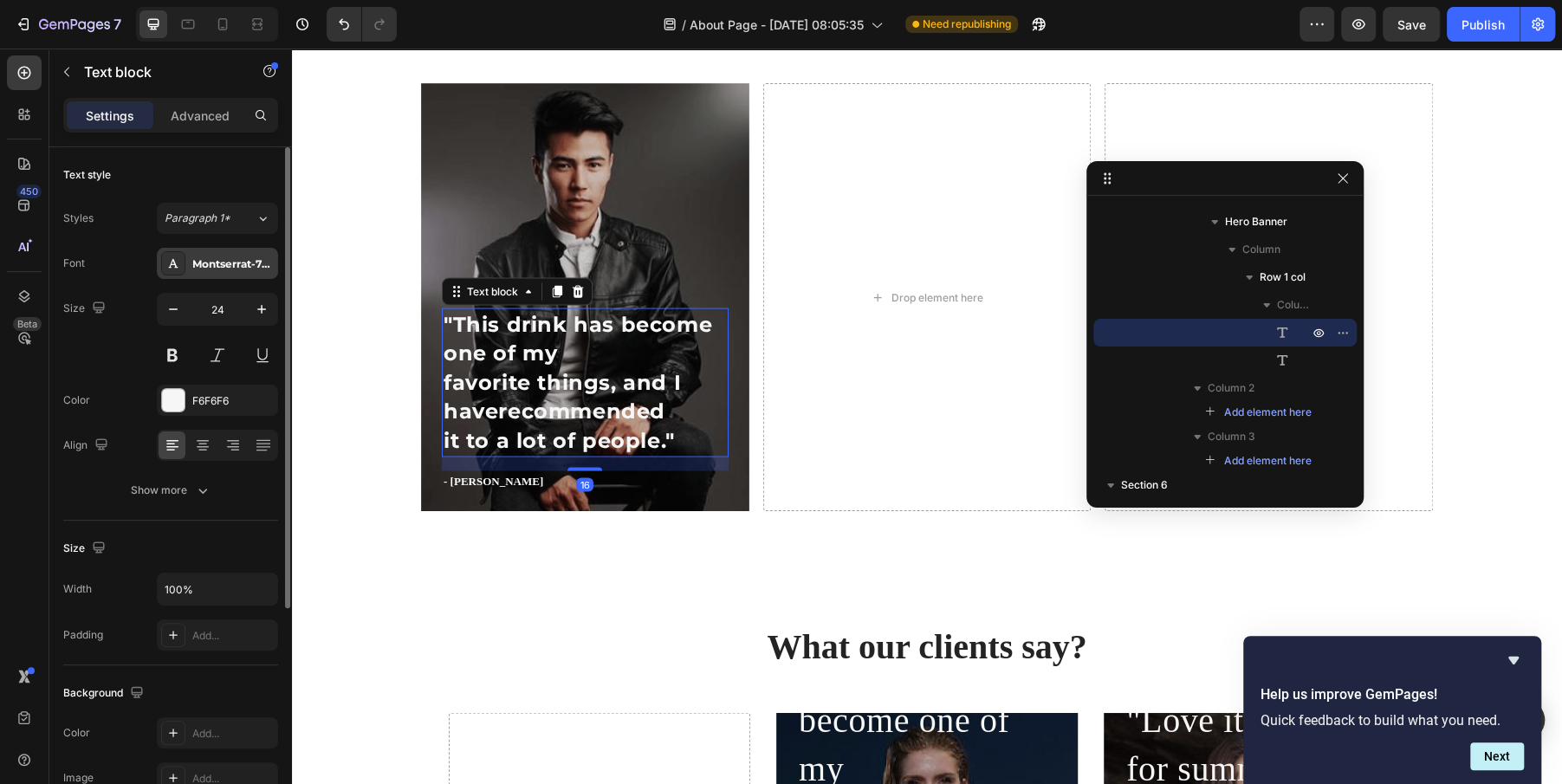
click at [242, 265] on div "Montserrat-700" at bounding box center [232, 264] width 81 height 16
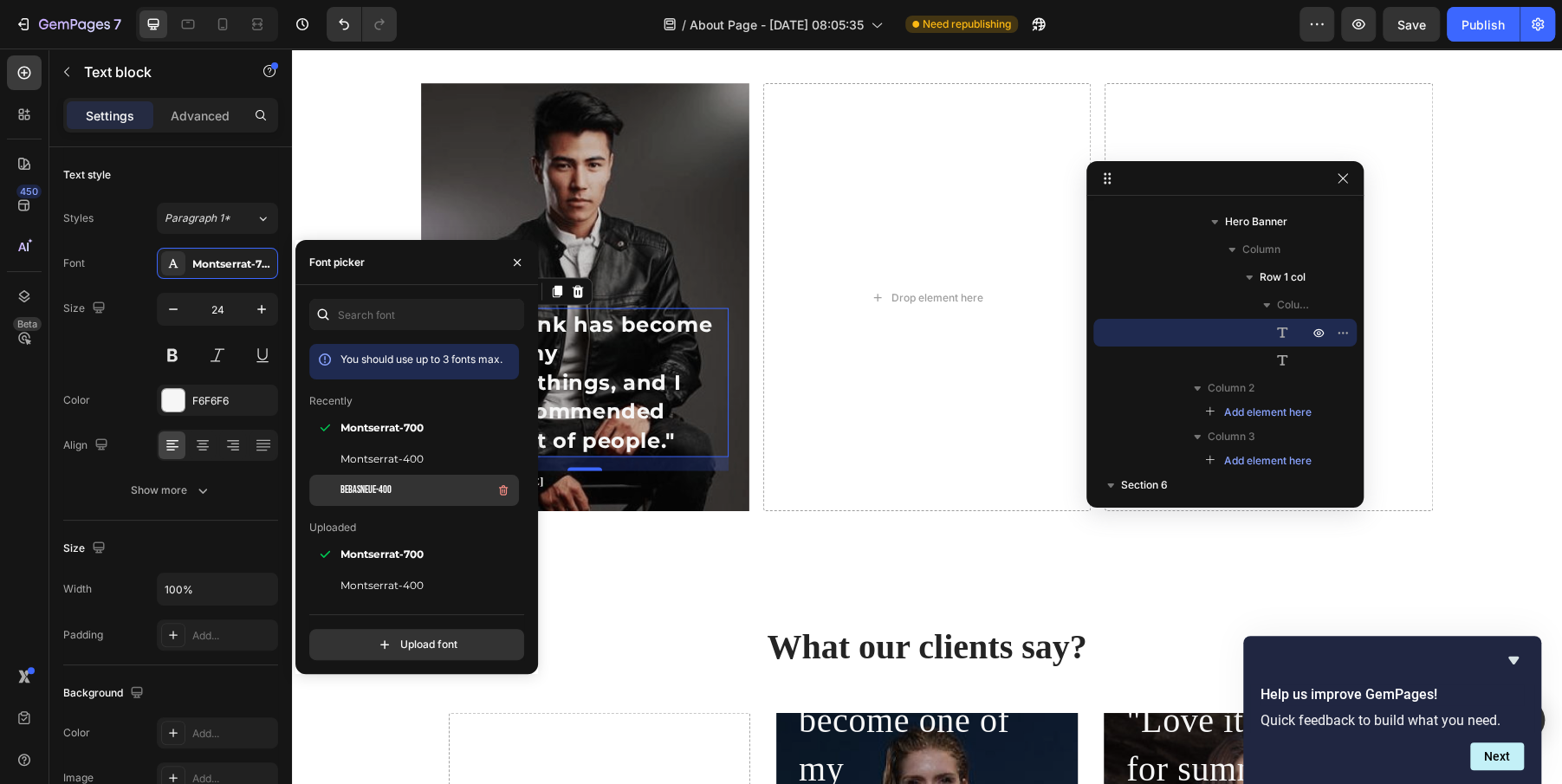
click at [358, 491] on span "BebasNeue-400" at bounding box center [366, 490] width 51 height 16
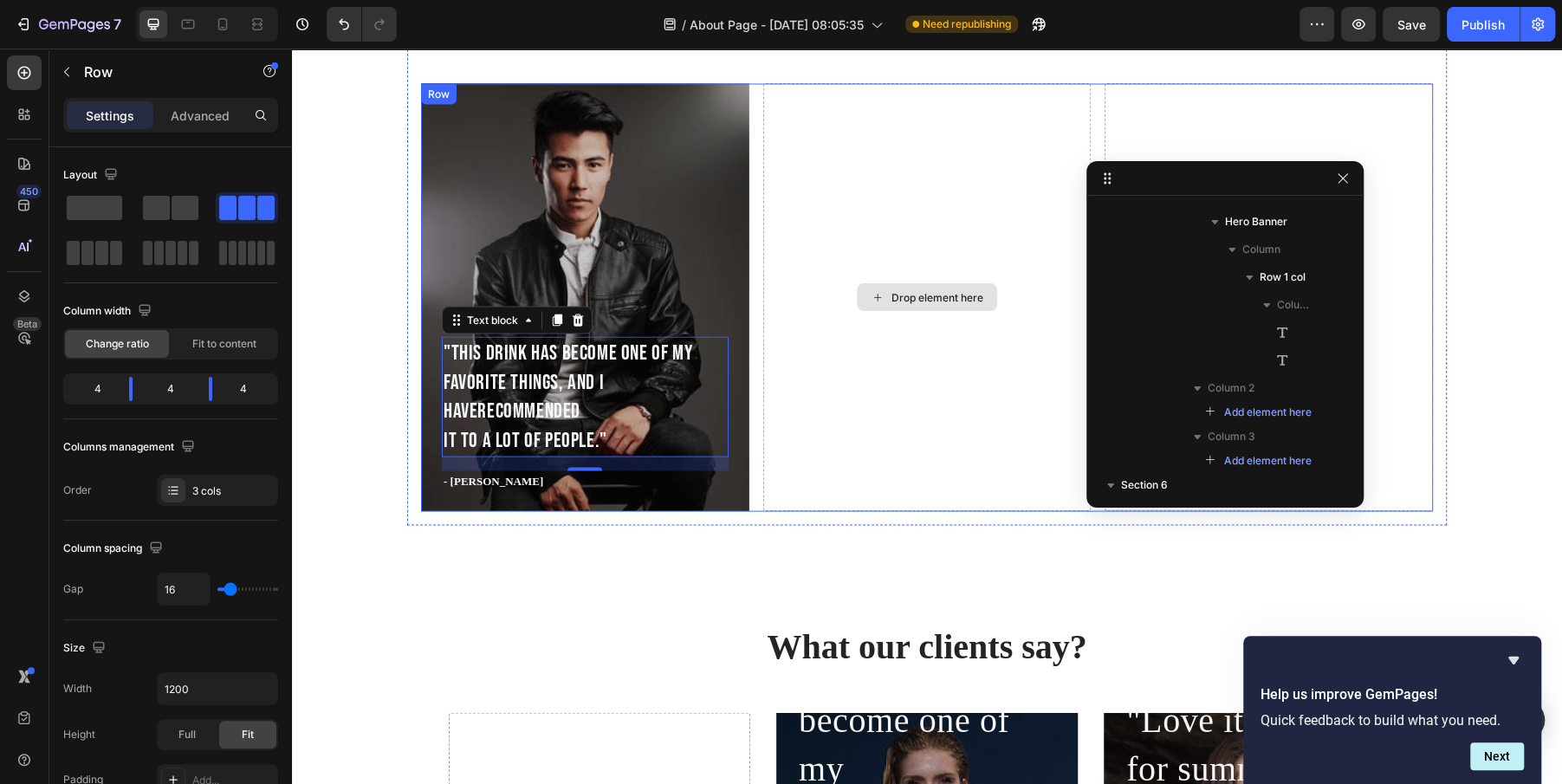
click at [801, 428] on div "Drop element here" at bounding box center [927, 297] width 328 height 428
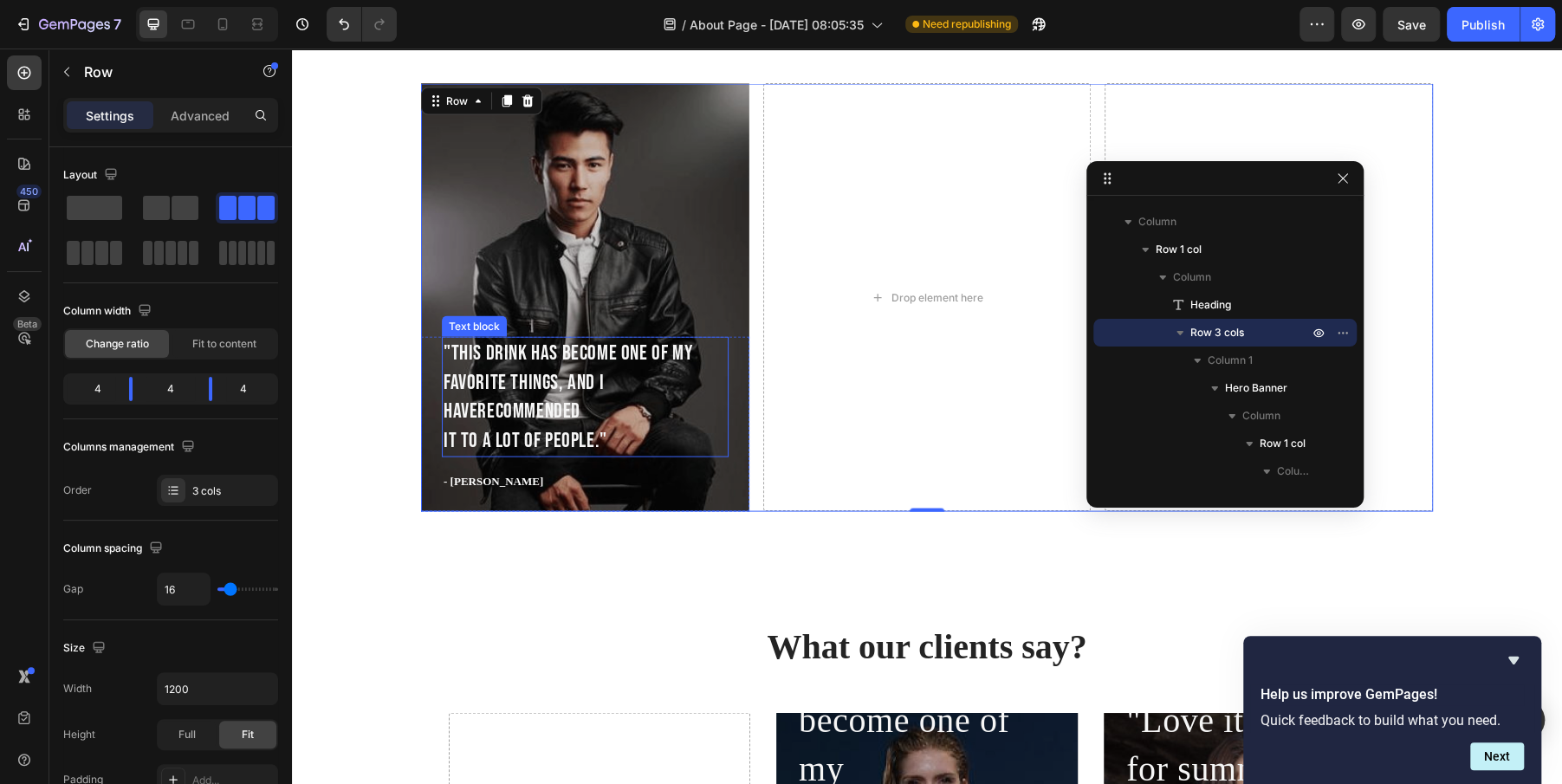
click at [511, 397] on p ""This drink has become one of my favorite things, and I haverecommended it to a…" at bounding box center [585, 396] width 284 height 116
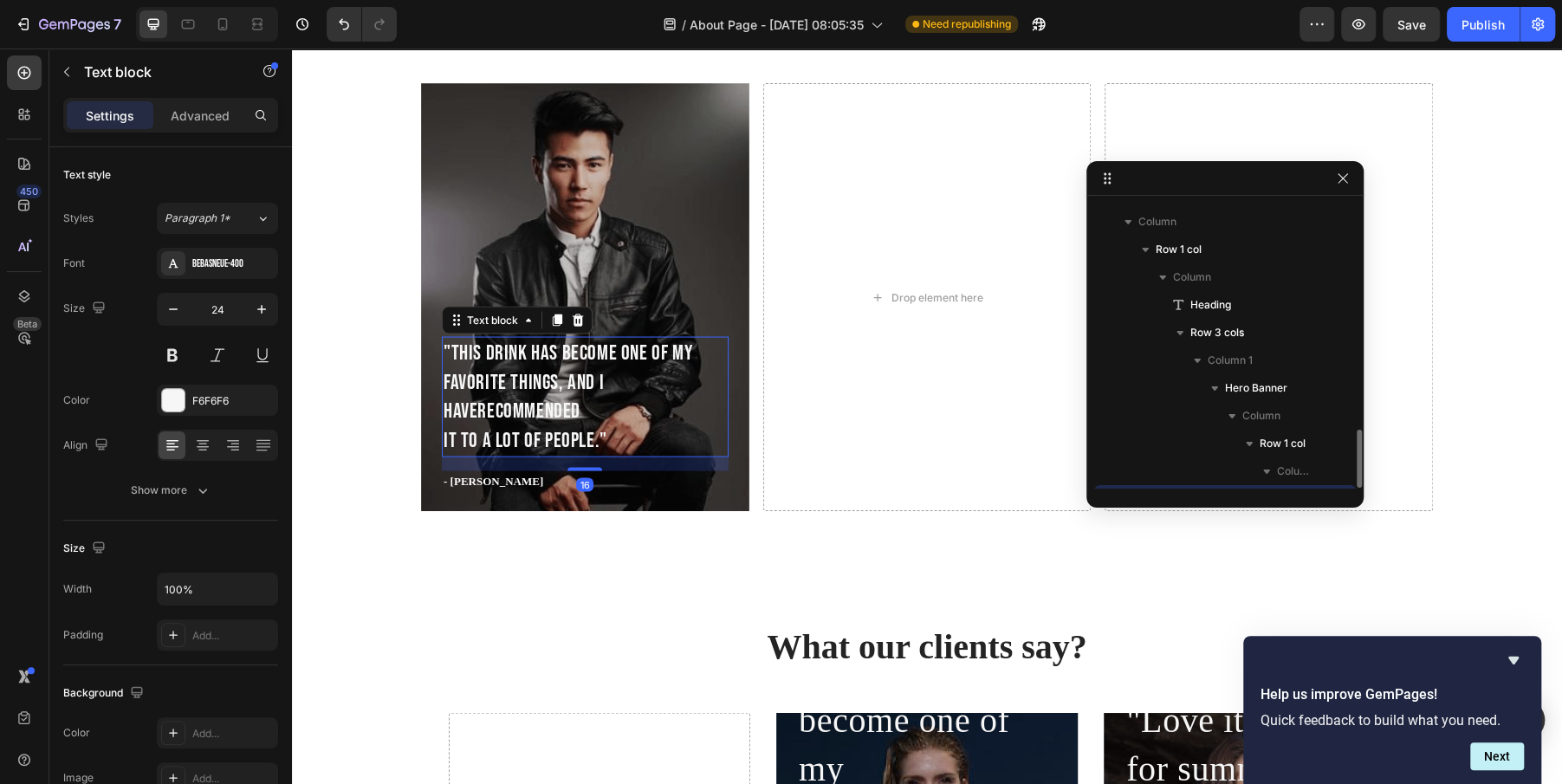
scroll to position [299, 0]
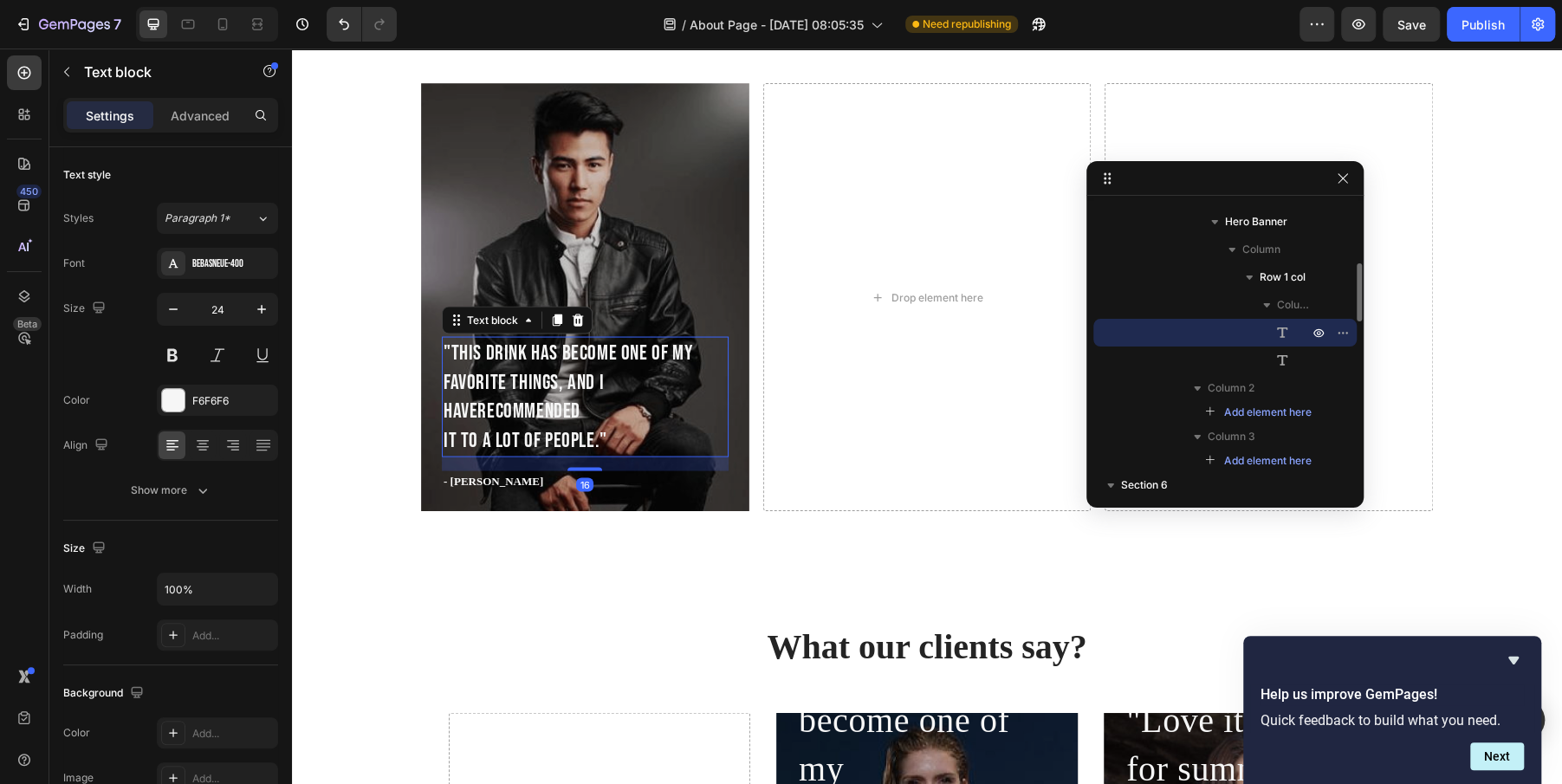
click at [511, 397] on p ""This drink has become one of my favorite things, and I haverecommended it to a…" at bounding box center [585, 396] width 284 height 116
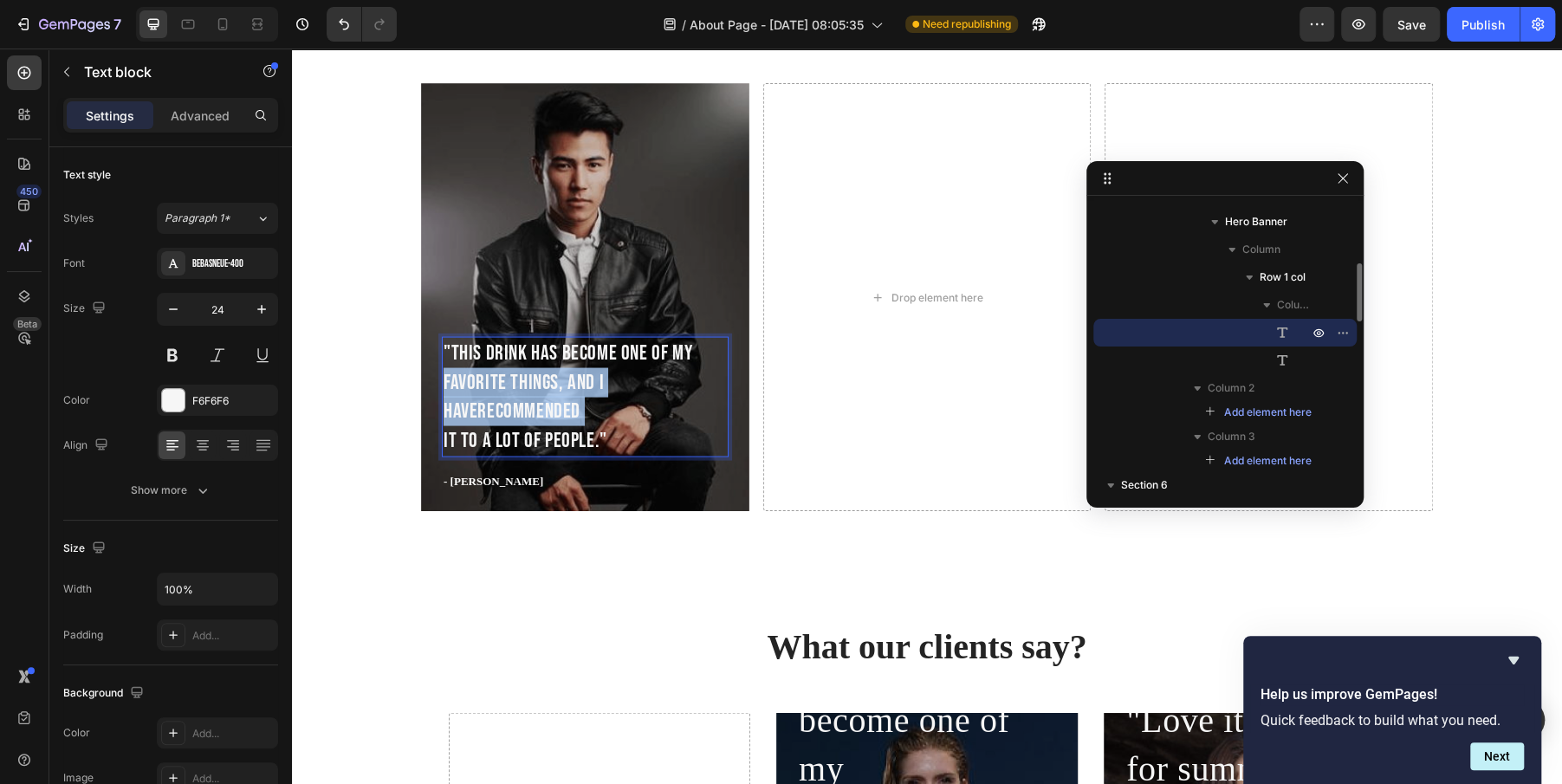
click at [511, 397] on p ""This drink has become one of my favorite things, and I haverecommended it to a…" at bounding box center [585, 396] width 284 height 116
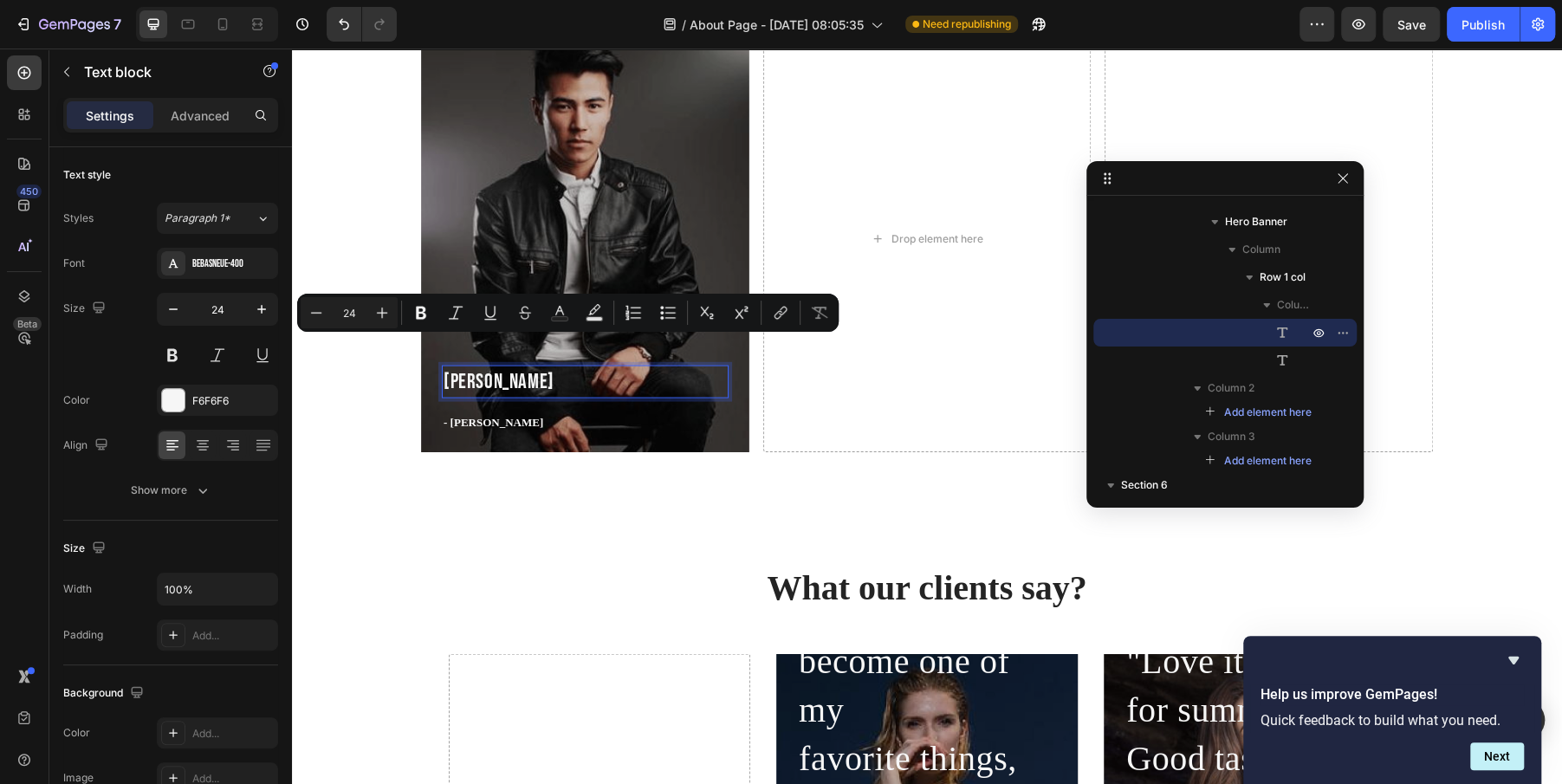
scroll to position [2414, 0]
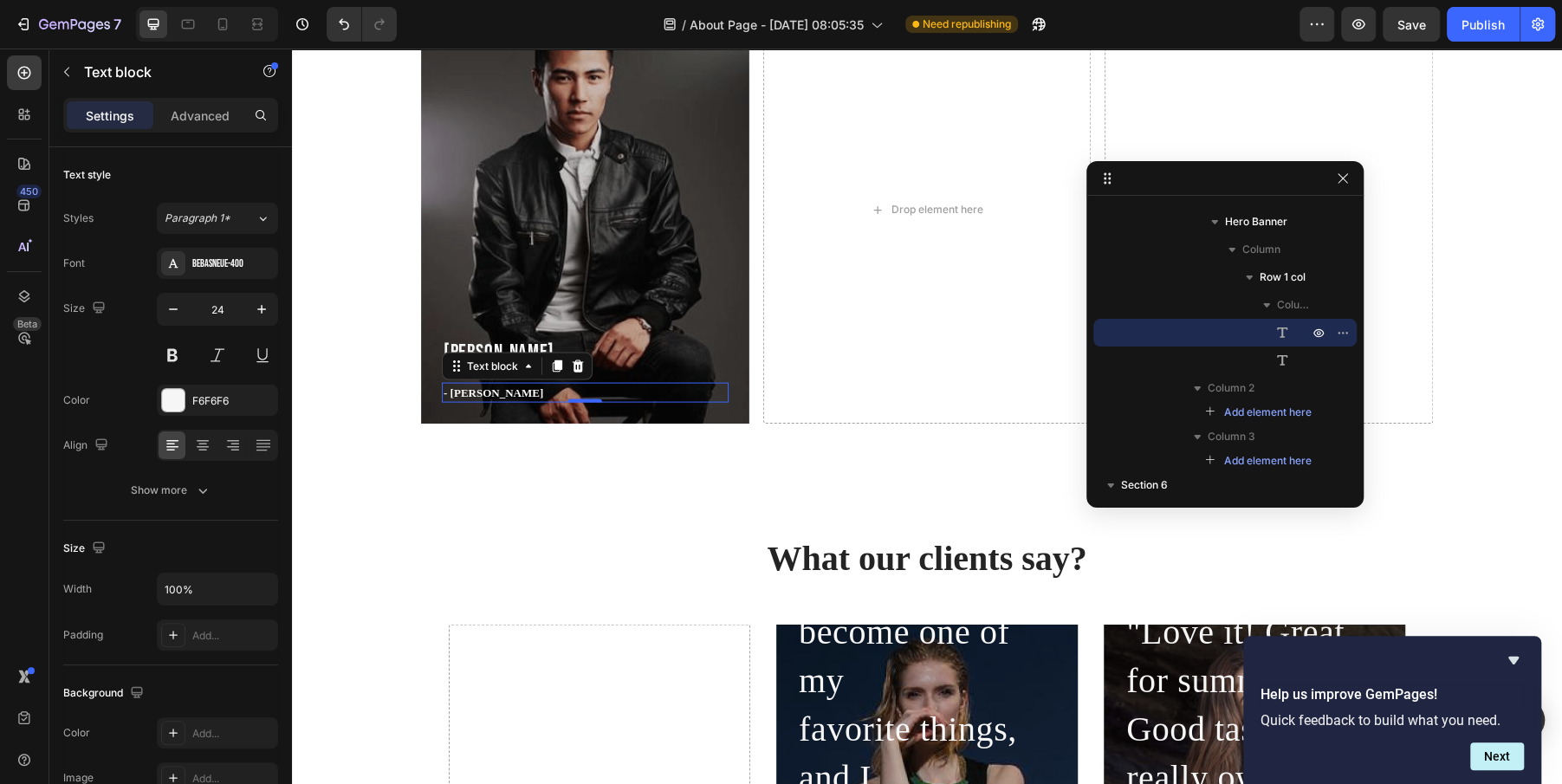
click at [477, 393] on p "- [PERSON_NAME]" at bounding box center [585, 393] width 284 height 18
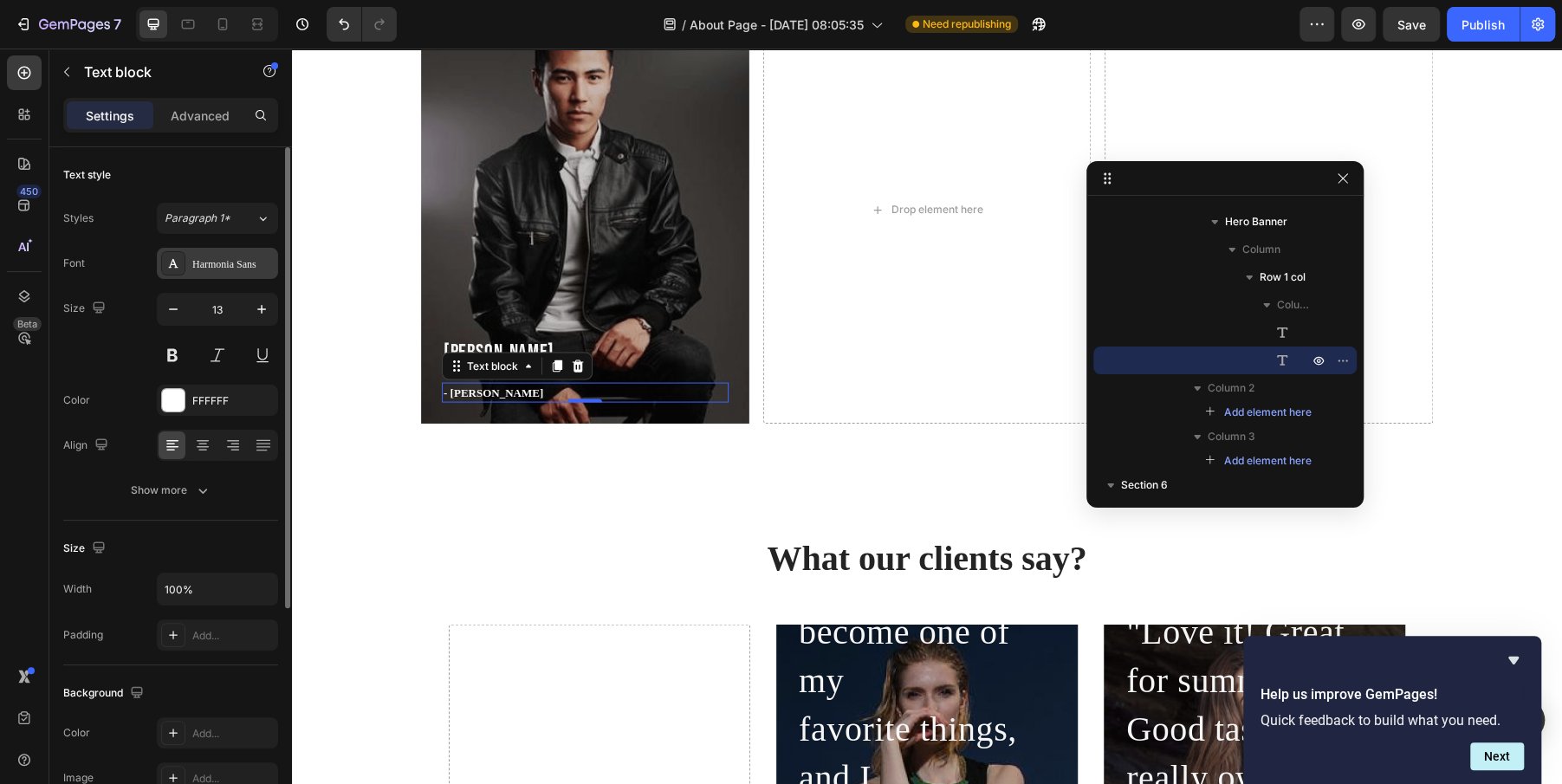
click at [223, 267] on div "Harmonia Sans" at bounding box center [232, 264] width 81 height 16
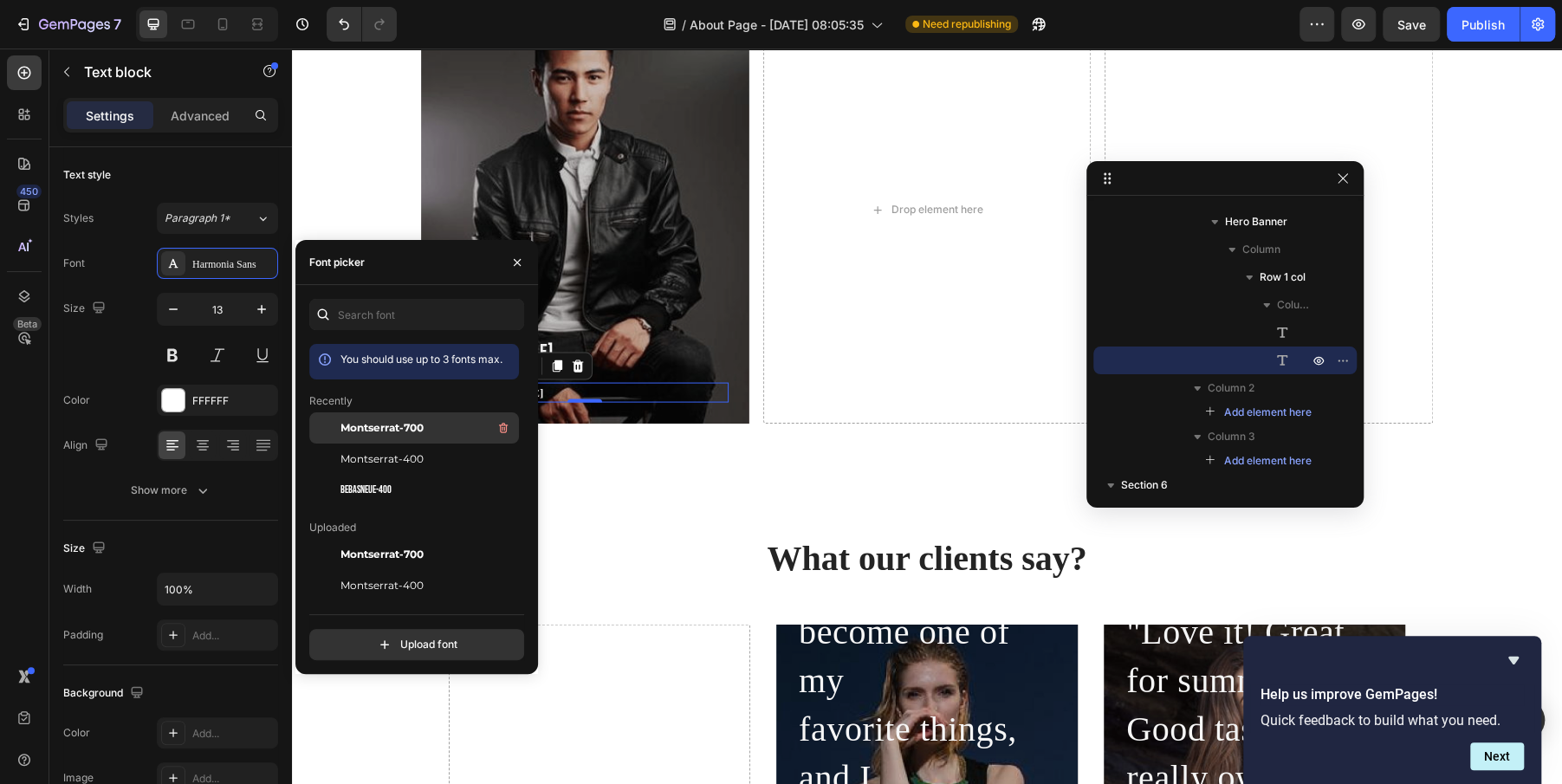
click at [406, 432] on span "Montserrat-700" at bounding box center [382, 428] width 83 height 16
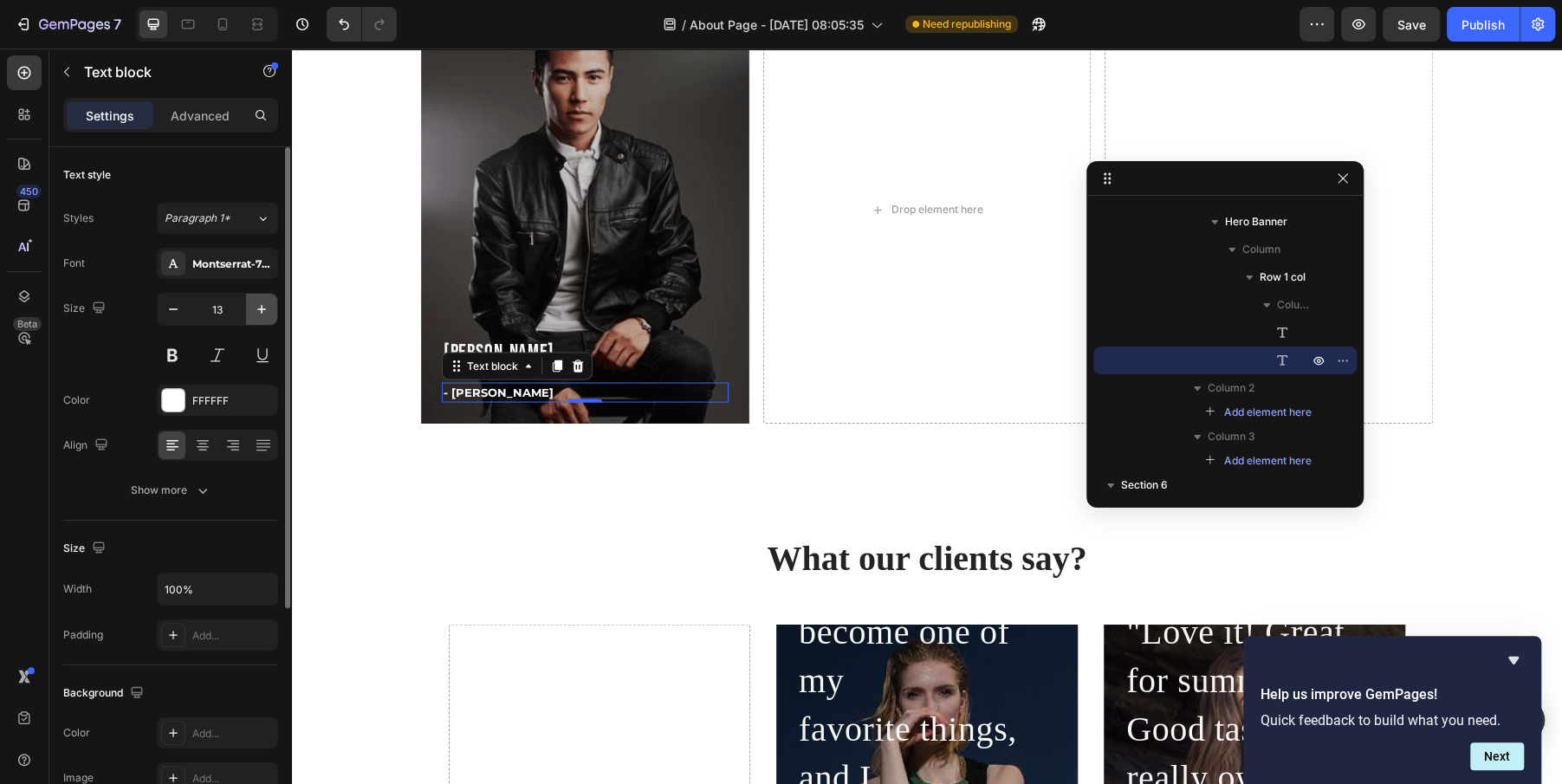
click at [251, 297] on button "button" at bounding box center [261, 309] width 31 height 31
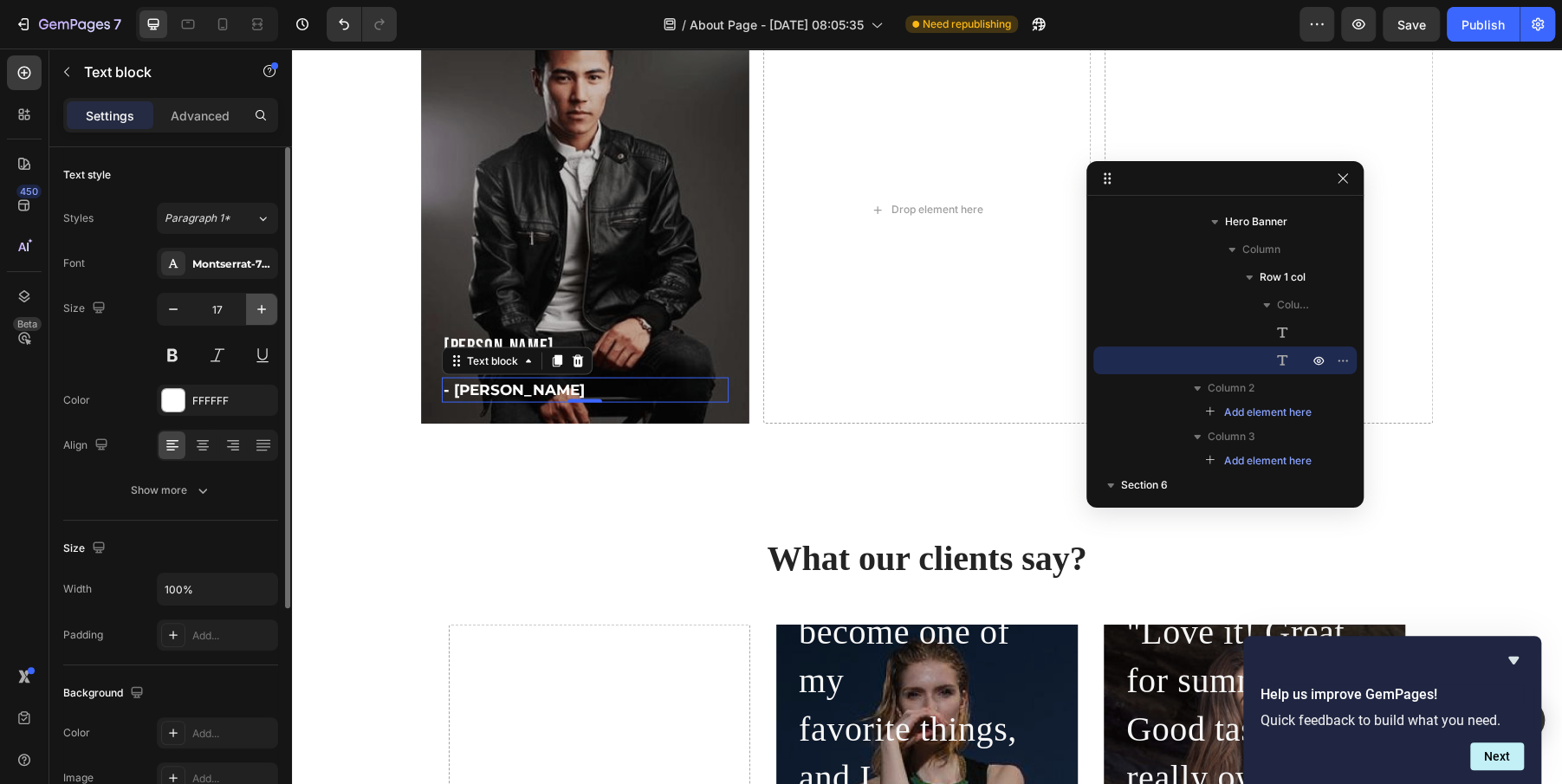
type input "18"
click at [480, 341] on p "[PERSON_NAME]" at bounding box center [585, 346] width 284 height 29
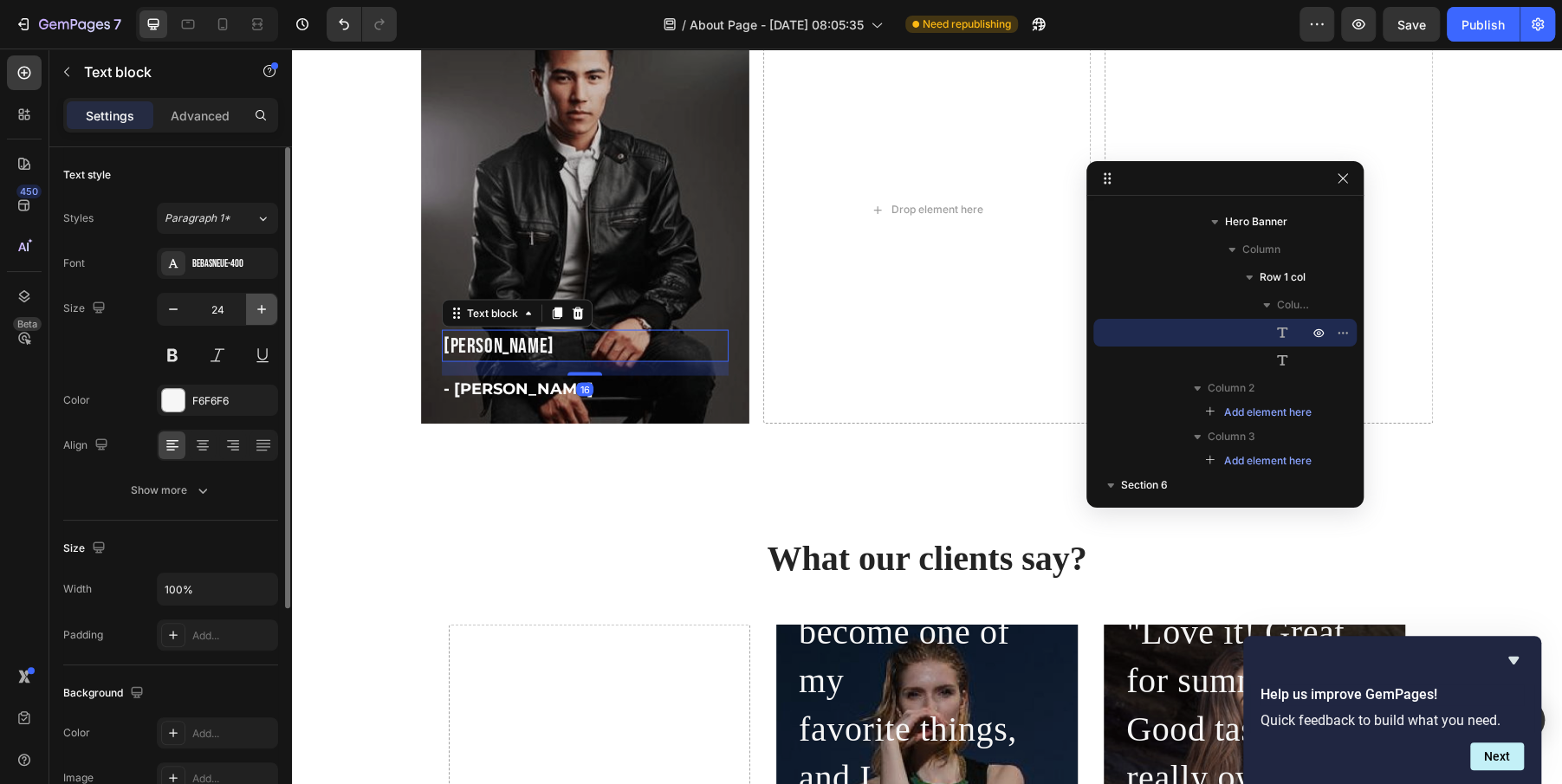
click at [264, 306] on icon "button" at bounding box center [261, 309] width 18 height 18
type input "28"
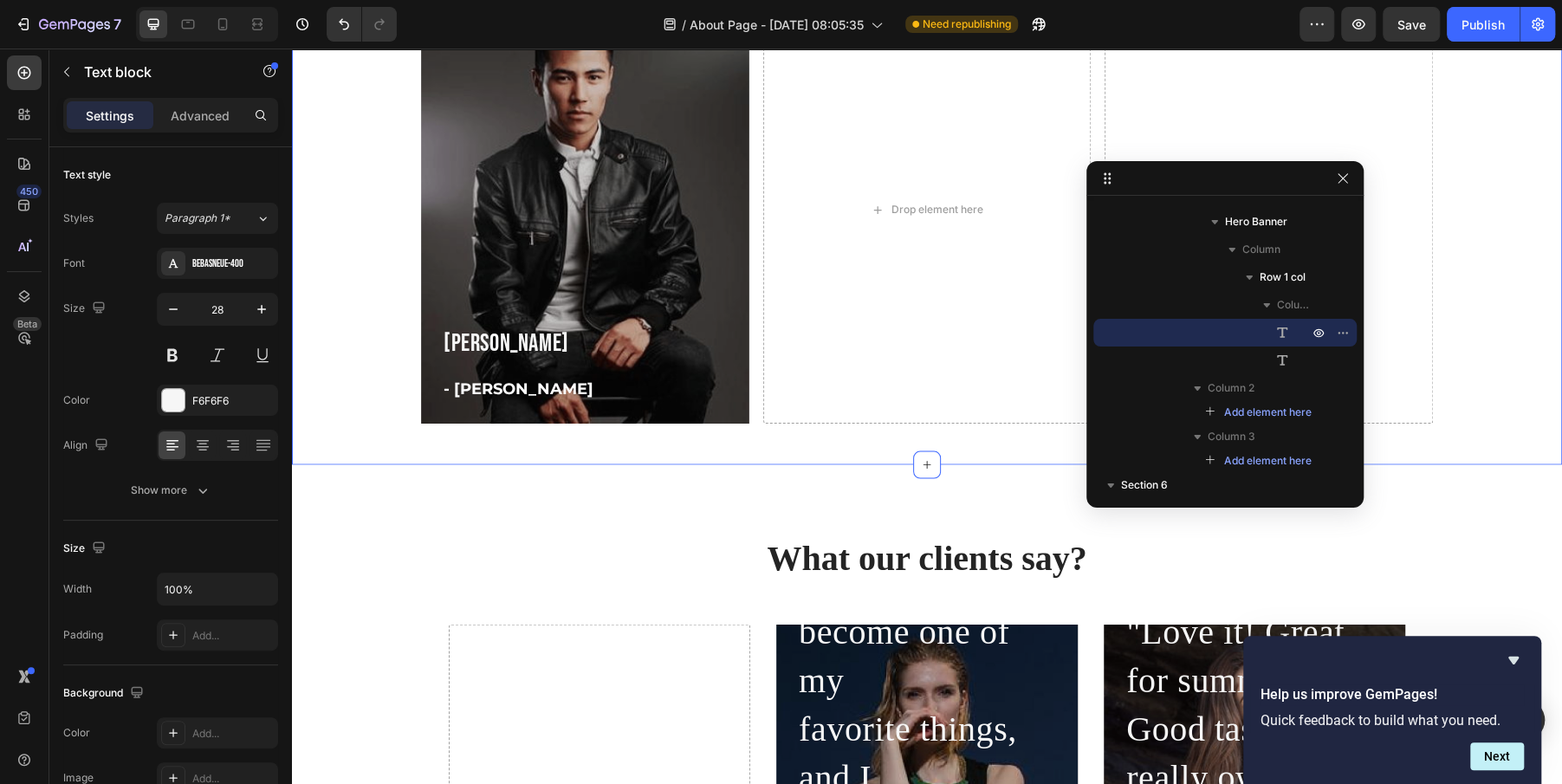
click at [481, 460] on div "Unser Team Heading [PERSON_NAME] Text block - [PERSON_NAME] Text block Row Hero…" at bounding box center [927, 171] width 1270 height 588
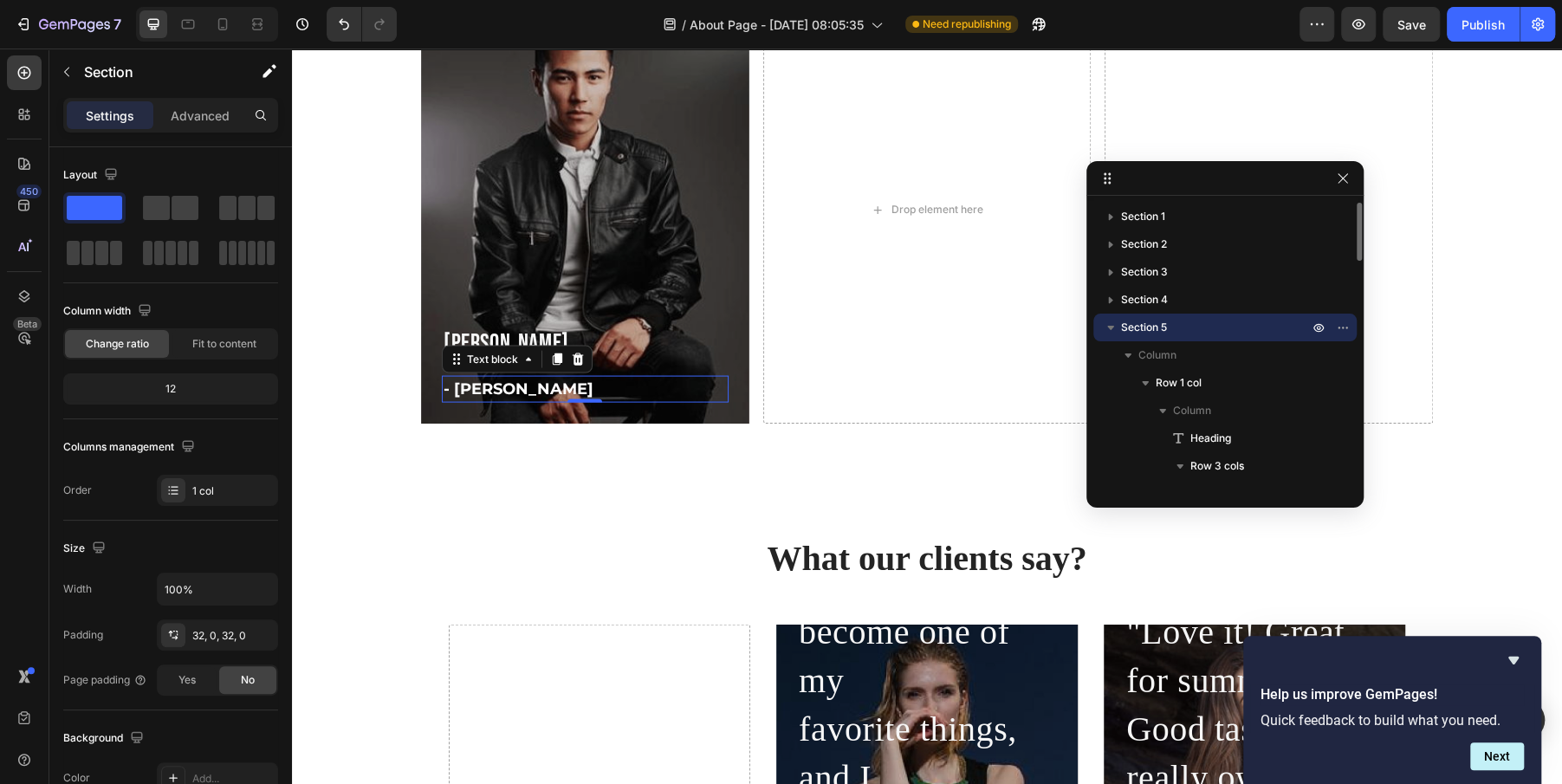
click at [488, 390] on p "- [PERSON_NAME]" at bounding box center [585, 389] width 284 height 23
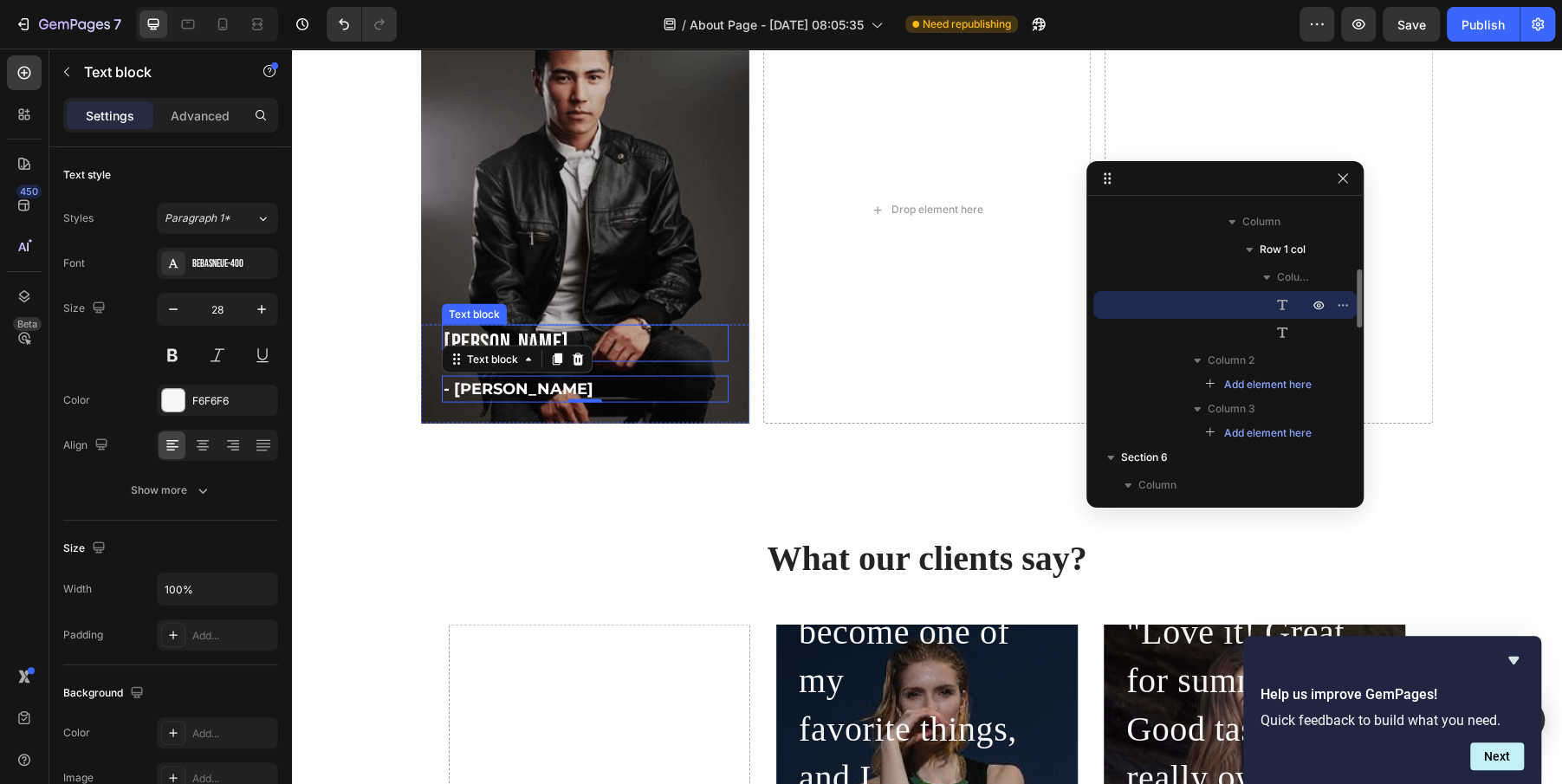
click at [508, 334] on p "[PERSON_NAME]" at bounding box center [585, 343] width 284 height 34
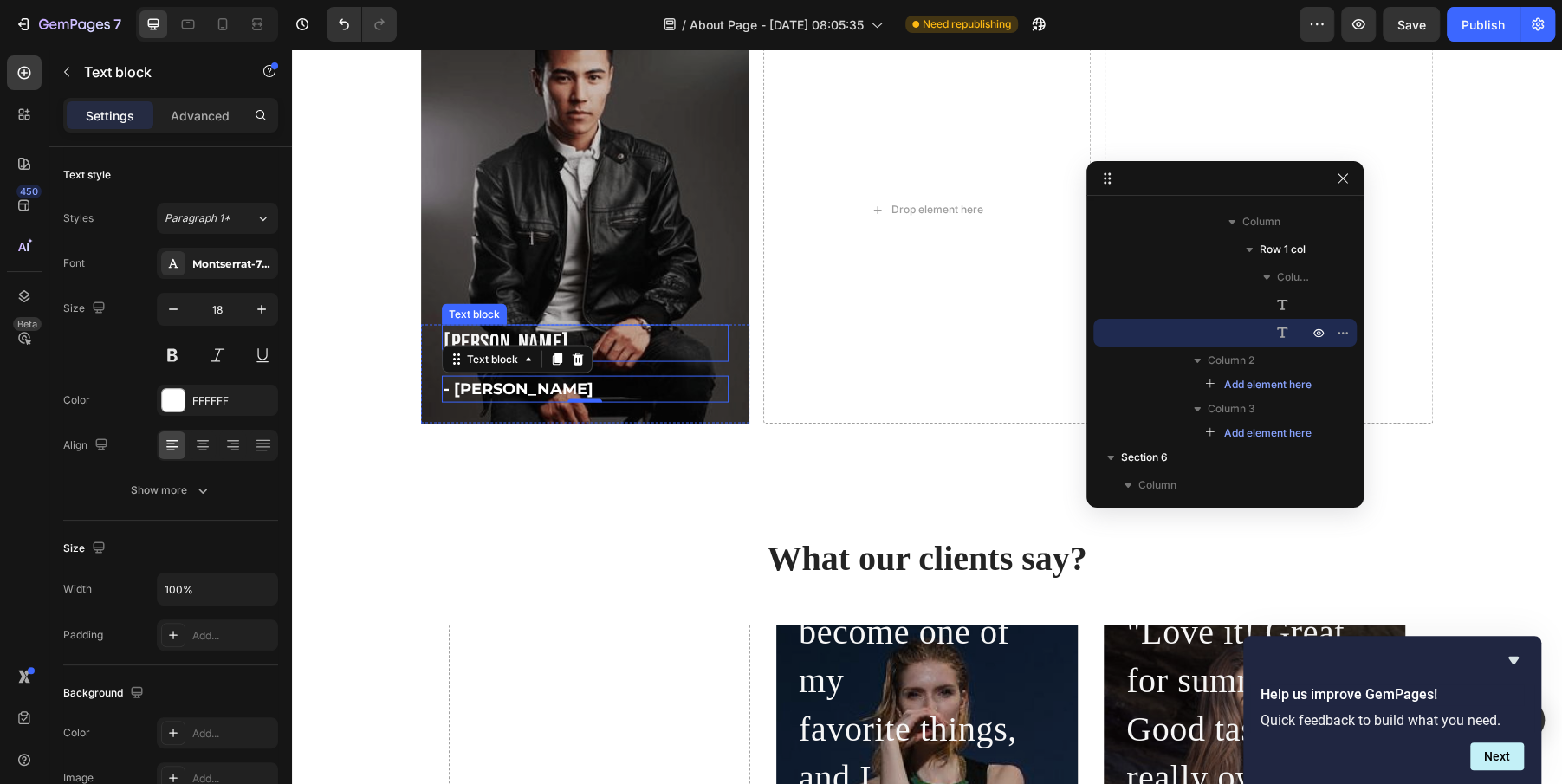
click at [501, 334] on p "[PERSON_NAME]" at bounding box center [585, 343] width 284 height 34
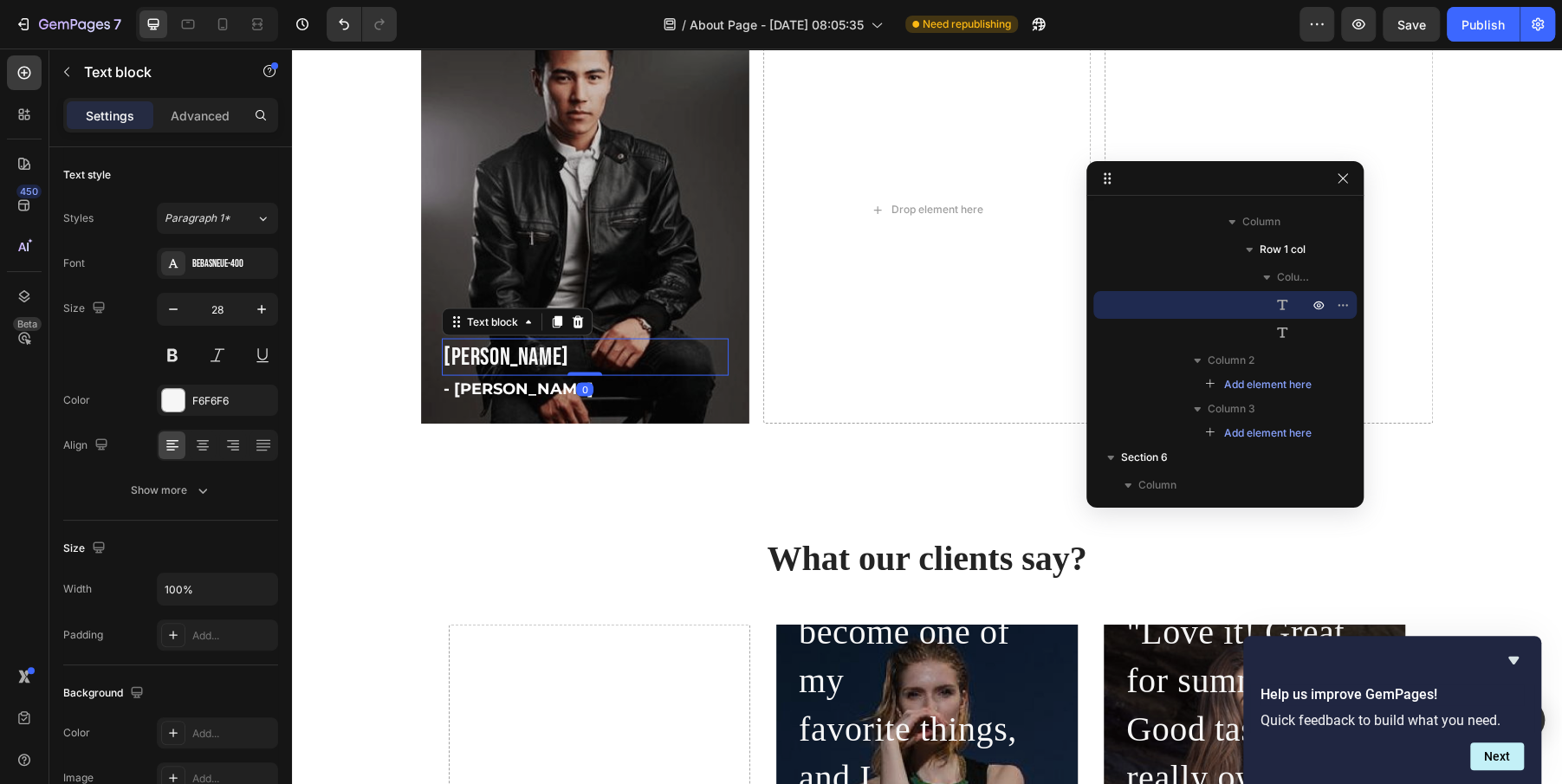
drag, startPoint x: 599, startPoint y: 372, endPoint x: 599, endPoint y: 347, distance: 25.0
click at [599, 347] on div "[PERSON_NAME] Text block 0" at bounding box center [585, 357] width 286 height 37
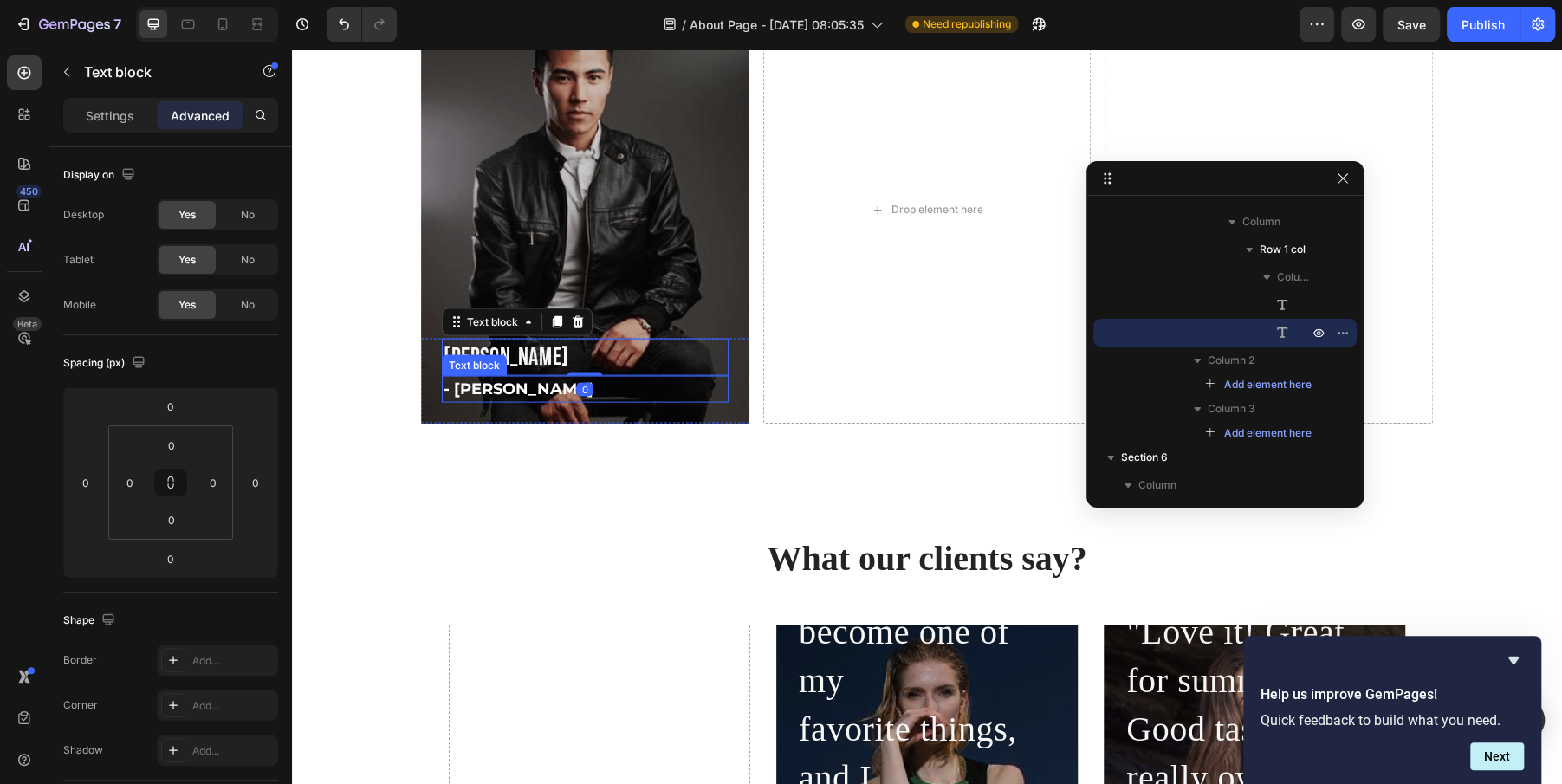
click at [482, 387] on p "- [PERSON_NAME]" at bounding box center [585, 389] width 284 height 23
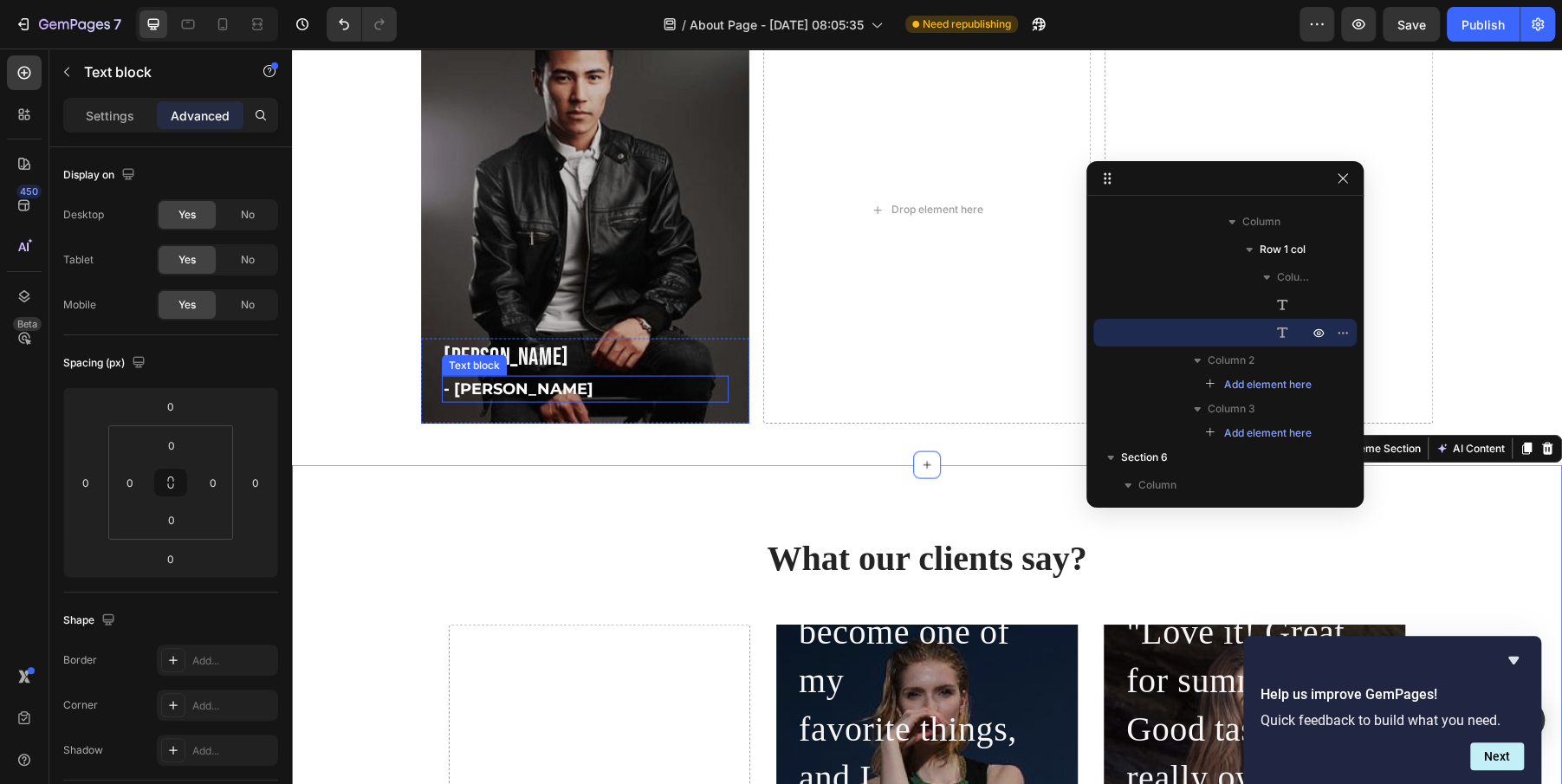
click at [493, 386] on p "- [PERSON_NAME]" at bounding box center [585, 389] width 284 height 23
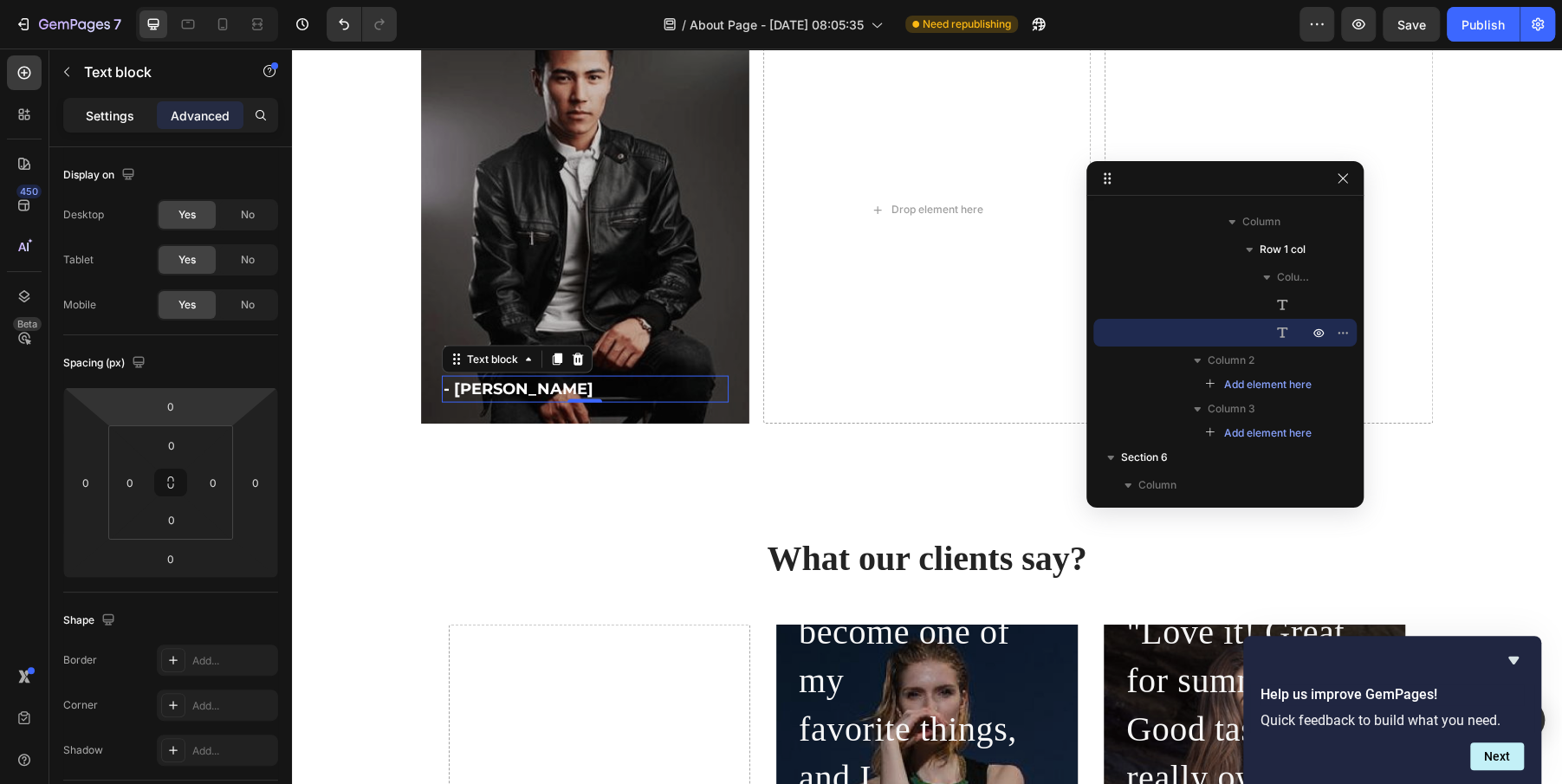
click at [113, 112] on p "Settings" at bounding box center [110, 115] width 49 height 18
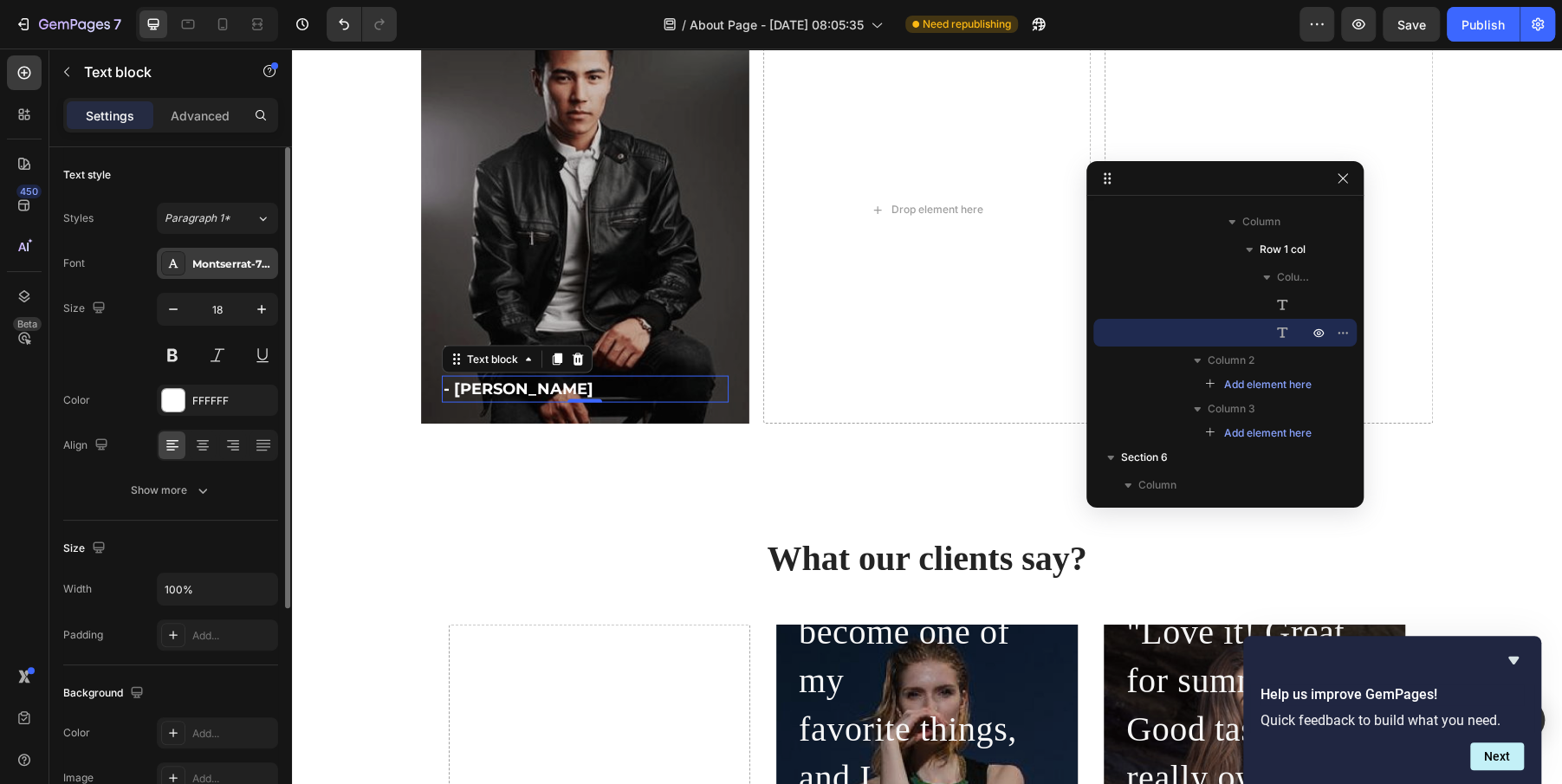
click at [253, 257] on div "Montserrat-700" at bounding box center [232, 264] width 81 height 16
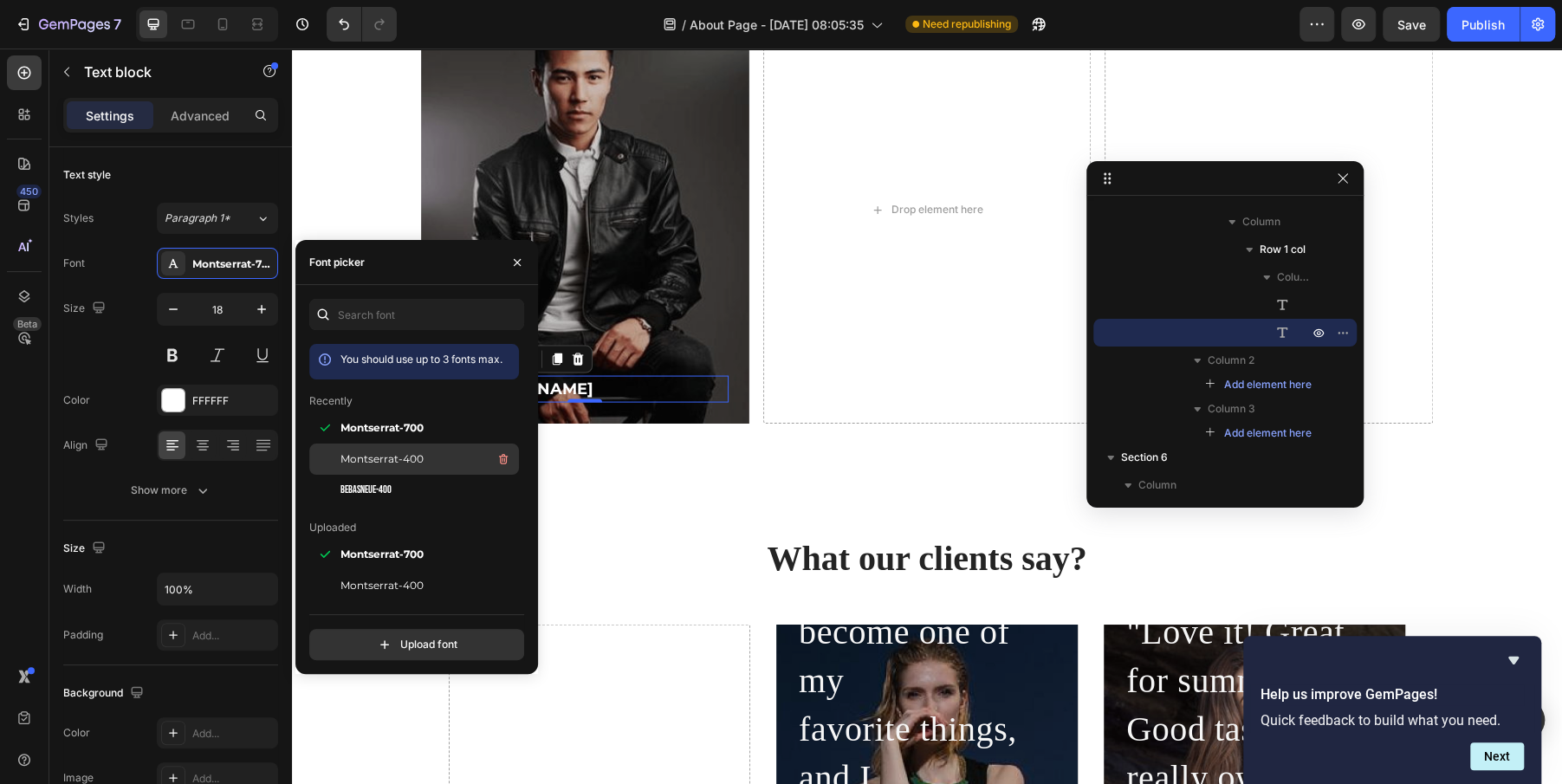
click at [373, 456] on span "Montserrat-400" at bounding box center [382, 458] width 83 height 16
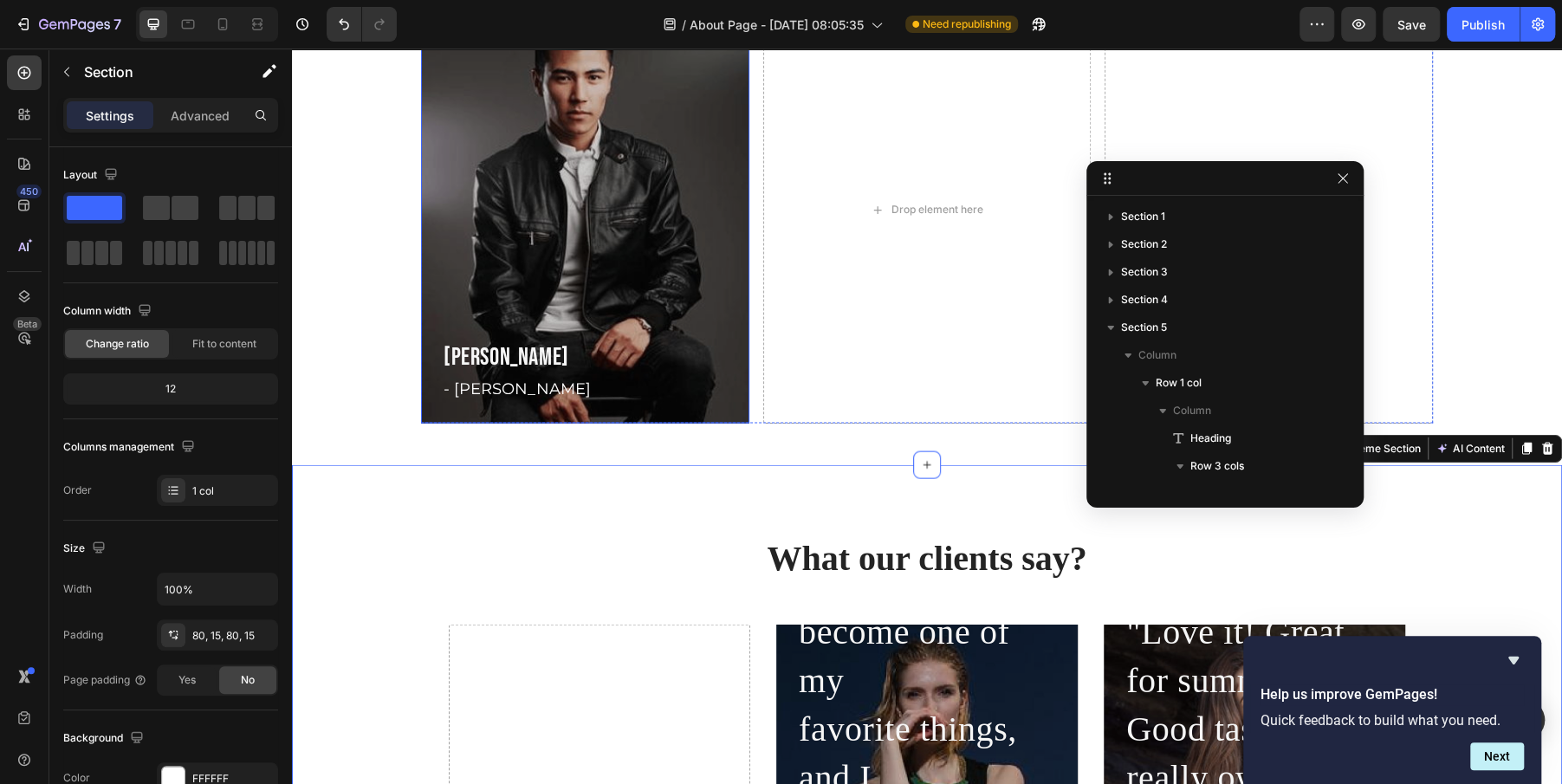
scroll to position [327, 0]
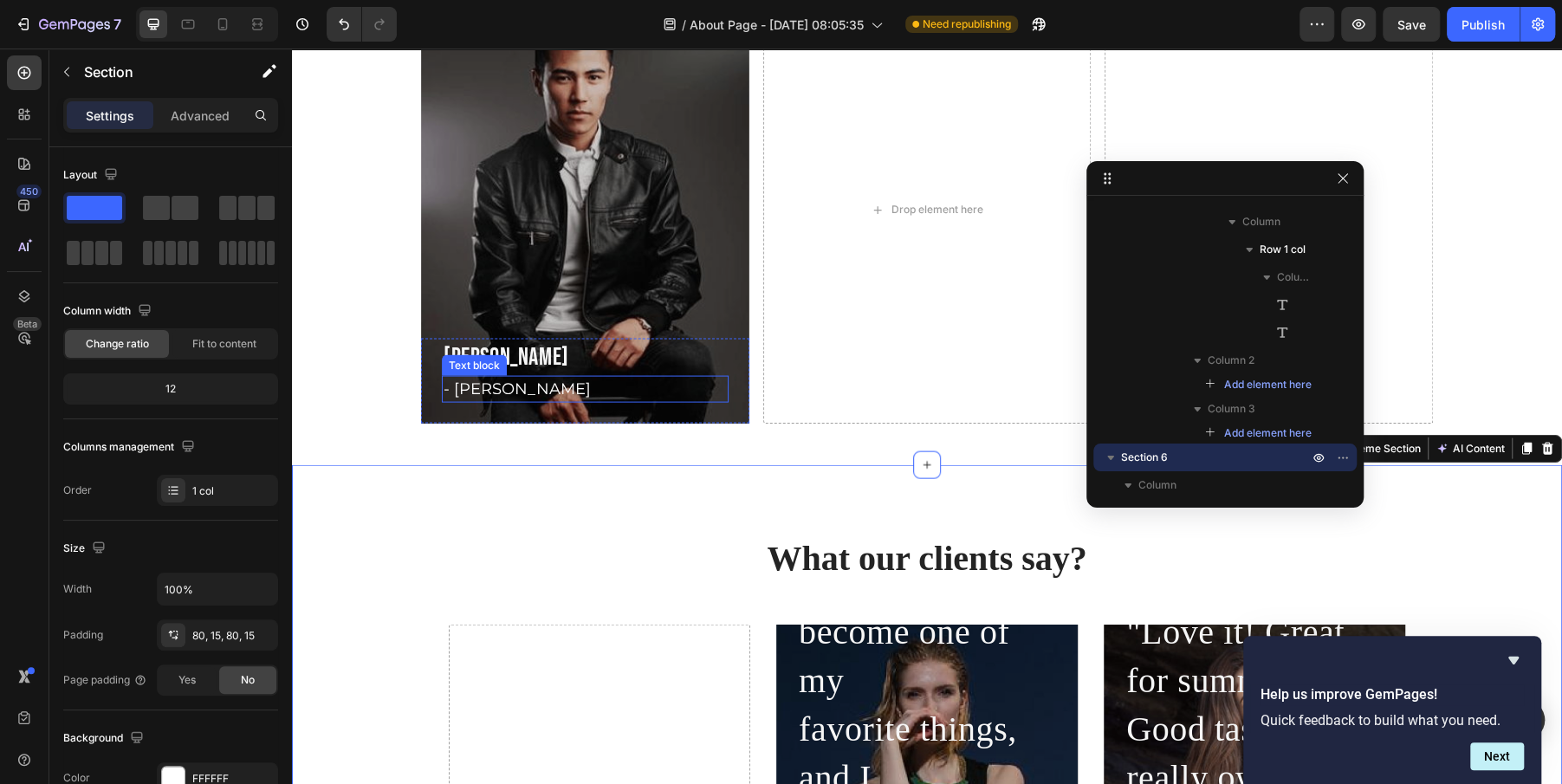
click at [504, 391] on p "- [PERSON_NAME]" at bounding box center [585, 389] width 284 height 23
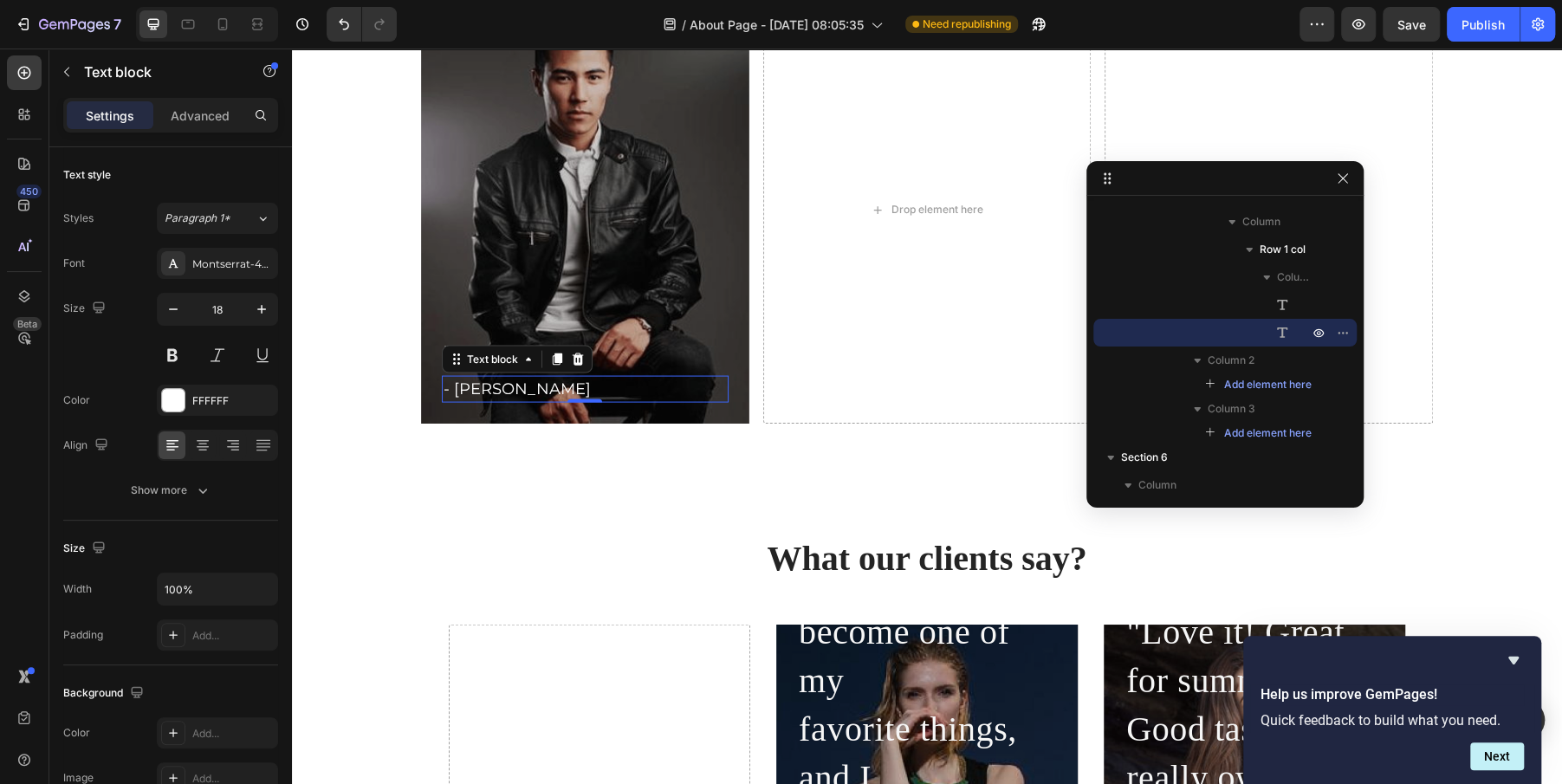
click at [504, 391] on p "- [PERSON_NAME]" at bounding box center [585, 389] width 284 height 23
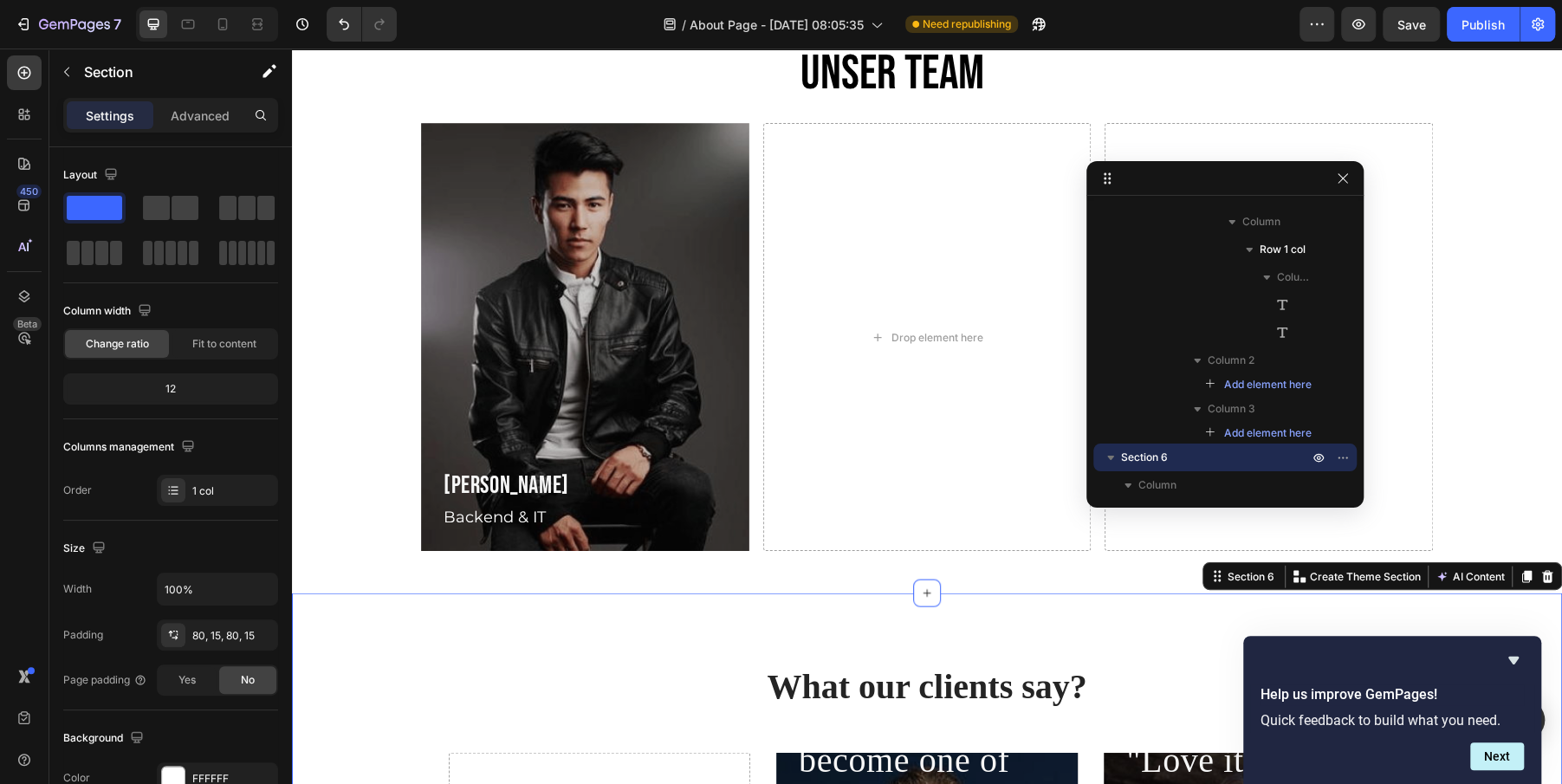
scroll to position [2264, 0]
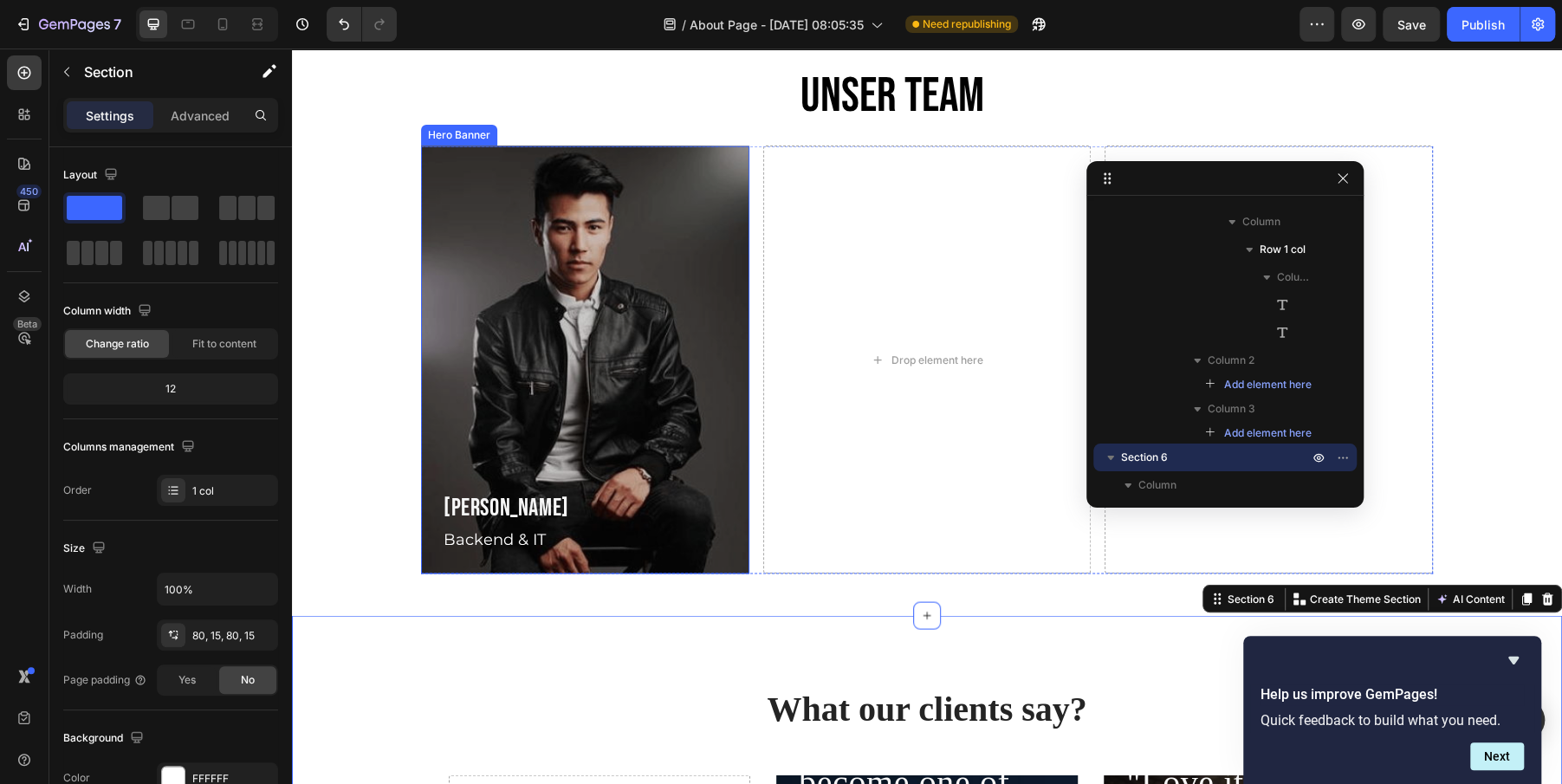
click at [630, 200] on div "Overlay" at bounding box center [585, 359] width 328 height 428
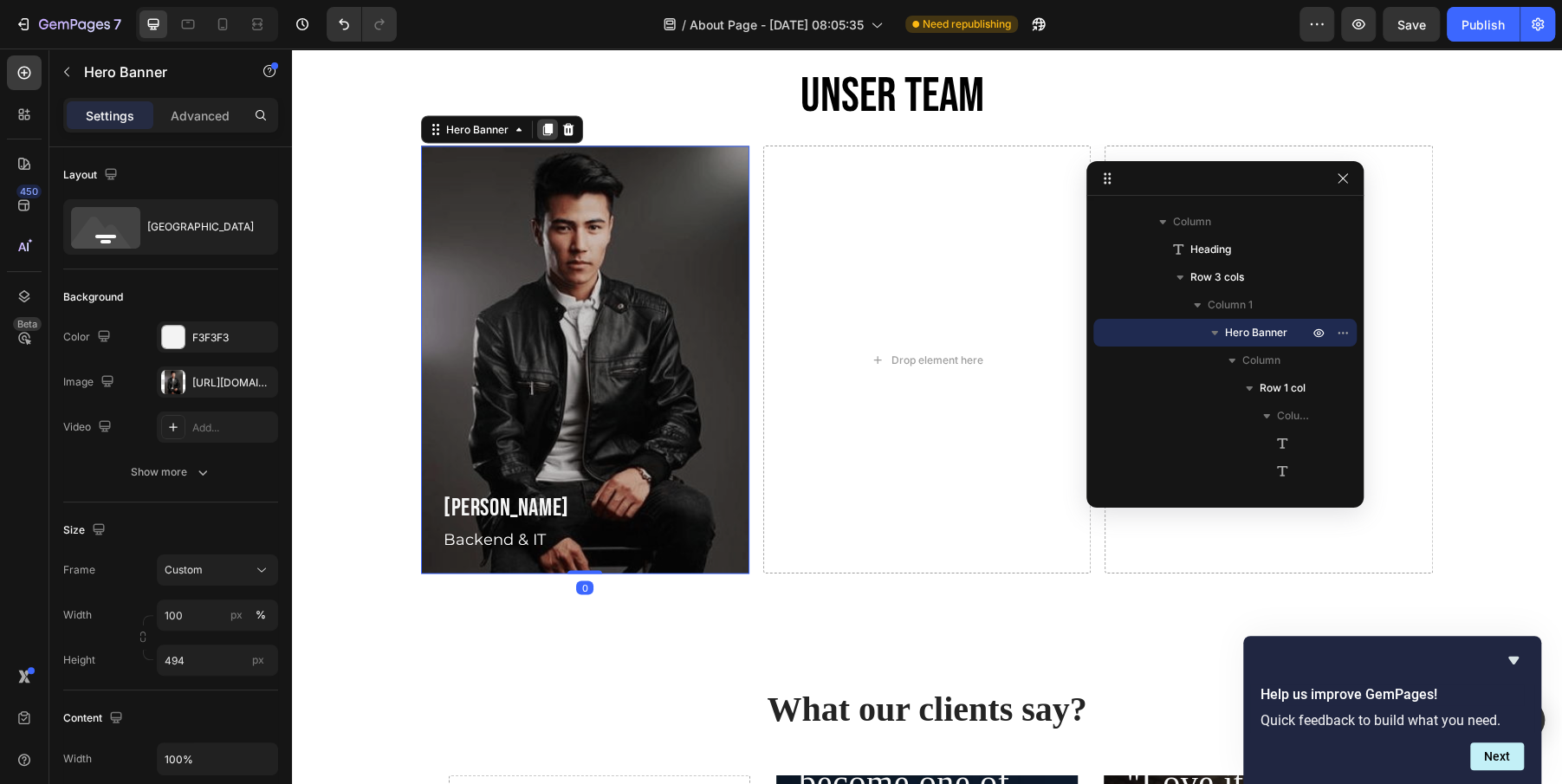
click at [548, 127] on icon at bounding box center [547, 128] width 9 height 12
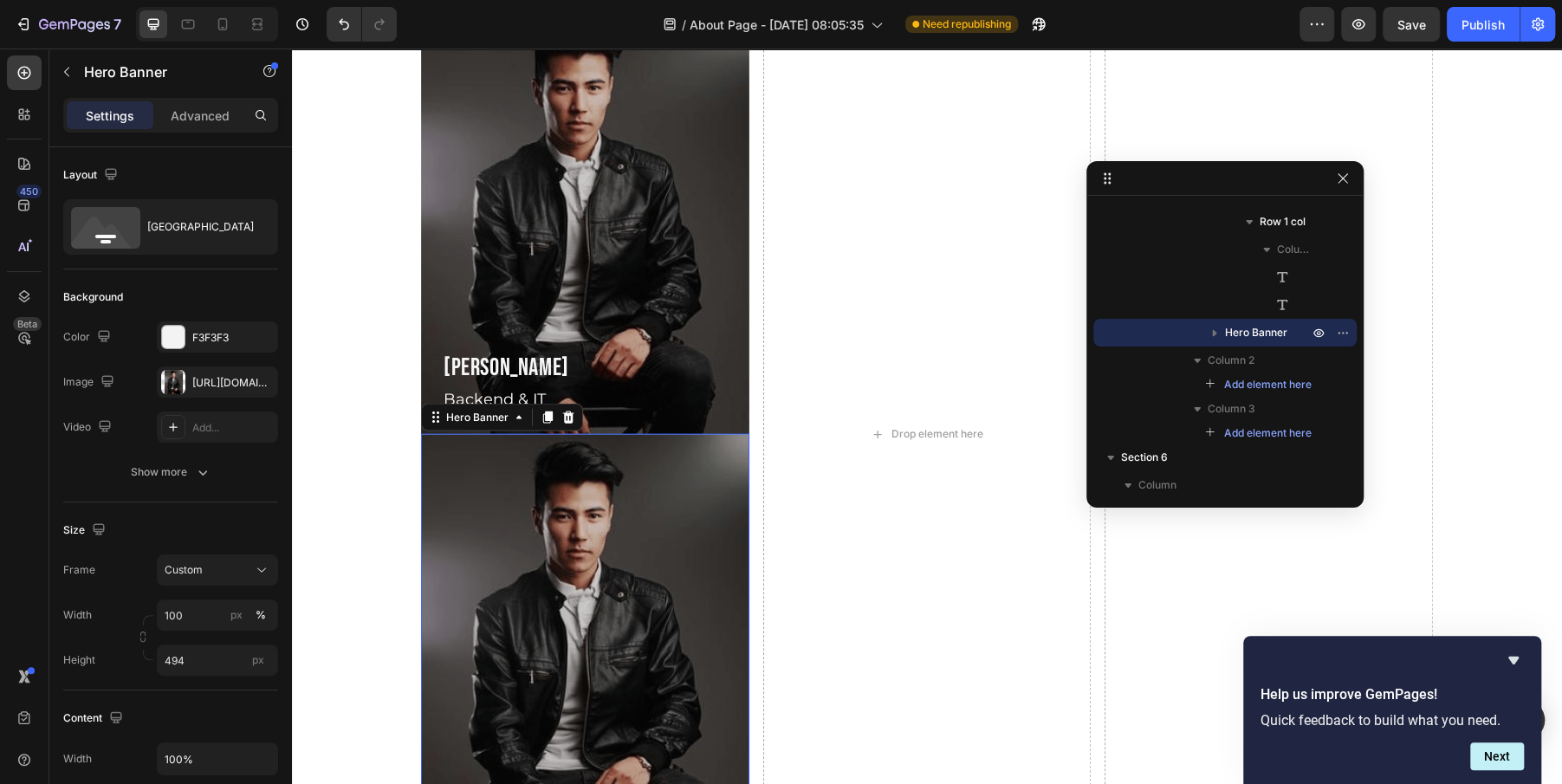
scroll to position [2387, 0]
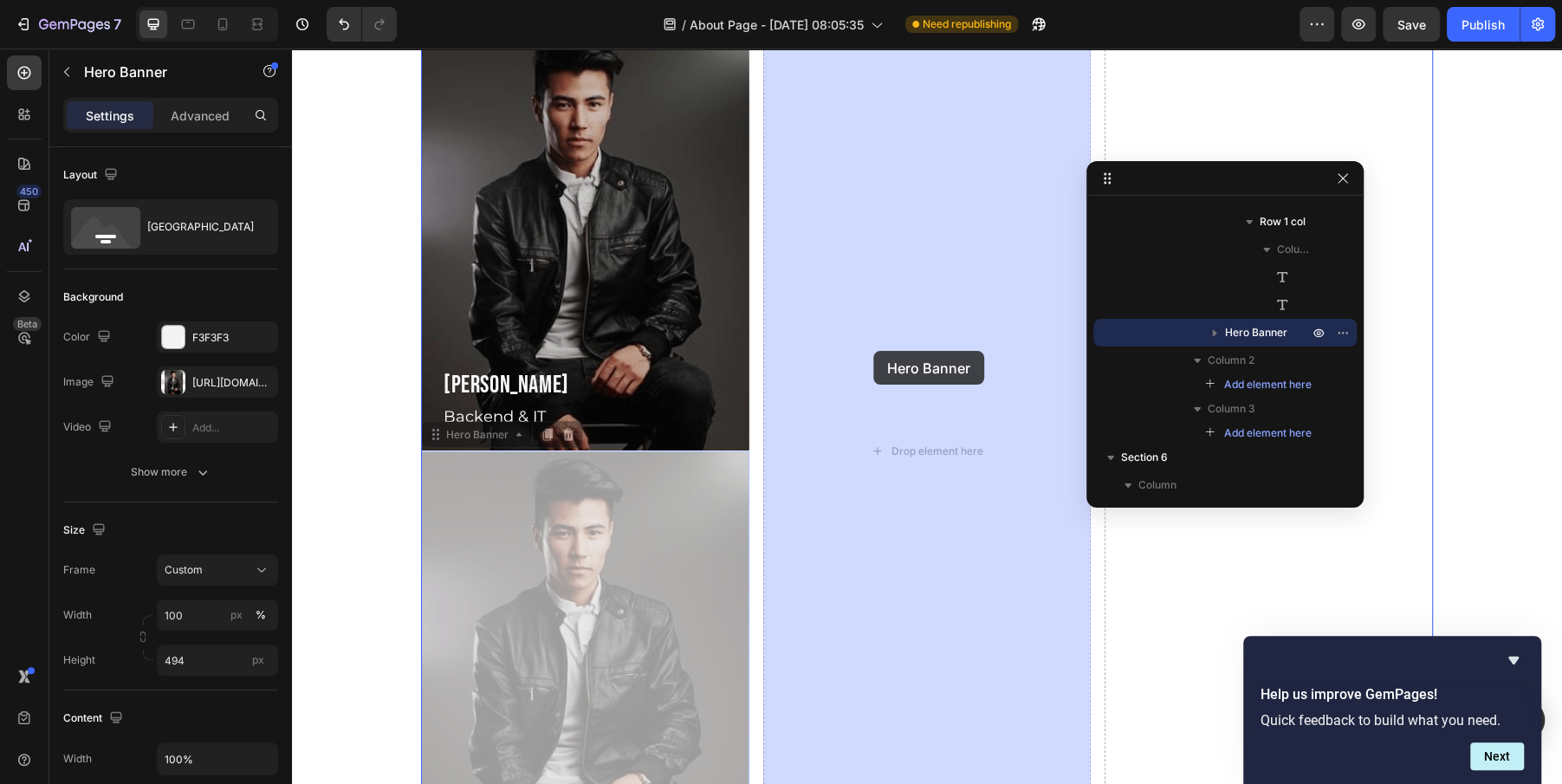
drag, startPoint x: 448, startPoint y: 435, endPoint x: 876, endPoint y: 351, distance: 436.2
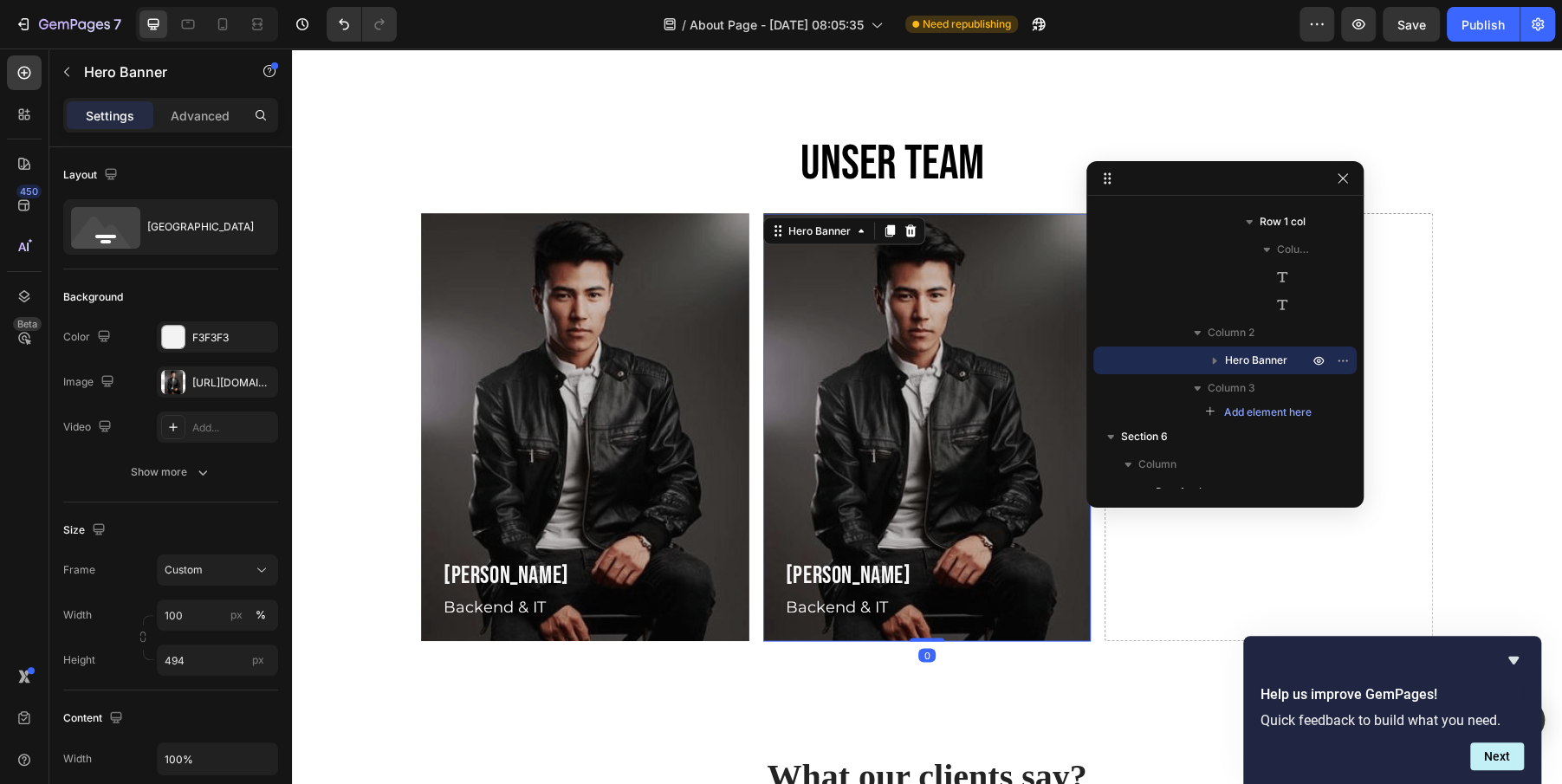
scroll to position [2063, 0]
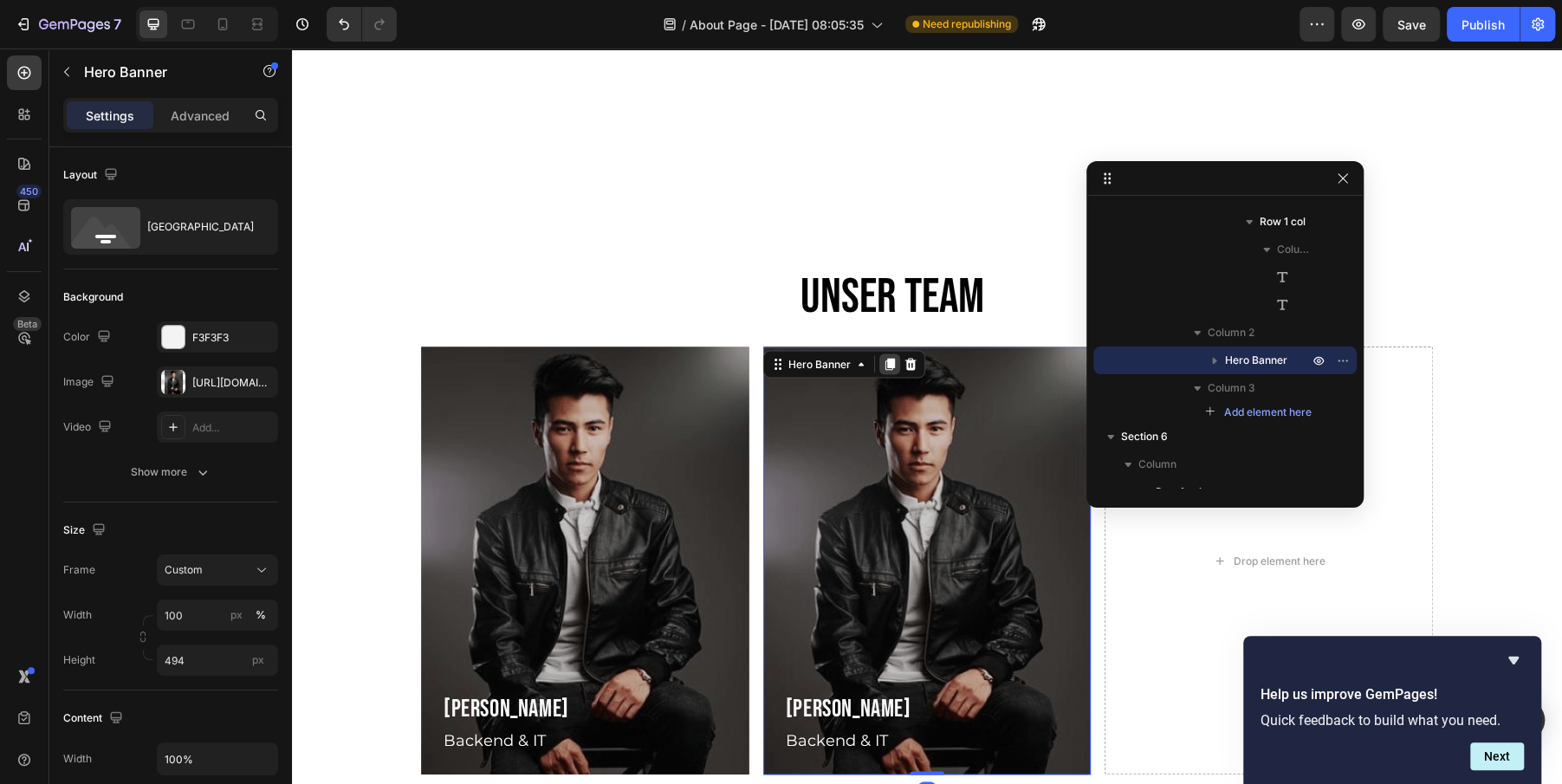
click at [885, 365] on icon at bounding box center [889, 363] width 14 height 14
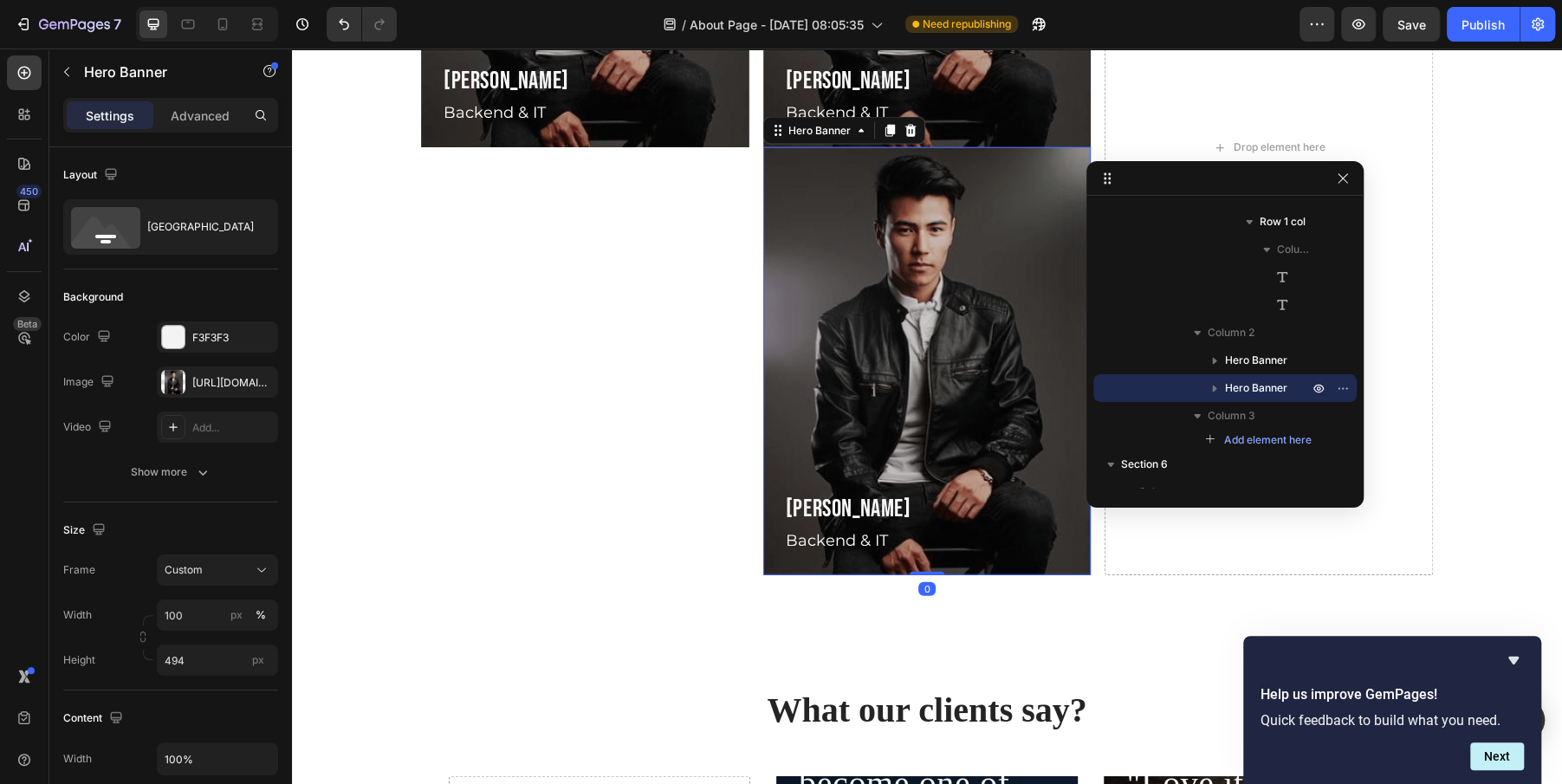
scroll to position [2662, 0]
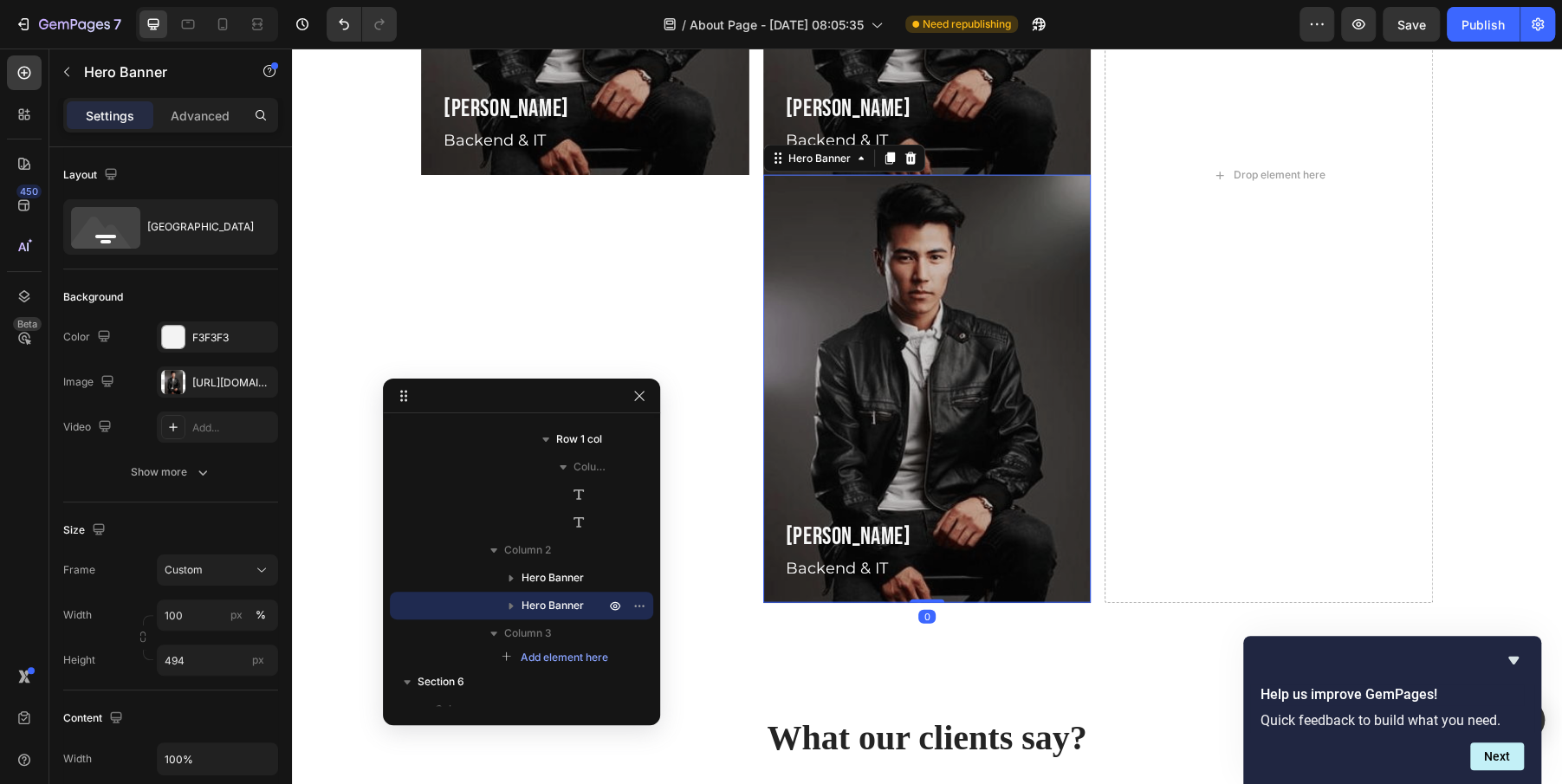
drag, startPoint x: 1257, startPoint y: 189, endPoint x: 553, endPoint y: 406, distance: 736.7
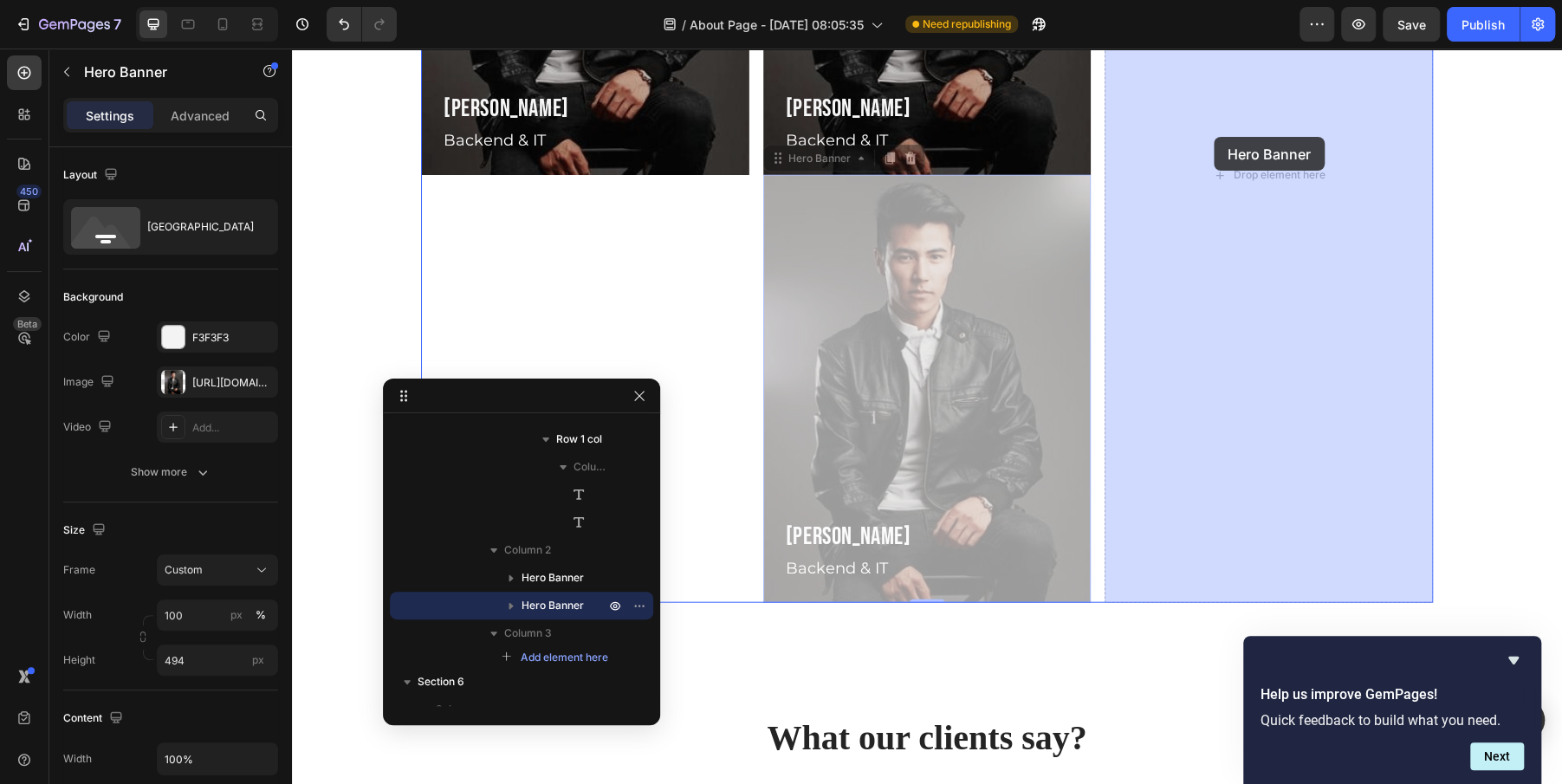
drag, startPoint x: 782, startPoint y: 162, endPoint x: 1214, endPoint y: 137, distance: 432.7
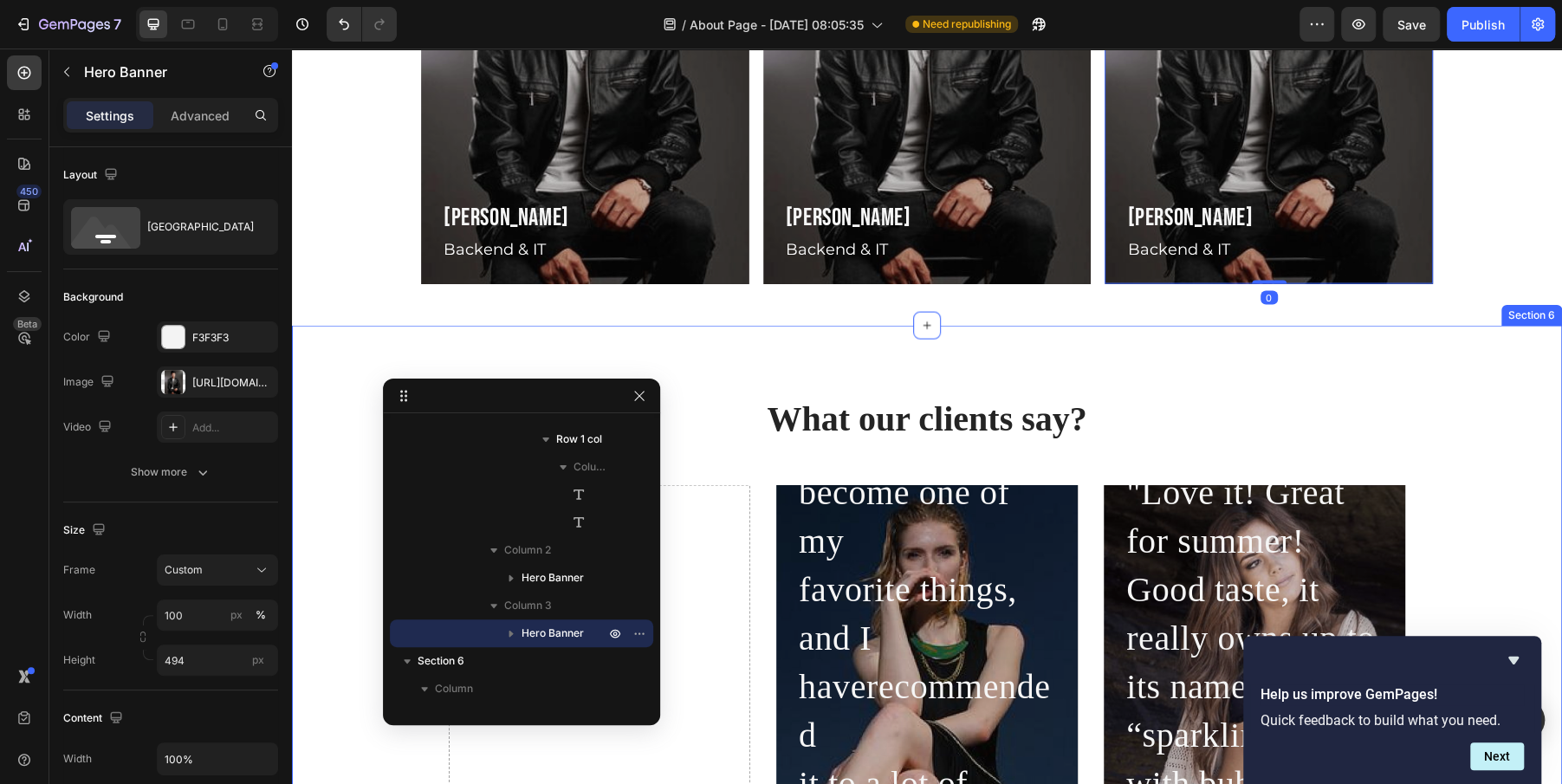
scroll to position [2643, 0]
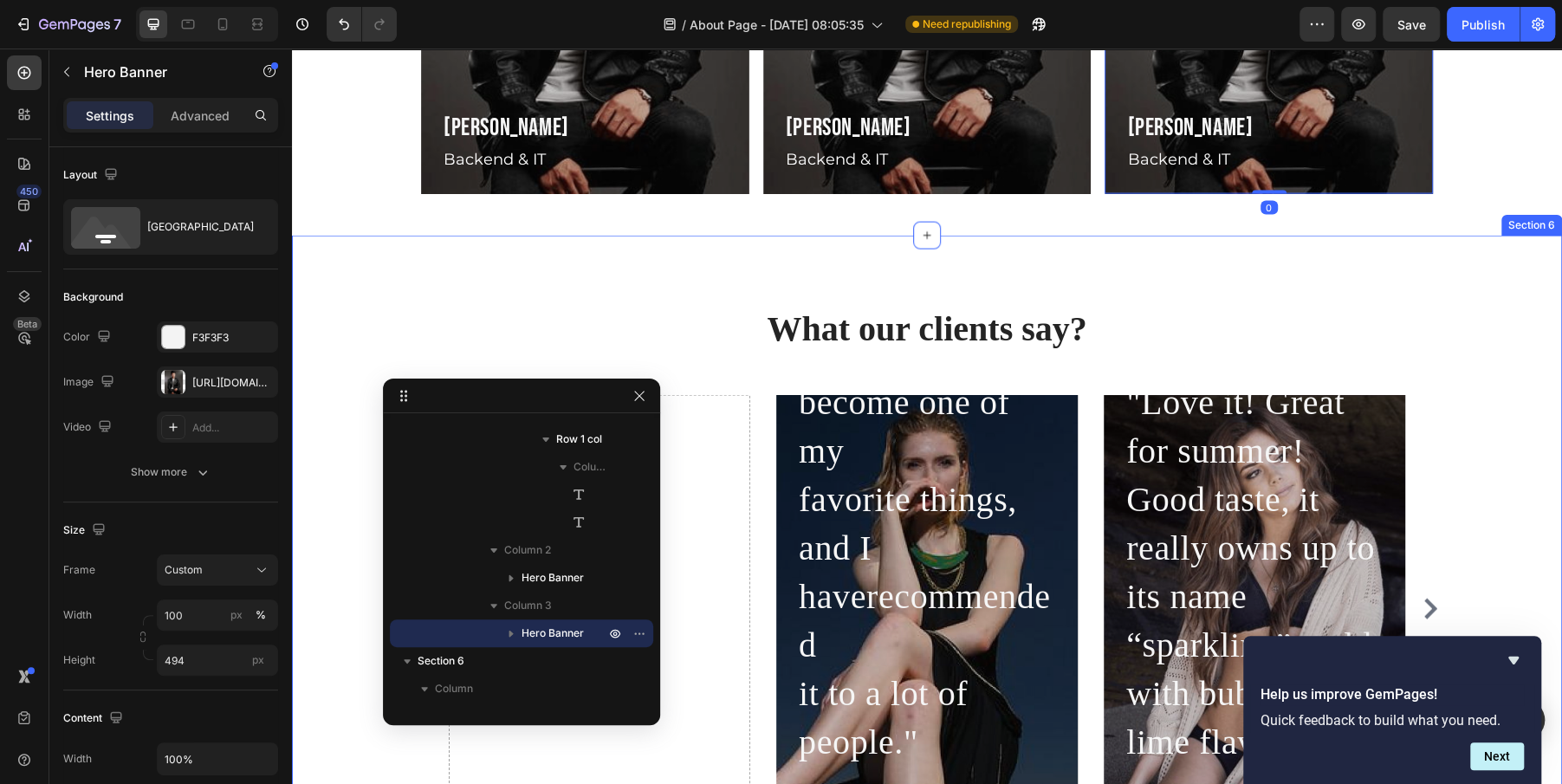
click at [716, 268] on div "What our clients say? Heading Drop element here Icon Icon Icon Icon Icon Icon L…" at bounding box center [927, 571] width 1270 height 670
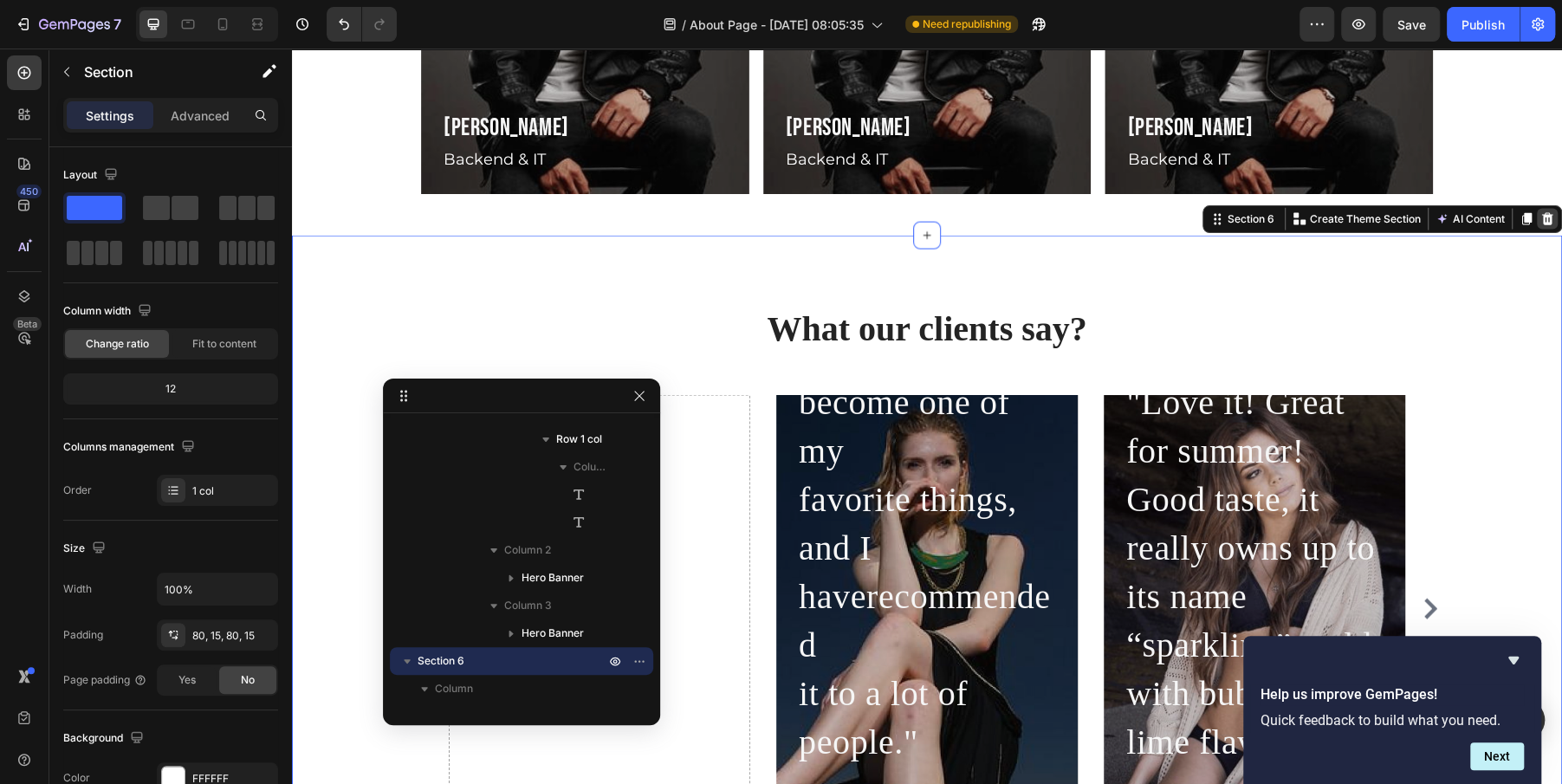
click at [1548, 218] on icon at bounding box center [1547, 219] width 14 height 14
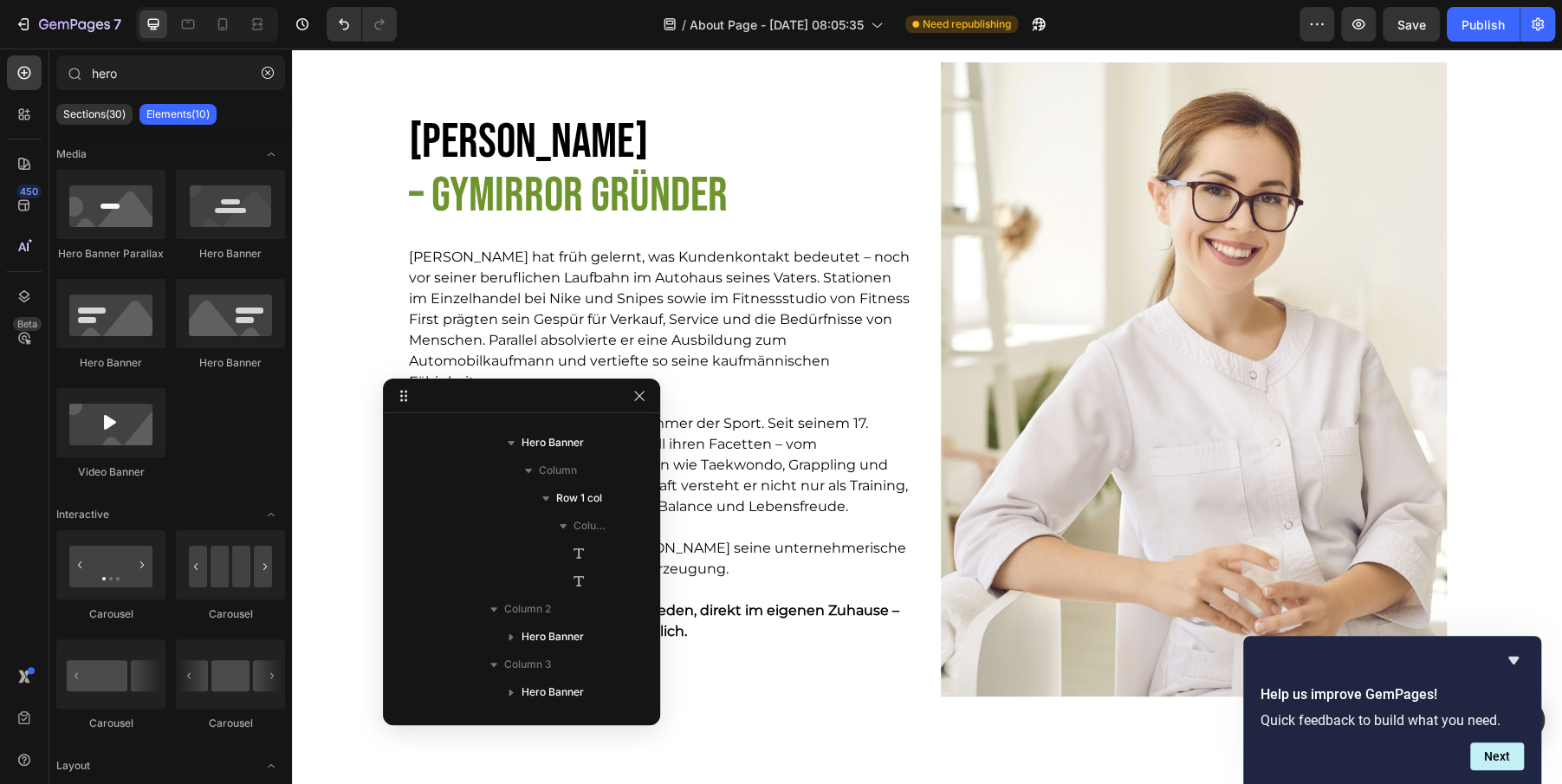
scroll to position [1125, 0]
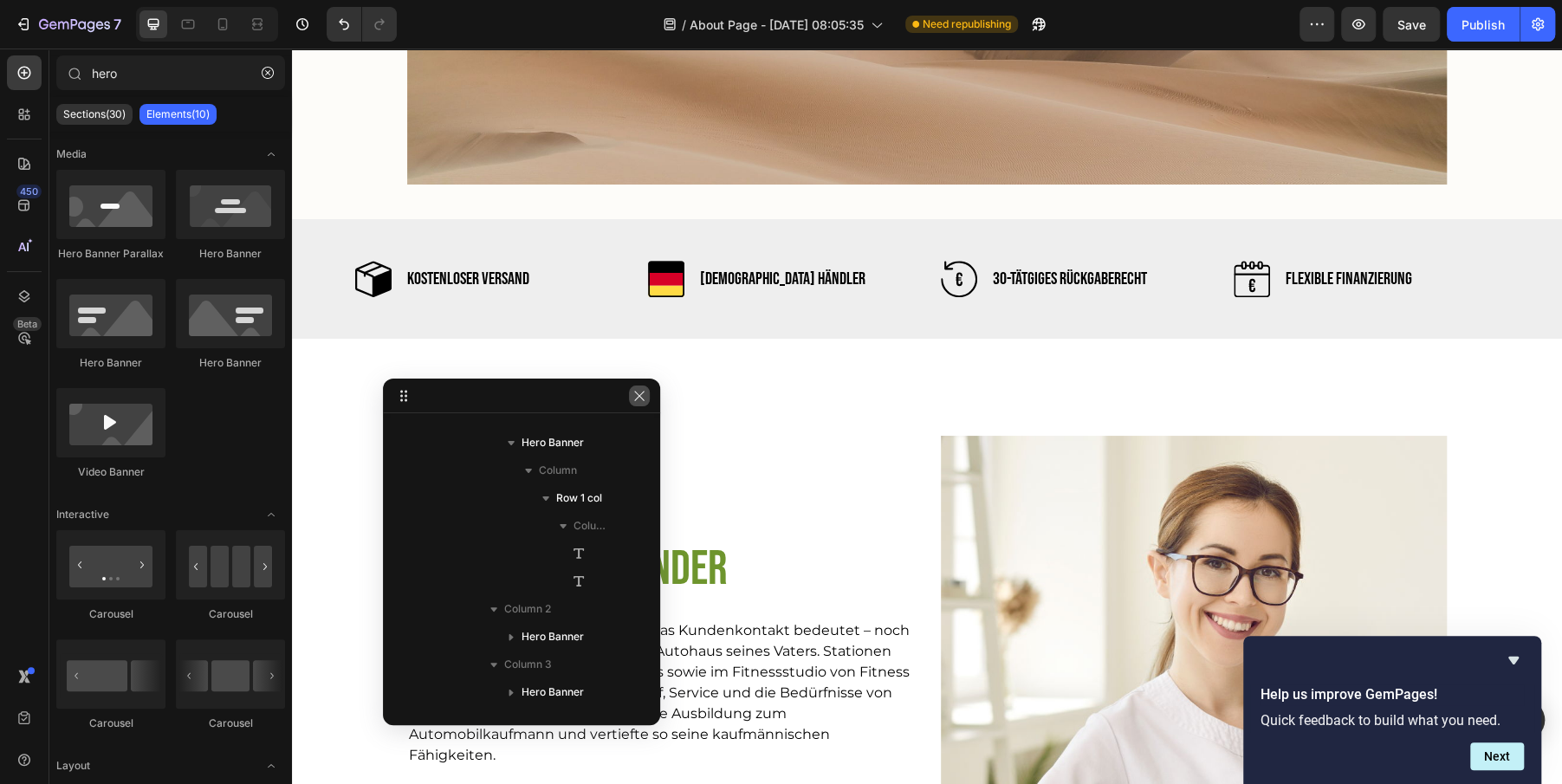
click at [635, 399] on icon "button" at bounding box center [639, 396] width 14 height 14
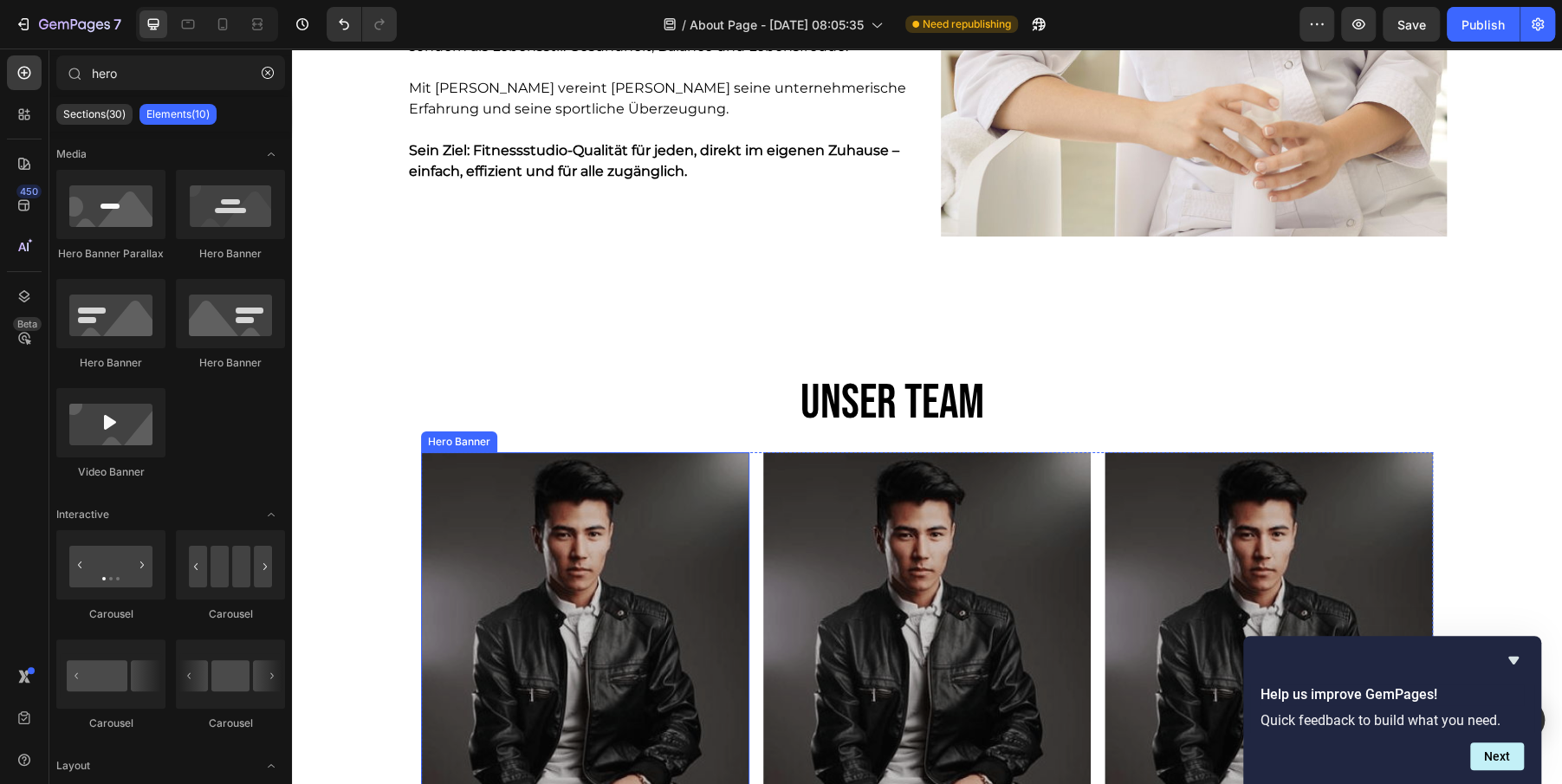
scroll to position [2343, 0]
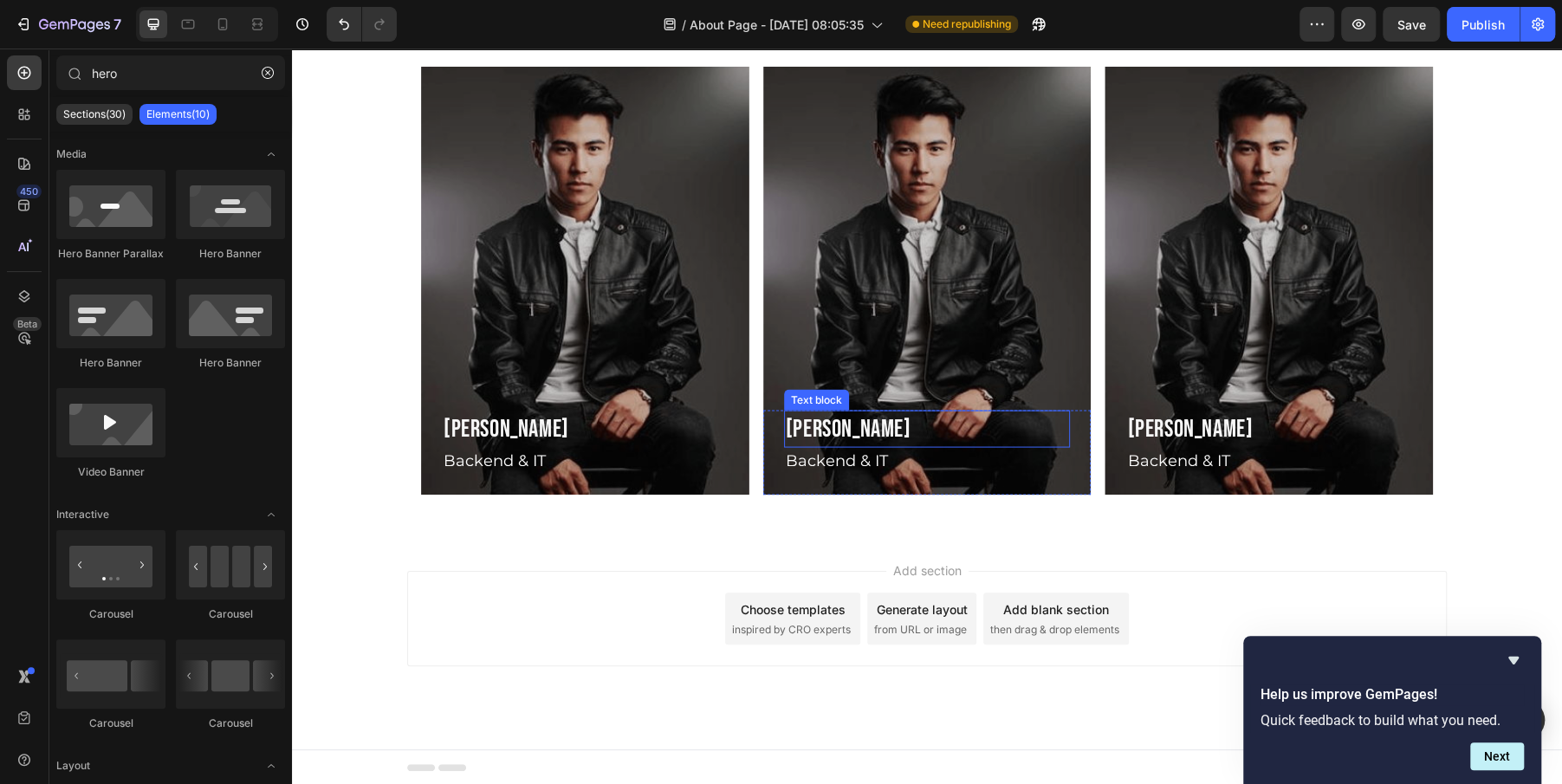
click at [853, 432] on p "[PERSON_NAME]" at bounding box center [927, 428] width 284 height 34
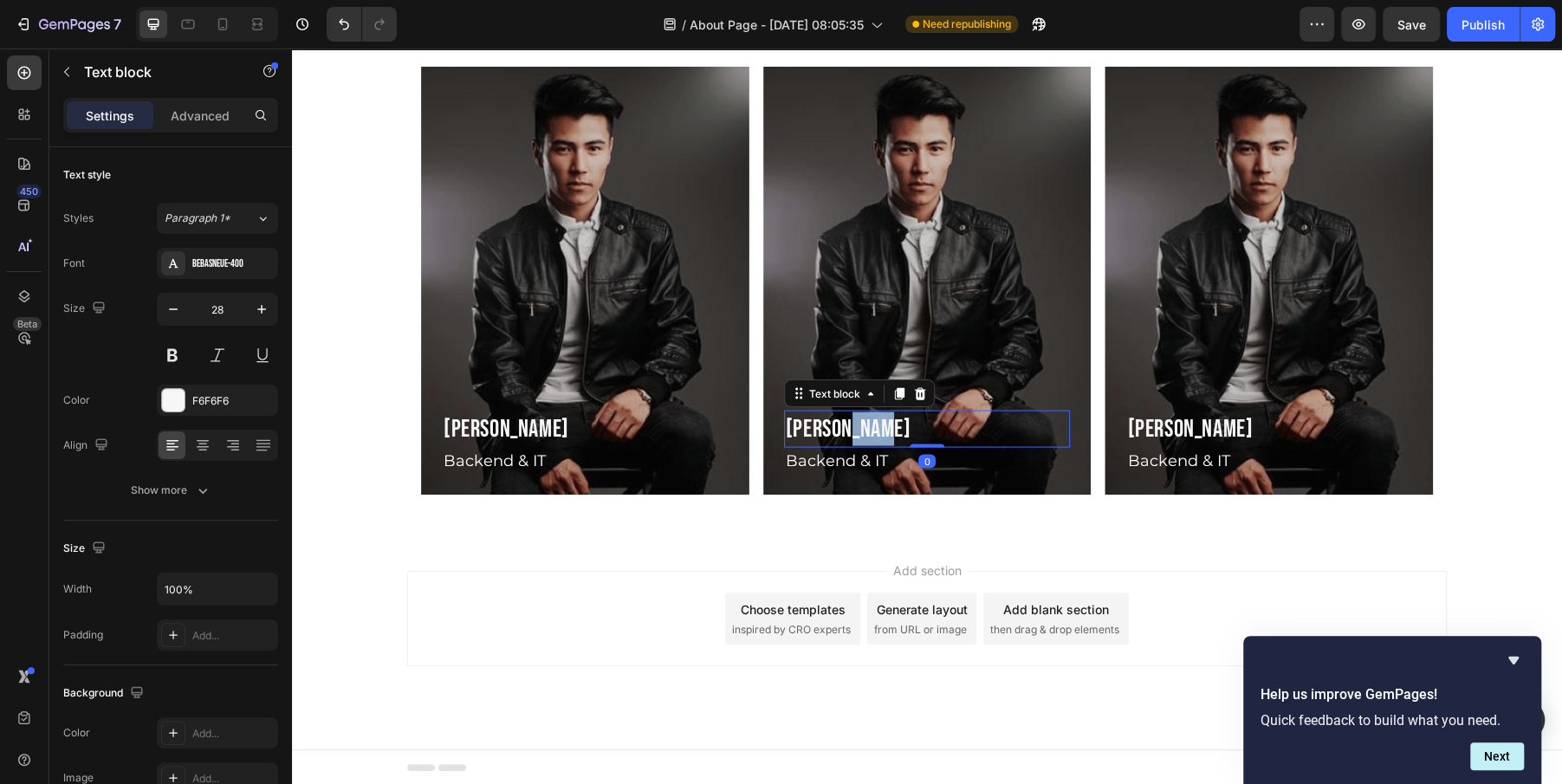
click at [853, 432] on p "[PERSON_NAME]" at bounding box center [927, 428] width 284 height 34
click at [817, 460] on p "Backend & IT" at bounding box center [927, 459] width 284 height 23
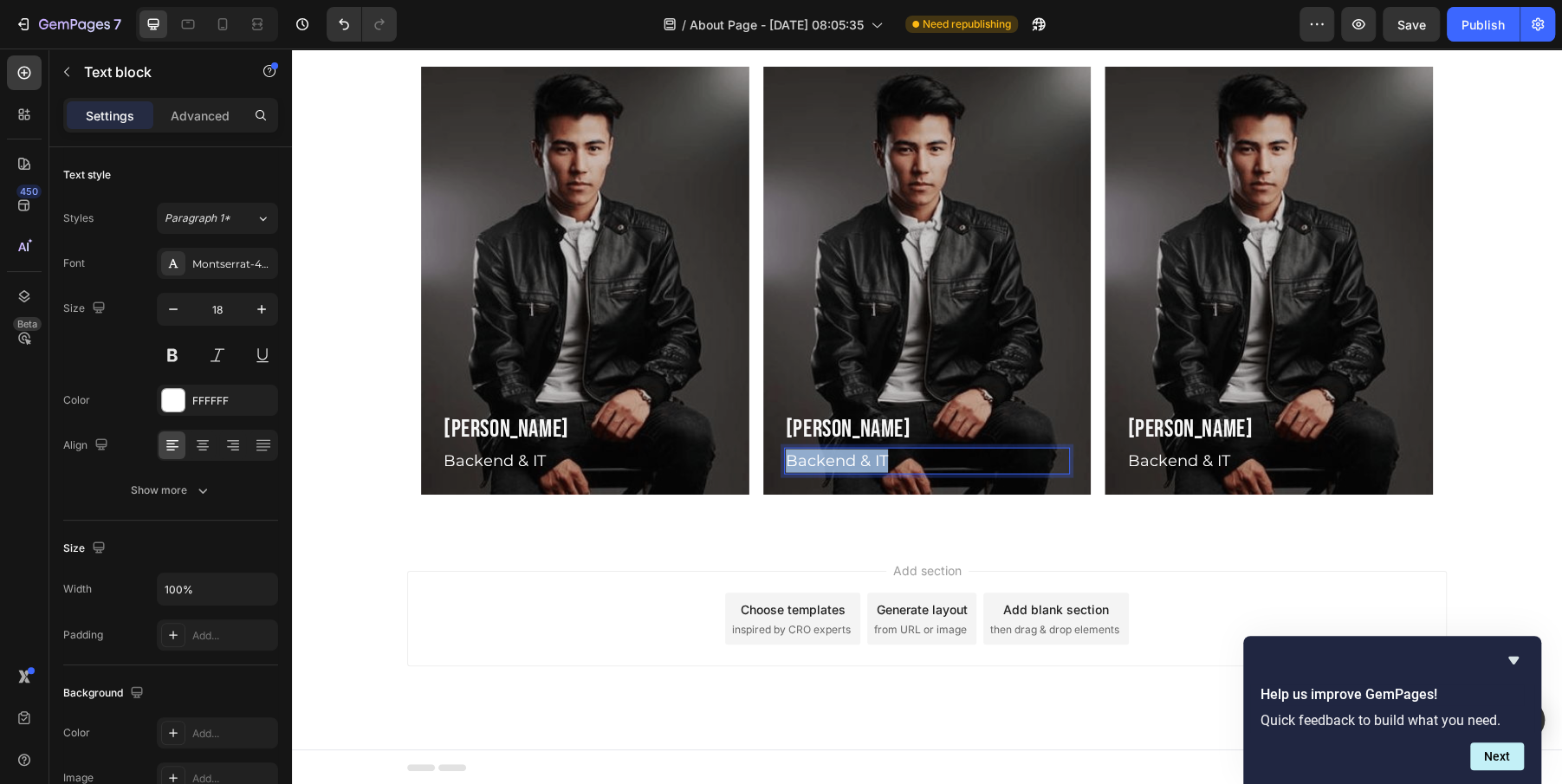
click at [817, 460] on p "Backend & IT" at bounding box center [927, 459] width 284 height 23
copy p "GYMIRROR Athlete"
click at [1161, 452] on p "Backend & IT" at bounding box center [1268, 459] width 284 height 23
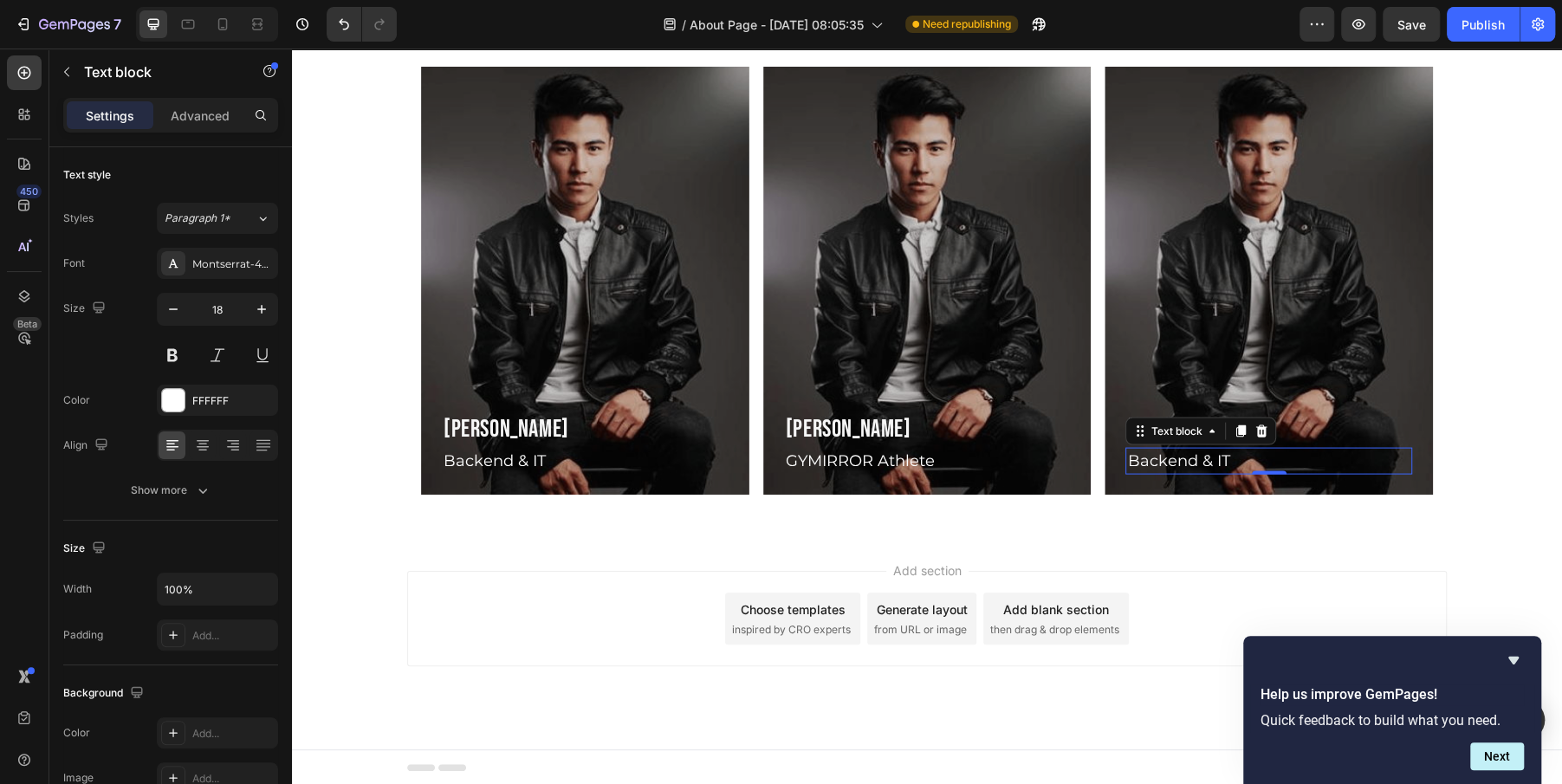
click at [1161, 452] on p "Backend & IT" at bounding box center [1268, 459] width 284 height 23
click at [1184, 424] on p "[PERSON_NAME]" at bounding box center [1268, 428] width 284 height 34
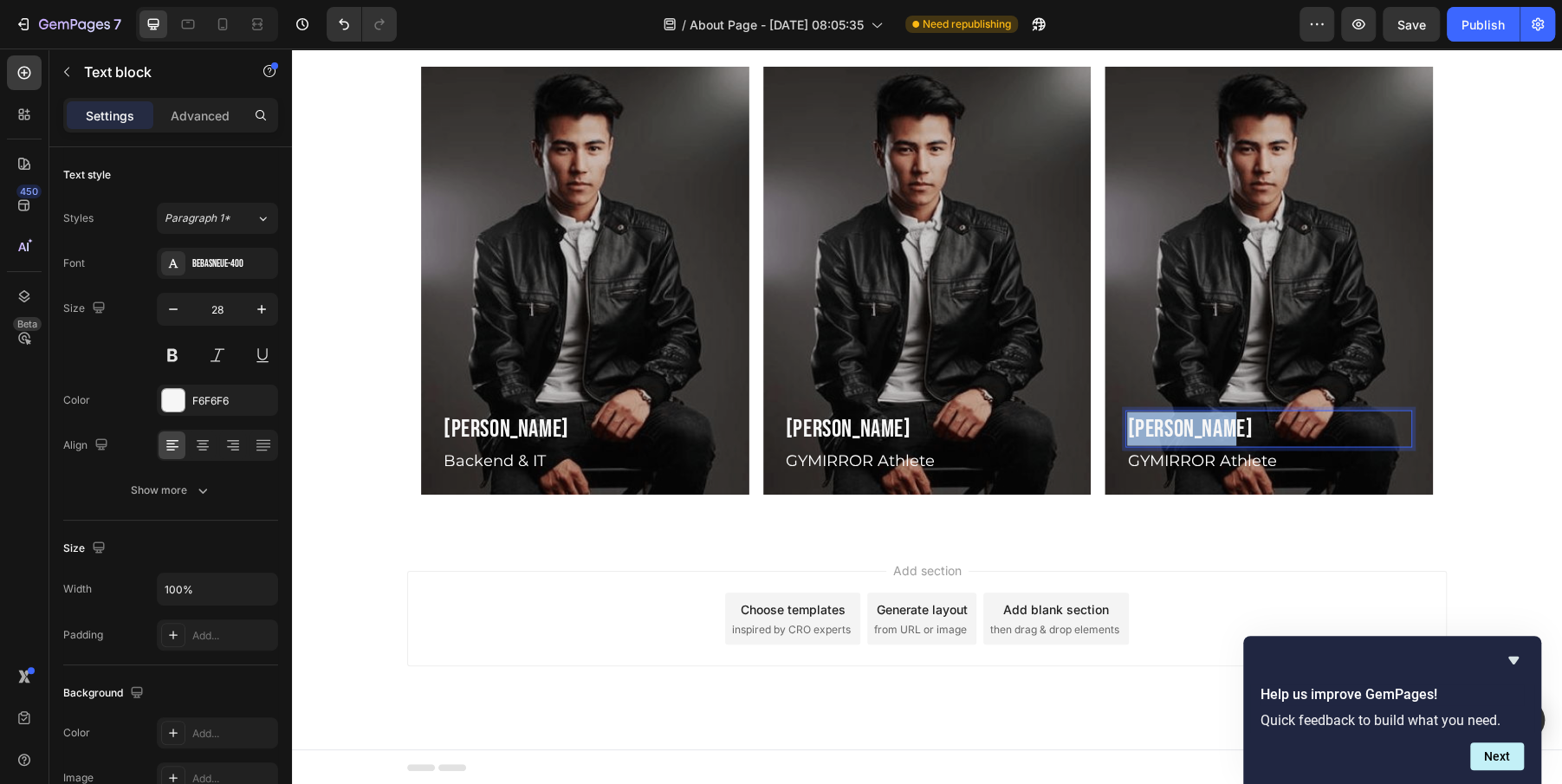
click at [1184, 424] on p "[PERSON_NAME]" at bounding box center [1268, 428] width 284 height 34
click at [1190, 589] on div "Add section Choose templates inspired by CRO experts Generate layout from URL o…" at bounding box center [927, 618] width 1040 height 95
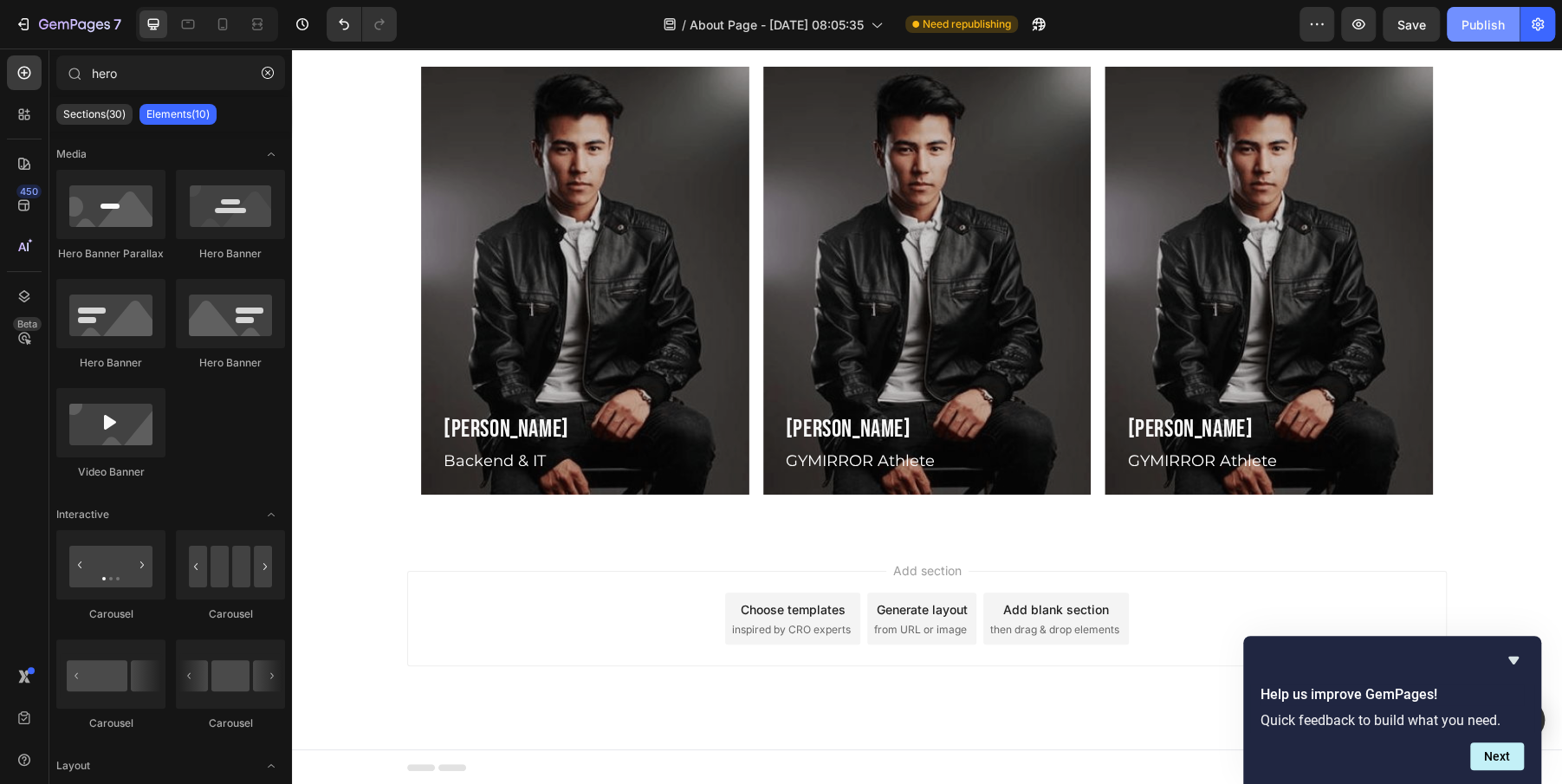
click at [1485, 25] on div "Publish" at bounding box center [1483, 24] width 43 height 18
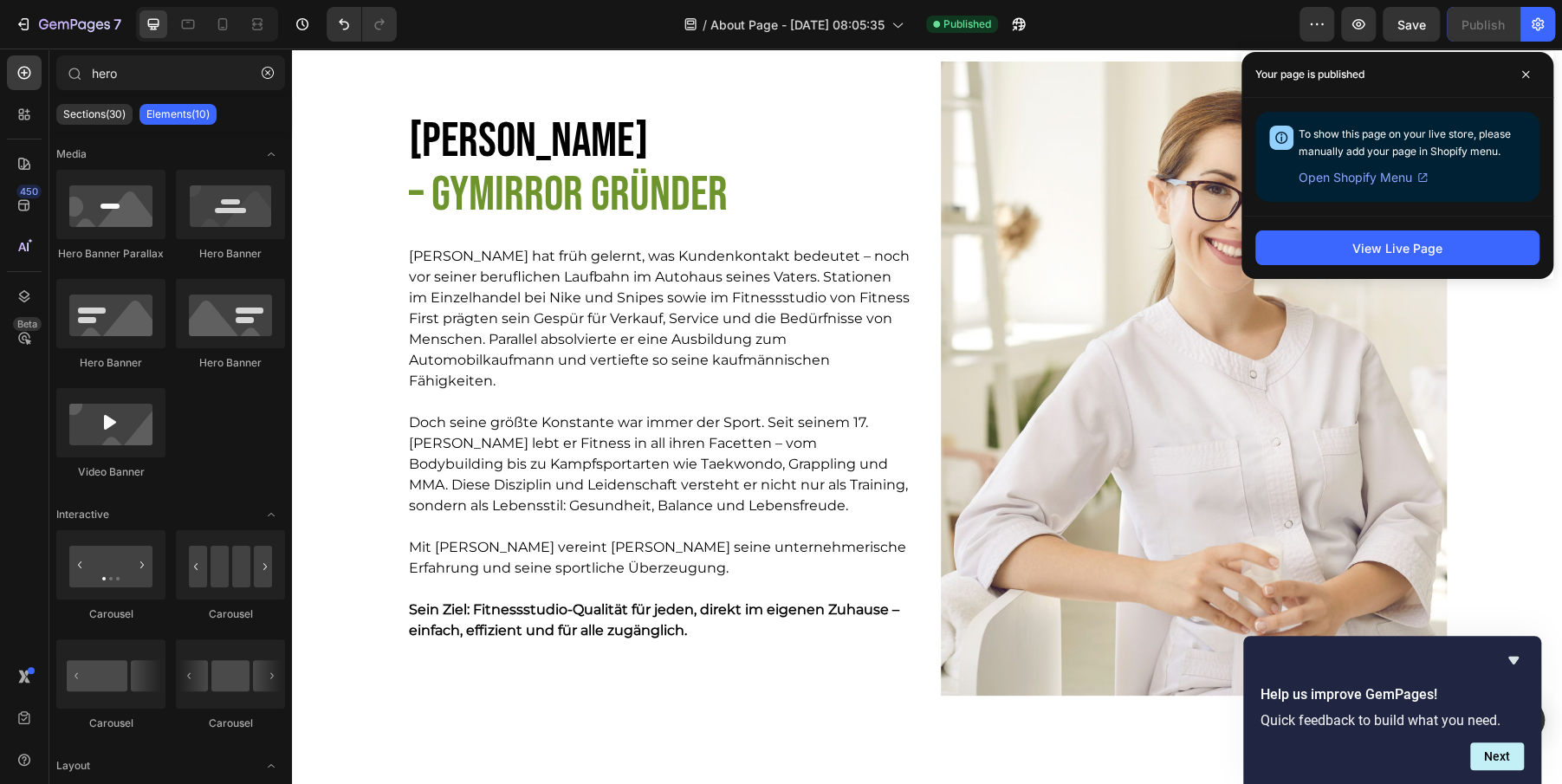
scroll to position [1501, 0]
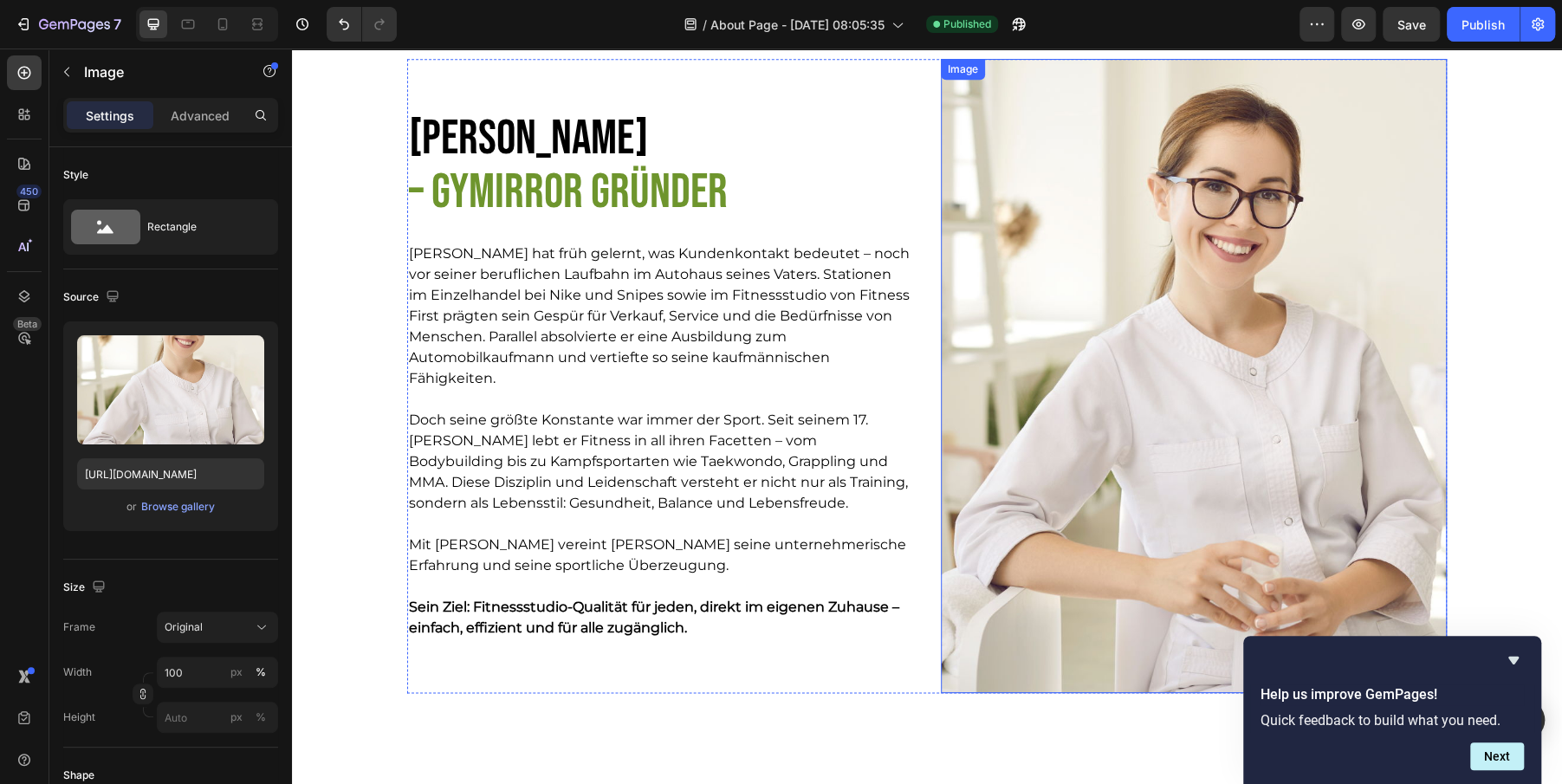
click at [1029, 390] on img at bounding box center [1193, 376] width 506 height 634
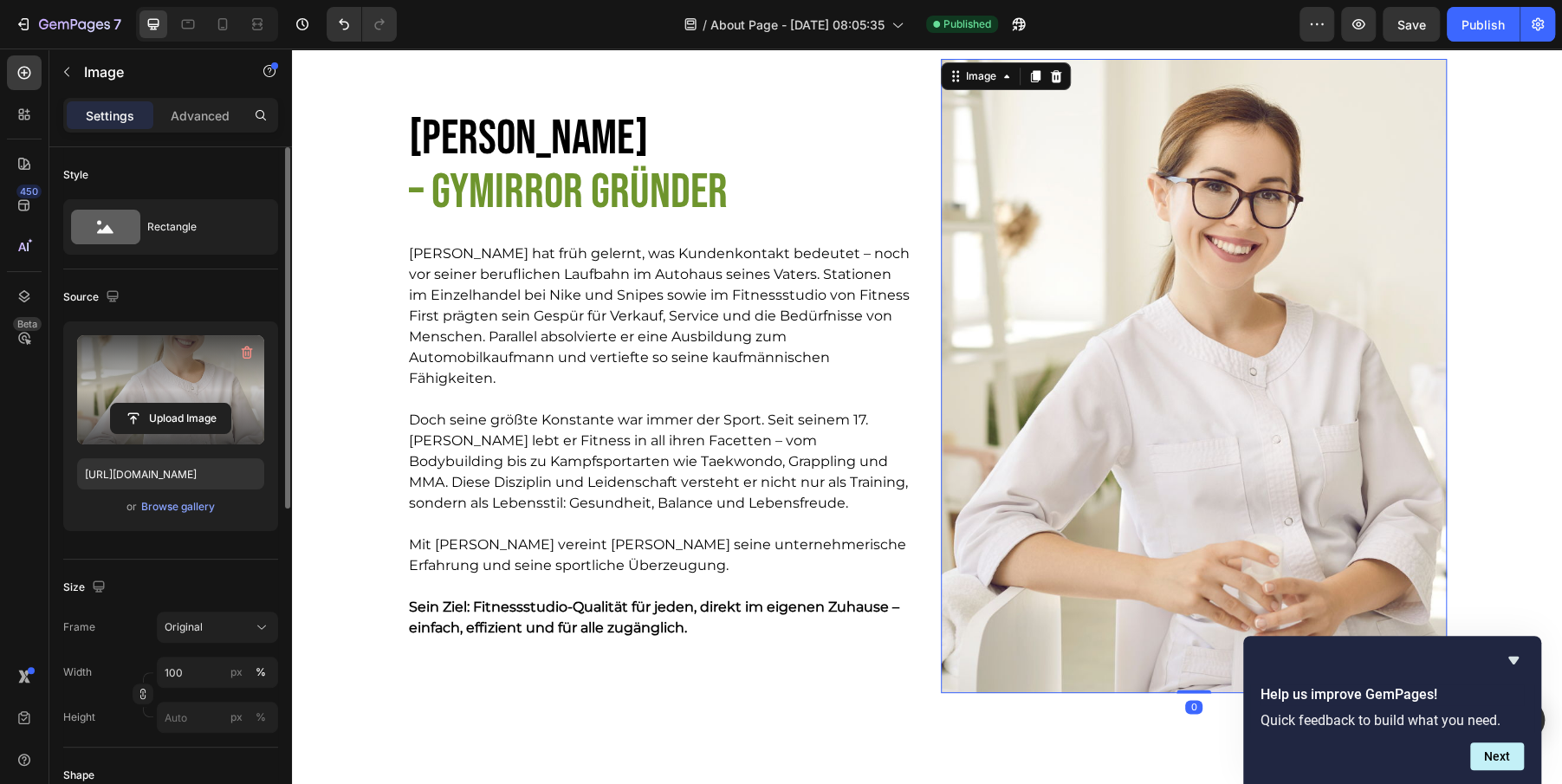
click at [172, 395] on label at bounding box center [170, 389] width 187 height 109
click at [172, 403] on input "file" at bounding box center [170, 417] width 120 height 29
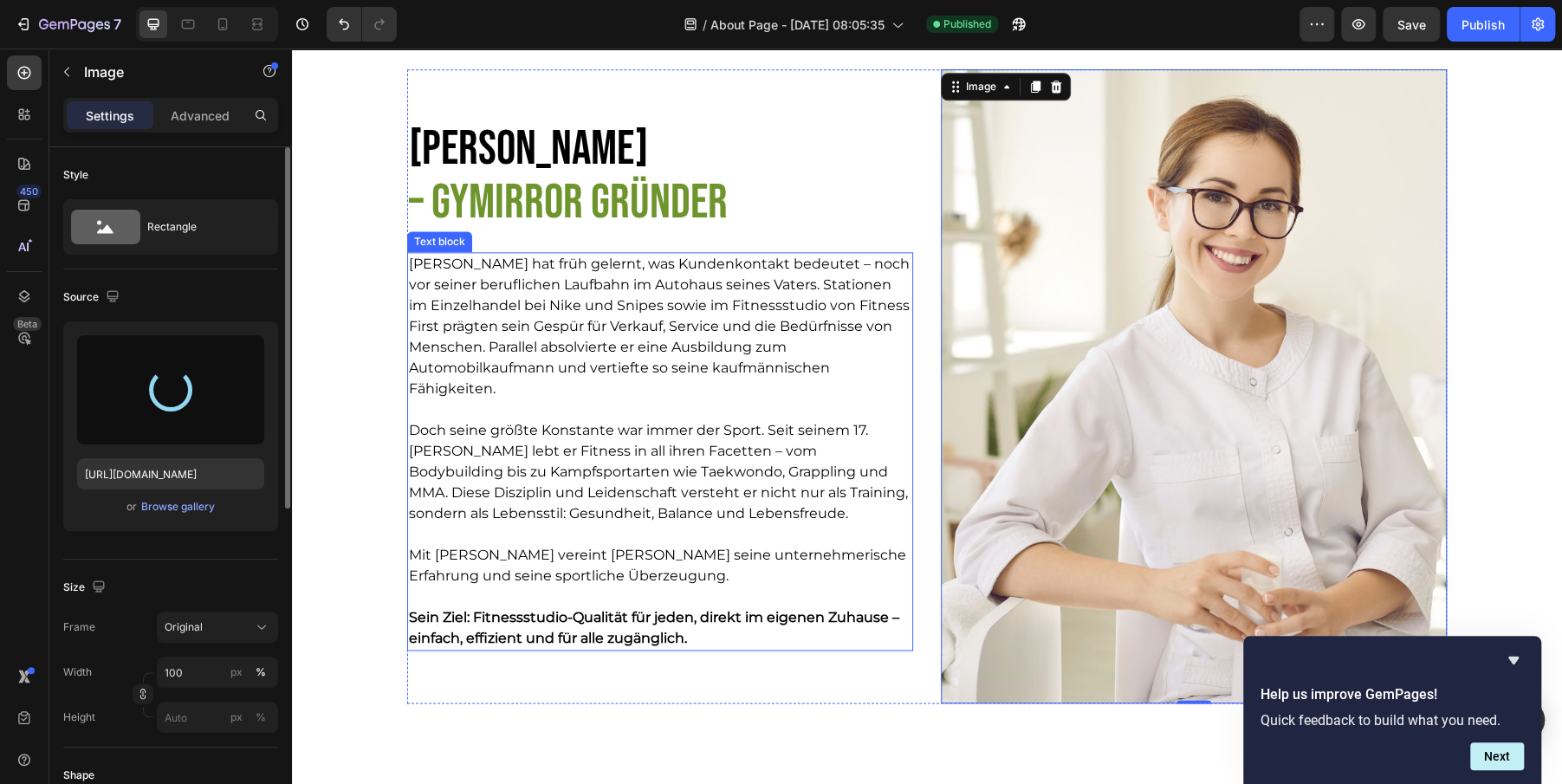
scroll to position [1495, 0]
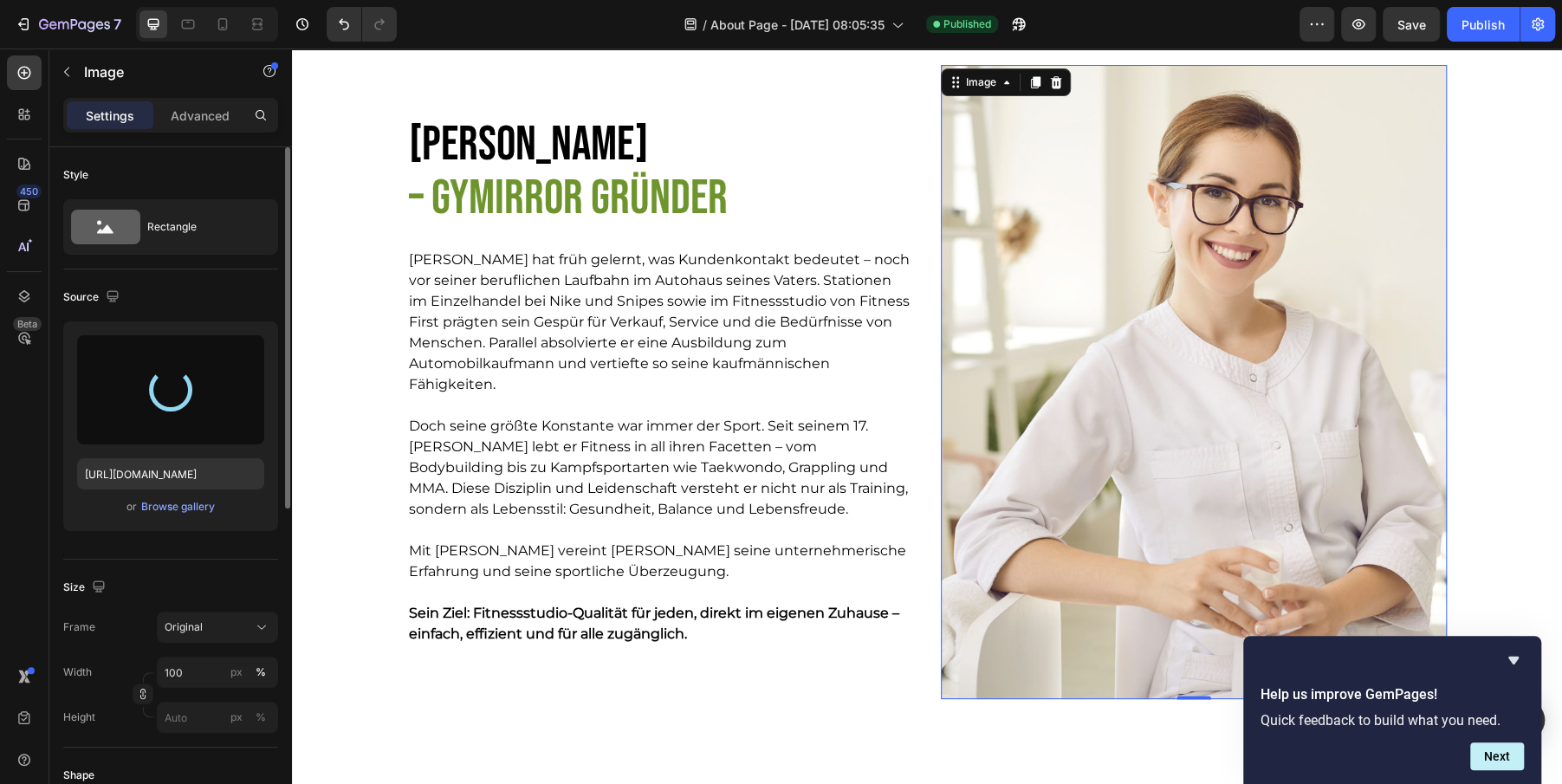
type input "https://cdn.shopify.com/s/files/1/0910/7921/3383/files/gempages_579468867252781…"
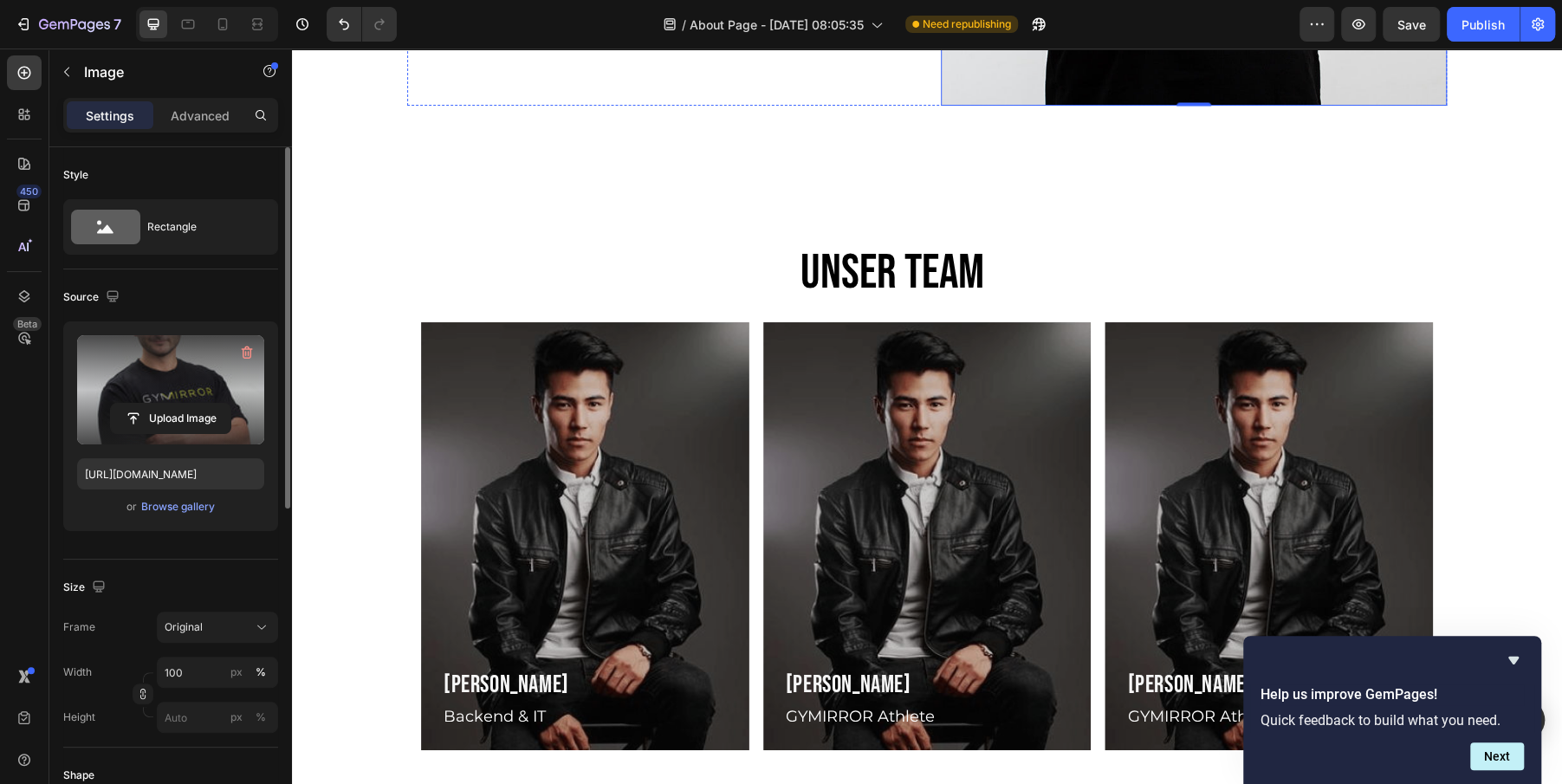
scroll to position [2228, 0]
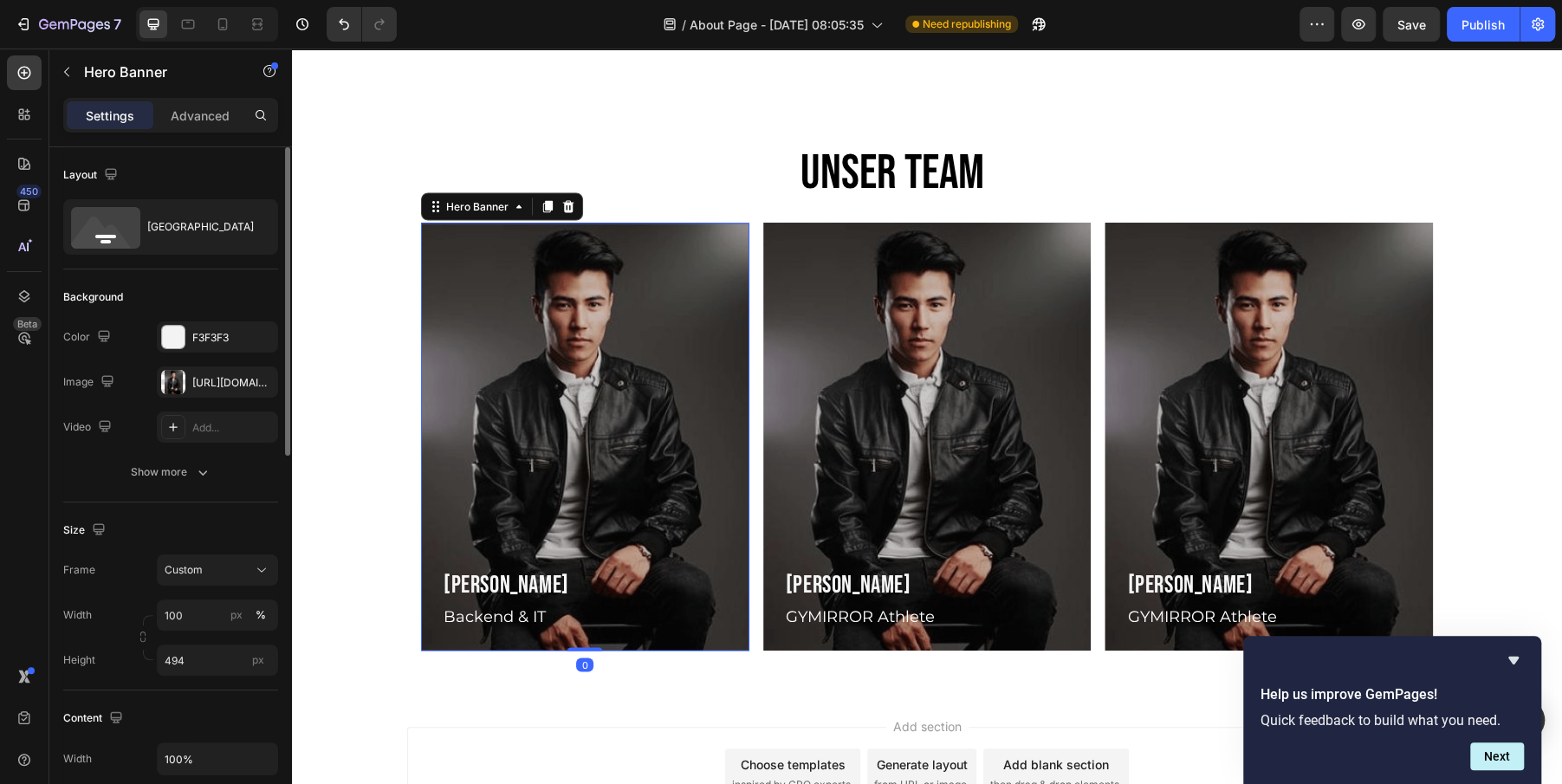
click at [669, 326] on div "Overlay" at bounding box center [585, 436] width 328 height 428
click at [999, 332] on div "Overlay" at bounding box center [927, 436] width 328 height 428
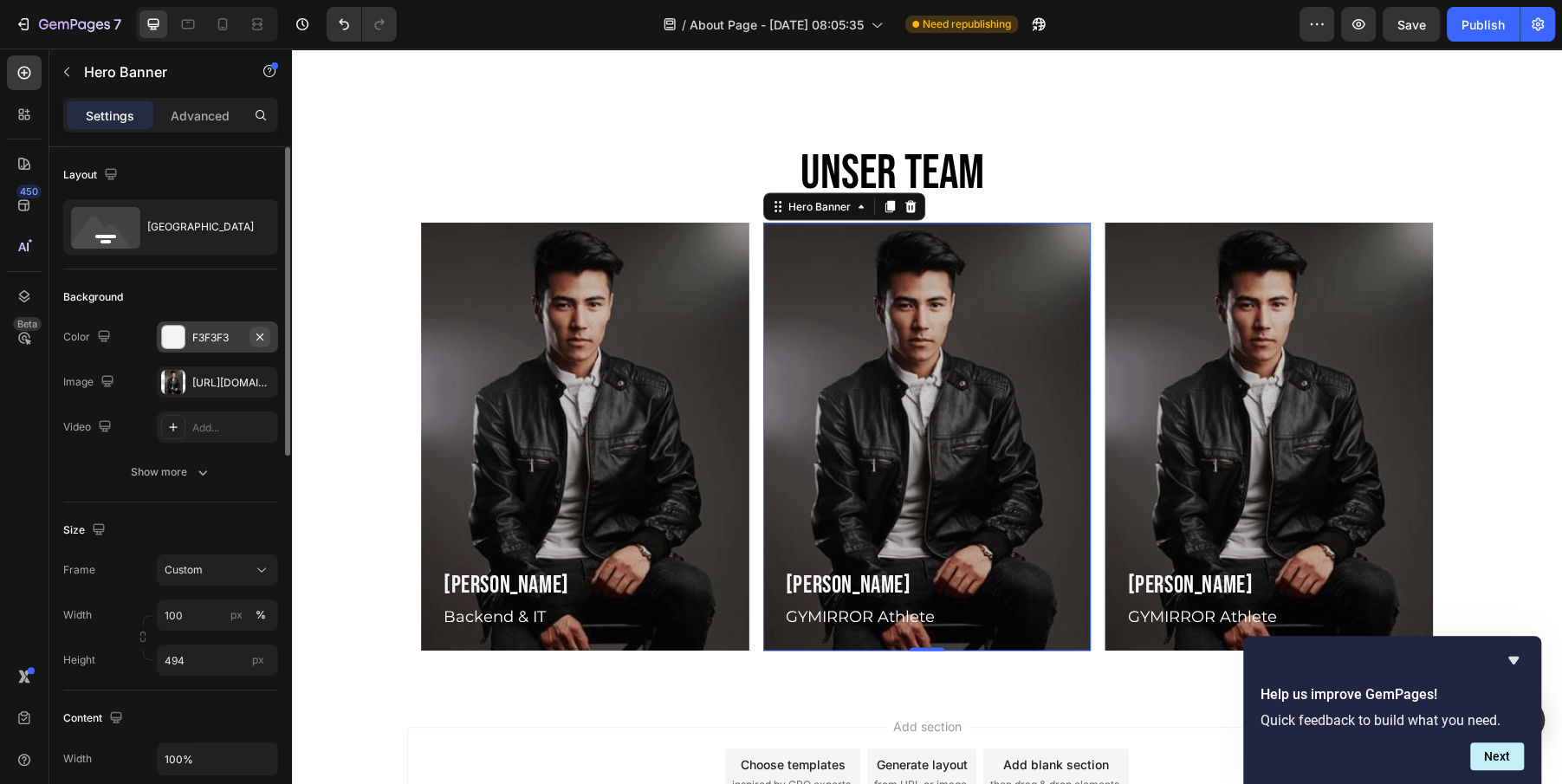
click at [259, 333] on icon "button" at bounding box center [259, 337] width 14 height 14
click at [266, 375] on icon "button" at bounding box center [259, 382] width 14 height 14
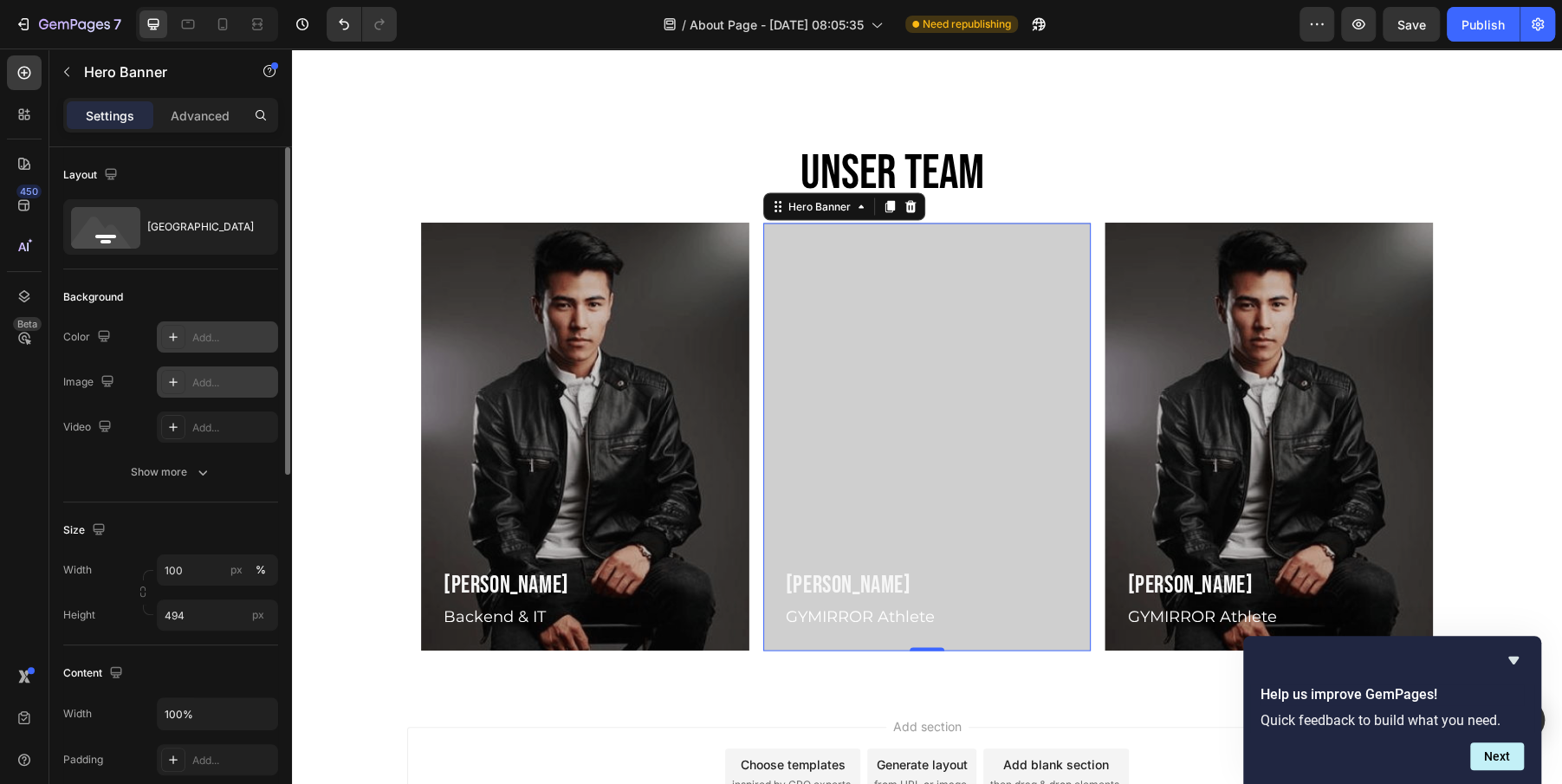
click at [170, 379] on icon at bounding box center [173, 382] width 14 height 14
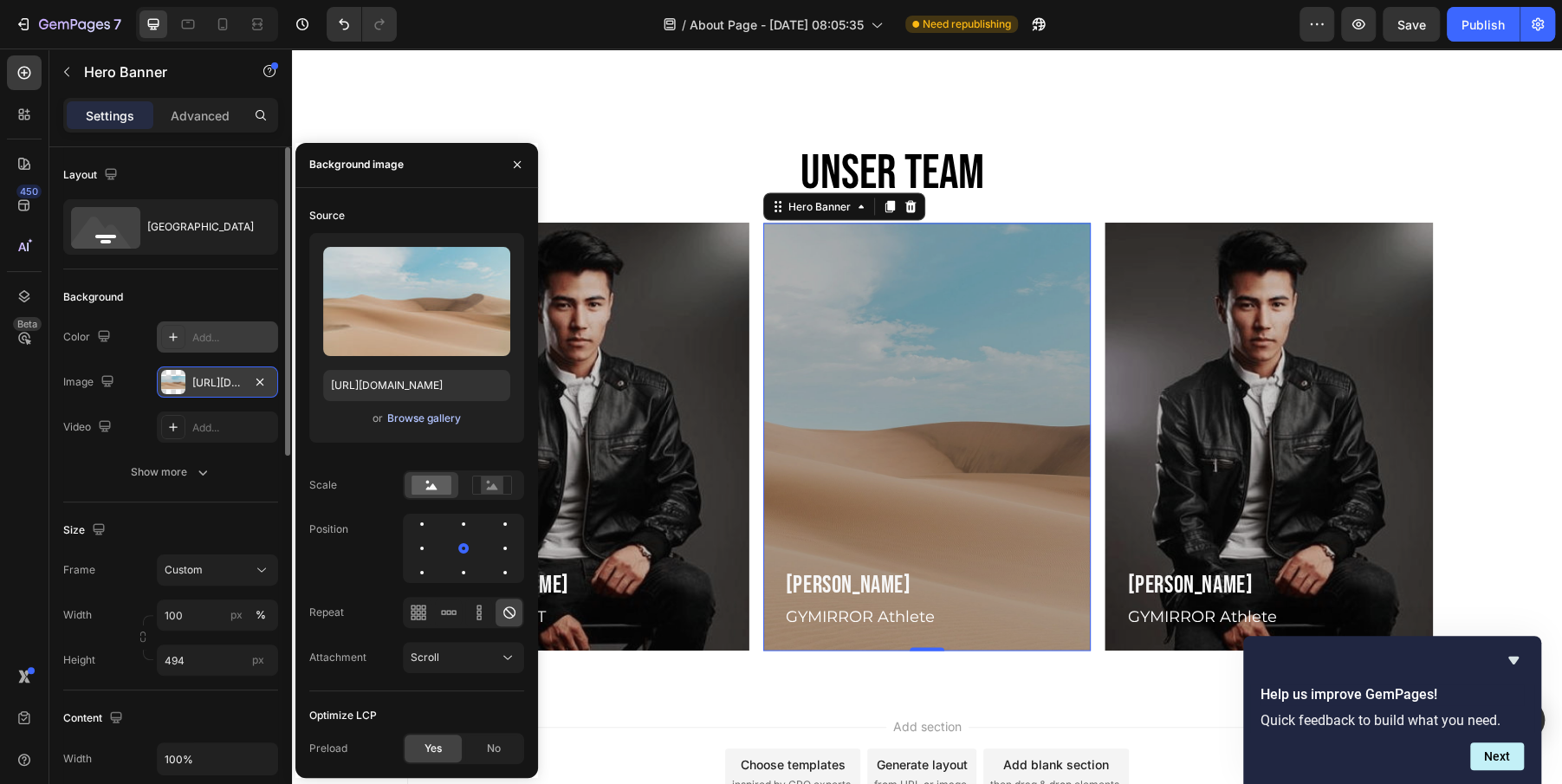
click at [390, 421] on div "Browse gallery" at bounding box center [424, 418] width 74 height 16
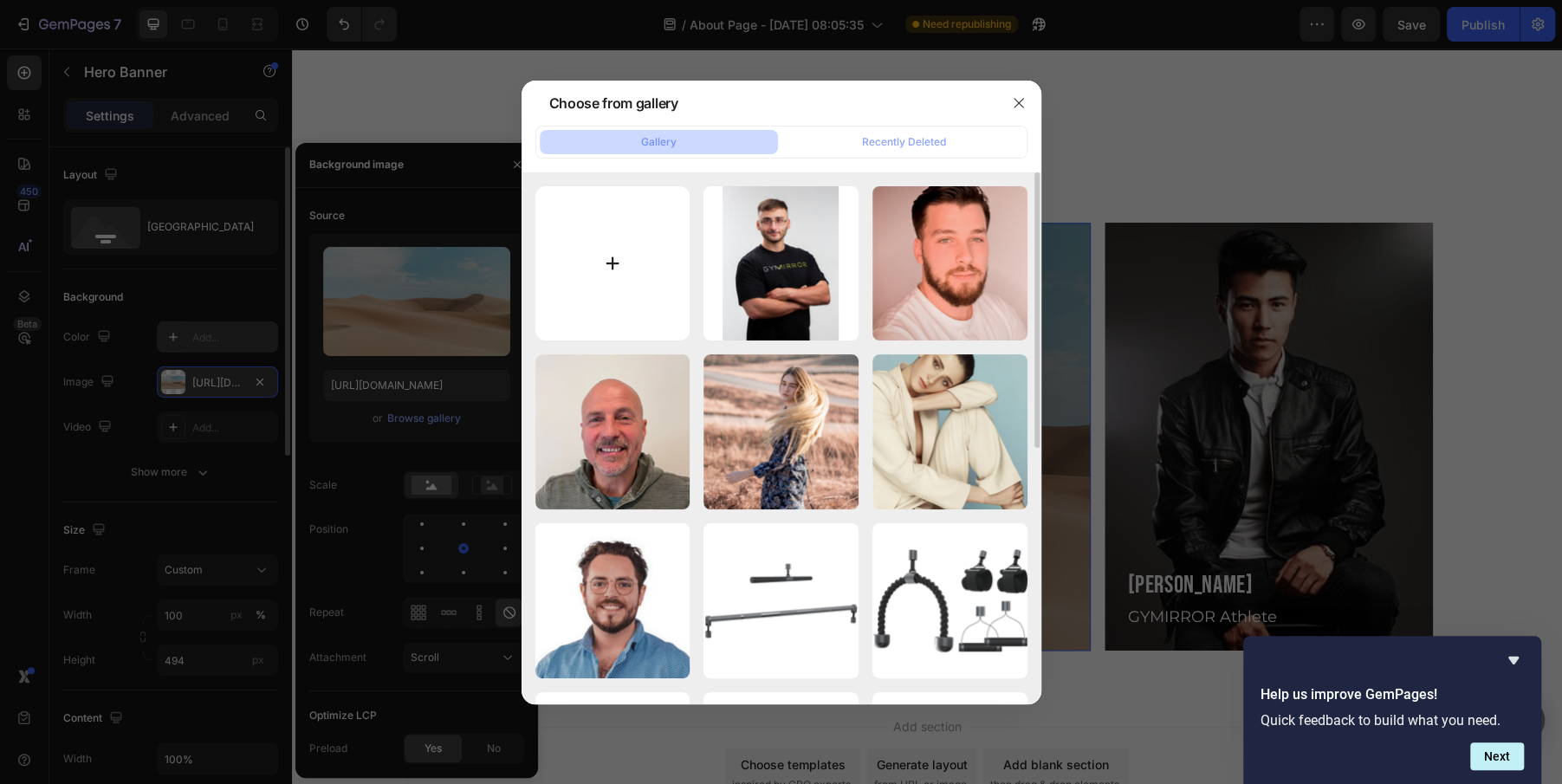
click at [606, 239] on input "file" at bounding box center [613, 264] width 155 height 155
type input "C:\fakepath\Portrait-Rodney.jpg"
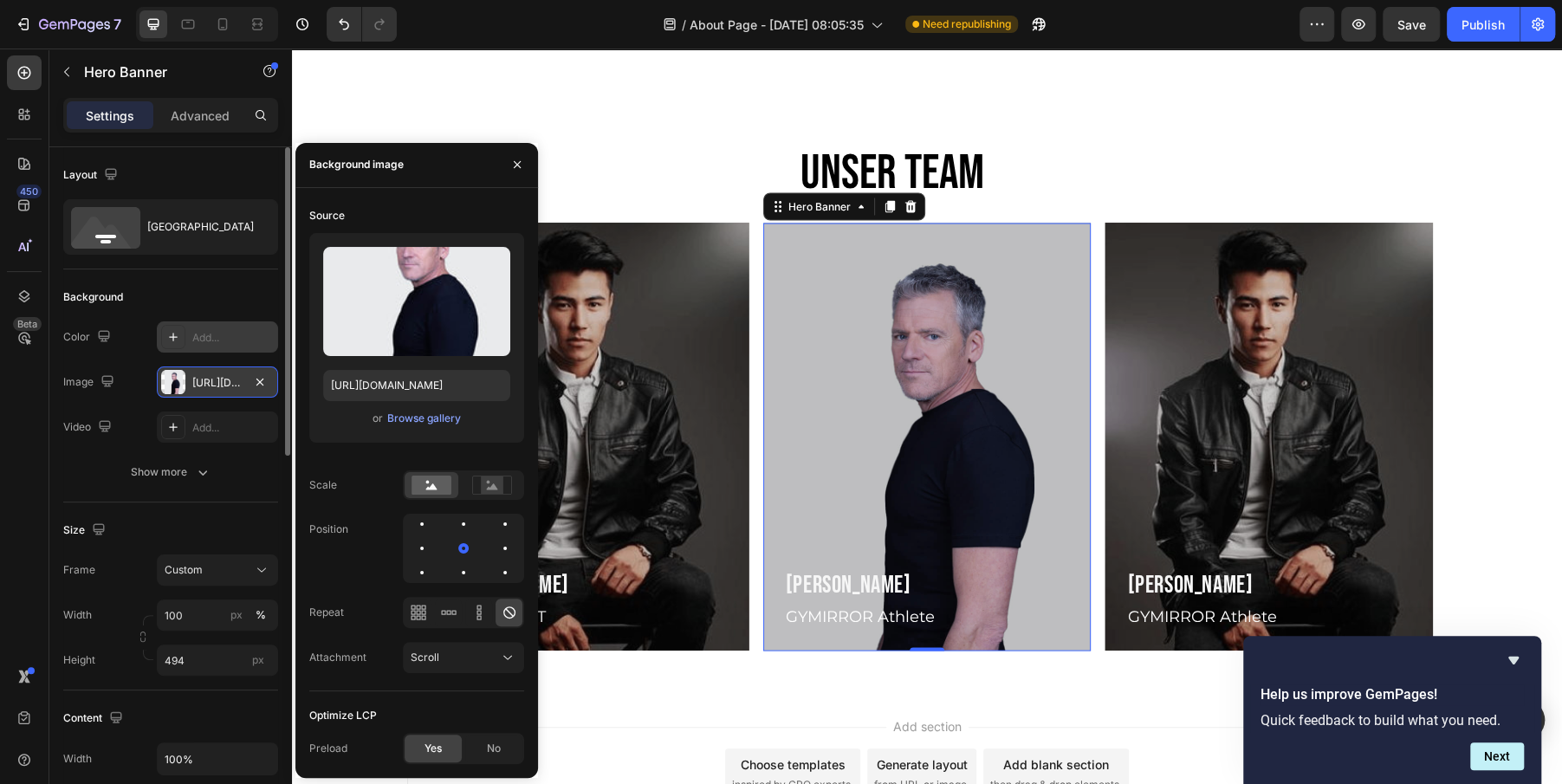
click at [118, 453] on div "The changes might be hidden by the video. Color Add... Image https://cdn.shopif…" at bounding box center [171, 404] width 215 height 167
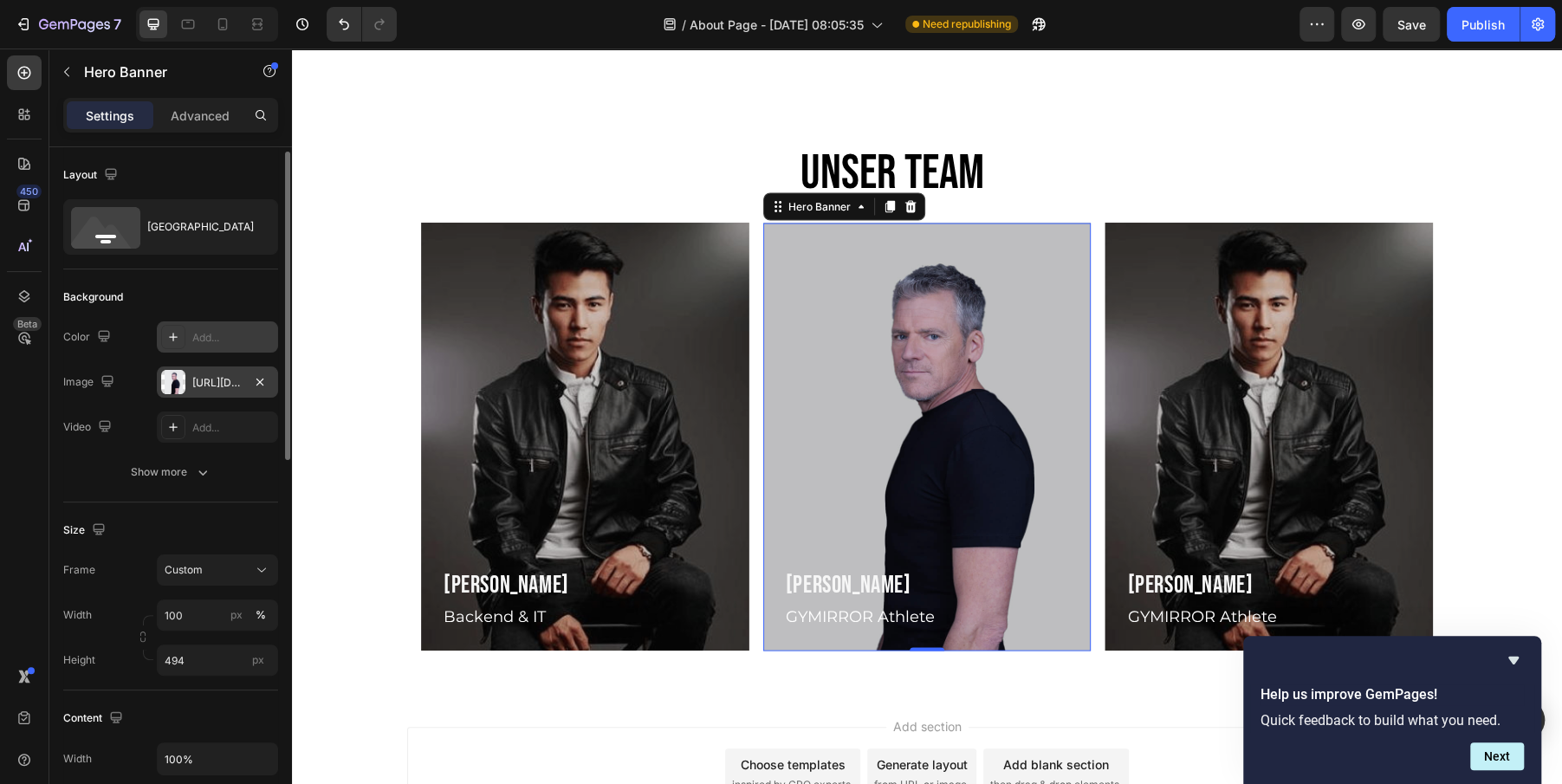
scroll to position [41, 0]
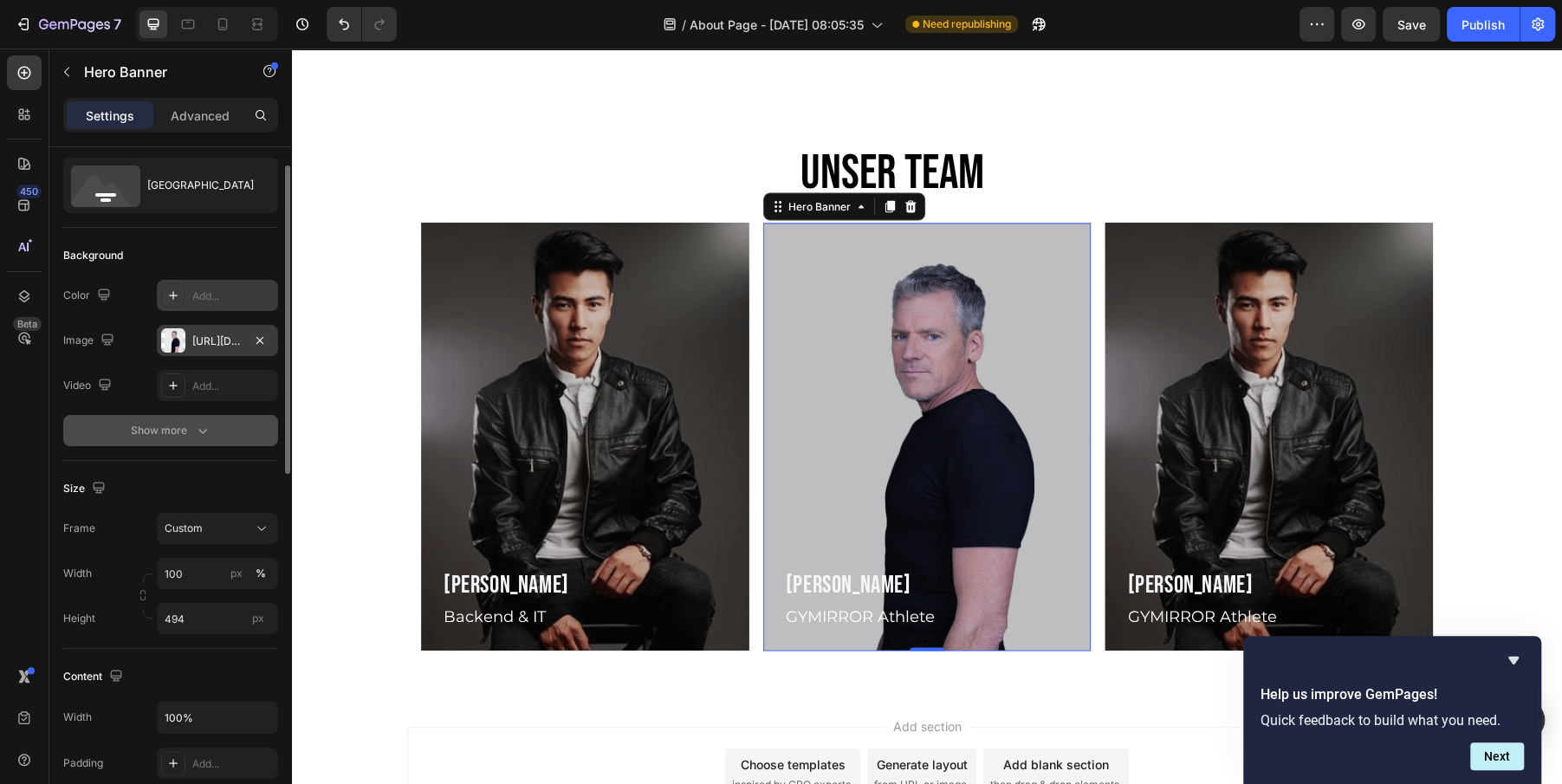
click at [195, 435] on icon "button" at bounding box center [202, 430] width 18 height 18
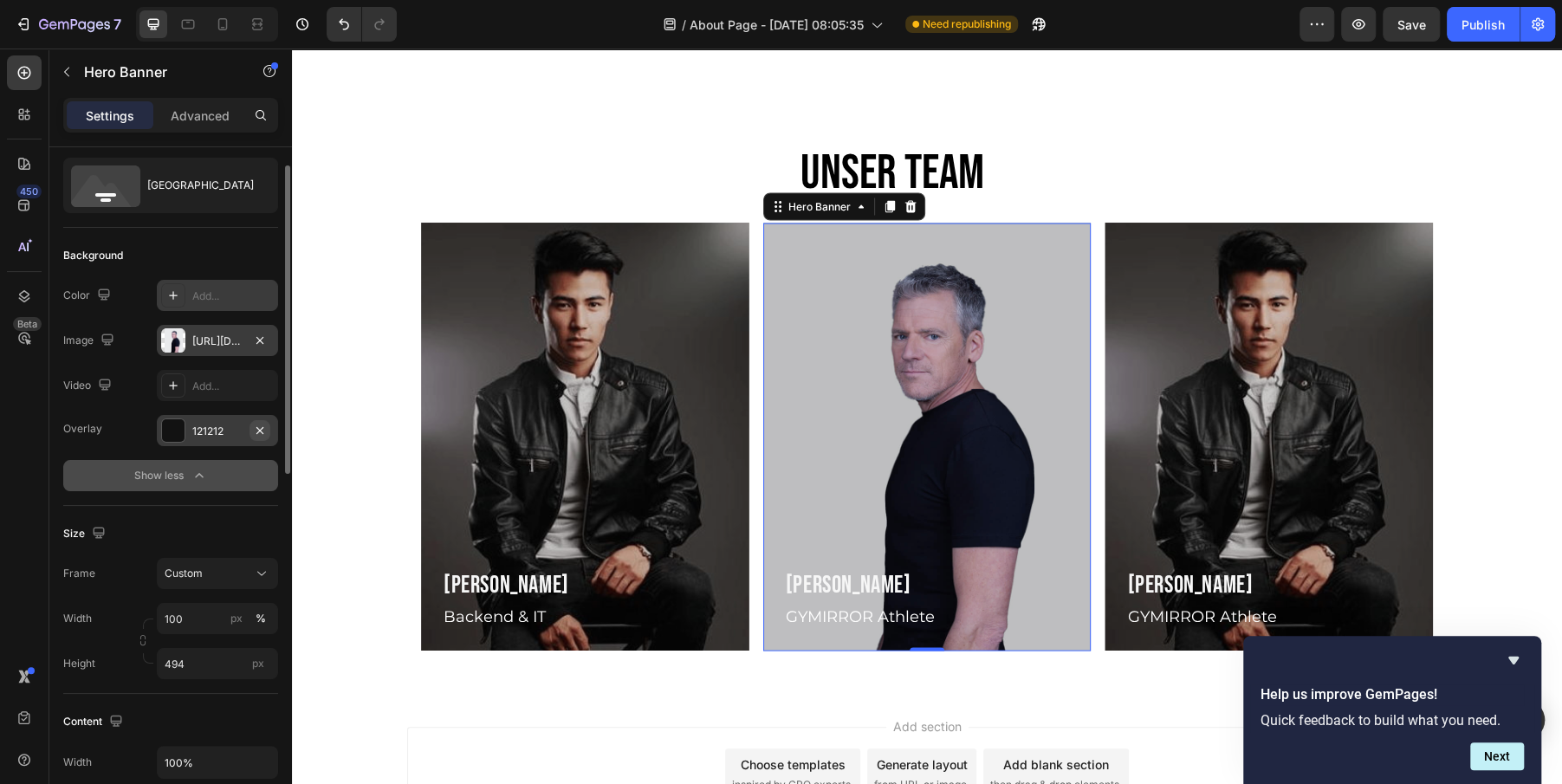
click at [265, 429] on icon "button" at bounding box center [259, 430] width 14 height 14
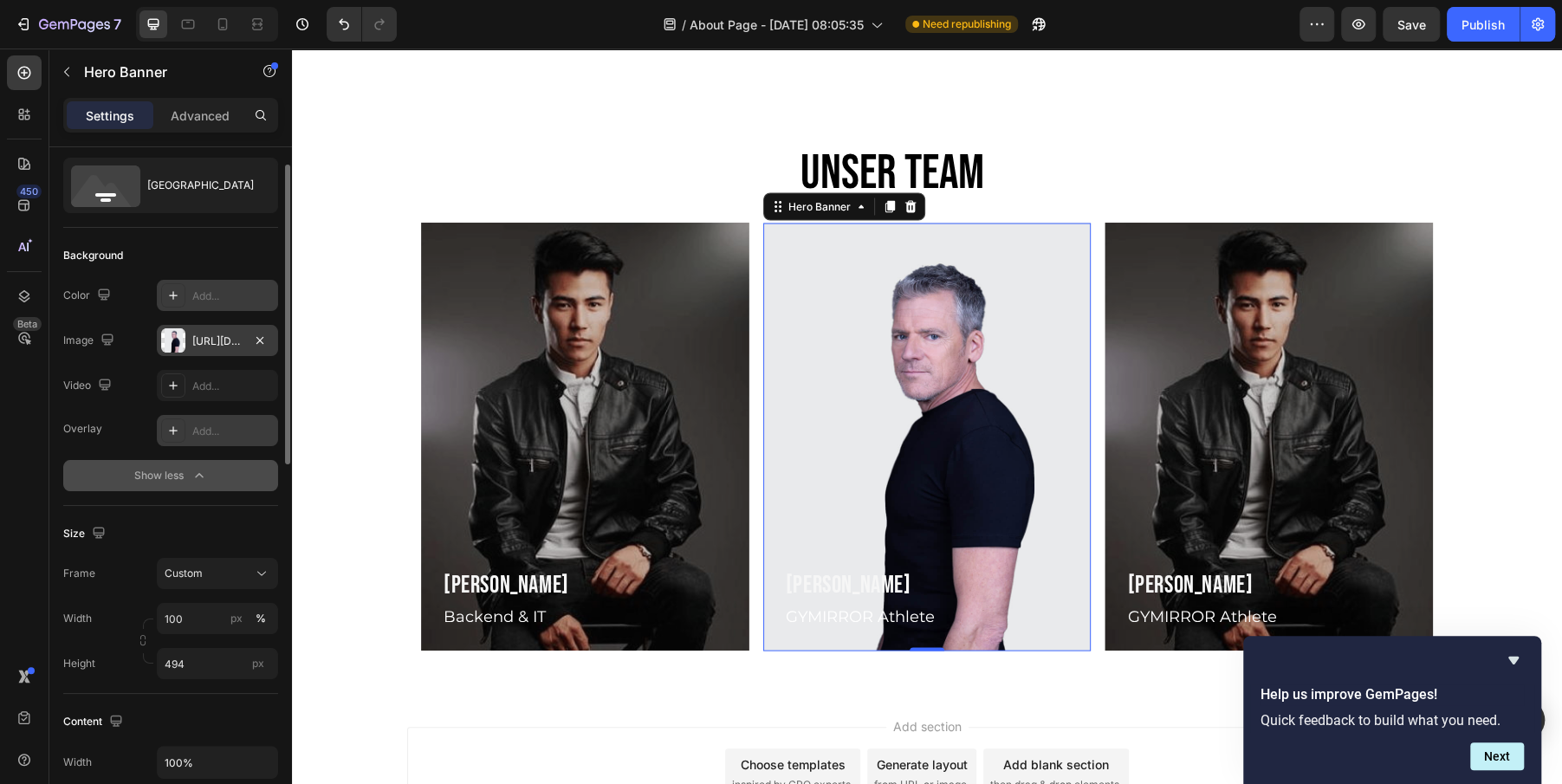
click at [169, 430] on icon at bounding box center [173, 430] width 14 height 14
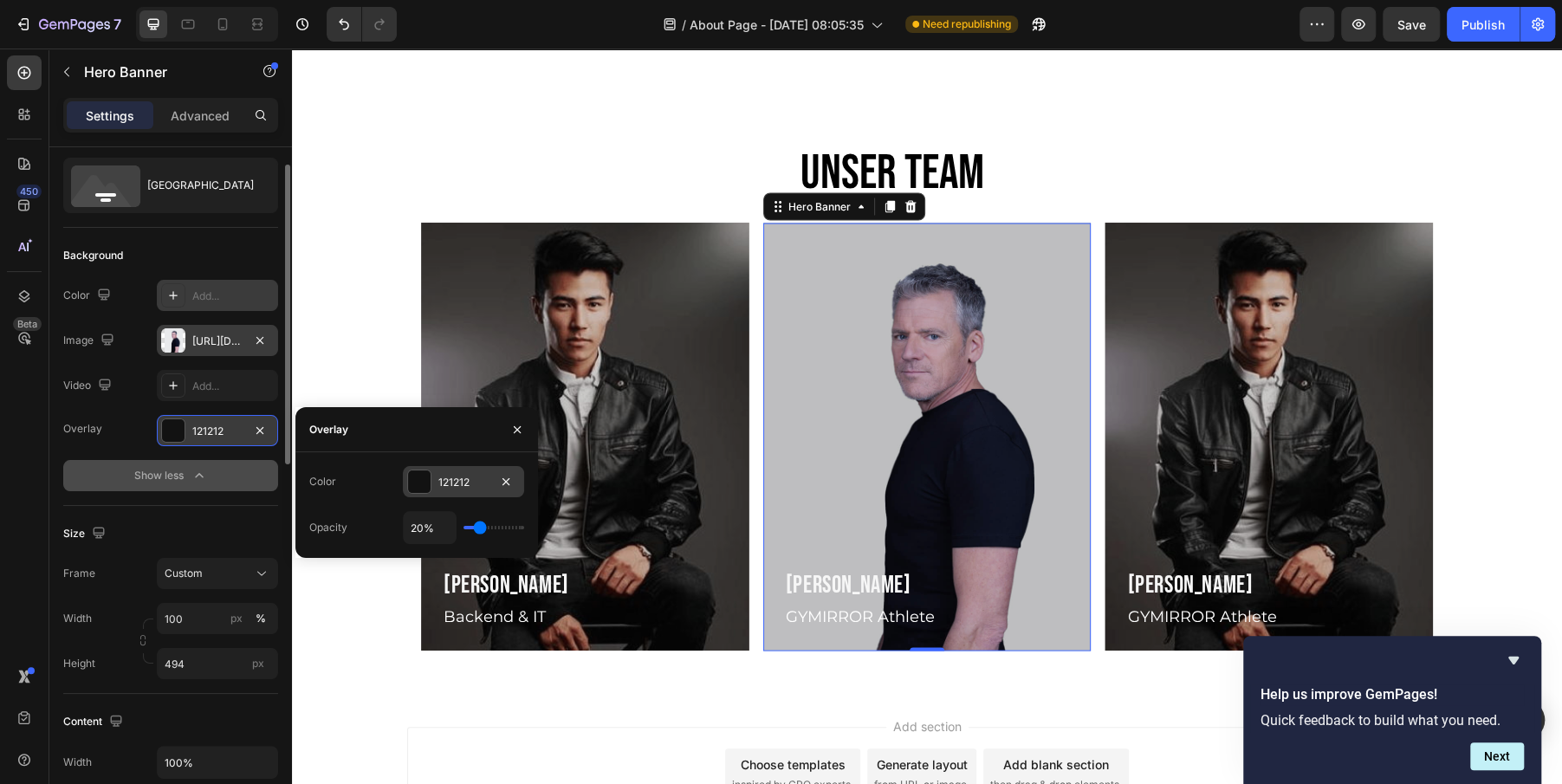
click at [417, 489] on div at bounding box center [419, 482] width 22 height 22
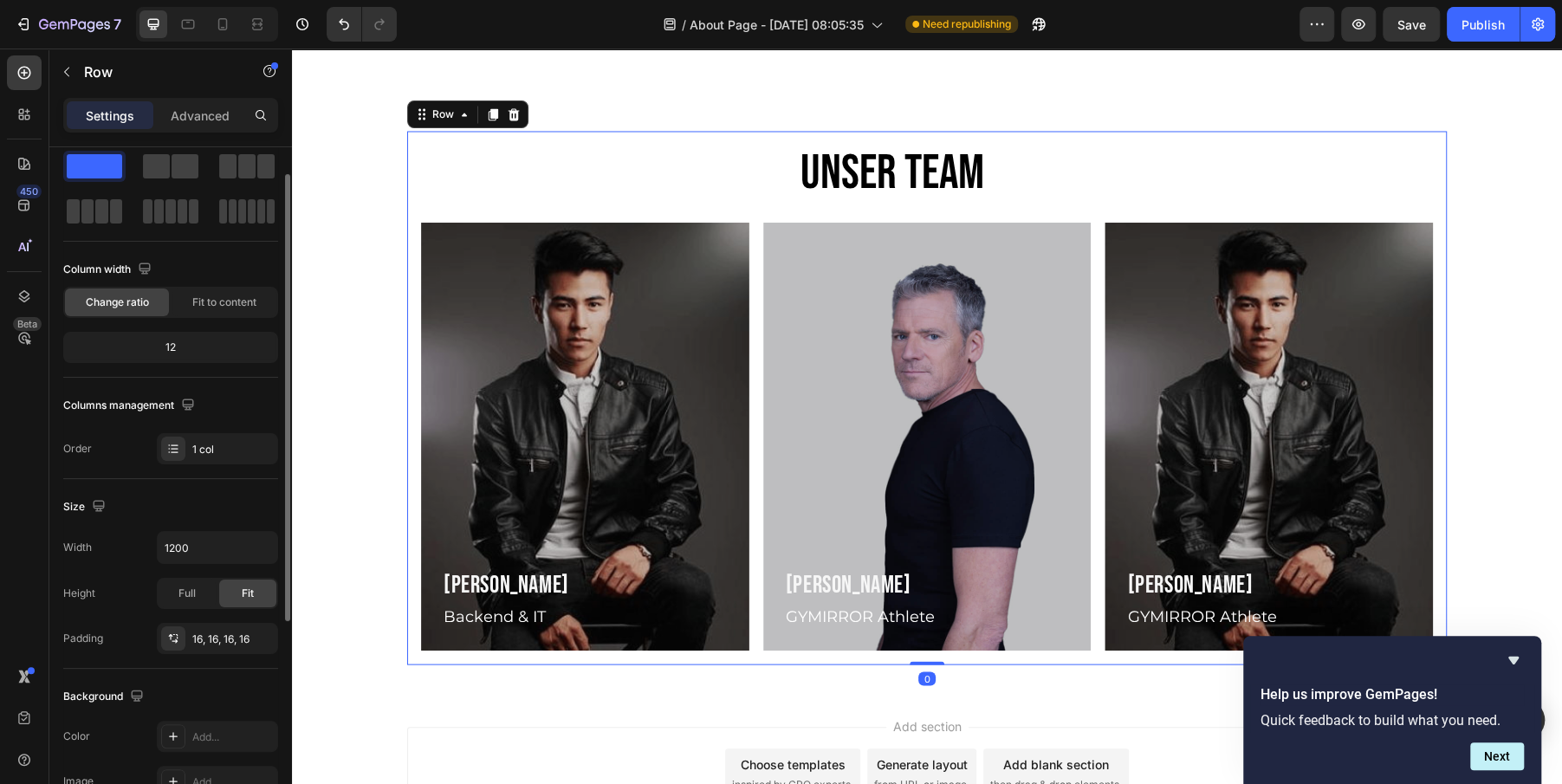
click at [631, 131] on div "Unser Team Heading Selina Därr Text block Backend & IT Text block Row Hero Bann…" at bounding box center [927, 398] width 1040 height 533
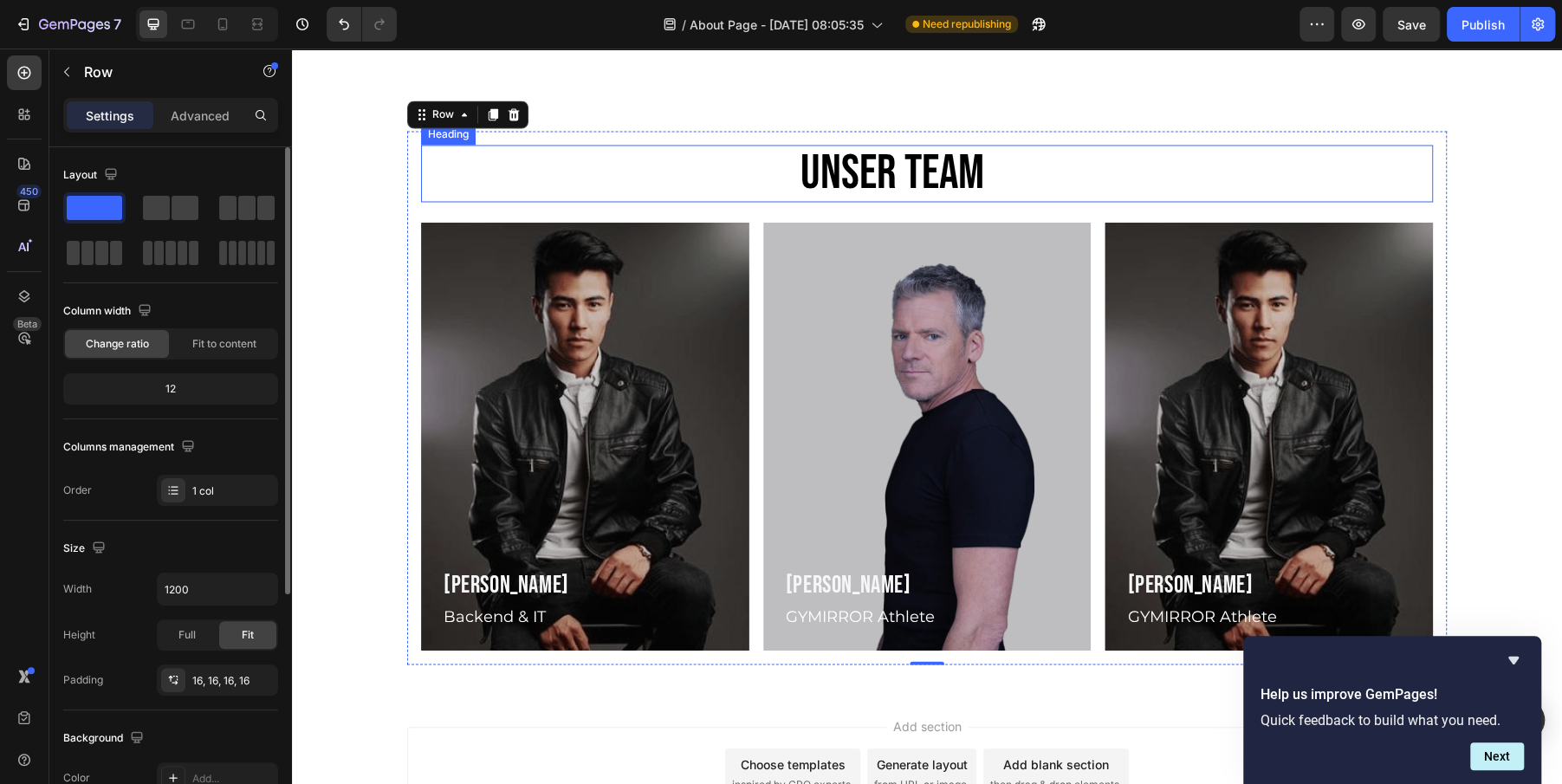
click at [1281, 175] on h2 "Unser Team" at bounding box center [892, 173] width 942 height 57
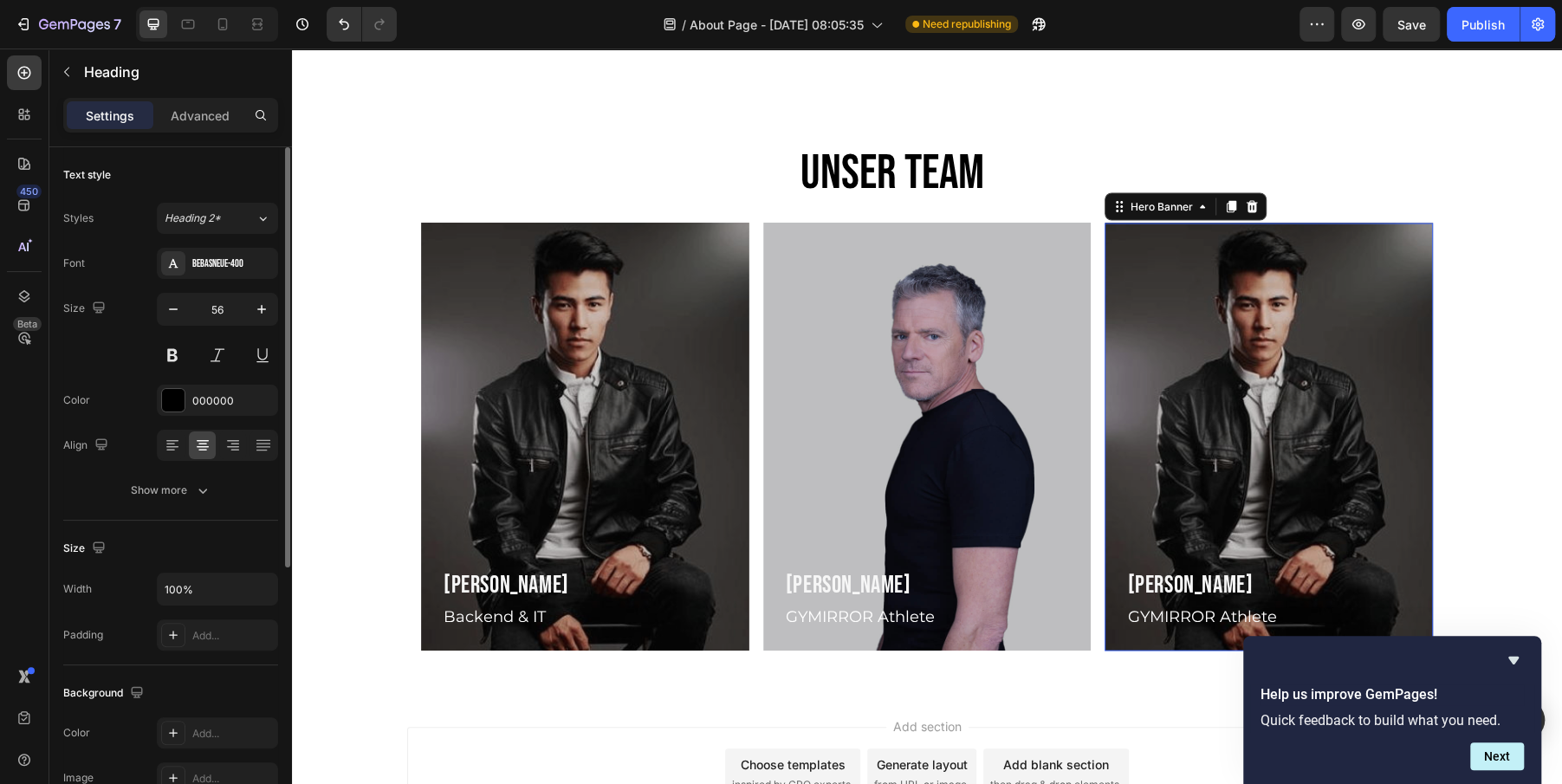
click at [1284, 297] on div "Overlay" at bounding box center [1268, 436] width 328 height 428
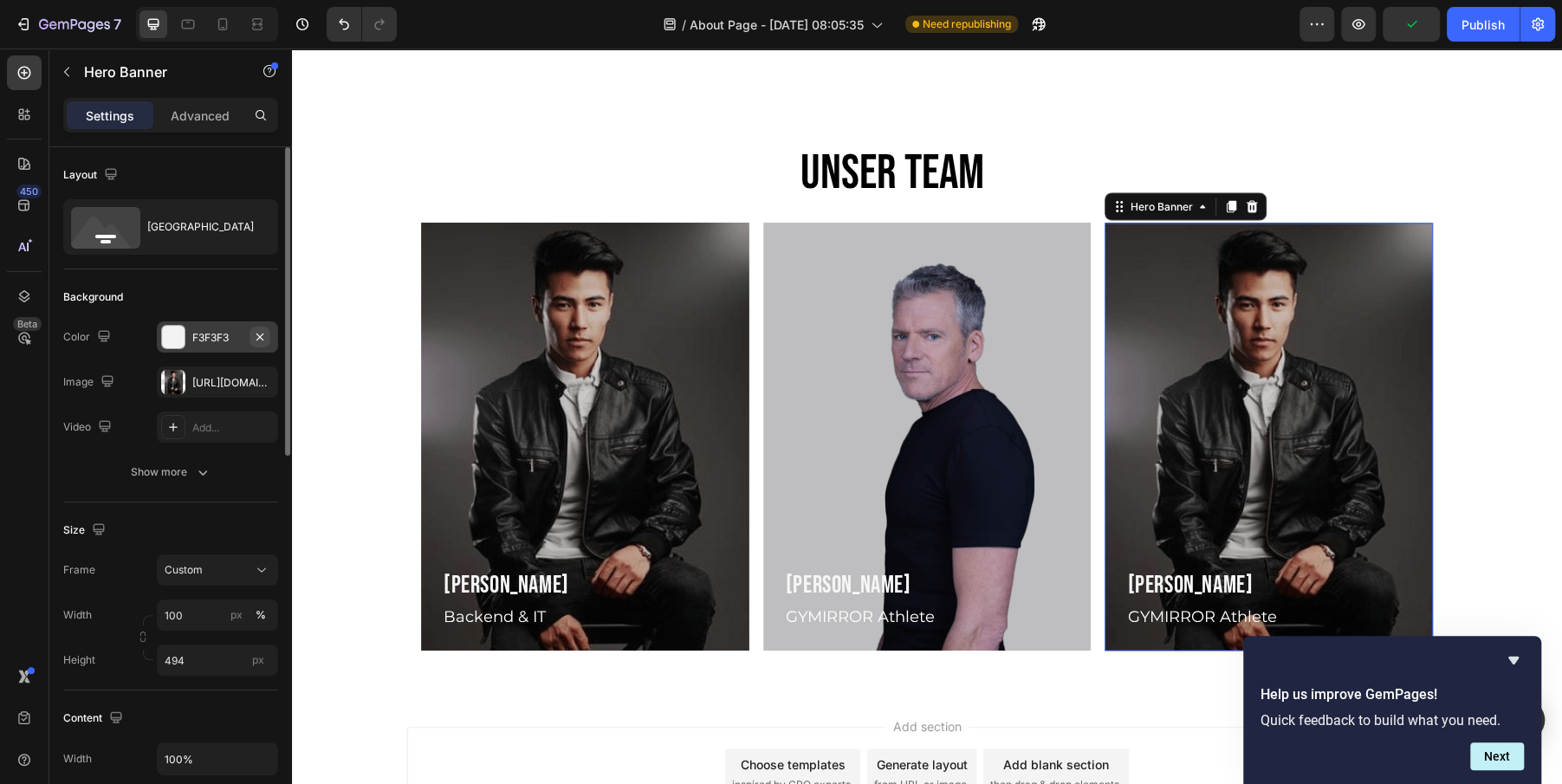
click at [261, 332] on icon "button" at bounding box center [259, 337] width 14 height 14
click at [262, 378] on icon "button" at bounding box center [259, 382] width 14 height 14
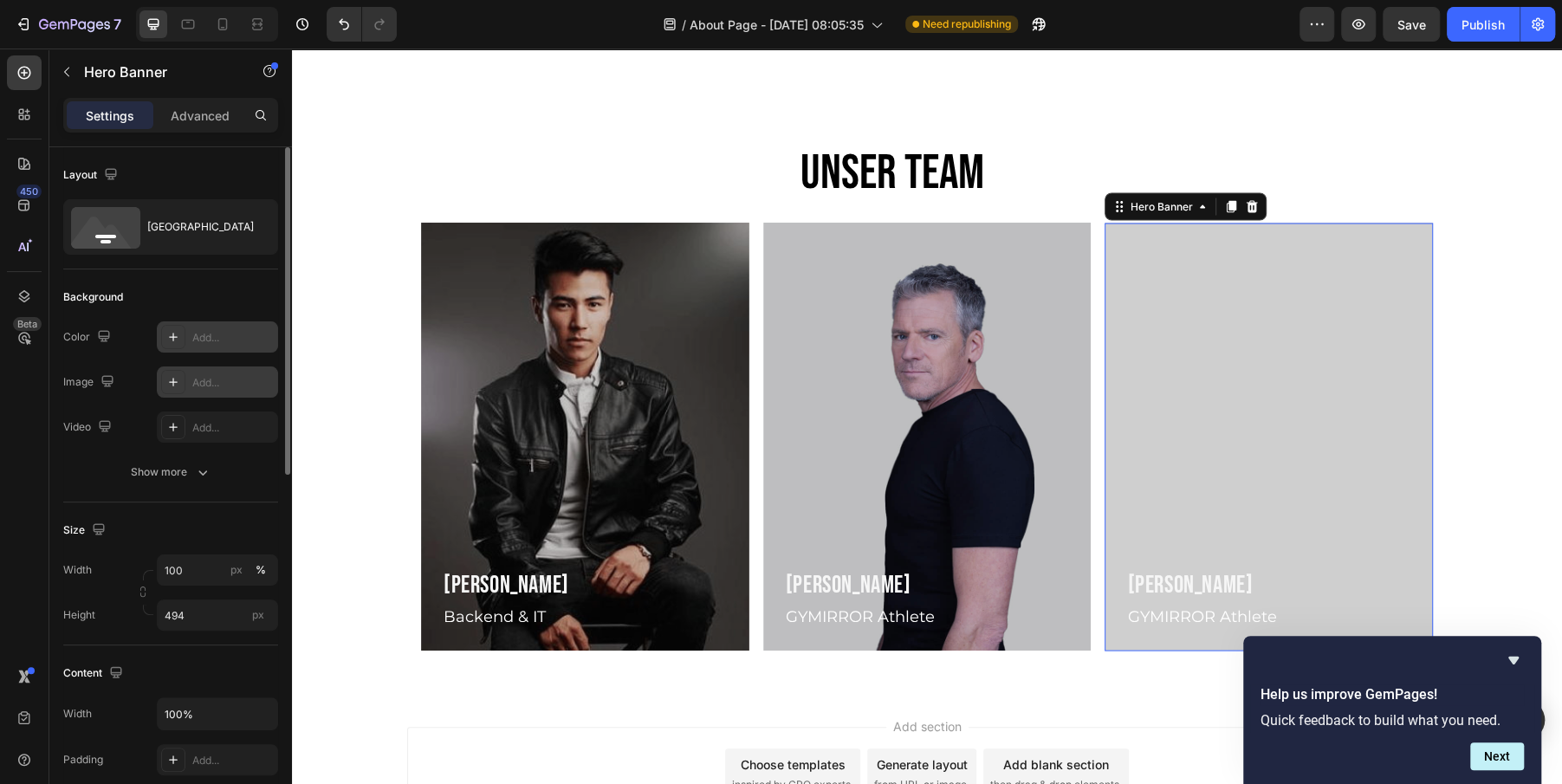
click at [171, 378] on icon at bounding box center [173, 382] width 14 height 14
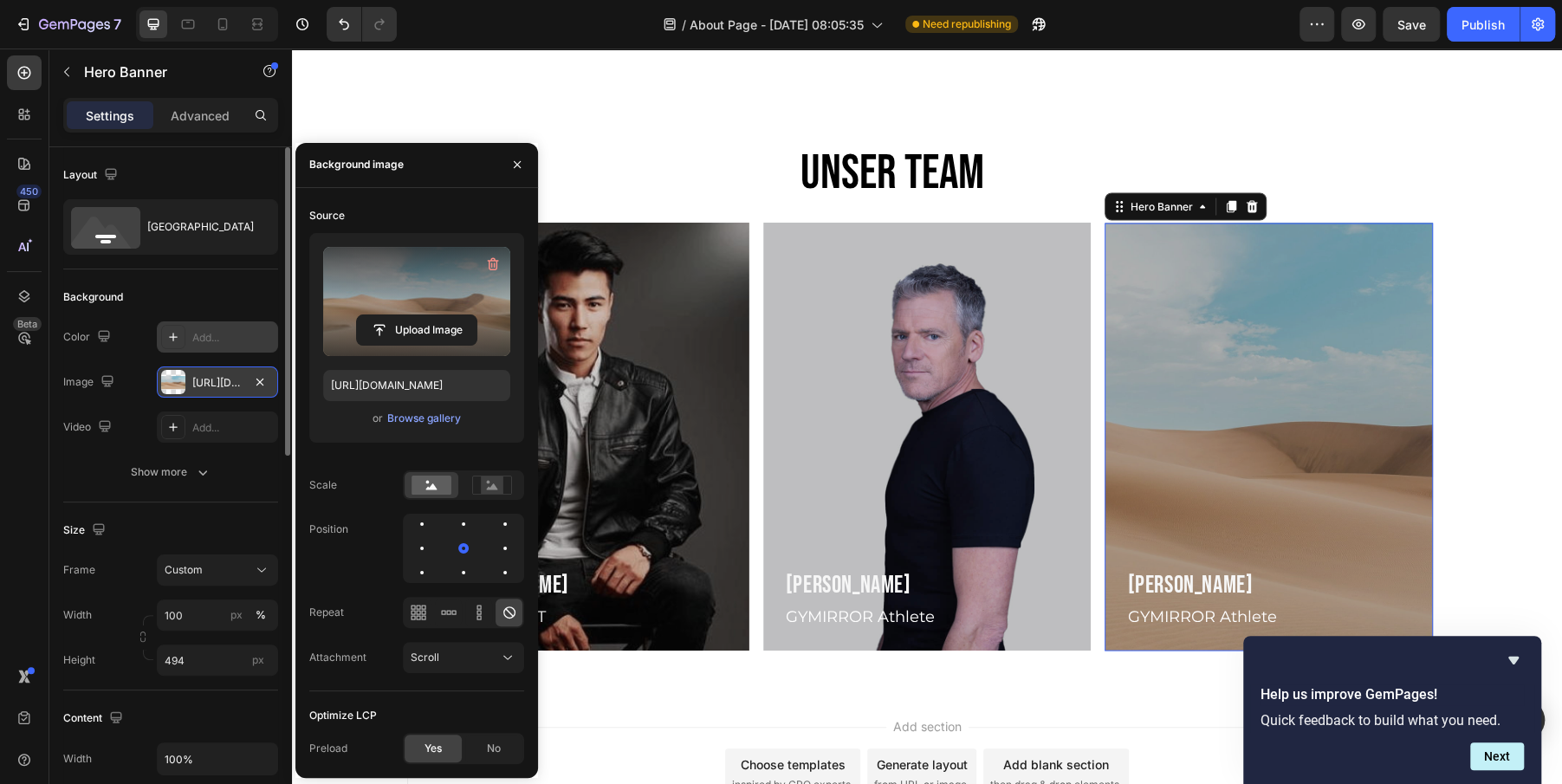
click at [429, 276] on label at bounding box center [416, 301] width 187 height 109
click at [429, 315] on input "file" at bounding box center [416, 329] width 120 height 29
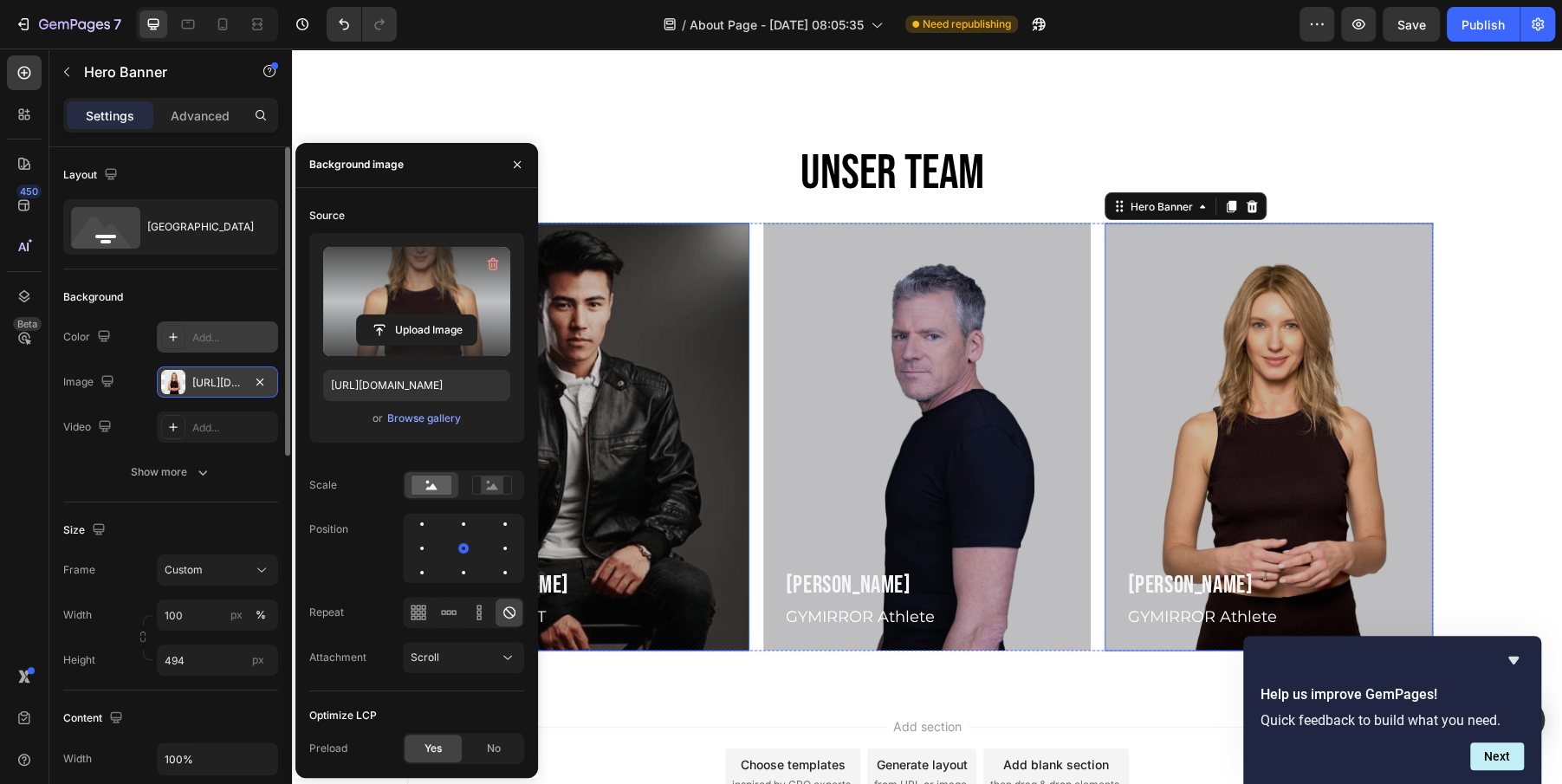
click at [607, 275] on div "Overlay" at bounding box center [585, 436] width 328 height 428
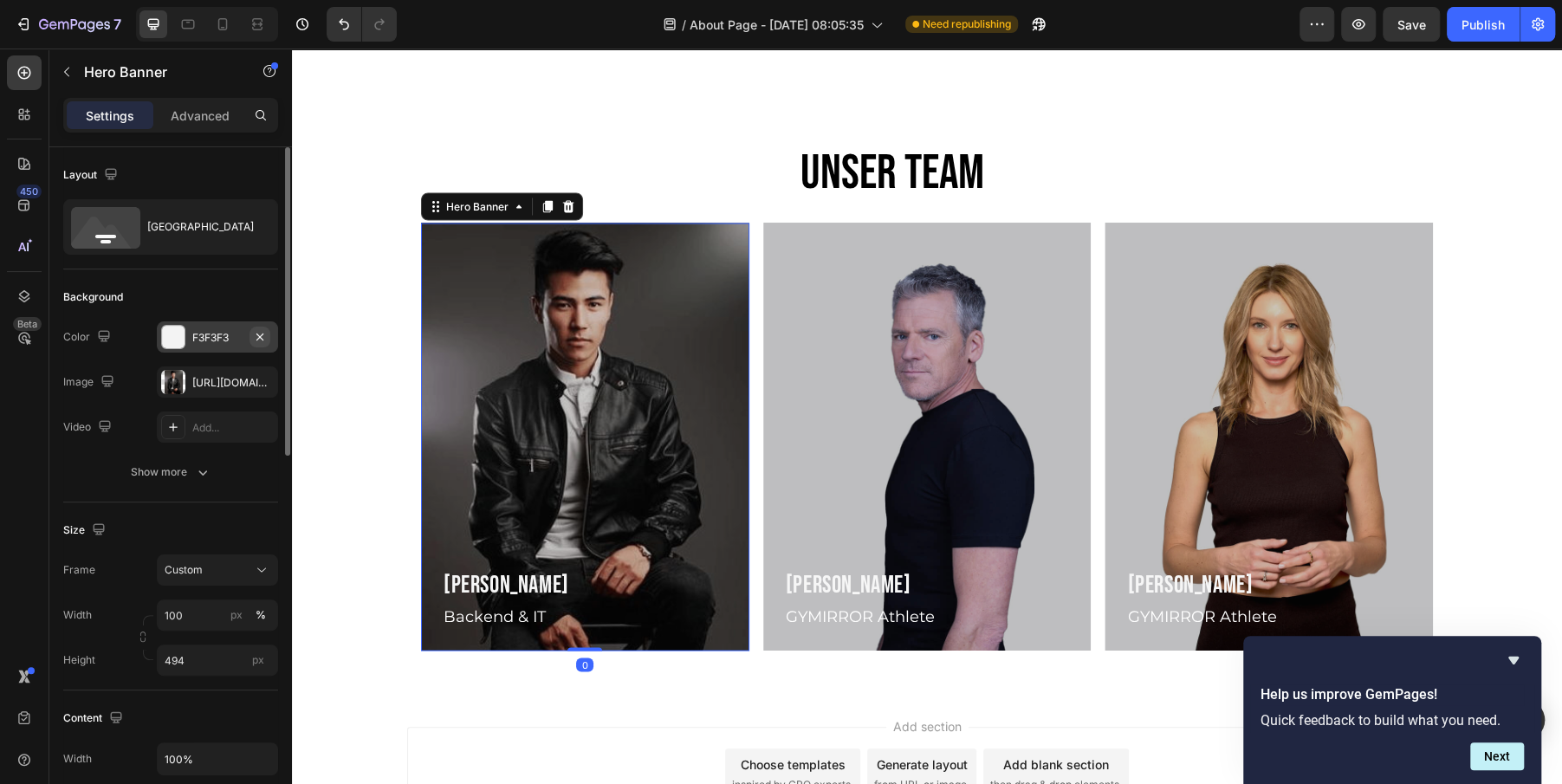
click at [260, 330] on icon "button" at bounding box center [259, 337] width 14 height 14
click at [259, 383] on icon "button" at bounding box center [259, 382] width 14 height 14
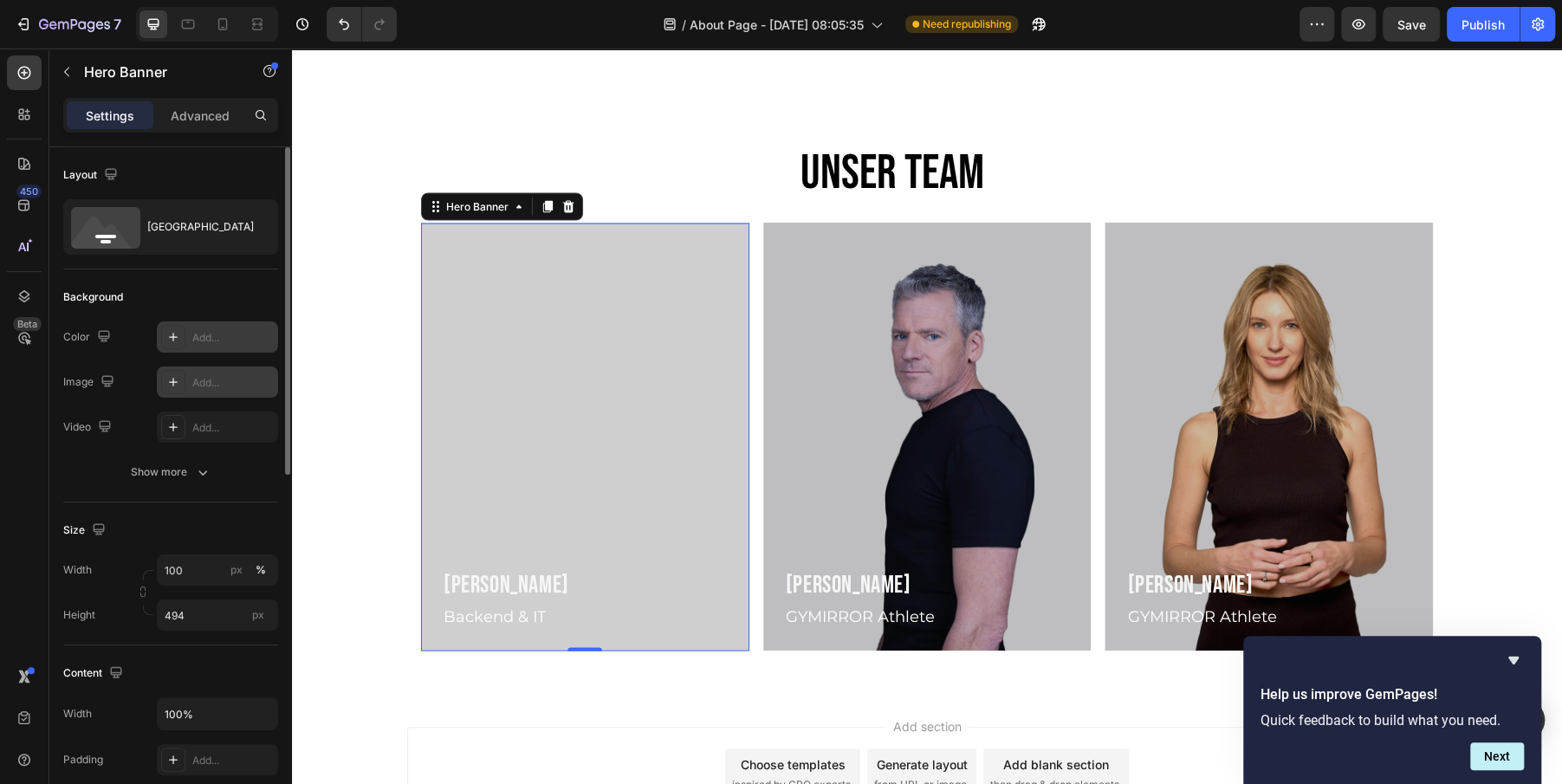
click at [171, 381] on icon at bounding box center [173, 382] width 14 height 14
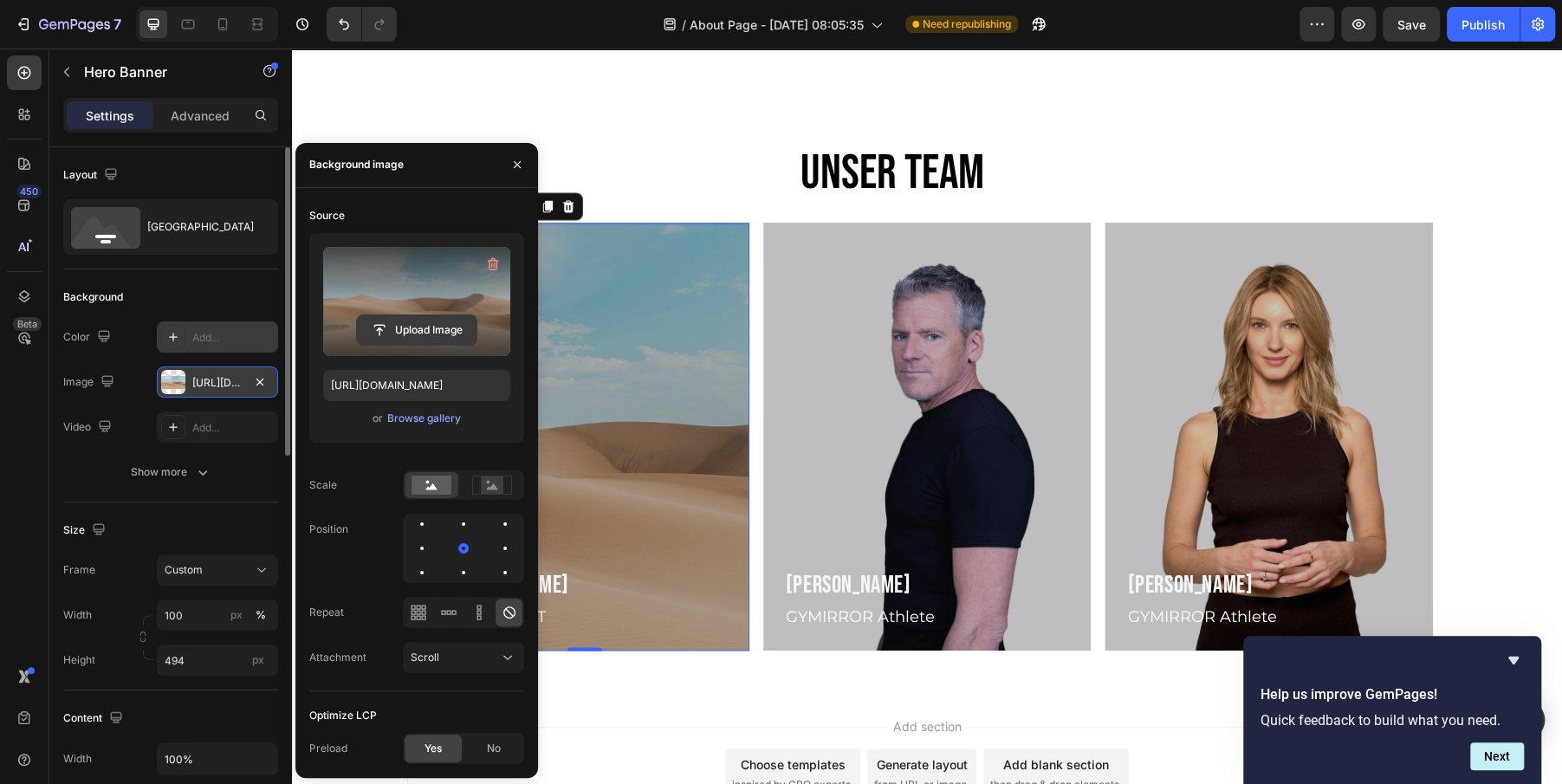
click at [421, 327] on input "file" at bounding box center [416, 329] width 120 height 29
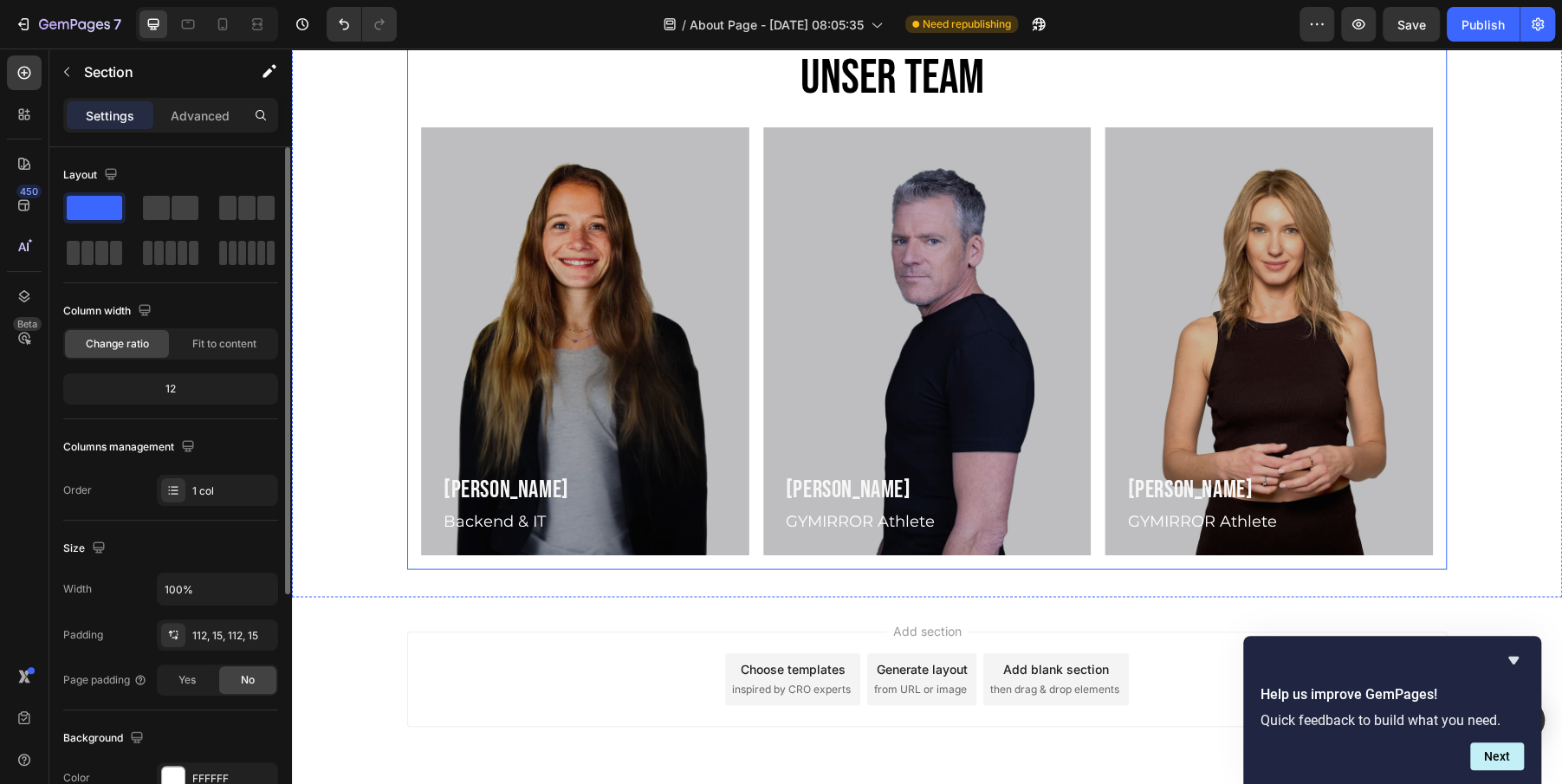
scroll to position [2308, 0]
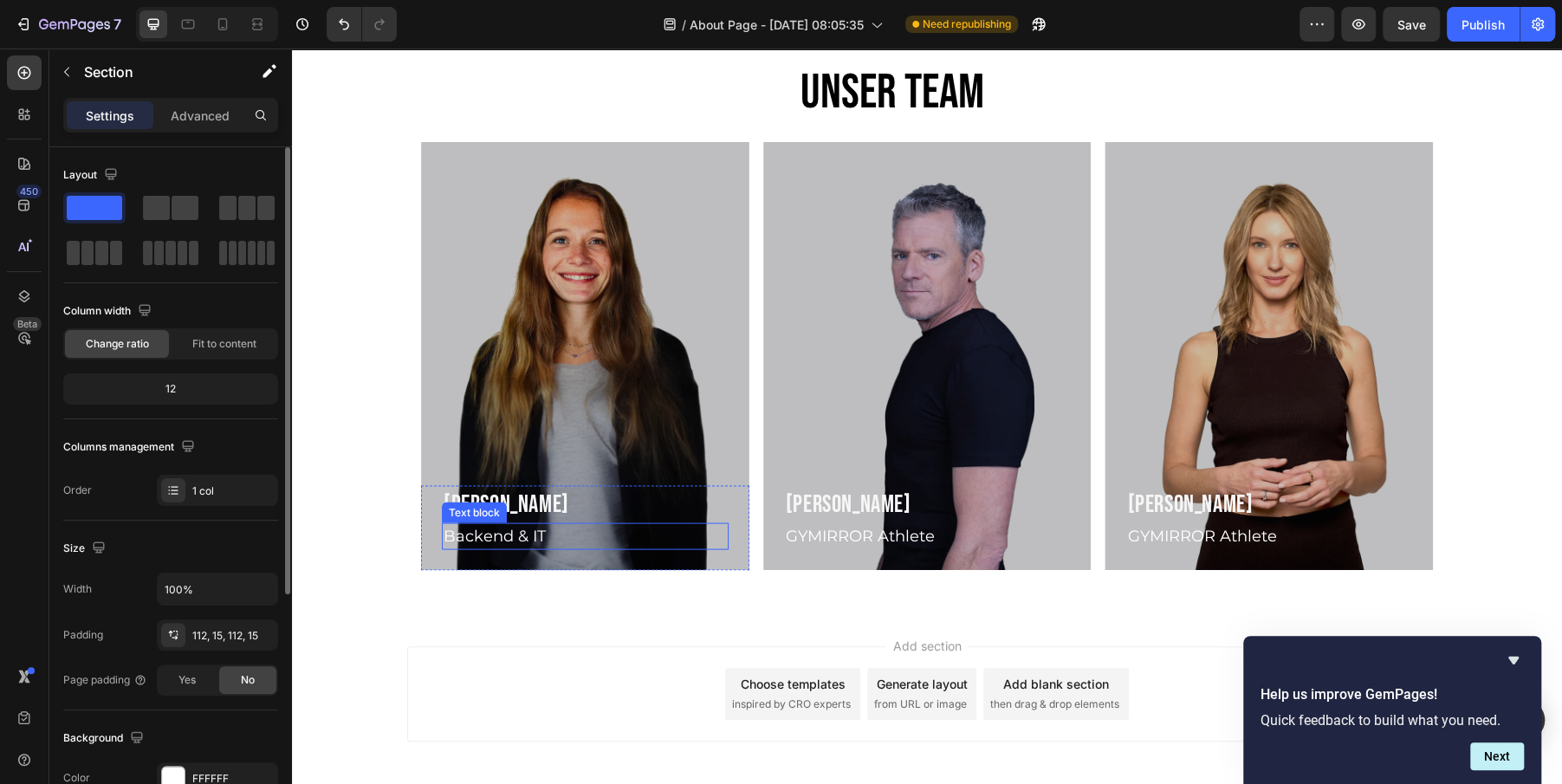
click at [521, 536] on p "Backend & IT" at bounding box center [585, 535] width 284 height 23
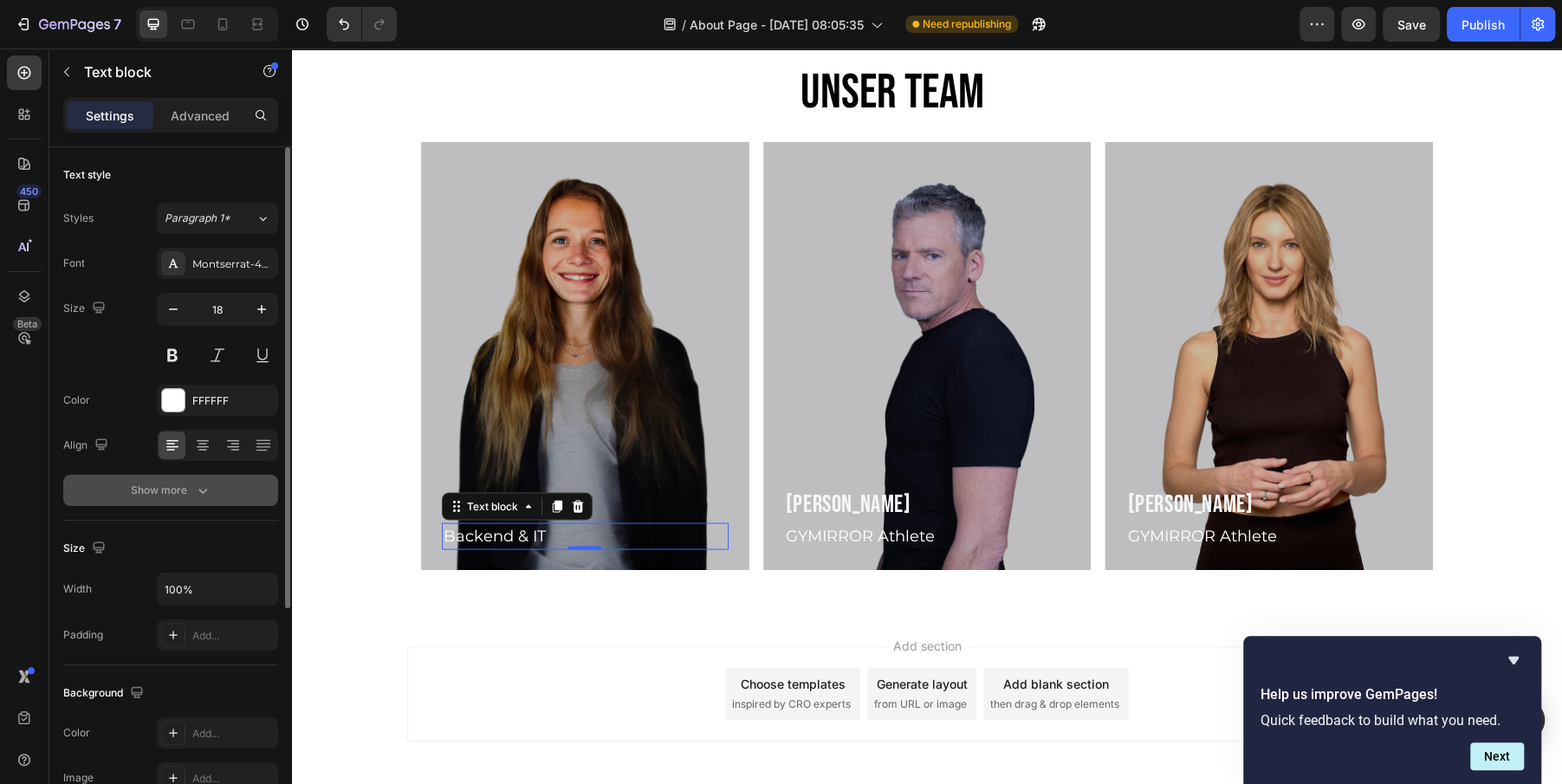
click at [206, 502] on button "Show more" at bounding box center [171, 489] width 215 height 31
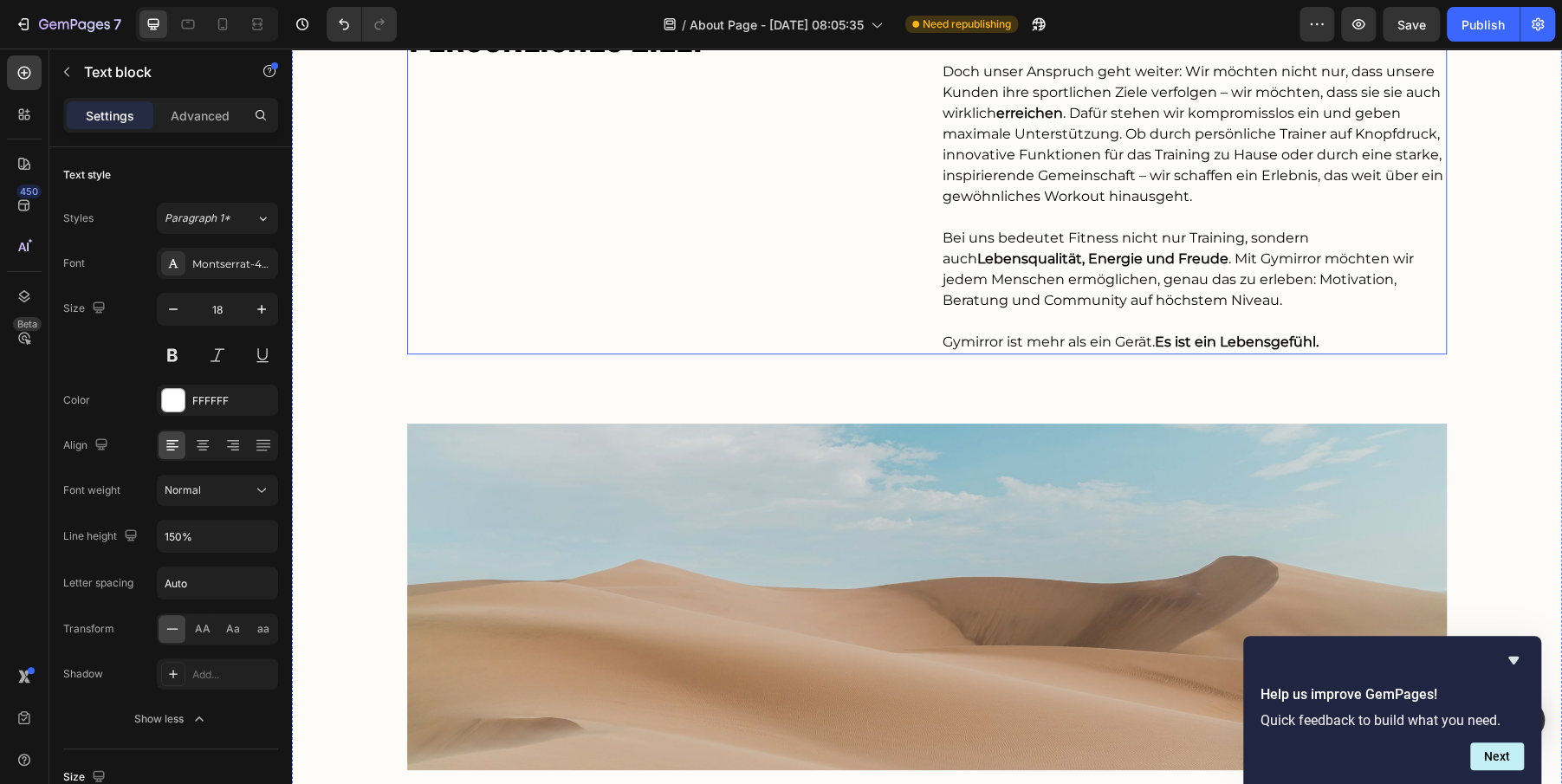
scroll to position [690, 0]
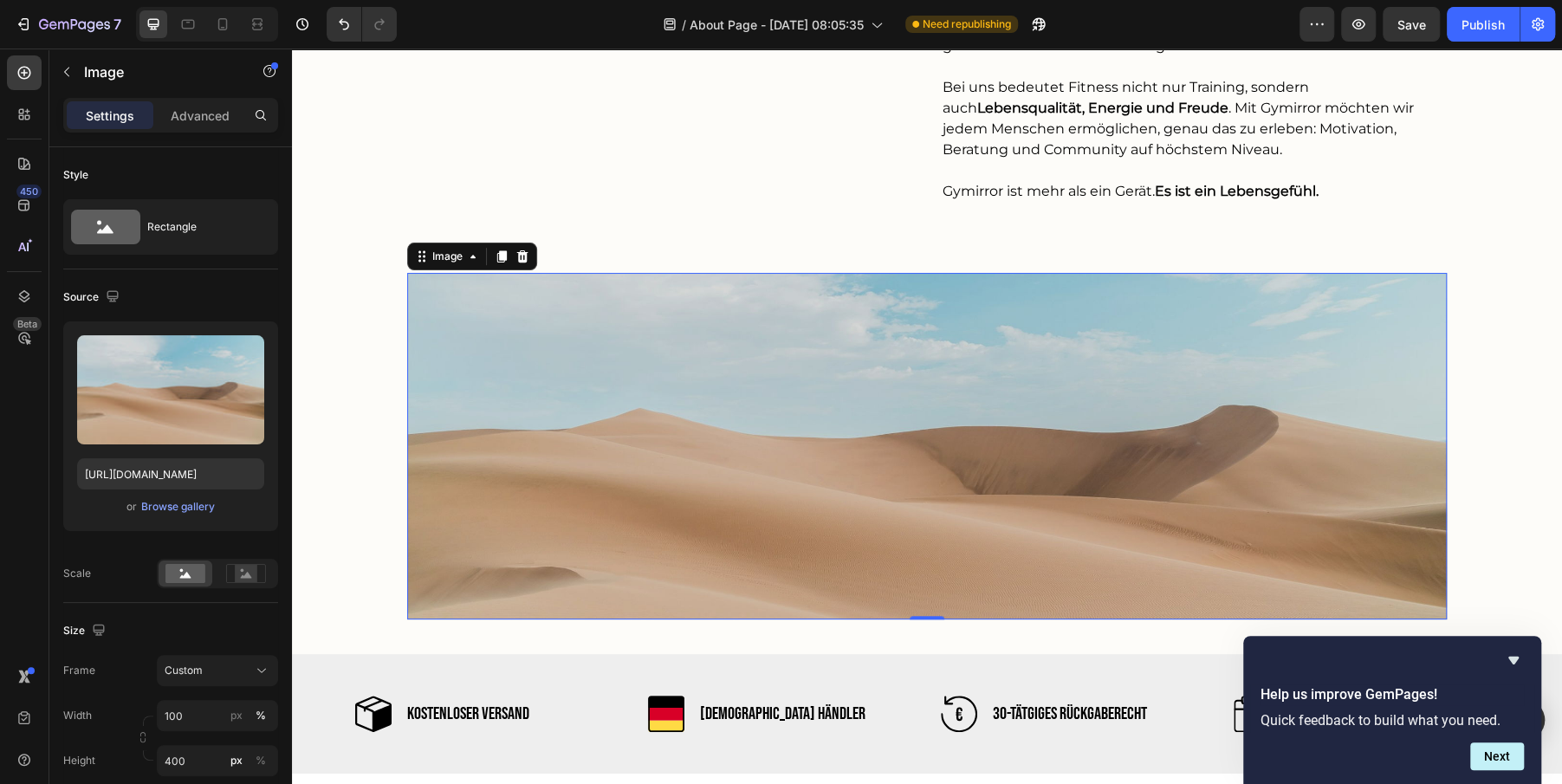
click at [891, 402] on img at bounding box center [927, 446] width 1040 height 346
click at [522, 262] on icon at bounding box center [523, 256] width 11 height 12
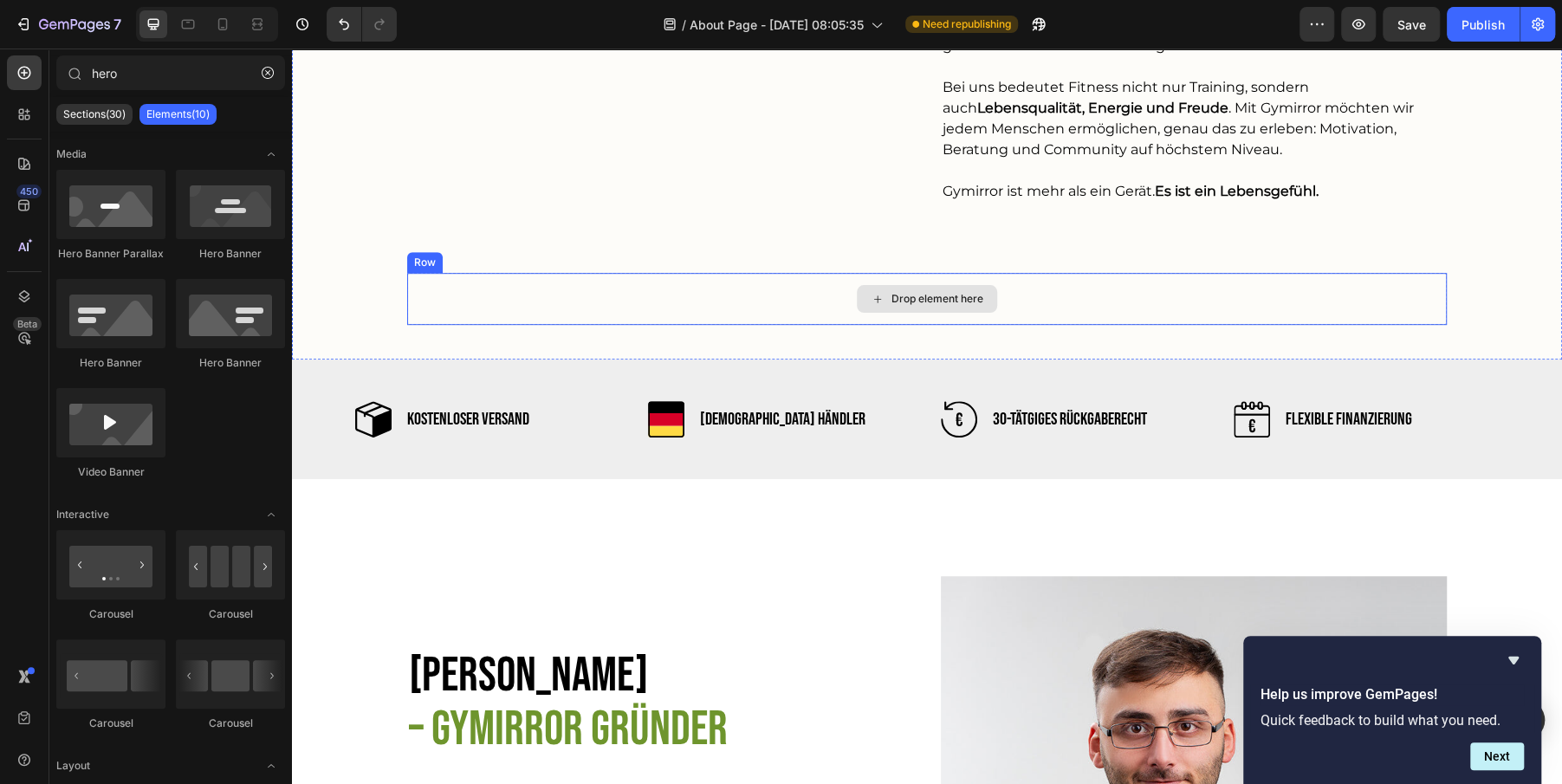
click at [468, 282] on div "Drop element here" at bounding box center [927, 299] width 1040 height 52
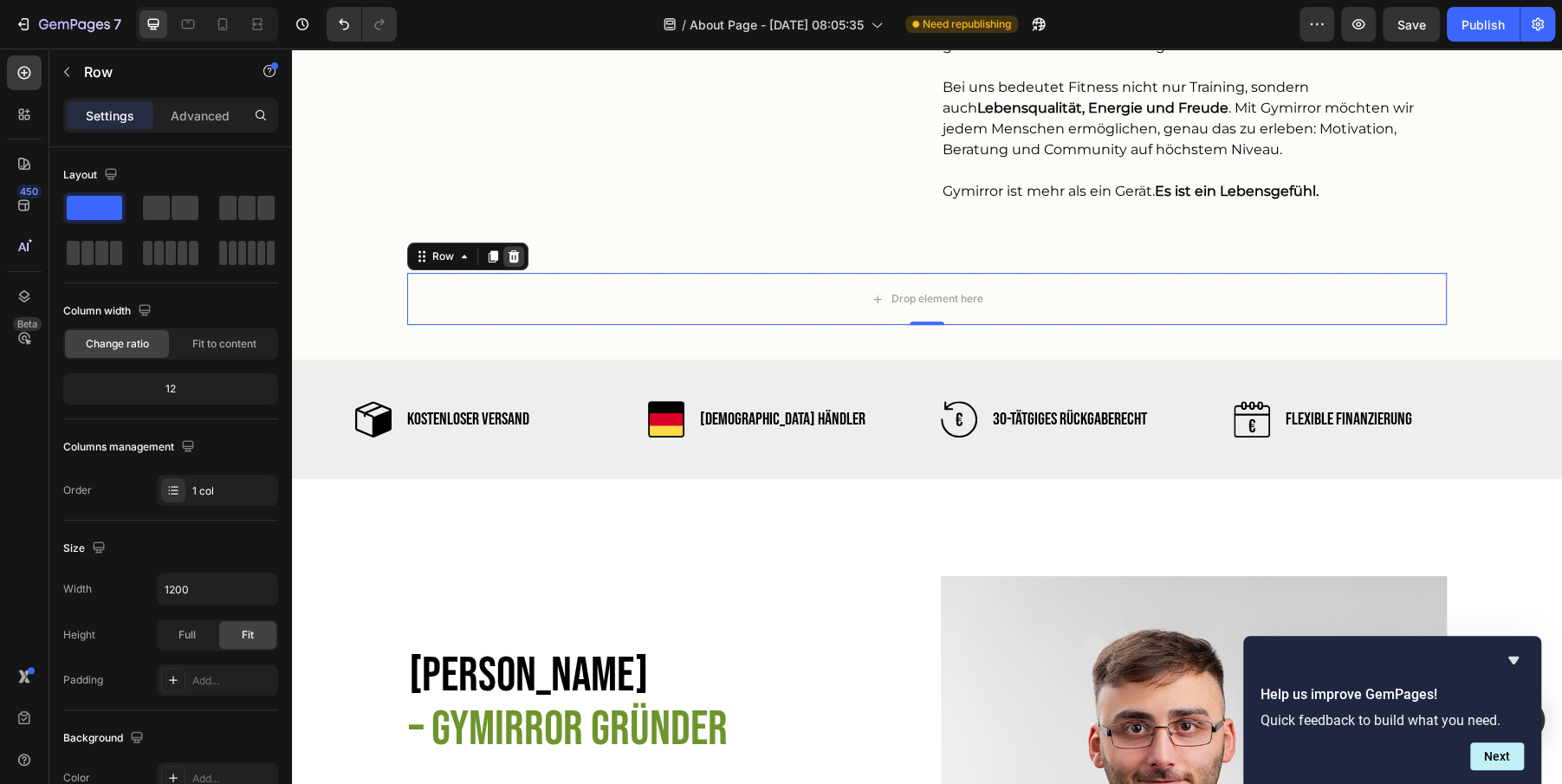
click at [519, 251] on div at bounding box center [514, 256] width 21 height 21
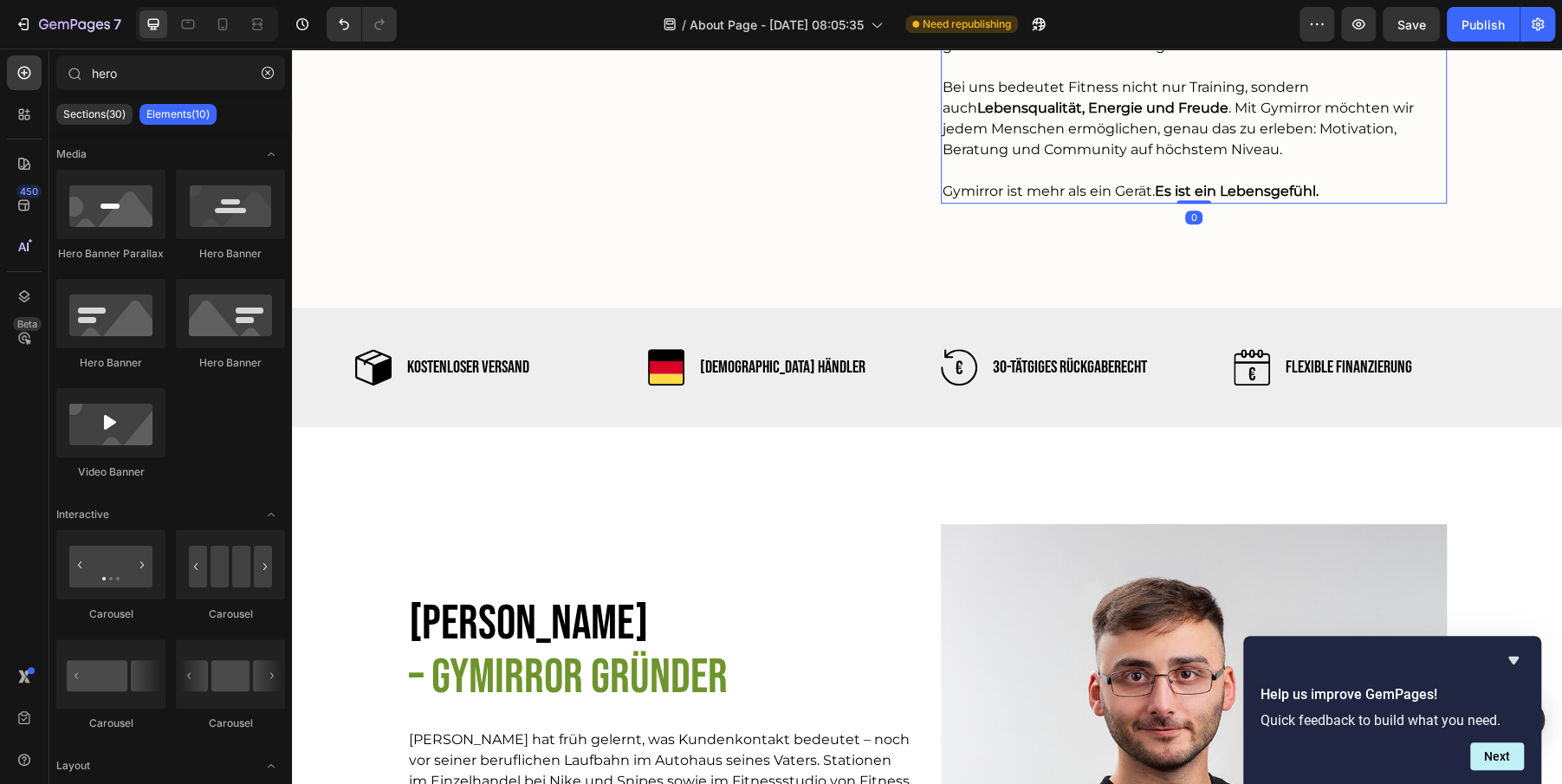
click at [1021, 172] on p at bounding box center [1193, 170] width 503 height 21
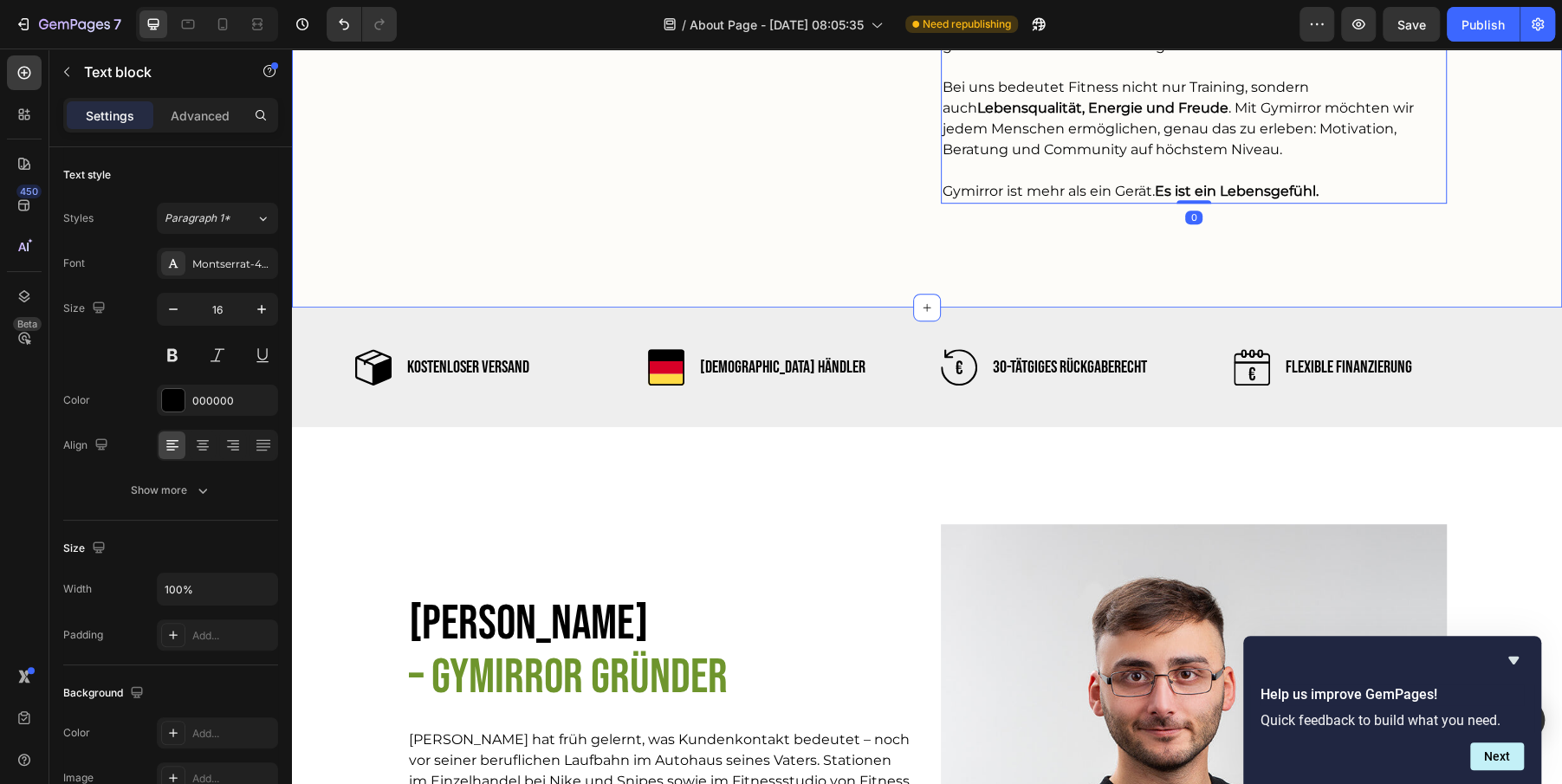
click at [989, 249] on div "Gymirror – erreiche dein persönliches Ziel. Heading Mit Gymirror verfolgen wir …" at bounding box center [927, 39] width 1235 height 468
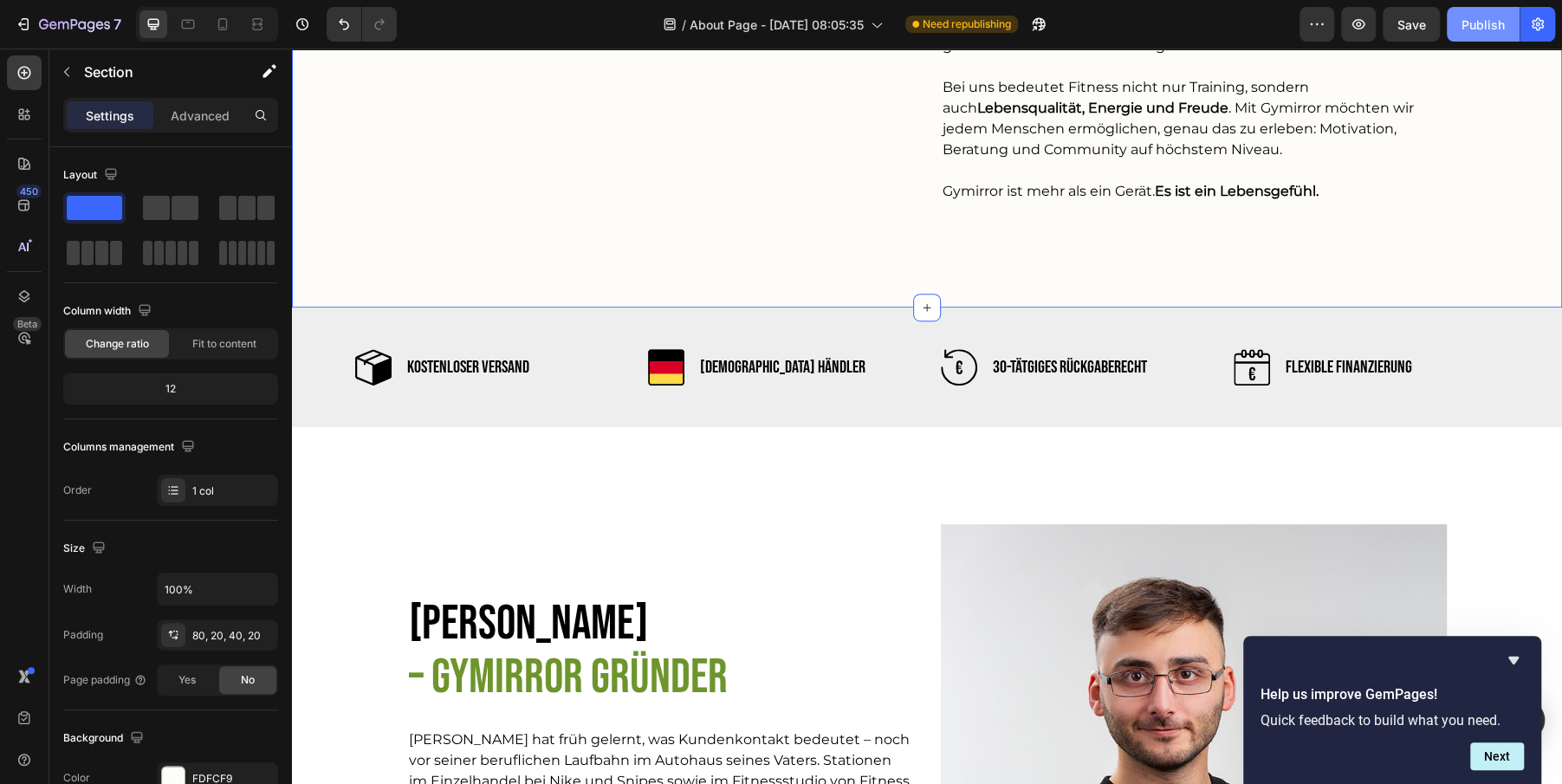
click at [1463, 34] on button "Publish" at bounding box center [1483, 23] width 73 height 35
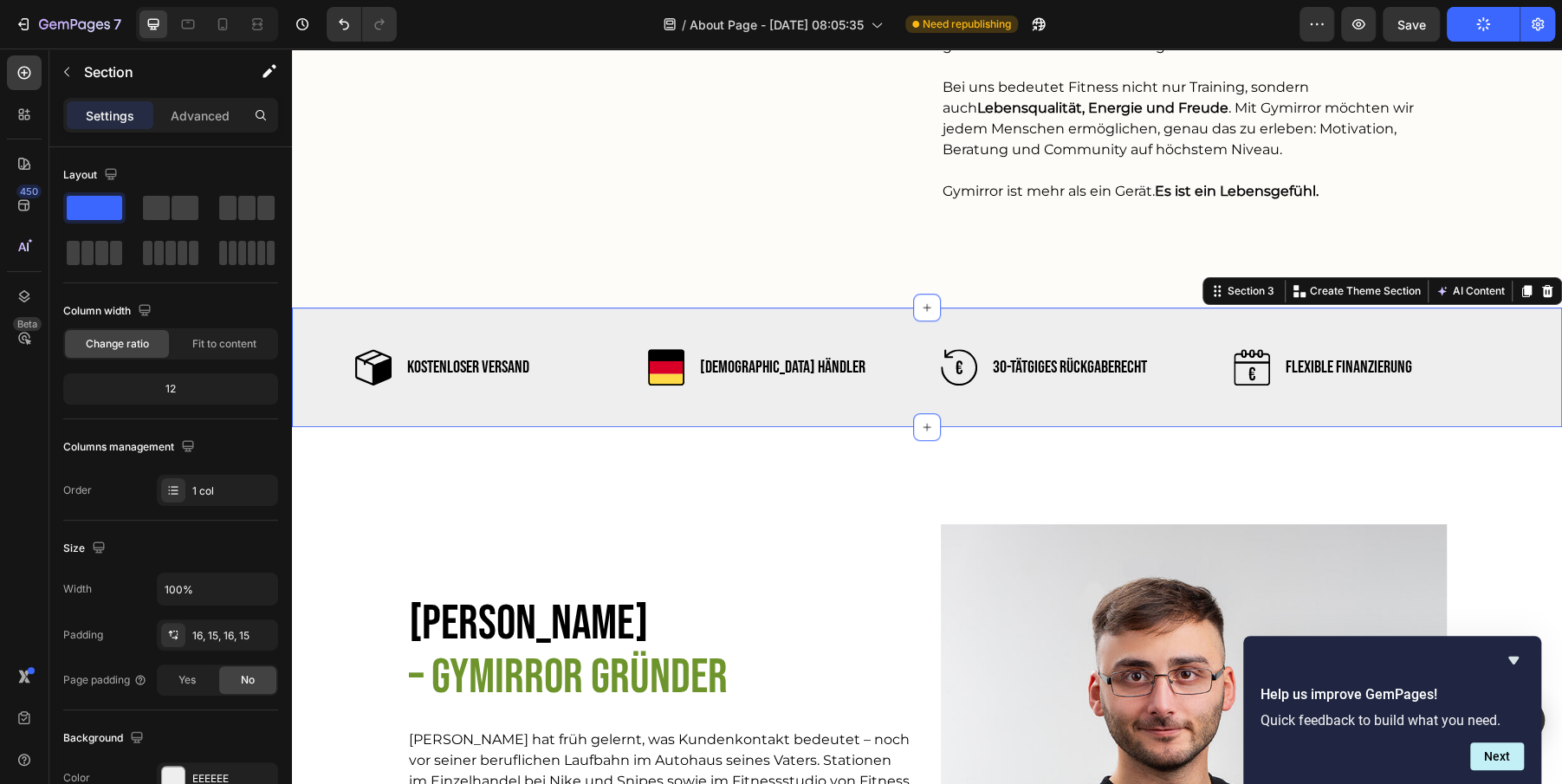
click at [1537, 330] on div "Icon Kostenloser Versand Text Block Row Icon Deutscher Händler Text Block Row I…" at bounding box center [927, 367] width 1244 height 92
click at [1549, 298] on div at bounding box center [1547, 291] width 21 height 21
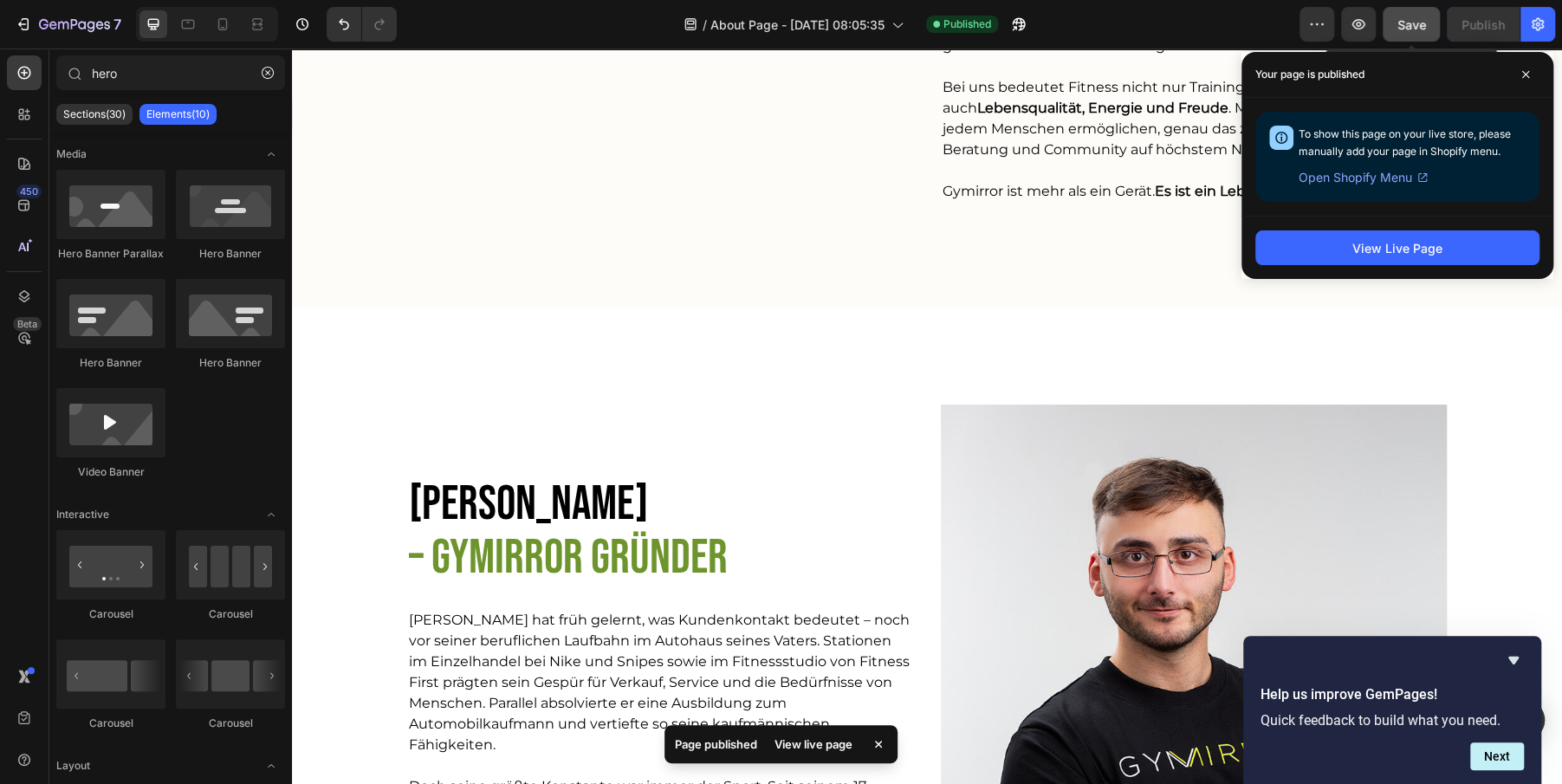
click at [1409, 30] on span "Save" at bounding box center [1411, 25] width 29 height 15
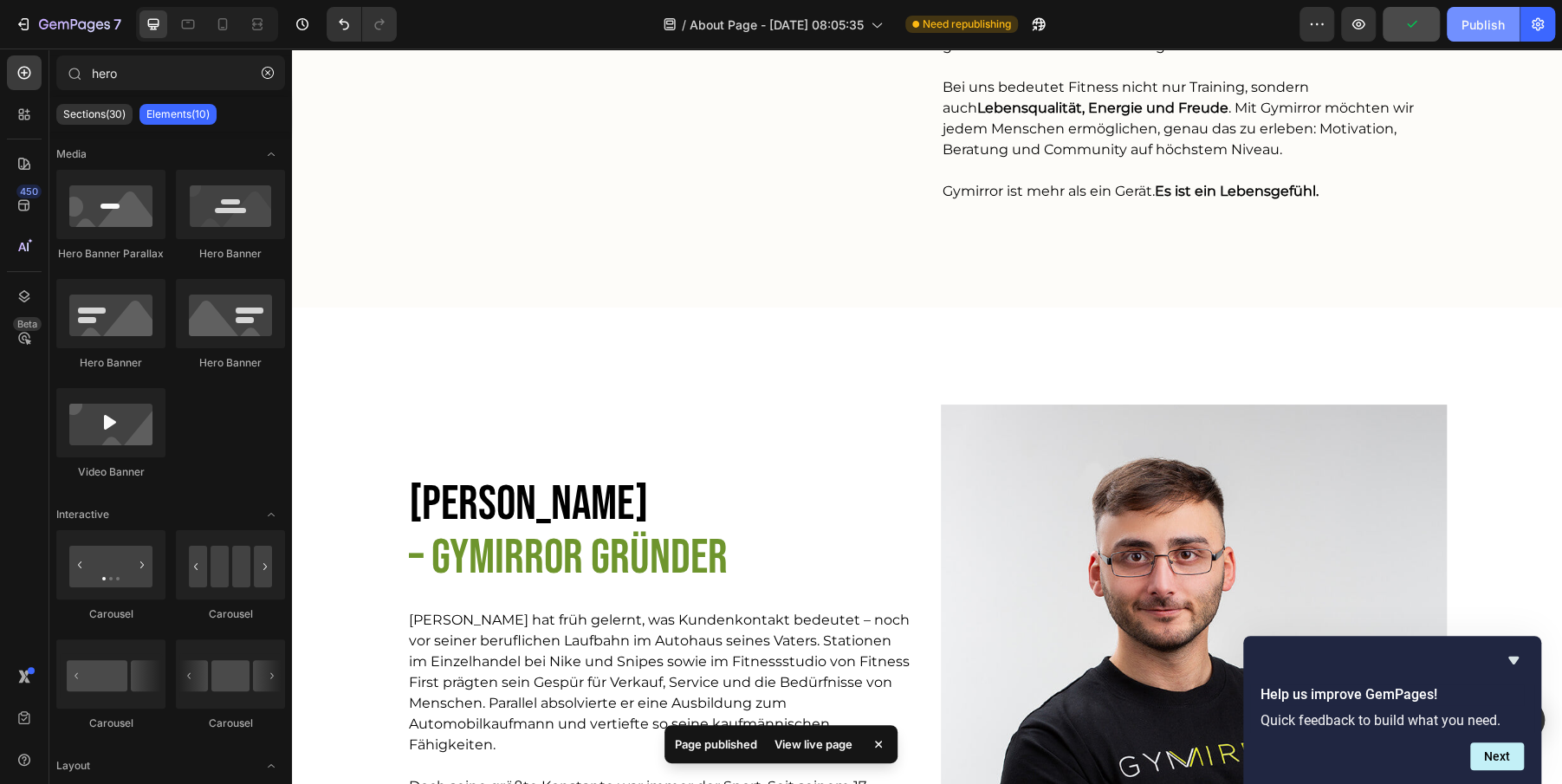
click at [1485, 28] on div "Publish" at bounding box center [1483, 24] width 43 height 18
